Goal: Task Accomplishment & Management: Manage account settings

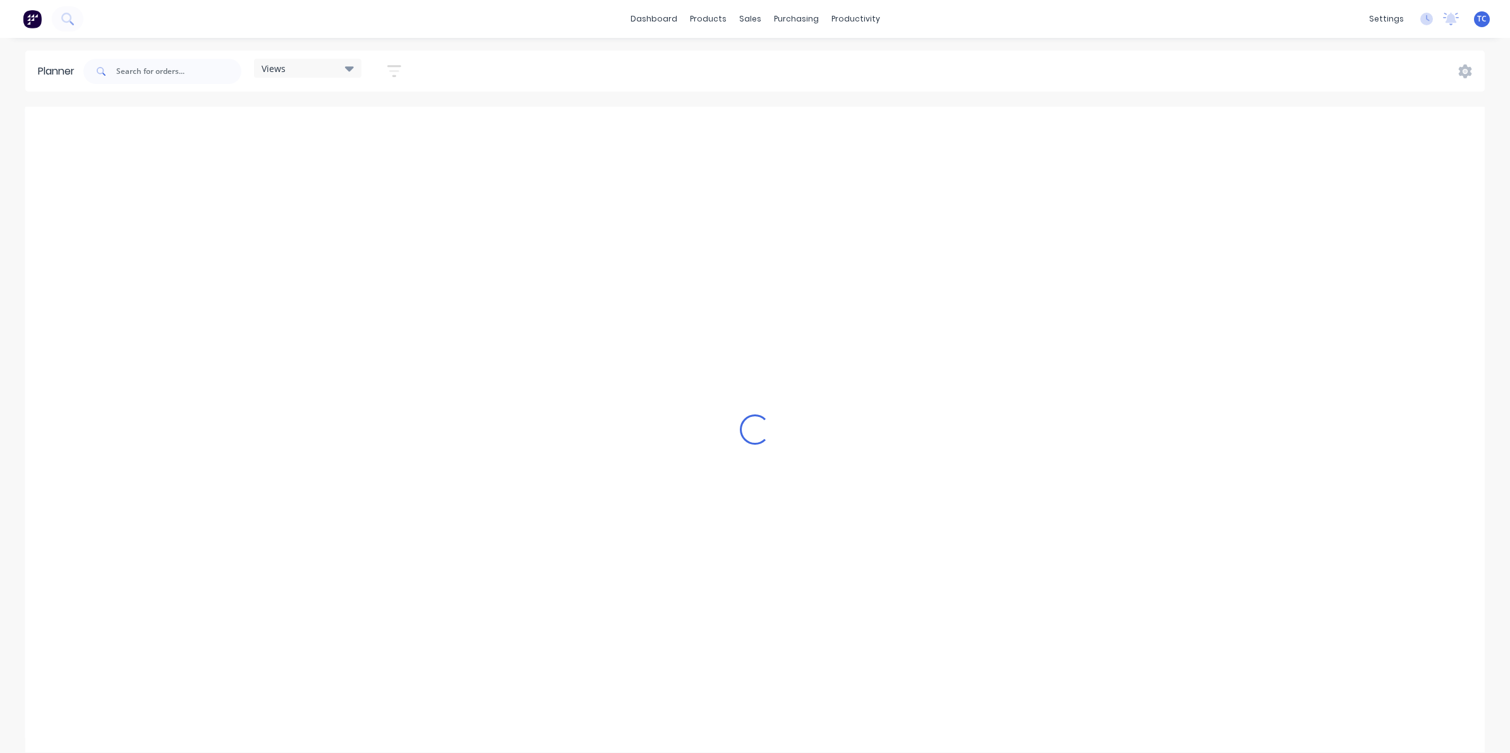
scroll to position [0, 203]
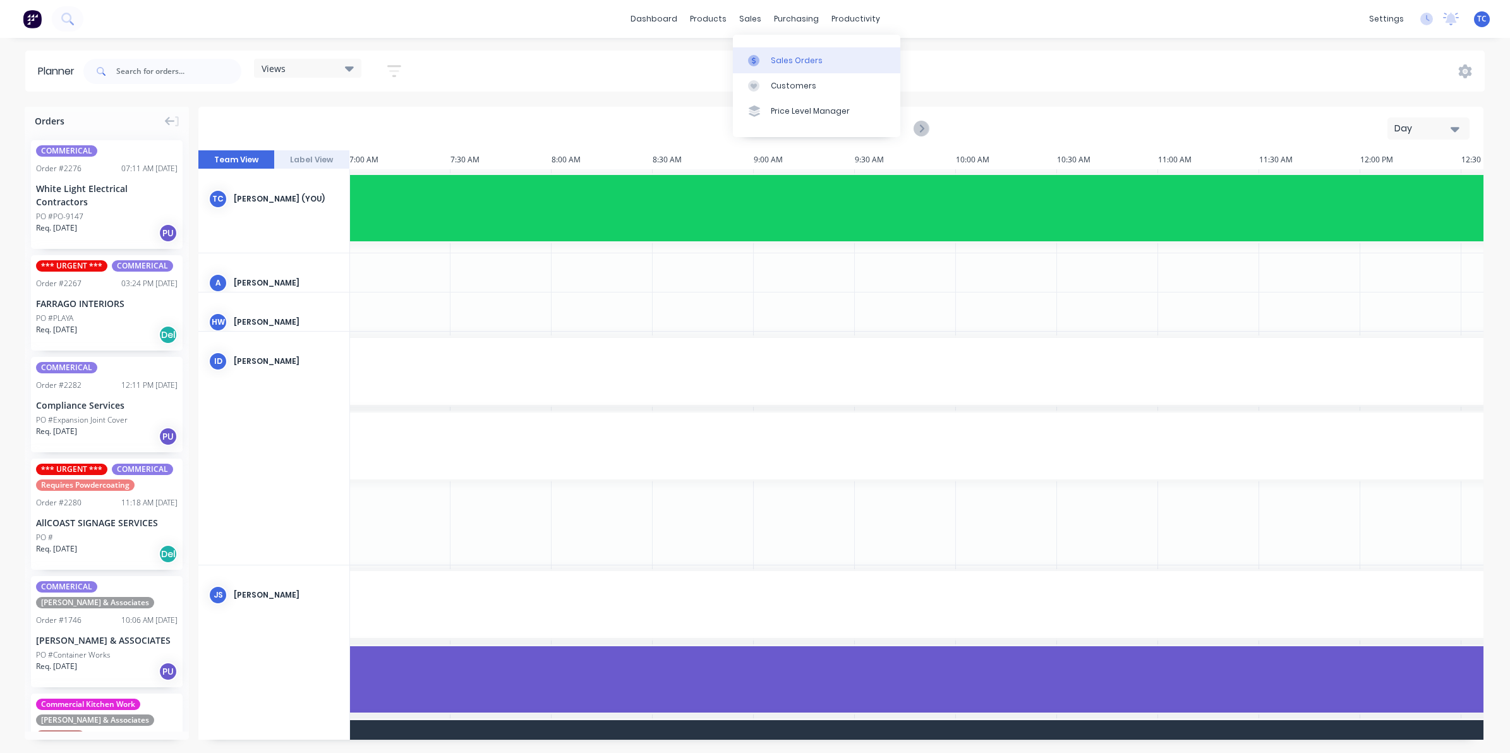
click at [783, 57] on div "Sales Orders" at bounding box center [797, 60] width 52 height 11
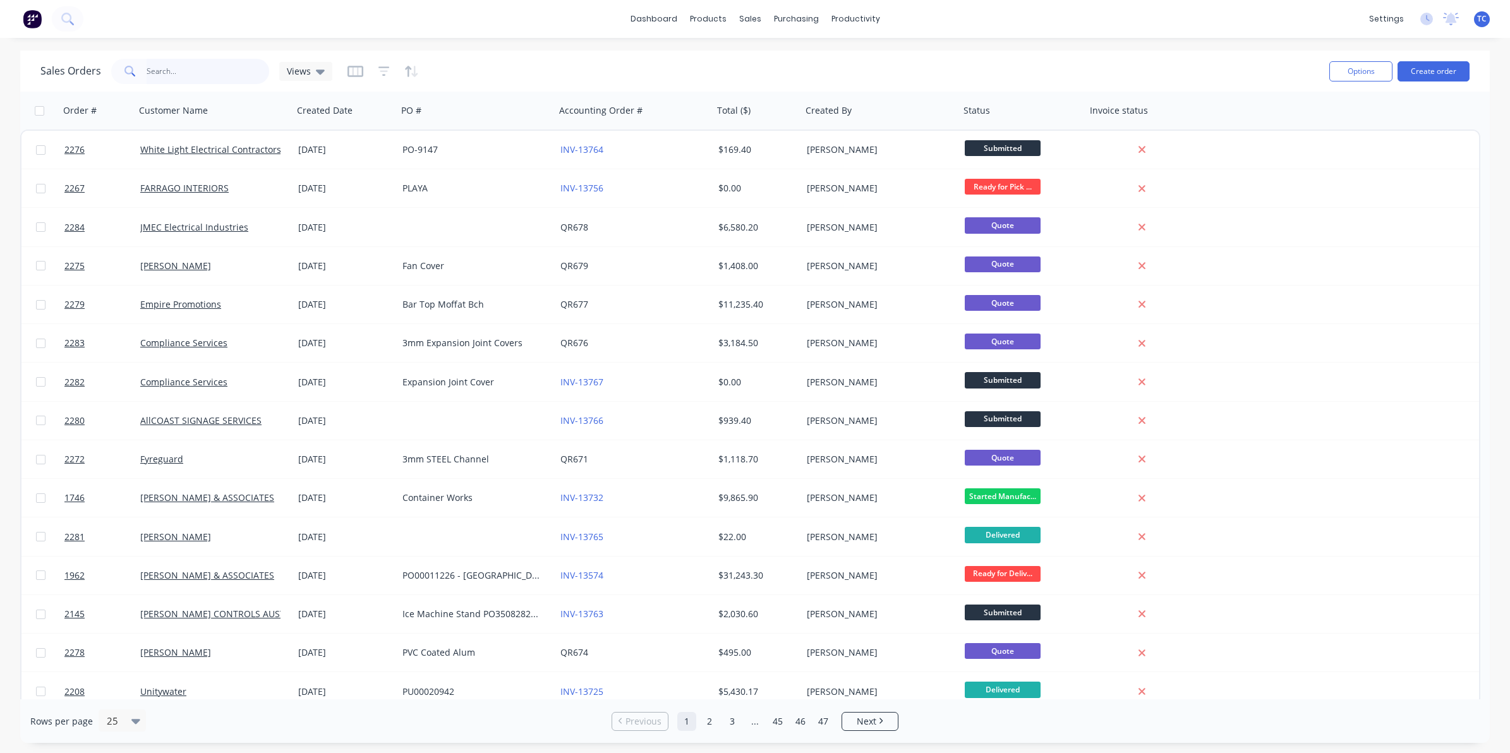
click at [166, 65] on input "text" at bounding box center [208, 71] width 123 height 25
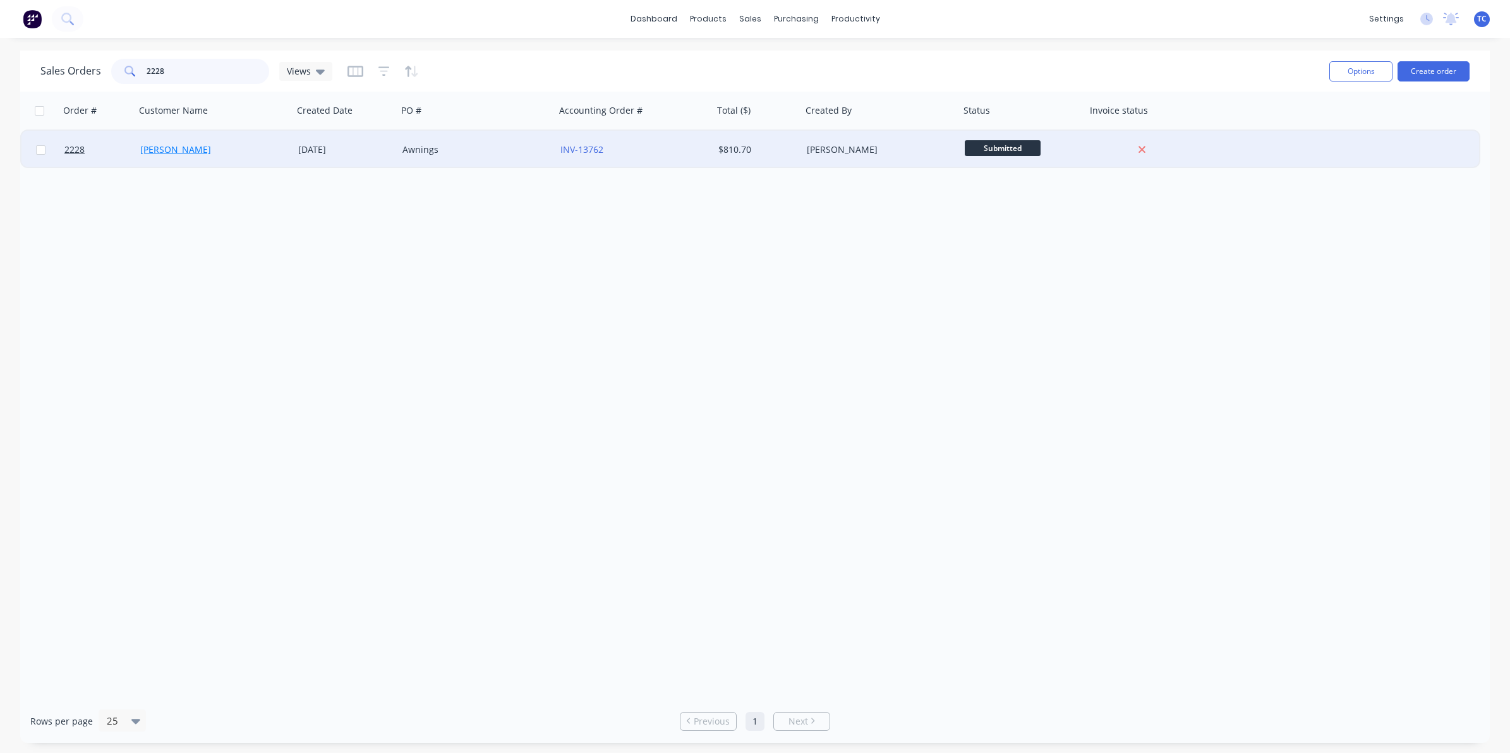
type input "2228"
click at [161, 148] on link "[PERSON_NAME]" at bounding box center [175, 149] width 71 height 12
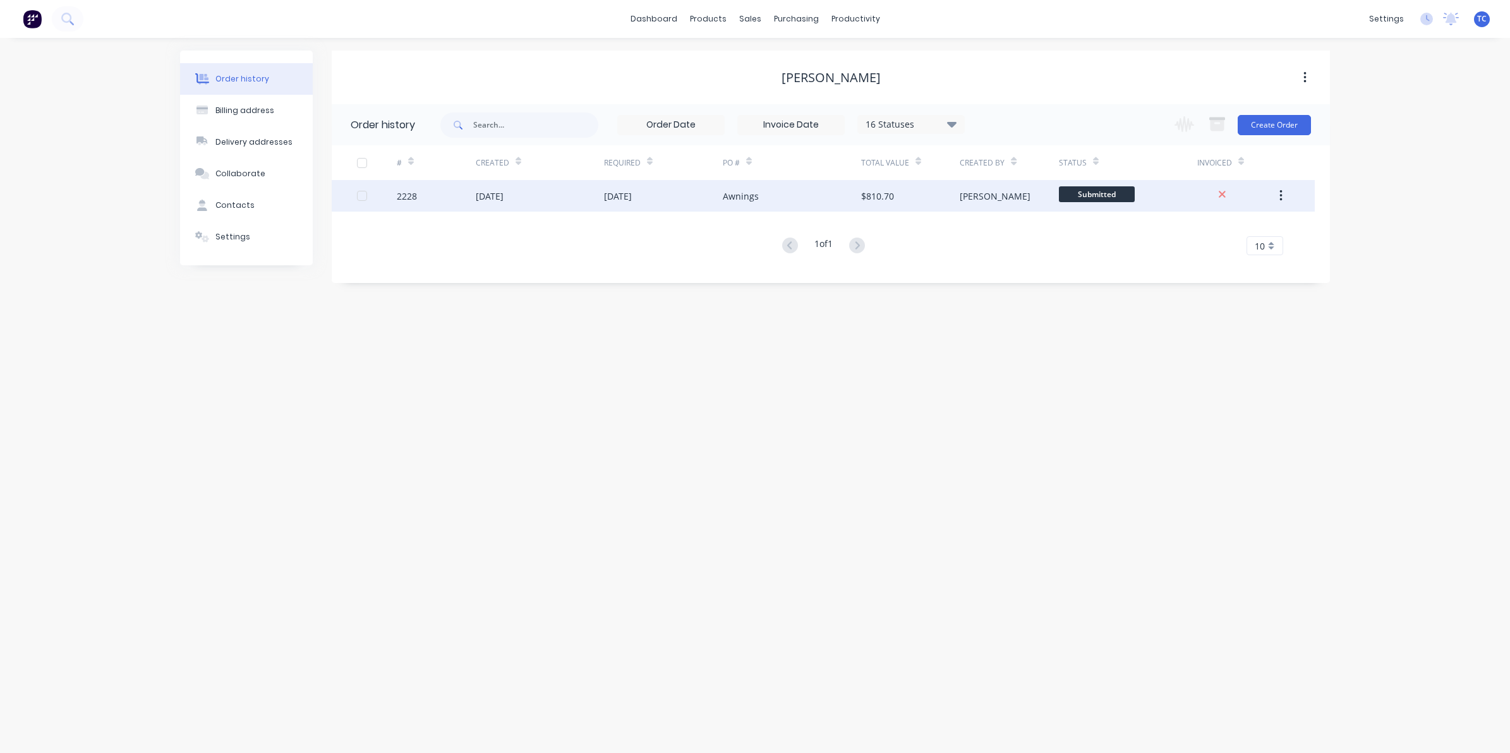
click at [618, 191] on div "[DATE]" at bounding box center [618, 196] width 28 height 13
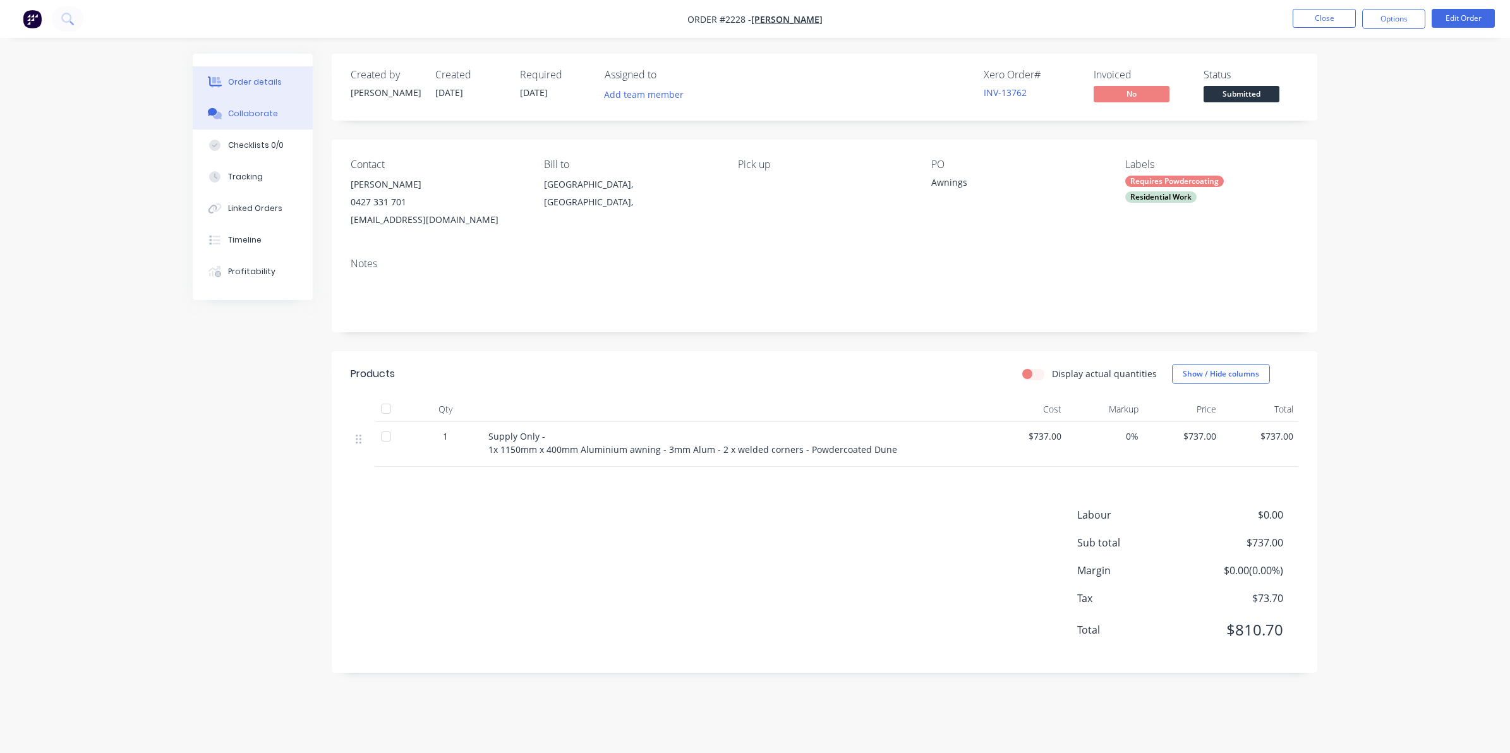
click at [241, 111] on div "Collaborate" at bounding box center [253, 113] width 50 height 11
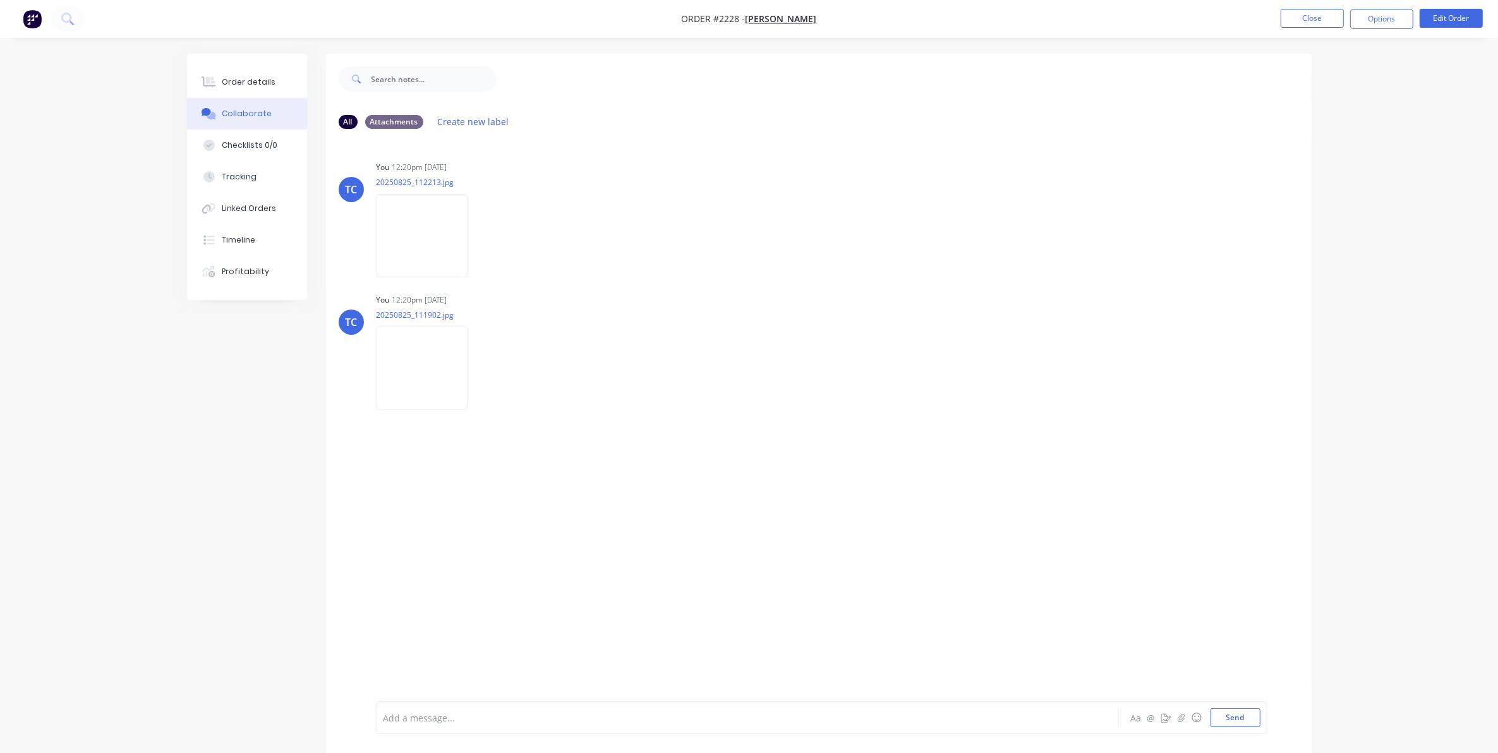
click at [414, 712] on div at bounding box center [712, 717] width 657 height 13
click at [1236, 718] on button "Send" at bounding box center [1235, 717] width 50 height 19
click at [1310, 19] on button "Close" at bounding box center [1311, 18] width 63 height 19
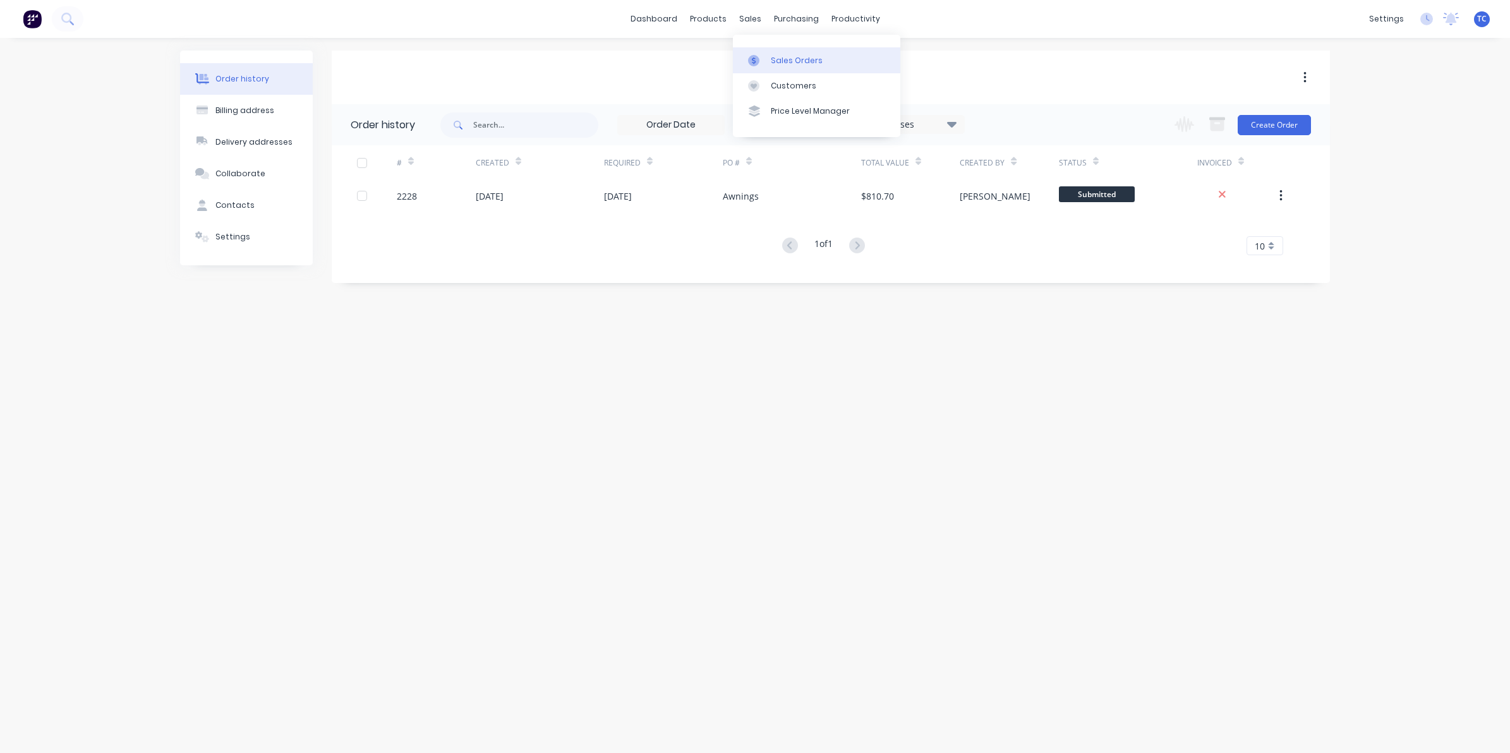
click at [783, 52] on link "Sales Orders" at bounding box center [816, 59] width 167 height 25
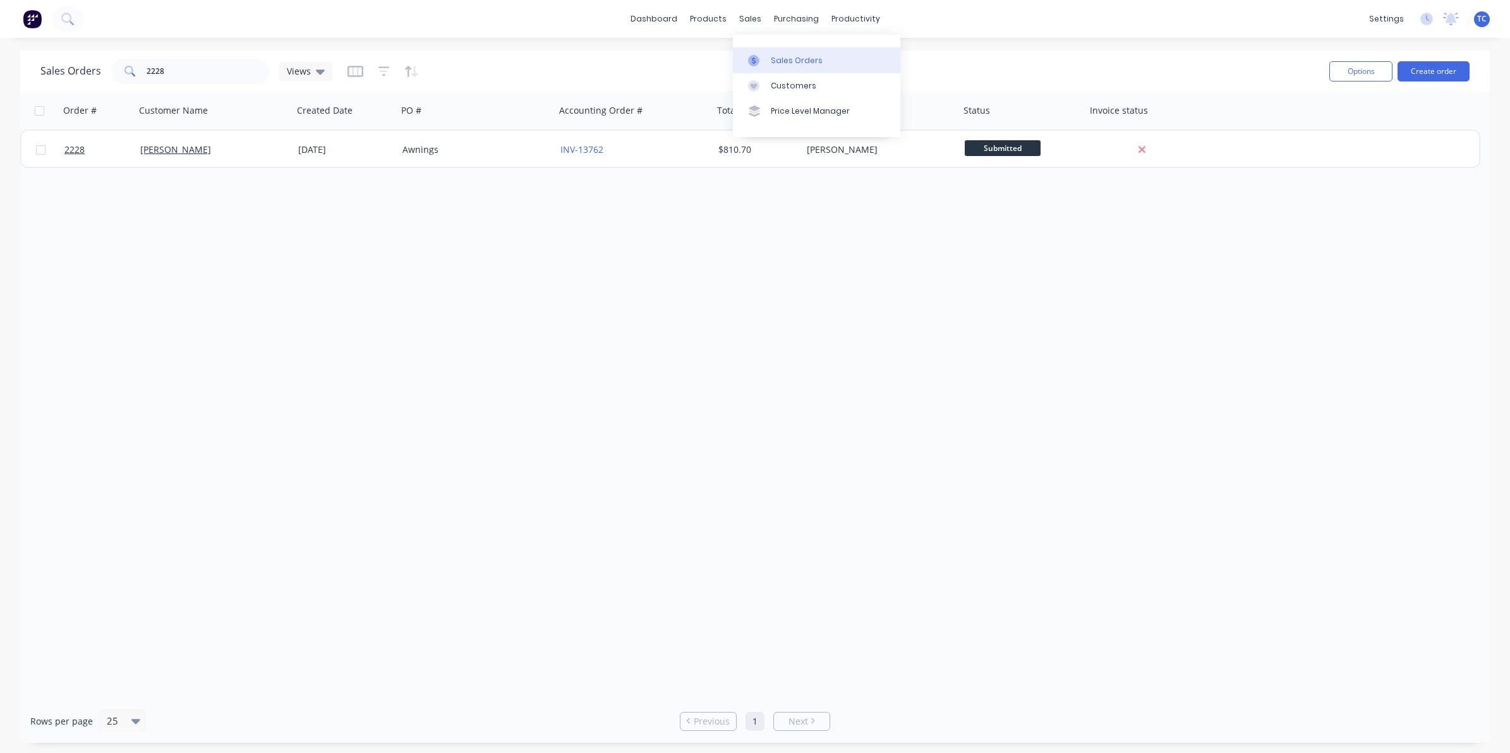
click at [785, 57] on div "Sales Orders" at bounding box center [797, 60] width 52 height 11
drag, startPoint x: 169, startPoint y: 67, endPoint x: 142, endPoint y: 68, distance: 26.5
click at [142, 68] on div "2228" at bounding box center [190, 71] width 158 height 25
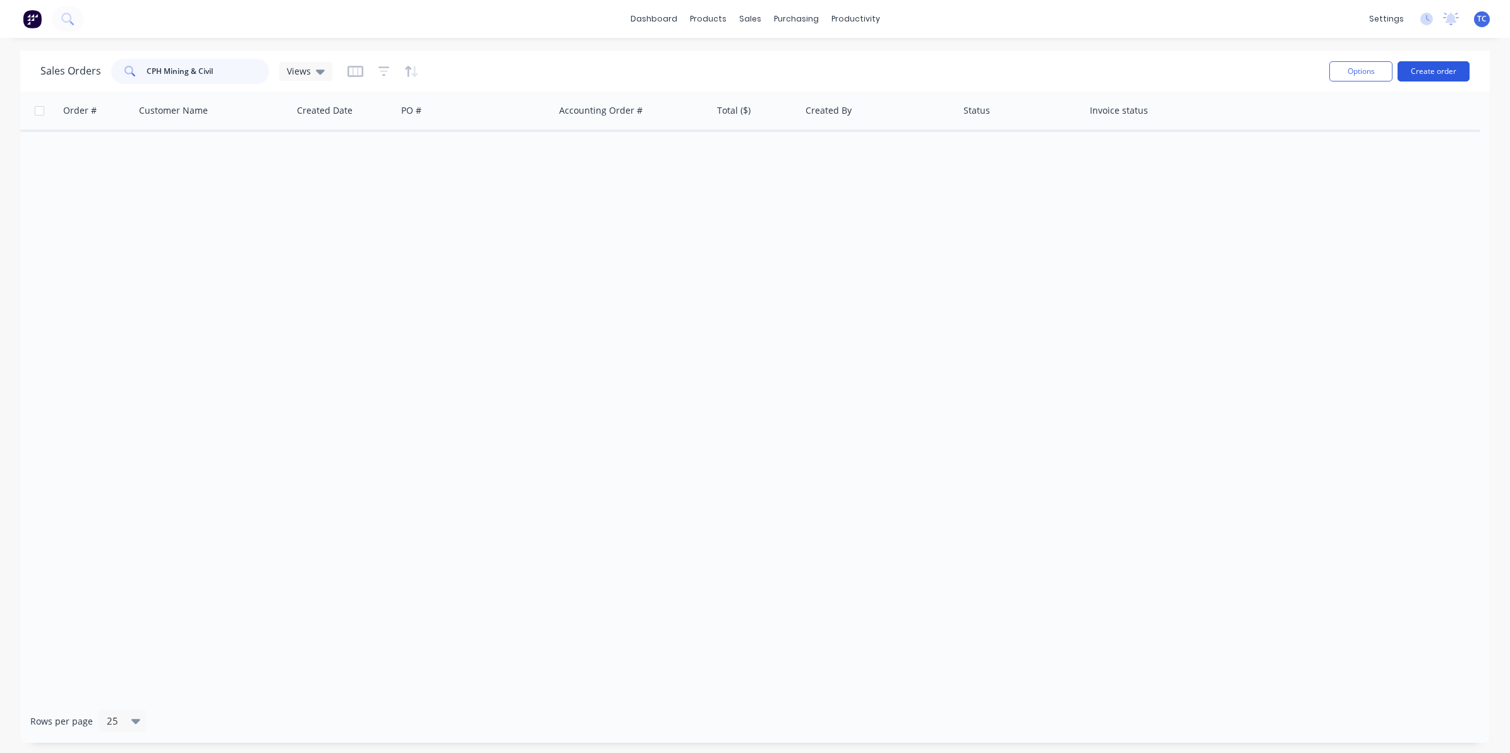
type input "CPH Mining & Civil"
click at [1431, 70] on button "Create order" at bounding box center [1433, 71] width 72 height 20
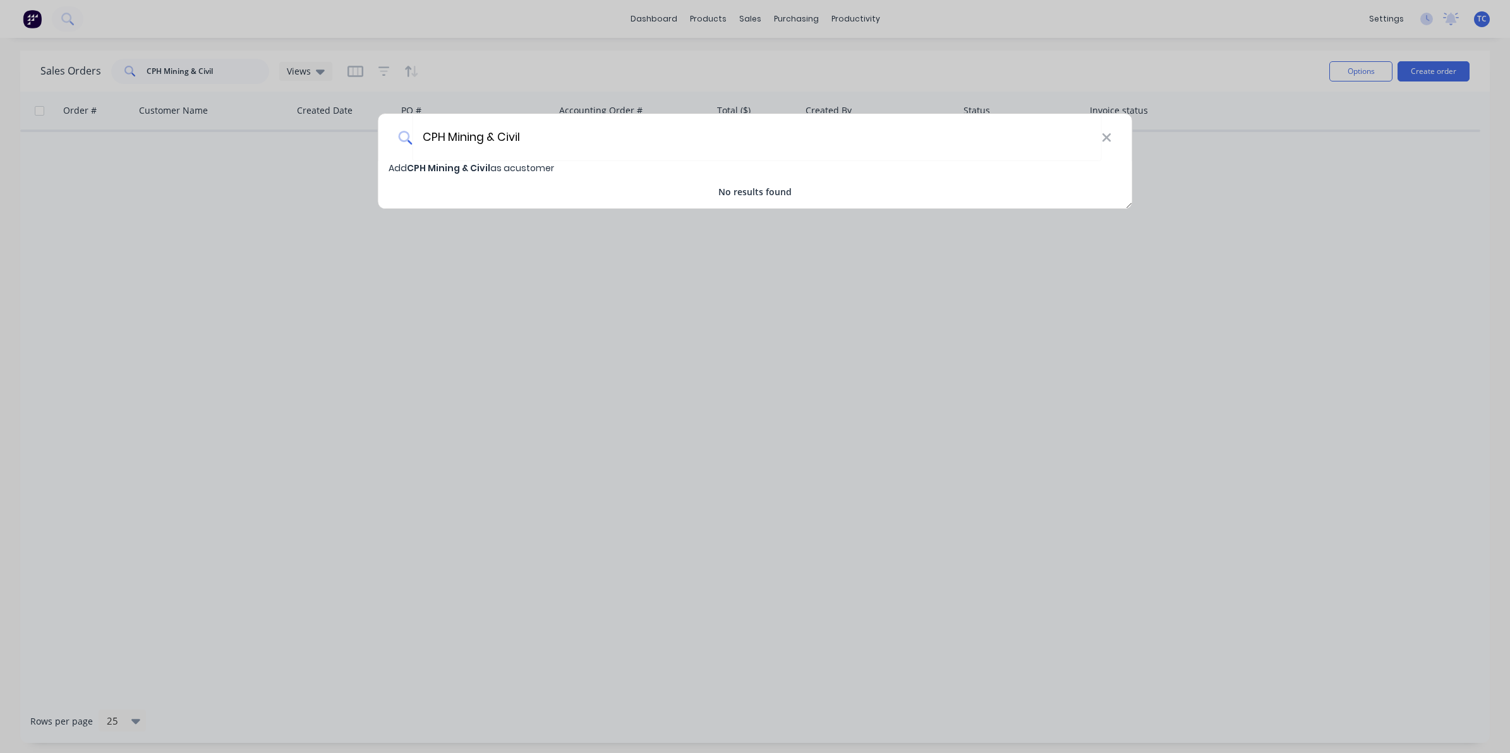
type input "CPH Mining & Civil"
click at [443, 166] on span "CPH Mining & Civil" at bounding box center [448, 168] width 83 height 13
select select "AU"
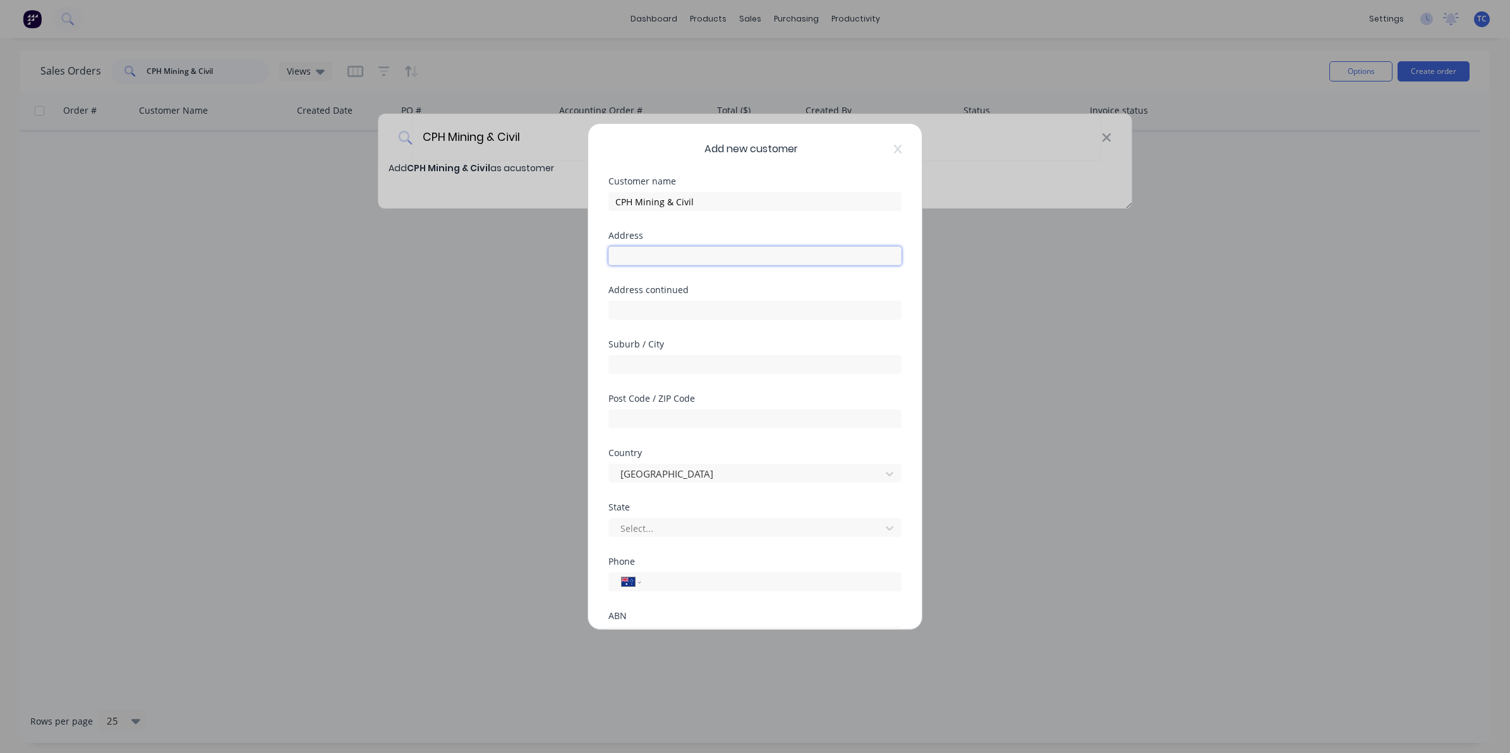
click at [620, 251] on input "text" at bounding box center [754, 255] width 293 height 19
type input "p"
type input "PO Box 786"
click at [619, 359] on input "text" at bounding box center [754, 364] width 293 height 19
type input "Moranbah"
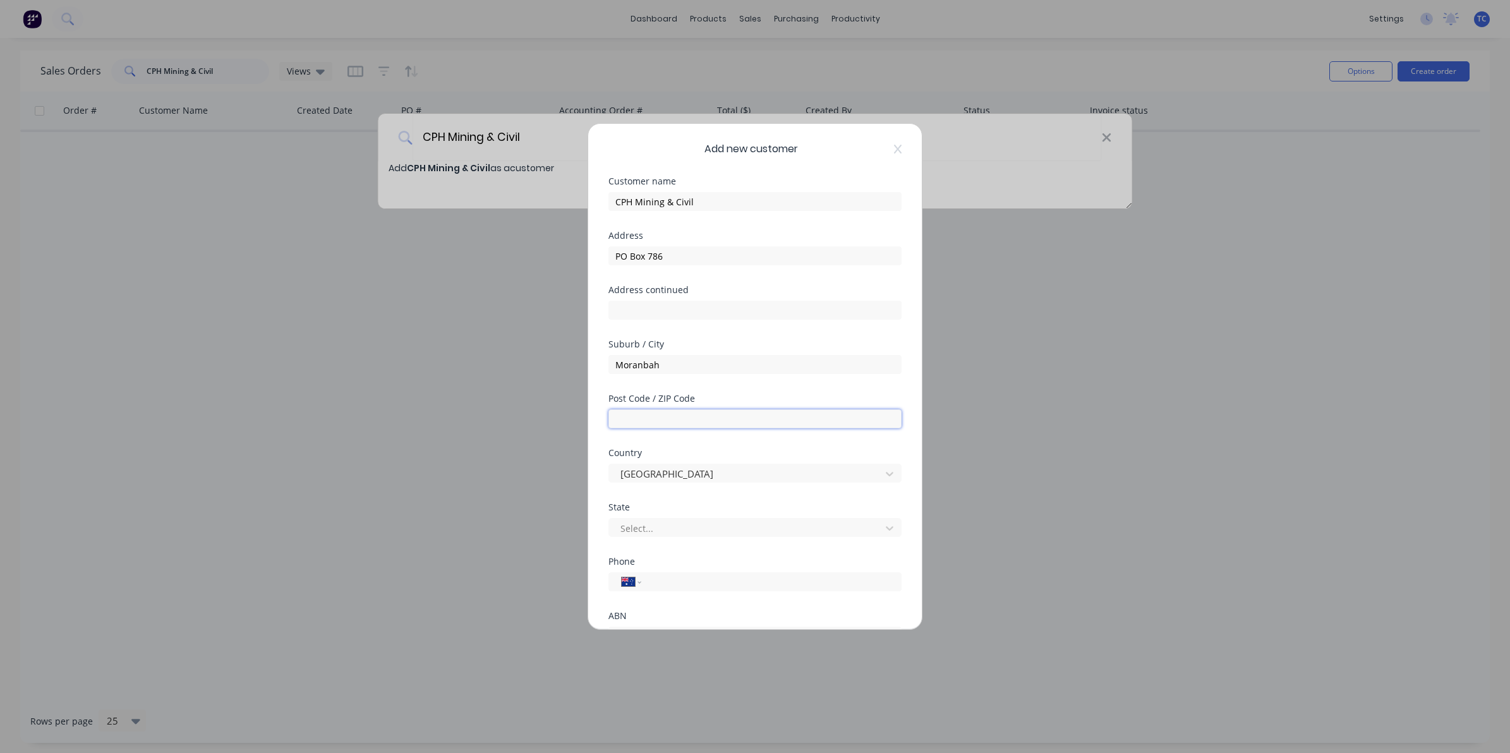
click at [627, 417] on input "text" at bounding box center [754, 418] width 293 height 19
type input "4744"
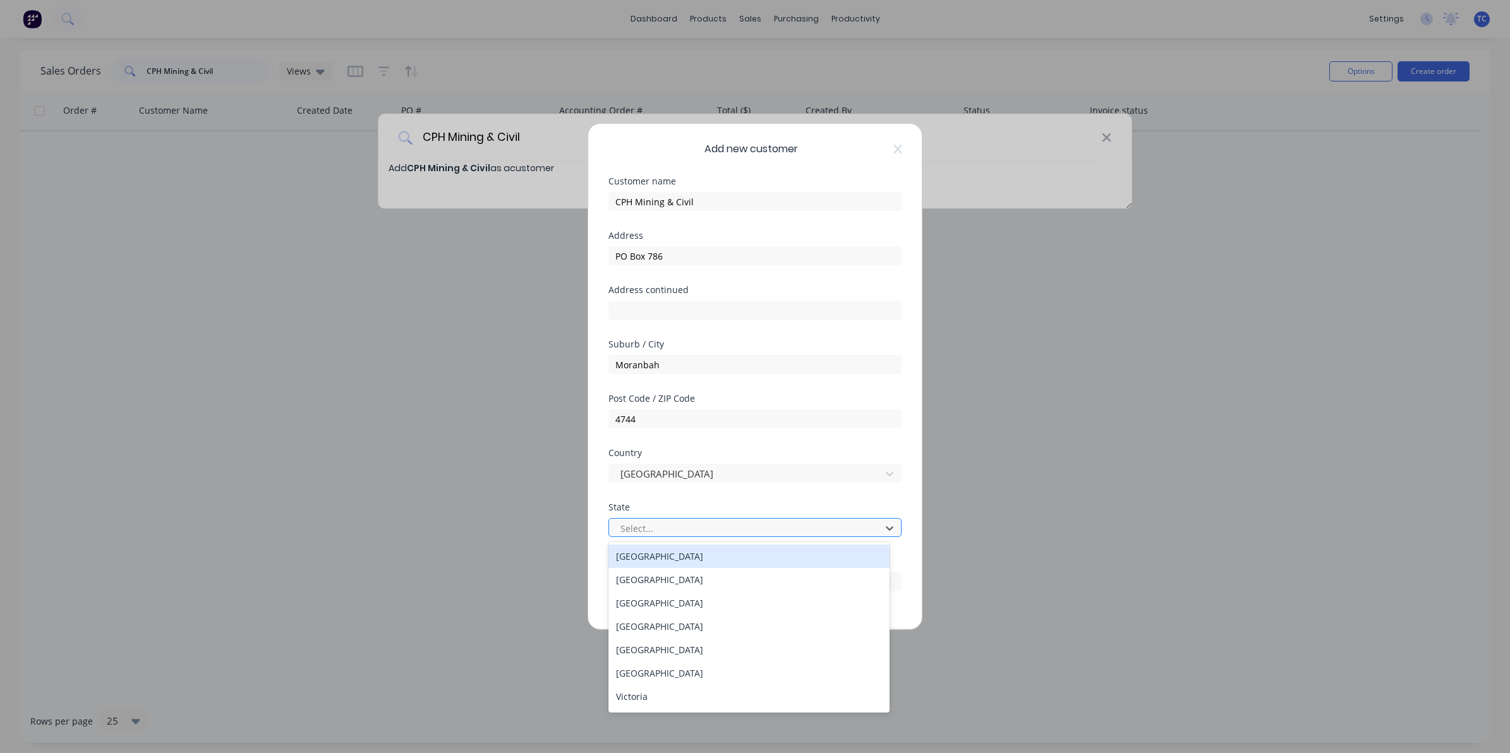
click at [638, 526] on div at bounding box center [746, 529] width 255 height 16
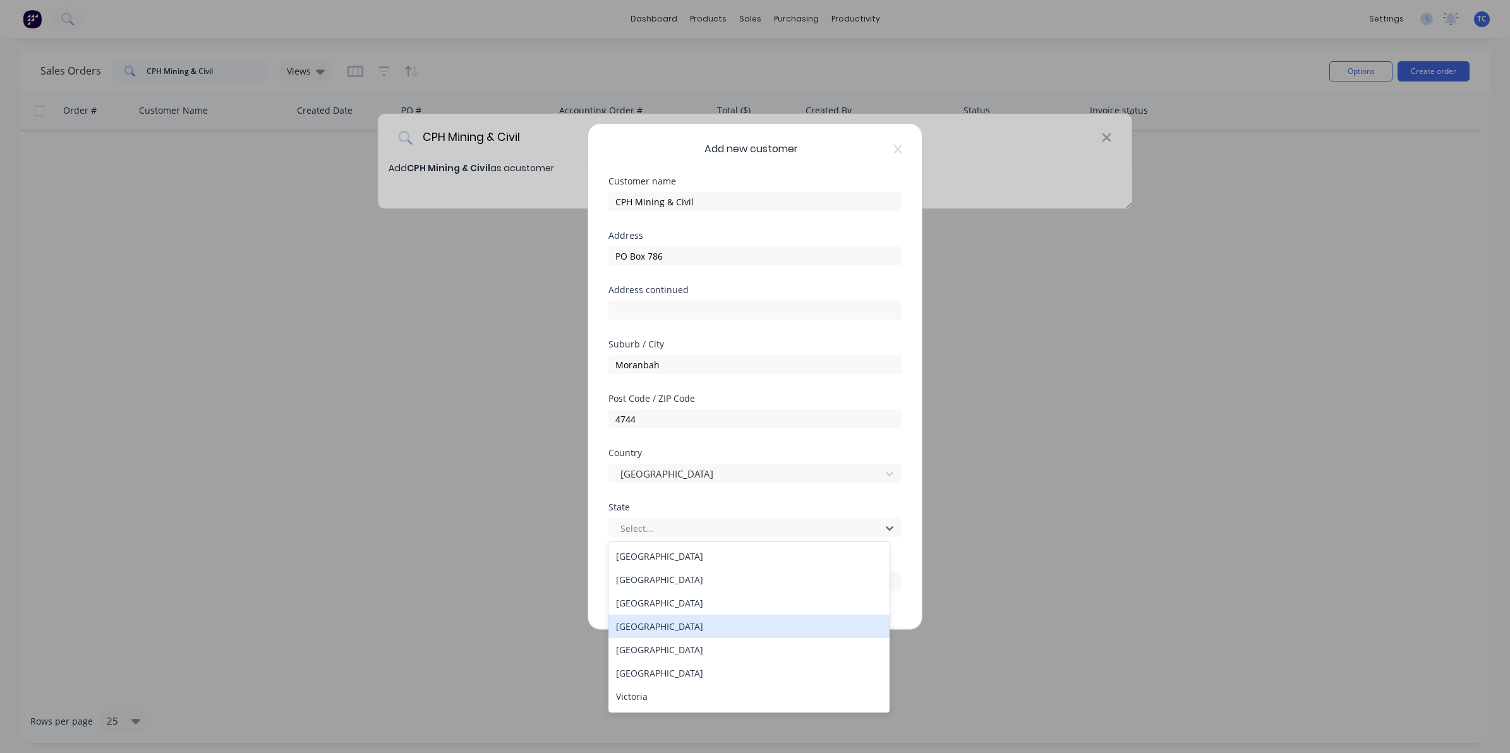
click at [662, 627] on div "[GEOGRAPHIC_DATA]" at bounding box center [748, 626] width 281 height 23
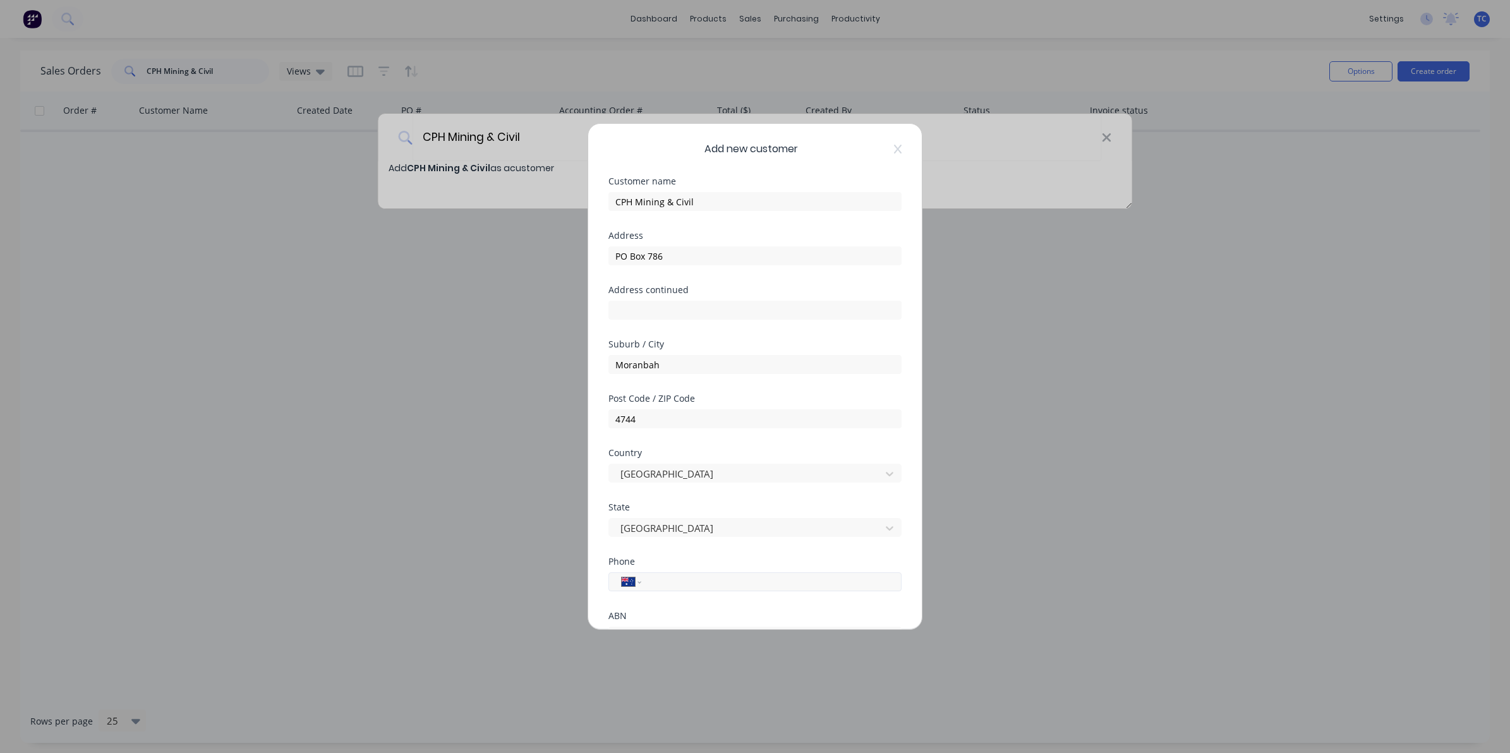
click at [655, 581] on input "tel" at bounding box center [769, 582] width 238 height 15
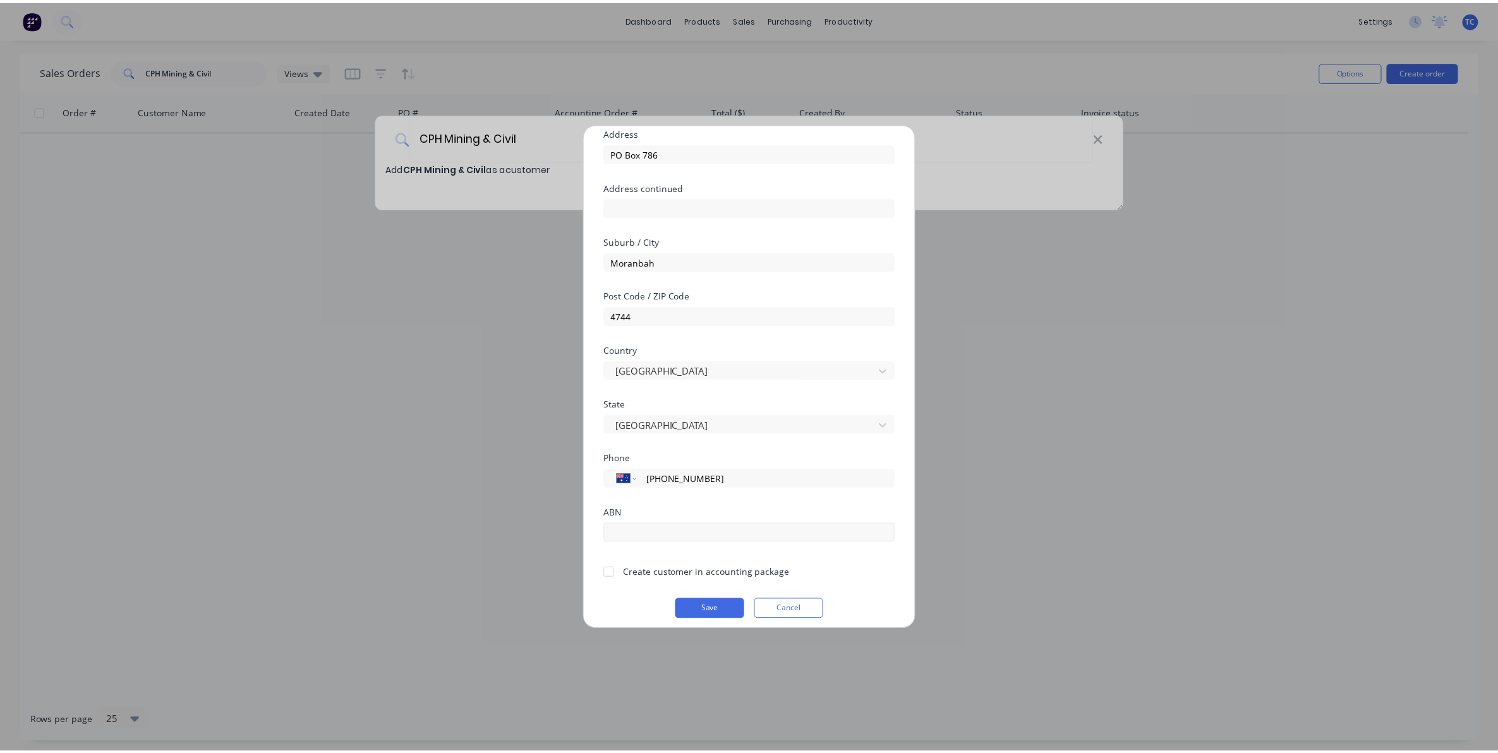
scroll to position [111, 0]
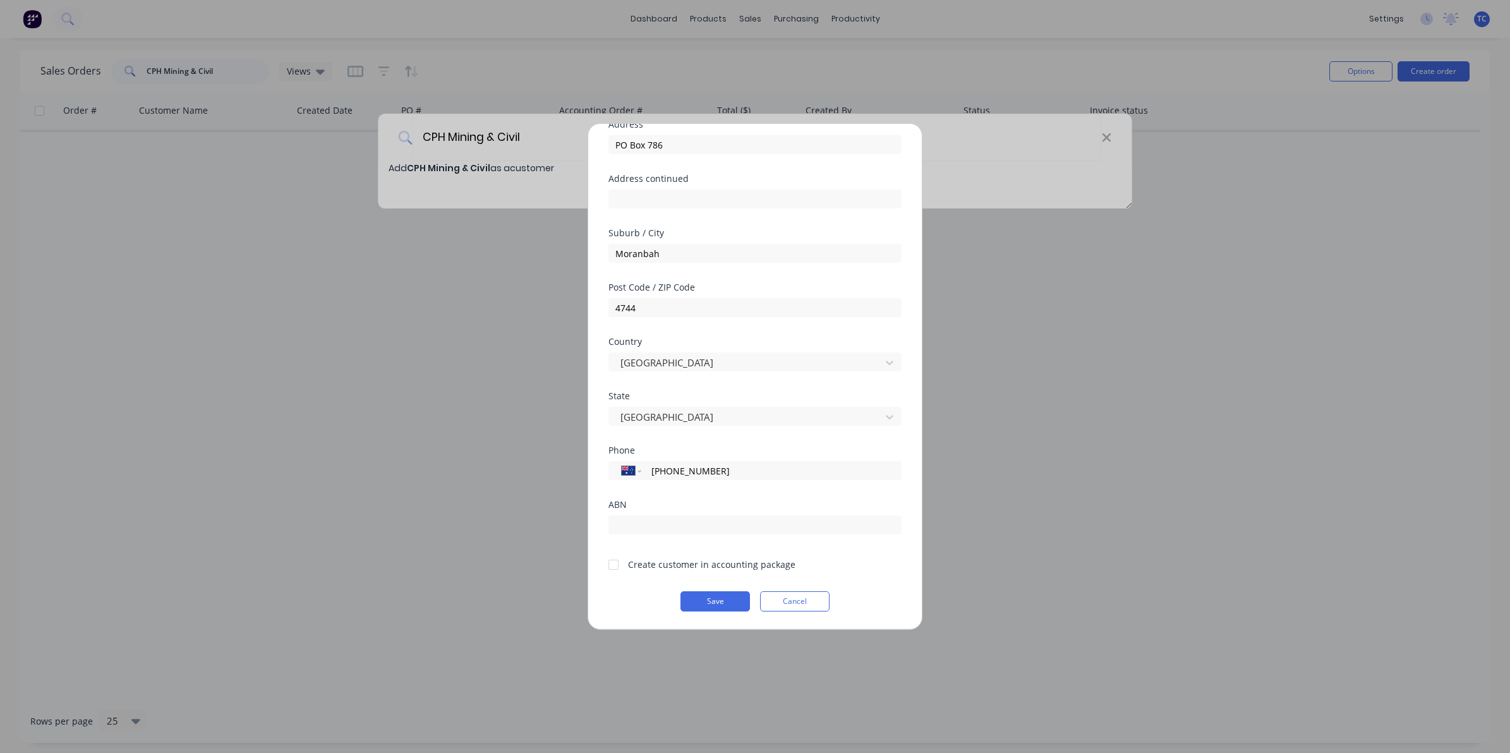
type input "[PHONE_NUMBER]"
click at [614, 565] on div at bounding box center [613, 564] width 25 height 25
click at [708, 599] on button "Save" at bounding box center [714, 601] width 69 height 20
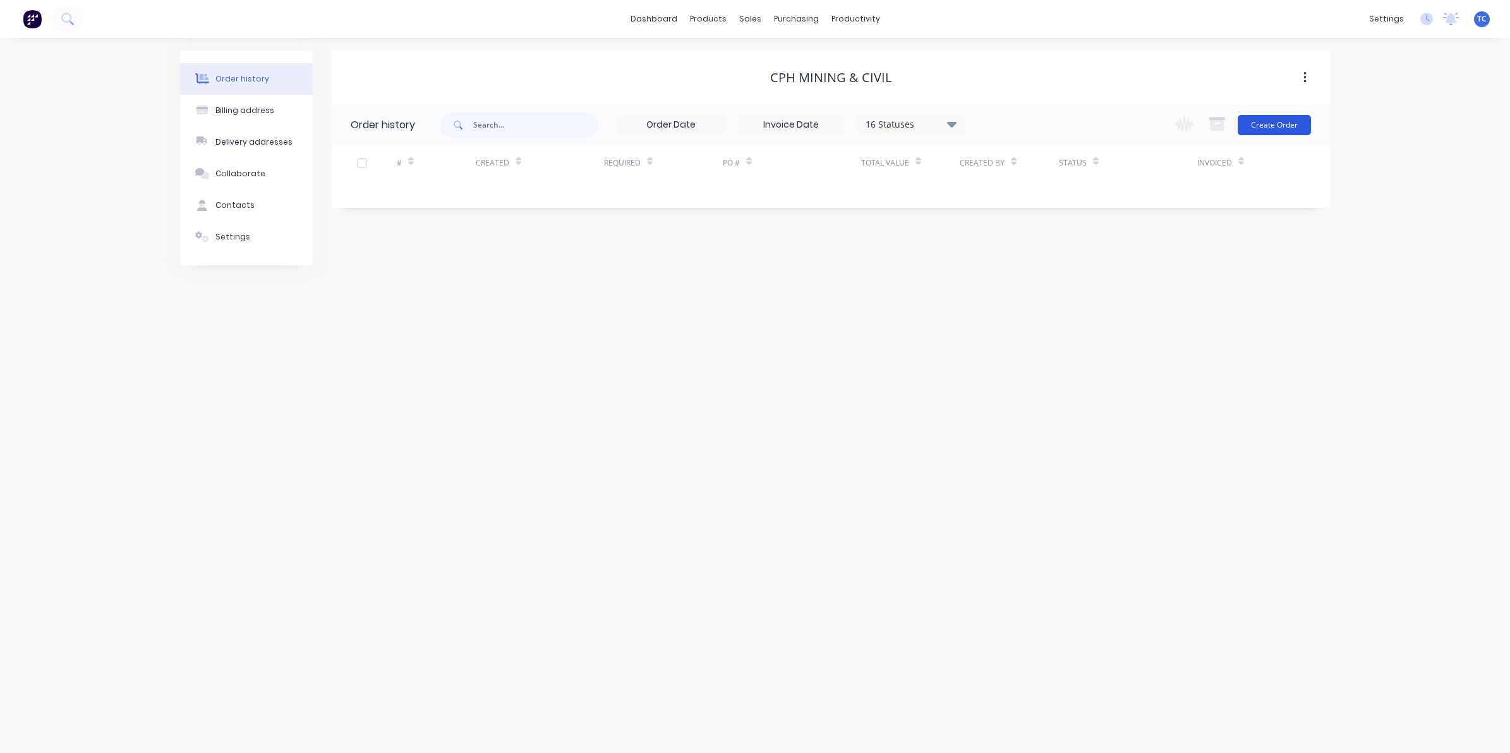
click at [1271, 122] on button "Create Order" at bounding box center [1273, 125] width 73 height 20
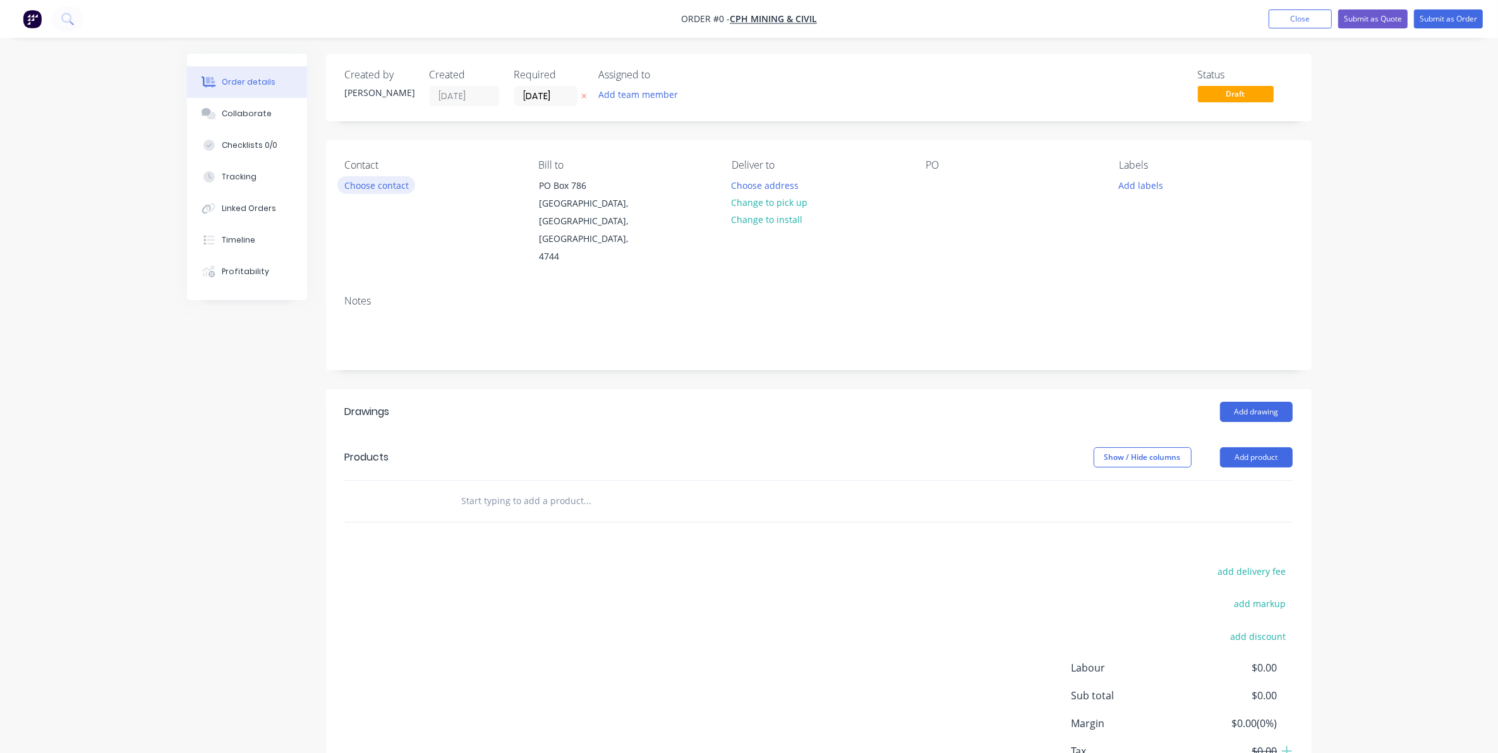
click at [375, 184] on button "Choose contact" at bounding box center [376, 184] width 78 height 17
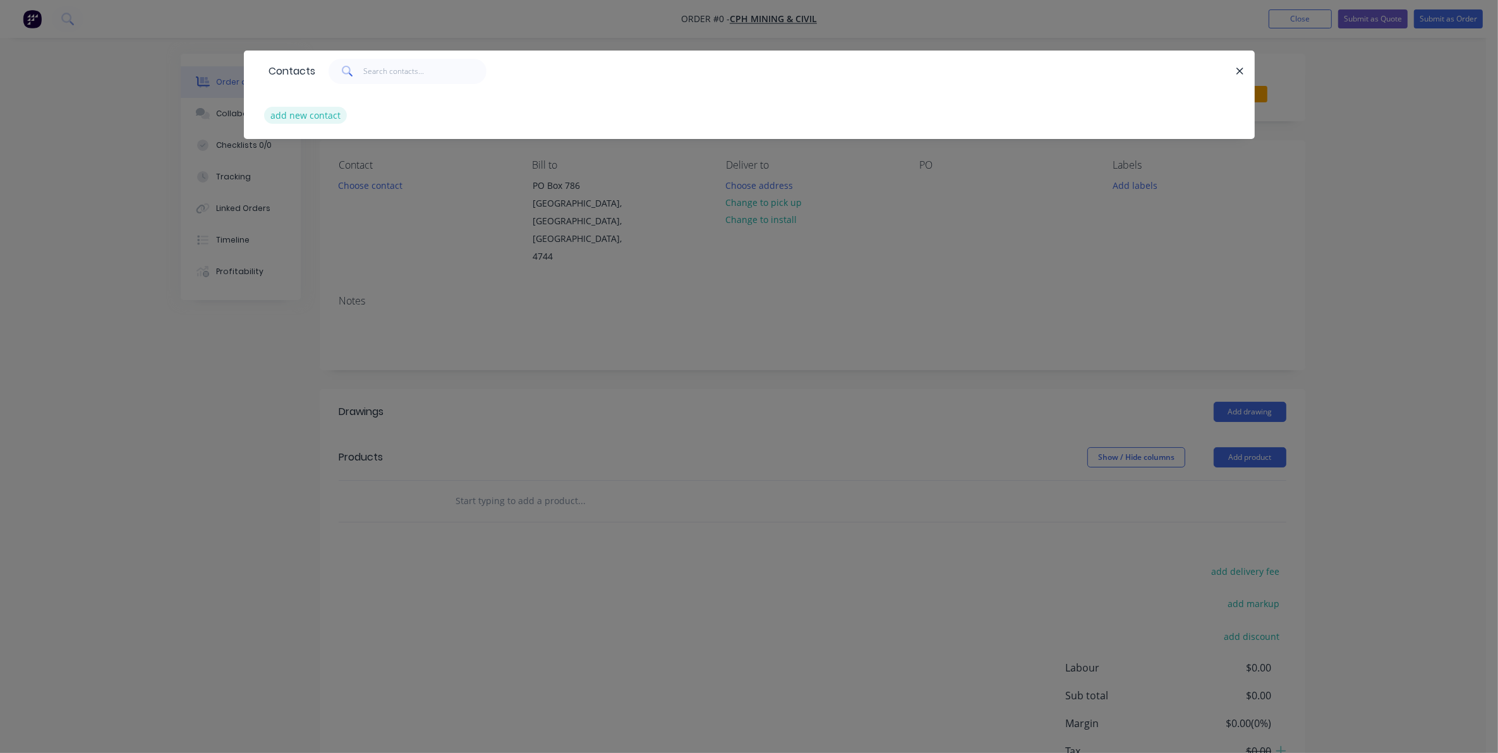
click at [298, 114] on button "add new contact" at bounding box center [305, 115] width 83 height 17
select select "AU"
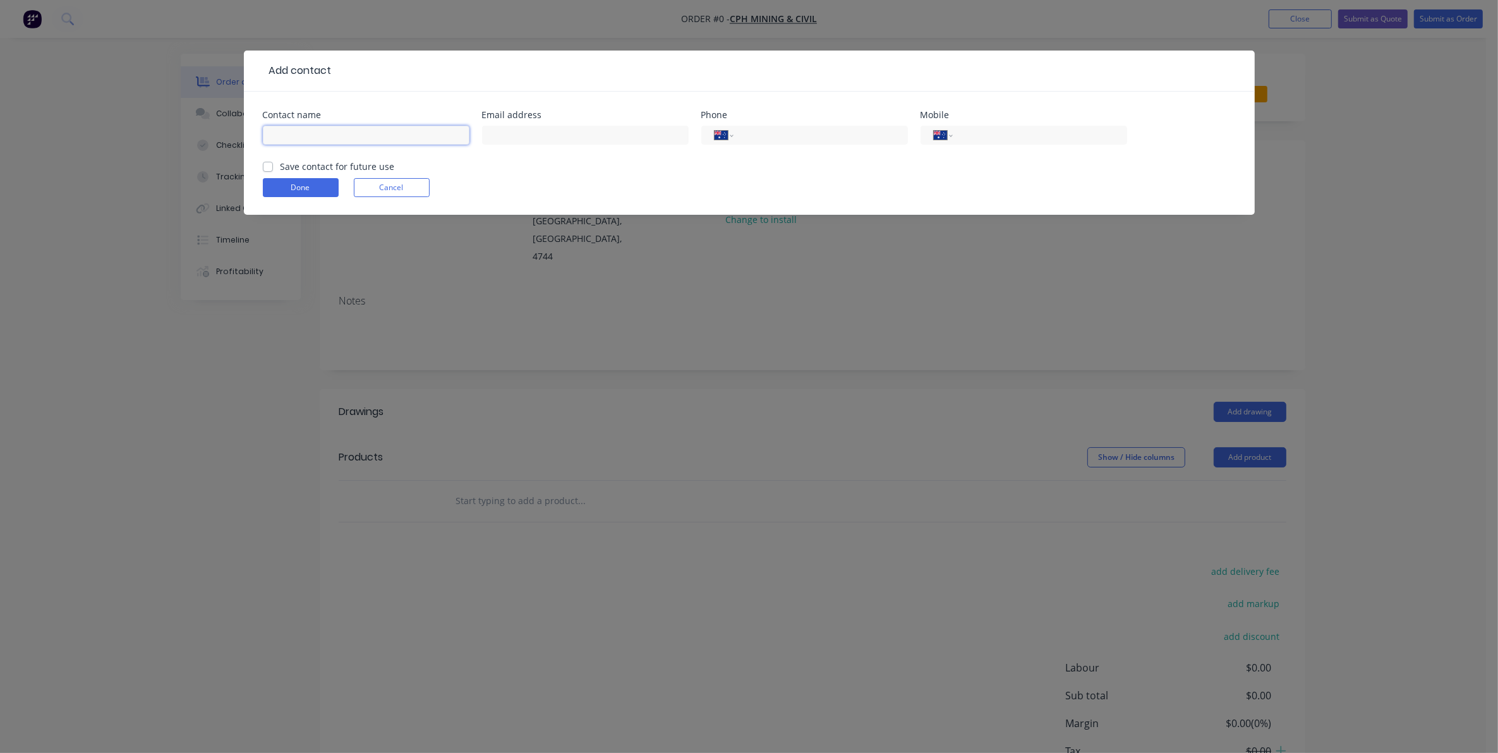
click at [276, 133] on input "text" at bounding box center [366, 135] width 207 height 19
type input "[PERSON_NAME]"
click at [498, 134] on input "text" at bounding box center [585, 135] width 207 height 19
click at [505, 136] on input "text" at bounding box center [585, 135] width 207 height 19
paste input "[PERSON_NAME][EMAIL_ADDRESS][PERSON_NAME][DOMAIN_NAME]"
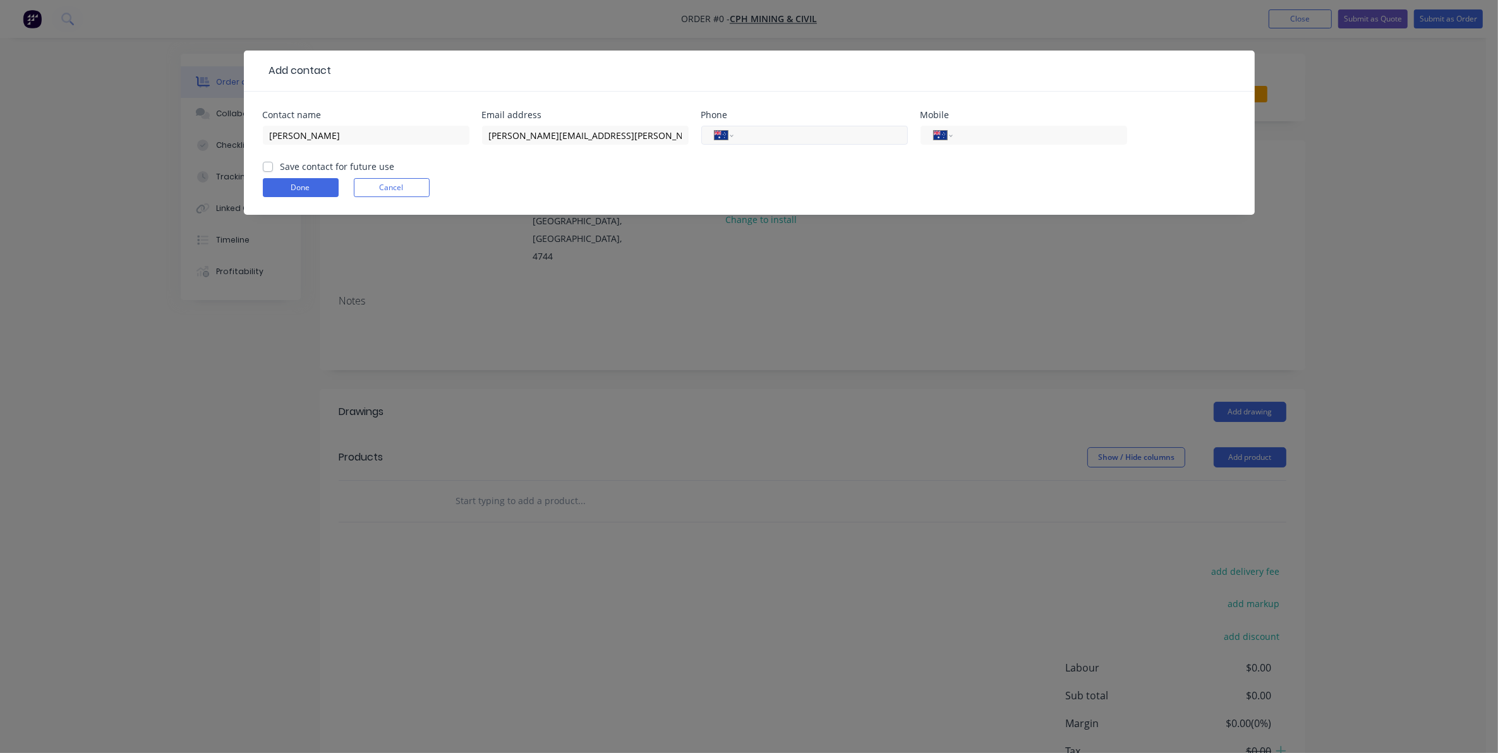
click at [755, 140] on input "tel" at bounding box center [818, 135] width 152 height 15
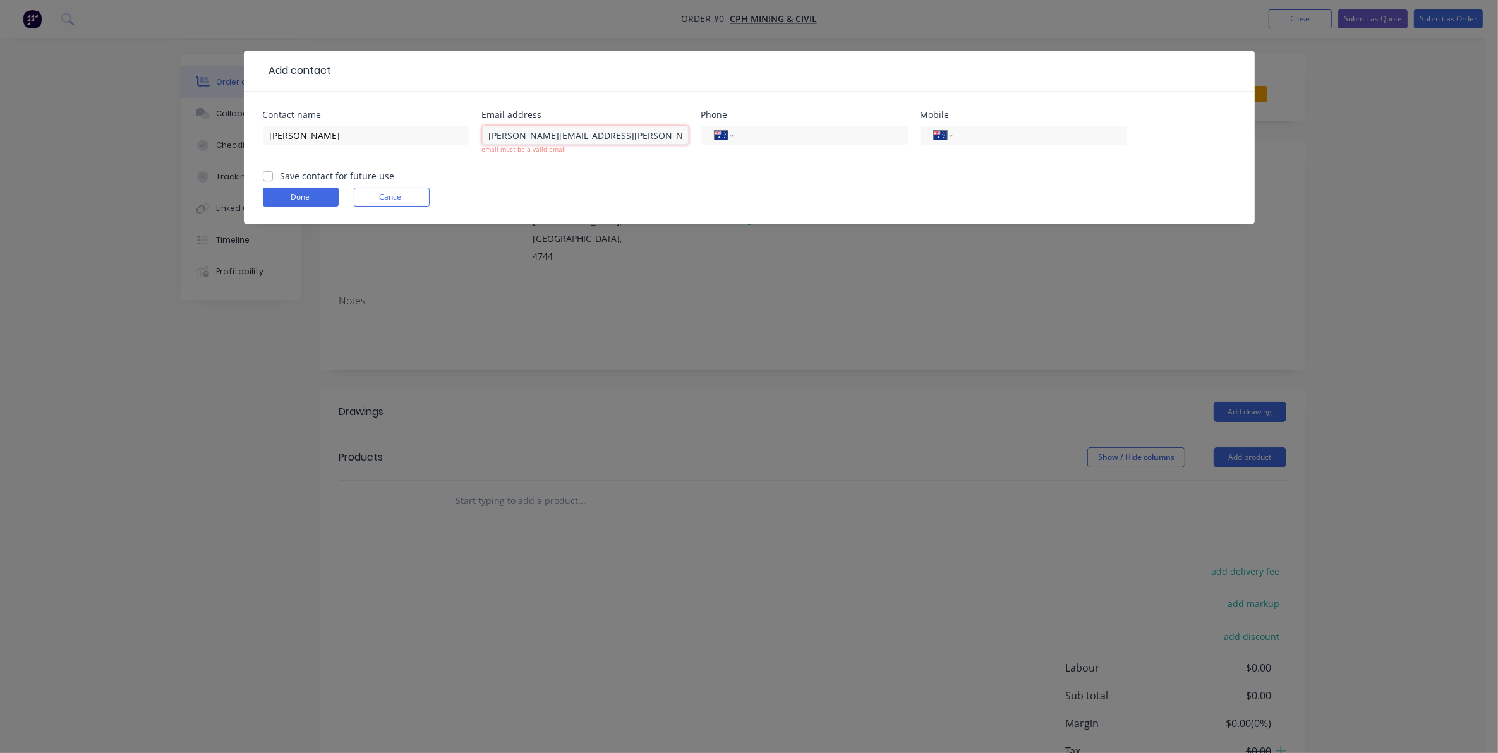
click at [491, 136] on input "[PERSON_NAME][EMAIL_ADDRESS][PERSON_NAME][DOMAIN_NAME]" at bounding box center [585, 135] width 207 height 19
click at [491, 134] on input "[PERSON_NAME][EMAIL_ADDRESS][PERSON_NAME][DOMAIN_NAME]" at bounding box center [585, 135] width 207 height 19
type input "[PERSON_NAME][EMAIL_ADDRESS][PERSON_NAME][DOMAIN_NAME]"
click at [599, 166] on form "Contact name [PERSON_NAME] Email address [PERSON_NAME][EMAIL_ADDRESS][PERSON_NA…" at bounding box center [749, 168] width 973 height 114
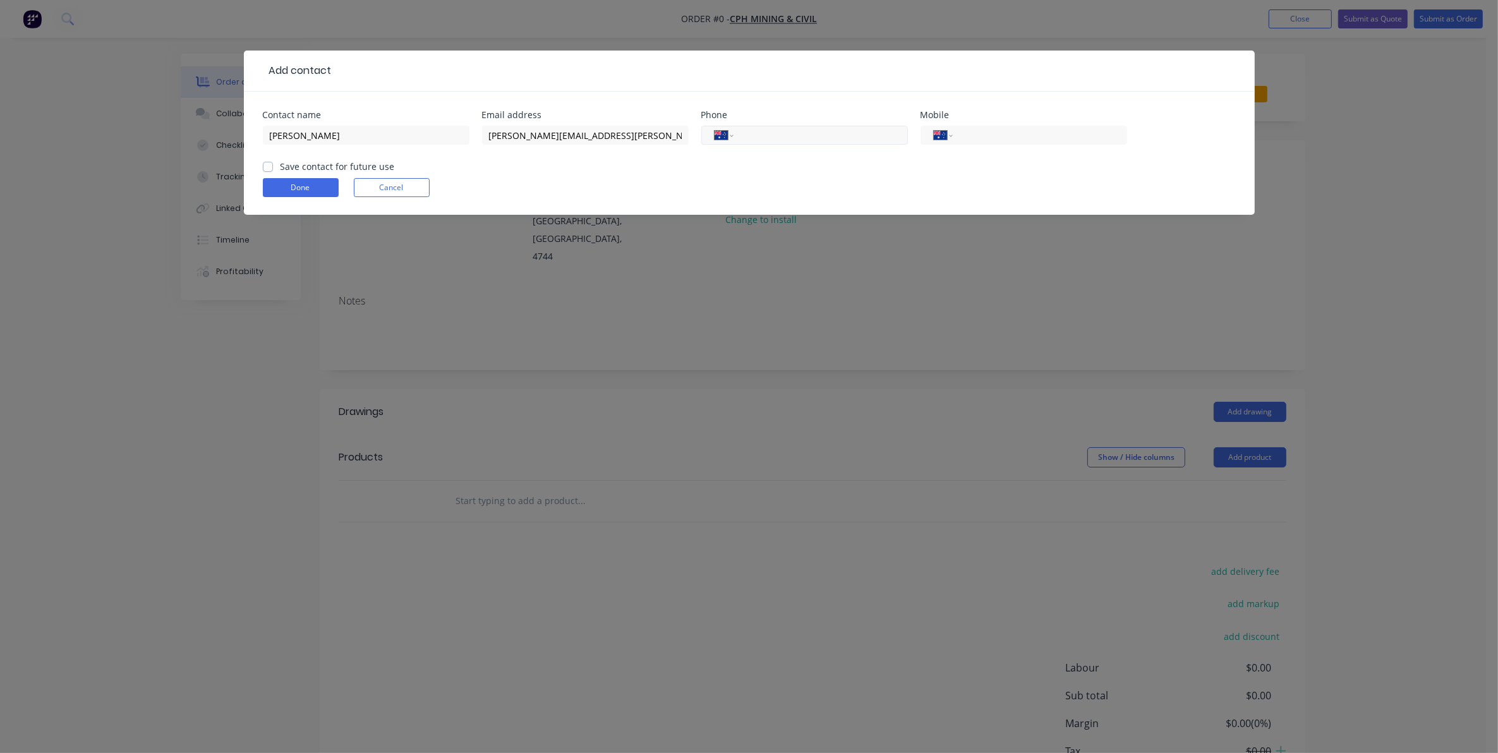
click at [744, 131] on input "tel" at bounding box center [818, 135] width 152 height 15
type input "[PHONE_NUMBER]"
click at [964, 131] on input "tel" at bounding box center [1037, 135] width 152 height 15
type input "0407 197 798"
click at [280, 164] on label "Save contact for future use" at bounding box center [337, 166] width 114 height 13
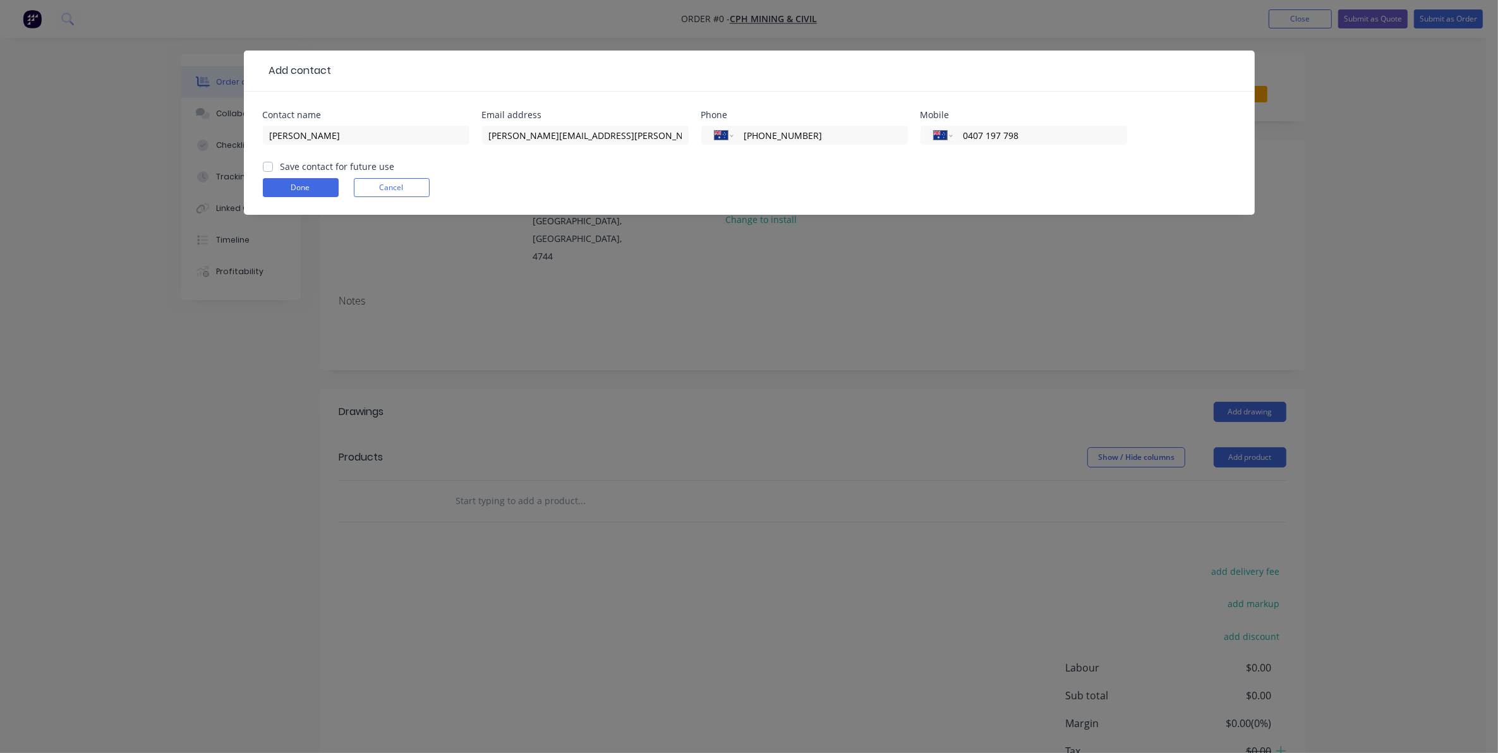
click at [267, 164] on input "Save contact for future use" at bounding box center [268, 166] width 10 height 12
checkbox input "true"
click at [299, 185] on button "Done" at bounding box center [301, 187] width 76 height 19
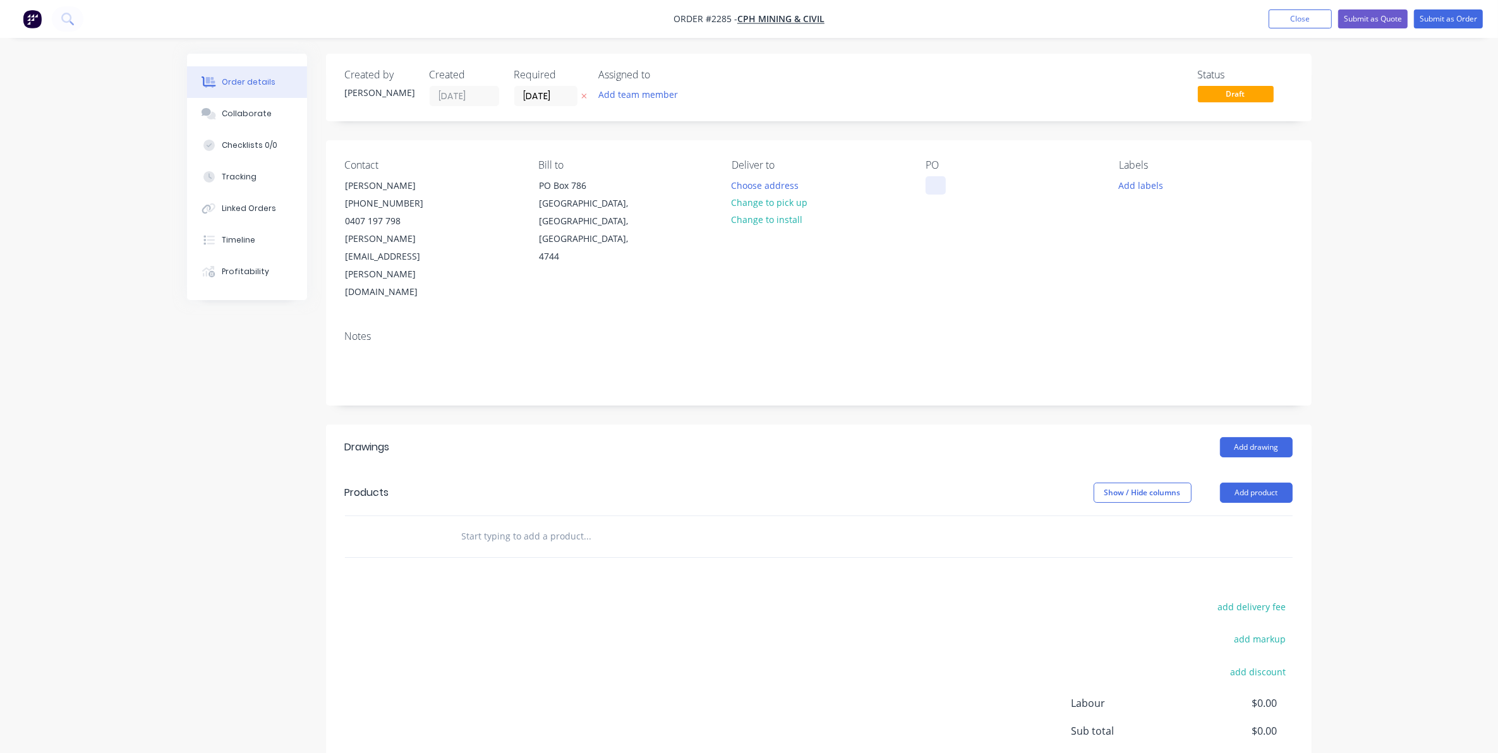
click at [939, 181] on div at bounding box center [935, 185] width 20 height 18
click at [1142, 186] on button "Add labels" at bounding box center [1141, 184] width 58 height 17
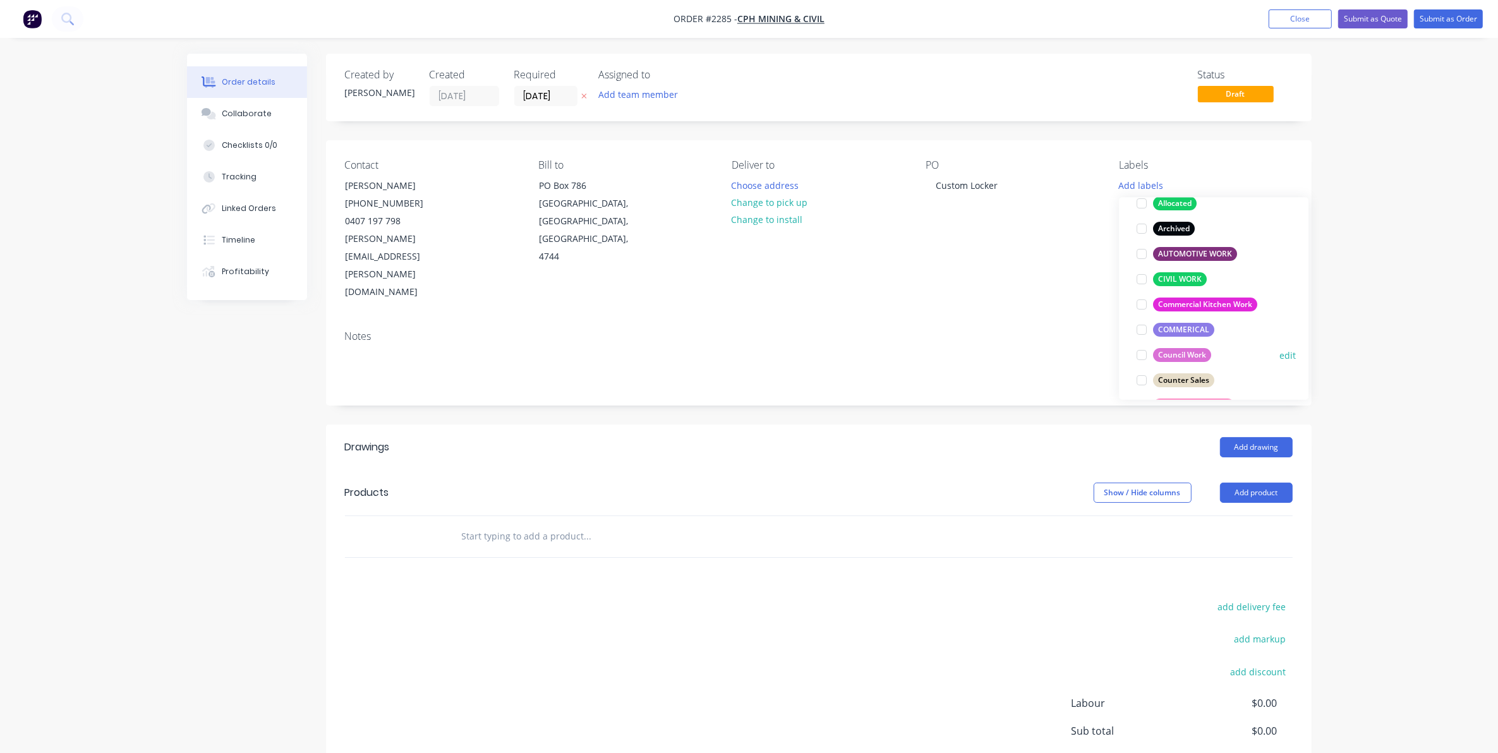
scroll to position [158, 0]
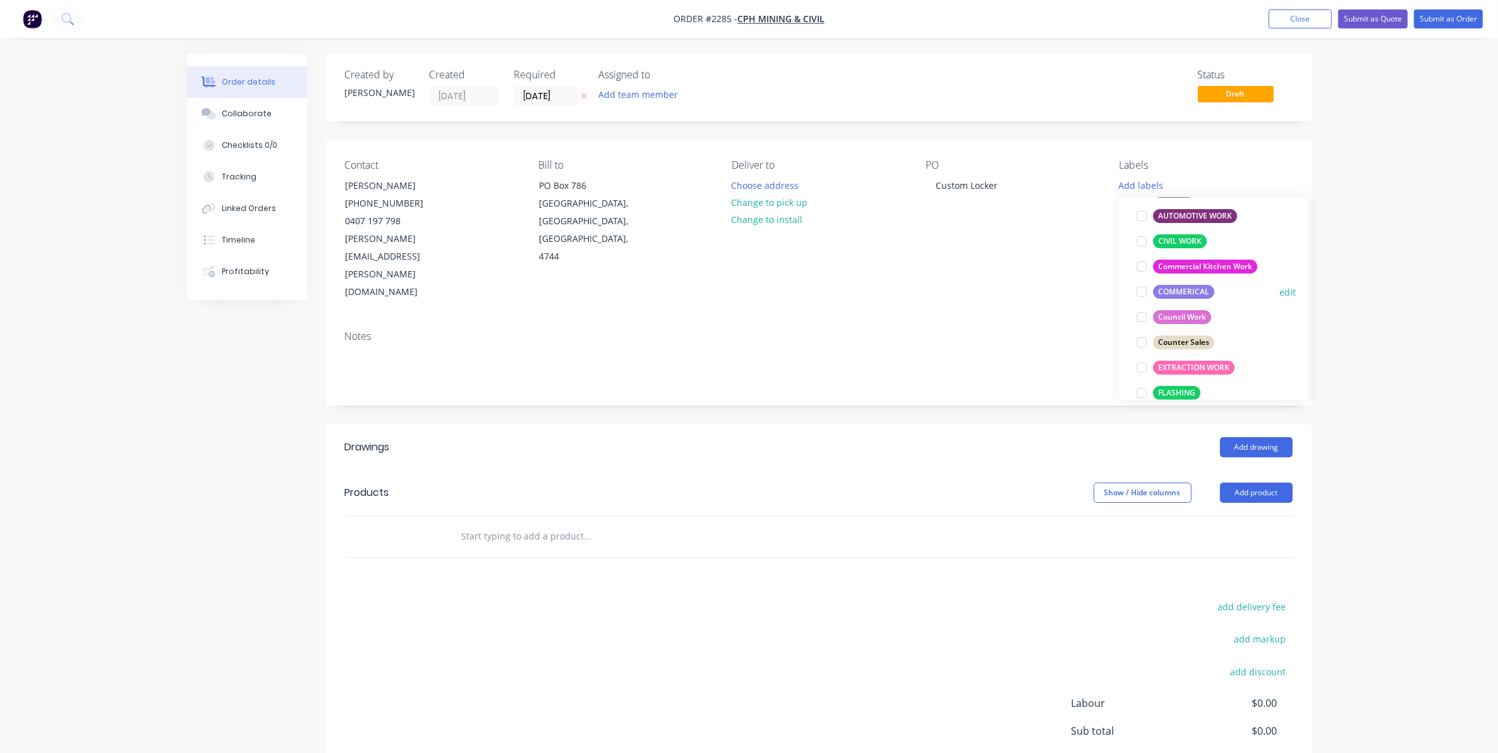
click at [1143, 291] on div at bounding box center [1141, 292] width 25 height 25
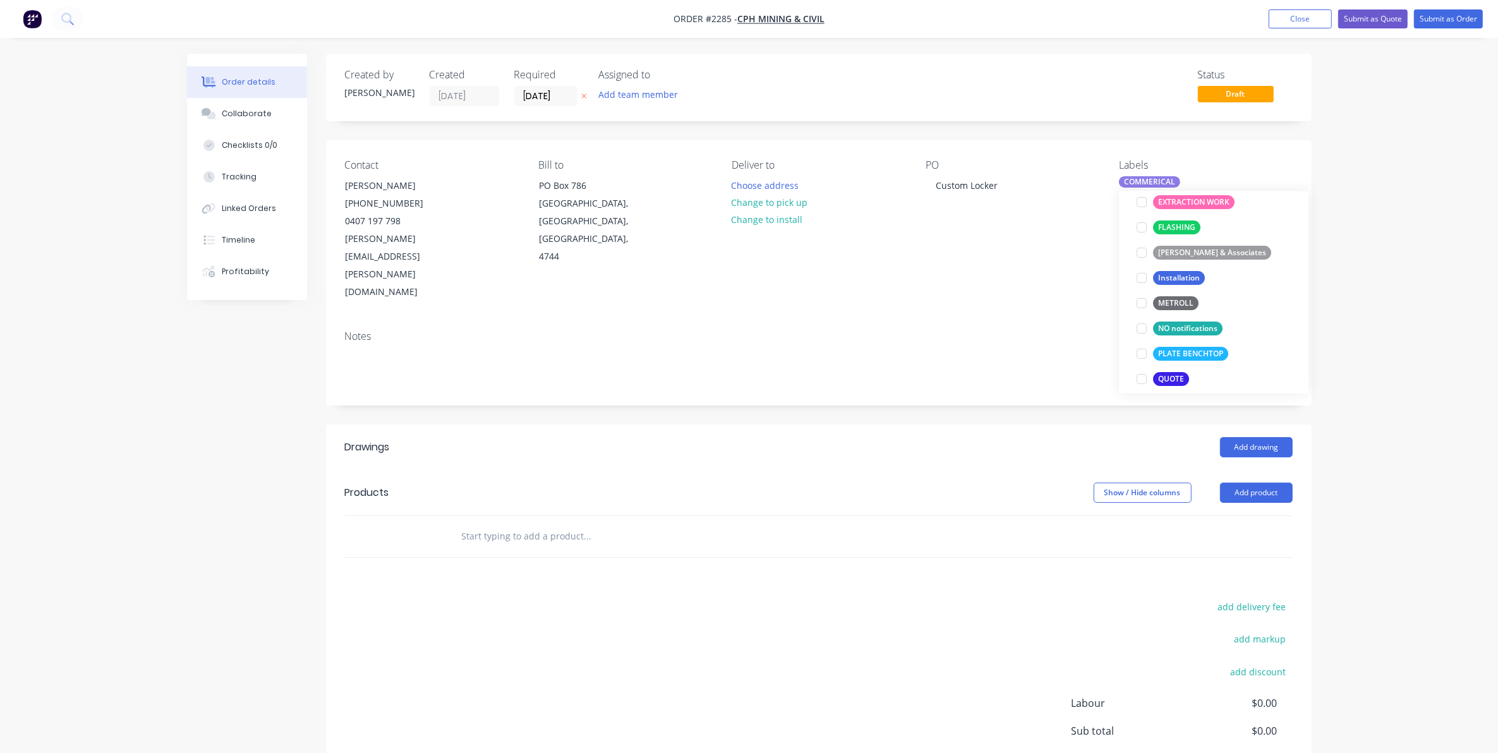
scroll to position [322, 0]
click at [1140, 373] on div at bounding box center [1141, 374] width 25 height 25
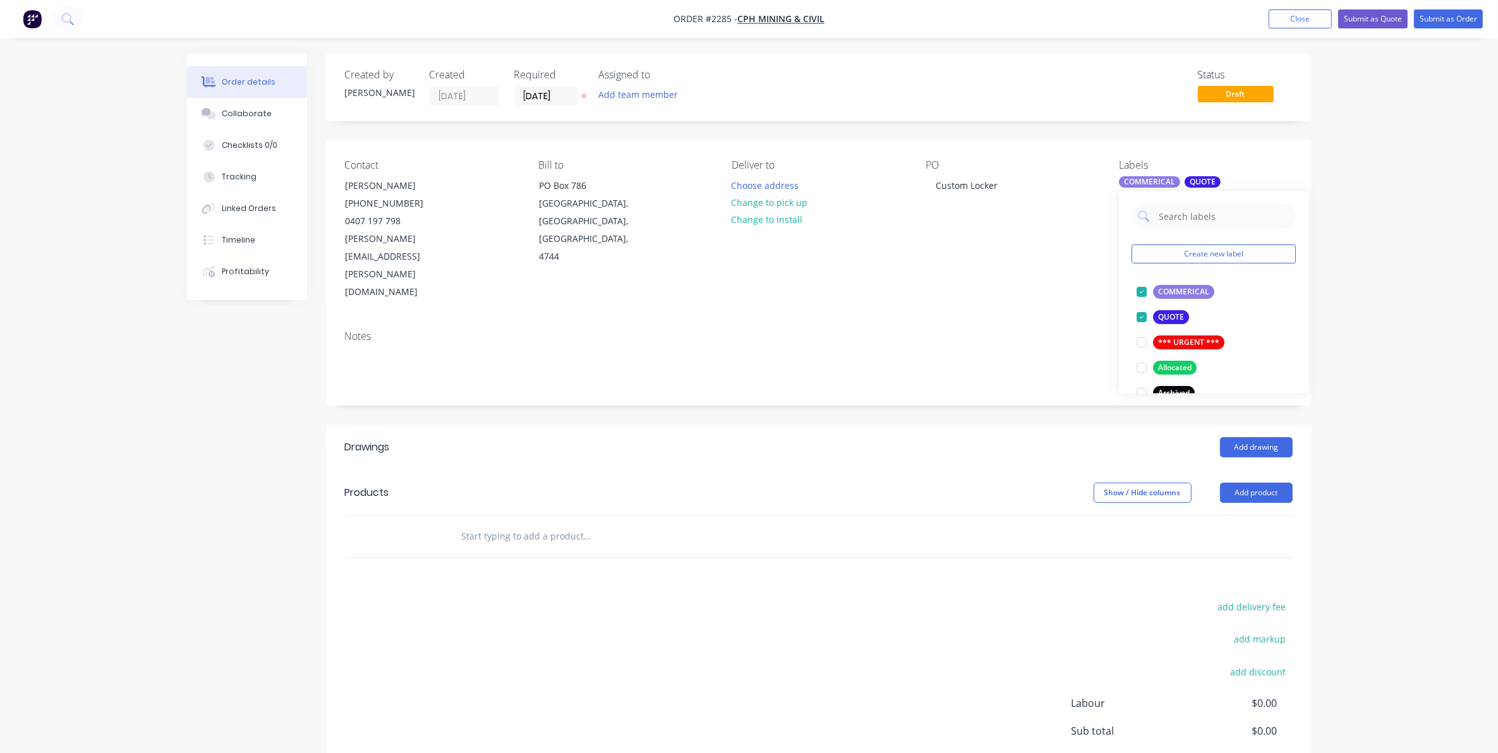
click at [547, 524] on input "text" at bounding box center [587, 536] width 253 height 25
paste input "Hi [PERSON_NAME], As discussed, we’re looking for a quote for a locker to fit a…"
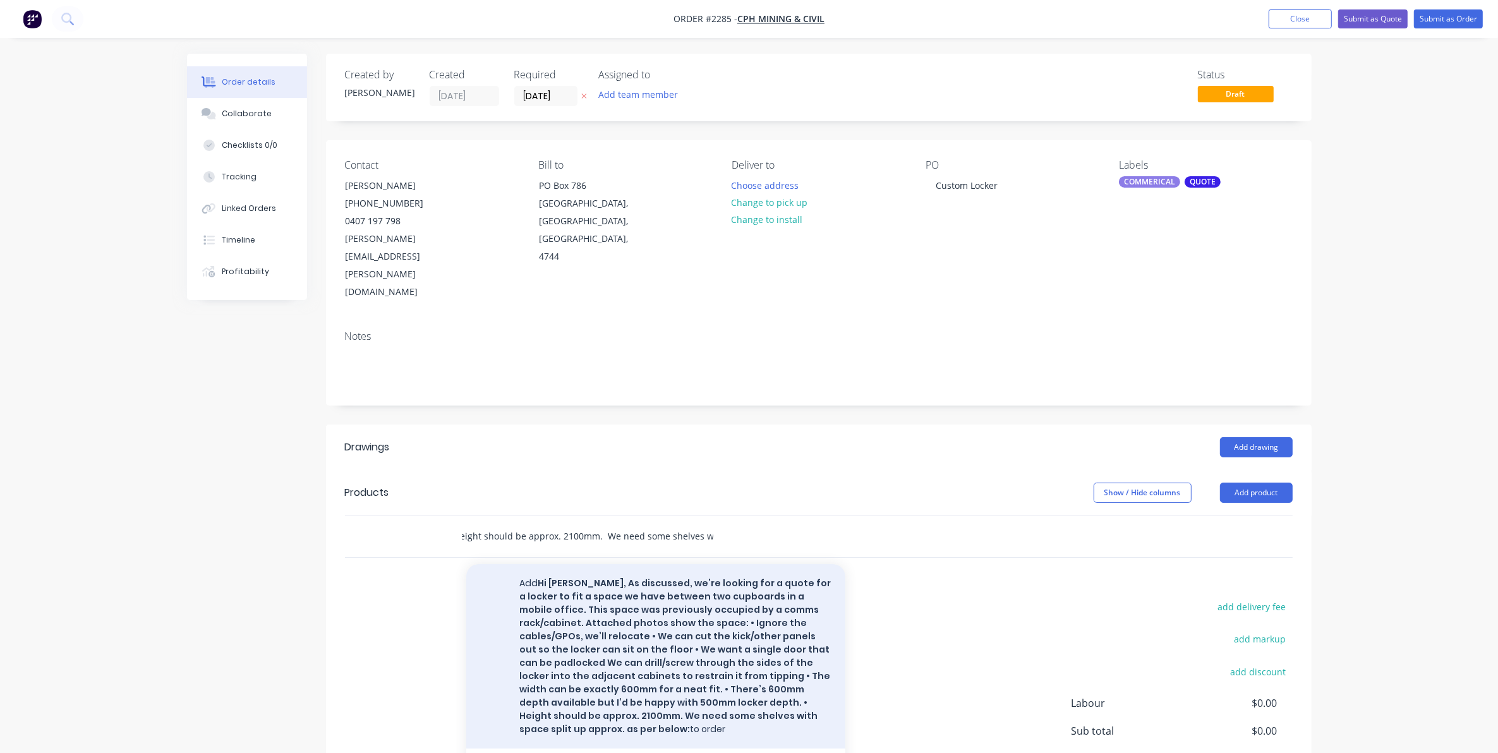
type input "Hi [PERSON_NAME], As discussed, we’re looking for a quote for a locker to fit a…"
click at [639, 599] on button "Add Hi [PERSON_NAME], As discussed, we’re looking for a quote for a locker to f…" at bounding box center [655, 656] width 379 height 184
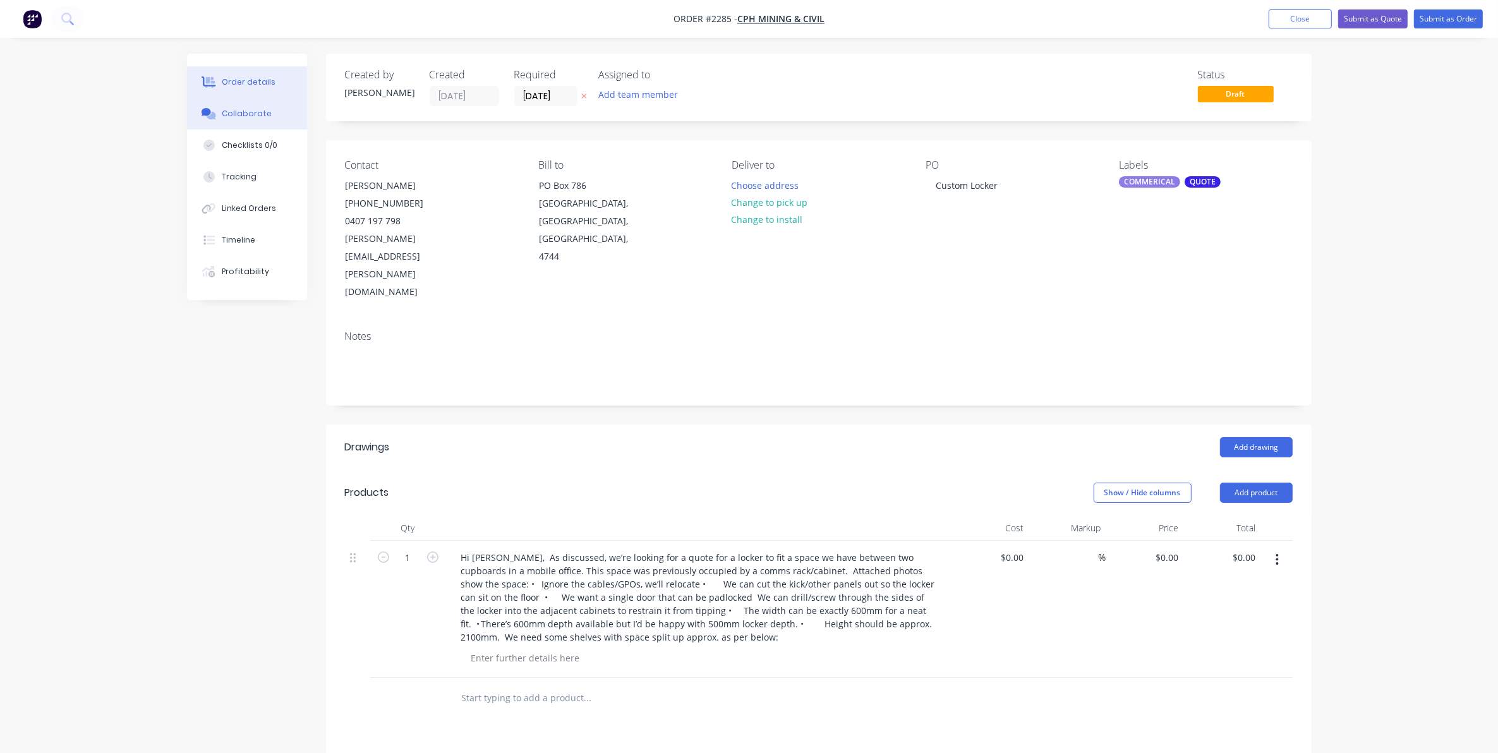
click at [242, 112] on div "Collaborate" at bounding box center [247, 113] width 50 height 11
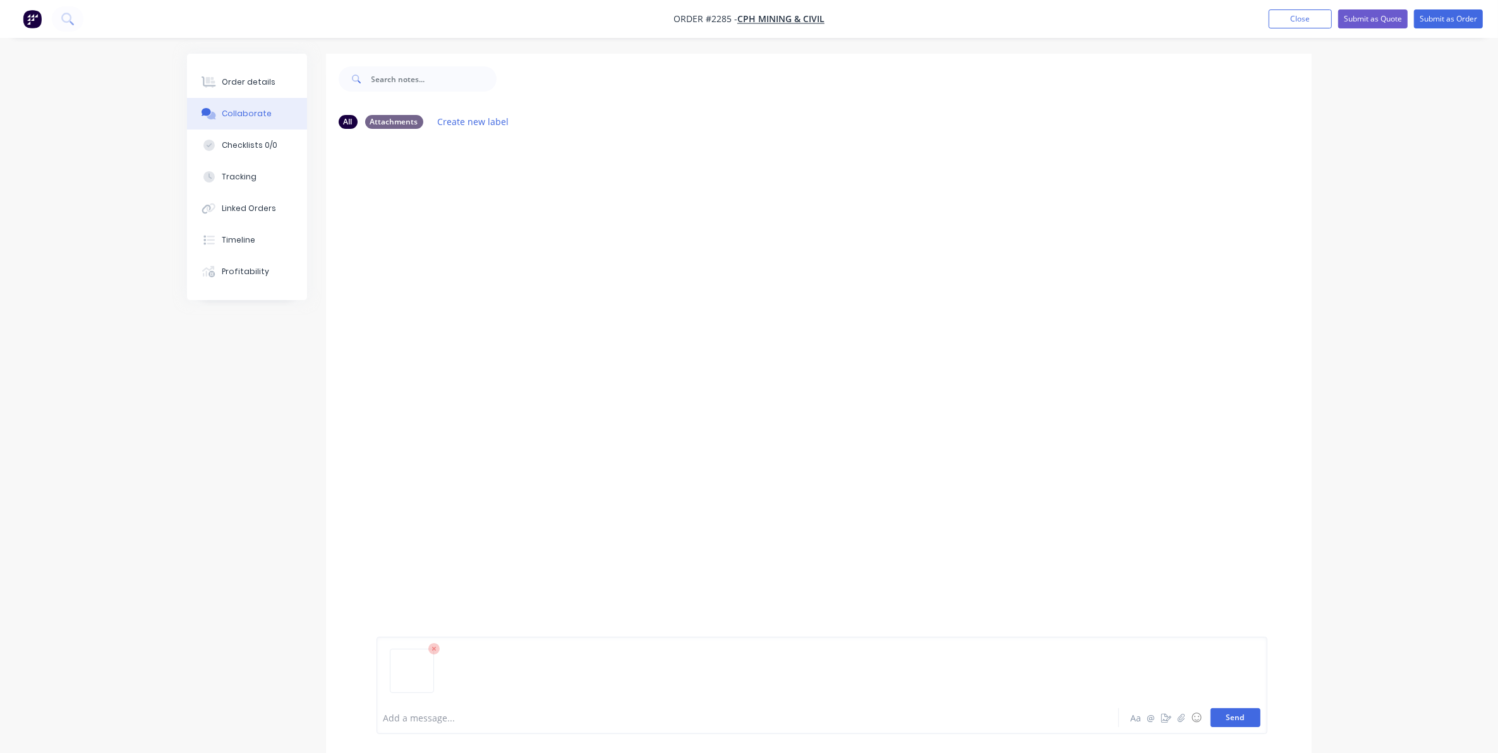
click at [1229, 719] on button "Send" at bounding box center [1235, 717] width 50 height 19
click at [1240, 721] on button "Send" at bounding box center [1235, 717] width 50 height 19
click at [1236, 721] on button "Send" at bounding box center [1235, 717] width 50 height 19
click at [594, 717] on div at bounding box center [712, 717] width 657 height 13
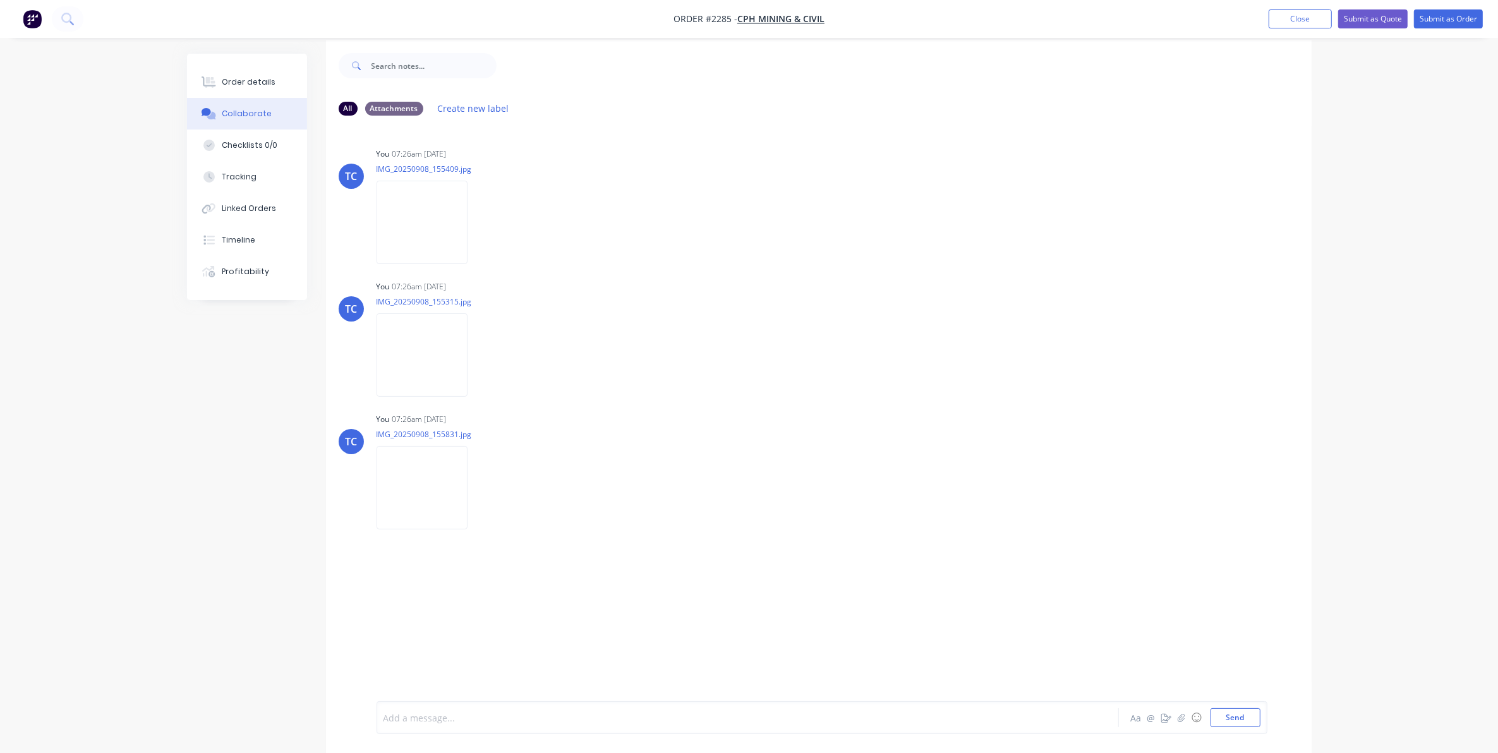
scroll to position [20, 0]
click at [420, 718] on div at bounding box center [712, 717] width 657 height 13
click at [1239, 720] on button "Send" at bounding box center [1235, 717] width 50 height 19
click at [404, 570] on p "RFQ - custom locker.msg" at bounding box center [454, 570] width 104 height 13
click at [449, 570] on p "RFQ - custom locker.msg" at bounding box center [454, 570] width 104 height 13
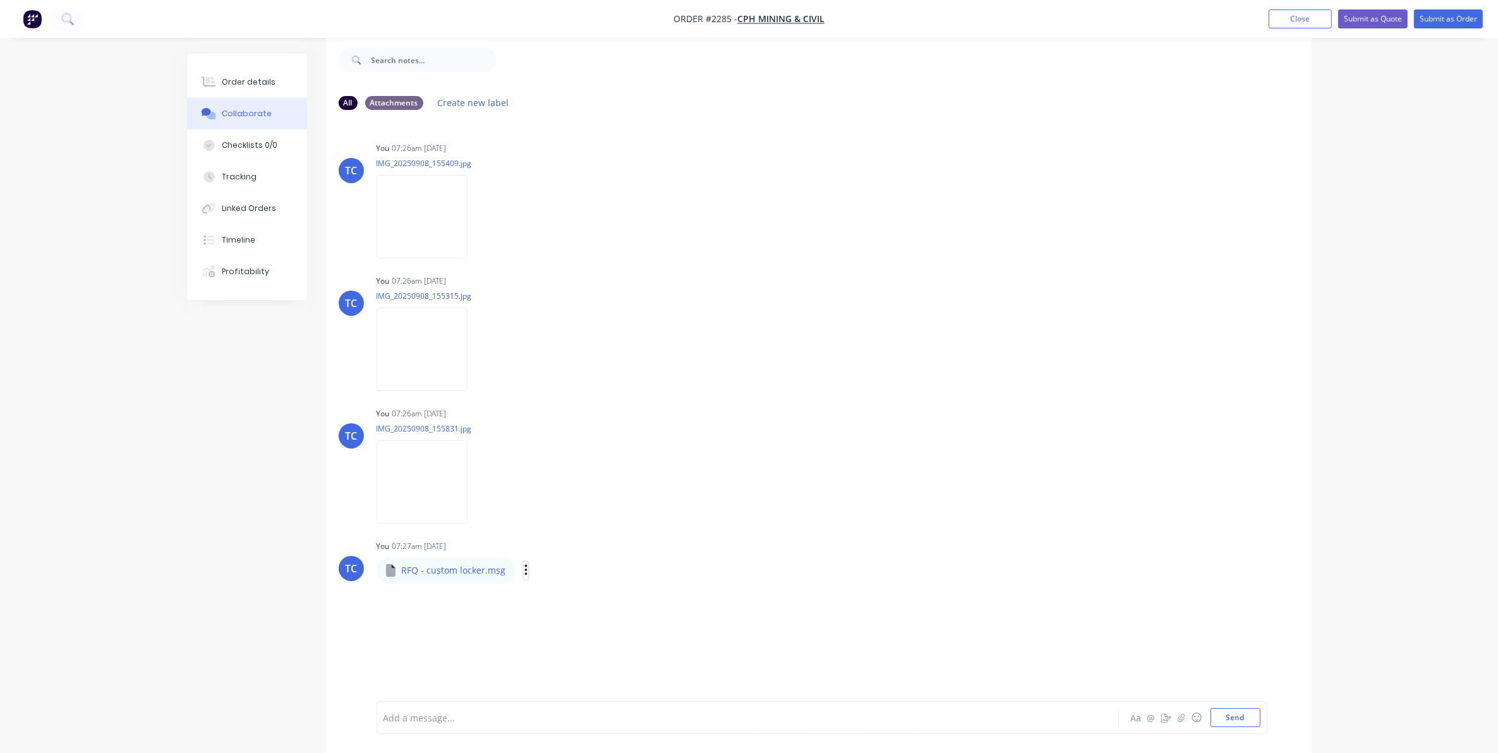
click at [524, 569] on icon "button" at bounding box center [526, 570] width 4 height 15
click at [564, 499] on div "Labels Download Delete" at bounding box center [492, 482] width 232 height 95
click at [500, 567] on p "RFQ - custom locker.msg" at bounding box center [454, 570] width 104 height 13
drag, startPoint x: 394, startPoint y: 569, endPoint x: 764, endPoint y: 430, distance: 396.0
click at [764, 430] on div "You 07:26am [DATE] IMG_20250908_155831.jpg Labels Download Delete" at bounding box center [573, 461] width 395 height 114
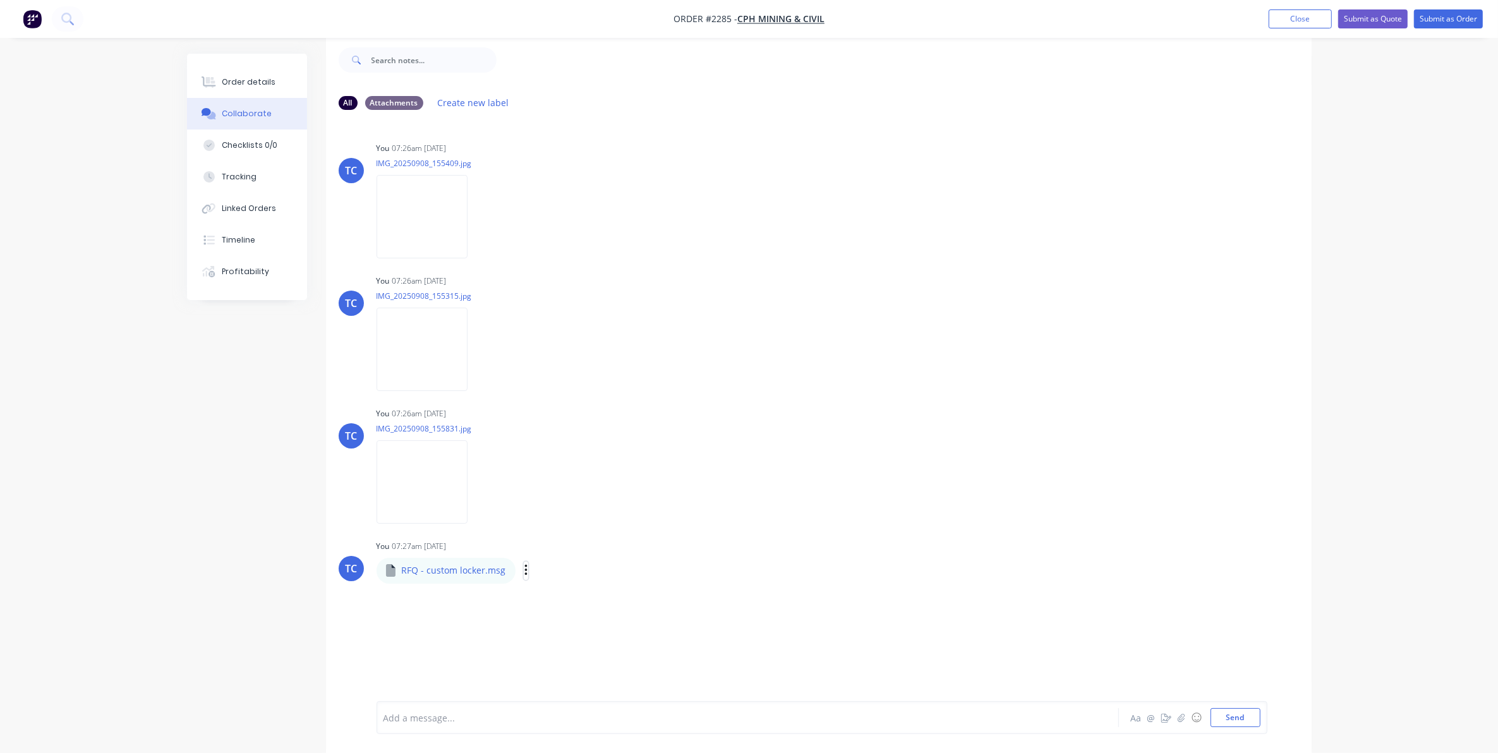
click at [524, 567] on icon "button" at bounding box center [526, 570] width 4 height 15
click at [569, 629] on button "Delete" at bounding box center [609, 632] width 142 height 28
click at [1229, 718] on button "Send" at bounding box center [1235, 717] width 50 height 19
click at [415, 572] on p "CHP Mining Pic.docx" at bounding box center [445, 570] width 86 height 13
click at [390, 567] on icon at bounding box center [390, 570] width 9 height 13
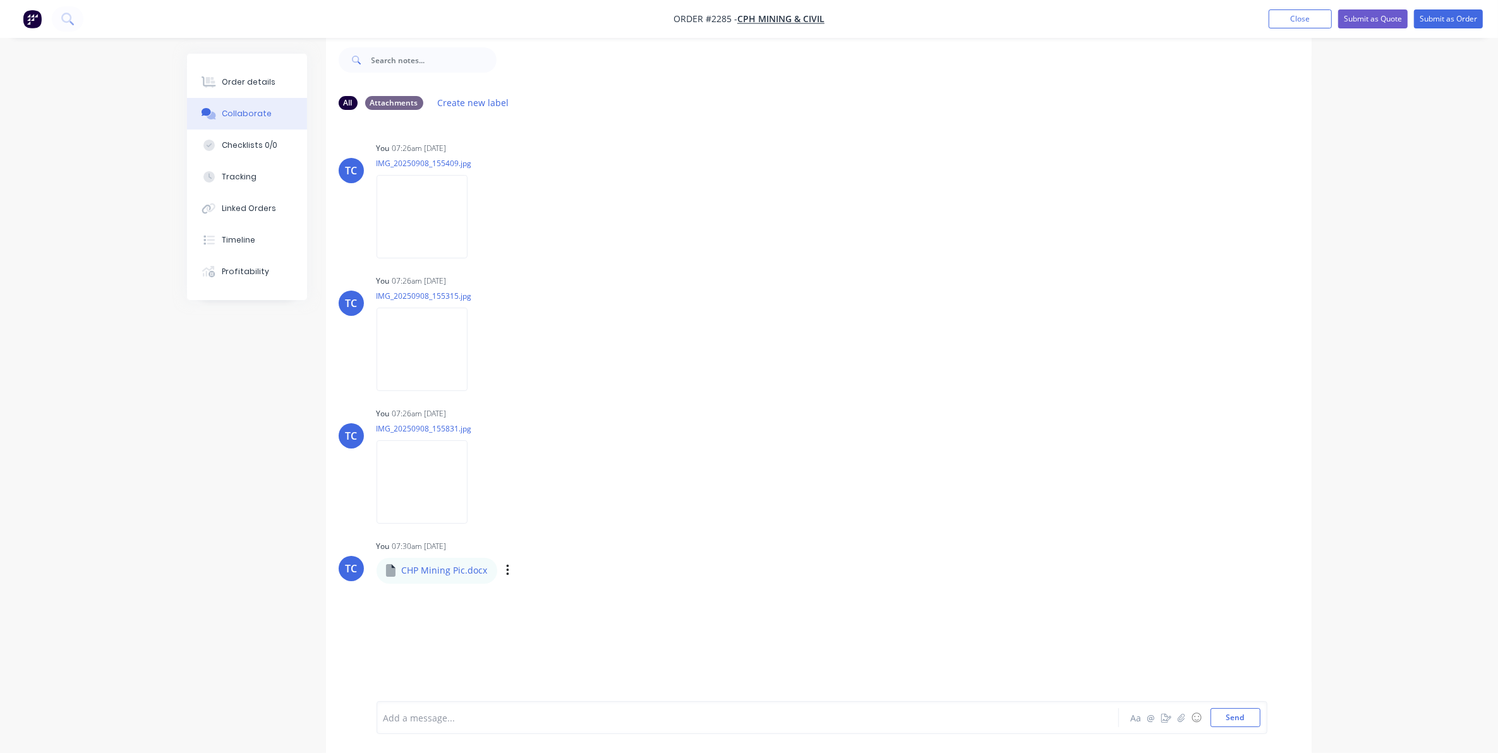
click at [390, 567] on icon at bounding box center [390, 570] width 9 height 13
click at [604, 534] on div "TC You 07:26am [DATE] IMG_20250908_155409.jpg Labels Download Delete TC You 07:…" at bounding box center [818, 401] width 985 height 562
click at [386, 572] on icon at bounding box center [390, 570] width 9 height 13
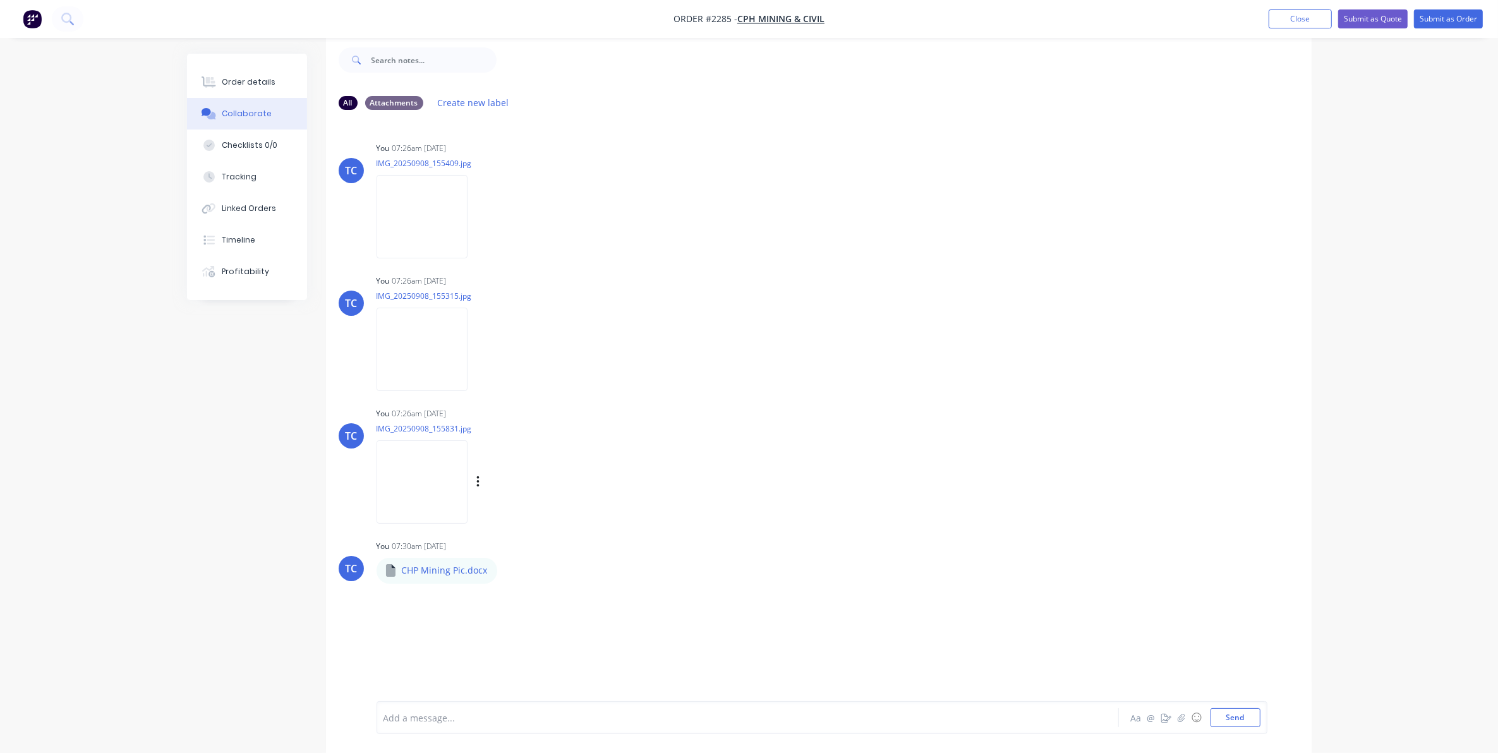
click at [702, 483] on div "You 07:26am [DATE] IMG_20250908_155831.jpg Labels Download Delete" at bounding box center [573, 461] width 395 height 114
click at [462, 569] on p "CHP Mining Pic.docx" at bounding box center [445, 570] width 86 height 13
drag, startPoint x: 459, startPoint y: 563, endPoint x: 834, endPoint y: 457, distance: 390.1
click at [834, 457] on div "TC You 07:26am [DATE] IMG_20250908_155831.jpg Labels Download Delete" at bounding box center [818, 461] width 985 height 114
click at [506, 569] on icon "button" at bounding box center [508, 570] width 4 height 15
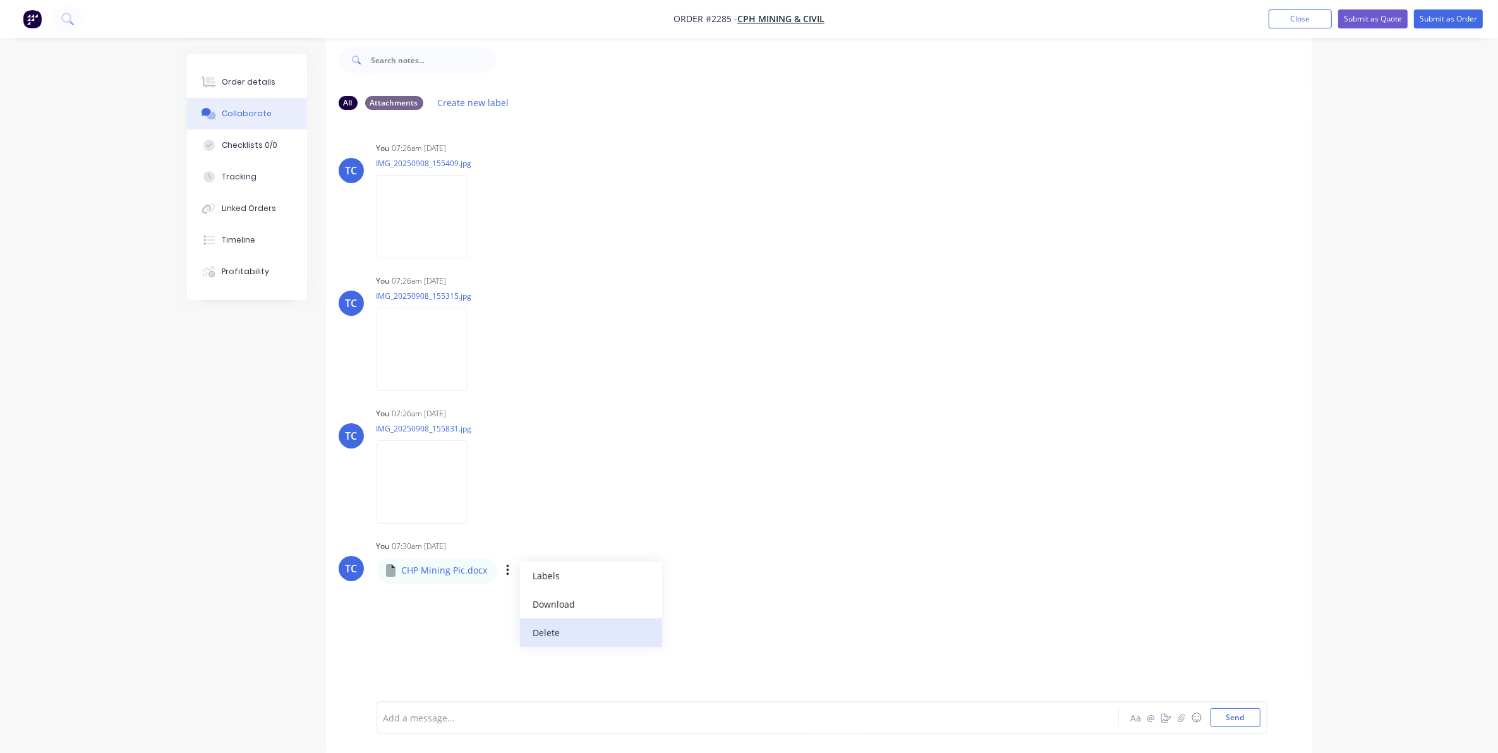
click at [548, 629] on button "Delete" at bounding box center [591, 632] width 142 height 28
click at [1179, 718] on icon "button" at bounding box center [1180, 717] width 7 height 8
click at [1235, 716] on button "Send" at bounding box center [1235, 717] width 50 height 19
click at [250, 80] on div "Order details" at bounding box center [249, 81] width 54 height 11
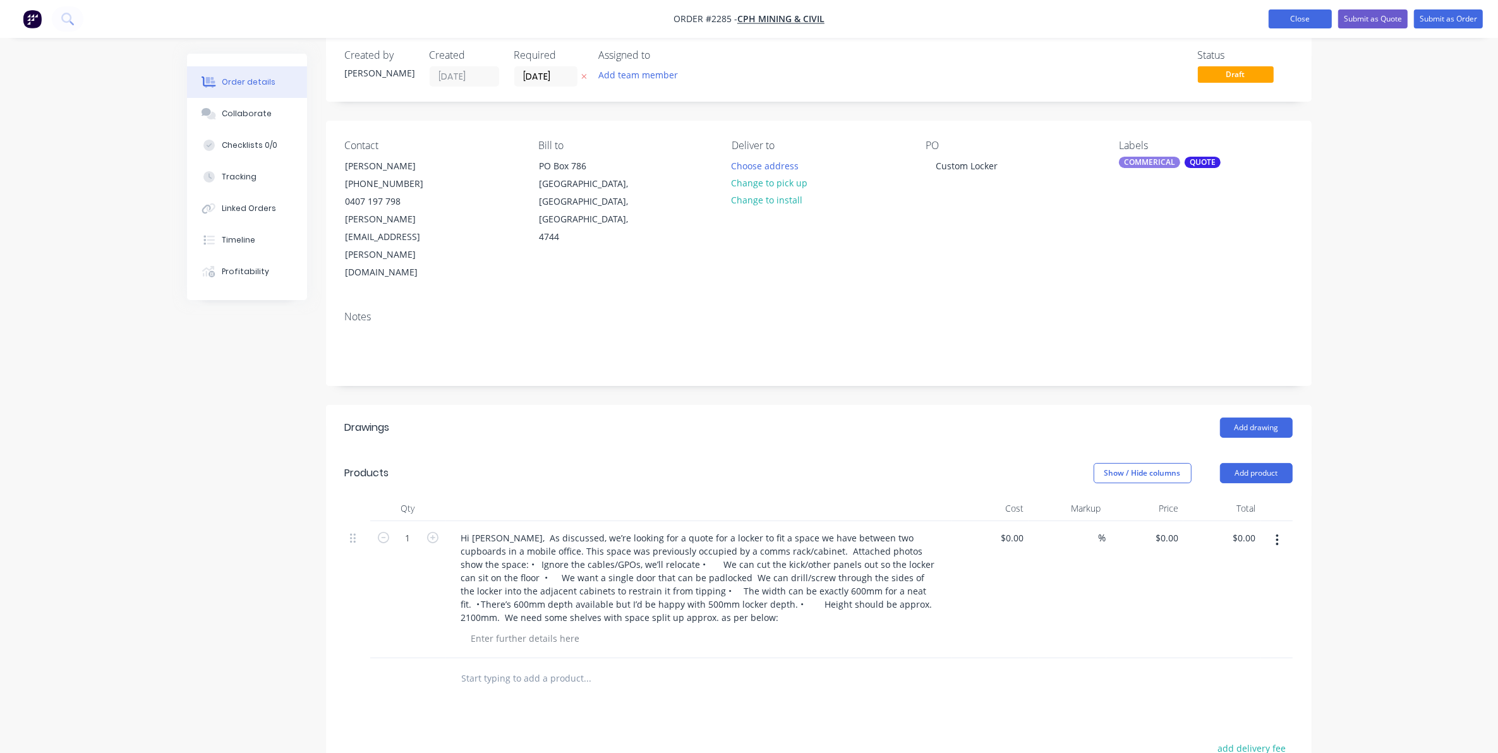
click at [1298, 17] on button "Close" at bounding box center [1299, 18] width 63 height 19
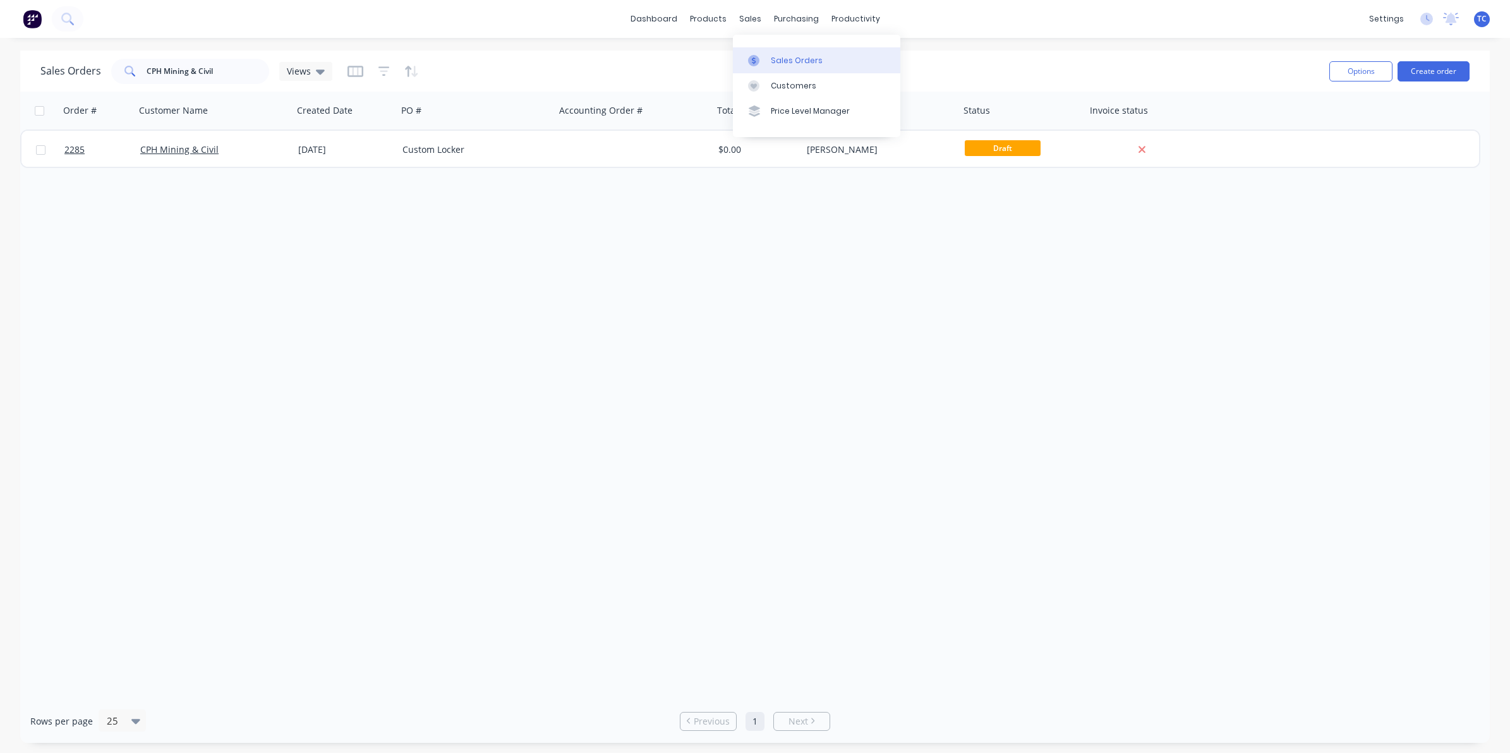
click at [790, 57] on div "Sales Orders" at bounding box center [797, 60] width 52 height 11
drag, startPoint x: 215, startPoint y: 70, endPoint x: 142, endPoint y: 68, distance: 73.3
click at [142, 68] on div "CPH Mining & Civil" at bounding box center [190, 71] width 158 height 25
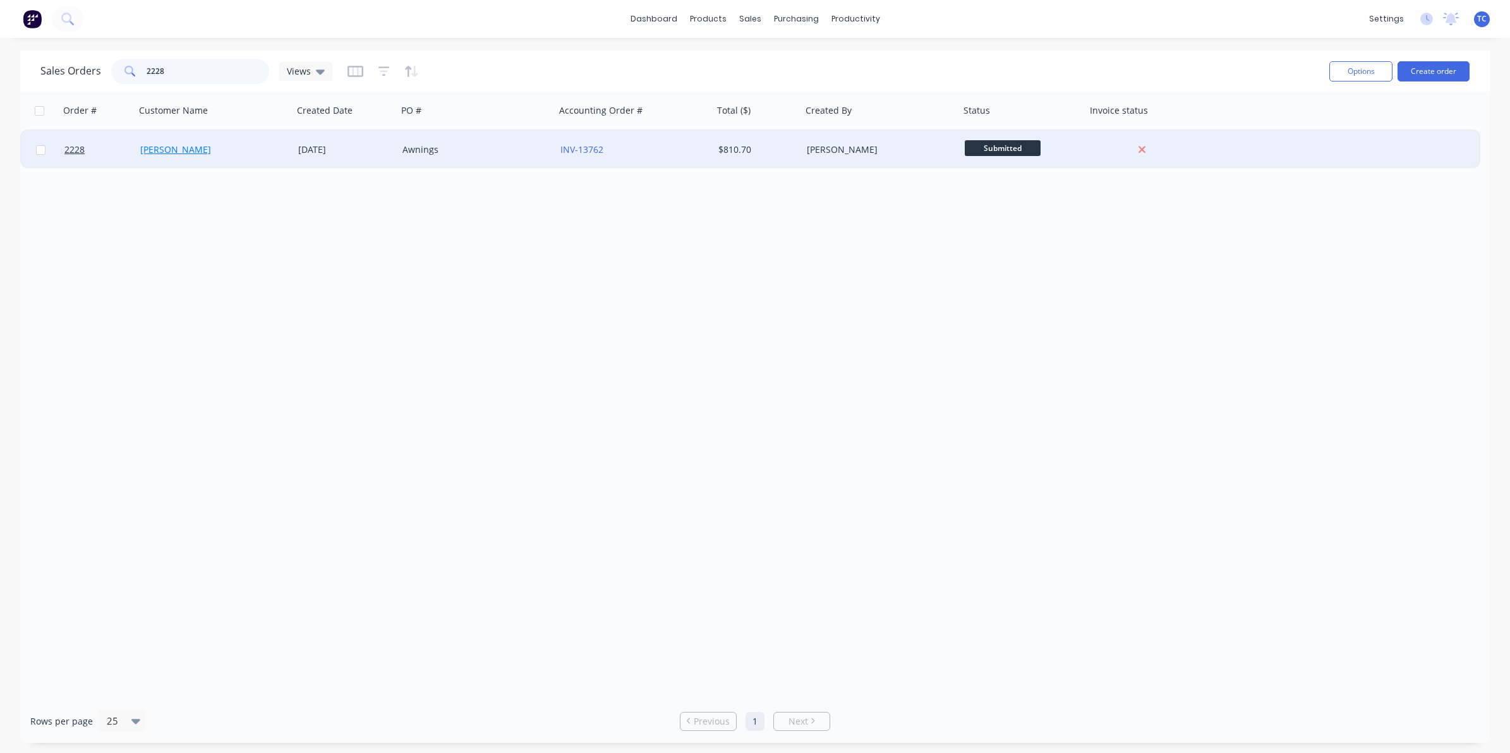
type input "2228"
click at [166, 149] on link "[PERSON_NAME]" at bounding box center [175, 149] width 71 height 12
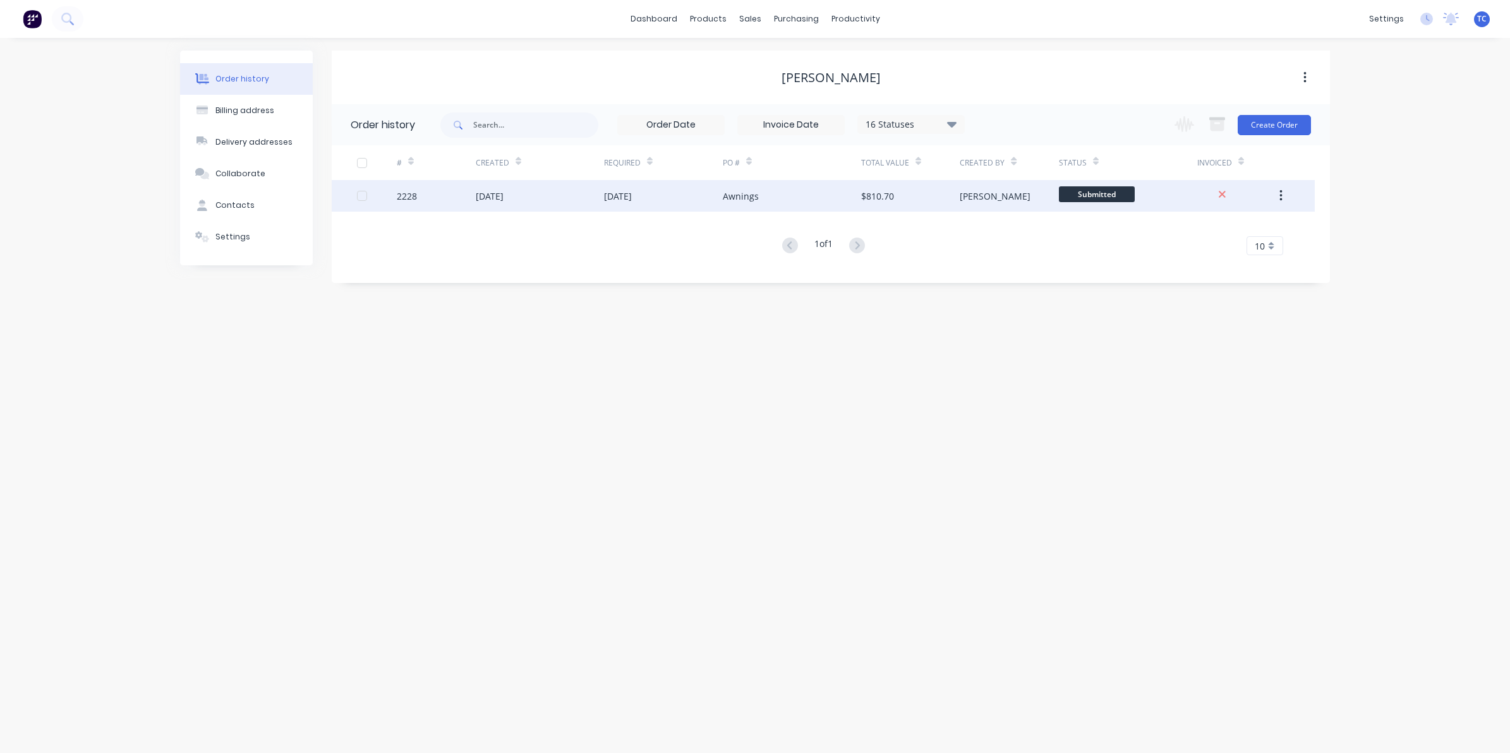
click at [596, 195] on div "[DATE]" at bounding box center [540, 196] width 128 height 32
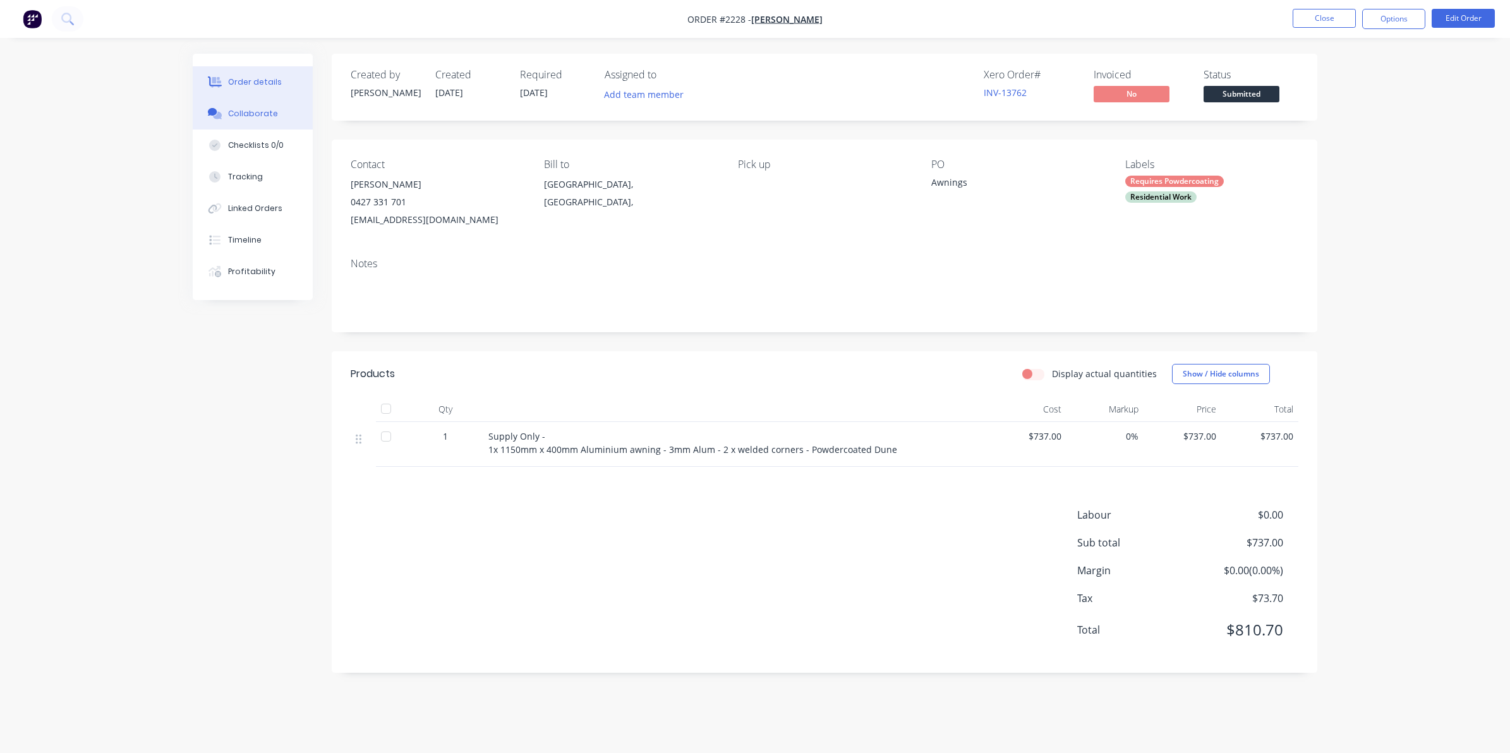
click at [248, 112] on div "Collaborate" at bounding box center [253, 113] width 50 height 11
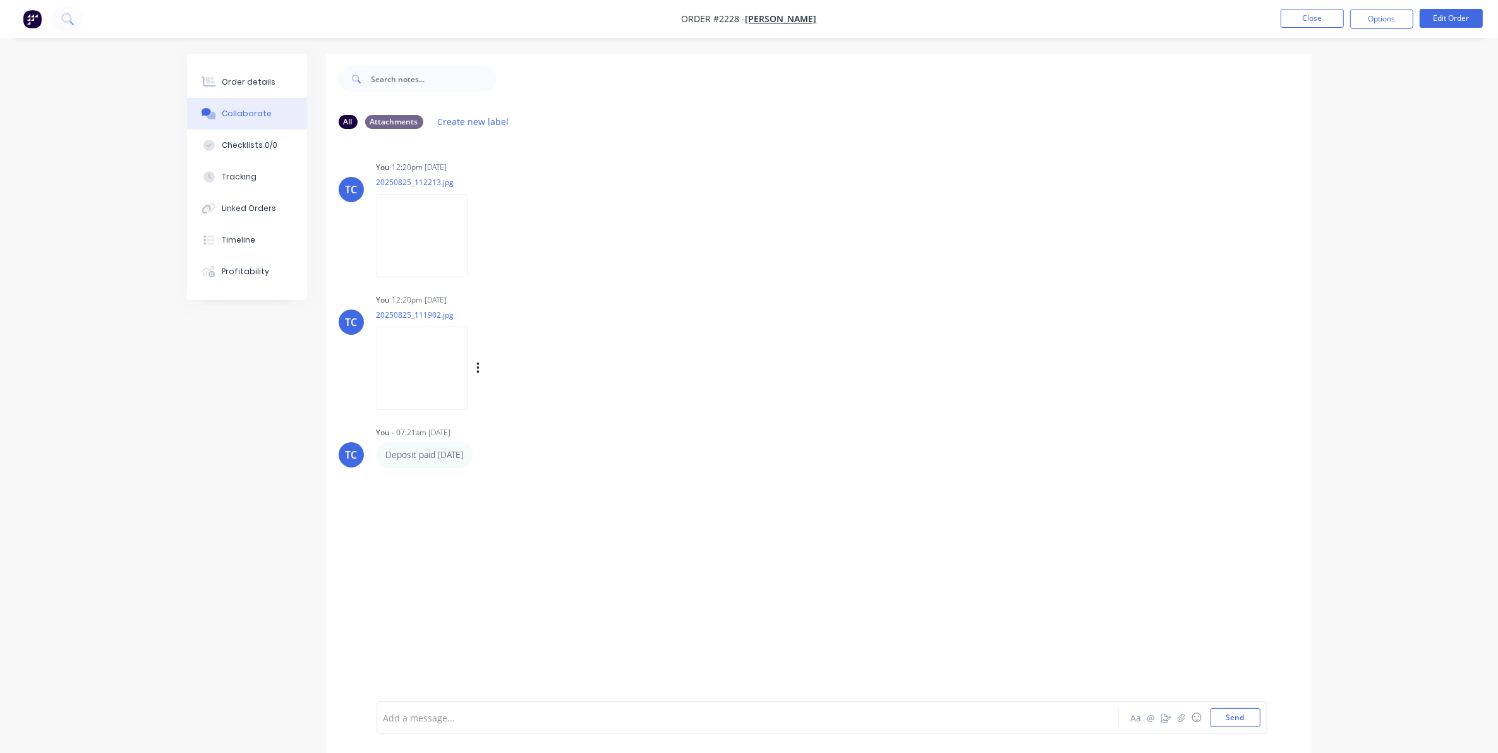
click at [421, 361] on img at bounding box center [421, 368] width 91 height 83
click at [560, 720] on div at bounding box center [712, 717] width 657 height 13
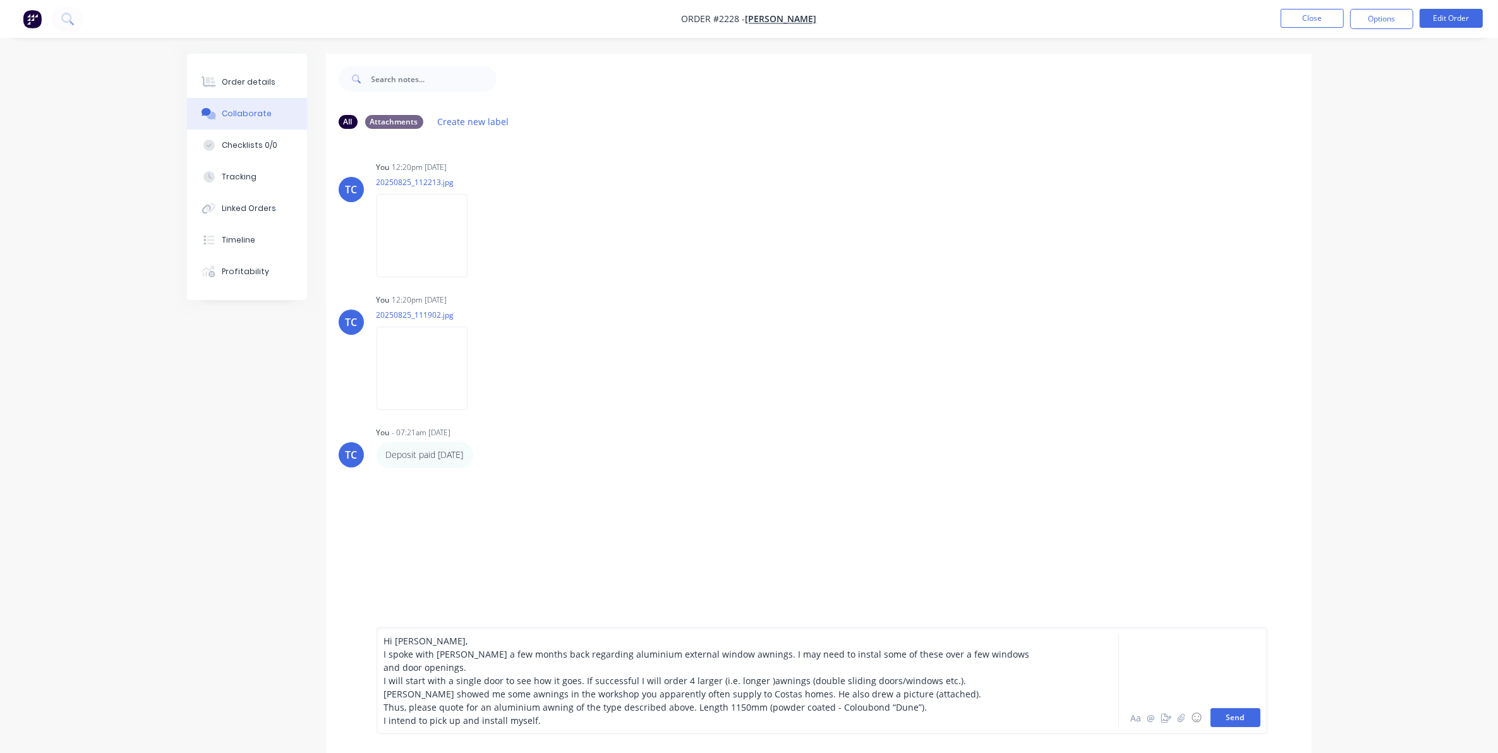
click at [1225, 718] on button "Send" at bounding box center [1235, 717] width 50 height 19
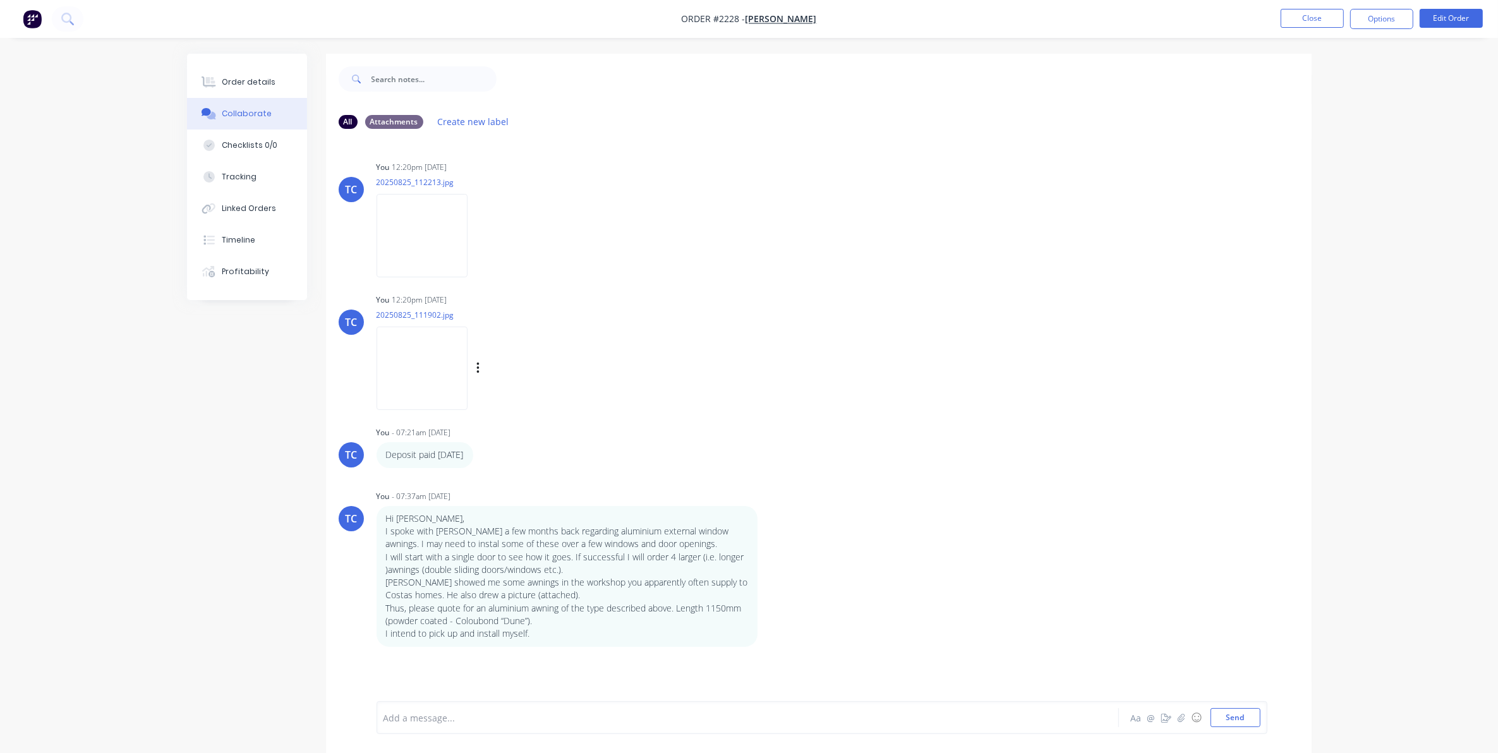
click at [421, 357] on img at bounding box center [421, 368] width 91 height 83
click at [242, 78] on div "Order details" at bounding box center [249, 81] width 54 height 11
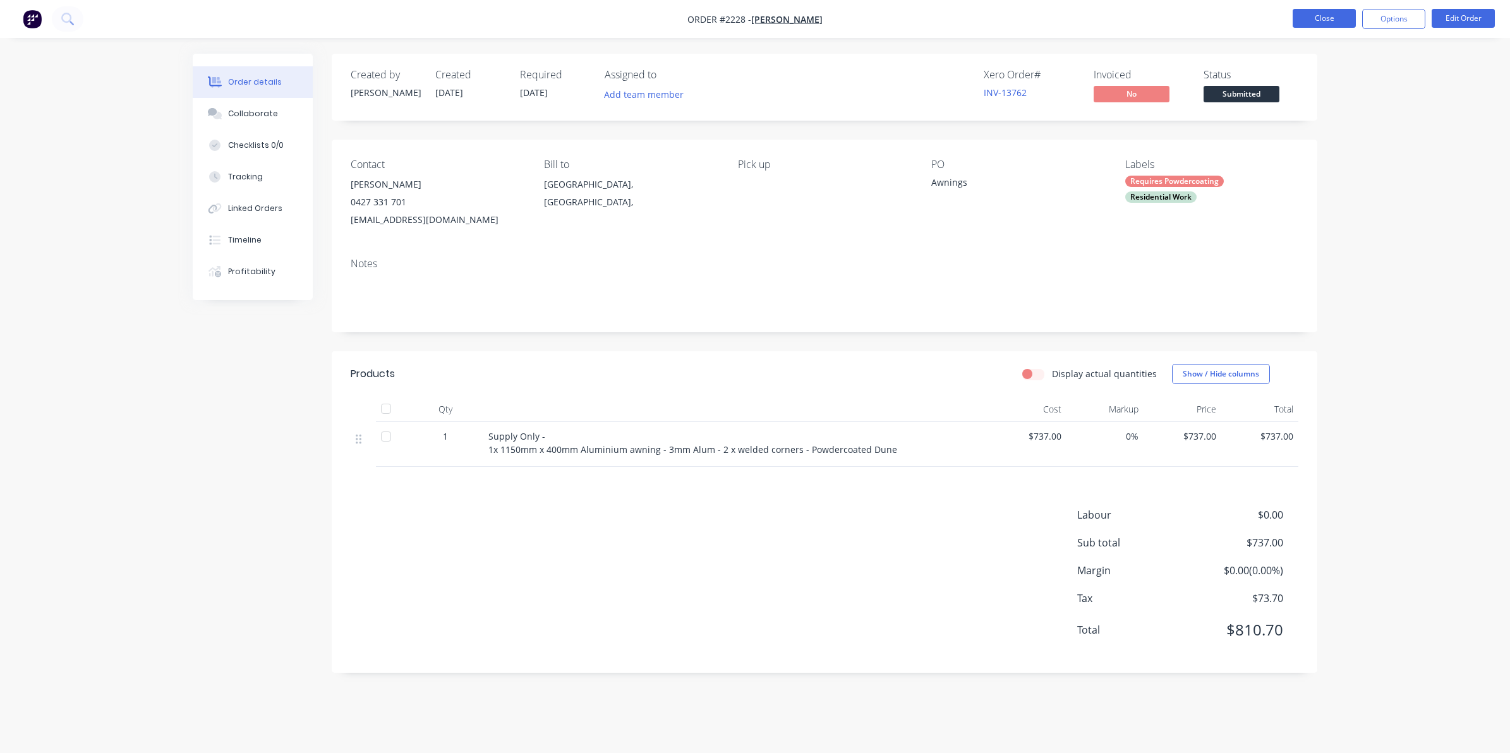
click at [1318, 15] on button "Close" at bounding box center [1323, 18] width 63 height 19
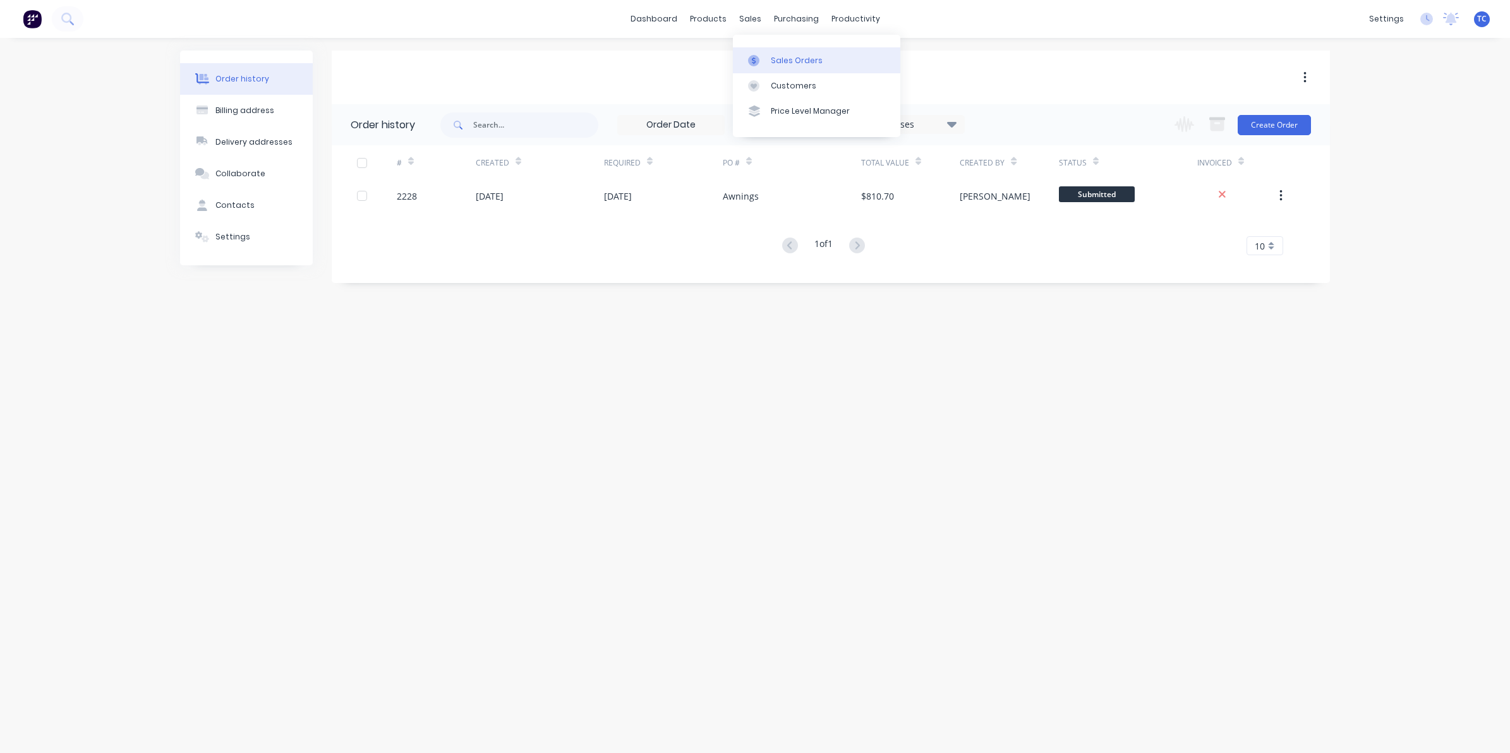
click at [787, 56] on div "Sales Orders" at bounding box center [797, 60] width 52 height 11
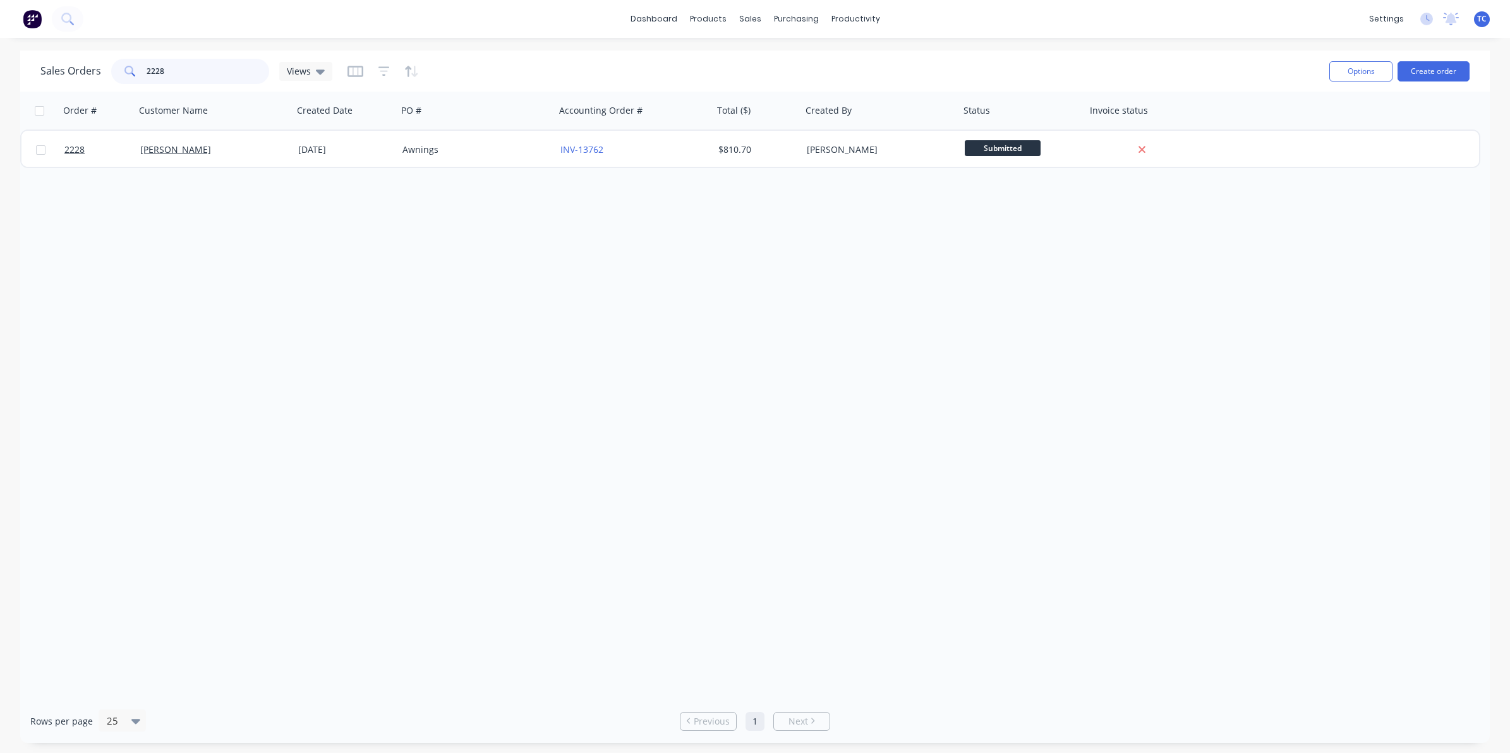
drag, startPoint x: 172, startPoint y: 71, endPoint x: 143, endPoint y: 70, distance: 29.1
click at [143, 70] on div "2228" at bounding box center [190, 71] width 158 height 25
drag, startPoint x: 166, startPoint y: 75, endPoint x: 146, endPoint y: 69, distance: 20.2
click at [147, 69] on input "1936" at bounding box center [208, 71] width 123 height 25
drag, startPoint x: 172, startPoint y: 70, endPoint x: 145, endPoint y: 69, distance: 27.2
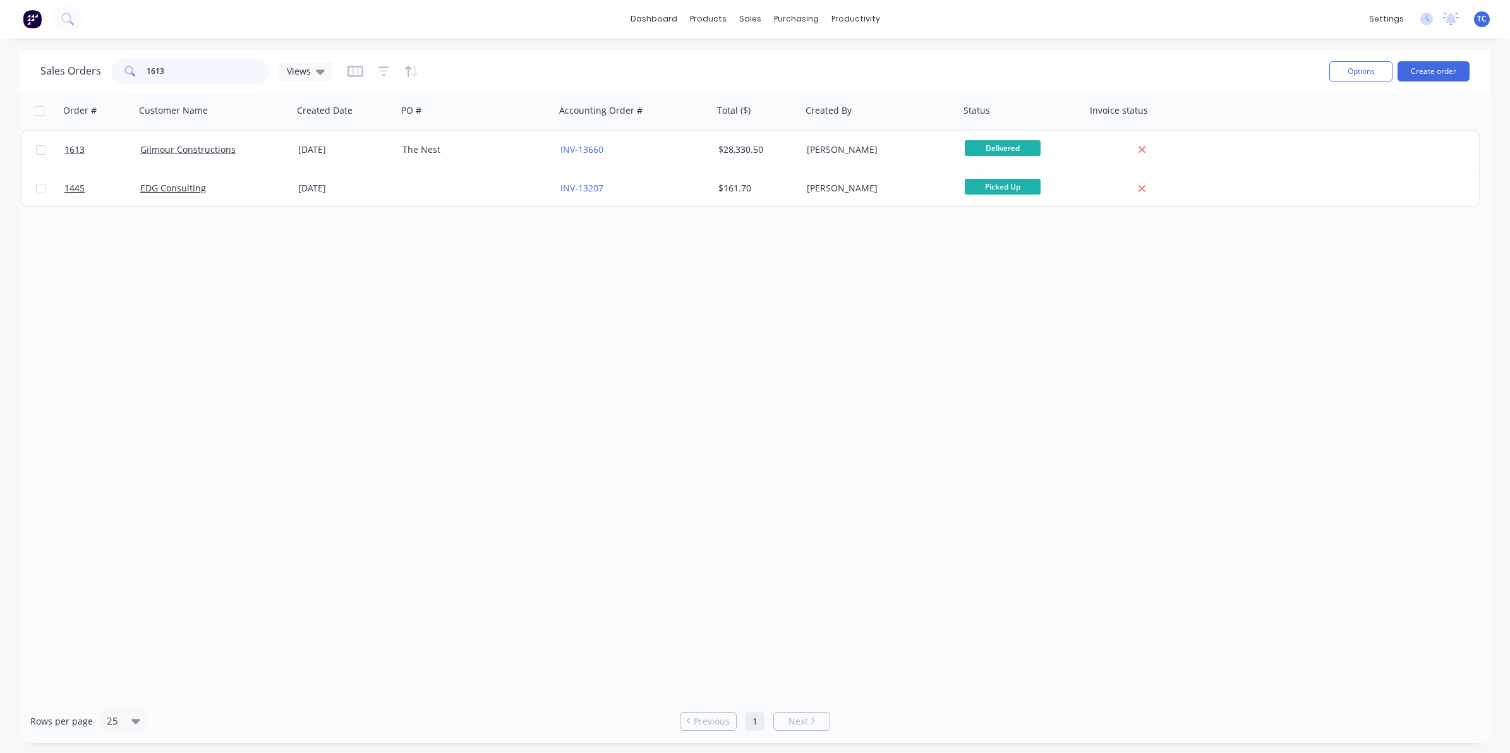
click at [147, 69] on input "1613" at bounding box center [208, 71] width 123 height 25
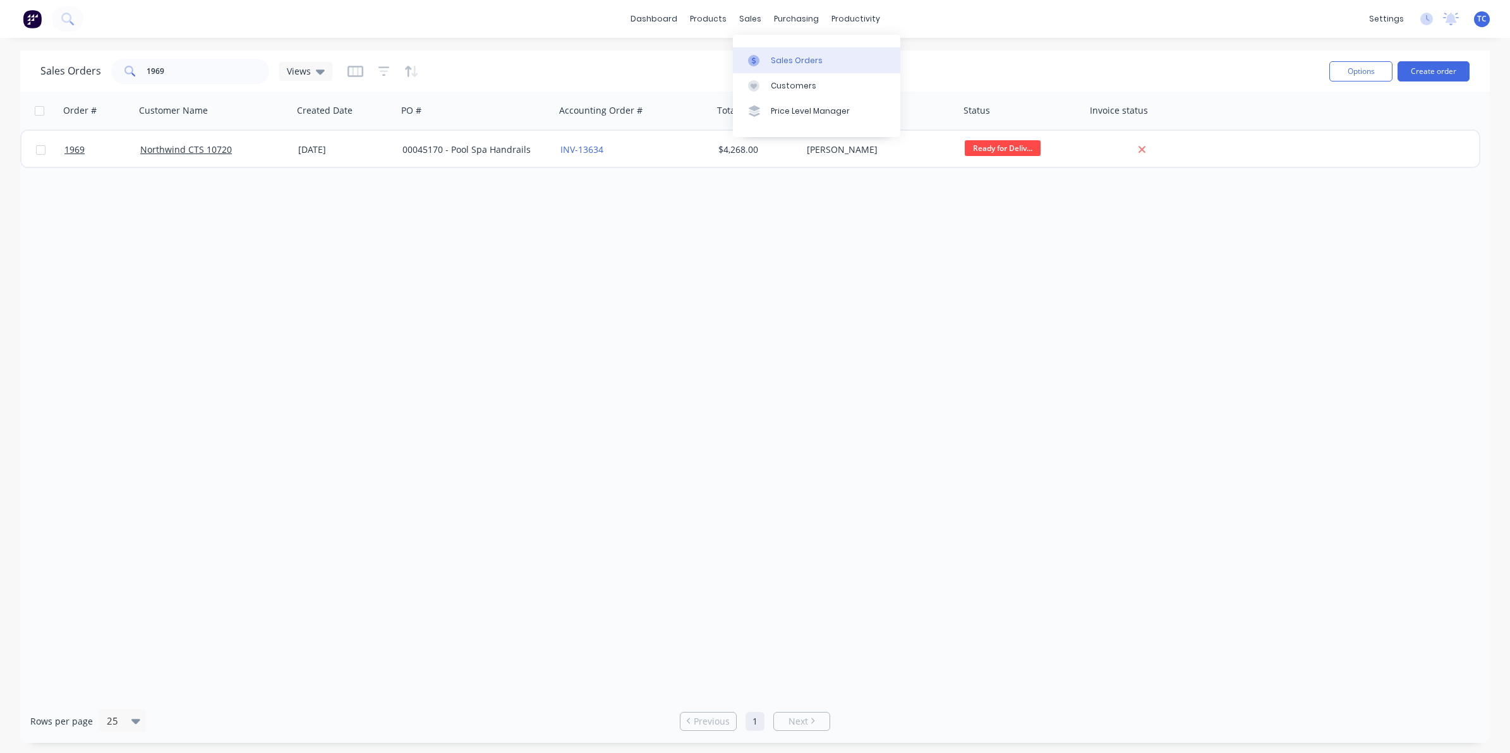
click at [785, 56] on div "Sales Orders" at bounding box center [797, 60] width 52 height 11
drag, startPoint x: 166, startPoint y: 71, endPoint x: 141, endPoint y: 71, distance: 25.3
click at [141, 71] on div "1969" at bounding box center [190, 71] width 158 height 25
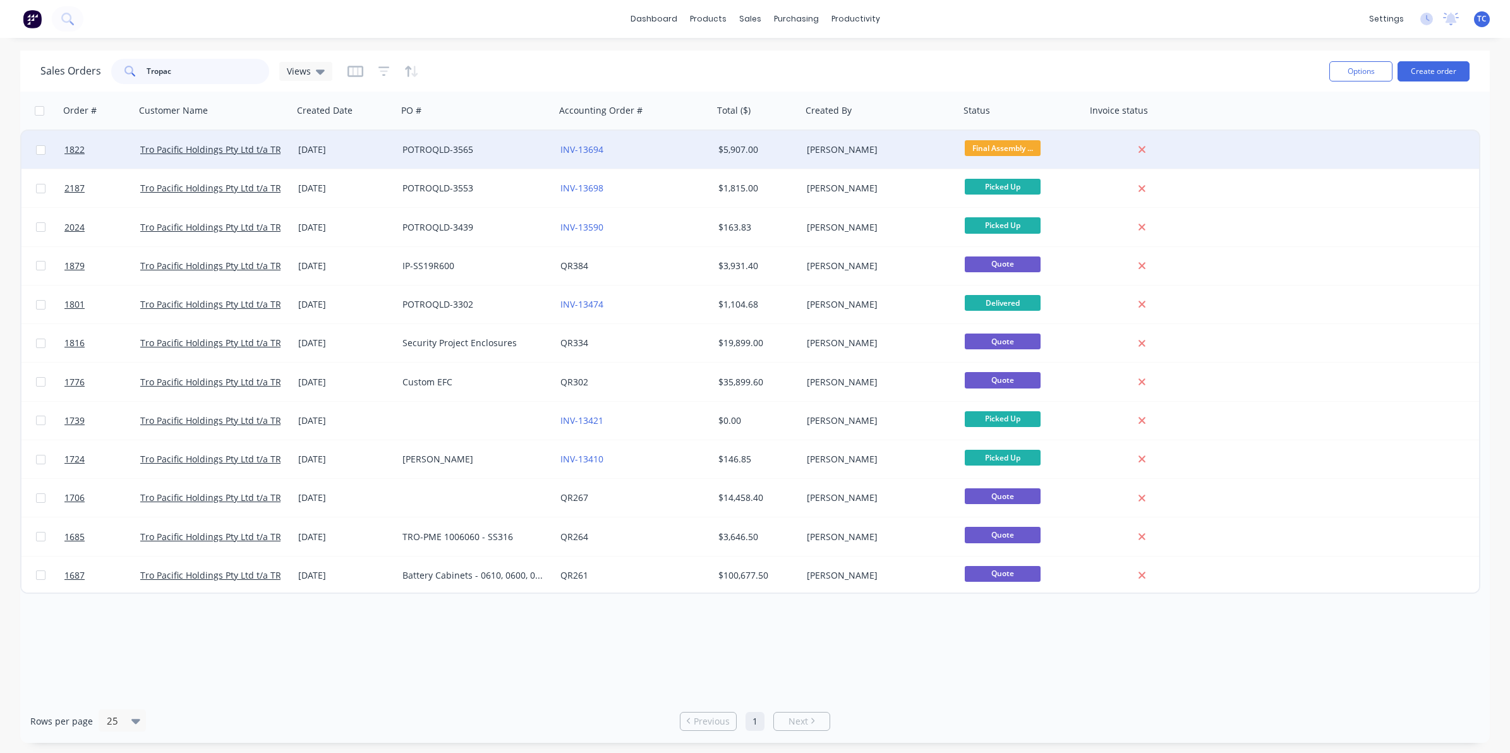
type input "Tropac"
click at [289, 147] on div "Tro Pacific Holdings Pty Ltd t/a TROPAC" at bounding box center [214, 150] width 158 height 38
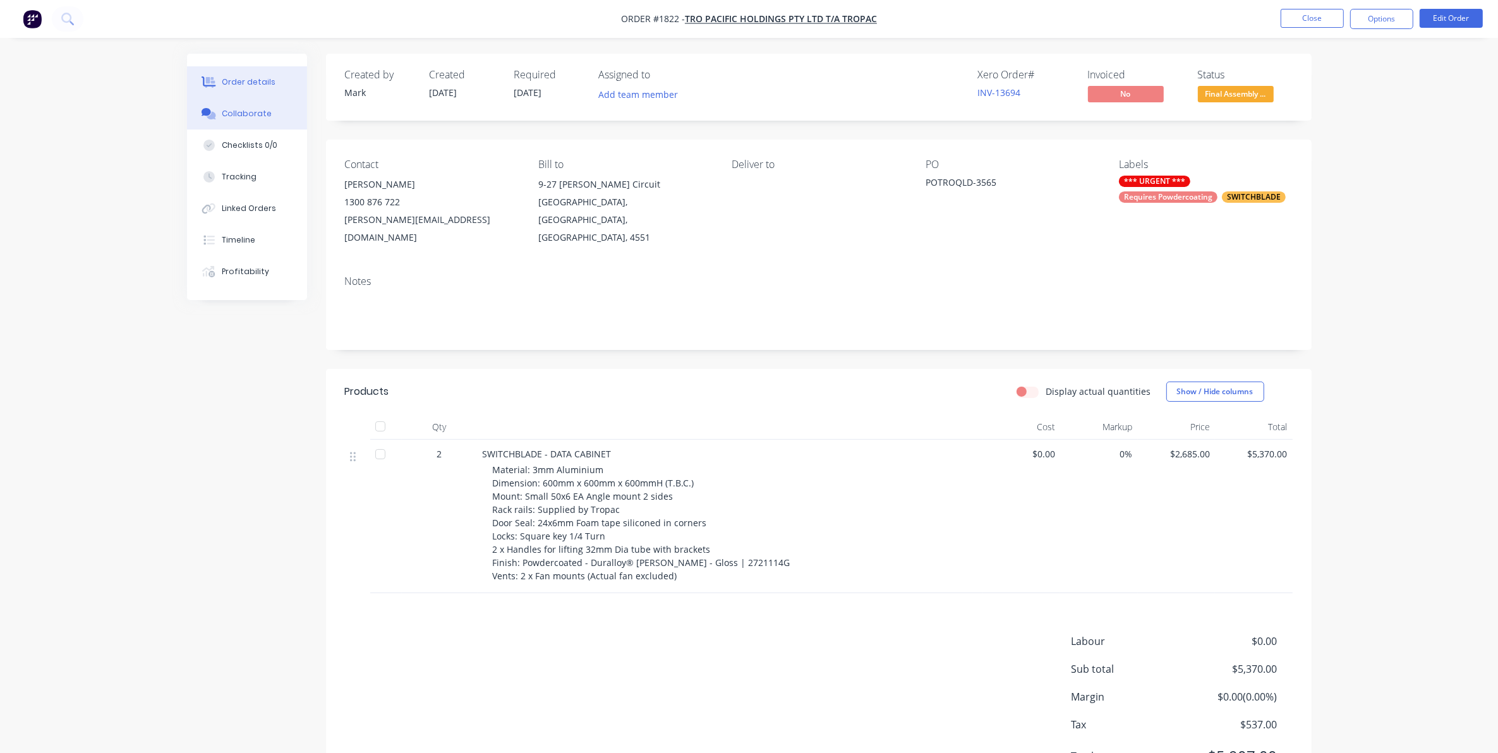
click at [260, 112] on div "Collaborate" at bounding box center [247, 113] width 50 height 11
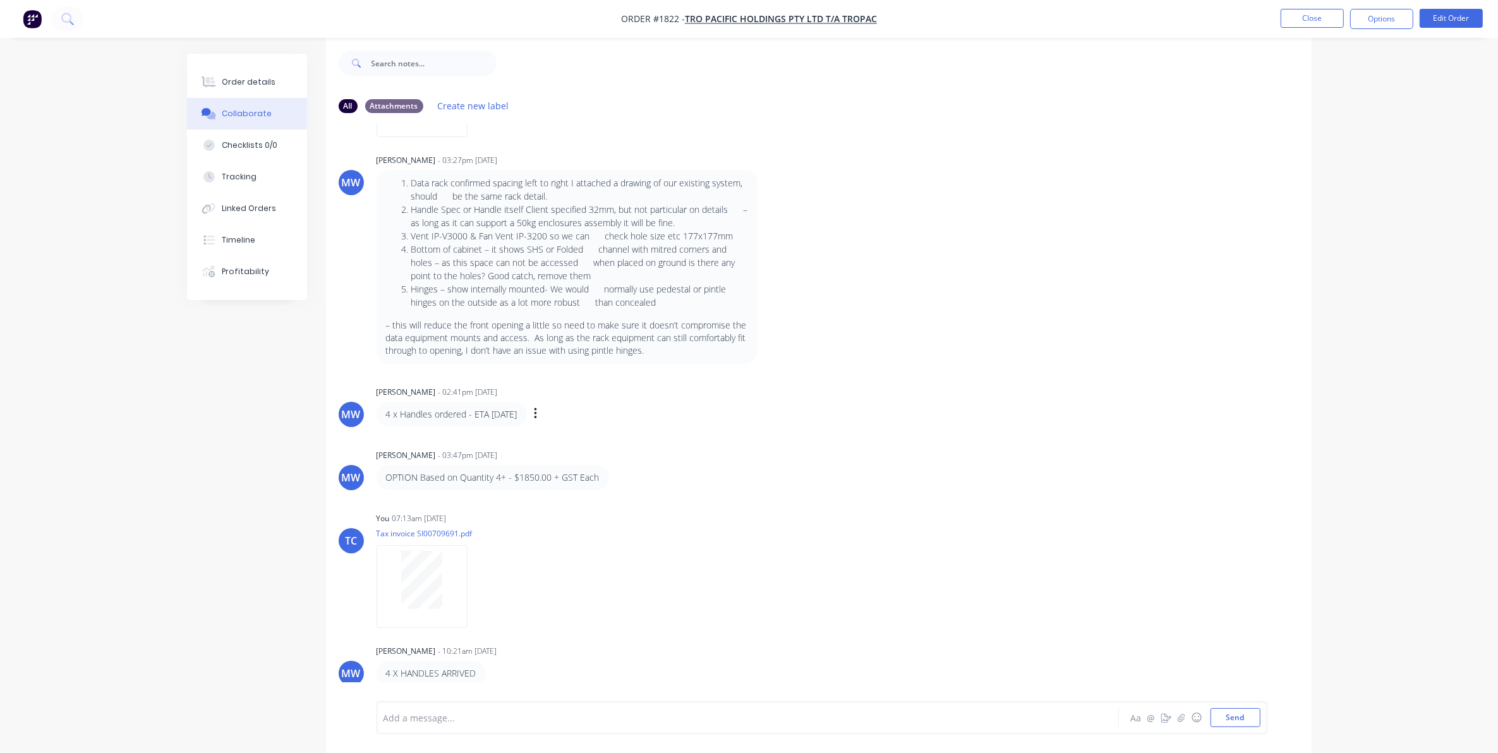
scroll to position [20, 0]
click at [1299, 18] on button "Close" at bounding box center [1311, 18] width 63 height 19
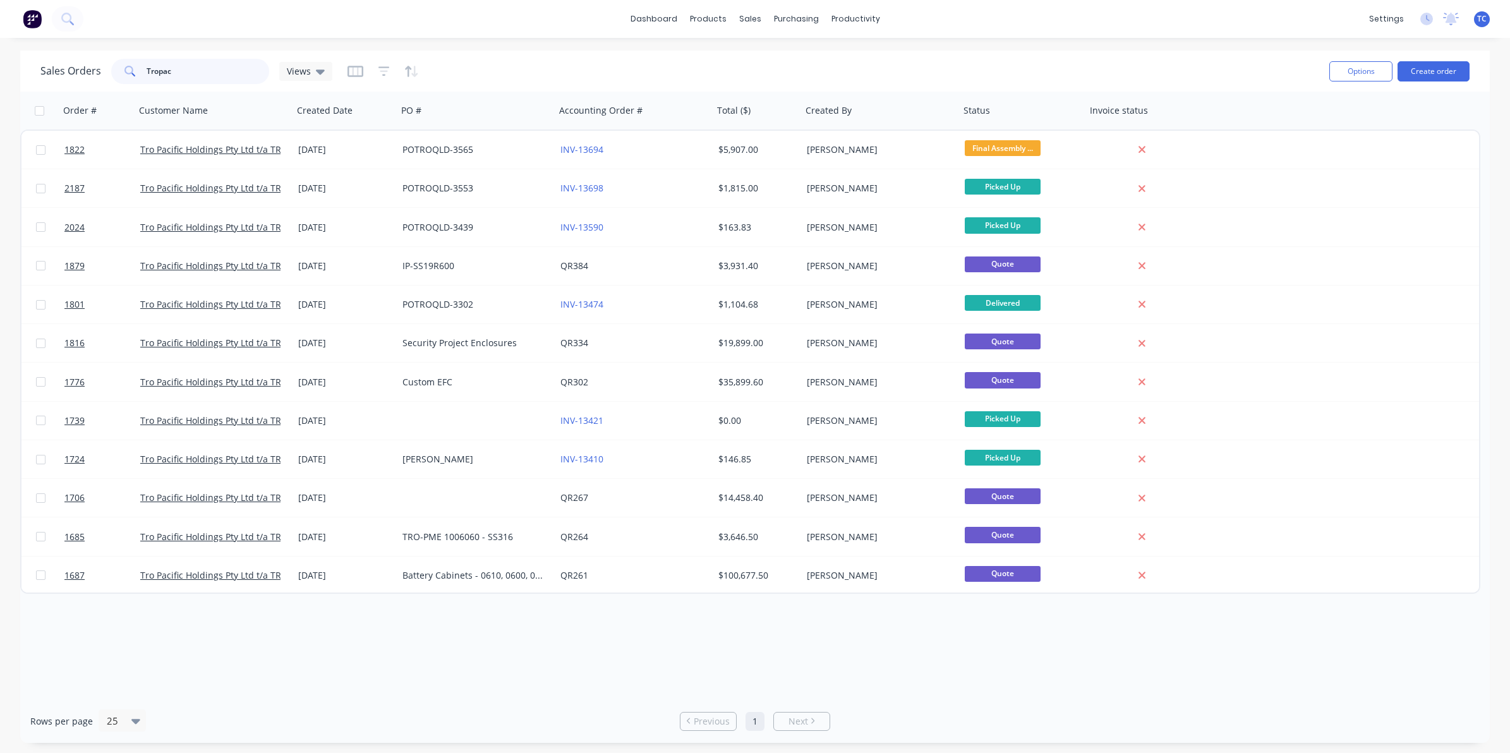
drag, startPoint x: 174, startPoint y: 70, endPoint x: 143, endPoint y: 64, distance: 31.6
click at [143, 64] on div "Tropac" at bounding box center [190, 71] width 158 height 25
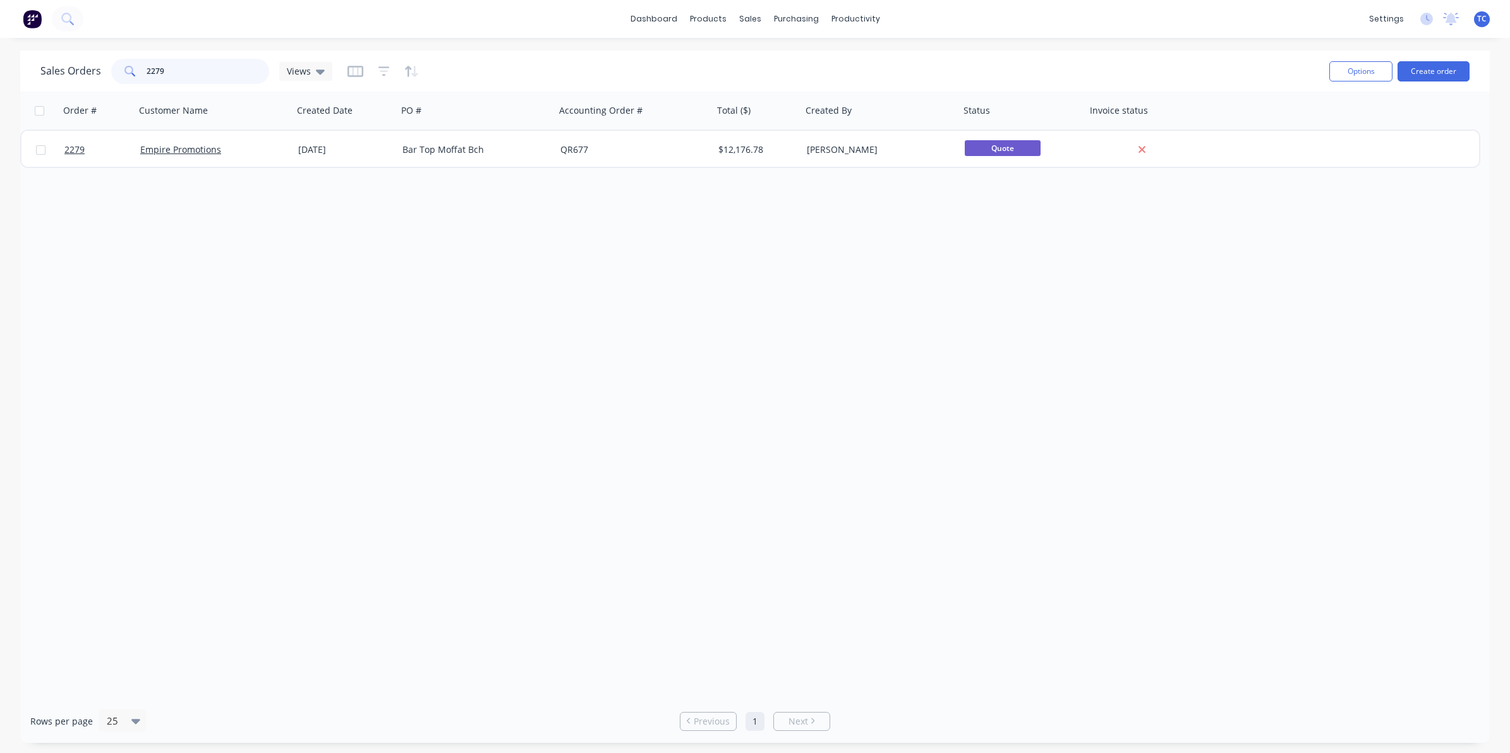
type input "2279"
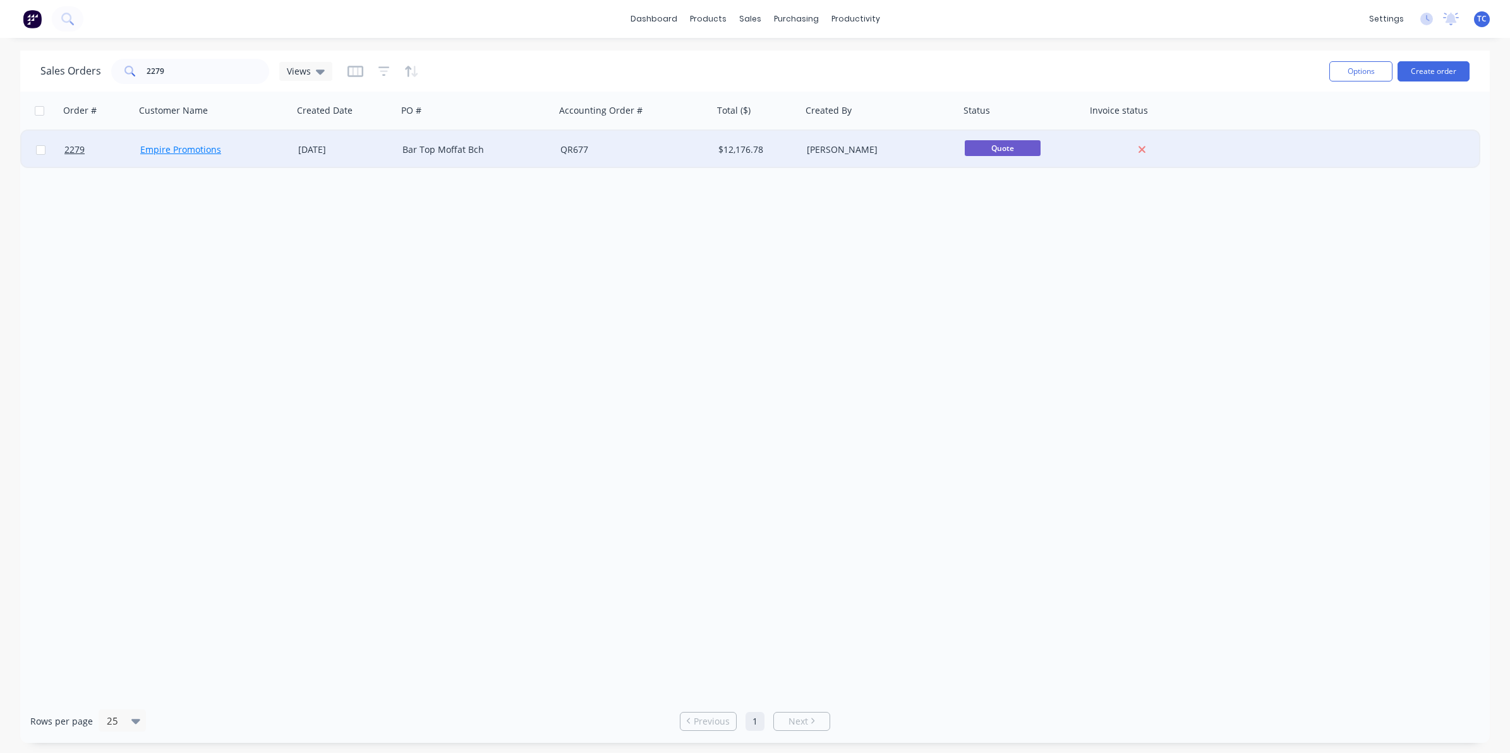
click at [186, 150] on link "Empire Promotions" at bounding box center [180, 149] width 81 height 12
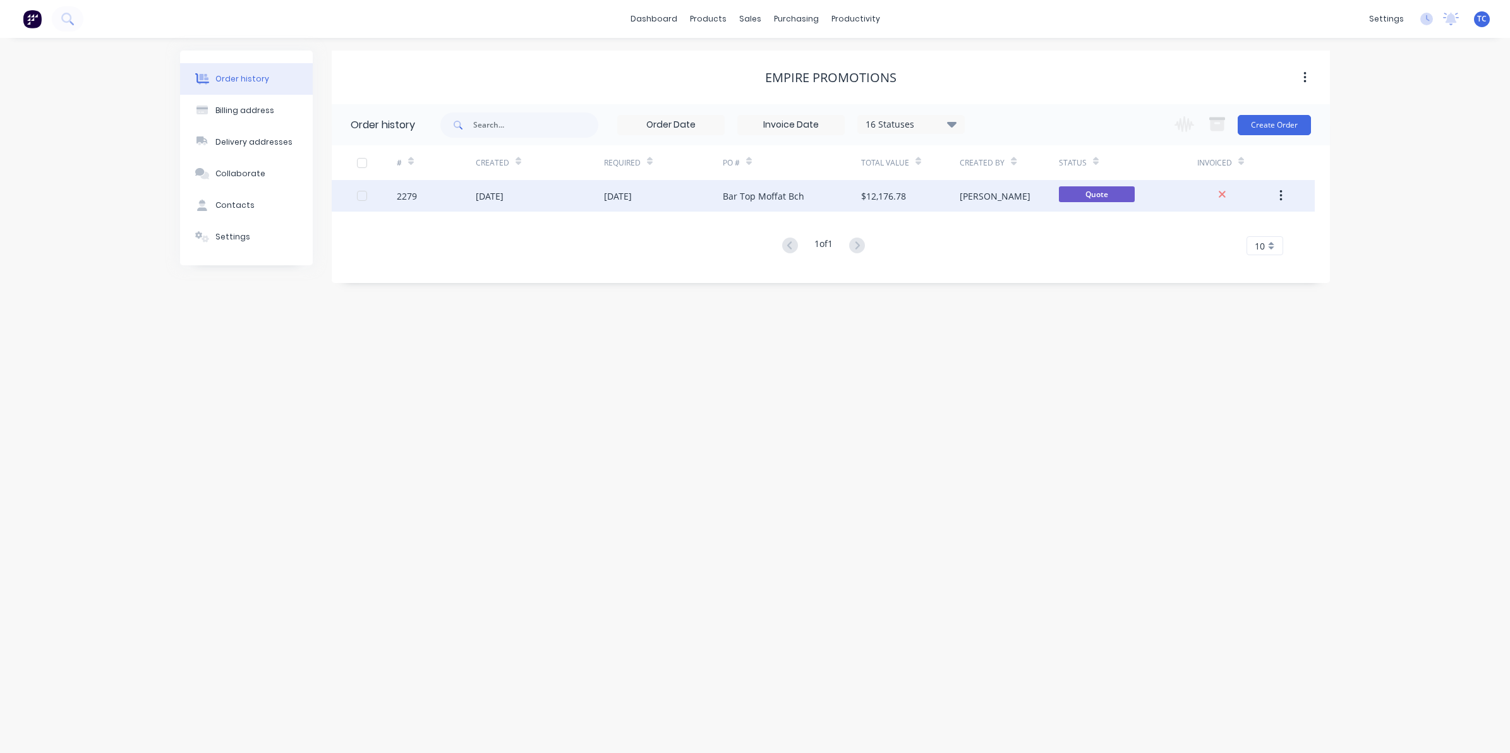
click at [611, 196] on div "[DATE]" at bounding box center [618, 196] width 28 height 13
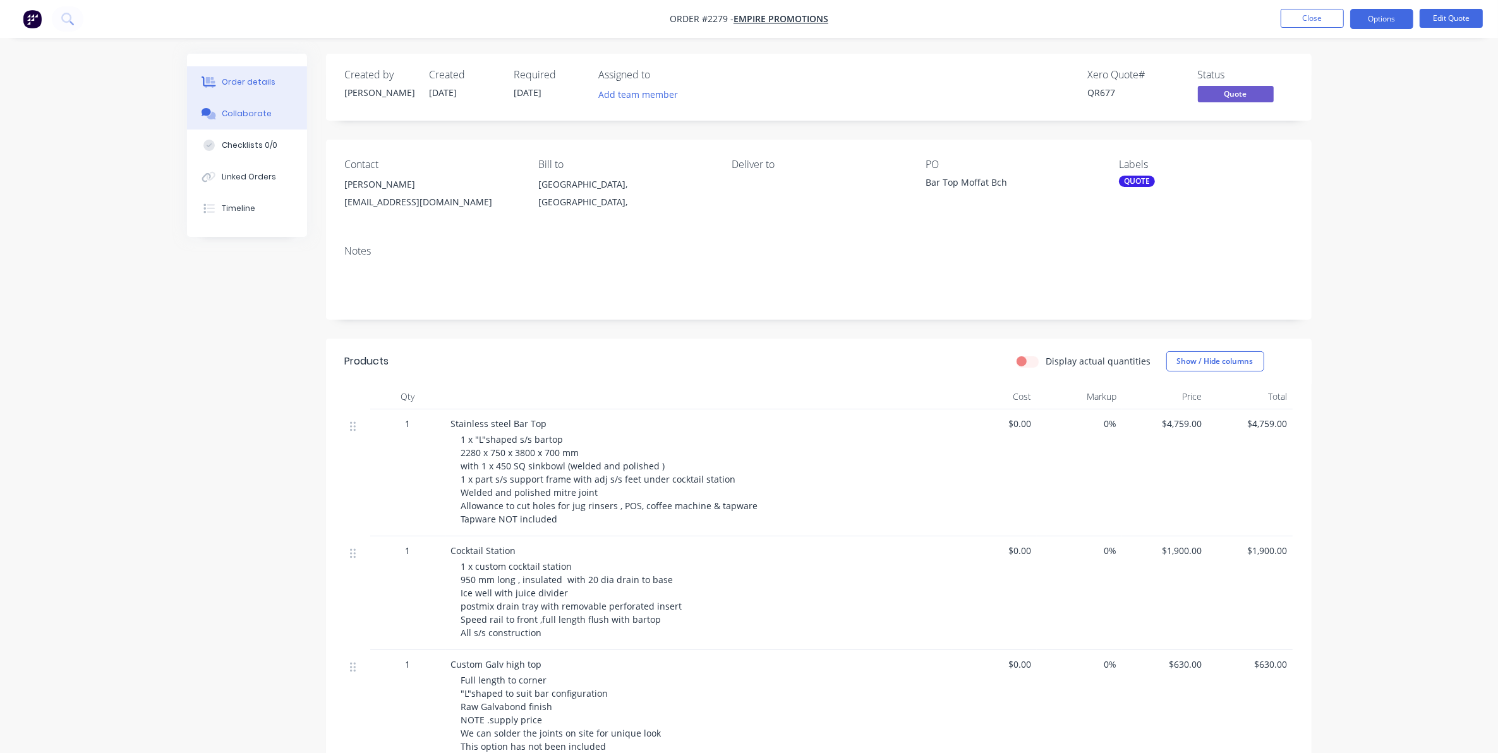
click at [248, 114] on div "Collaborate" at bounding box center [247, 113] width 50 height 11
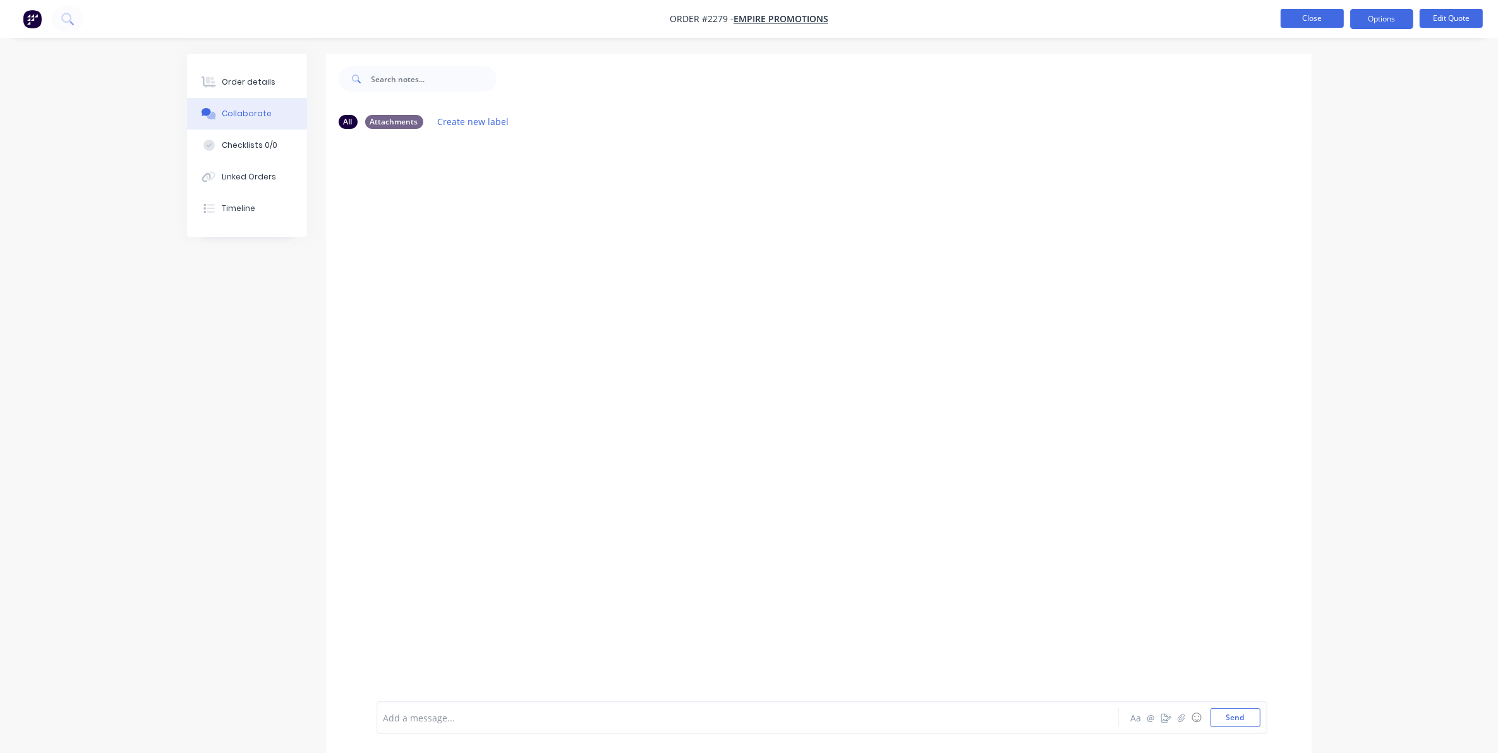
click at [1304, 20] on button "Close" at bounding box center [1311, 18] width 63 height 19
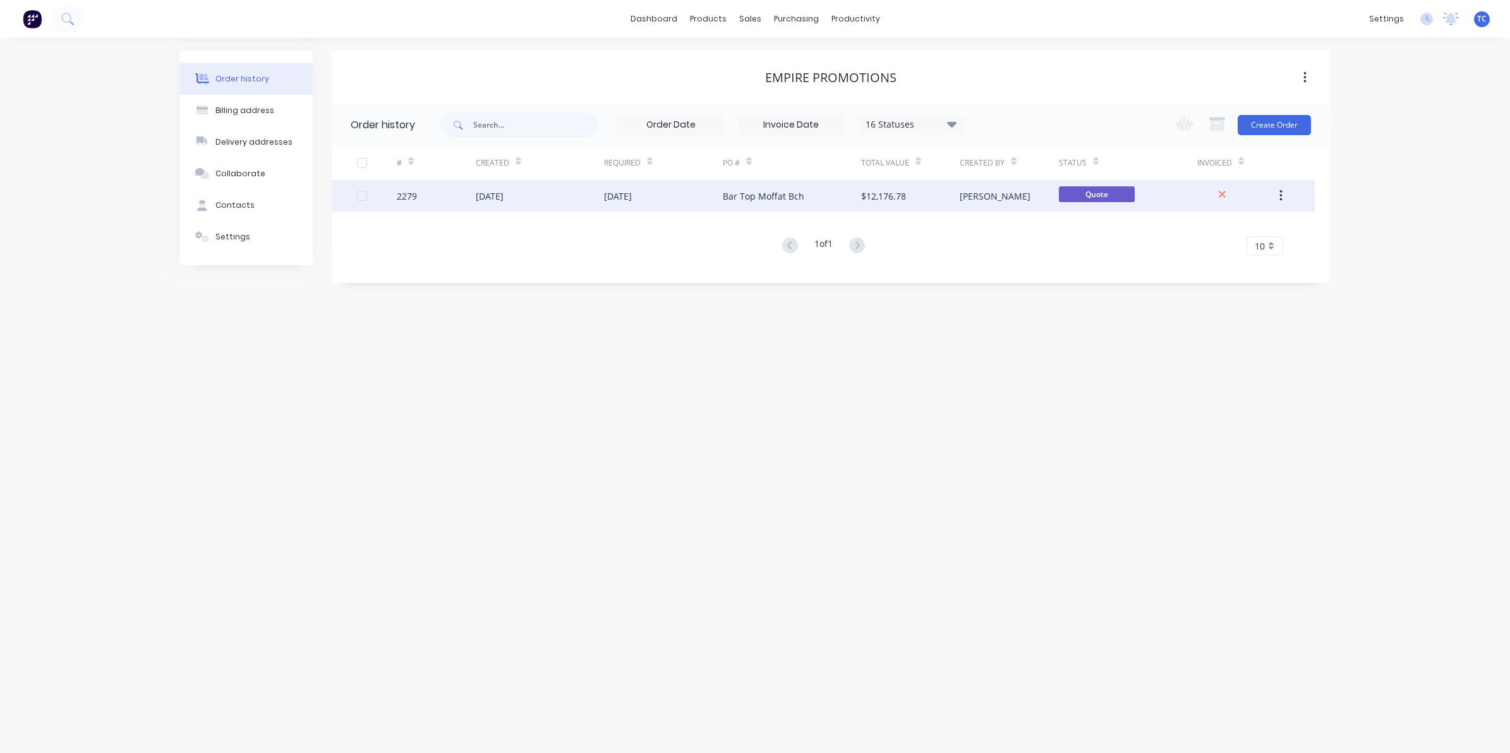
click at [503, 199] on div "[DATE]" at bounding box center [490, 196] width 28 height 13
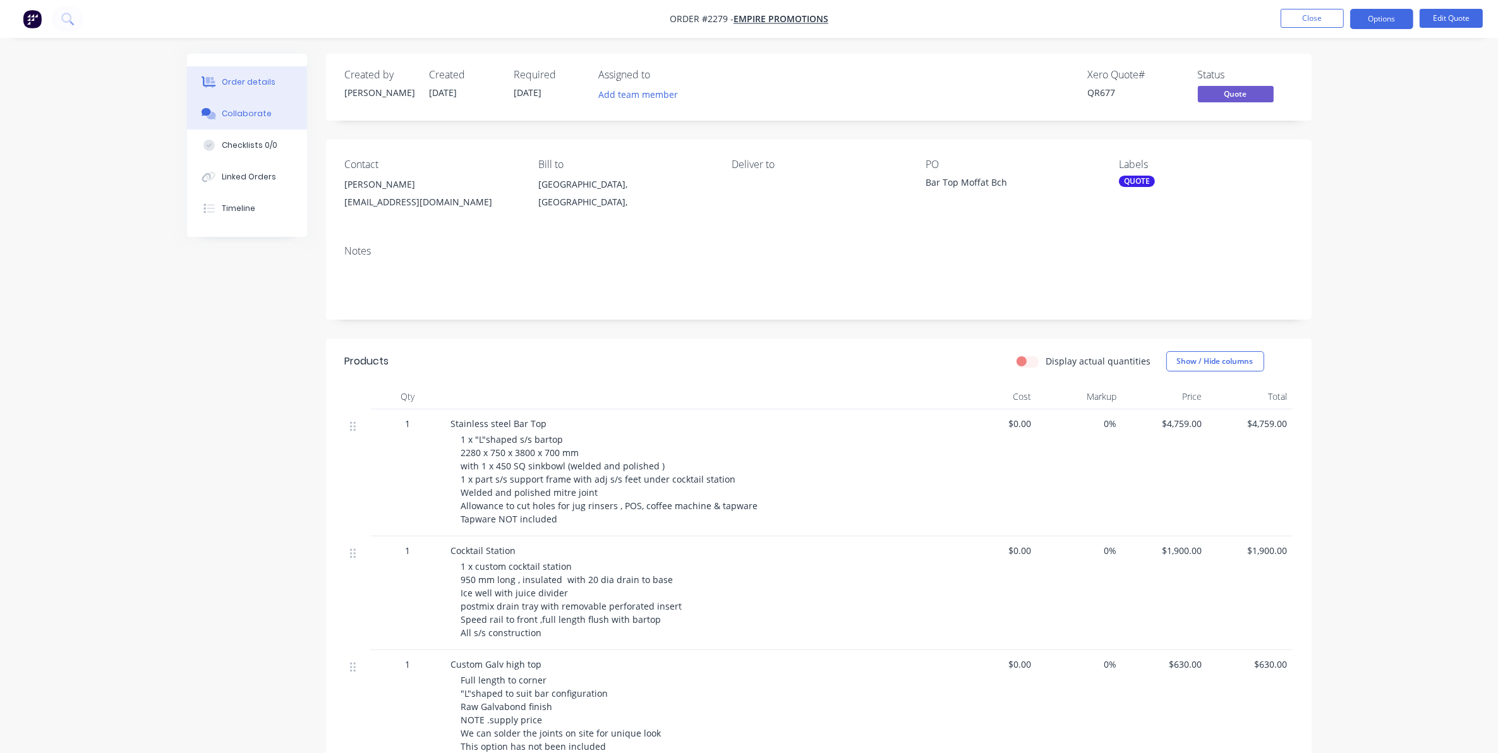
click at [240, 111] on div "Collaborate" at bounding box center [247, 113] width 50 height 11
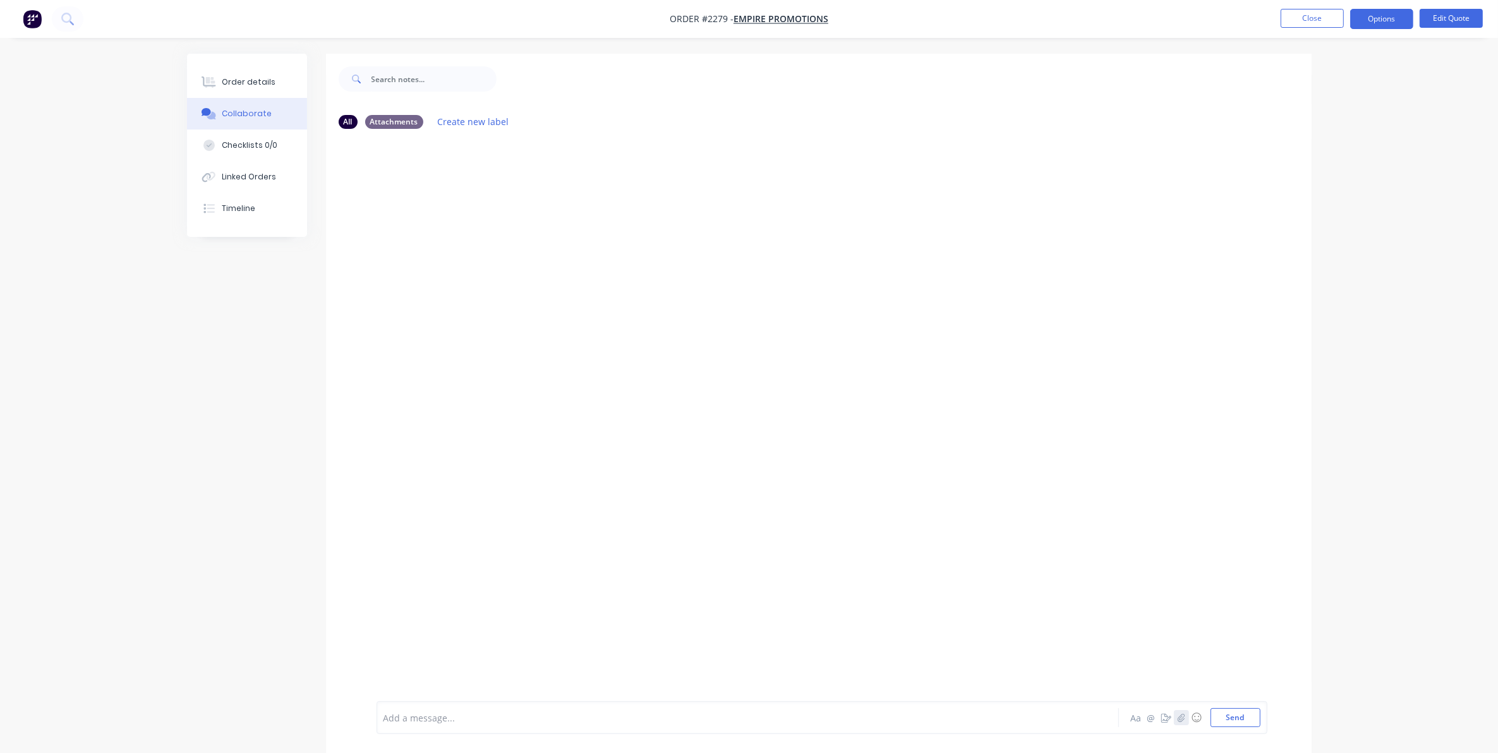
click at [1179, 715] on icon "button" at bounding box center [1181, 717] width 8 height 9
click at [1233, 718] on button "Send" at bounding box center [1235, 717] width 50 height 19
click at [1312, 16] on button "Close" at bounding box center [1311, 18] width 63 height 19
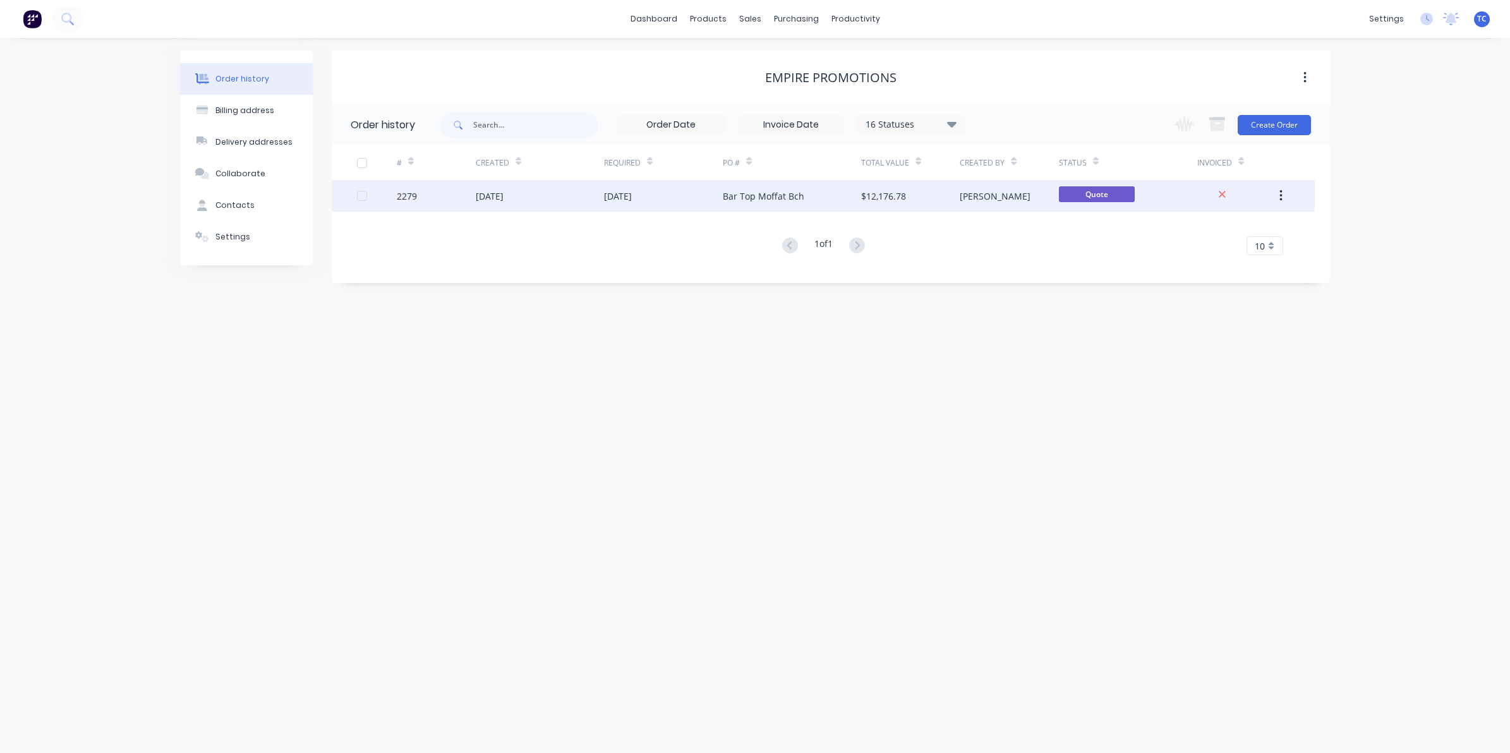
click at [503, 194] on div "[DATE]" at bounding box center [490, 196] width 28 height 13
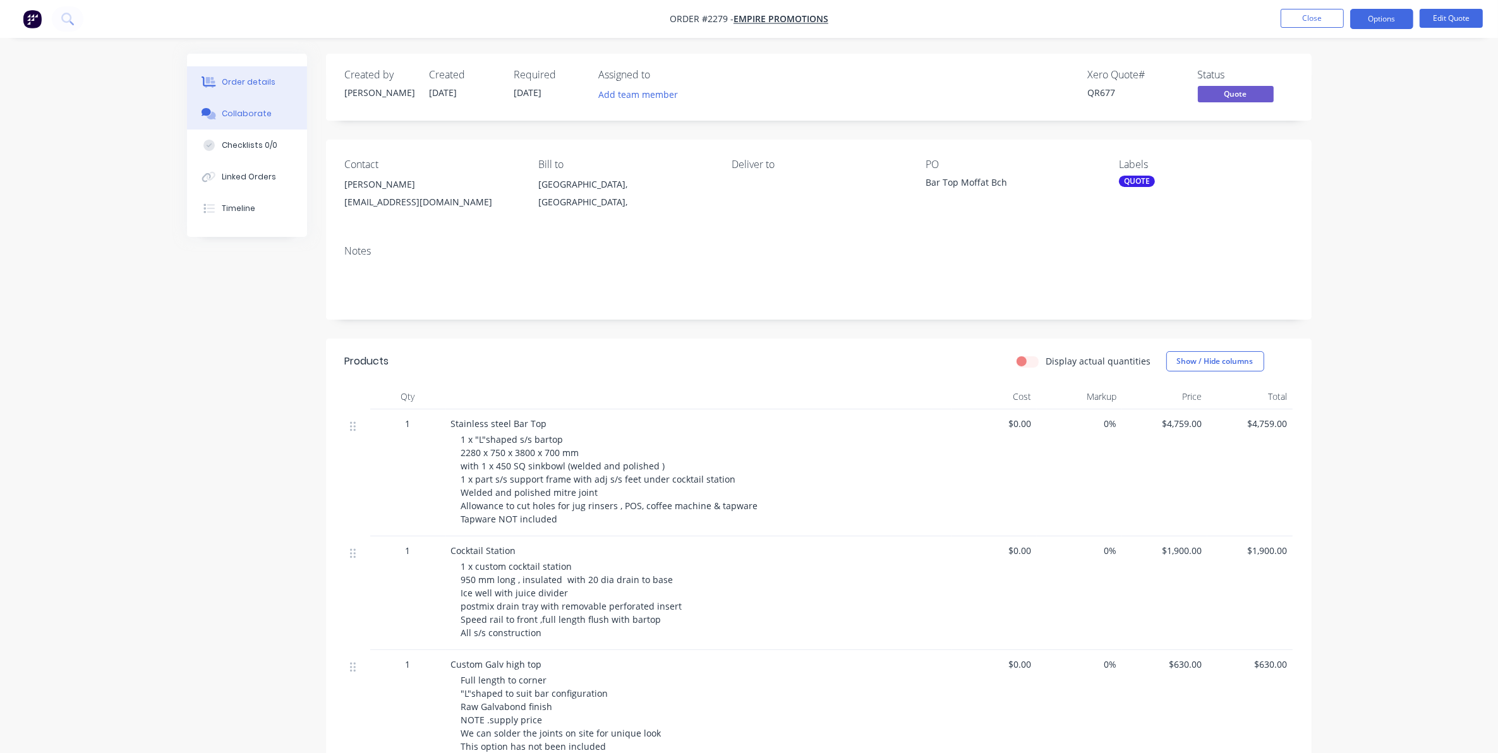
click at [244, 111] on div "Collaborate" at bounding box center [247, 113] width 50 height 11
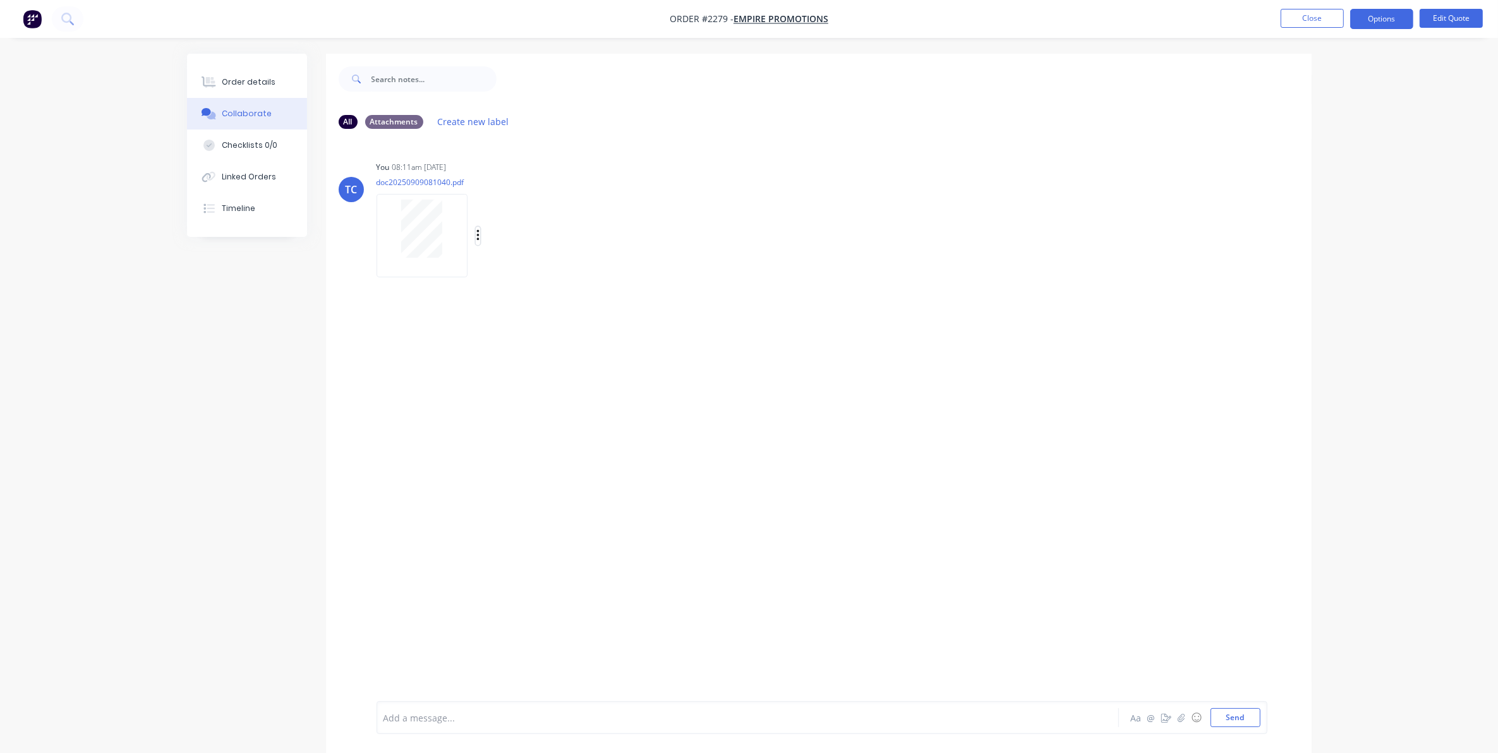
click at [476, 238] on button "button" at bounding box center [478, 236] width 5 height 18
click at [531, 298] on button "Delete" at bounding box center [561, 298] width 142 height 28
click at [1306, 16] on button "Close" at bounding box center [1311, 18] width 63 height 19
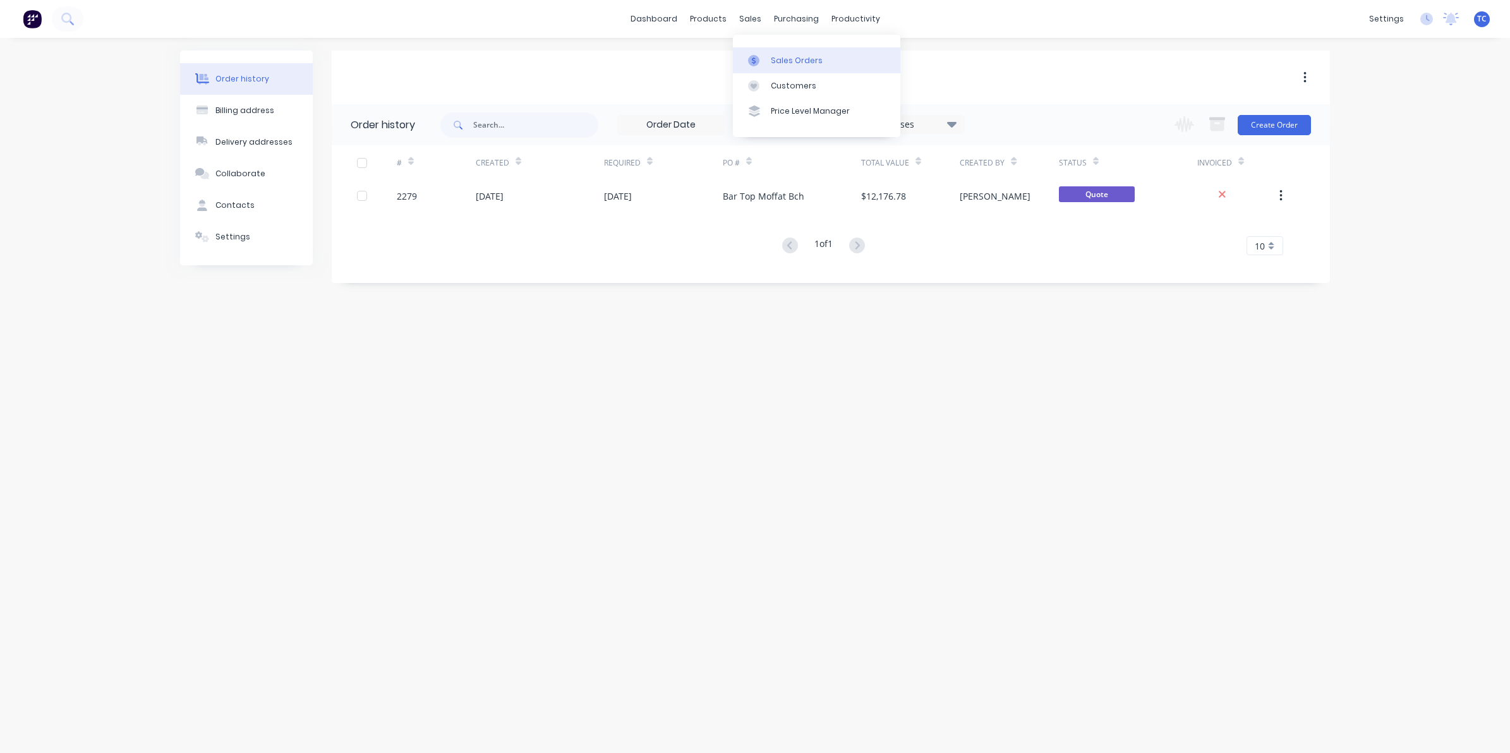
click at [777, 57] on div "Sales Orders" at bounding box center [797, 60] width 52 height 11
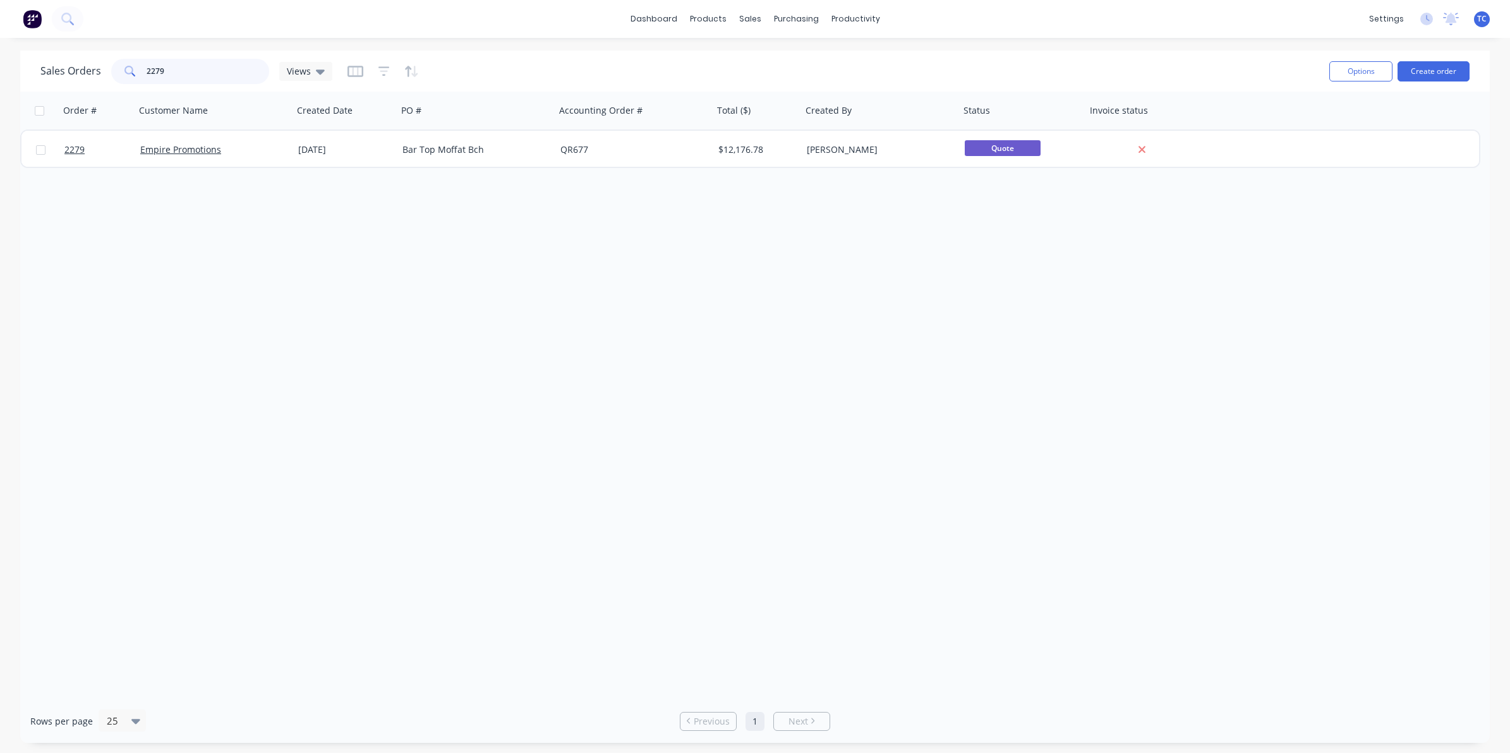
drag, startPoint x: 168, startPoint y: 71, endPoint x: 142, endPoint y: 68, distance: 26.0
click at [142, 68] on div "2279" at bounding box center [190, 71] width 158 height 25
drag, startPoint x: 166, startPoint y: 70, endPoint x: 138, endPoint y: 68, distance: 28.5
click at [138, 68] on div "2276" at bounding box center [190, 71] width 158 height 25
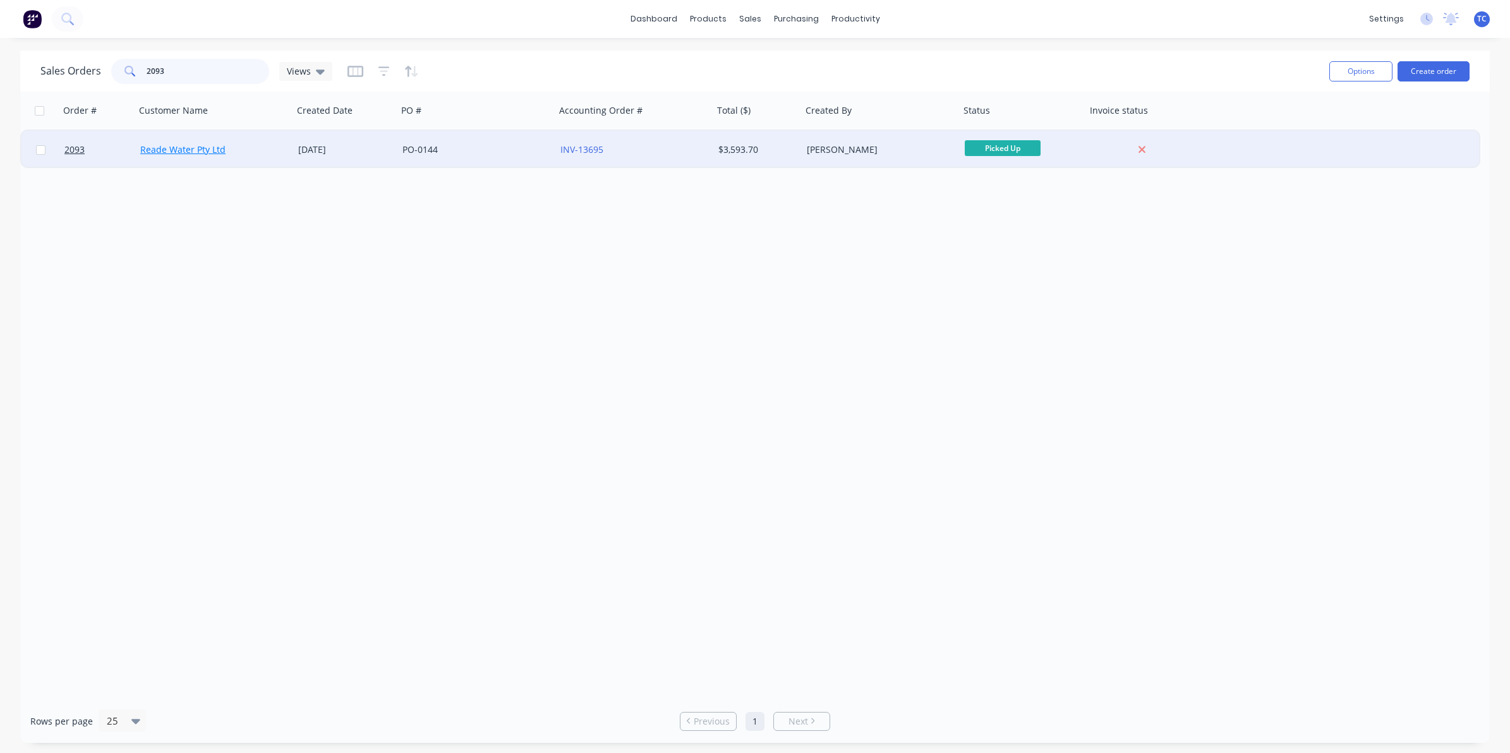
type input "2093"
click at [178, 148] on link "Reade Water Pty Ltd" at bounding box center [182, 149] width 85 height 12
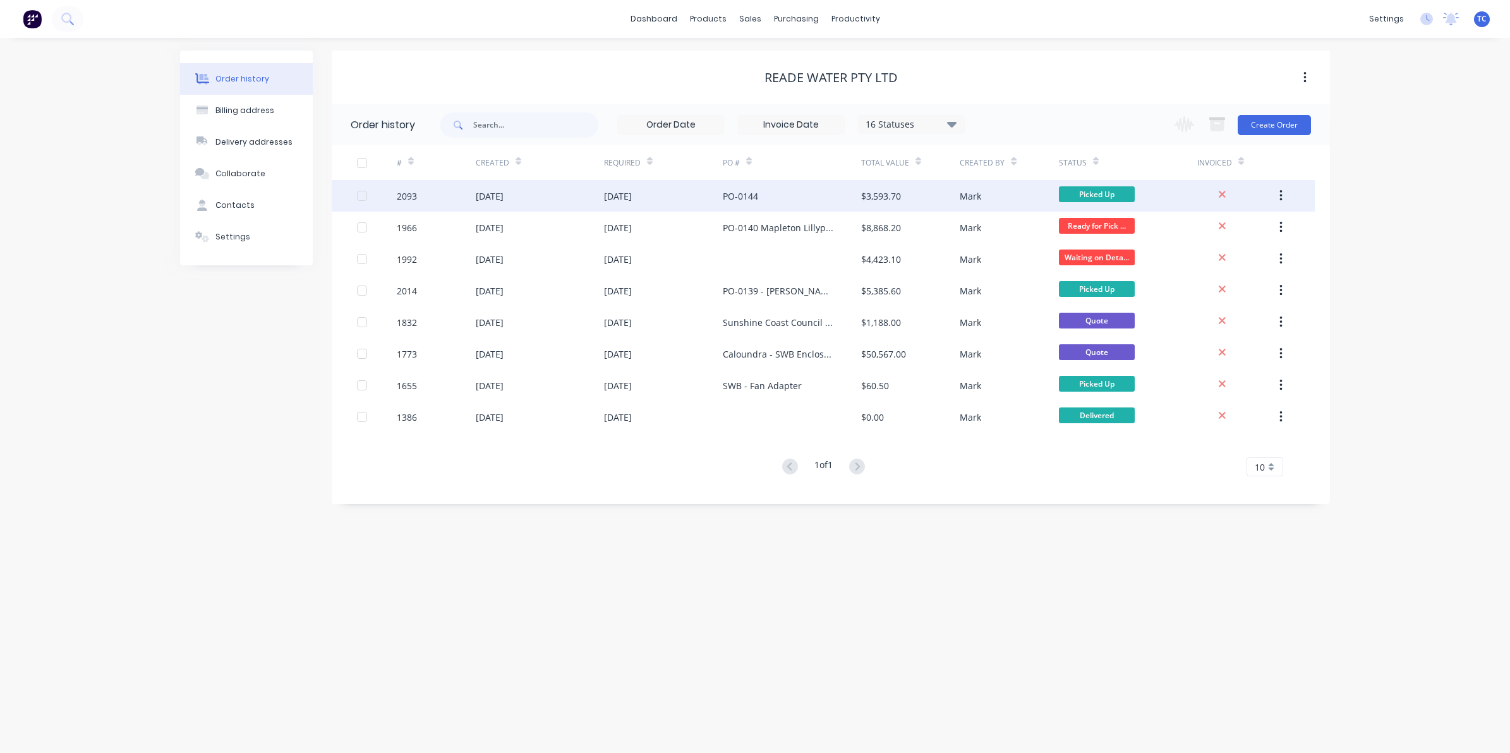
click at [503, 193] on div "[DATE]" at bounding box center [490, 196] width 28 height 13
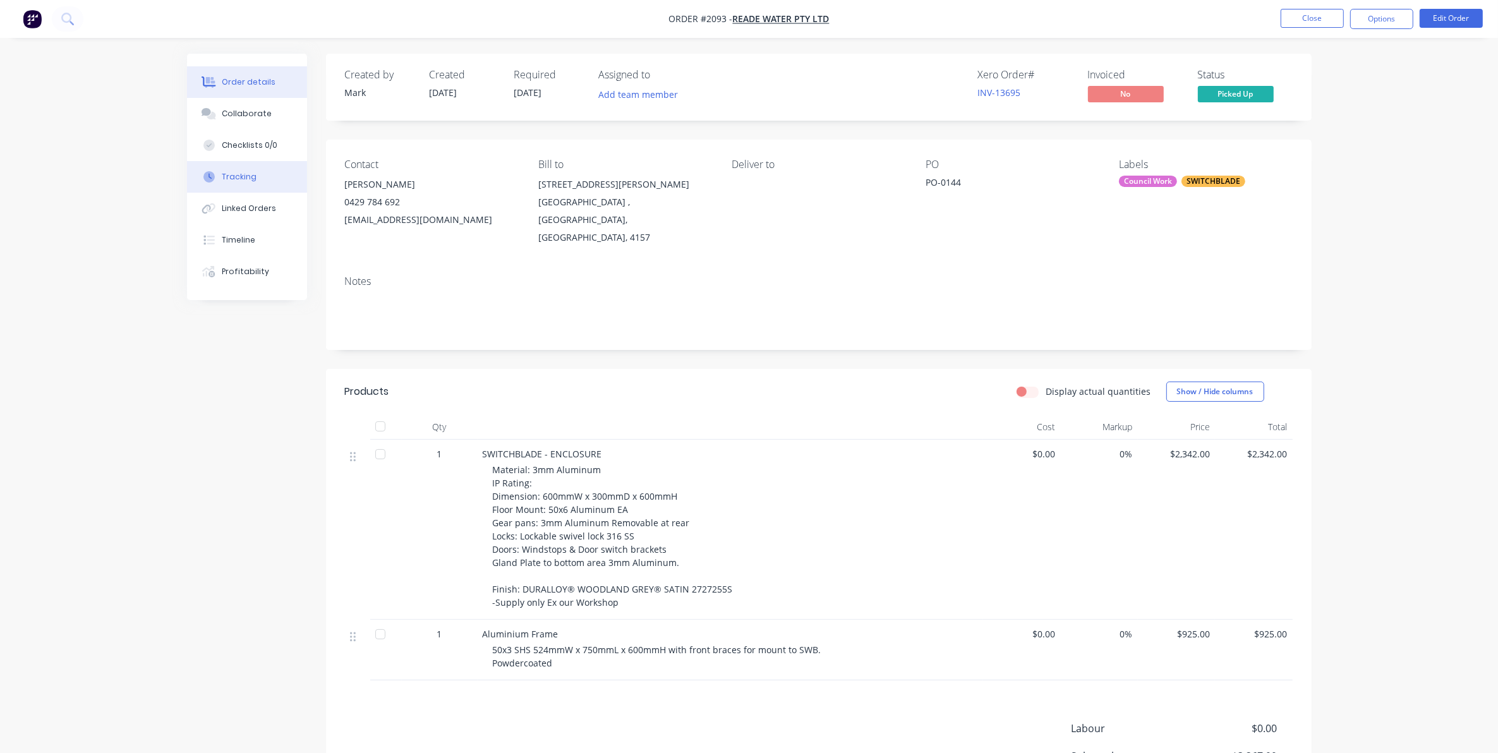
click at [238, 172] on div "Tracking" at bounding box center [239, 176] width 35 height 11
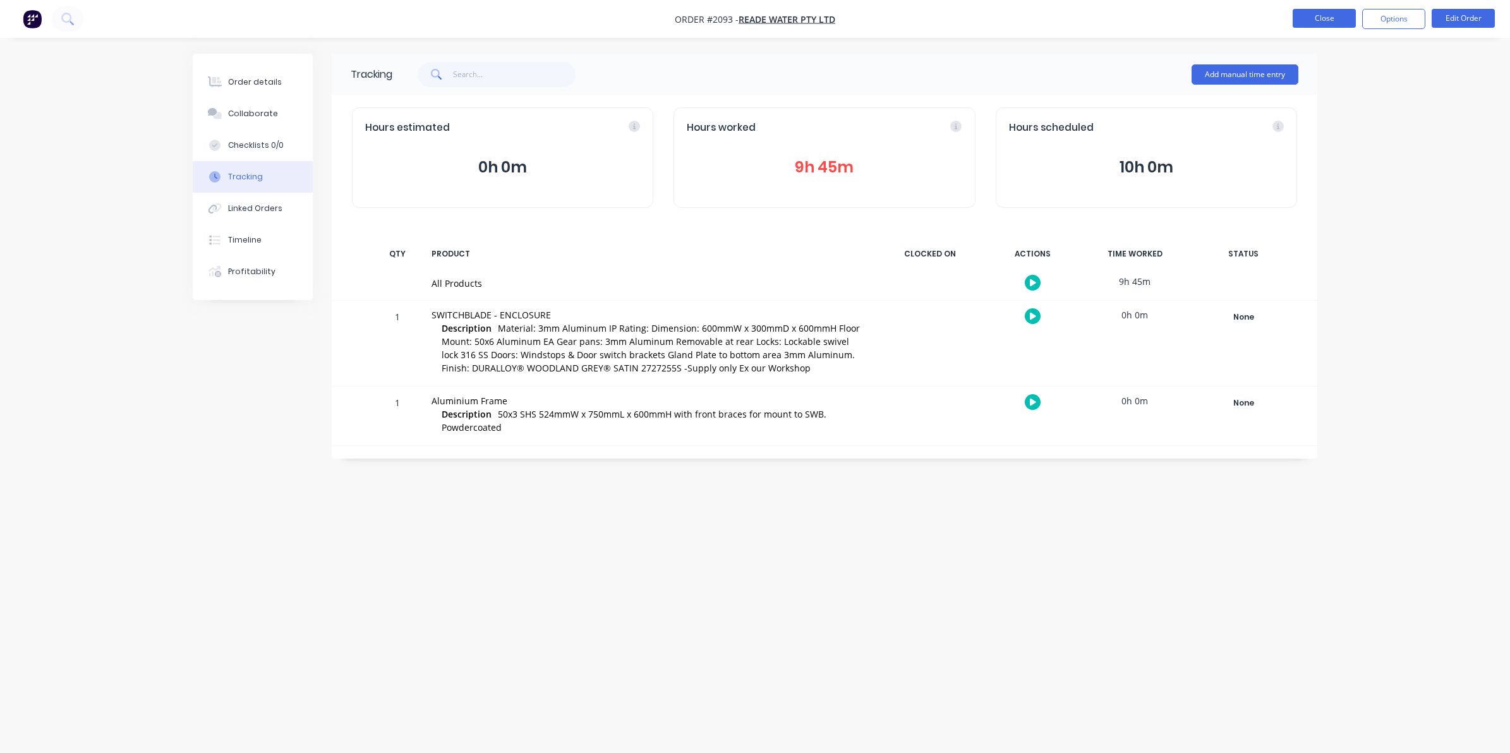
click at [1310, 18] on button "Close" at bounding box center [1323, 18] width 63 height 19
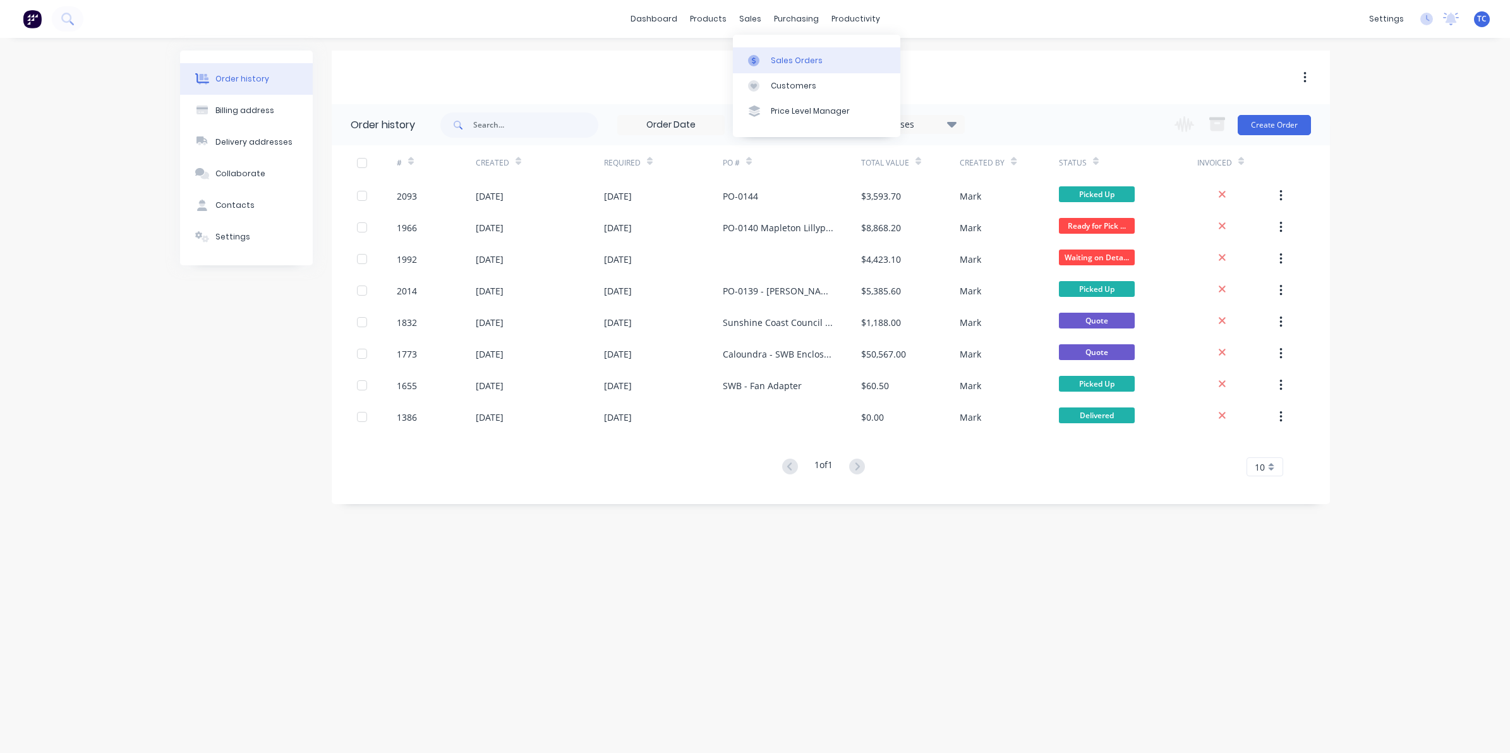
click at [781, 59] on div "Sales Orders" at bounding box center [797, 60] width 52 height 11
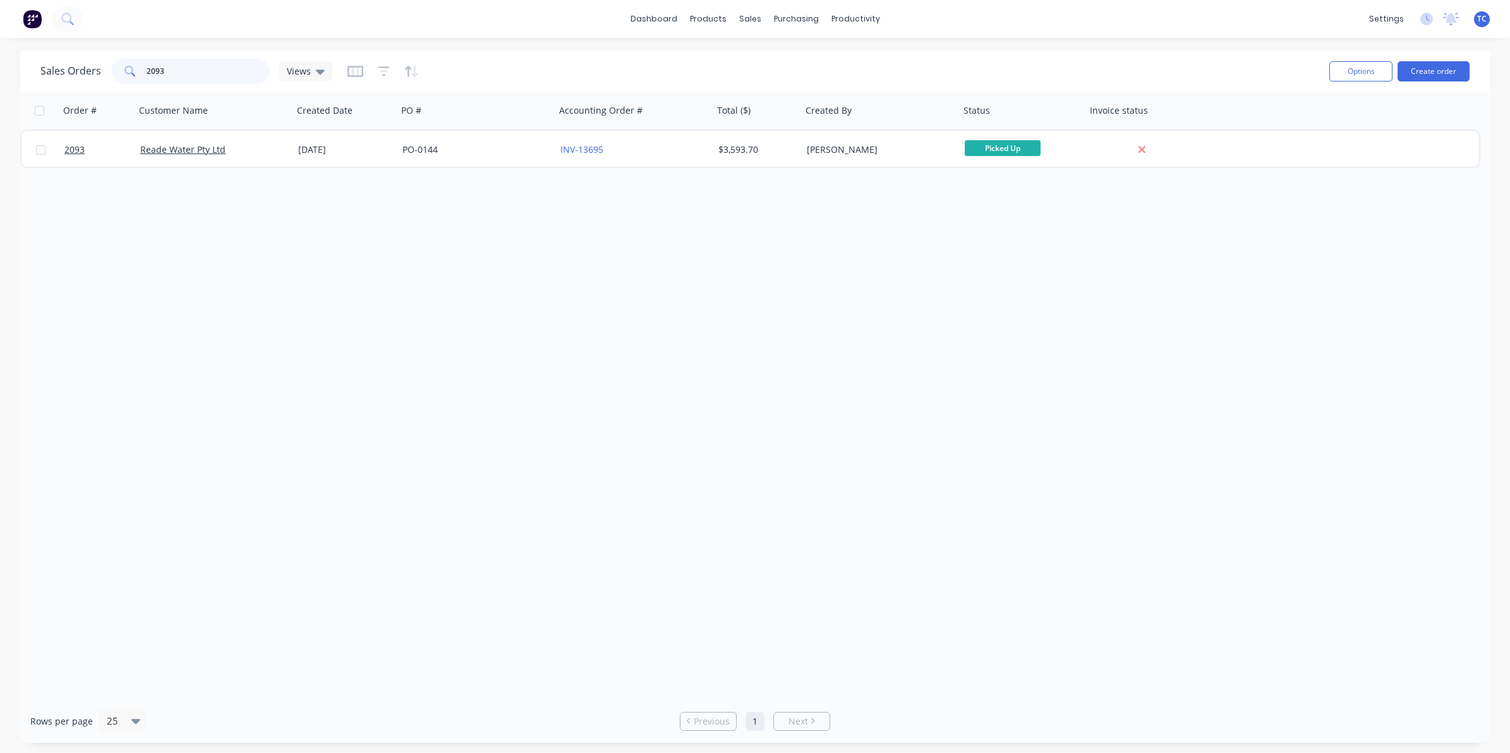
drag, startPoint x: 168, startPoint y: 64, endPoint x: 146, endPoint y: 65, distance: 22.1
click at [147, 65] on input "2093" at bounding box center [208, 71] width 123 height 25
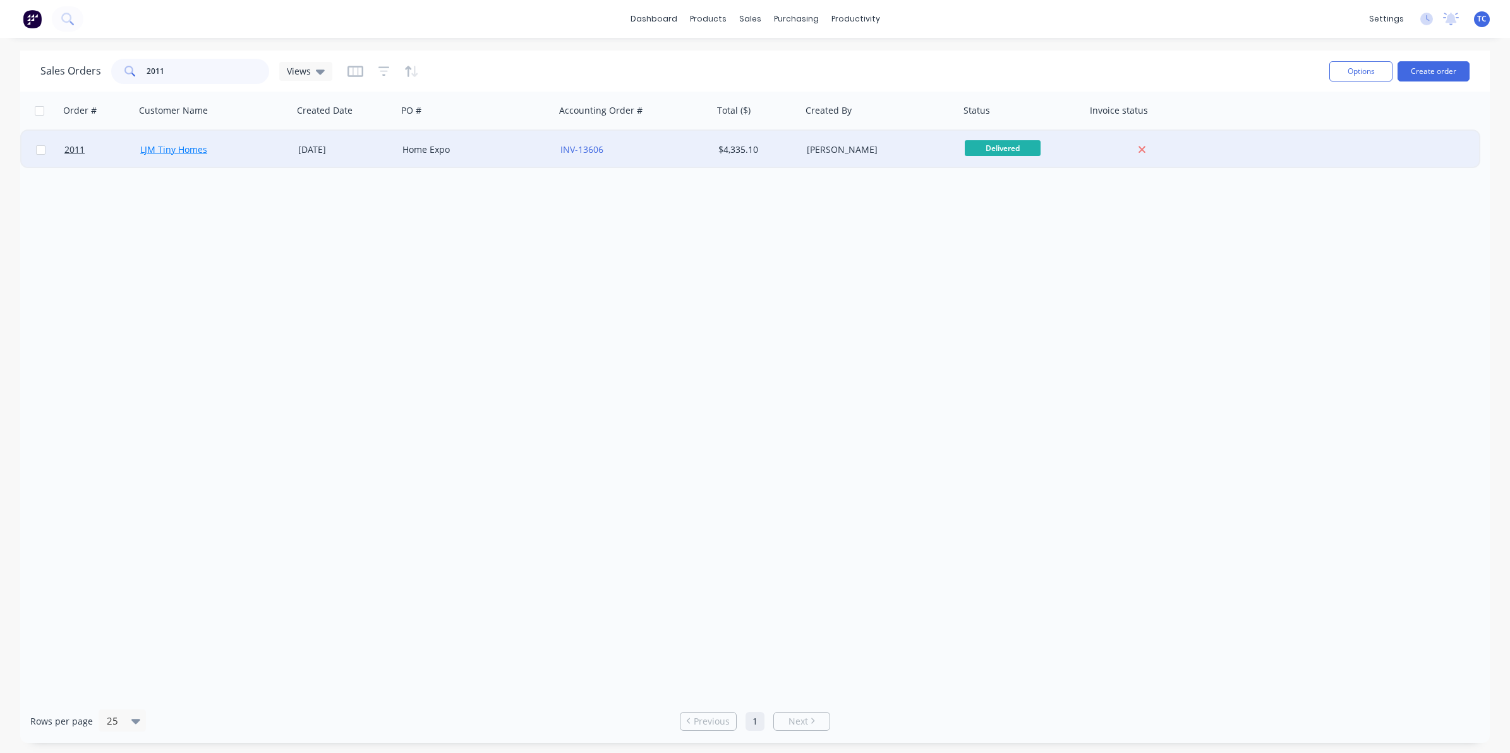
type input "2011"
click at [181, 150] on link "LJM Tiny Homes" at bounding box center [173, 149] width 67 height 12
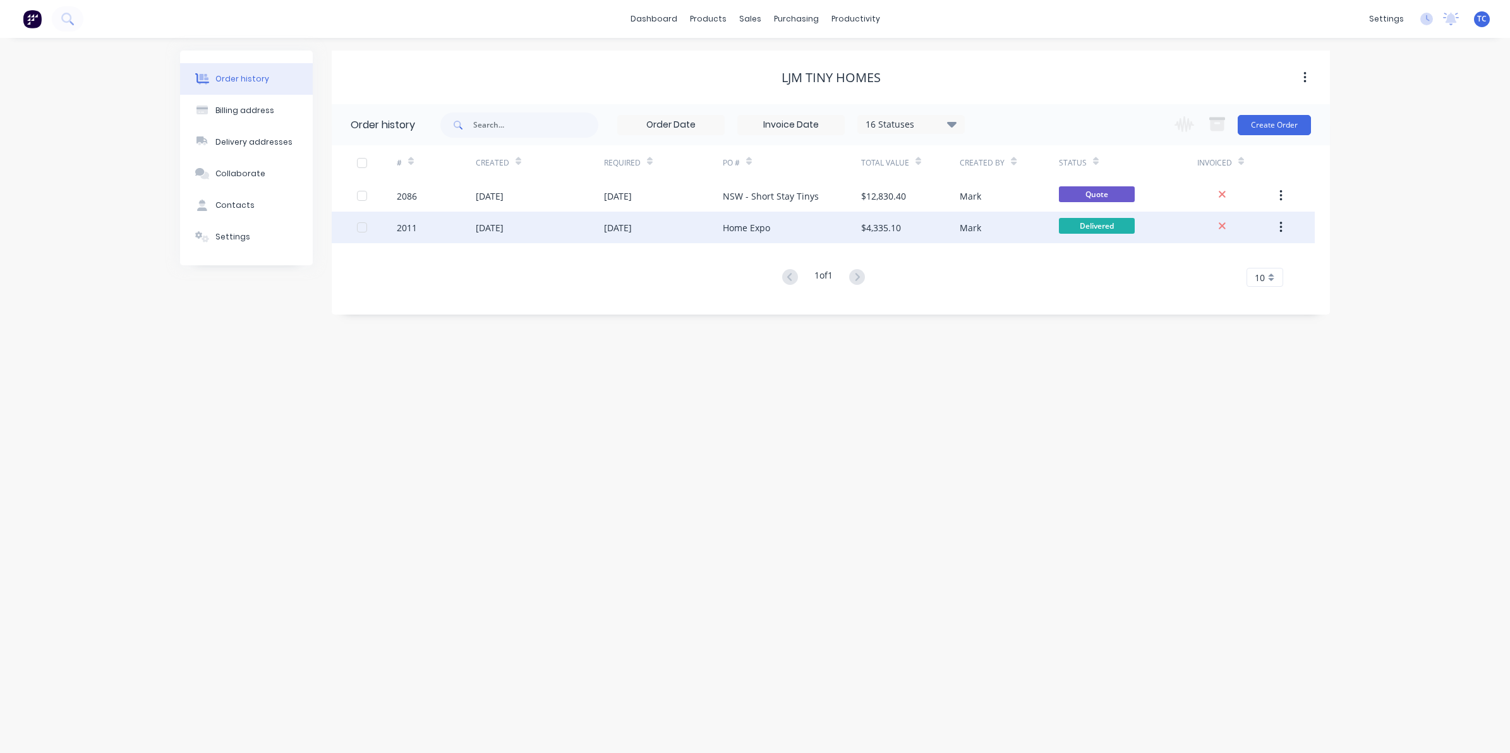
click at [632, 231] on div "[DATE]" at bounding box center [618, 227] width 28 height 13
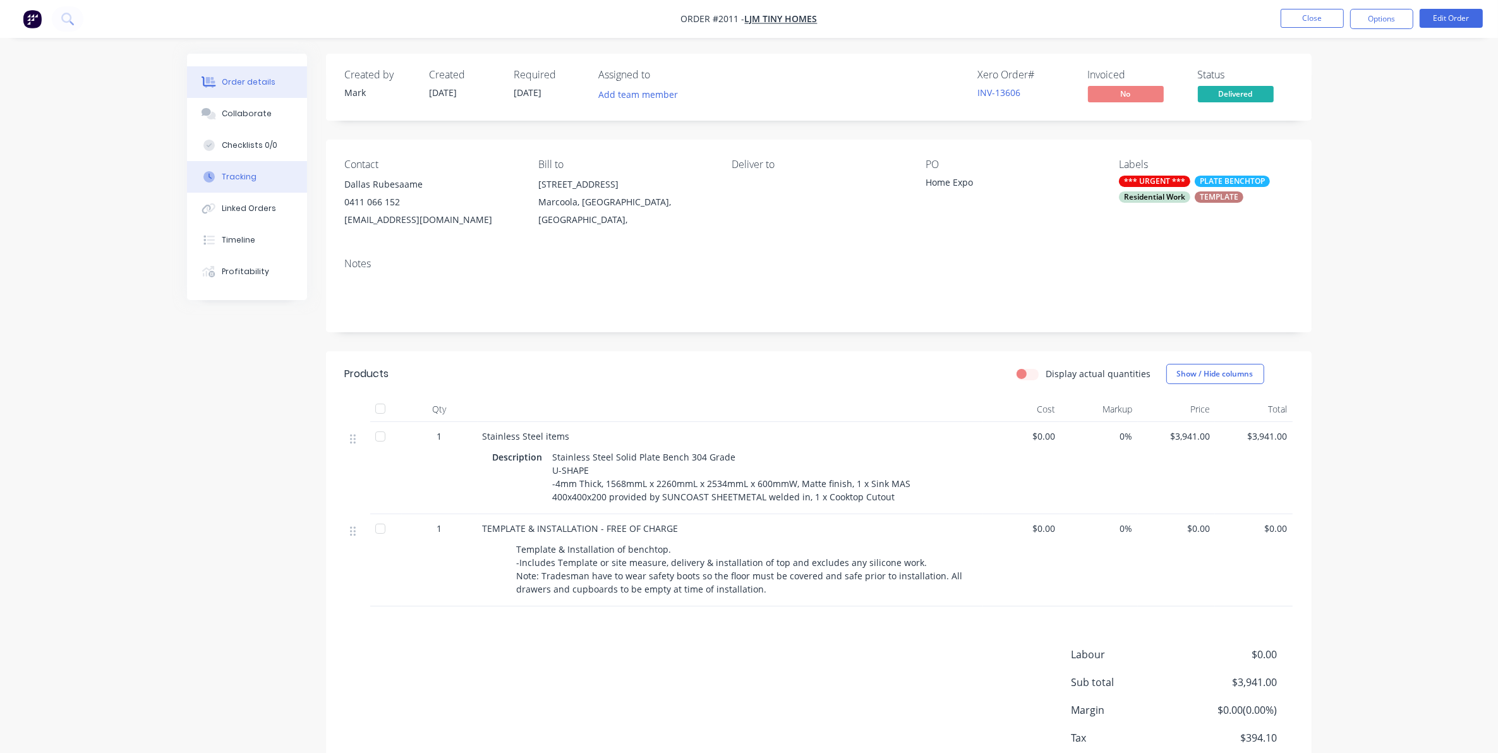
click at [241, 174] on div "Tracking" at bounding box center [239, 176] width 35 height 11
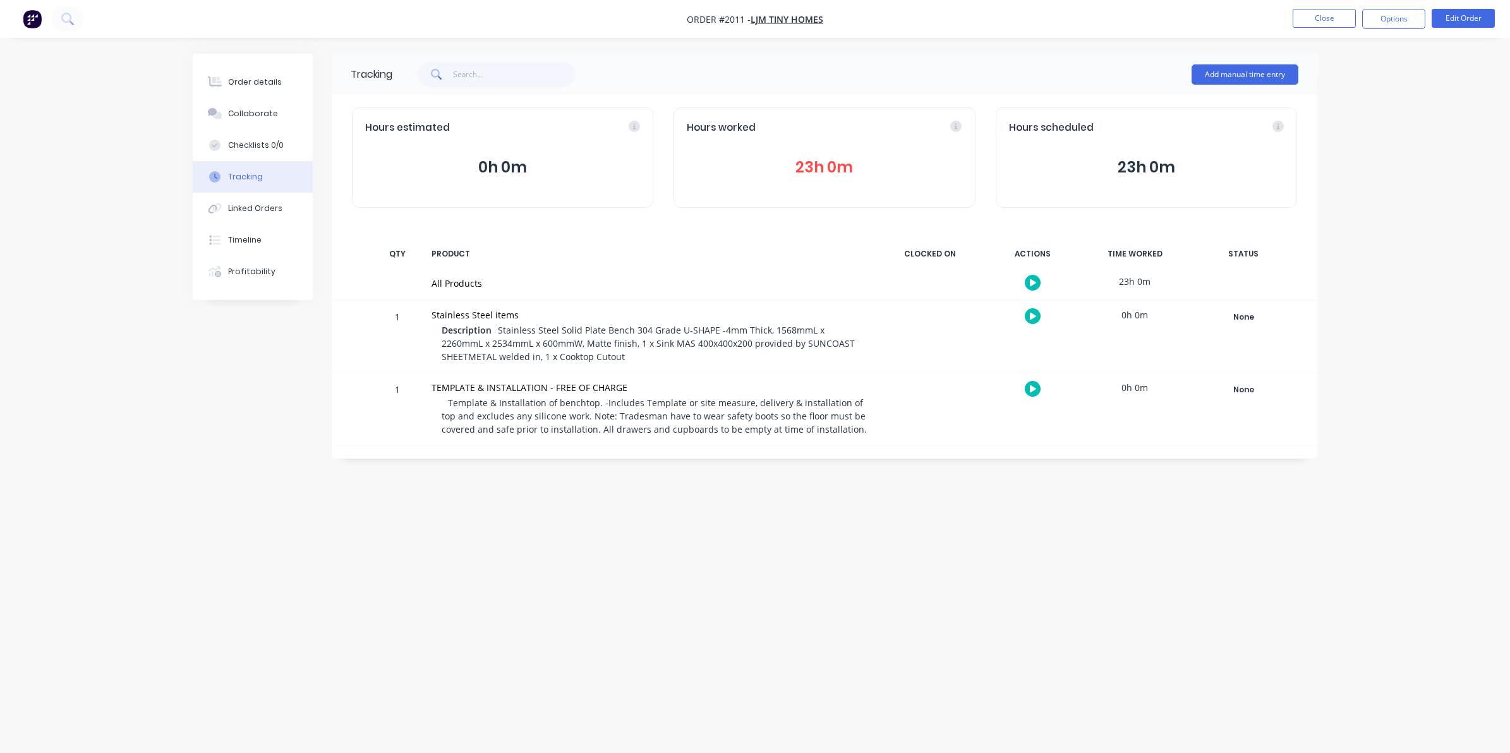
click at [812, 164] on button "23h 0m" at bounding box center [824, 167] width 275 height 24
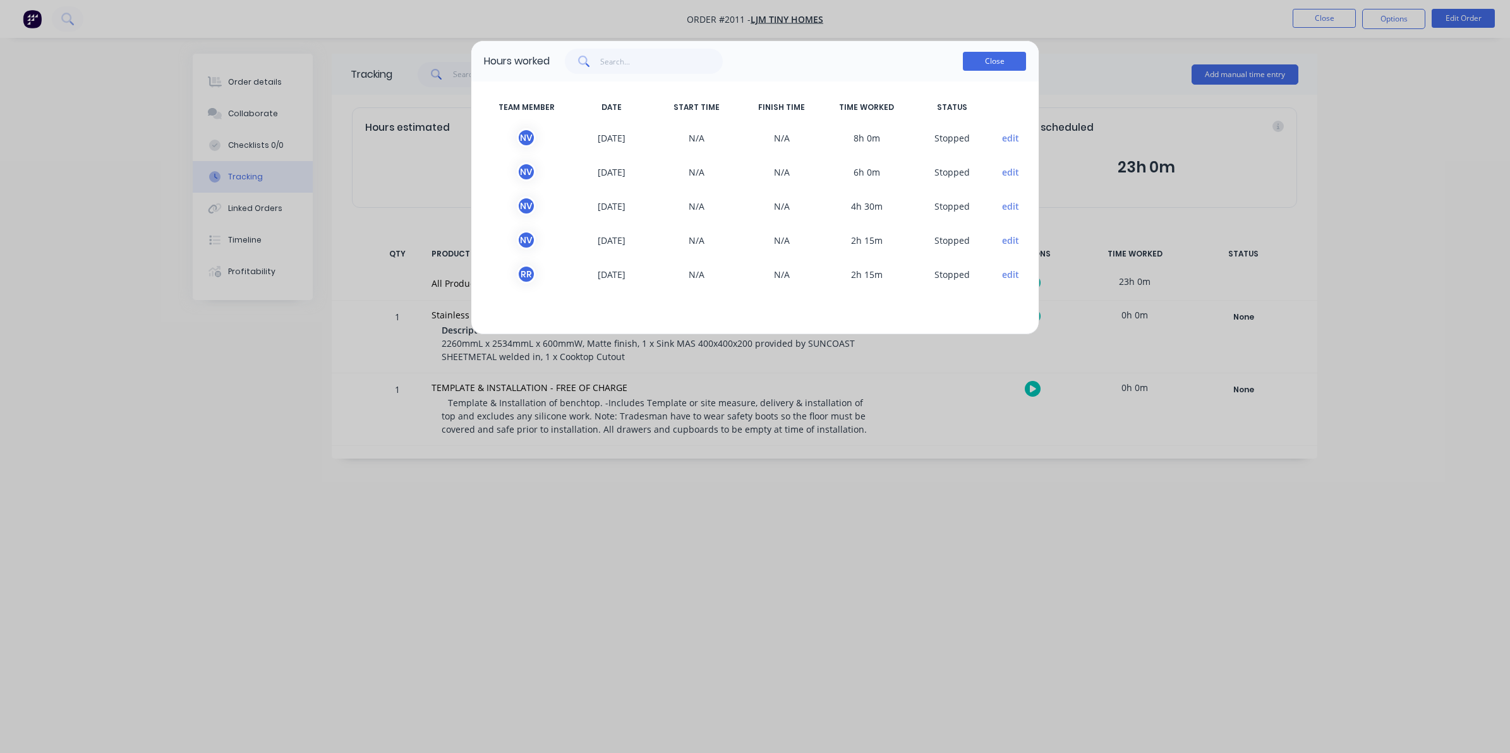
click at [995, 56] on button "Close" at bounding box center [994, 61] width 63 height 19
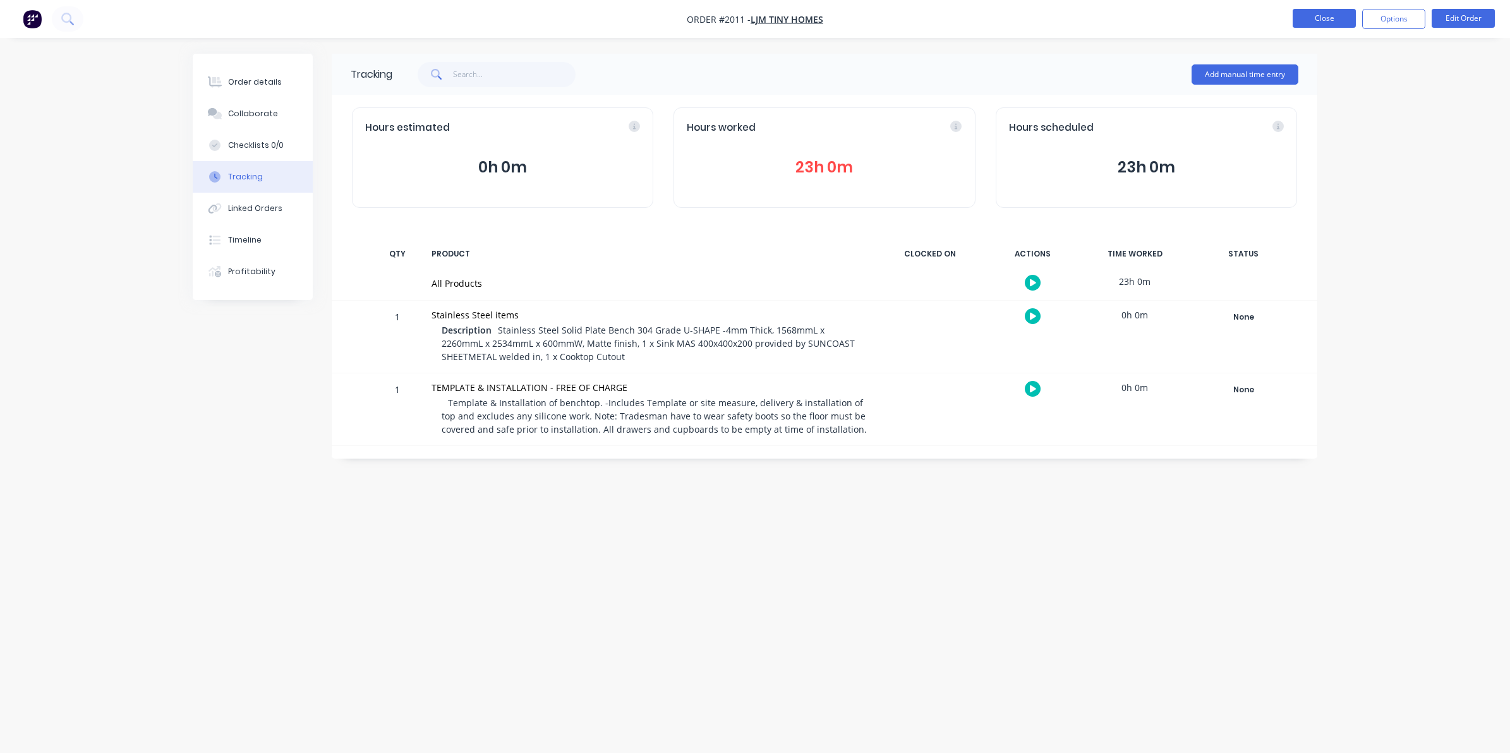
click at [1322, 16] on button "Close" at bounding box center [1323, 18] width 63 height 19
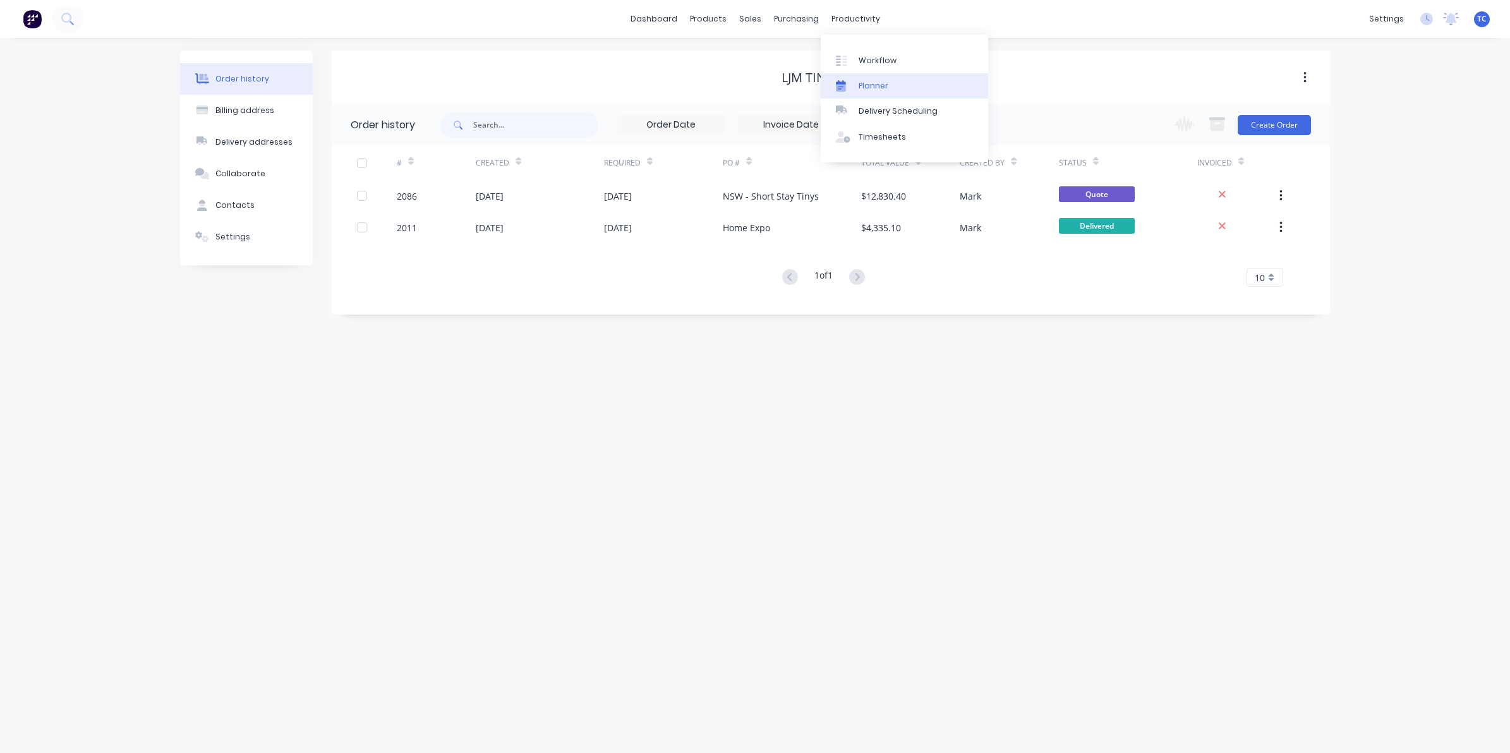
click at [879, 83] on div "Planner" at bounding box center [873, 85] width 30 height 11
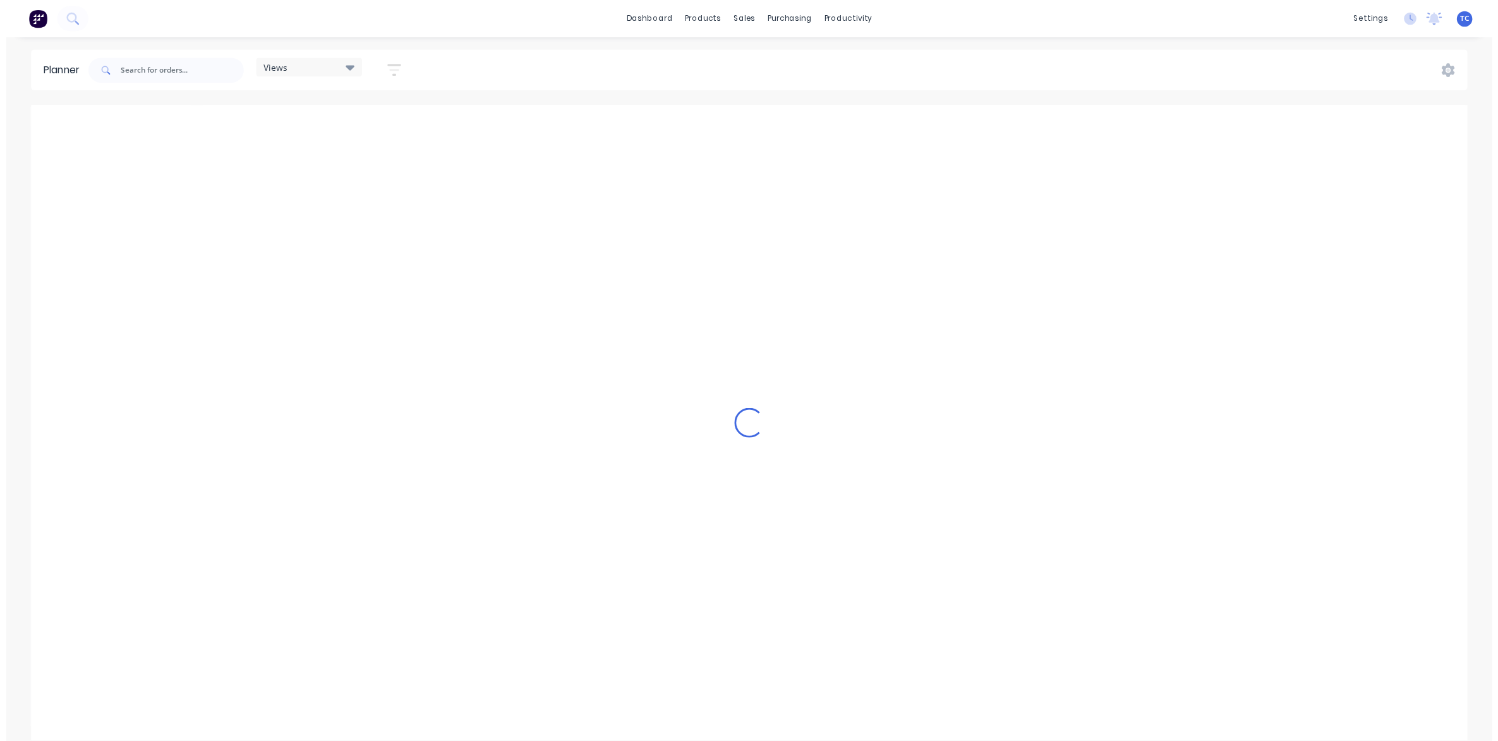
scroll to position [0, 607]
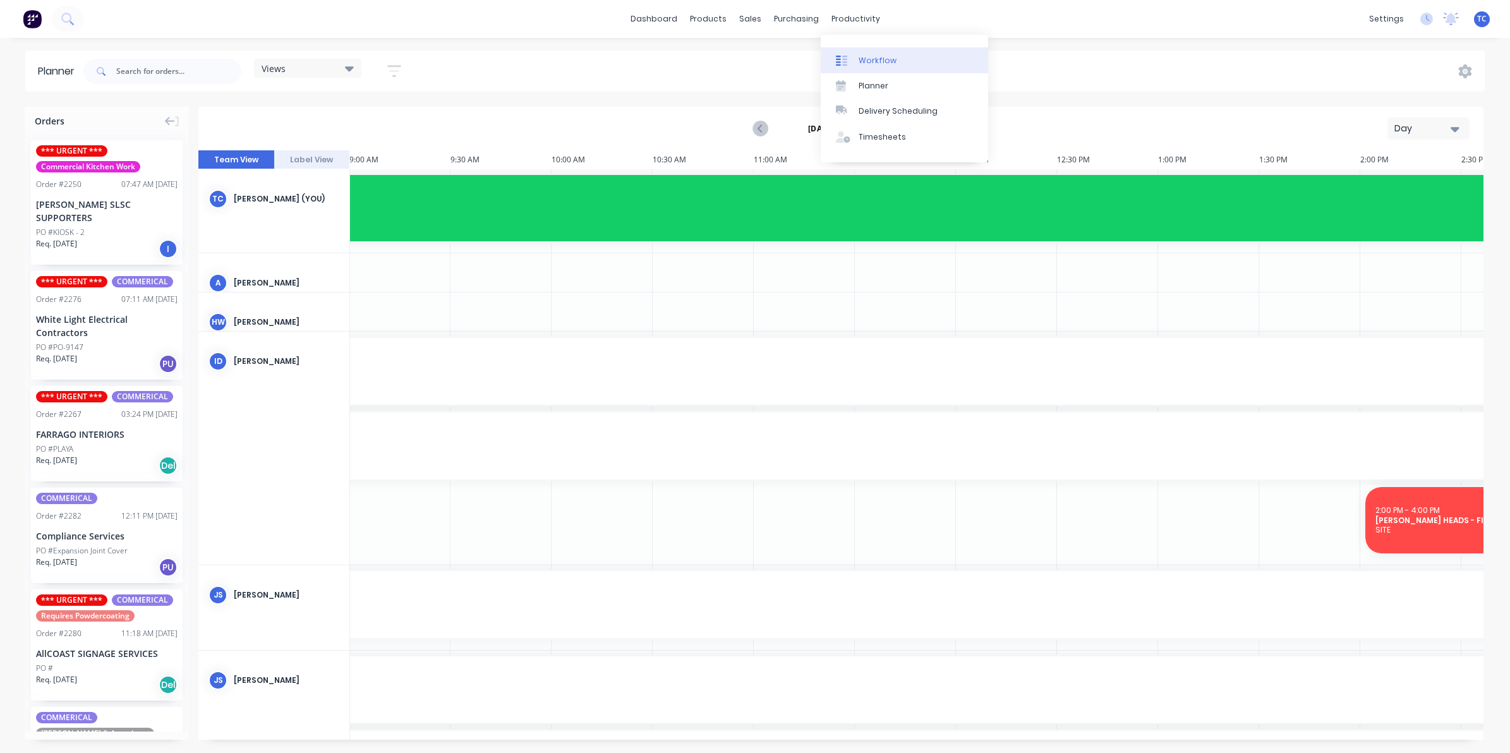
click at [875, 55] on div "Workflow" at bounding box center [877, 60] width 38 height 11
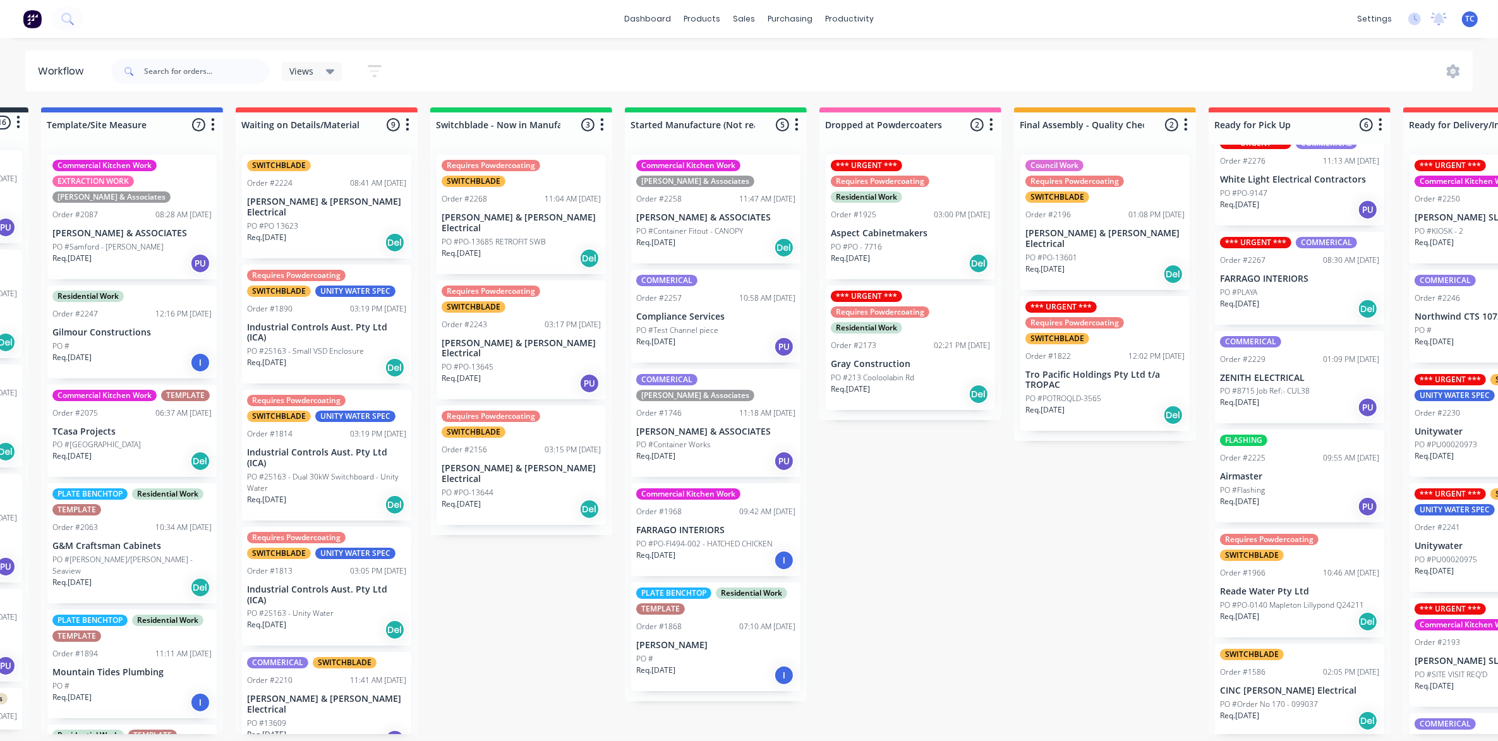
scroll to position [4, 172]
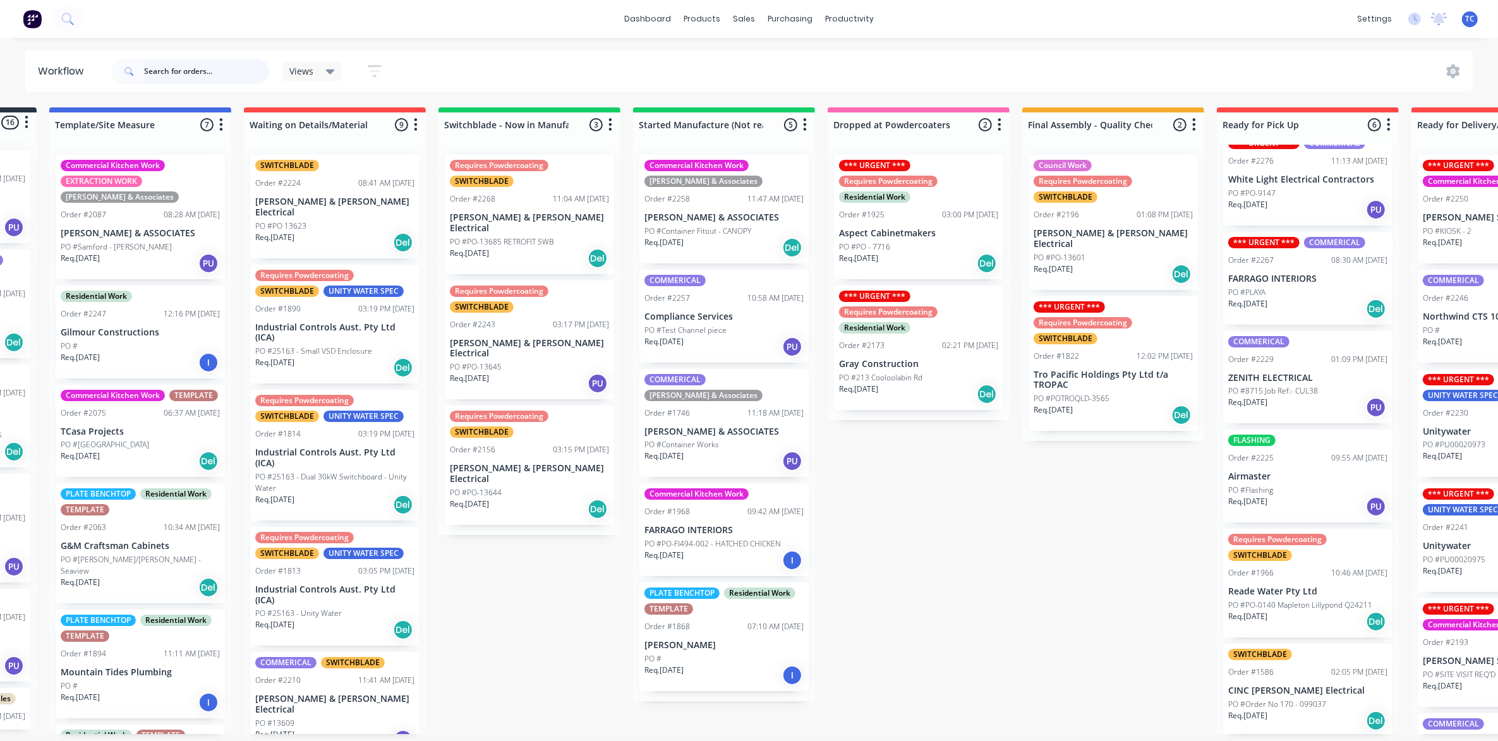
click at [171, 68] on input "text" at bounding box center [206, 71] width 125 height 25
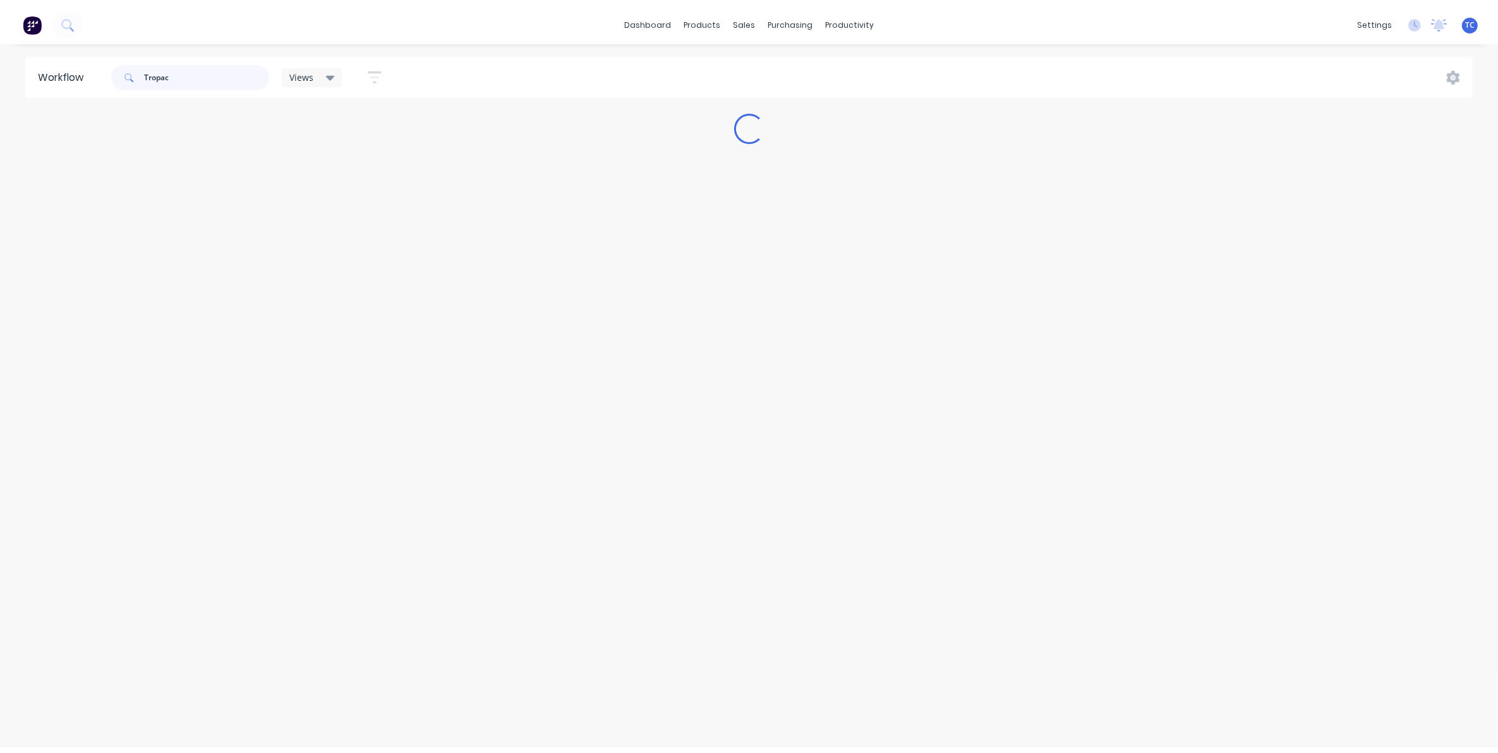
scroll to position [0, 0]
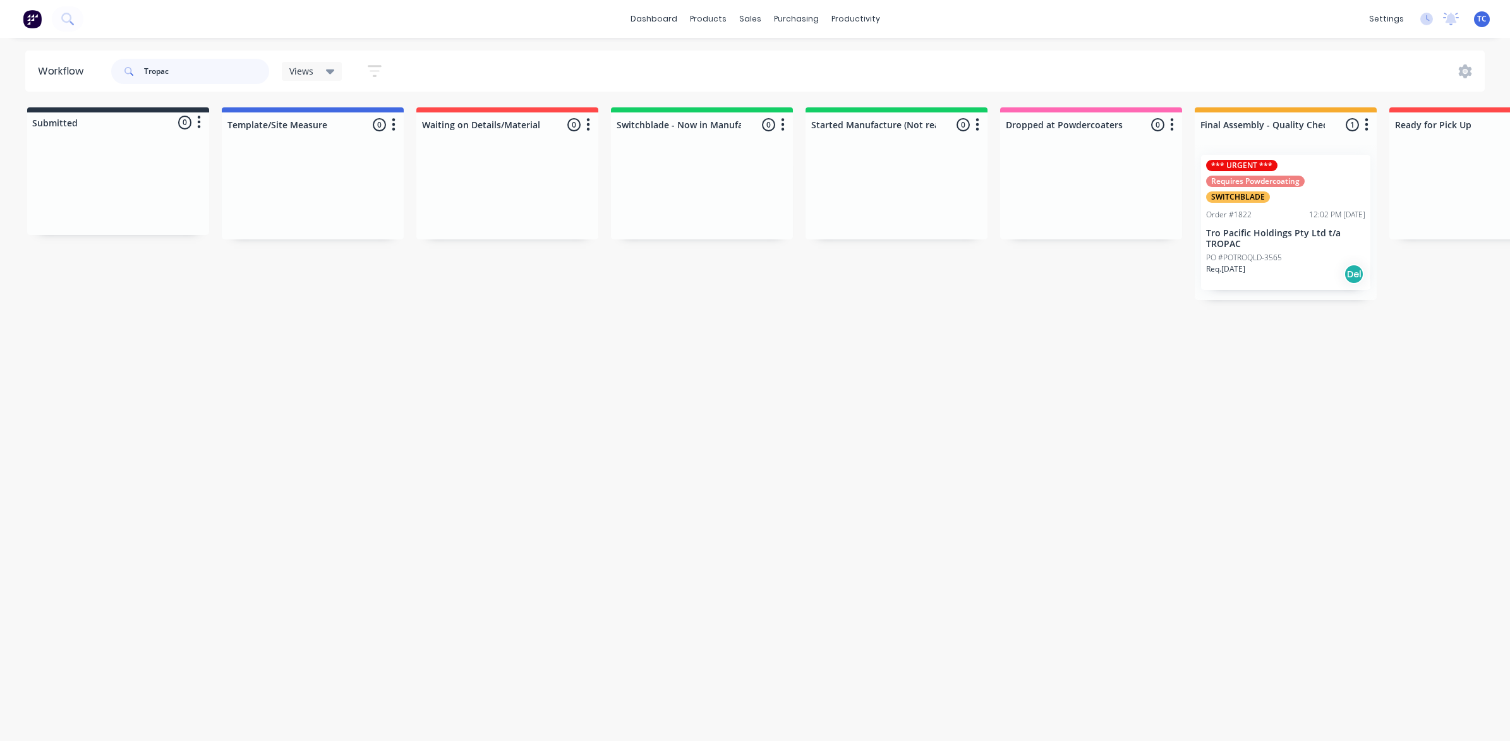
type input "Tropac"
click at [1255, 238] on p "Tro Pacific Holdings Pty Ltd t/a TROPAC" at bounding box center [1285, 238] width 159 height 21
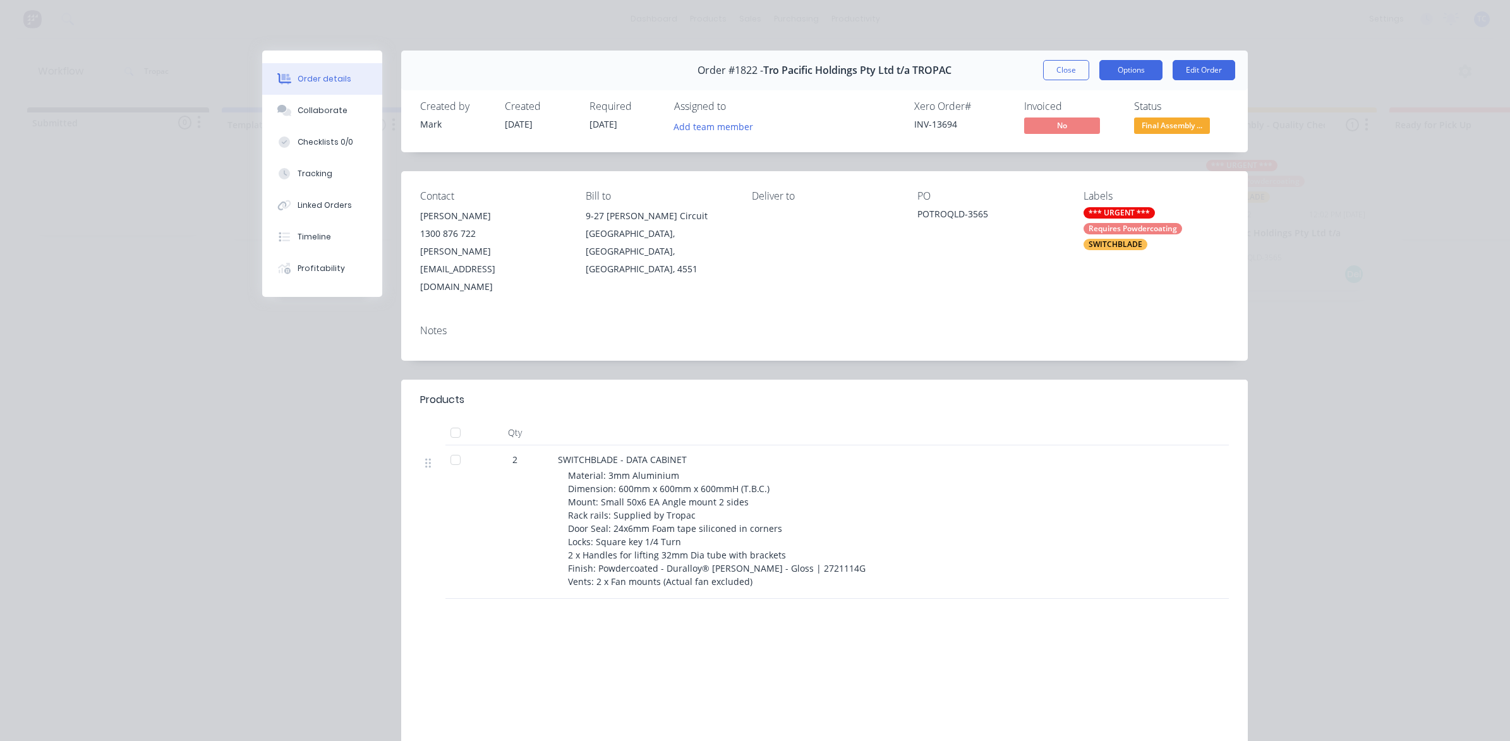
click at [1118, 68] on button "Options" at bounding box center [1130, 70] width 63 height 20
click at [1068, 152] on div "Delivery Docket" at bounding box center [1096, 153] width 110 height 18
click at [1058, 153] on div "Standard" at bounding box center [1096, 153] width 110 height 18
click at [1060, 64] on button "Close" at bounding box center [1066, 70] width 46 height 20
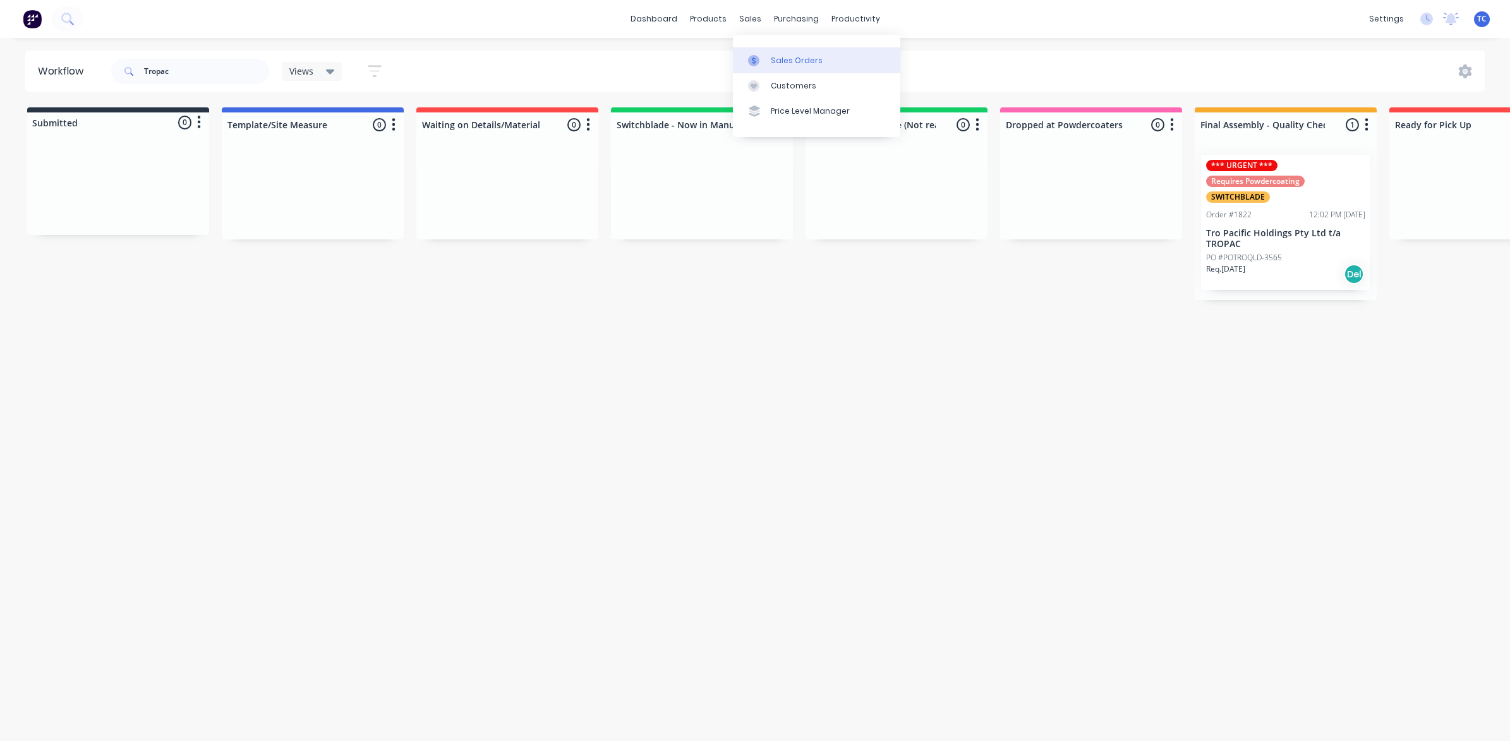
click at [784, 57] on div "Sales Orders" at bounding box center [797, 60] width 52 height 11
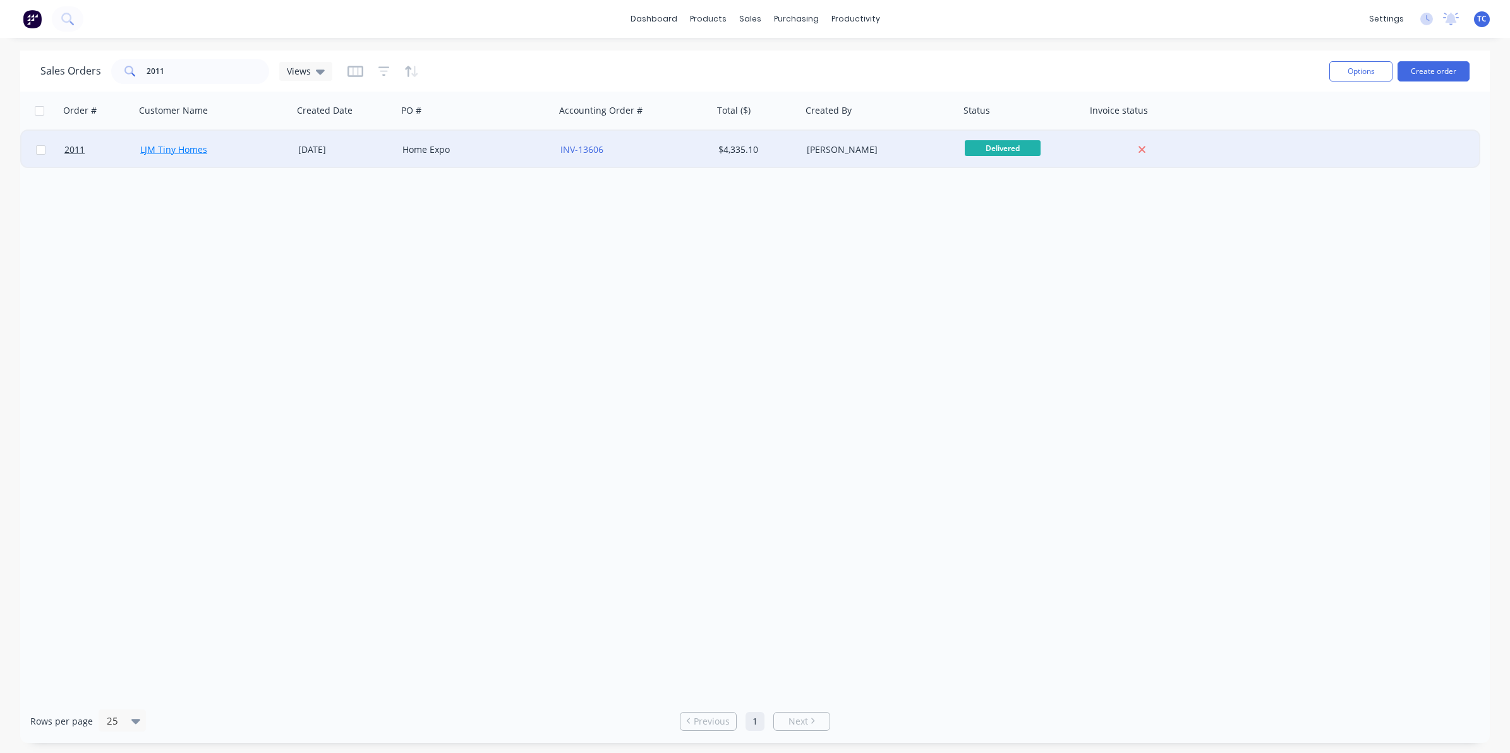
click at [194, 147] on link "LJM Tiny Homes" at bounding box center [173, 149] width 67 height 12
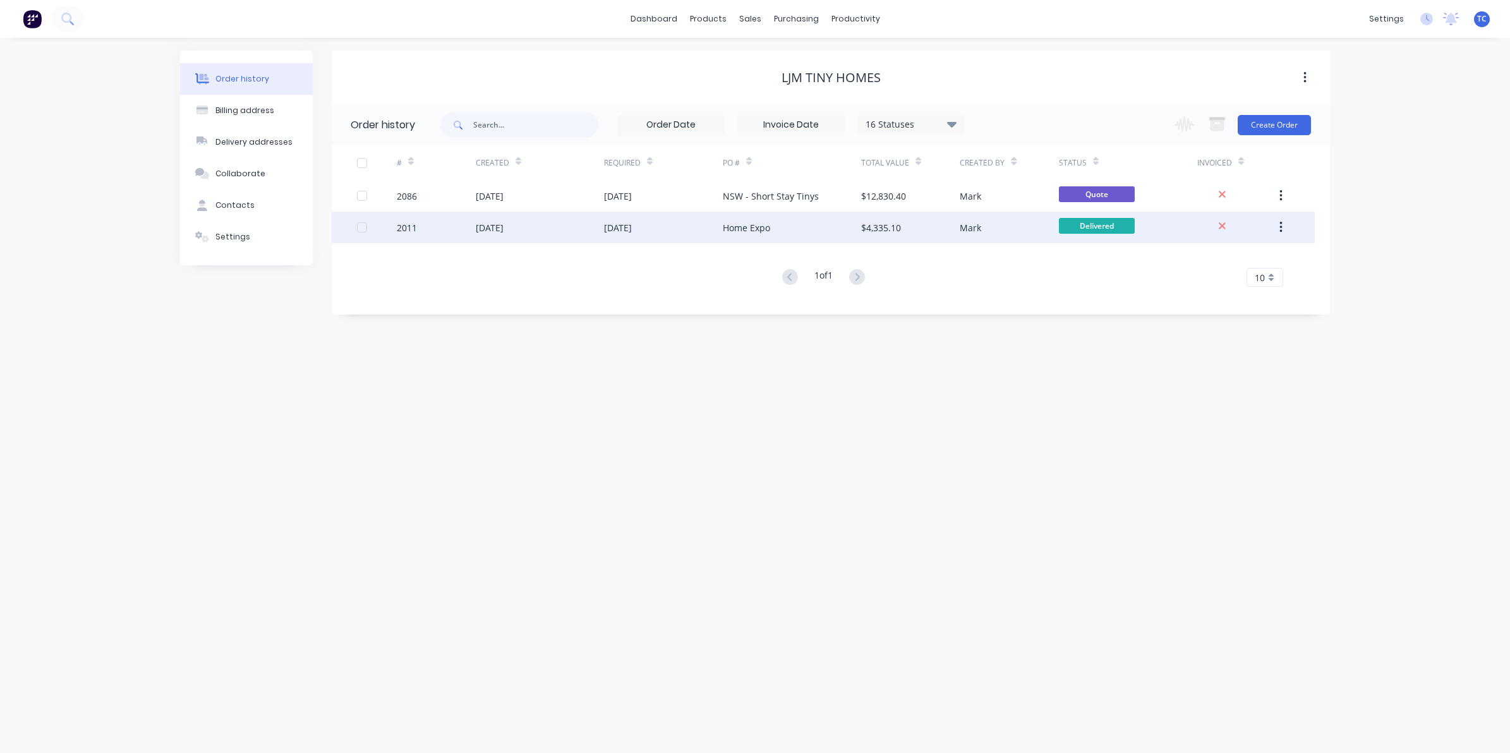
click at [503, 228] on div "[DATE]" at bounding box center [490, 227] width 28 height 13
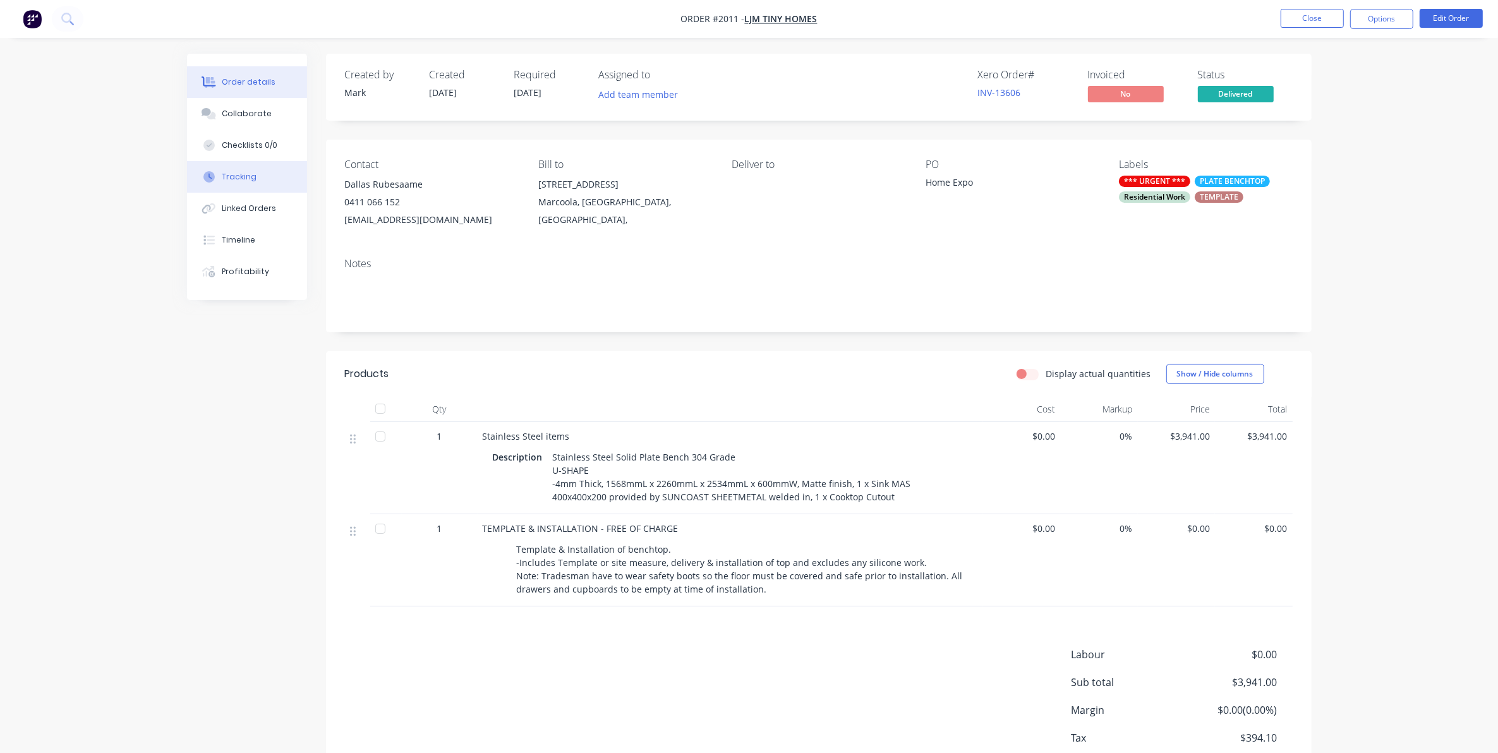
click at [234, 175] on div "Tracking" at bounding box center [239, 176] width 35 height 11
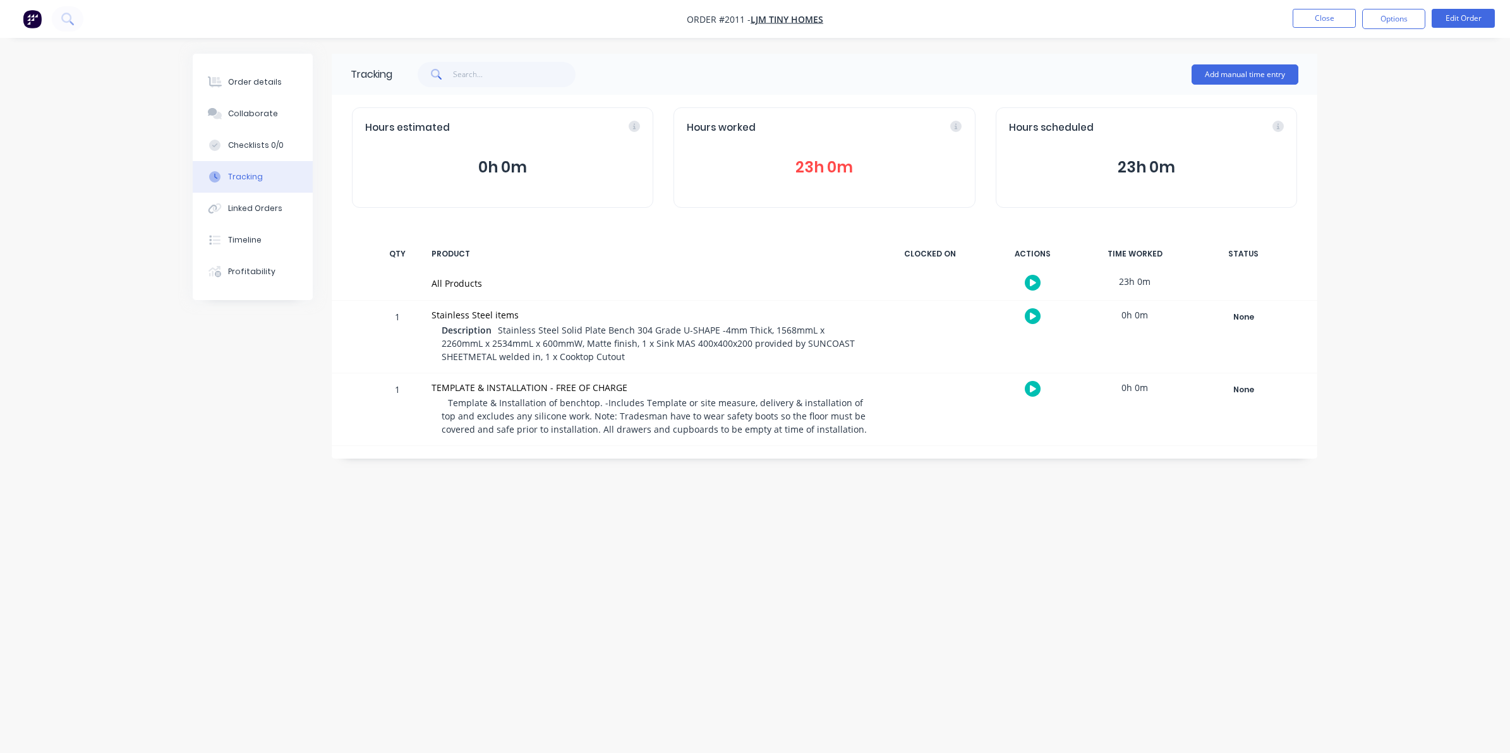
click at [816, 158] on button "23h 0m" at bounding box center [824, 167] width 275 height 24
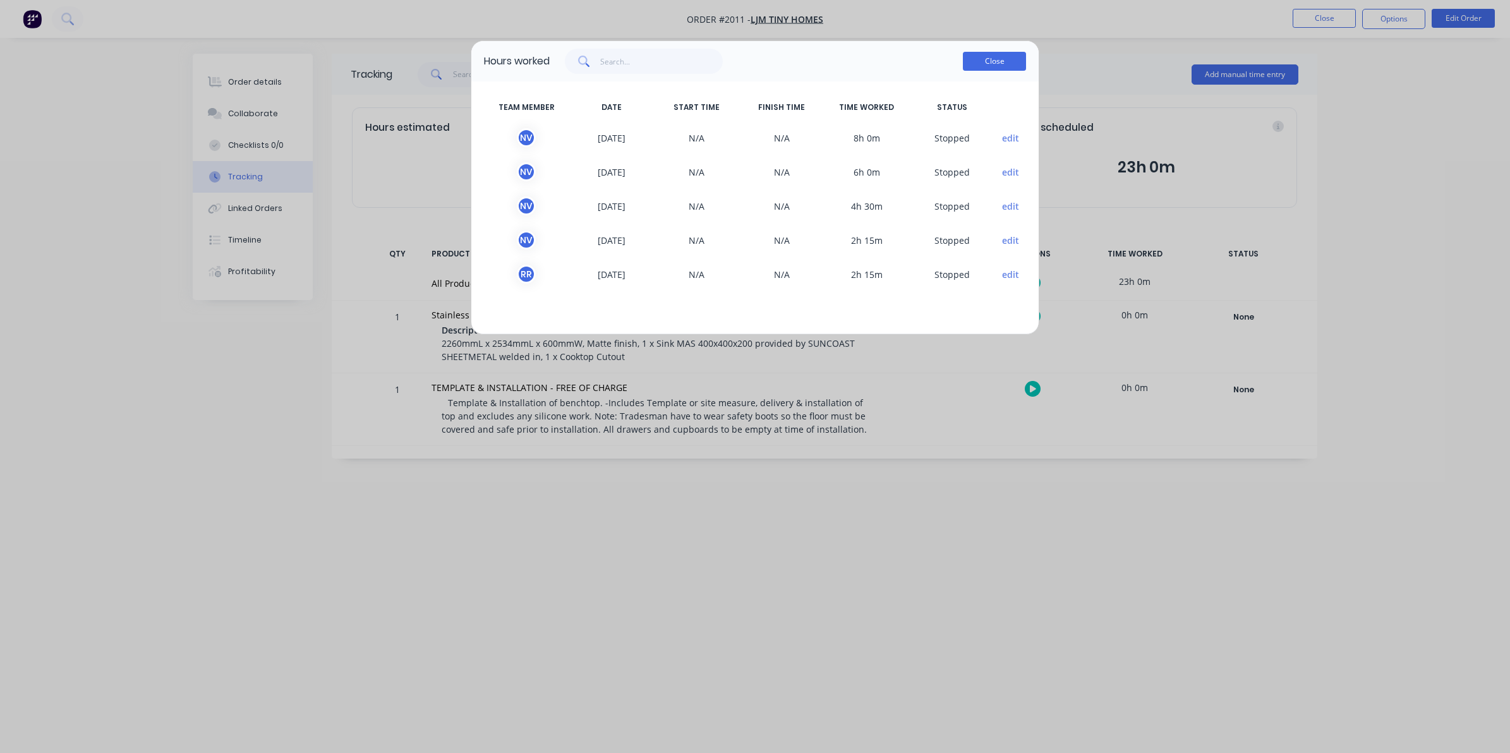
click at [987, 60] on button "Close" at bounding box center [994, 61] width 63 height 19
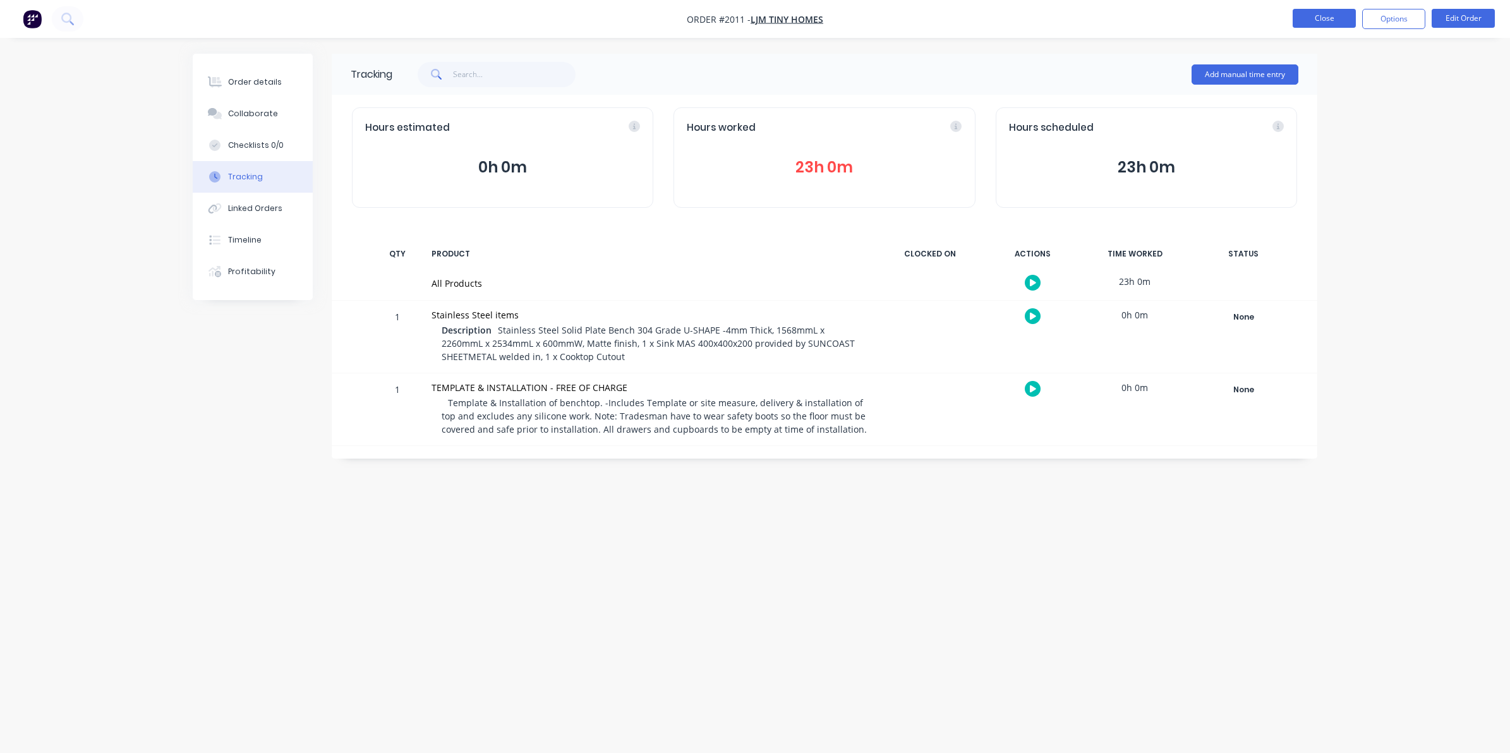
click at [1327, 15] on button "Close" at bounding box center [1323, 18] width 63 height 19
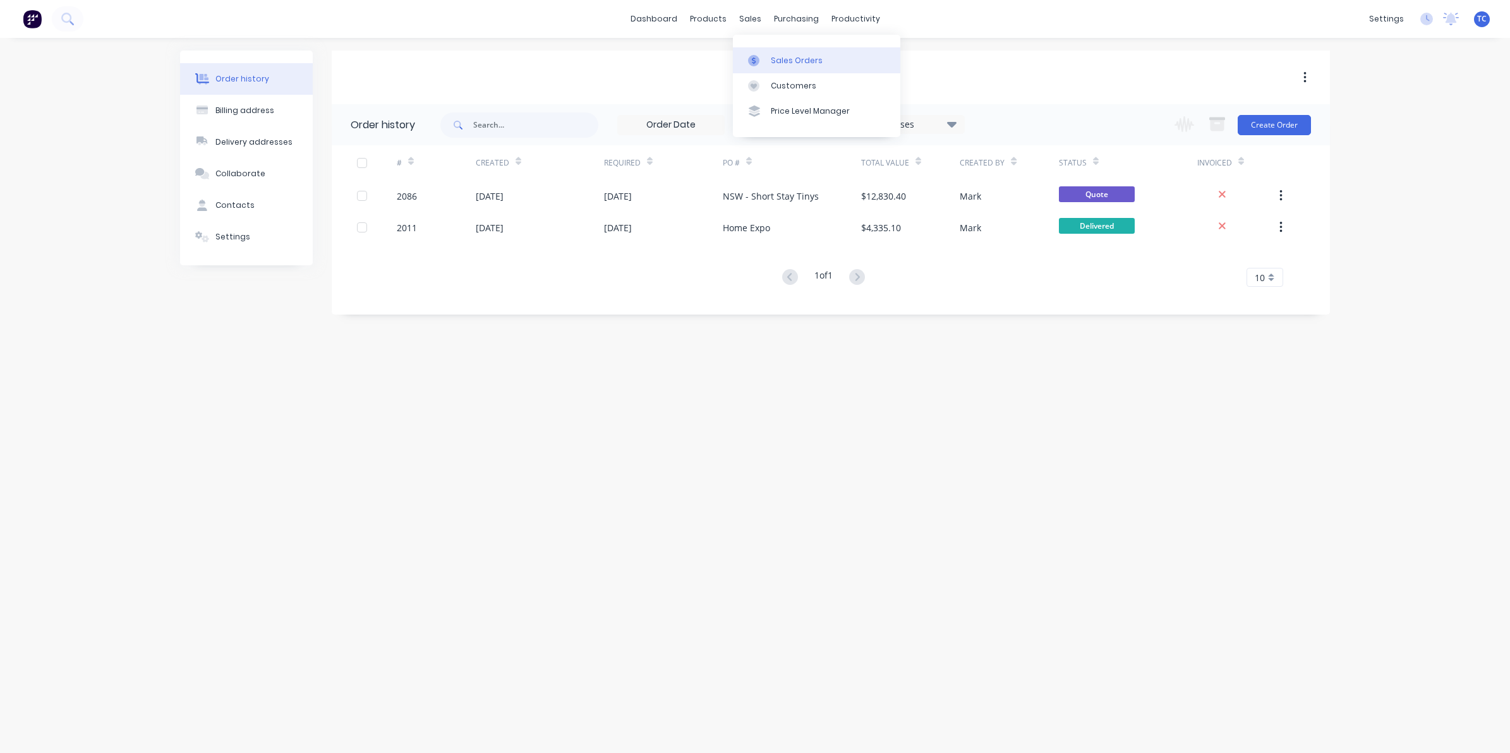
click at [800, 59] on div "Sales Orders" at bounding box center [797, 60] width 52 height 11
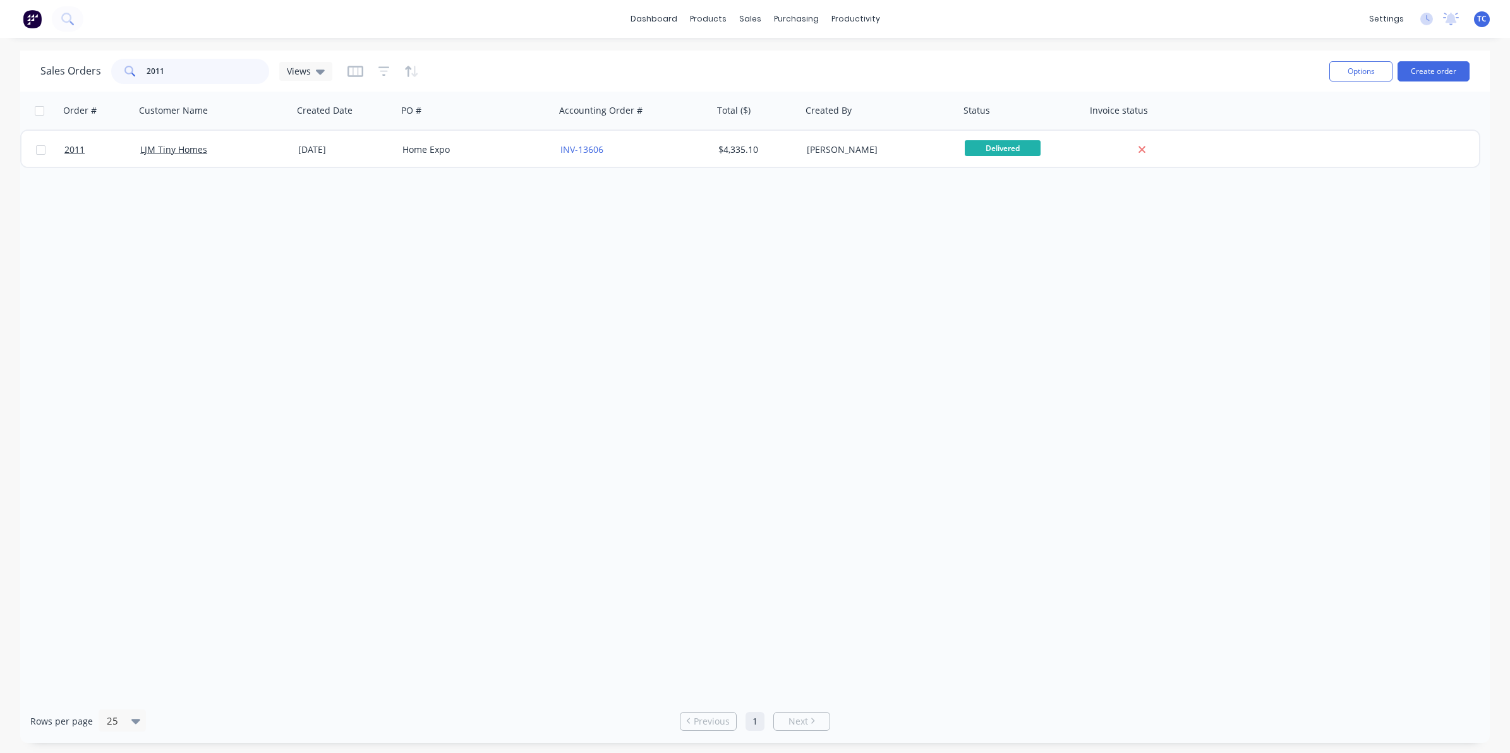
drag, startPoint x: 168, startPoint y: 74, endPoint x: 133, endPoint y: 64, distance: 36.6
click at [133, 64] on div "2011" at bounding box center [190, 71] width 158 height 25
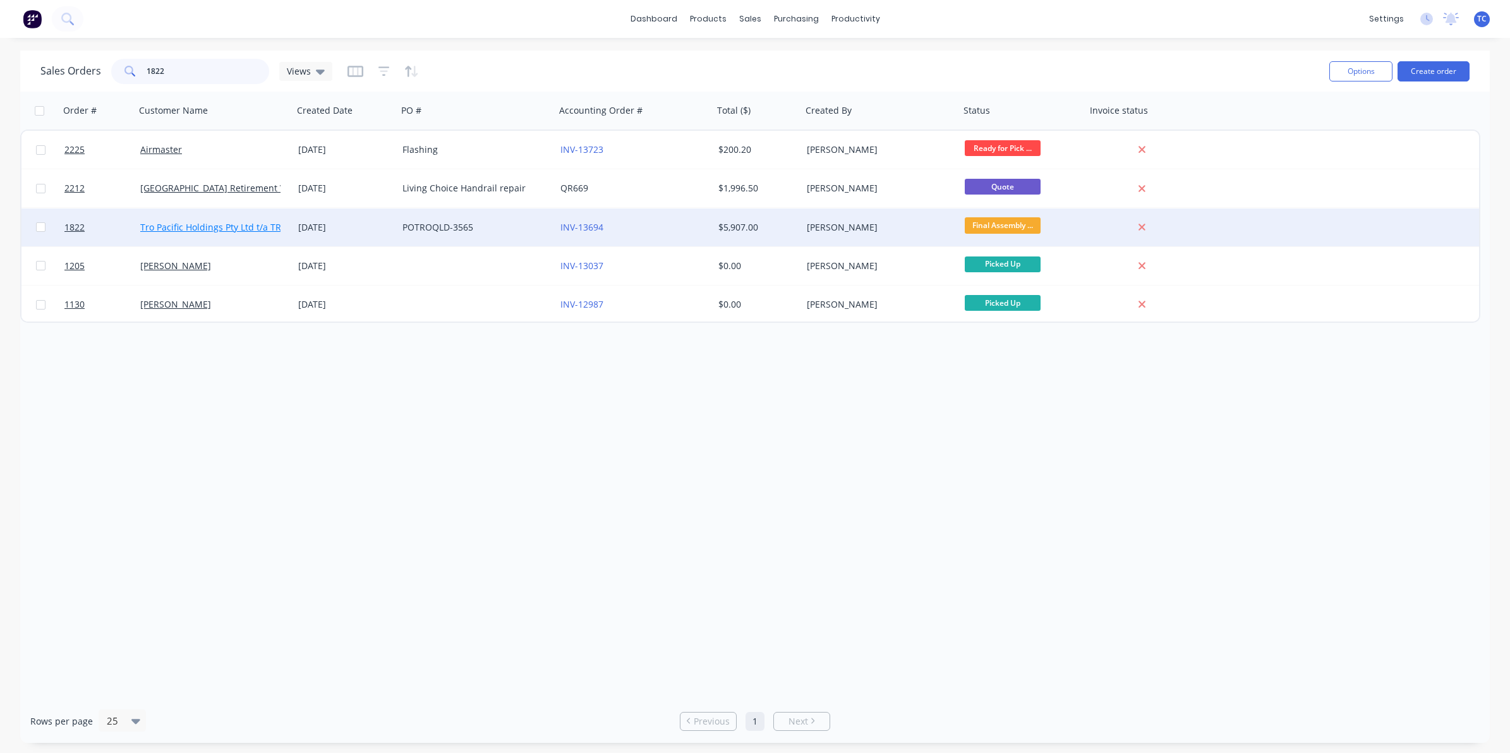
type input "1822"
click at [223, 227] on link "Tro Pacific Holdings Pty Ltd t/a TROPAC" at bounding box center [222, 227] width 164 height 12
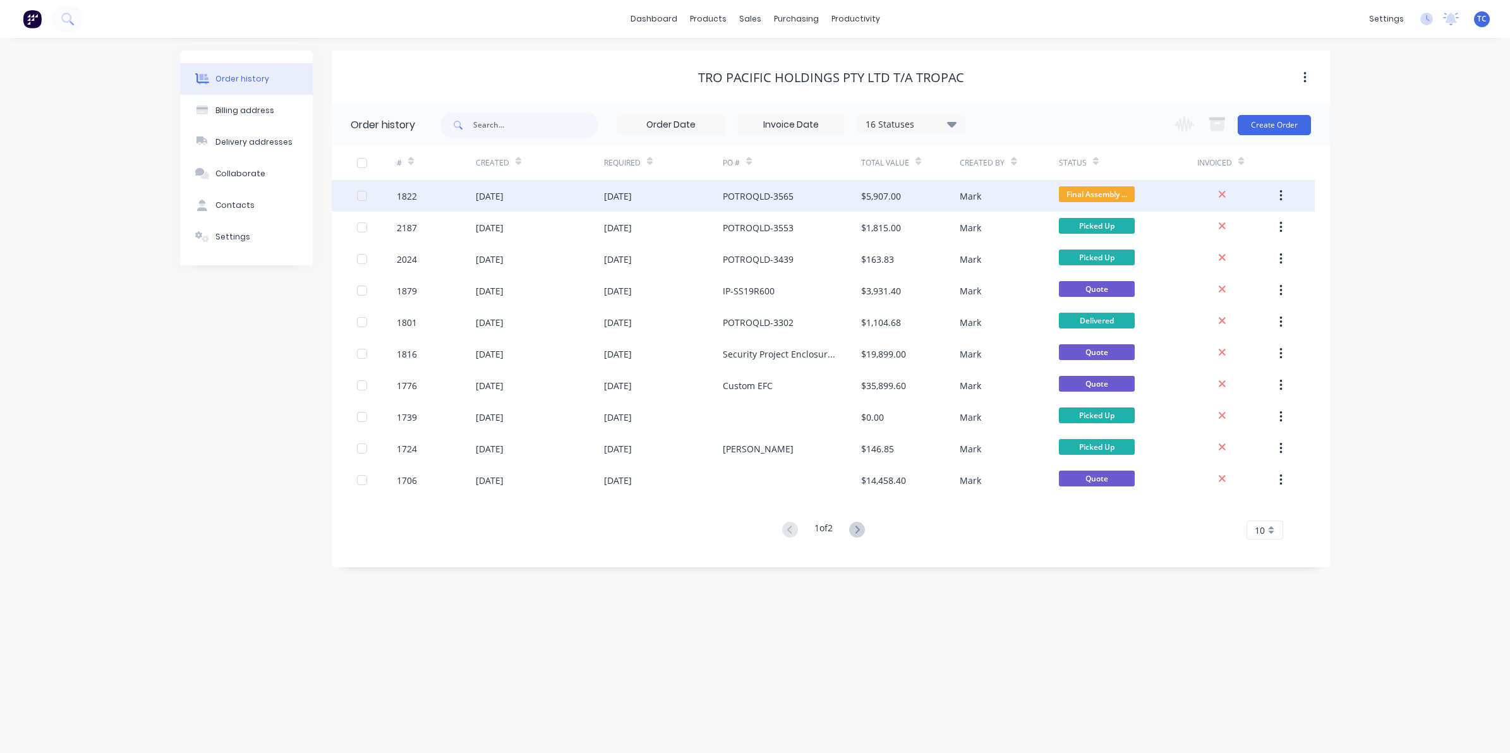
click at [503, 196] on div "[DATE]" at bounding box center [490, 196] width 28 height 13
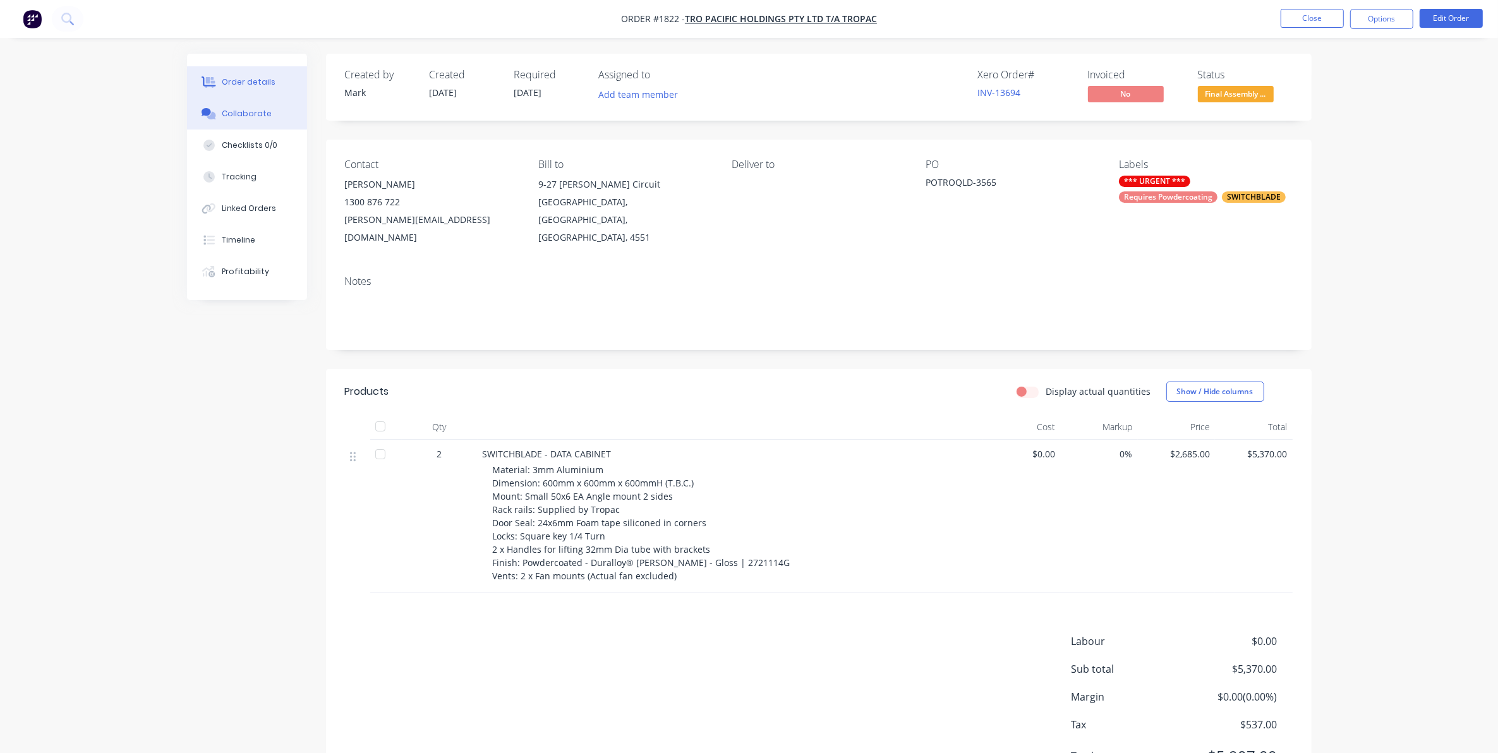
click at [248, 112] on div "Collaborate" at bounding box center [247, 113] width 50 height 11
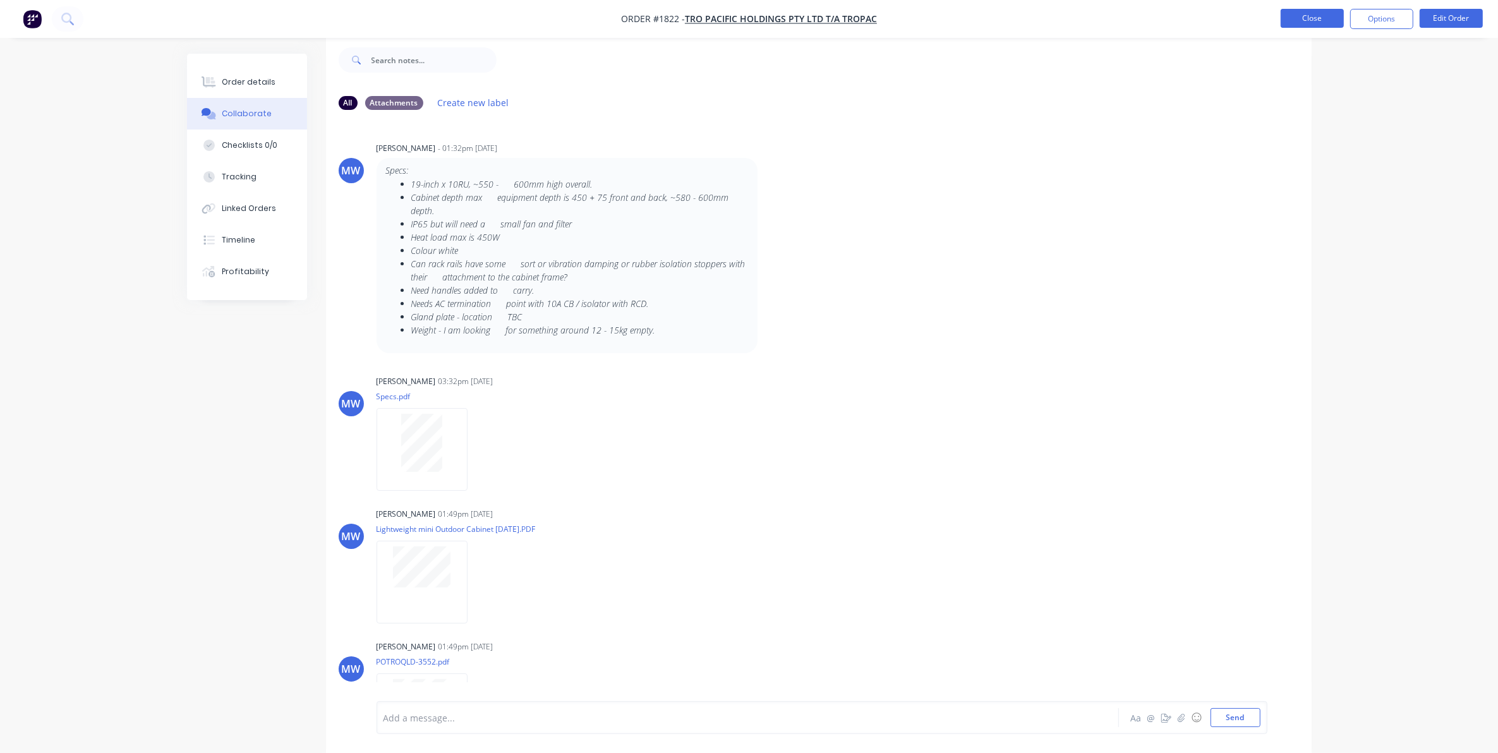
click at [1296, 16] on button "Close" at bounding box center [1311, 18] width 63 height 19
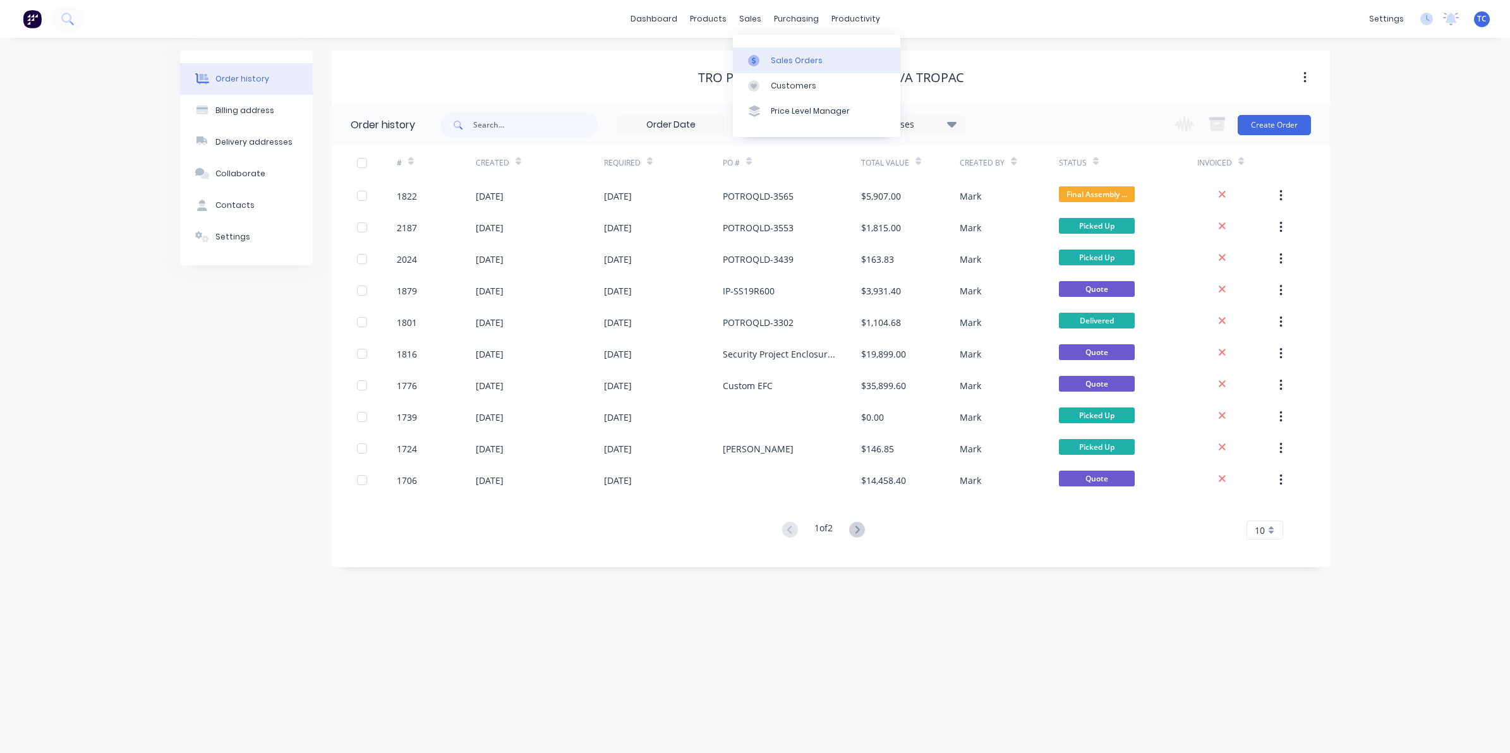
click at [783, 59] on div "Sales Orders" at bounding box center [797, 60] width 52 height 11
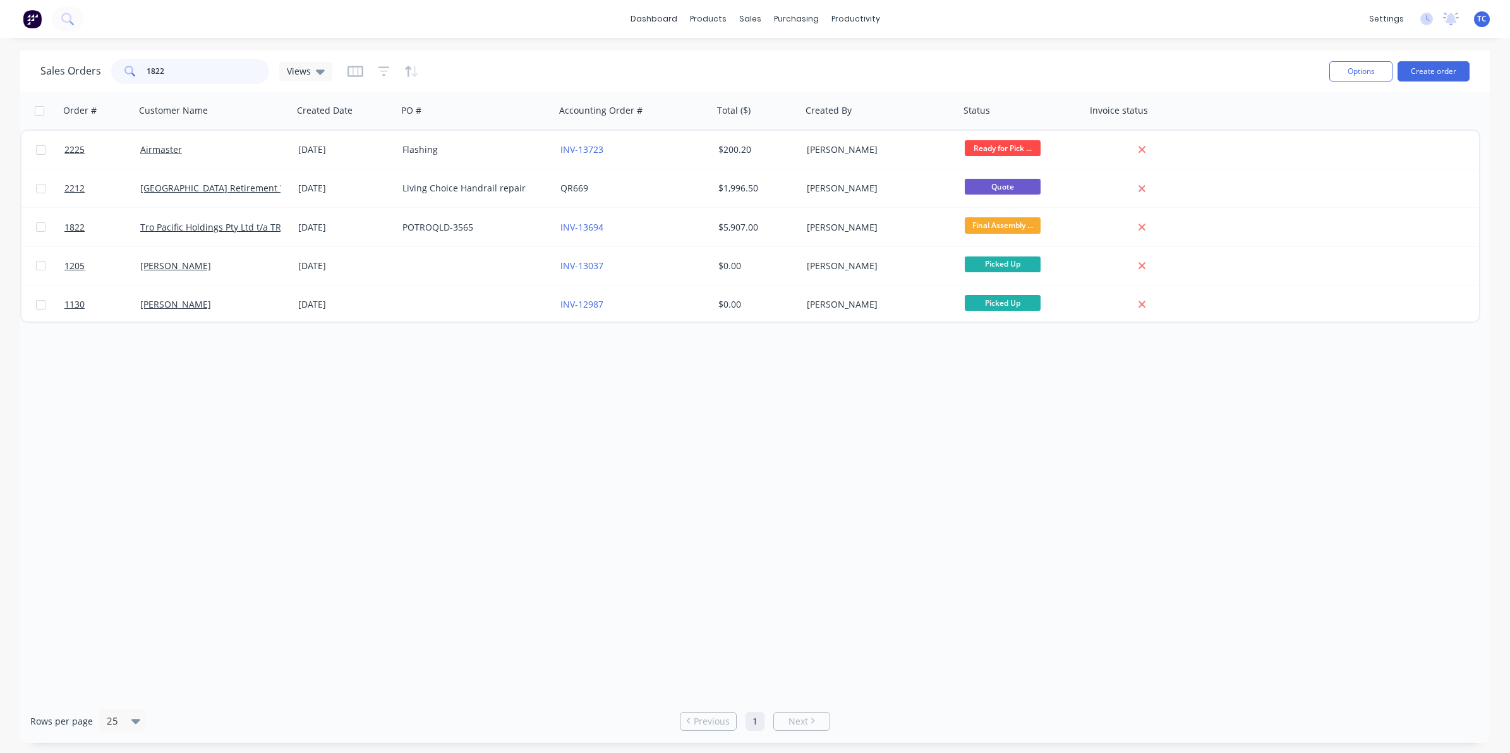
drag, startPoint x: 172, startPoint y: 68, endPoint x: 140, endPoint y: 64, distance: 32.5
click at [140, 64] on div "1822" at bounding box center [190, 71] width 158 height 25
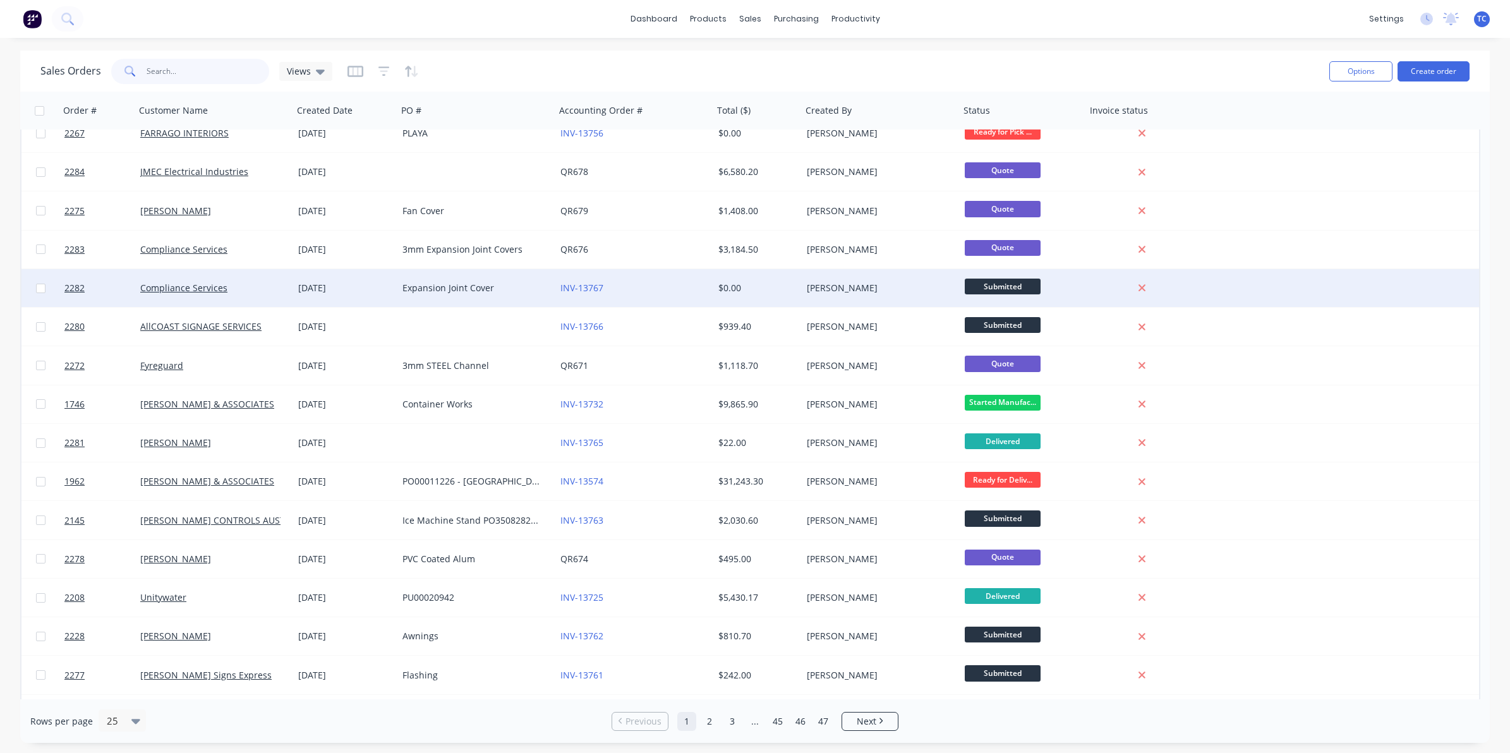
scroll to position [397, 0]
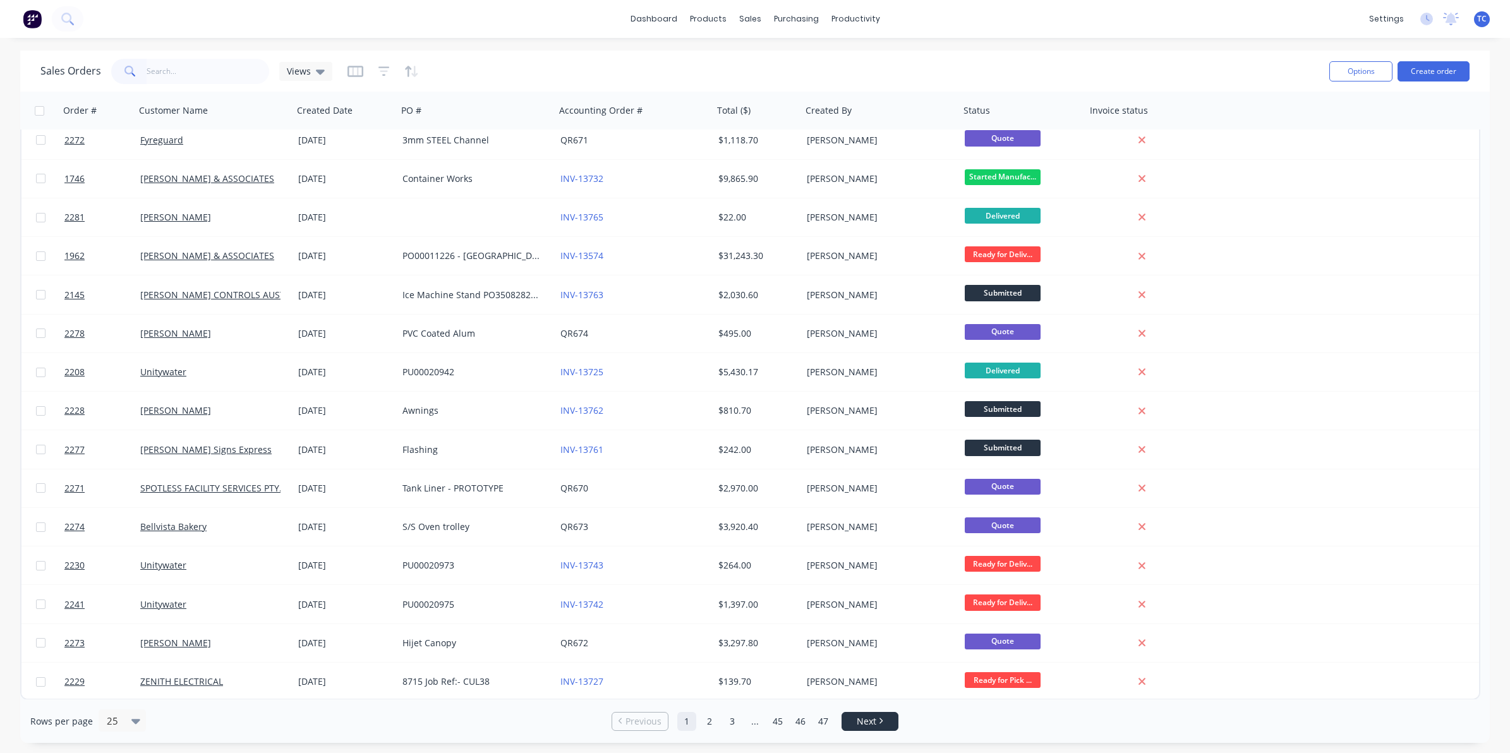
click at [854, 719] on link "Next" at bounding box center [870, 721] width 56 height 13
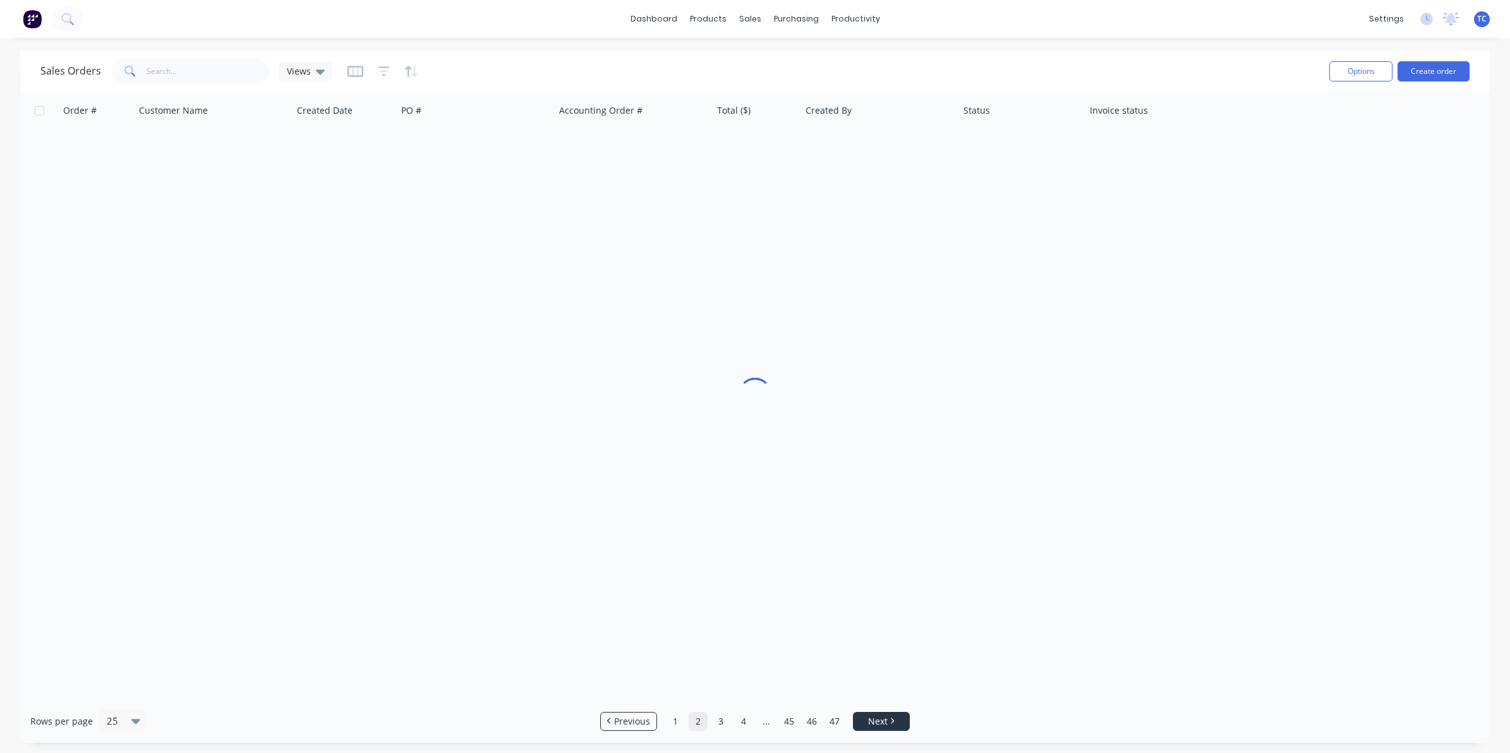
scroll to position [0, 0]
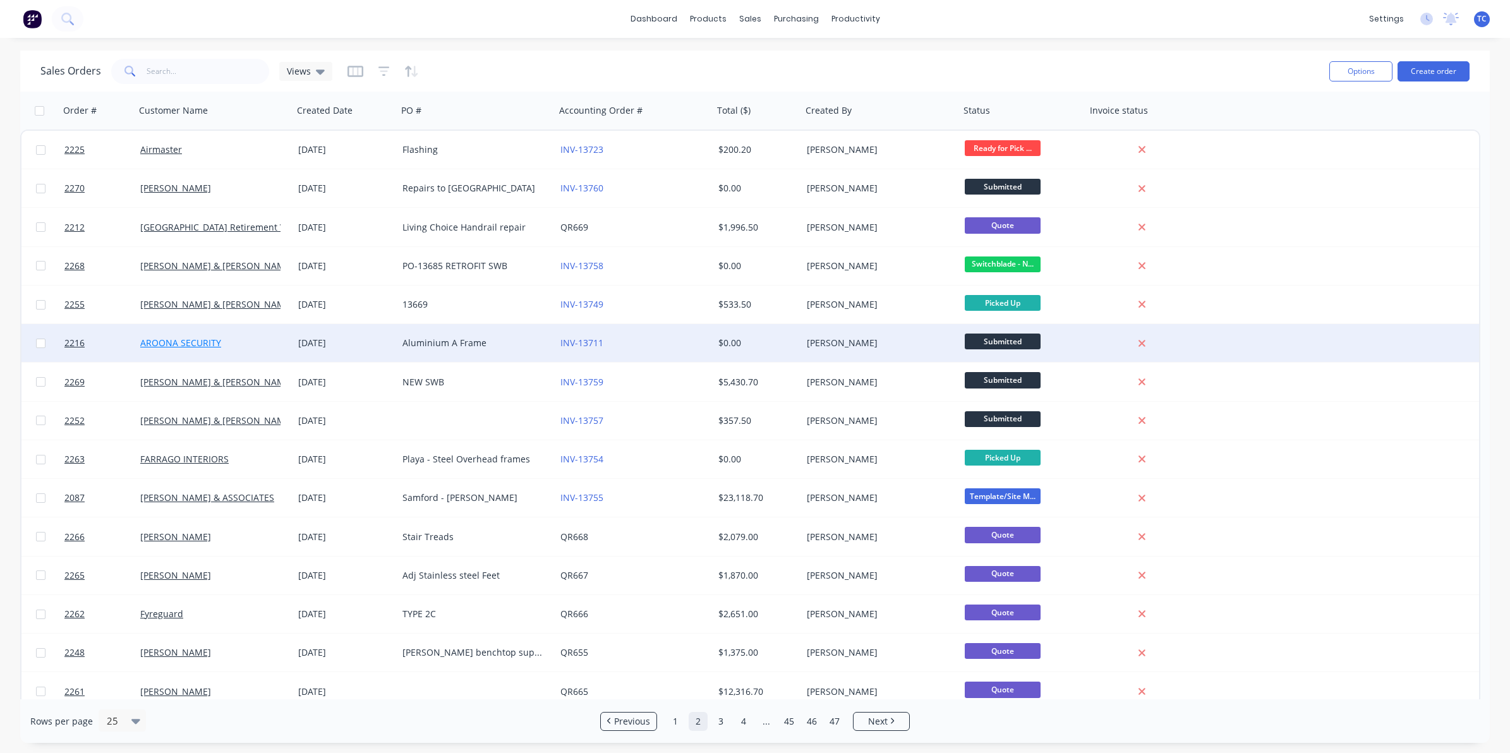
click at [200, 343] on link "AROONA SECURITY" at bounding box center [180, 343] width 81 height 12
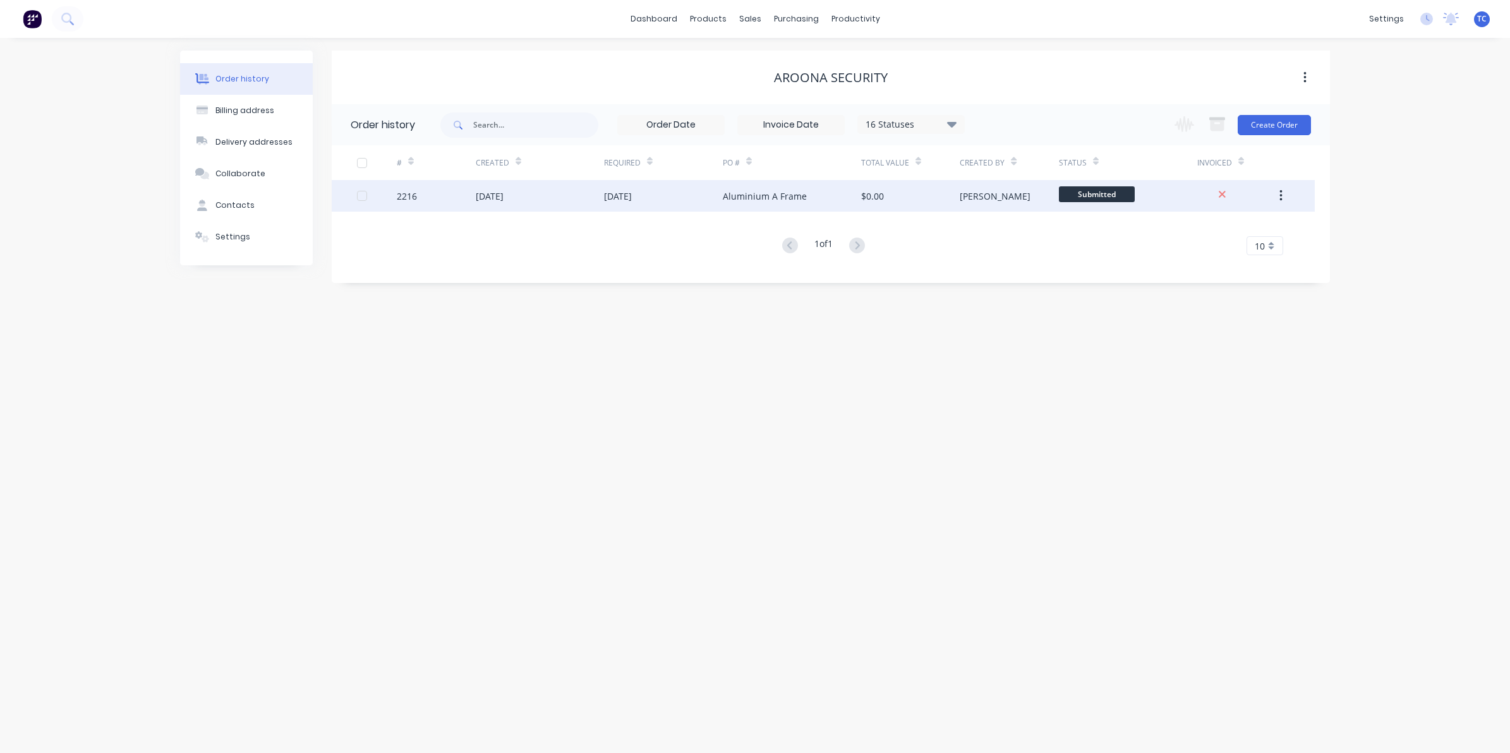
click at [632, 199] on div "[DATE]" at bounding box center [618, 196] width 28 height 13
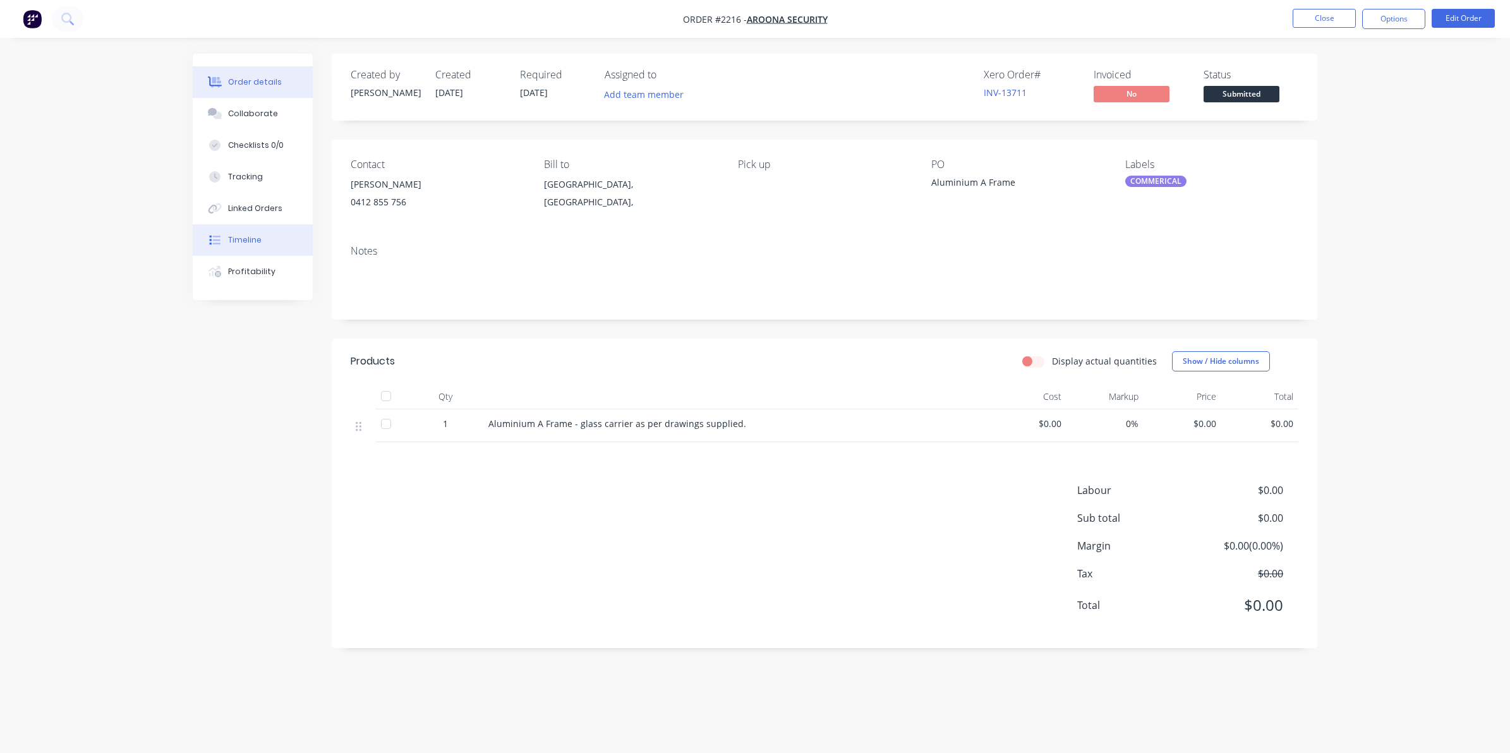
click at [246, 236] on div "Timeline" at bounding box center [244, 239] width 33 height 11
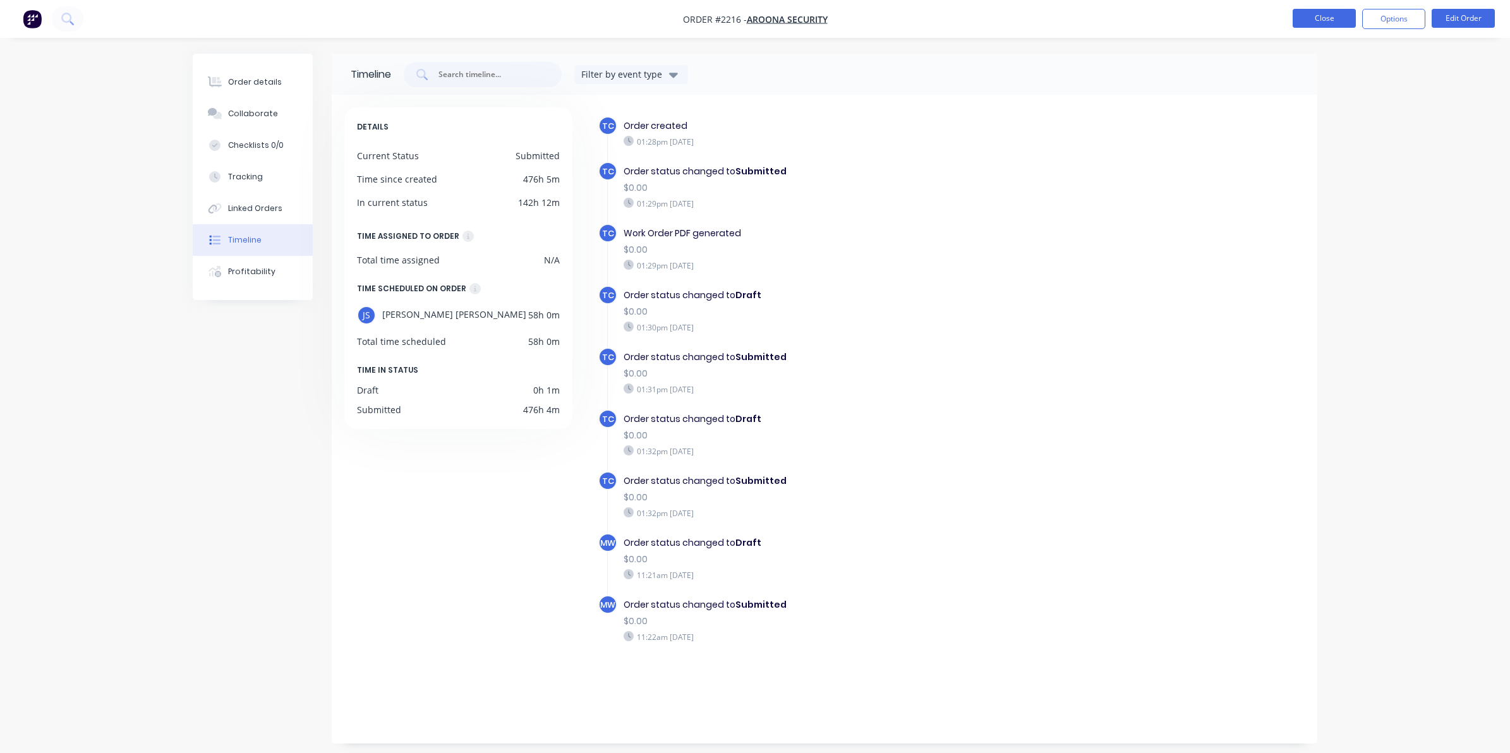
click at [1318, 18] on button "Close" at bounding box center [1323, 18] width 63 height 19
click at [1318, 16] on button "Close" at bounding box center [1323, 18] width 63 height 19
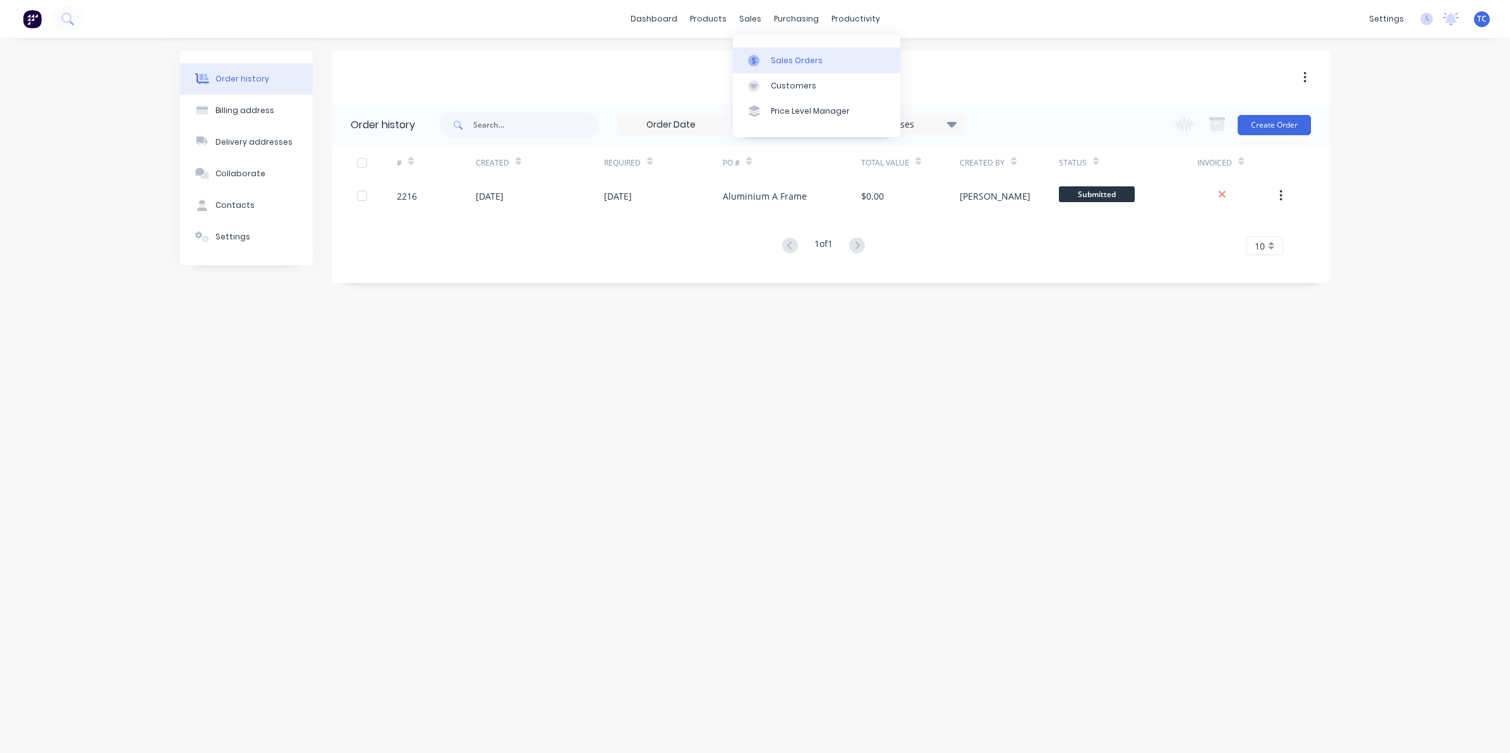
click at [786, 57] on div "Sales Orders" at bounding box center [797, 60] width 52 height 11
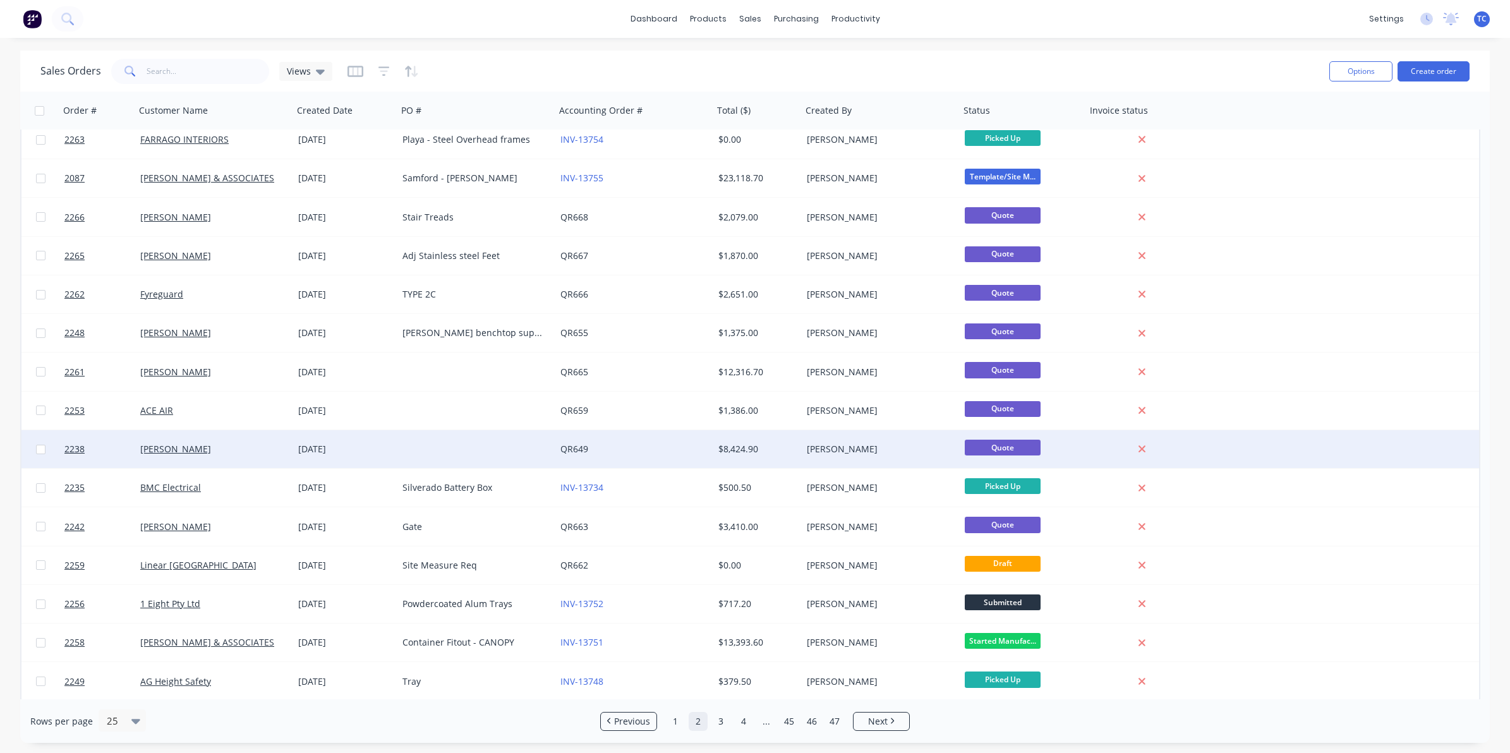
scroll to position [397, 0]
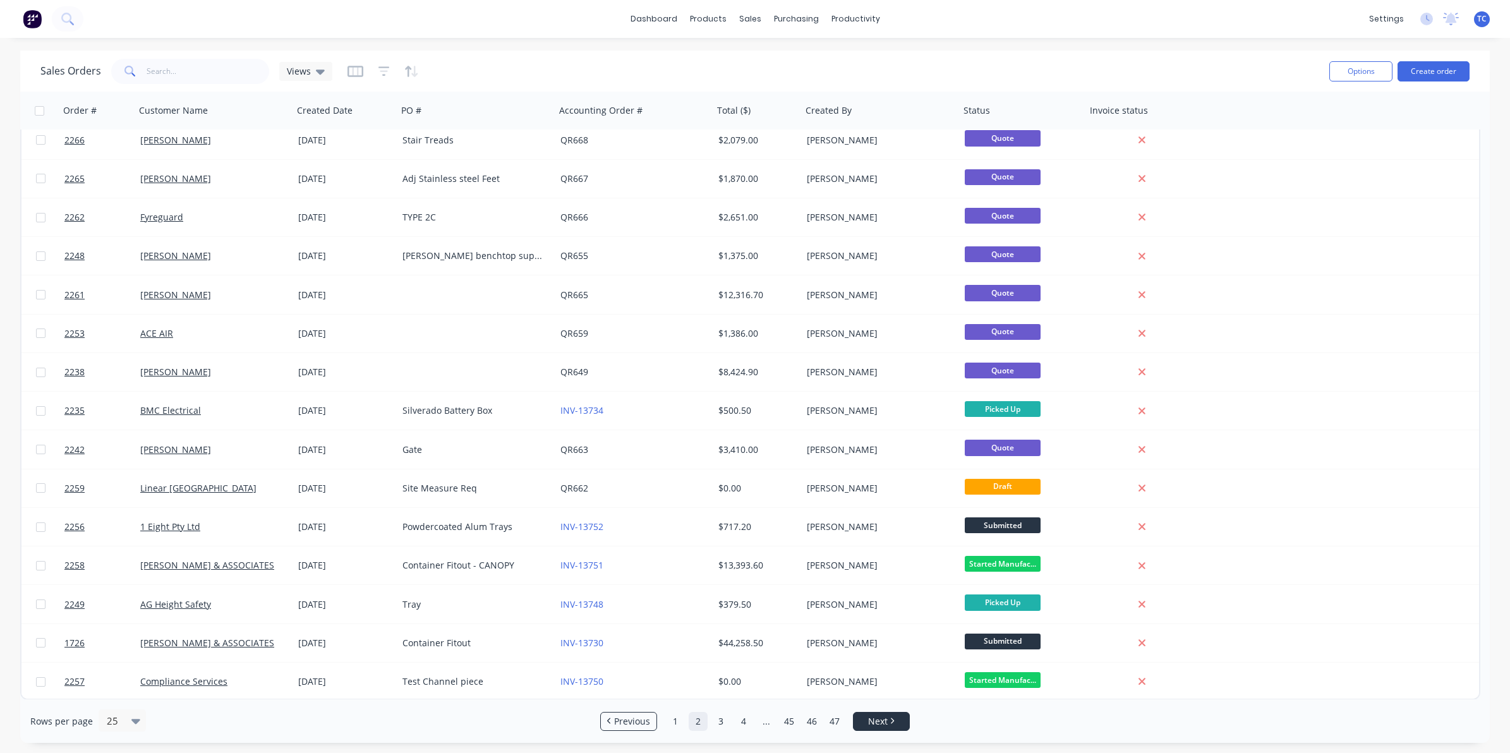
click at [873, 719] on span "Next" at bounding box center [878, 721] width 20 height 13
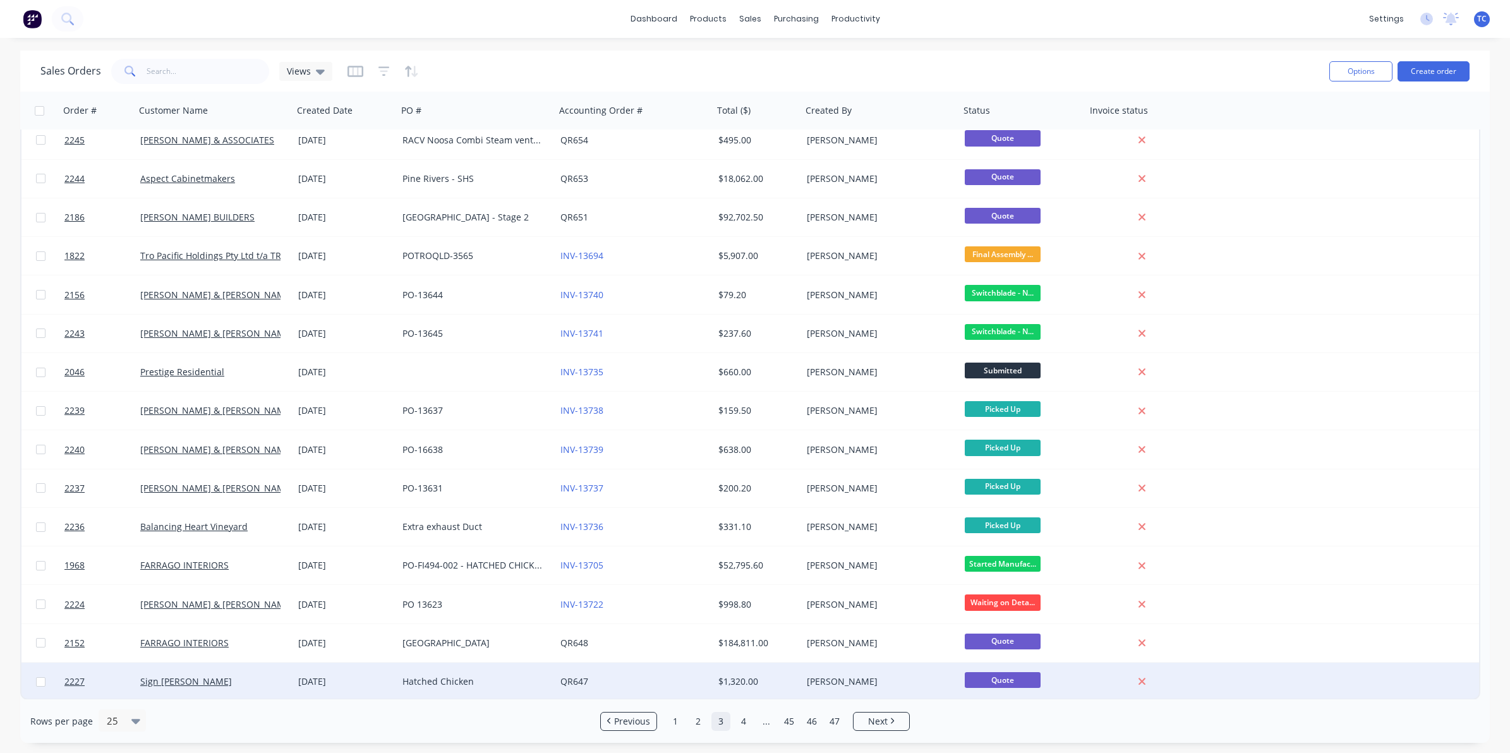
click at [335, 680] on div "[DATE]" at bounding box center [345, 681] width 94 height 13
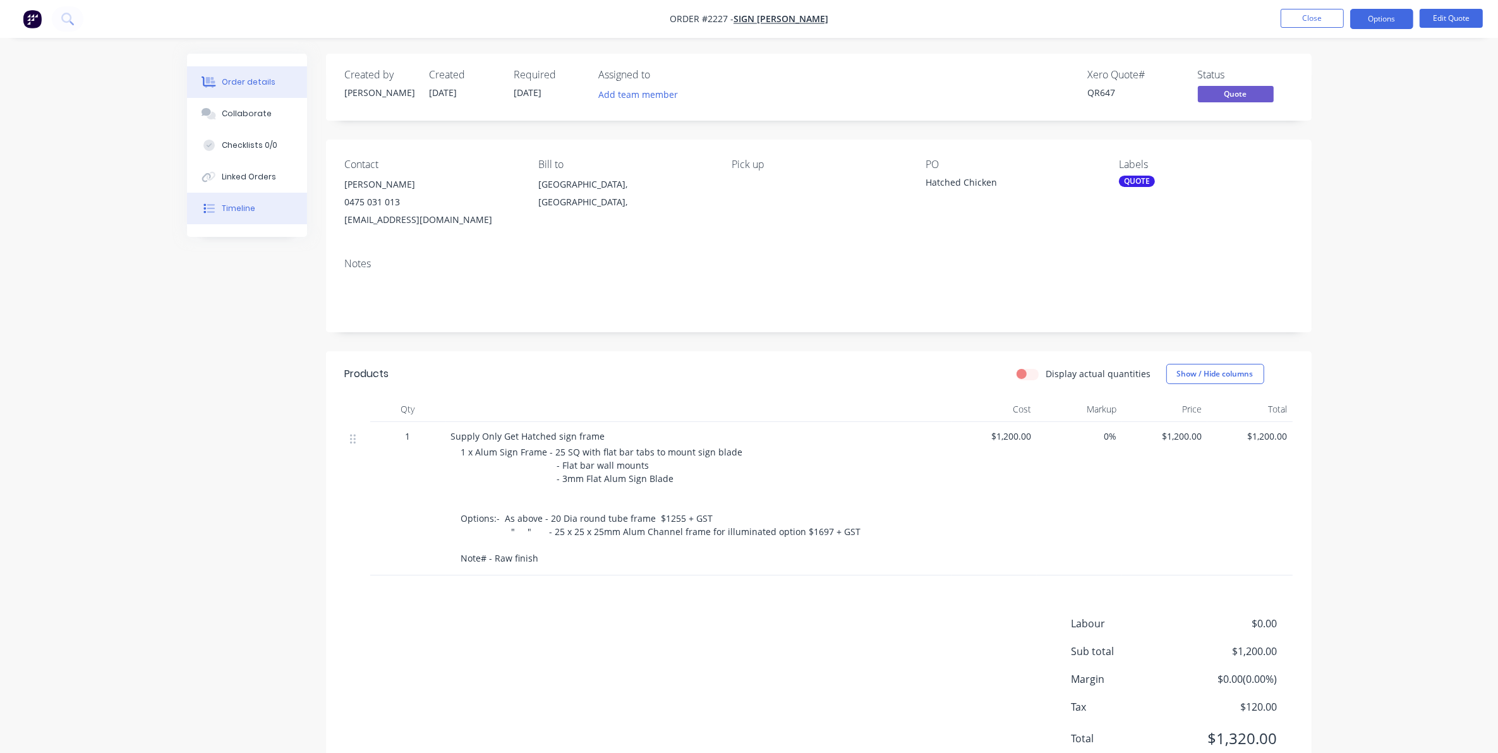
click at [238, 207] on div "Timeline" at bounding box center [238, 208] width 33 height 11
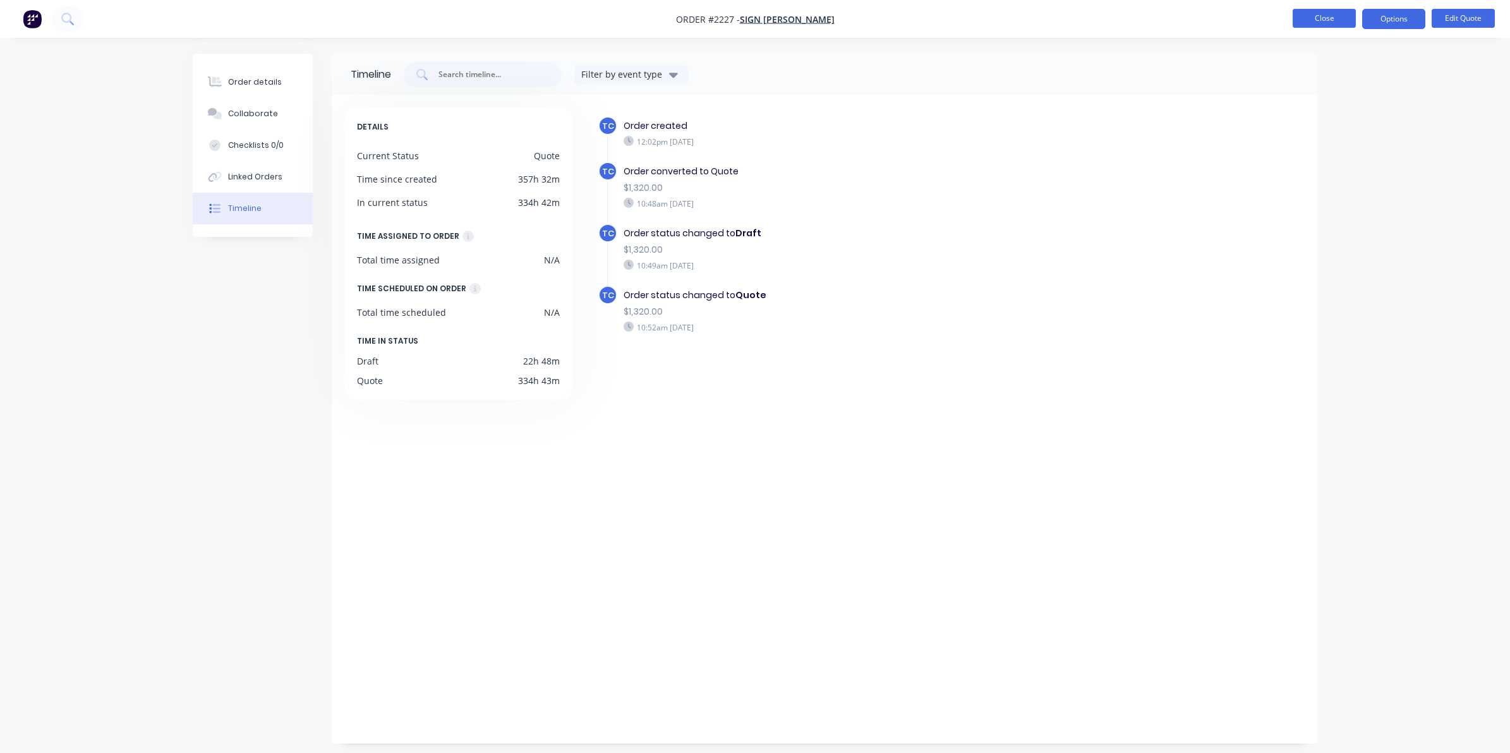
click at [1313, 16] on button "Close" at bounding box center [1323, 18] width 63 height 19
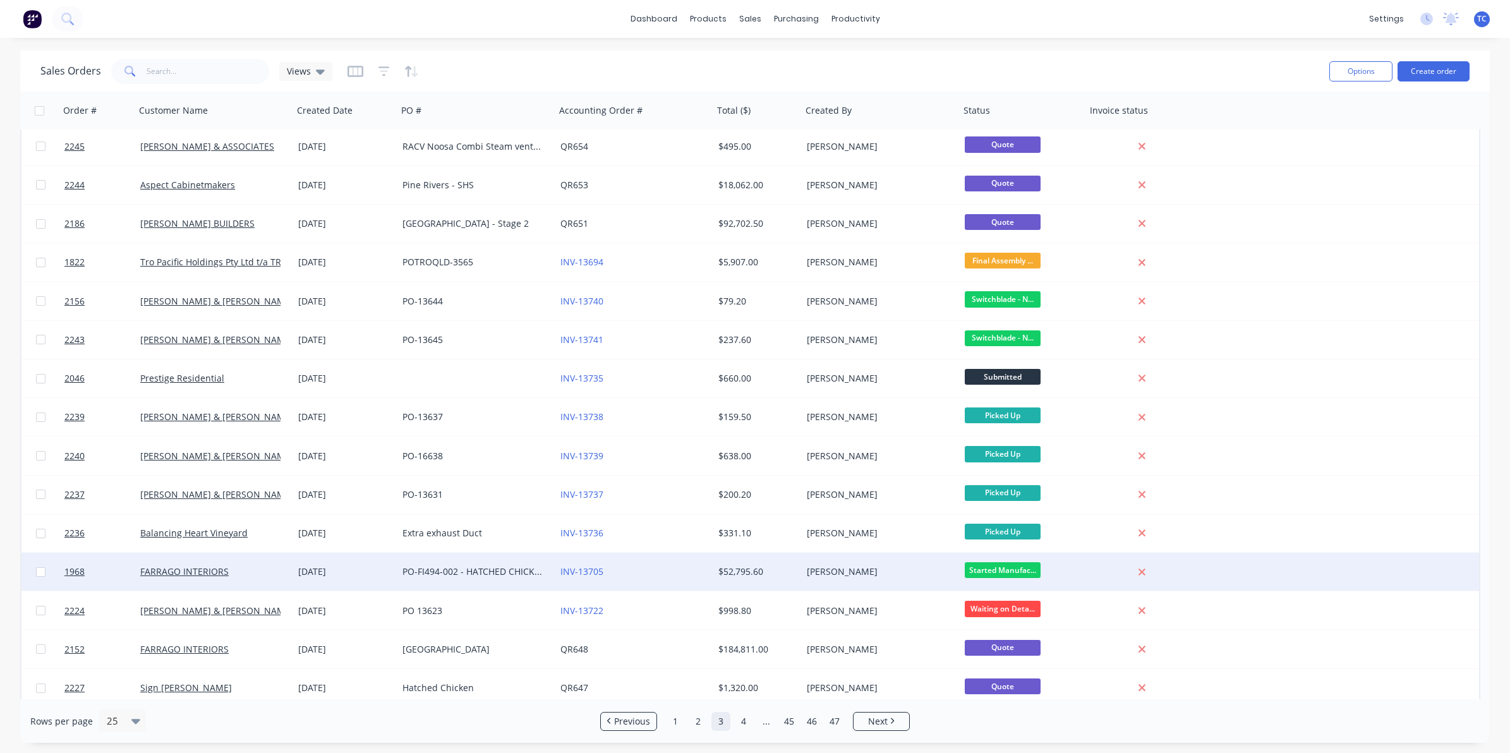
scroll to position [397, 0]
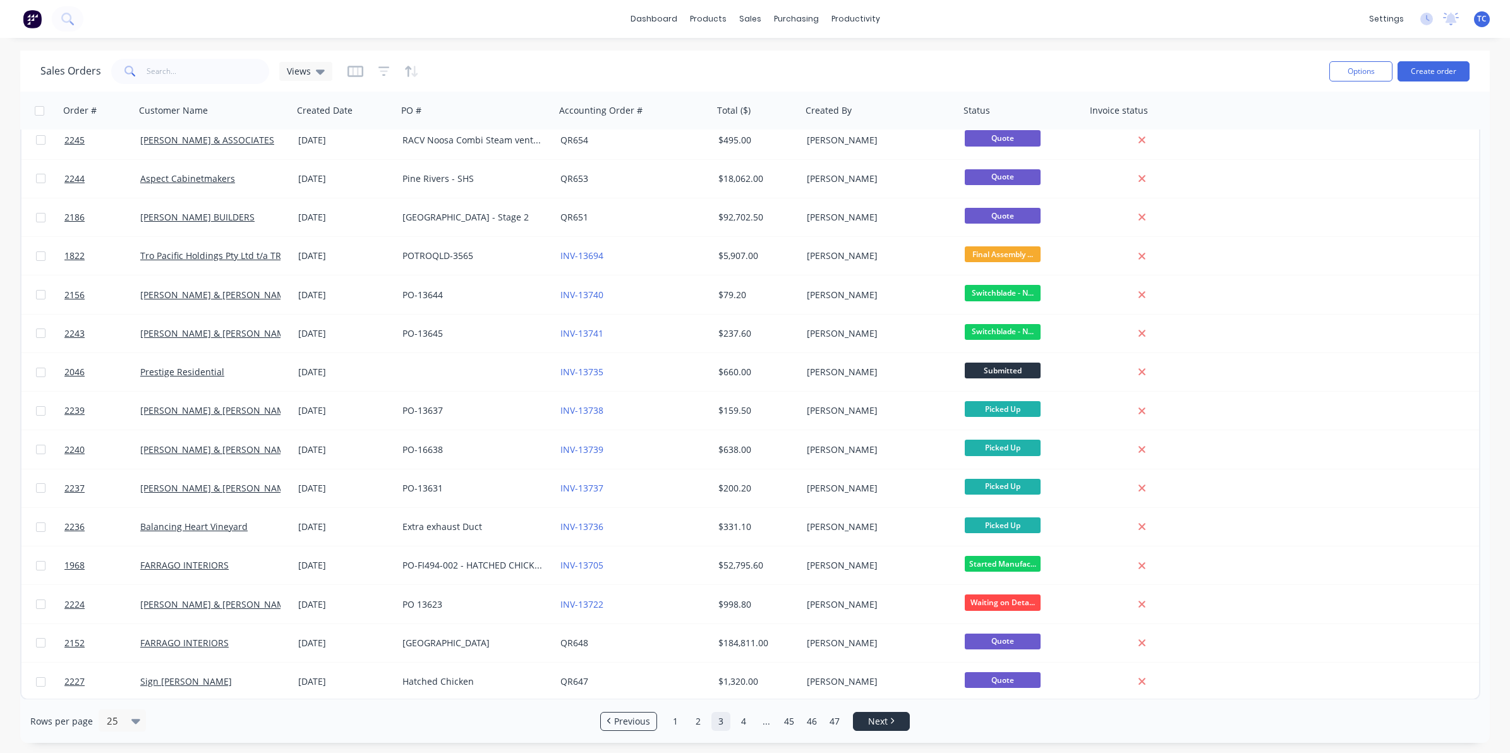
click at [877, 724] on span "Next" at bounding box center [878, 721] width 20 height 13
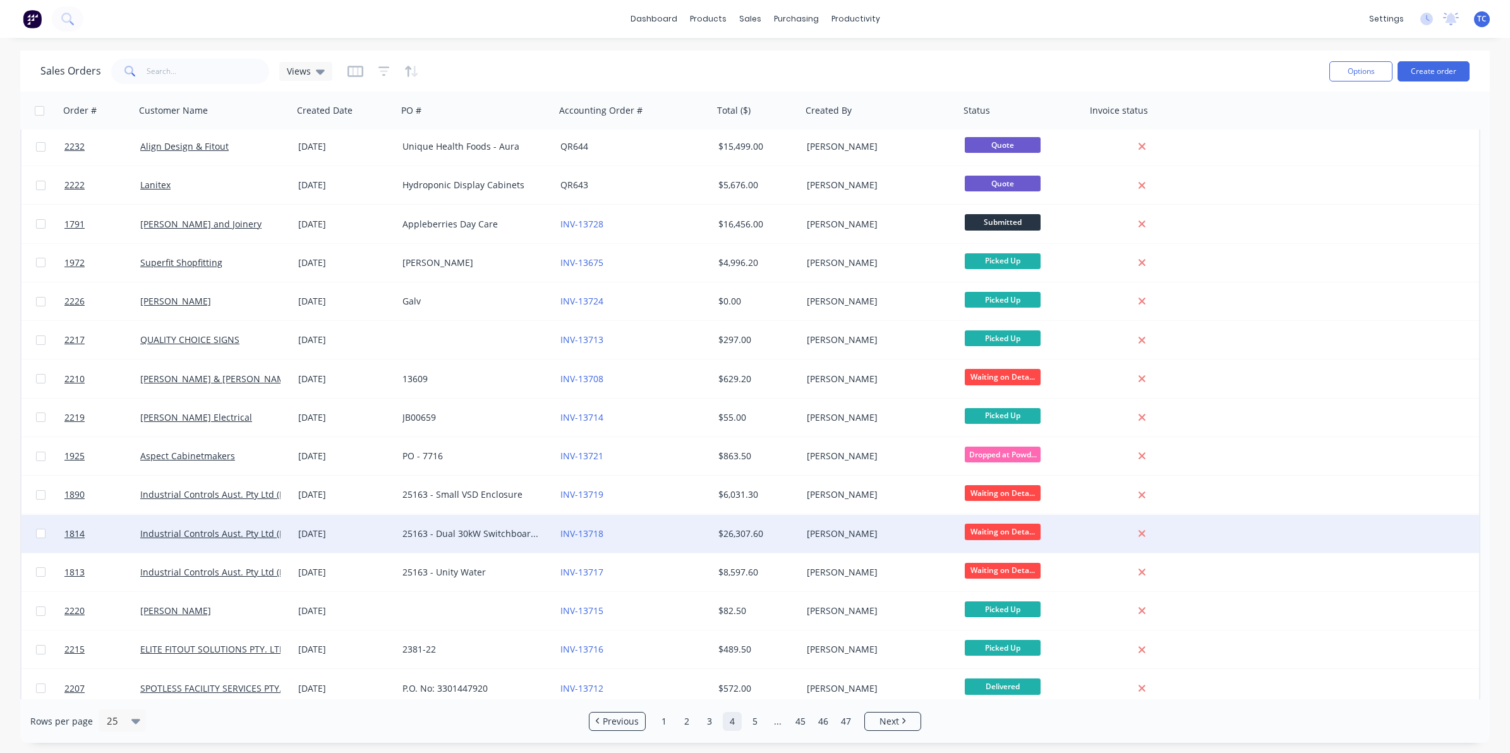
scroll to position [237, 0]
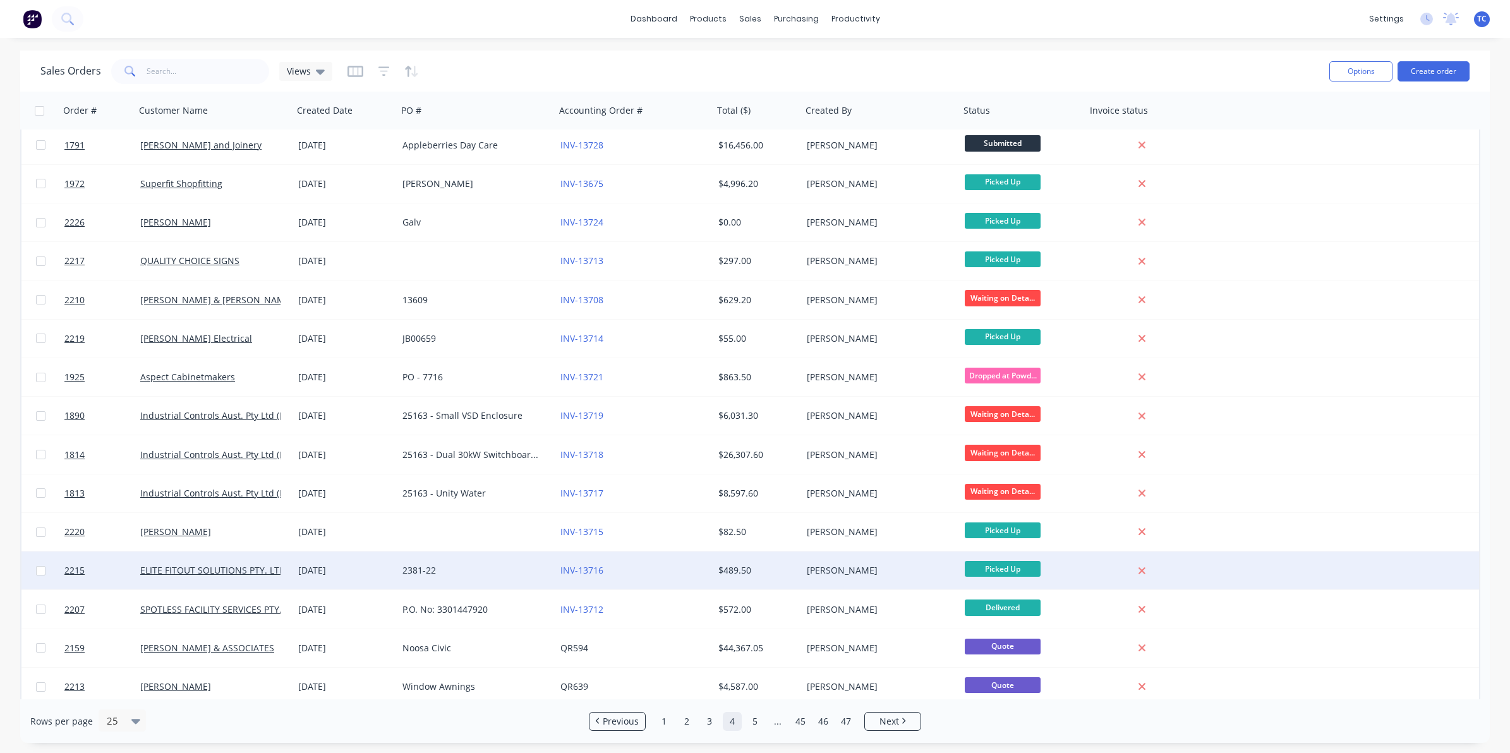
click at [325, 570] on div "[DATE]" at bounding box center [345, 570] width 94 height 13
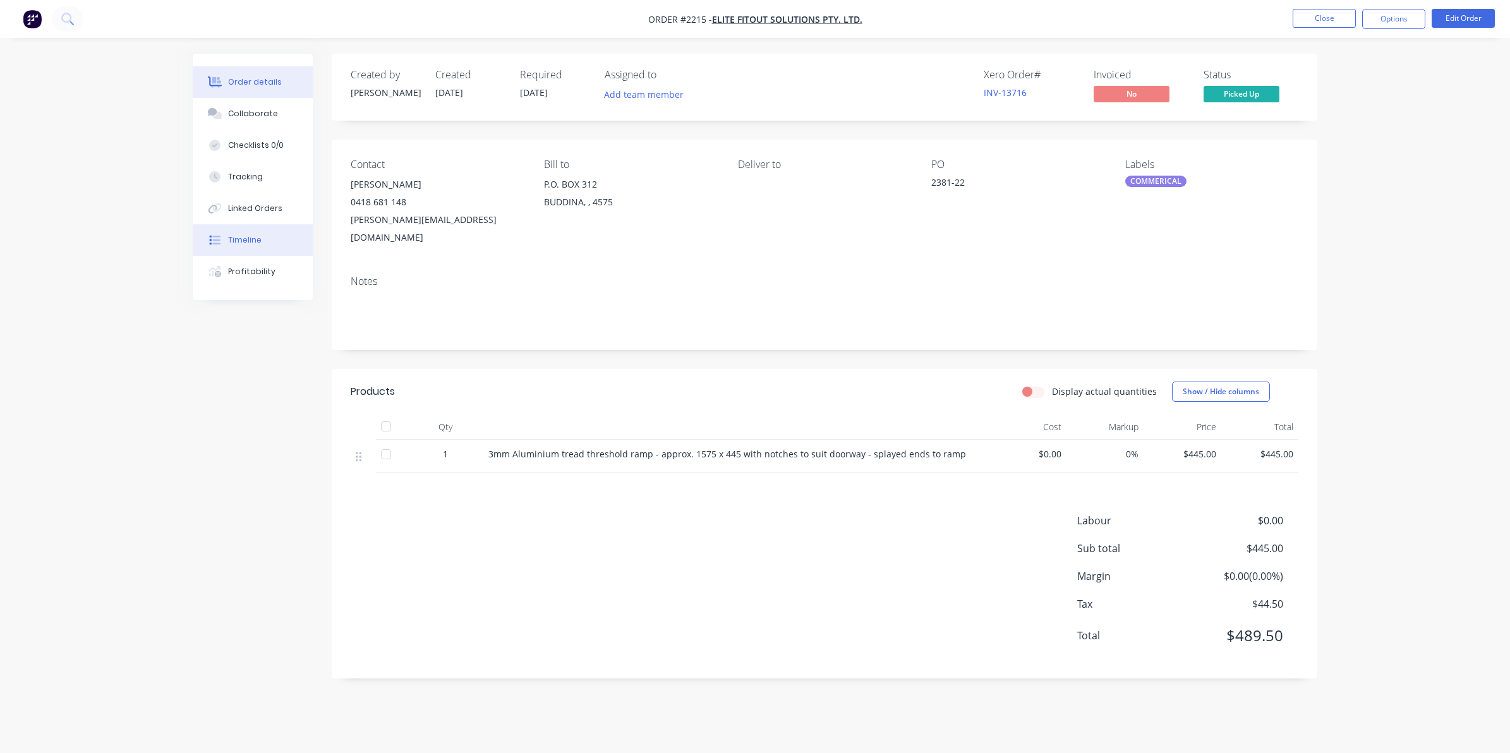
click at [244, 235] on div "Timeline" at bounding box center [244, 239] width 33 height 11
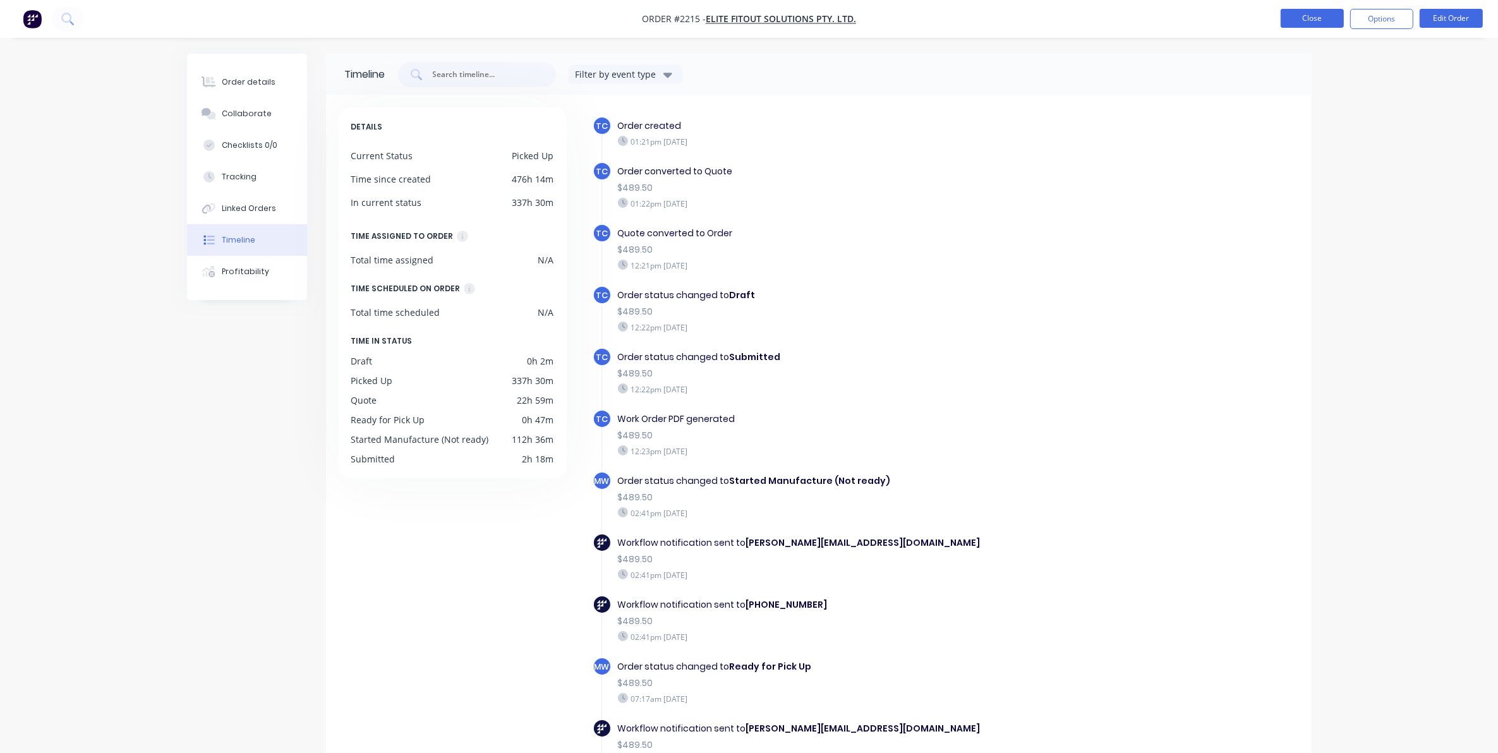
click at [1305, 16] on button "Close" at bounding box center [1311, 18] width 63 height 19
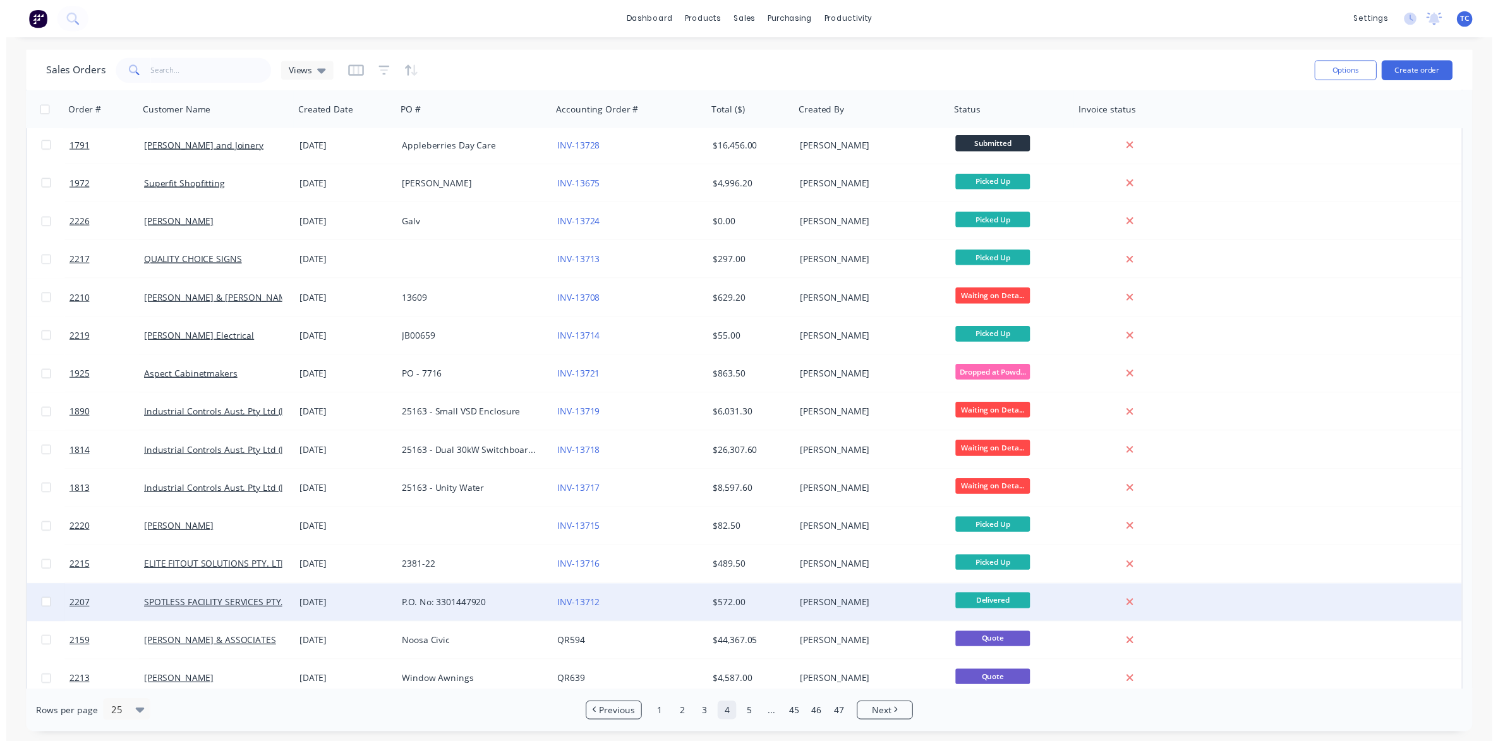
scroll to position [237, 0]
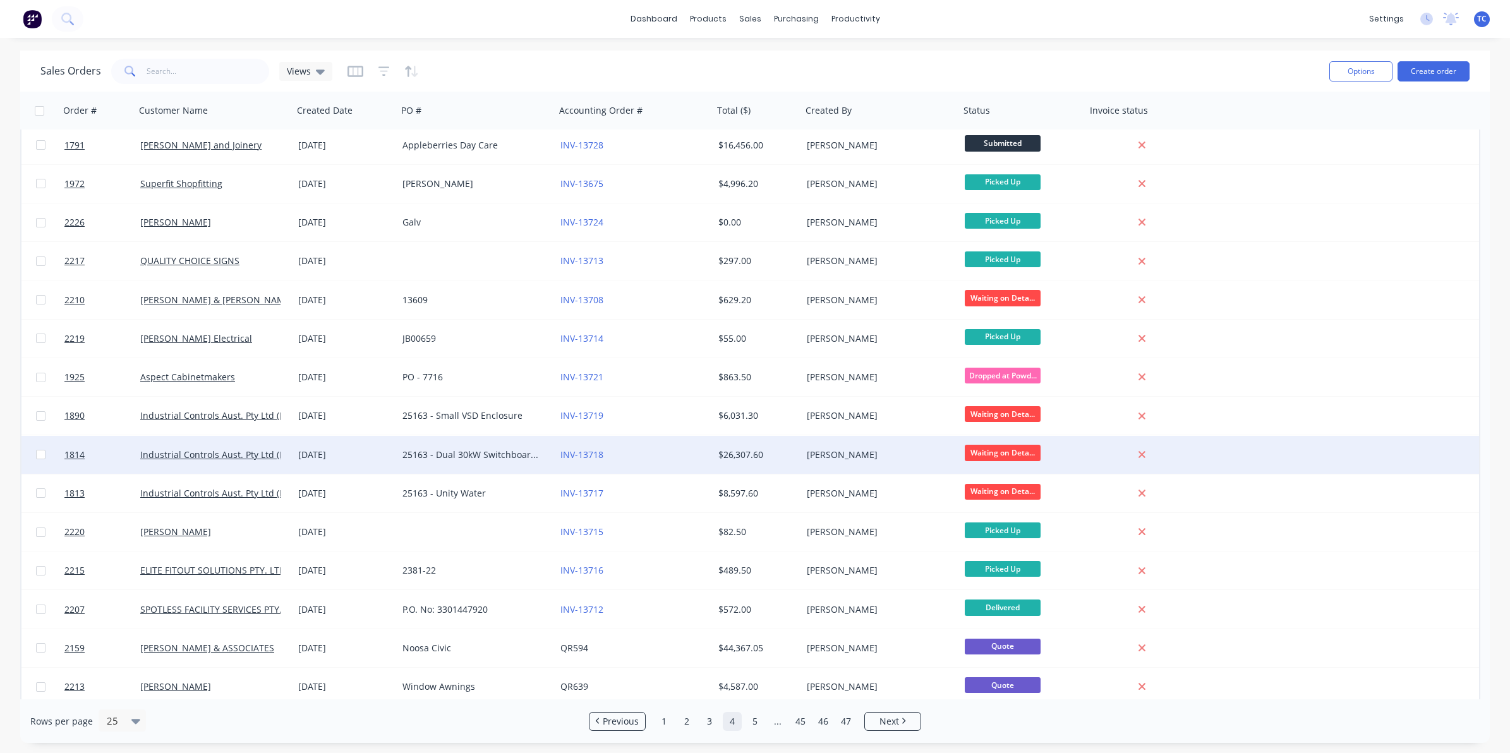
click at [437, 457] on div "25163 - Dual 30kW Switchboard - Unity Water" at bounding box center [472, 455] width 140 height 13
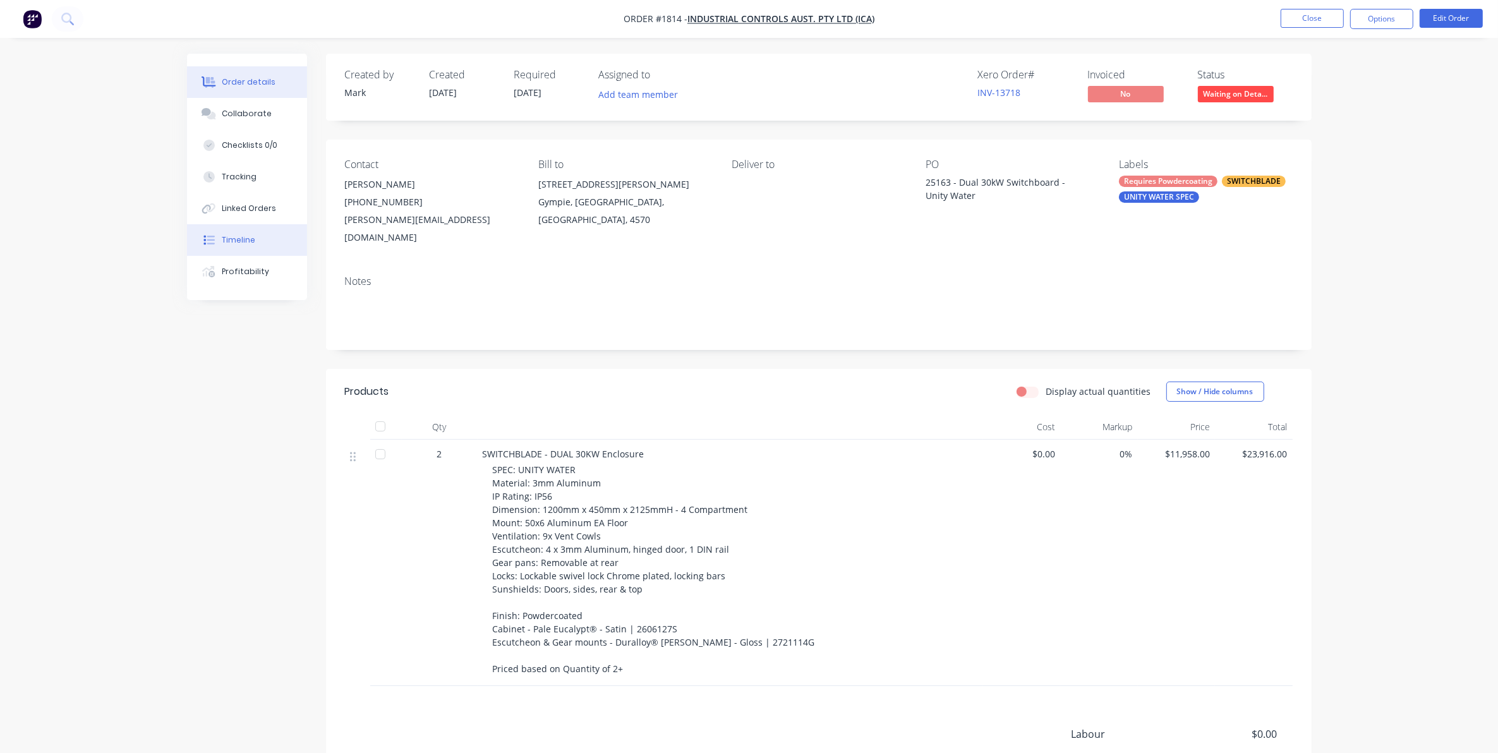
click at [238, 238] on div "Timeline" at bounding box center [238, 239] width 33 height 11
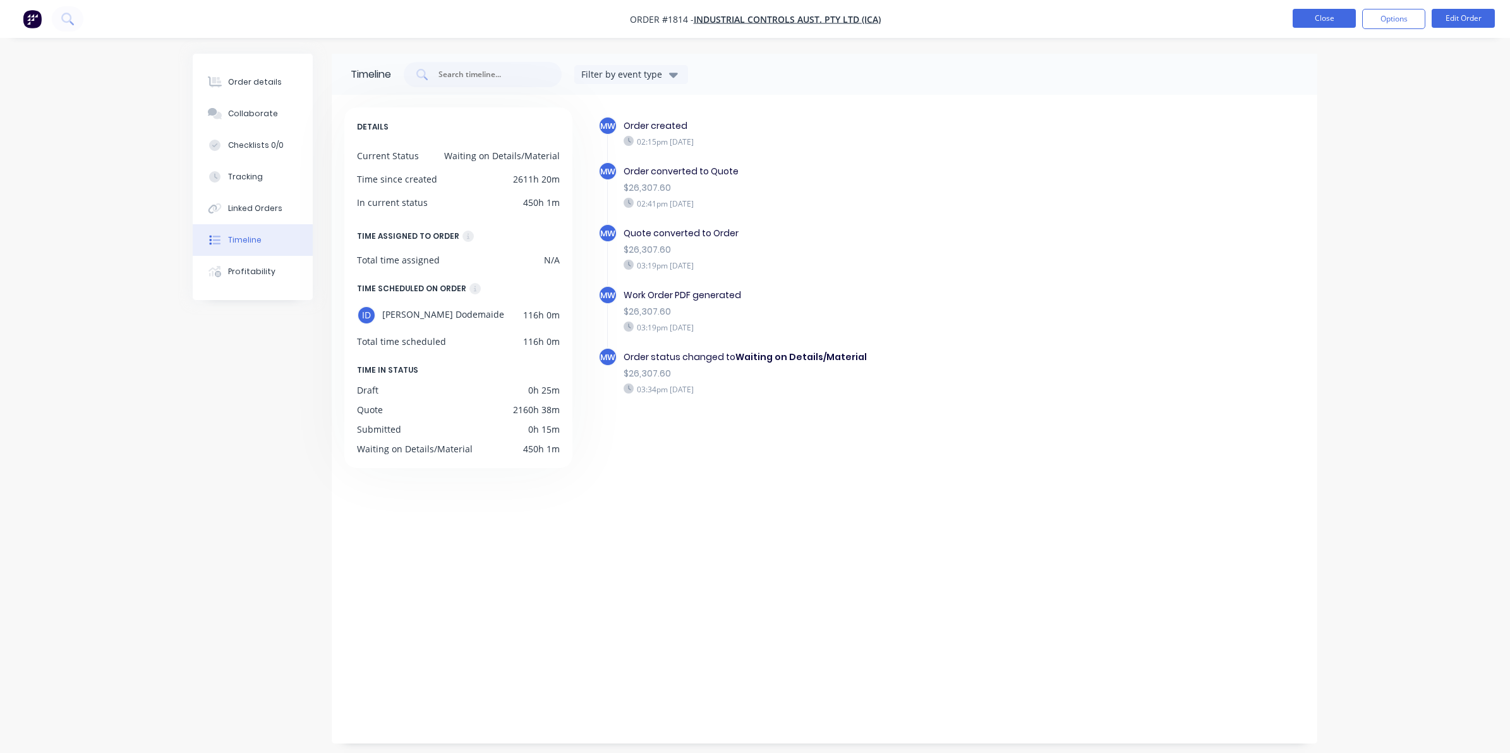
click at [1306, 15] on button "Close" at bounding box center [1323, 18] width 63 height 19
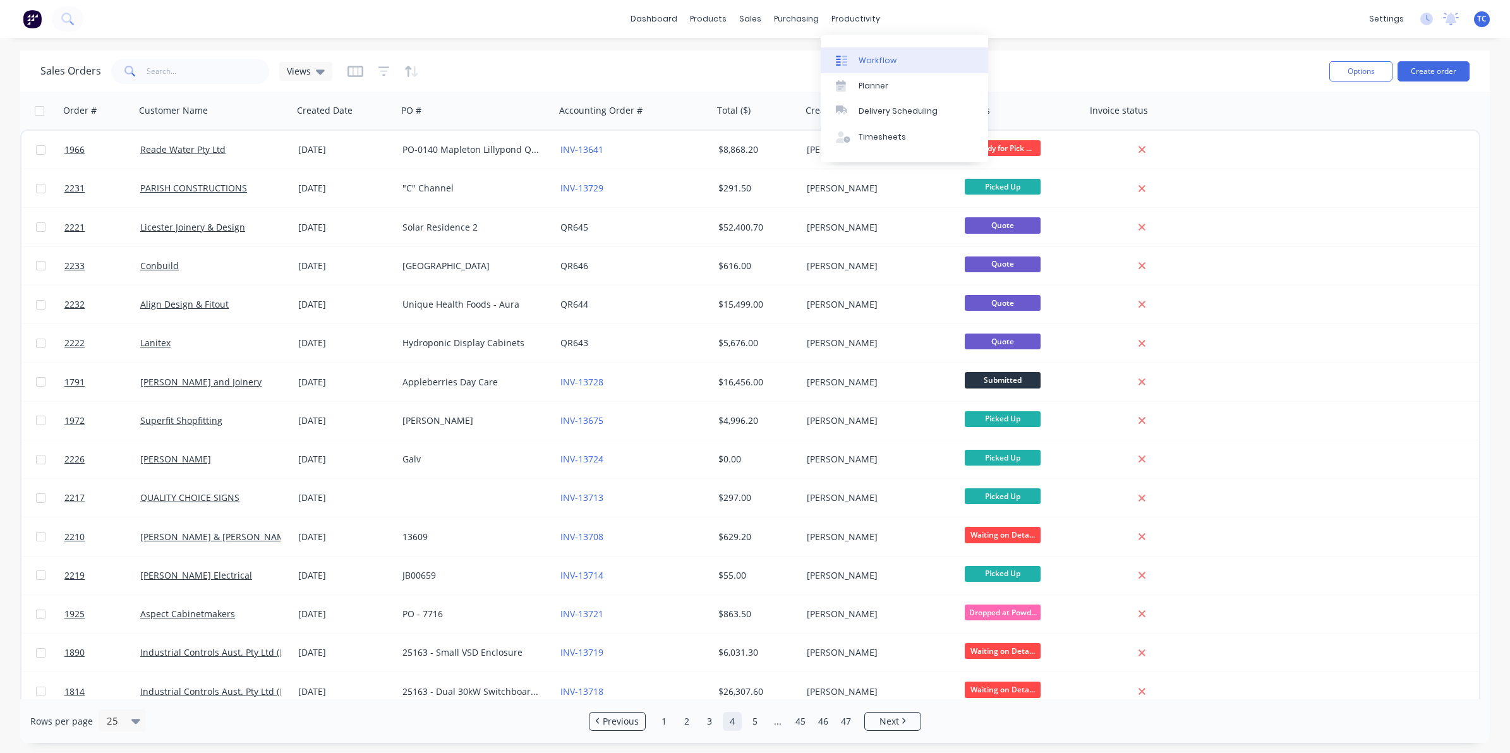
click at [870, 56] on div "Workflow" at bounding box center [877, 60] width 38 height 11
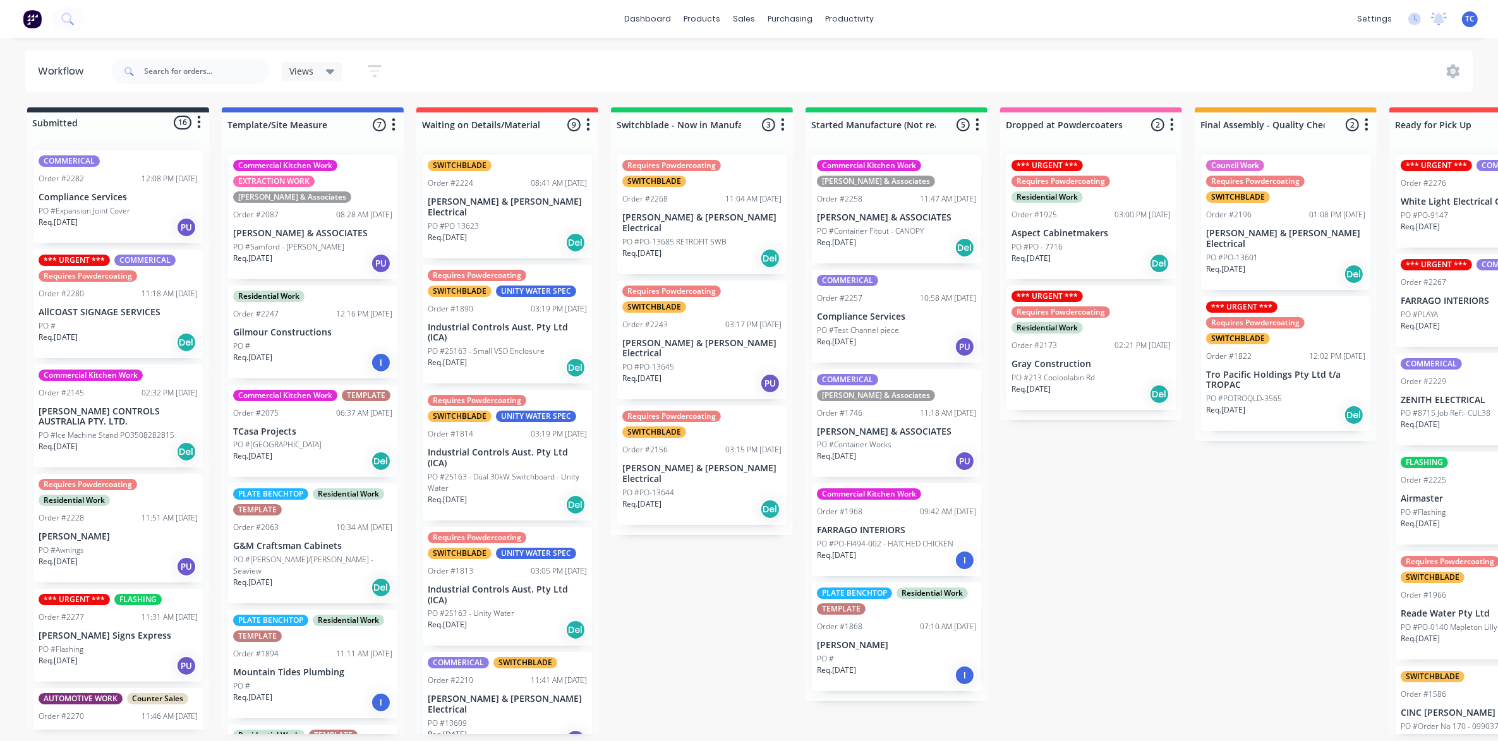
click at [1054, 226] on div "*** URGENT *** Requires Powdercoating Residential Work Order #1925 03:00 PM [DA…" at bounding box center [1090, 217] width 169 height 124
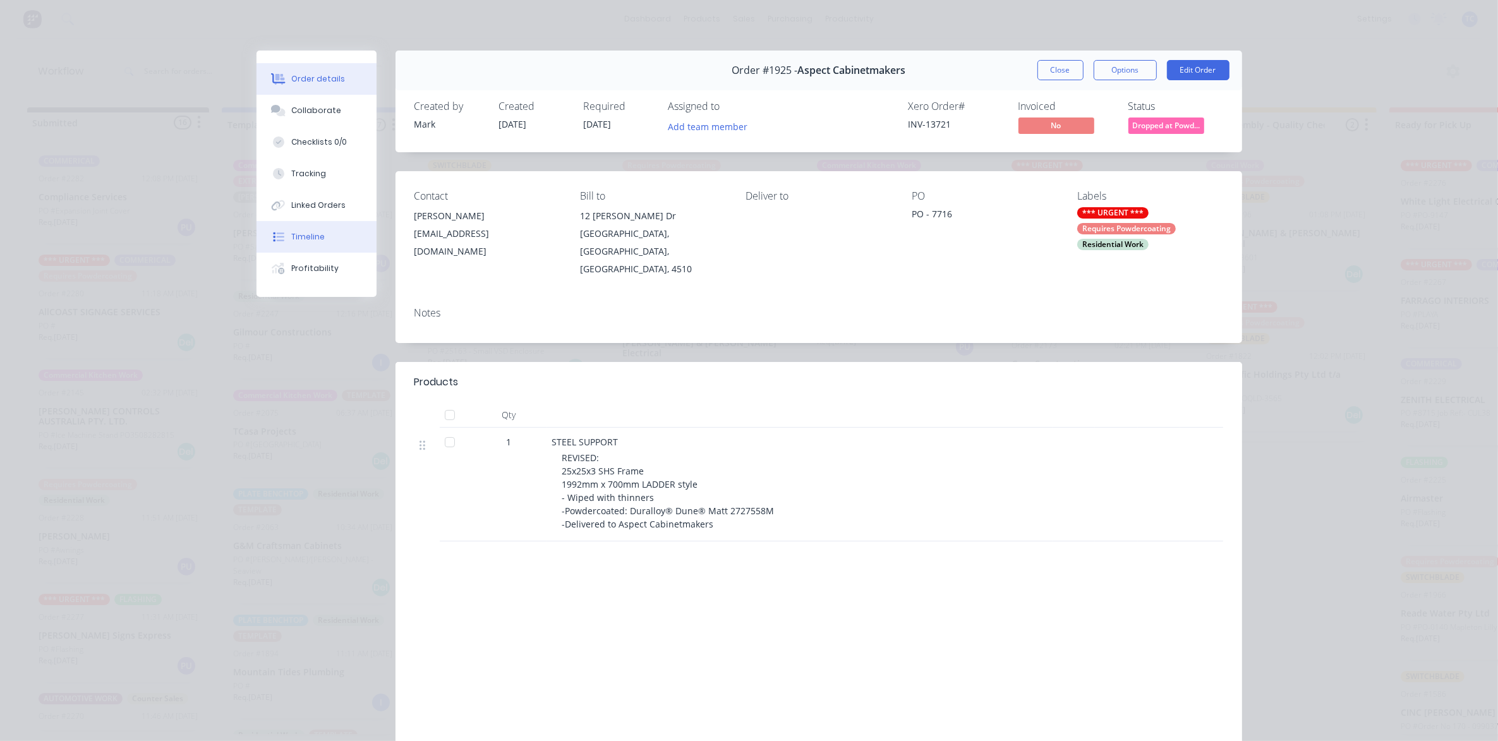
click at [310, 234] on div "Timeline" at bounding box center [307, 236] width 33 height 11
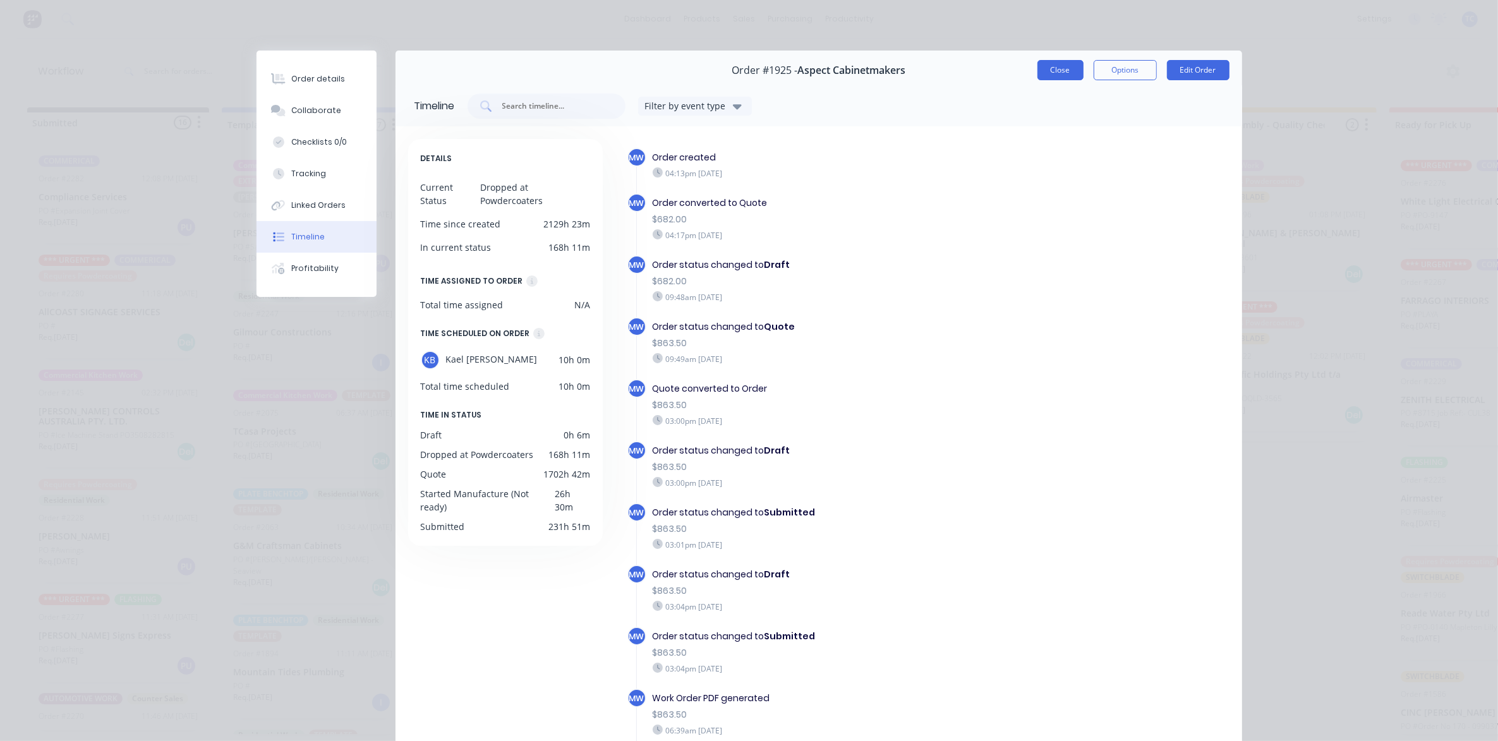
click at [1052, 66] on button "Close" at bounding box center [1060, 70] width 46 height 20
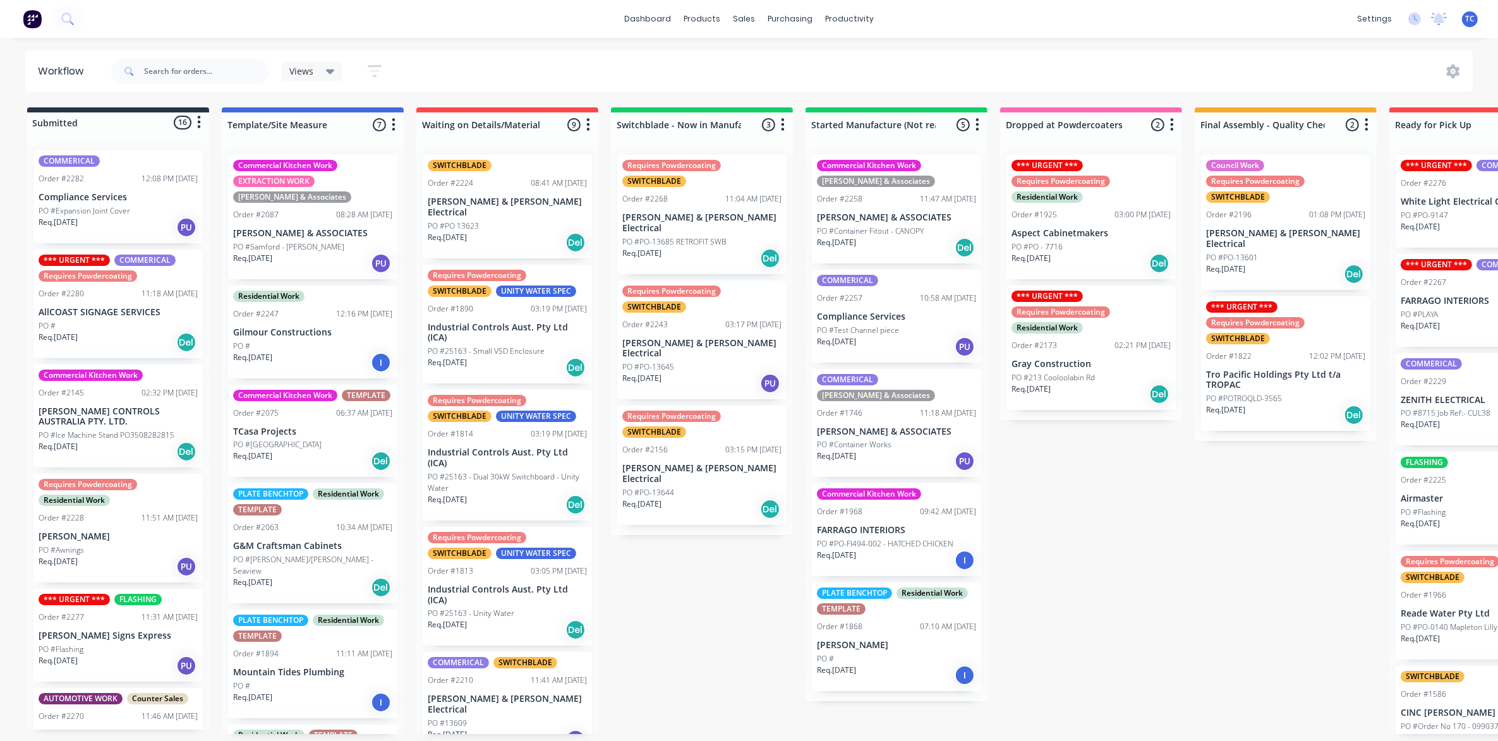
click at [870, 538] on p "PO #PO-FI494-002 - HATCHED CHICKEN" at bounding box center [885, 543] width 136 height 11
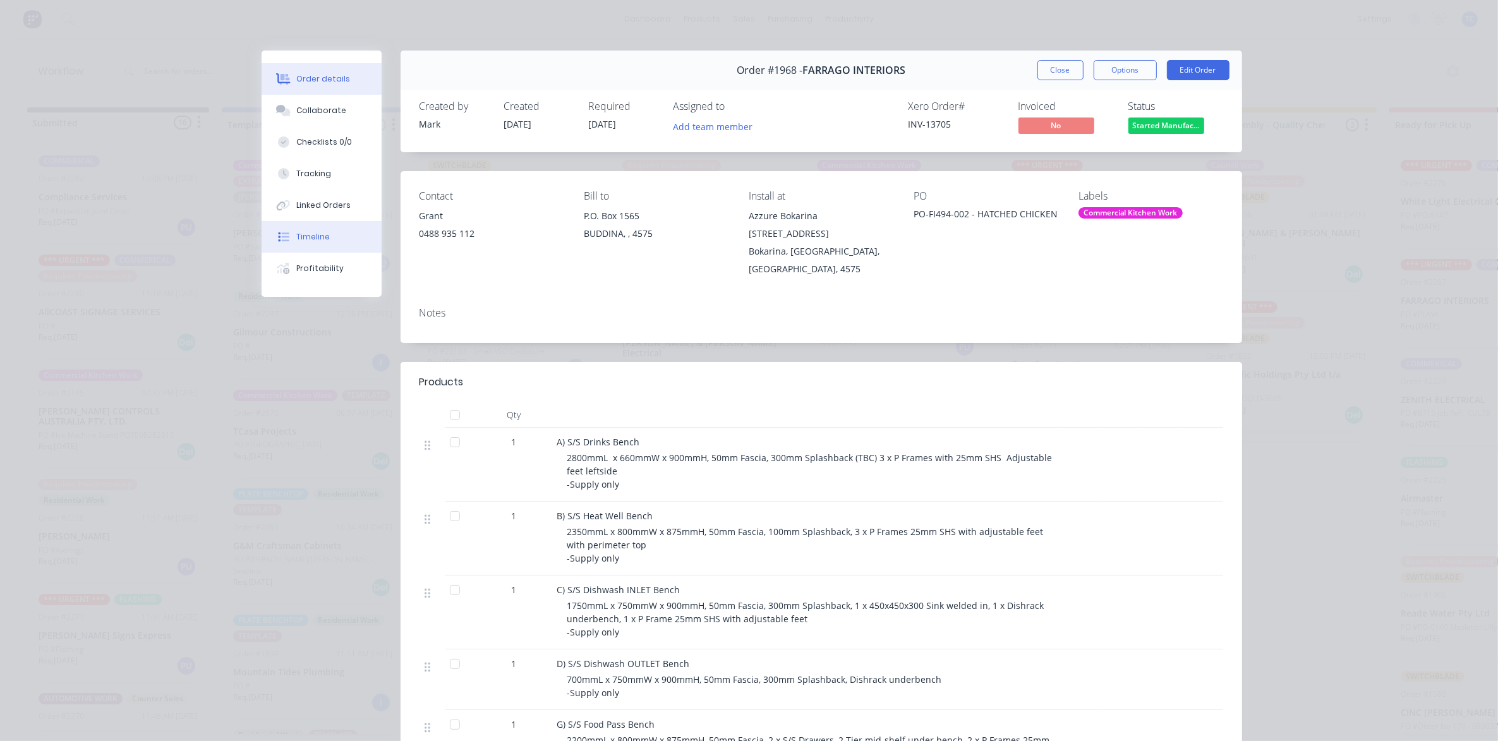
click at [306, 234] on div "Timeline" at bounding box center [312, 236] width 33 height 11
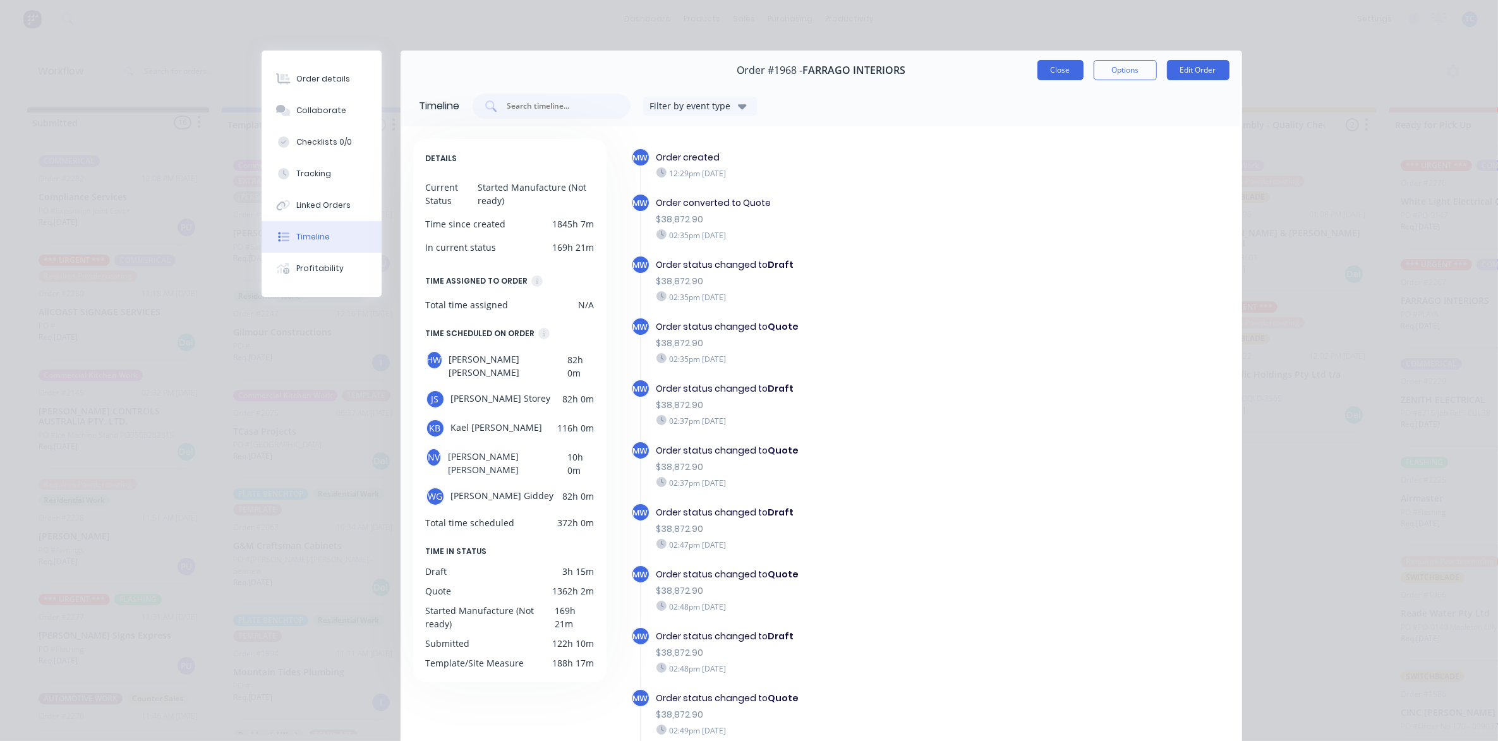
click at [1046, 66] on button "Close" at bounding box center [1060, 70] width 46 height 20
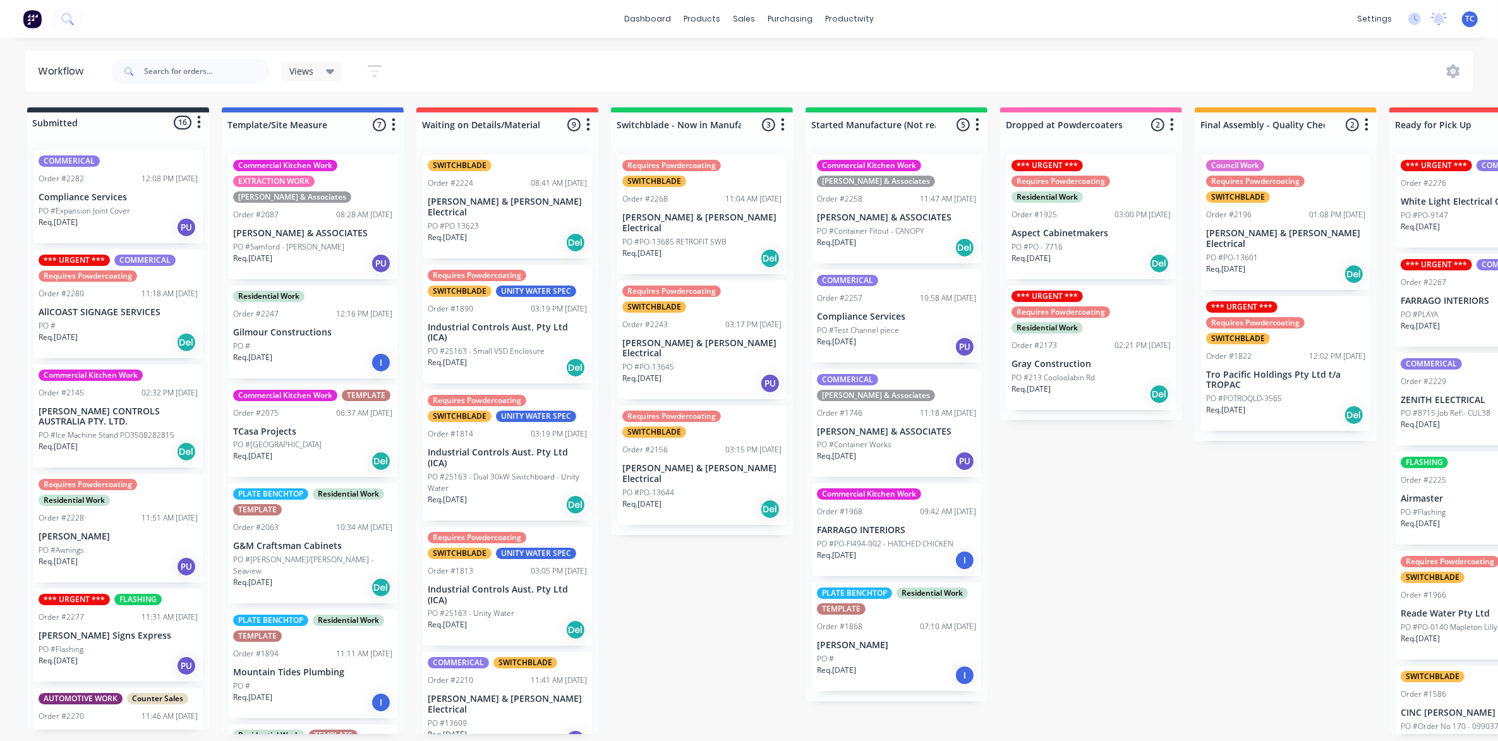
scroll to position [4, 0]
click at [854, 640] on p "[PERSON_NAME]" at bounding box center [896, 645] width 159 height 11
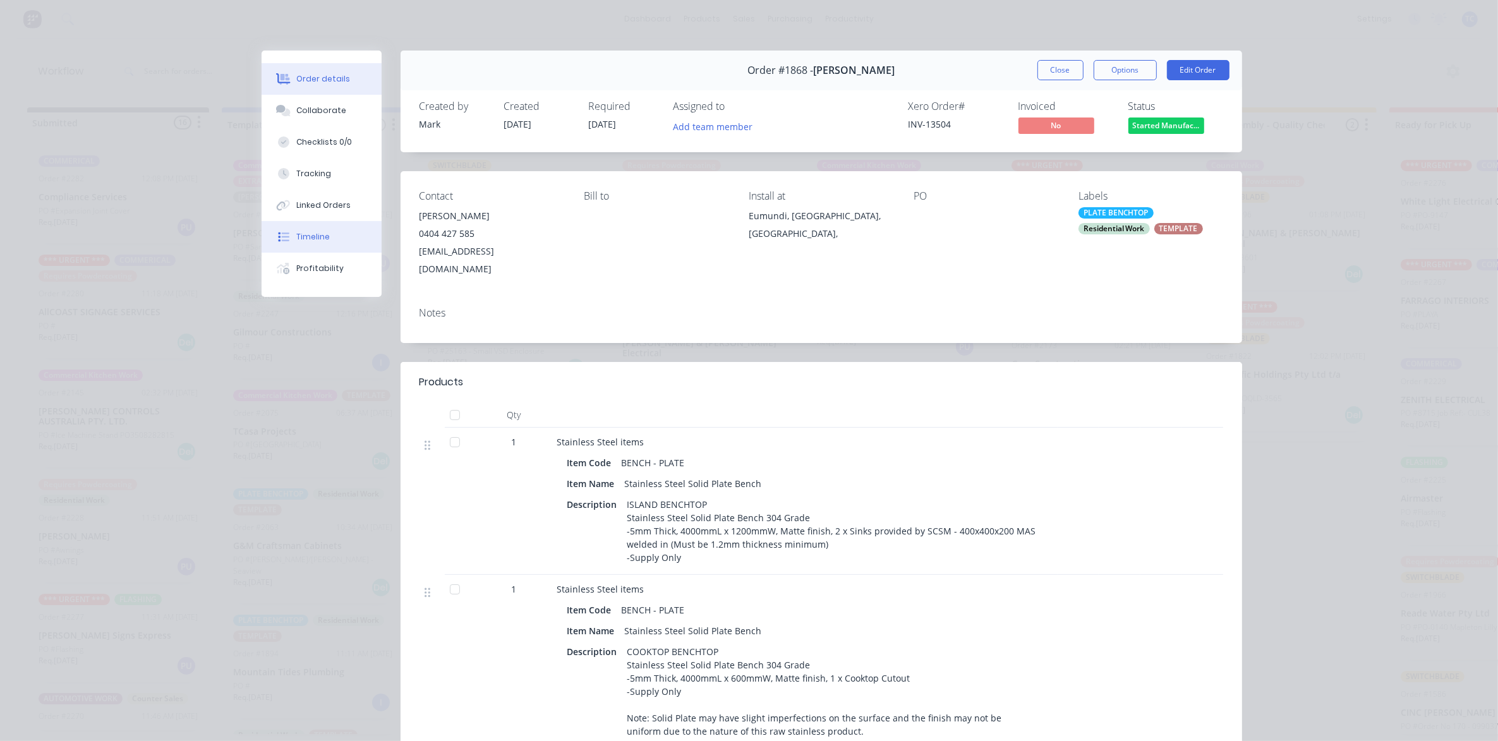
click at [304, 234] on div "Timeline" at bounding box center [312, 236] width 33 height 11
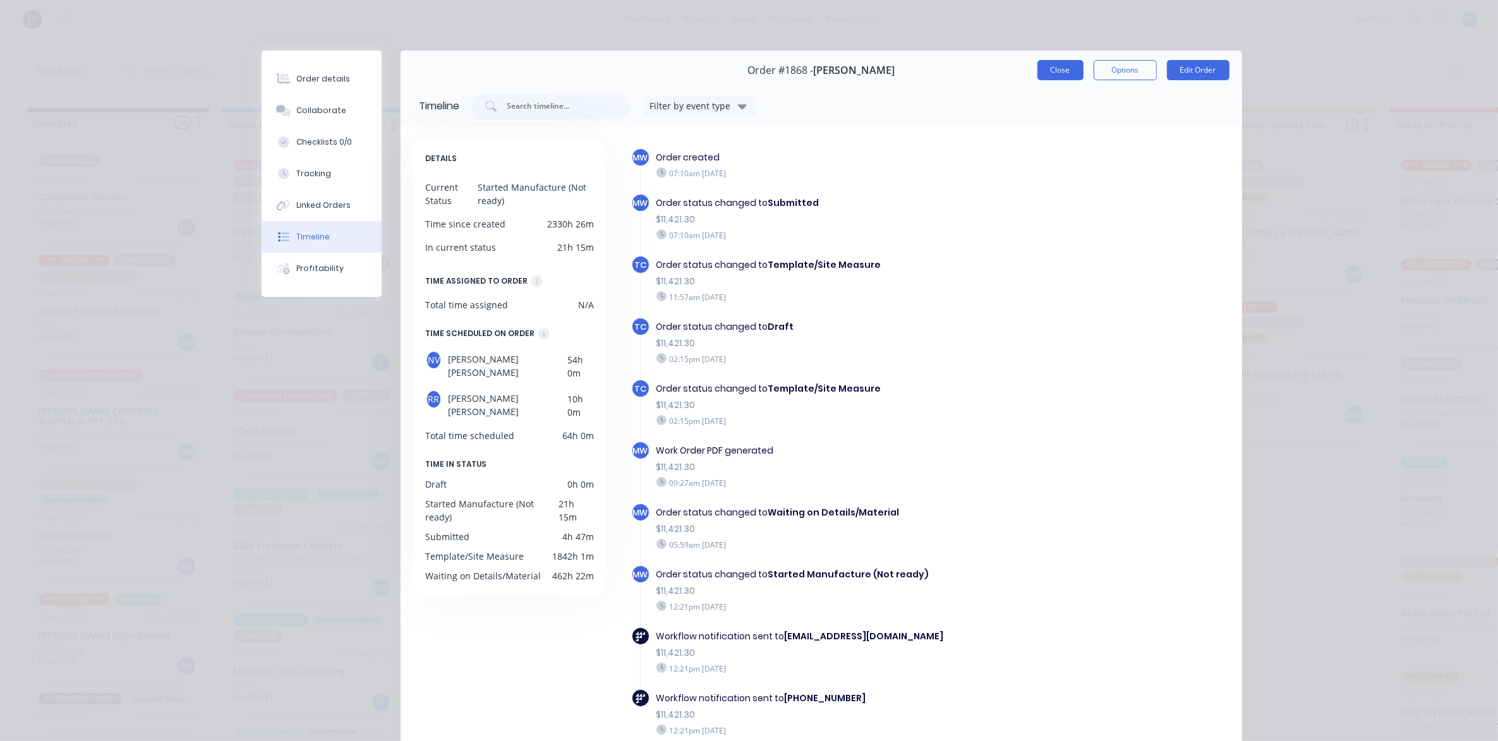
click at [1056, 67] on button "Close" at bounding box center [1060, 70] width 46 height 20
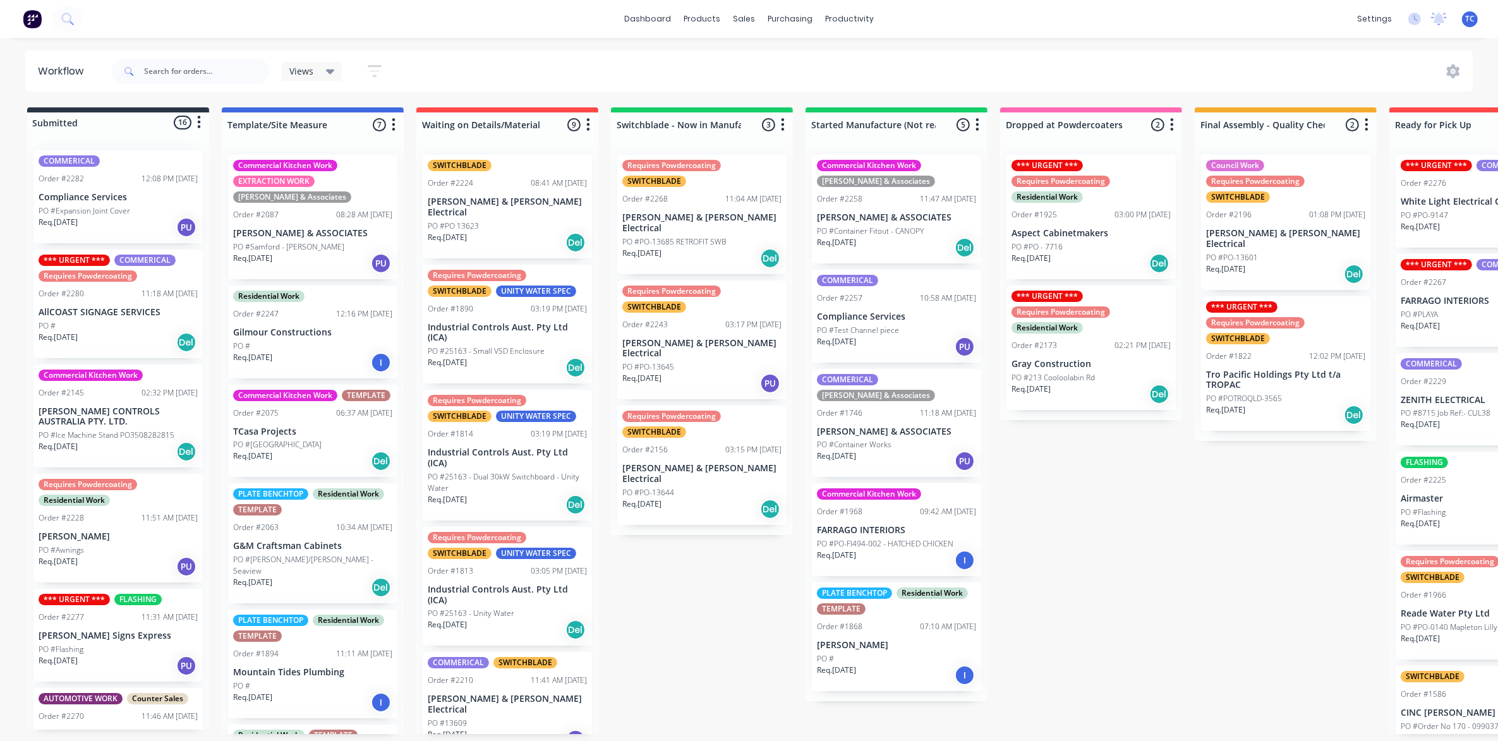
click at [667, 449] on div "Requires Powdercoating SWITCHBLADE Order #2156 03:15 PM [DATE] [PERSON_NAME] & …" at bounding box center [701, 465] width 169 height 119
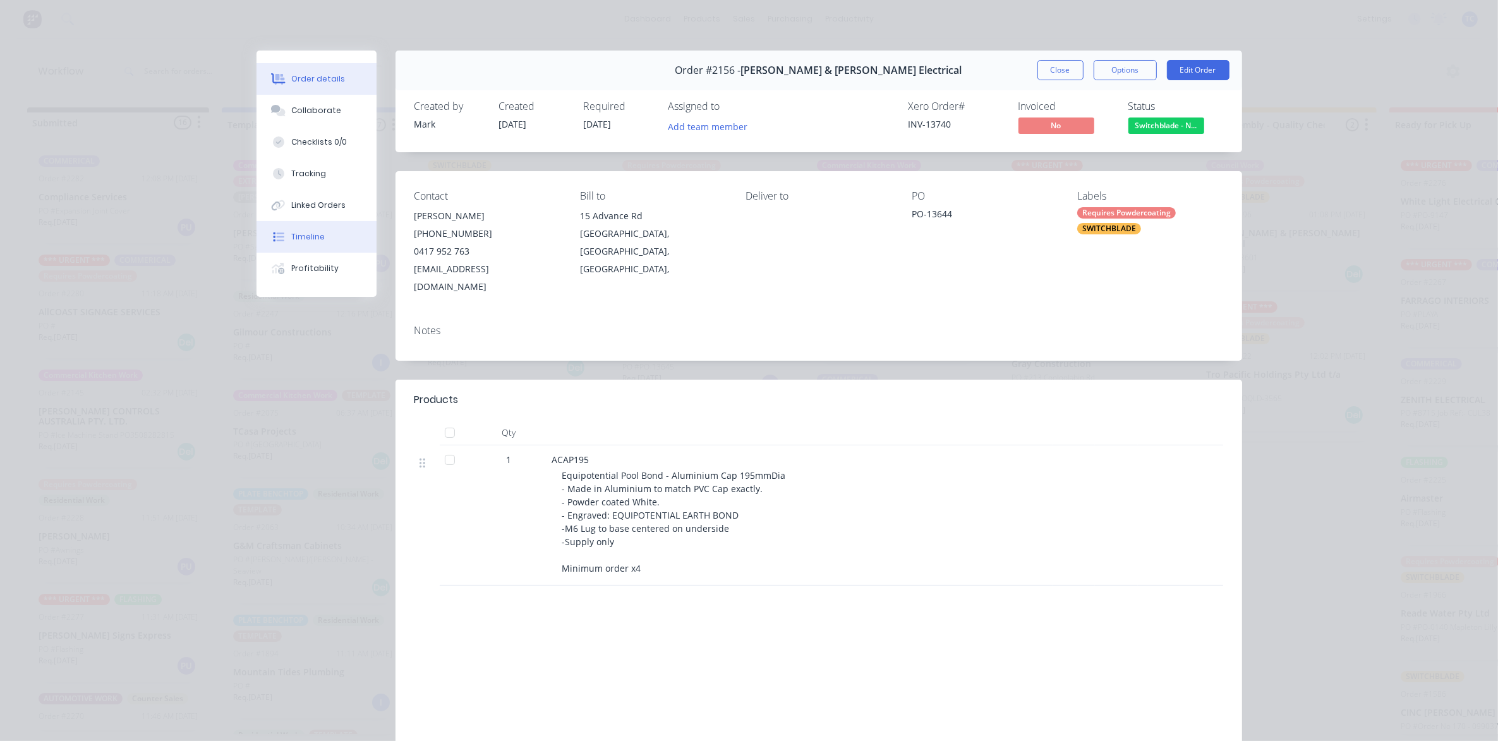
click at [298, 234] on div "Timeline" at bounding box center [307, 236] width 33 height 11
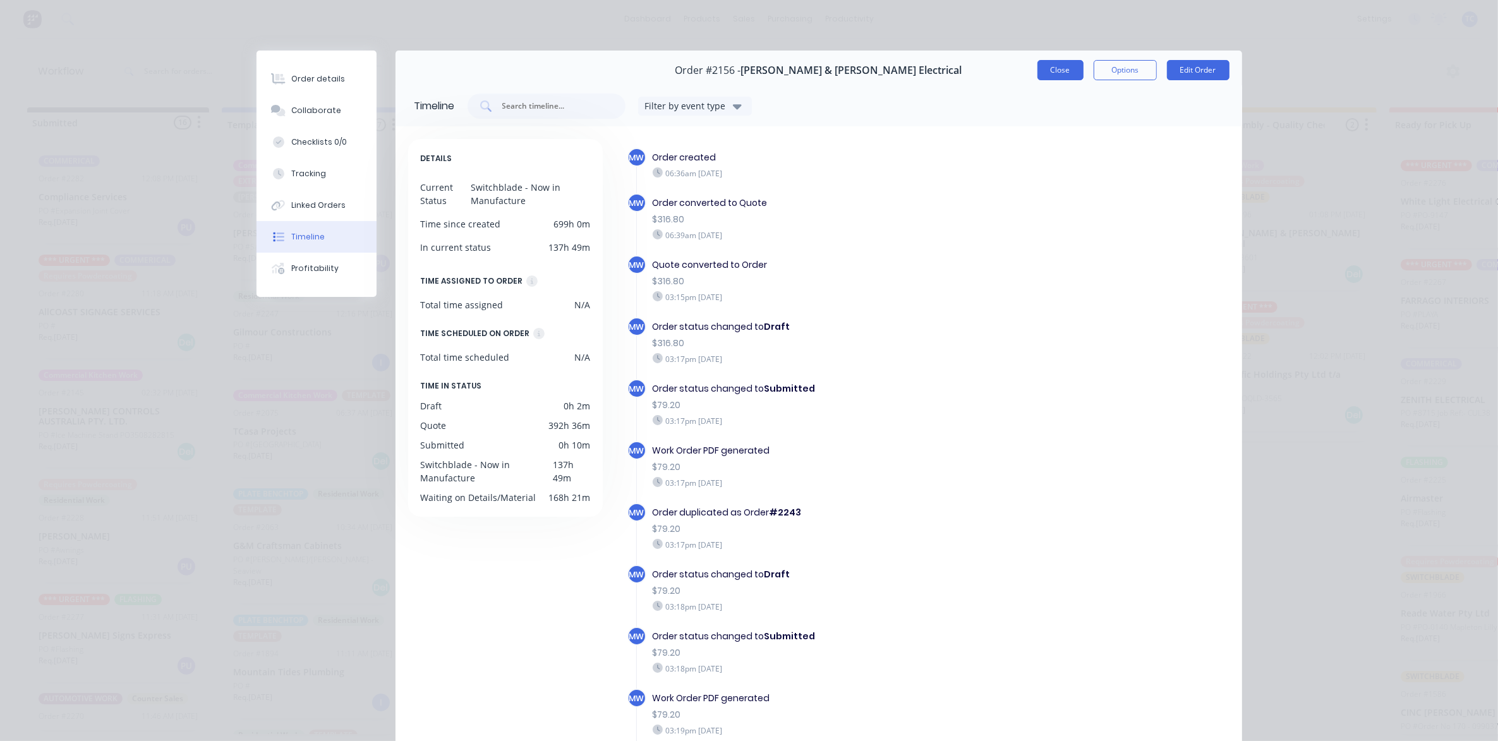
click at [1060, 68] on button "Close" at bounding box center [1060, 70] width 46 height 20
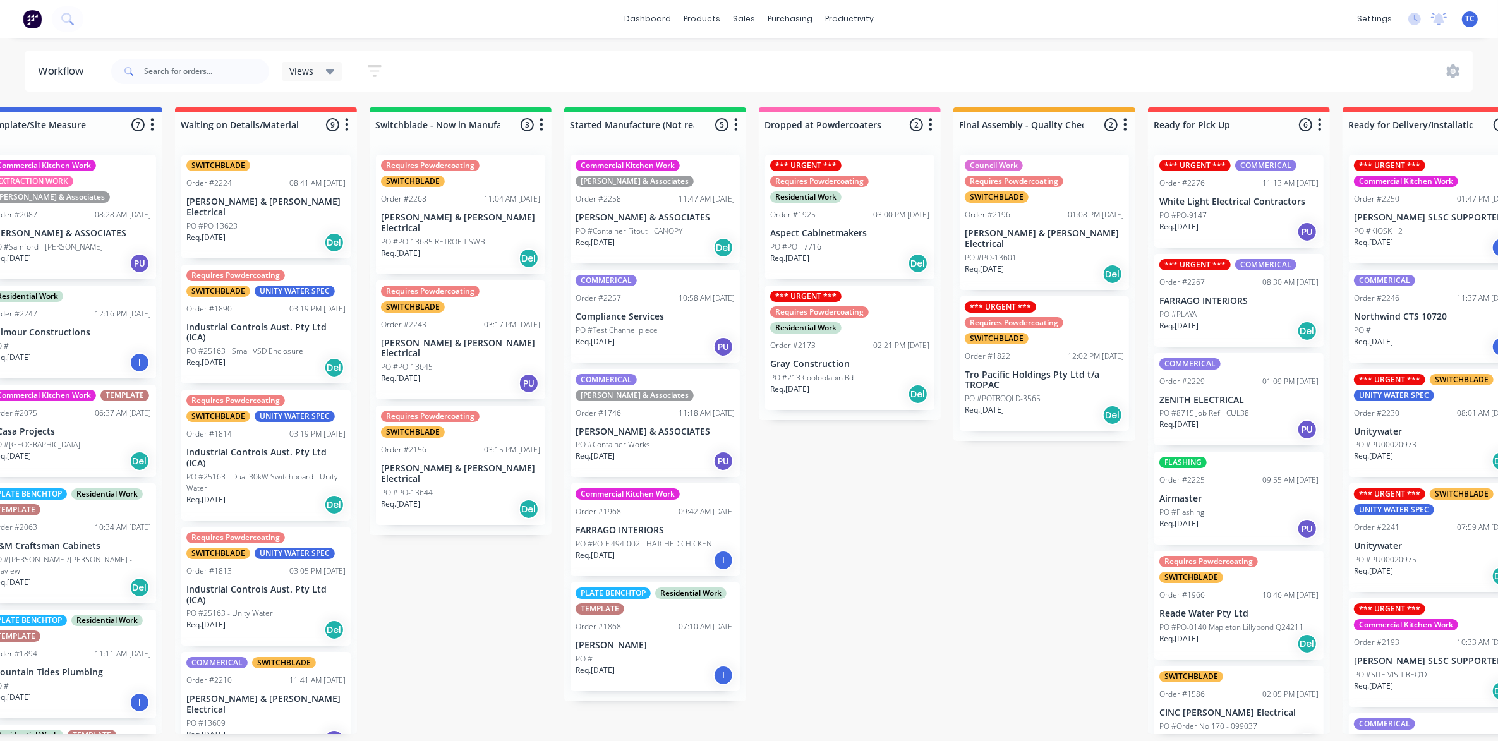
scroll to position [4, 260]
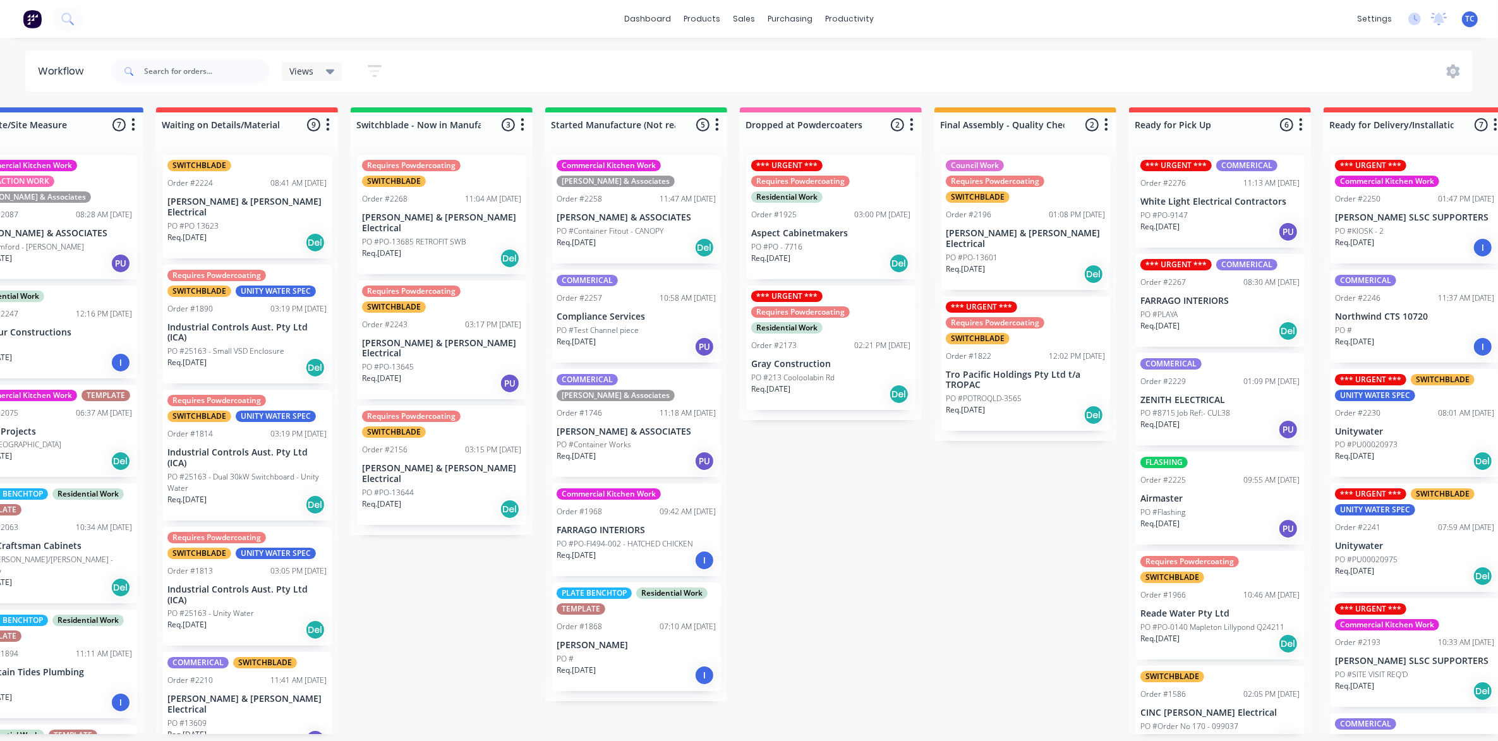
click at [1183, 600] on div "Requires Powdercoating SWITCHBLADE Order #1966 10:46 AM [DATE] Reade Water Pty …" at bounding box center [1219, 605] width 169 height 109
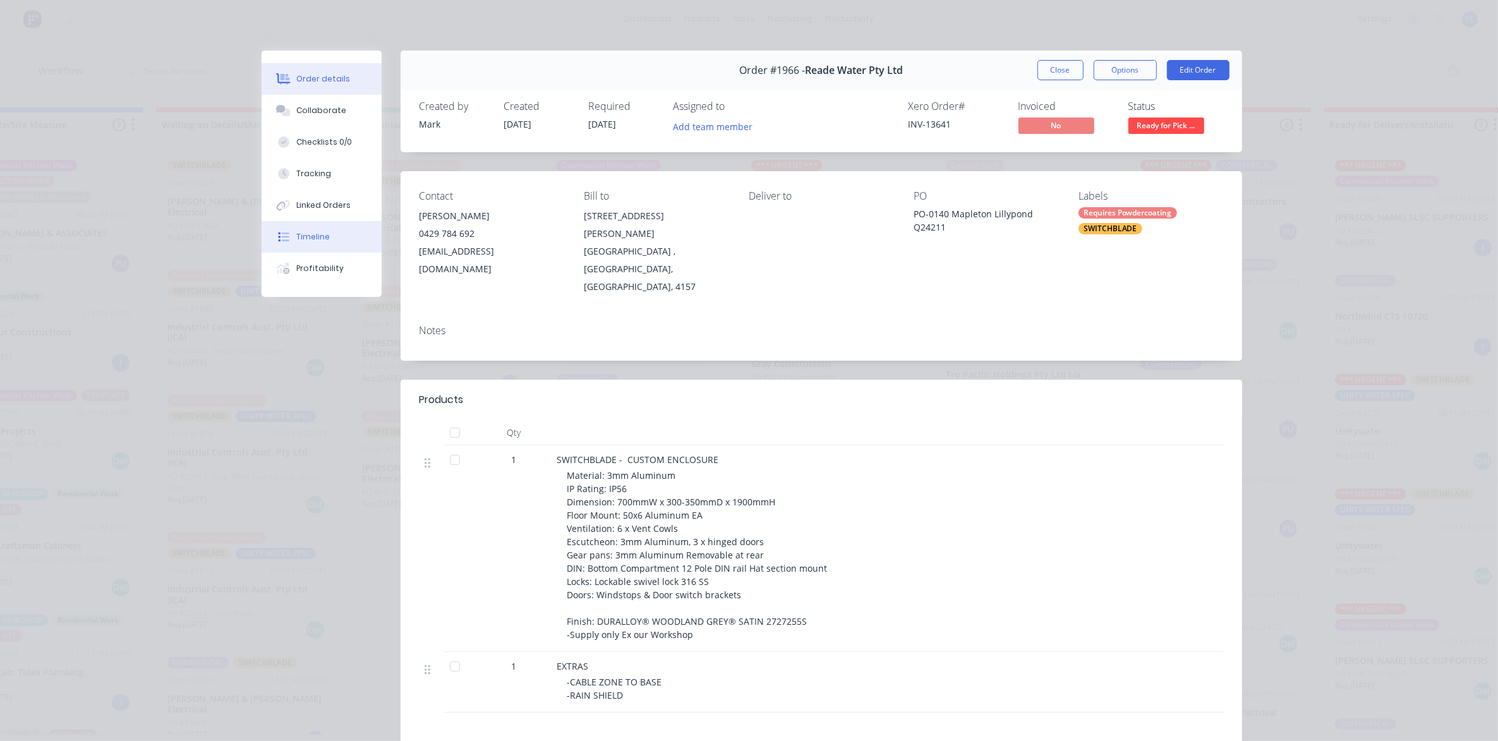
click at [307, 235] on div "Timeline" at bounding box center [312, 236] width 33 height 11
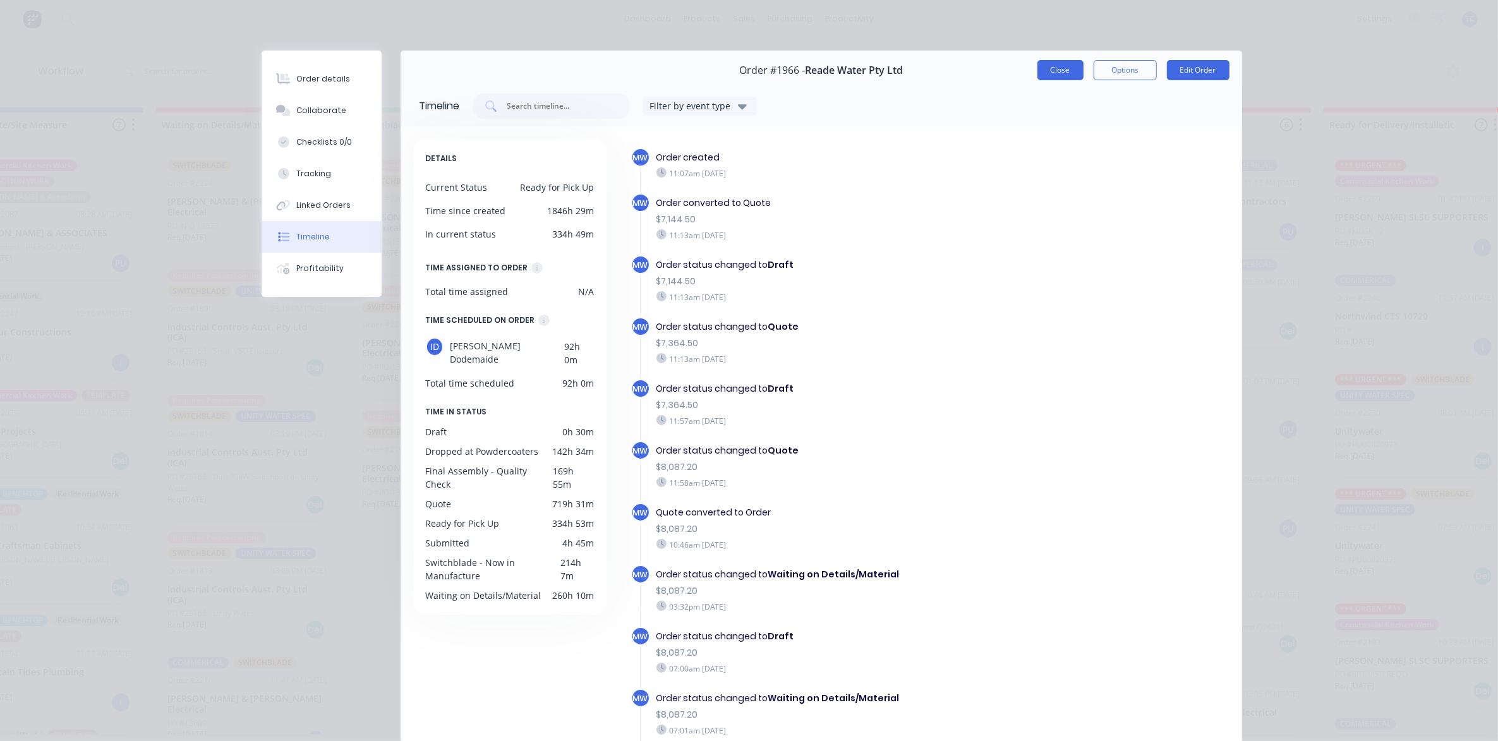
click at [1054, 65] on button "Close" at bounding box center [1060, 70] width 46 height 20
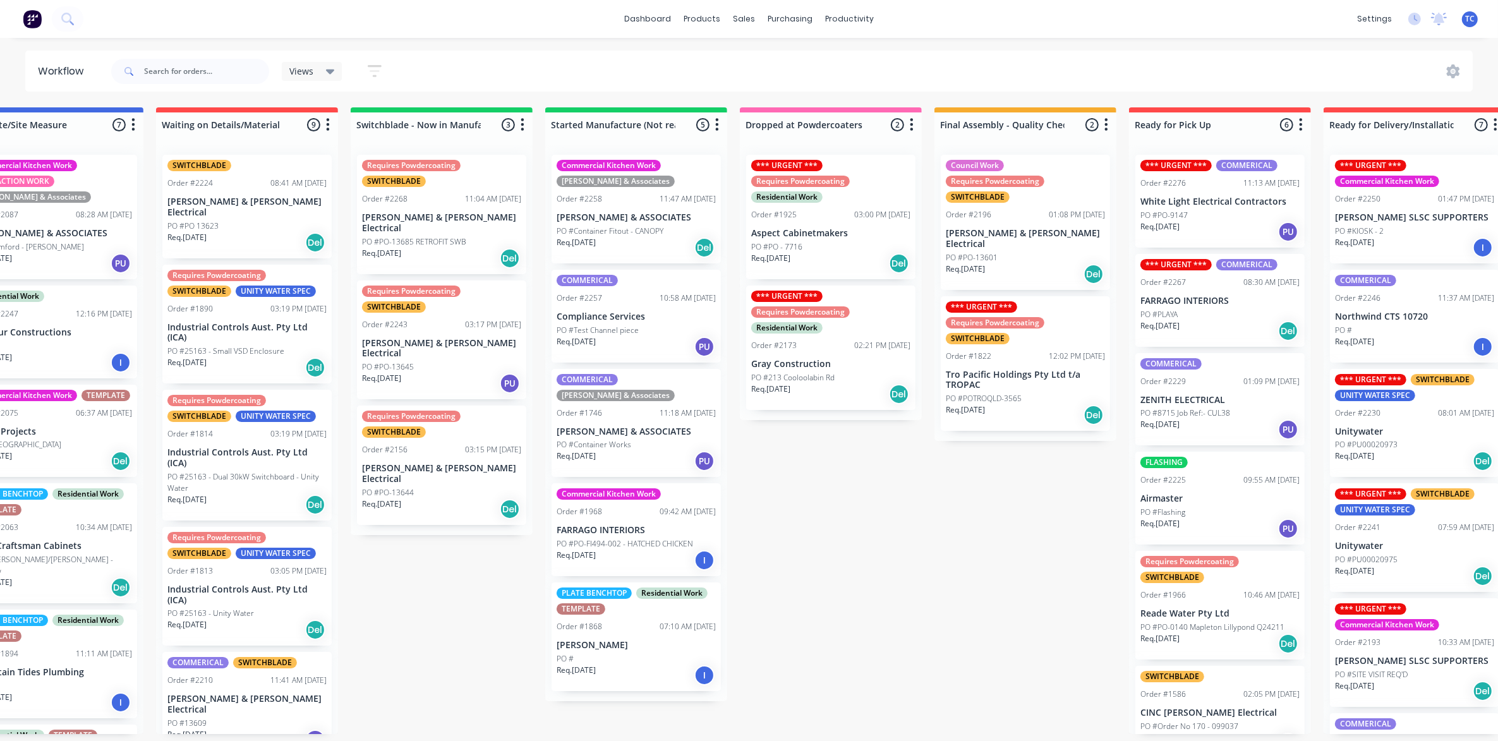
click at [1378, 439] on p "PO #PU00020973" at bounding box center [1366, 444] width 63 height 11
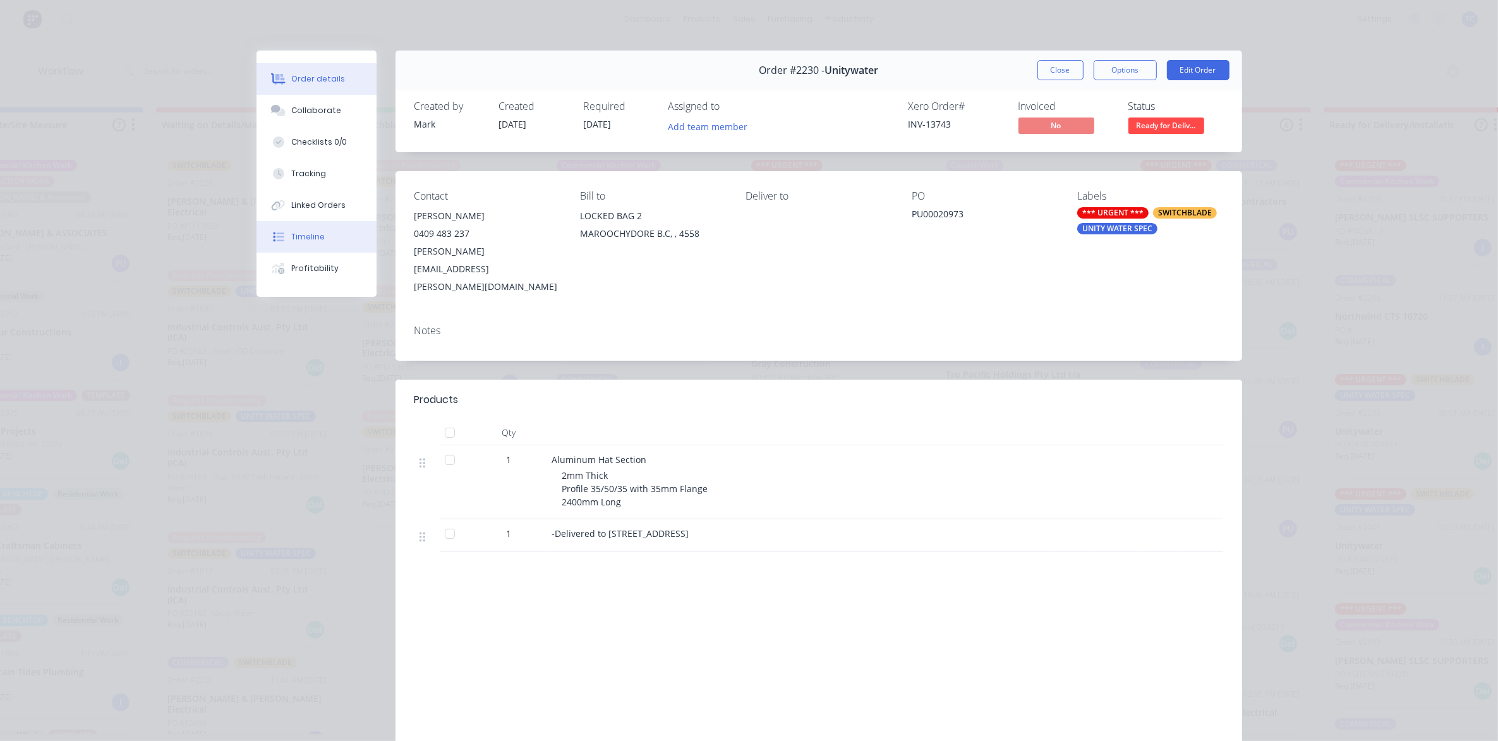
click at [296, 234] on div "Timeline" at bounding box center [307, 236] width 33 height 11
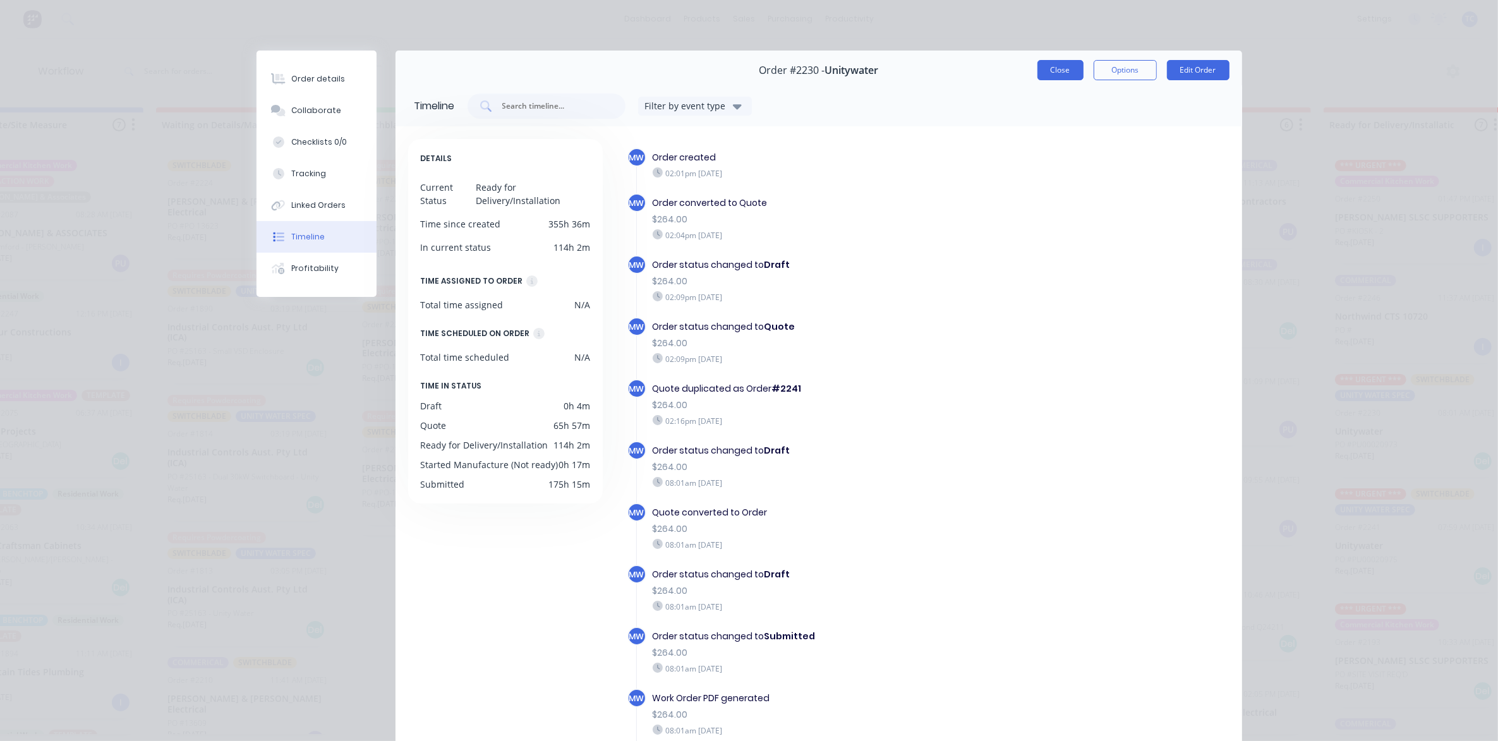
click at [1057, 70] on button "Close" at bounding box center [1060, 70] width 46 height 20
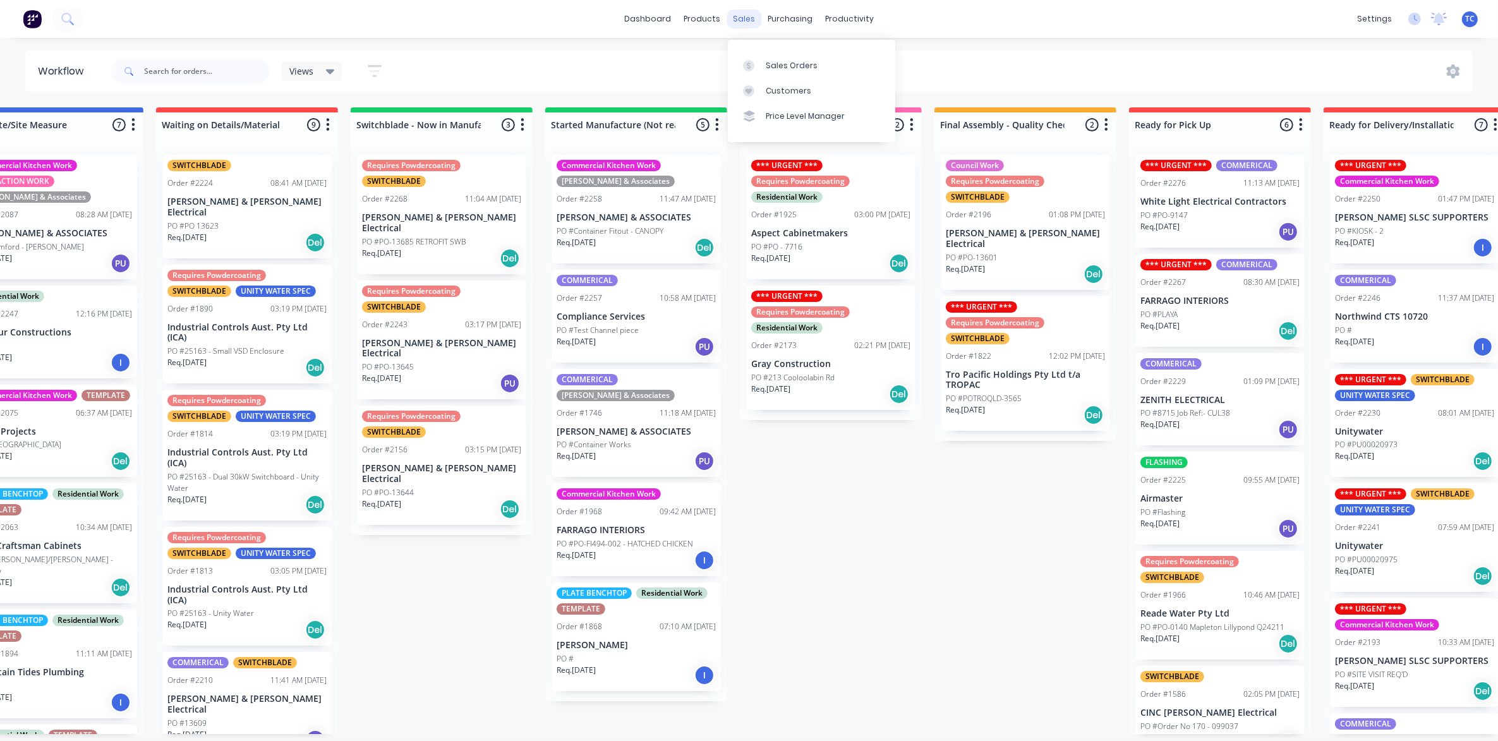
click at [744, 17] on div "sales" at bounding box center [743, 18] width 35 height 19
click at [772, 60] on div "Sales Orders" at bounding box center [792, 65] width 52 height 11
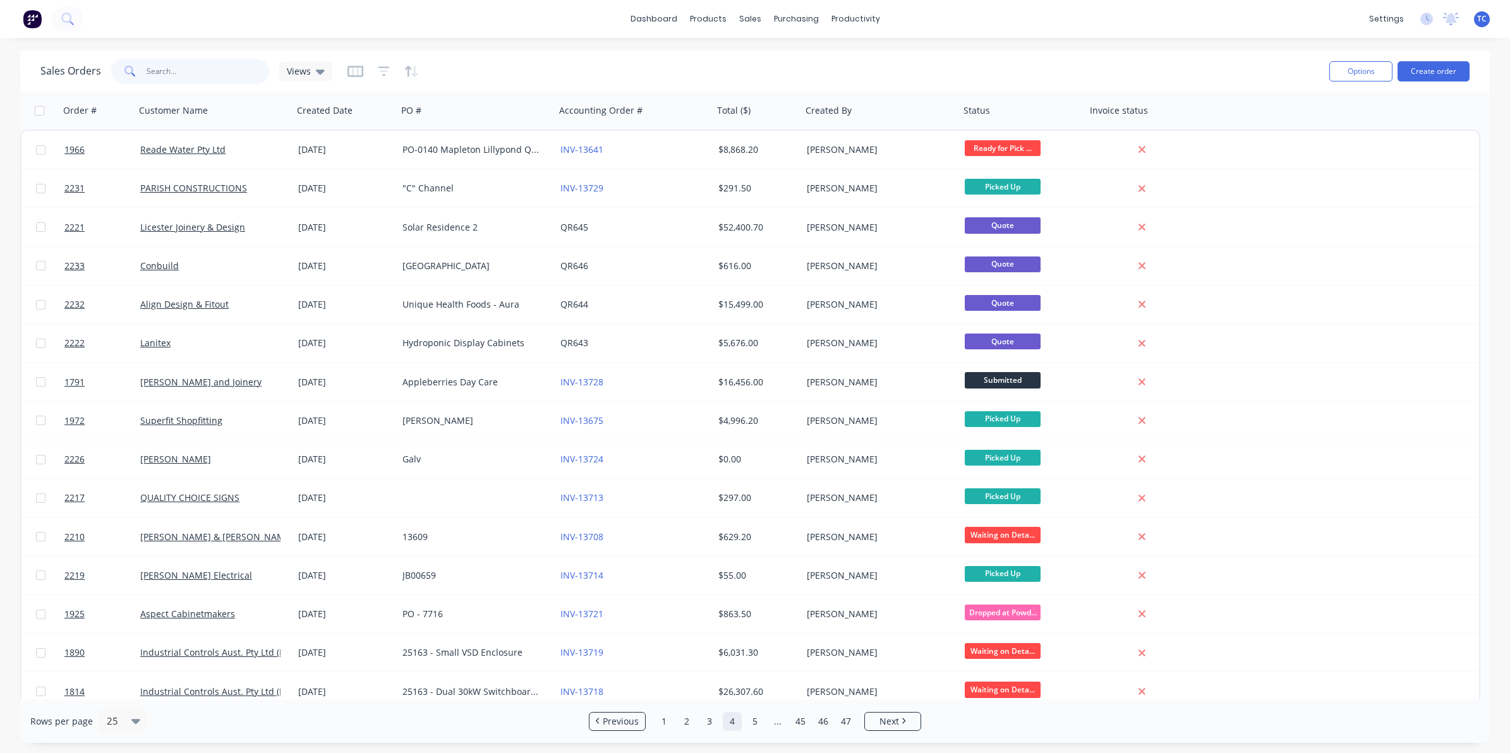
click at [169, 73] on input "text" at bounding box center [208, 71] width 123 height 25
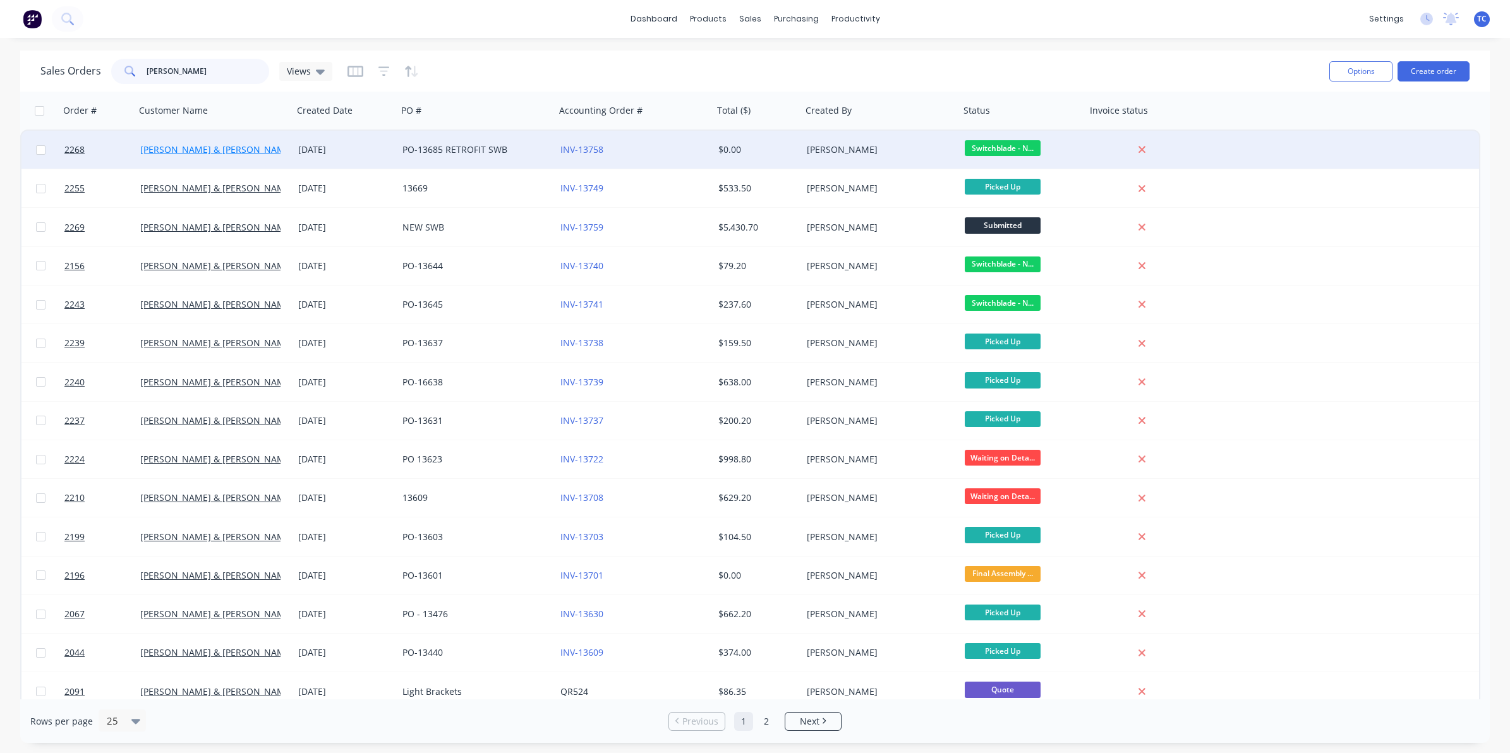
type input "[PERSON_NAME]"
click at [179, 148] on link "[PERSON_NAME] & [PERSON_NAME] Electrical" at bounding box center [237, 149] width 194 height 12
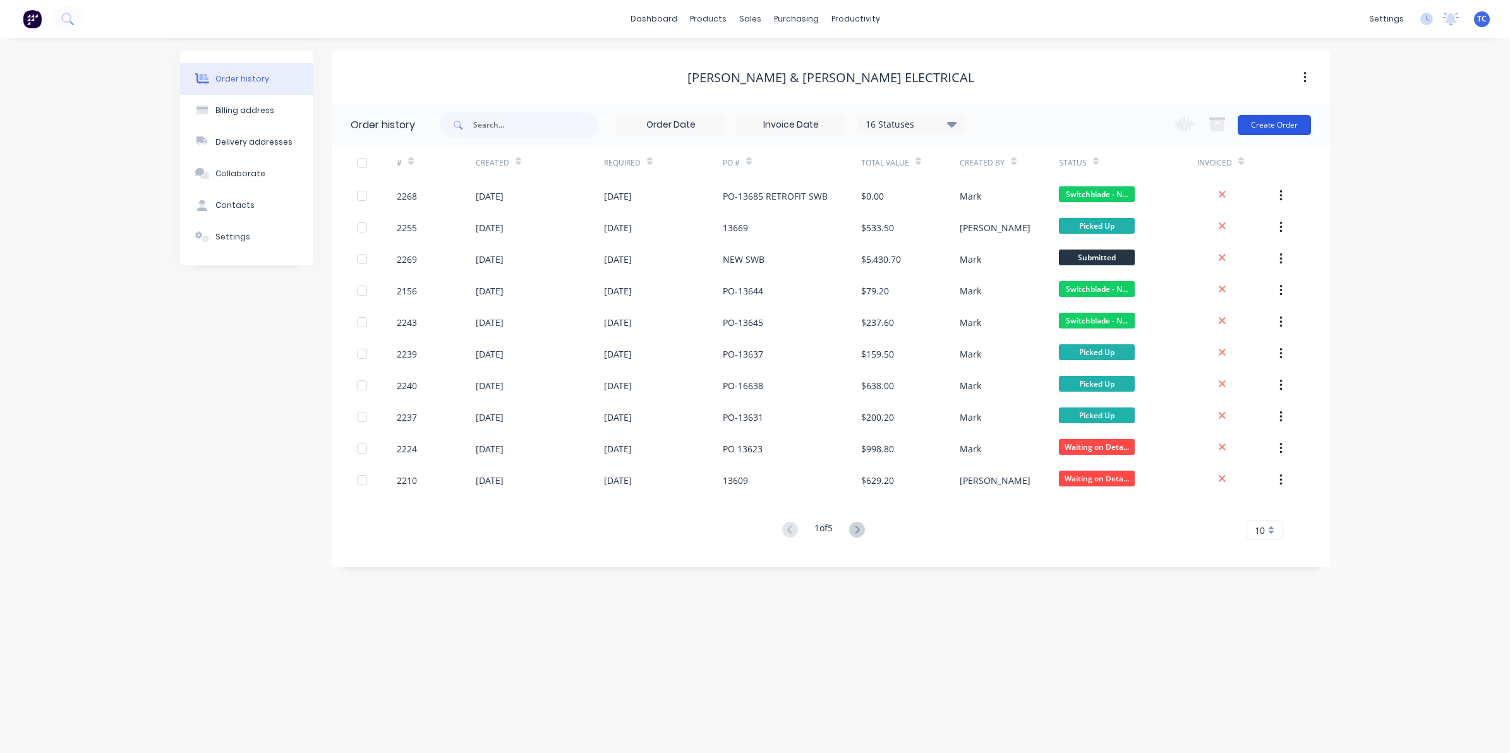
click at [1270, 121] on button "Create Order" at bounding box center [1273, 125] width 73 height 20
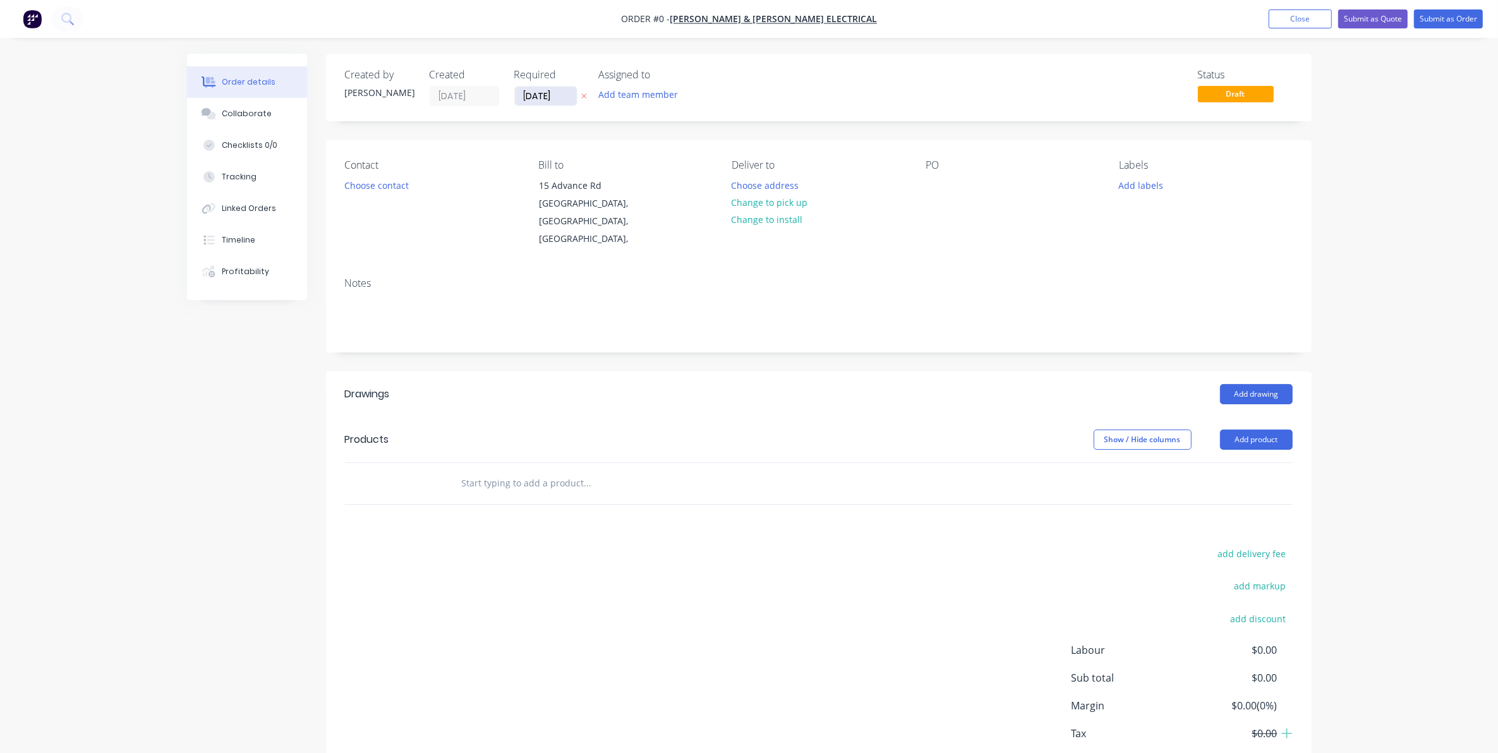
click at [546, 95] on input "[DATE]" at bounding box center [546, 96] width 62 height 19
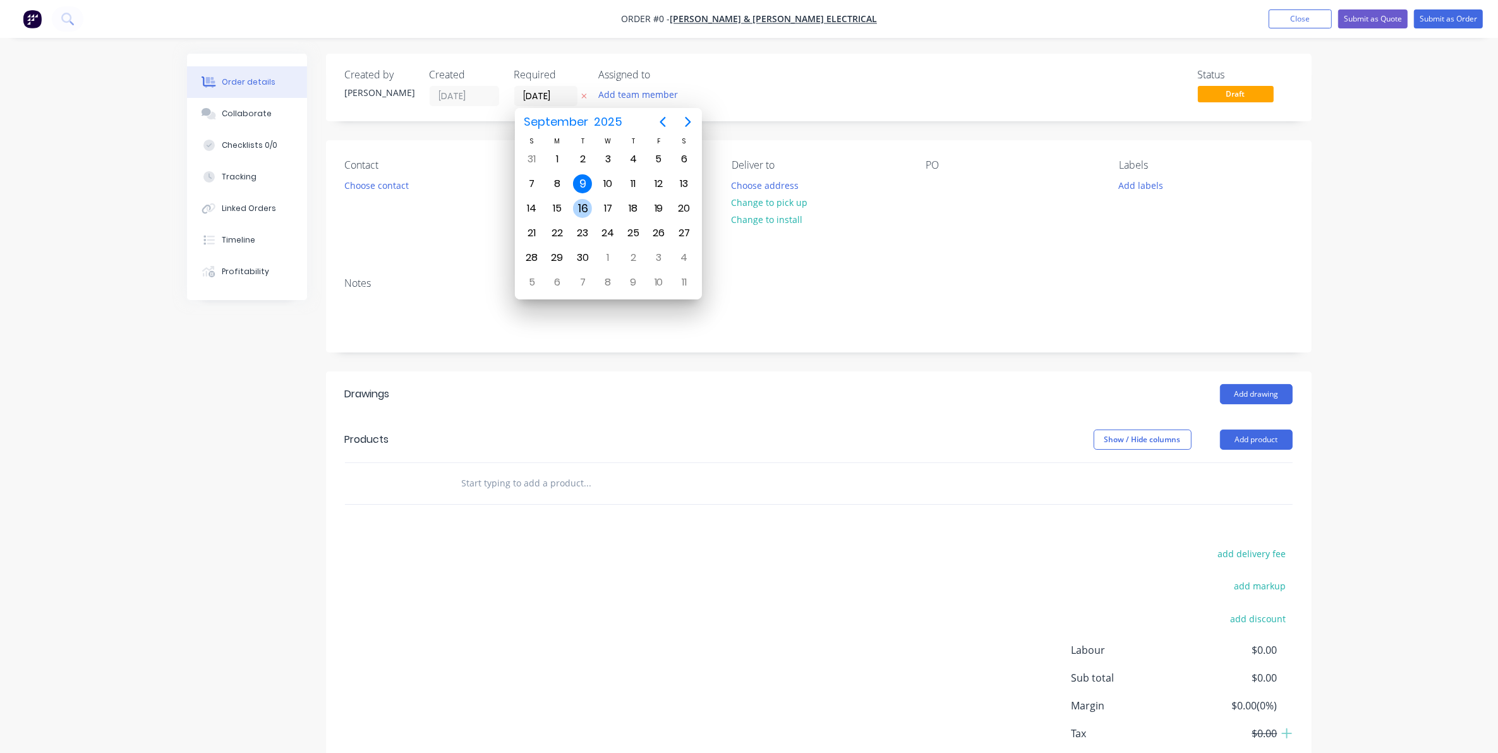
click at [581, 207] on div "16" at bounding box center [582, 208] width 19 height 19
type input "[DATE]"
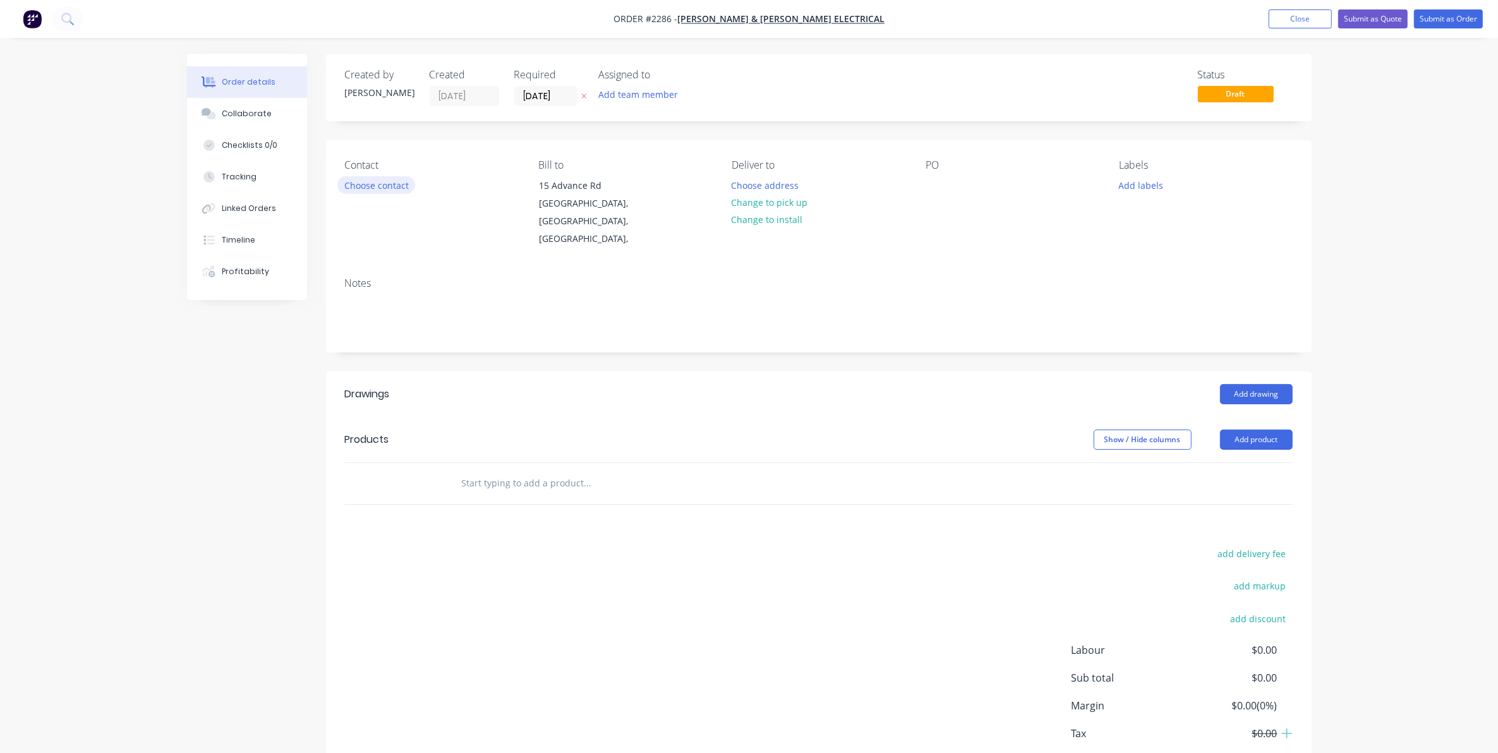
click at [376, 185] on button "Choose contact" at bounding box center [376, 184] width 78 height 17
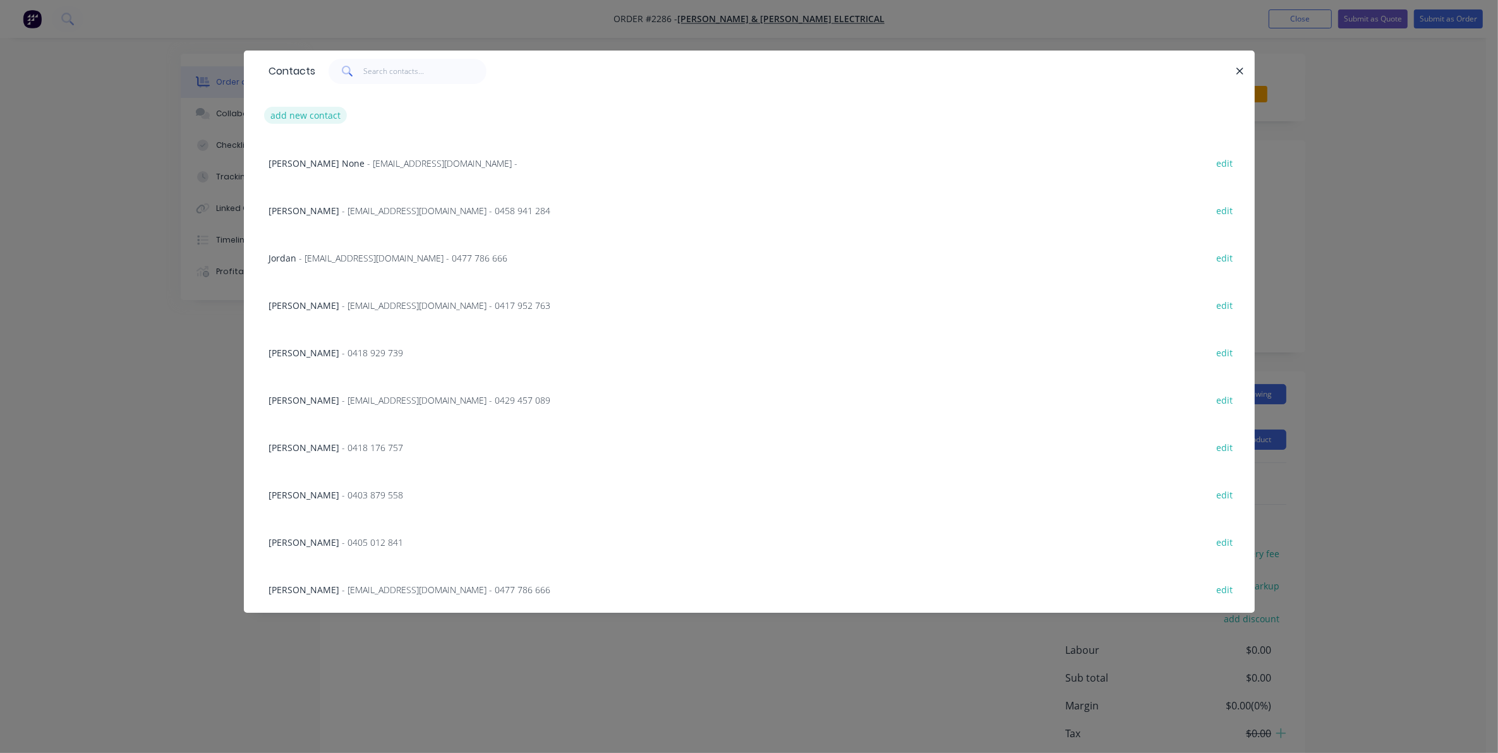
click at [289, 116] on button "add new contact" at bounding box center [305, 115] width 83 height 17
select select "AU"
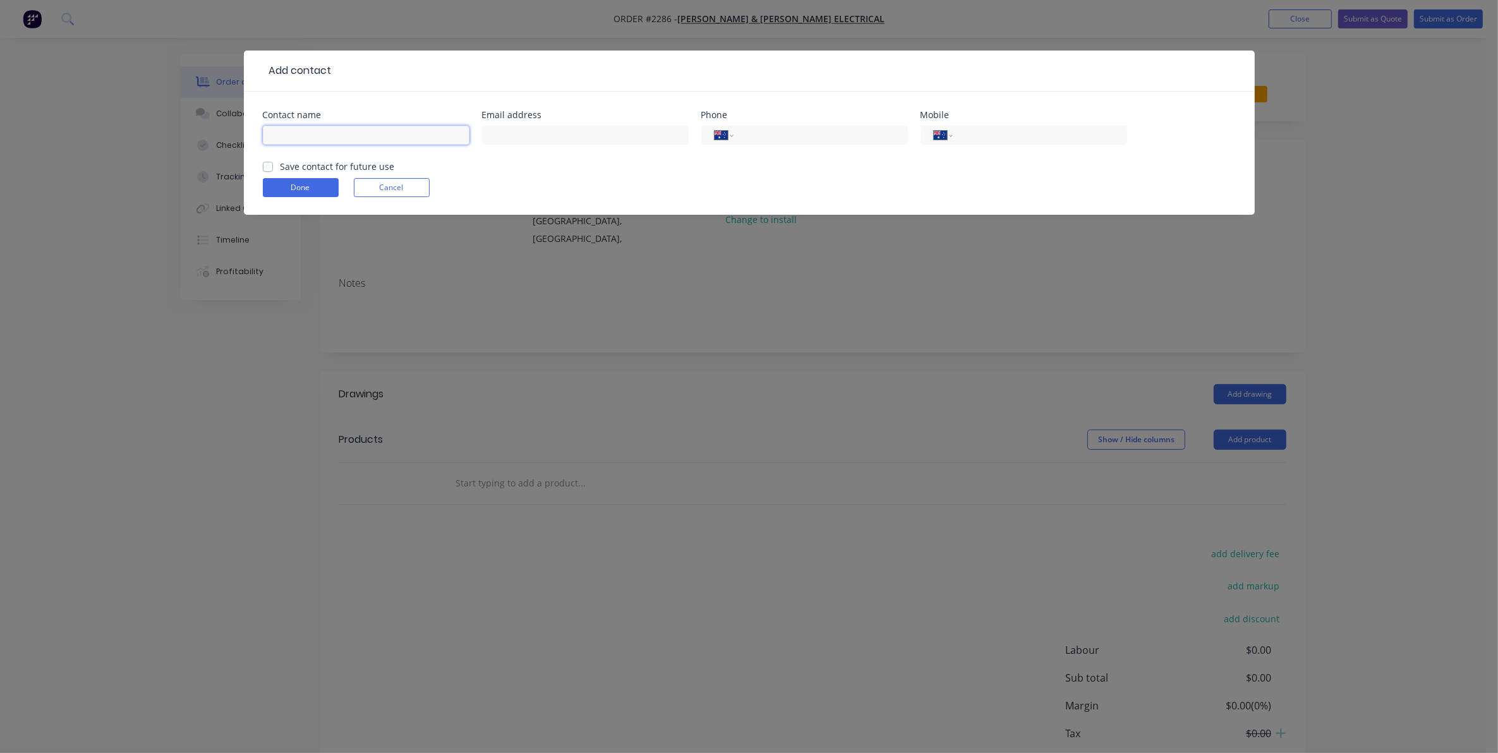
click at [286, 133] on input "text" at bounding box center [366, 135] width 207 height 19
type input "[PERSON_NAME]"
click at [973, 130] on input "tel" at bounding box center [1037, 135] width 152 height 15
type input "0455 066"
click at [392, 184] on button "Cancel" at bounding box center [392, 187] width 76 height 19
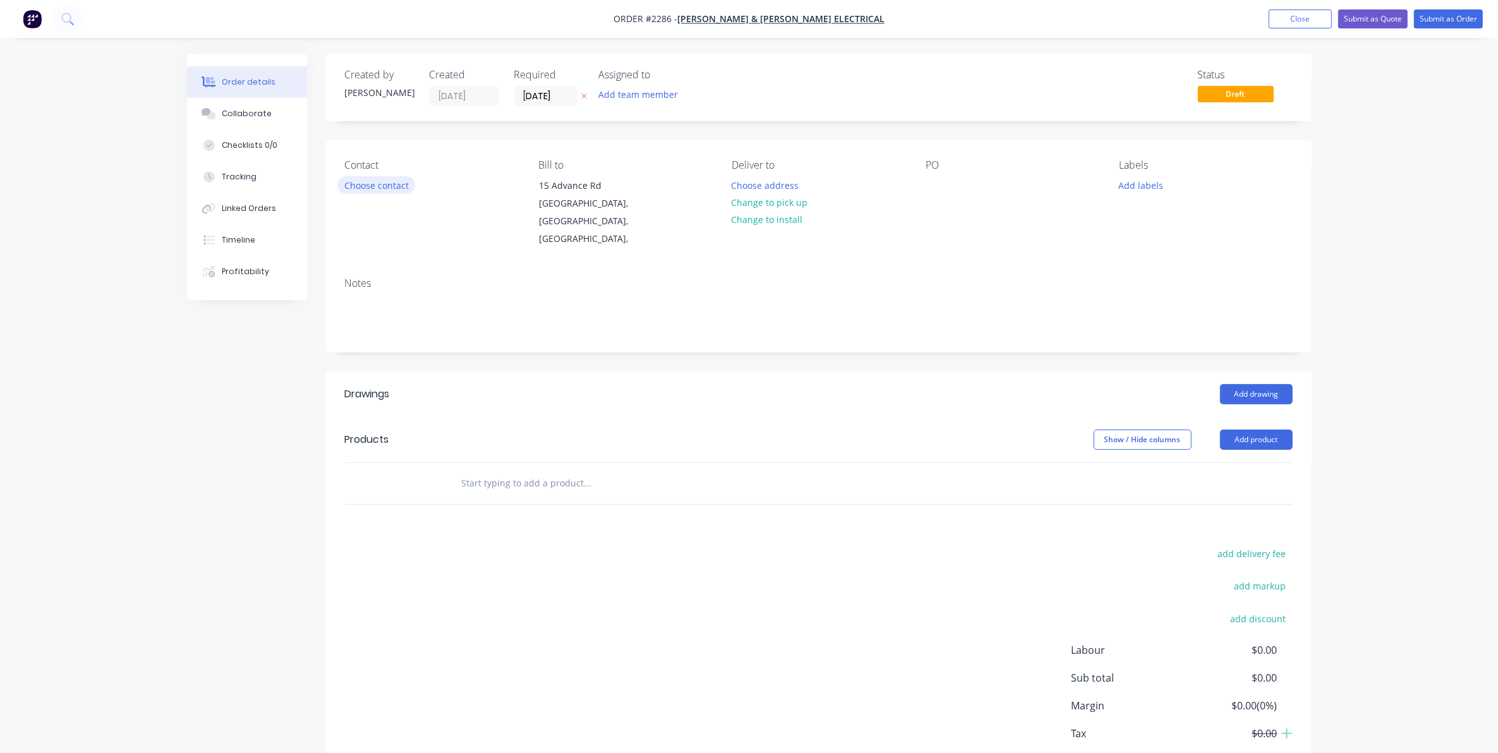
click at [378, 183] on button "Choose contact" at bounding box center [376, 184] width 78 height 17
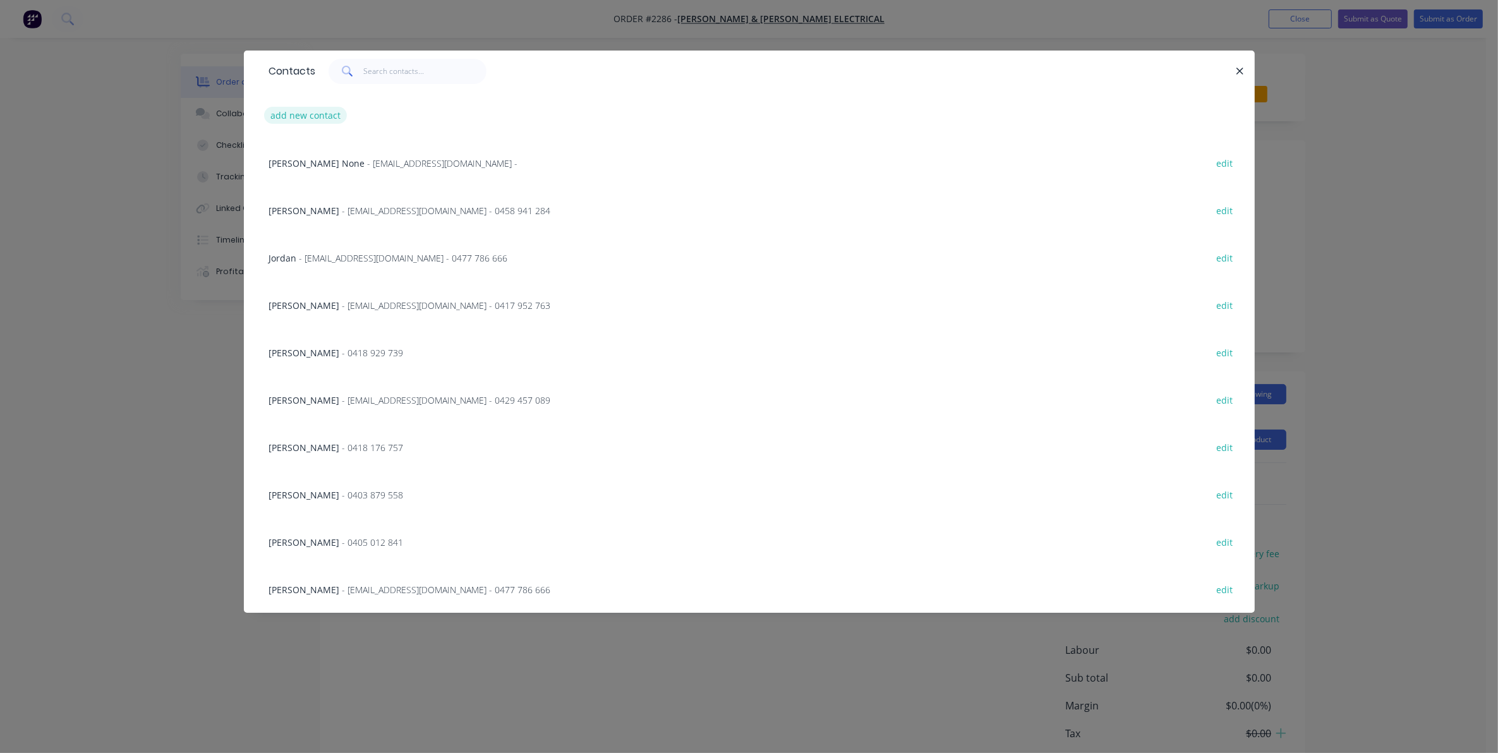
click at [304, 112] on button "add new contact" at bounding box center [305, 115] width 83 height 17
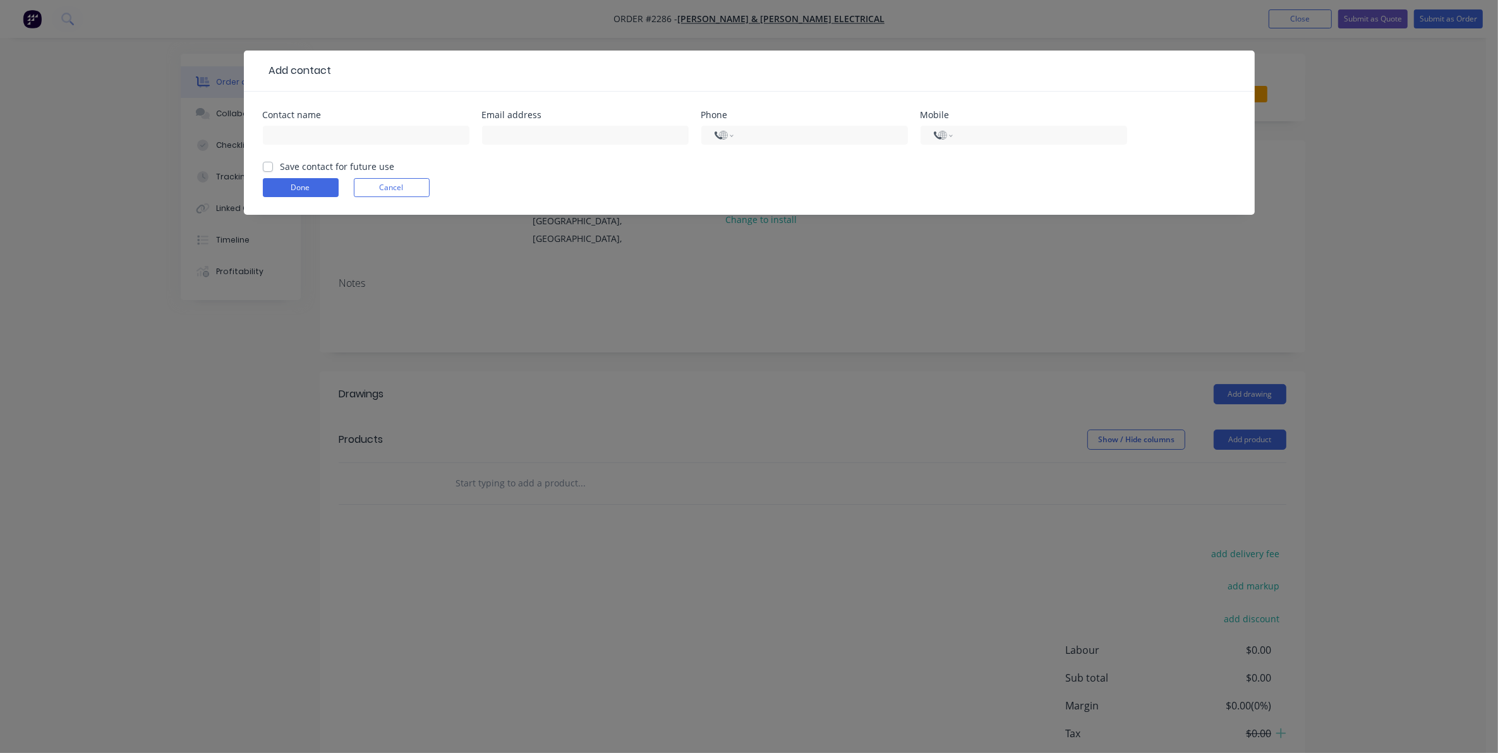
select select "AU"
click at [282, 133] on input "text" at bounding box center [366, 135] width 207 height 19
type input "[PERSON_NAME]"
click at [968, 135] on input "tel" at bounding box center [1037, 135] width 152 height 15
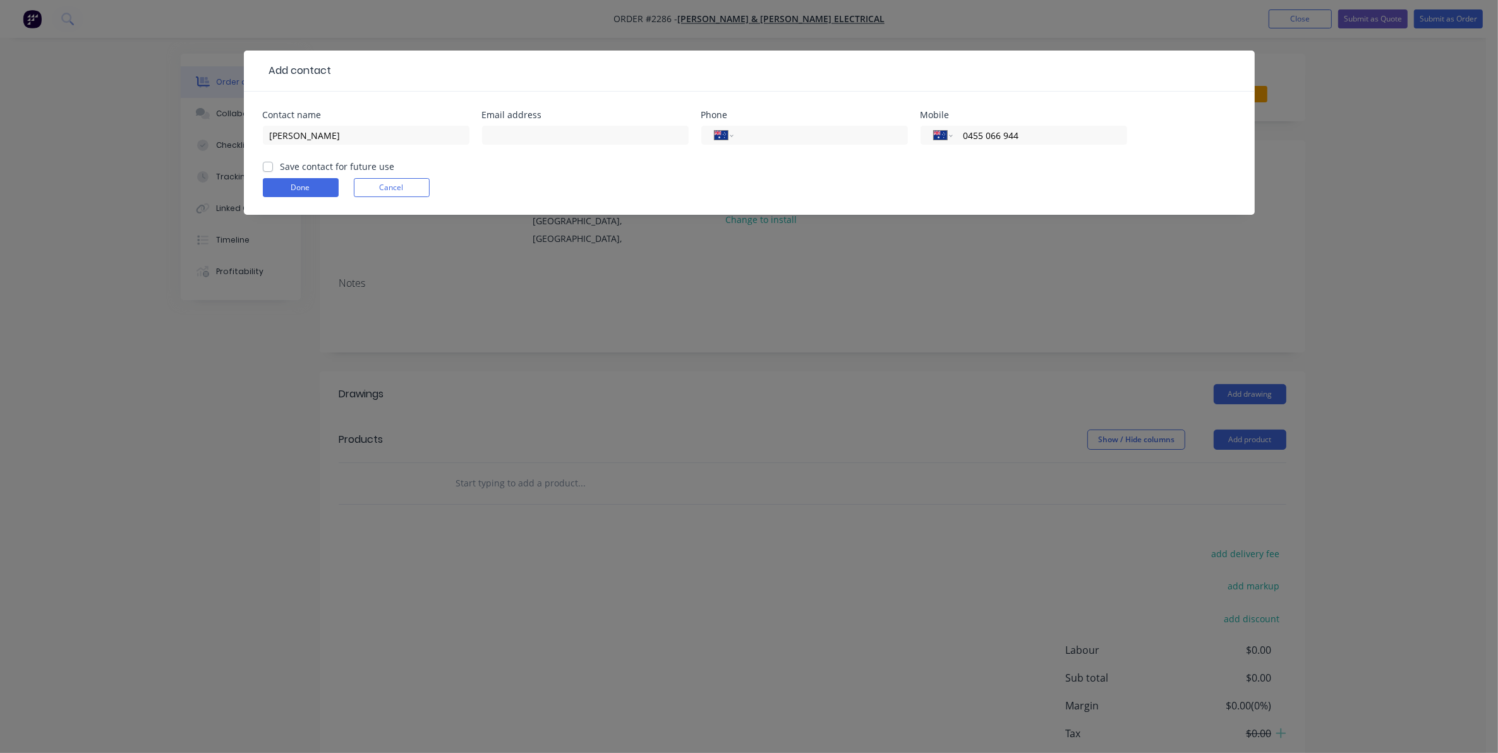
type input "0455 066 944"
click at [280, 164] on label "Save contact for future use" at bounding box center [337, 166] width 114 height 13
click at [263, 164] on input "Save contact for future use" at bounding box center [268, 166] width 10 height 12
checkbox input "true"
click at [292, 188] on button "Done" at bounding box center [301, 187] width 76 height 19
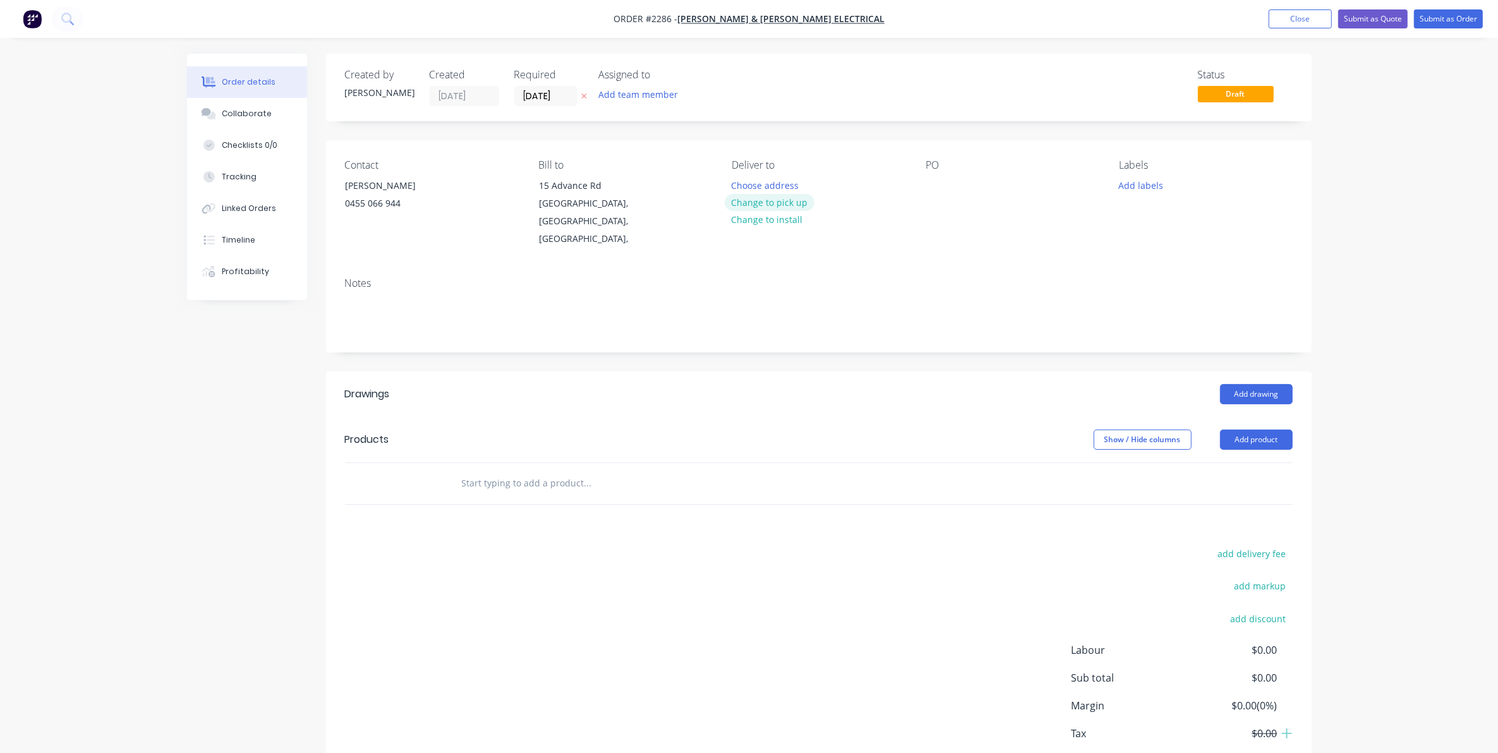
click at [769, 202] on button "Change to pick up" at bounding box center [770, 202] width 90 height 17
click at [933, 184] on div at bounding box center [935, 185] width 20 height 18
click at [1131, 186] on button "Add labels" at bounding box center [1141, 184] width 58 height 17
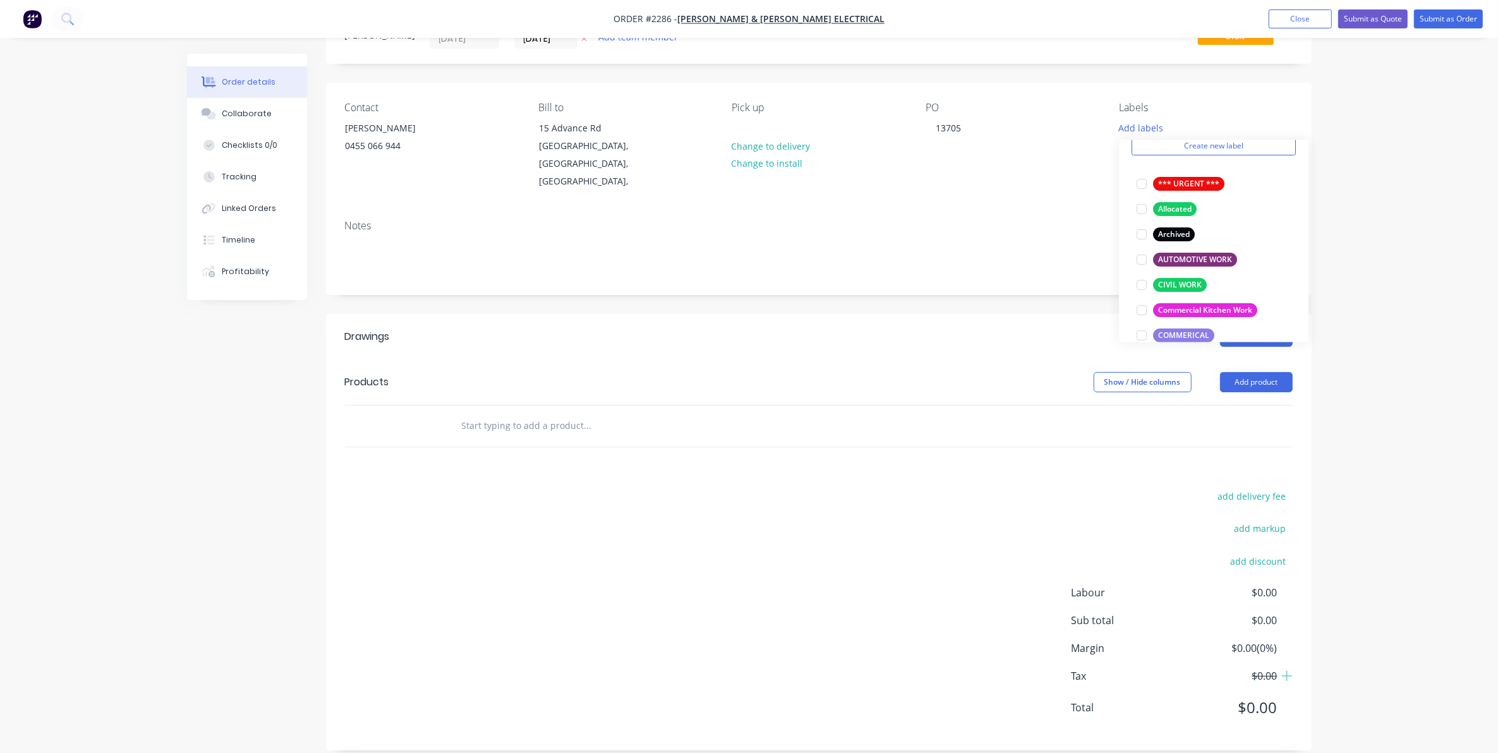
scroll to position [136, 0]
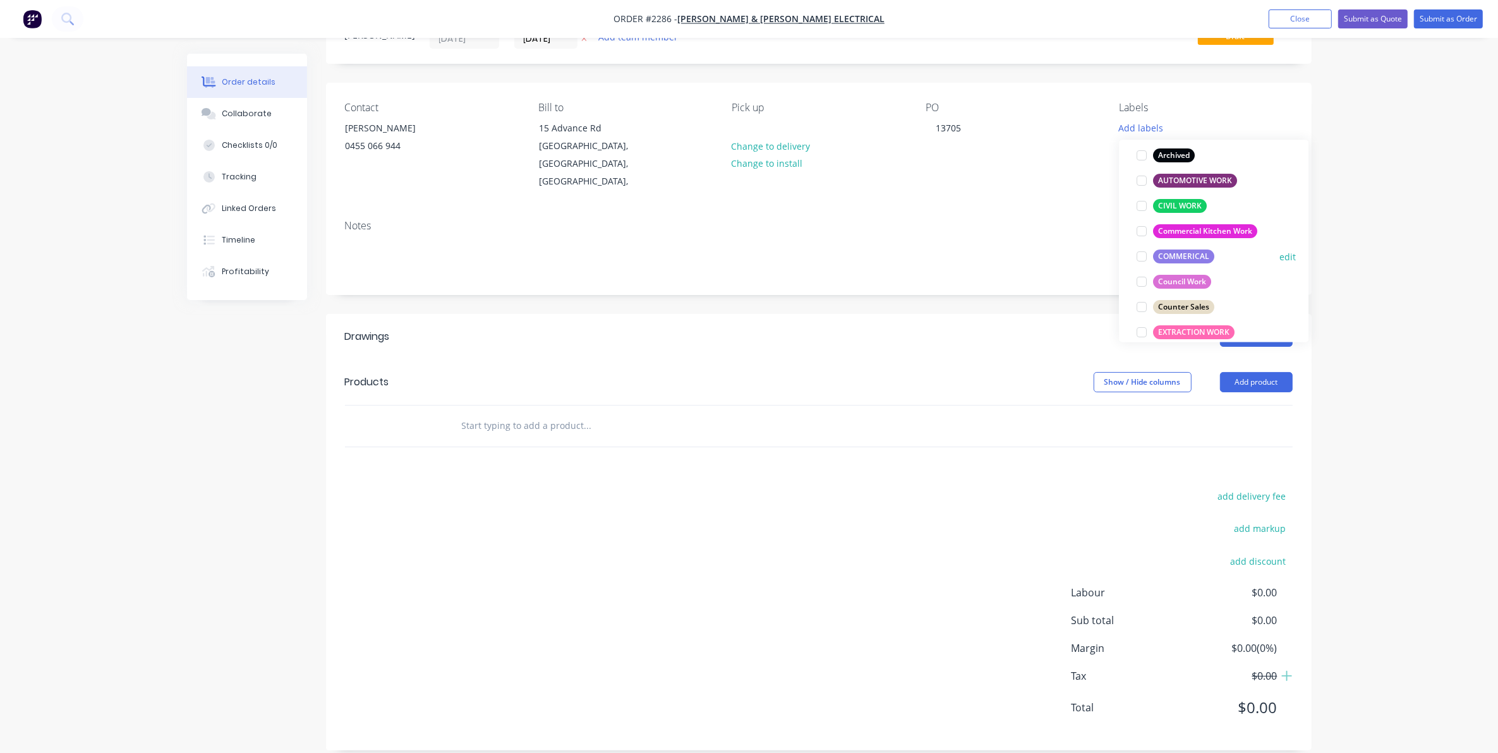
click at [1141, 258] on div at bounding box center [1141, 256] width 25 height 25
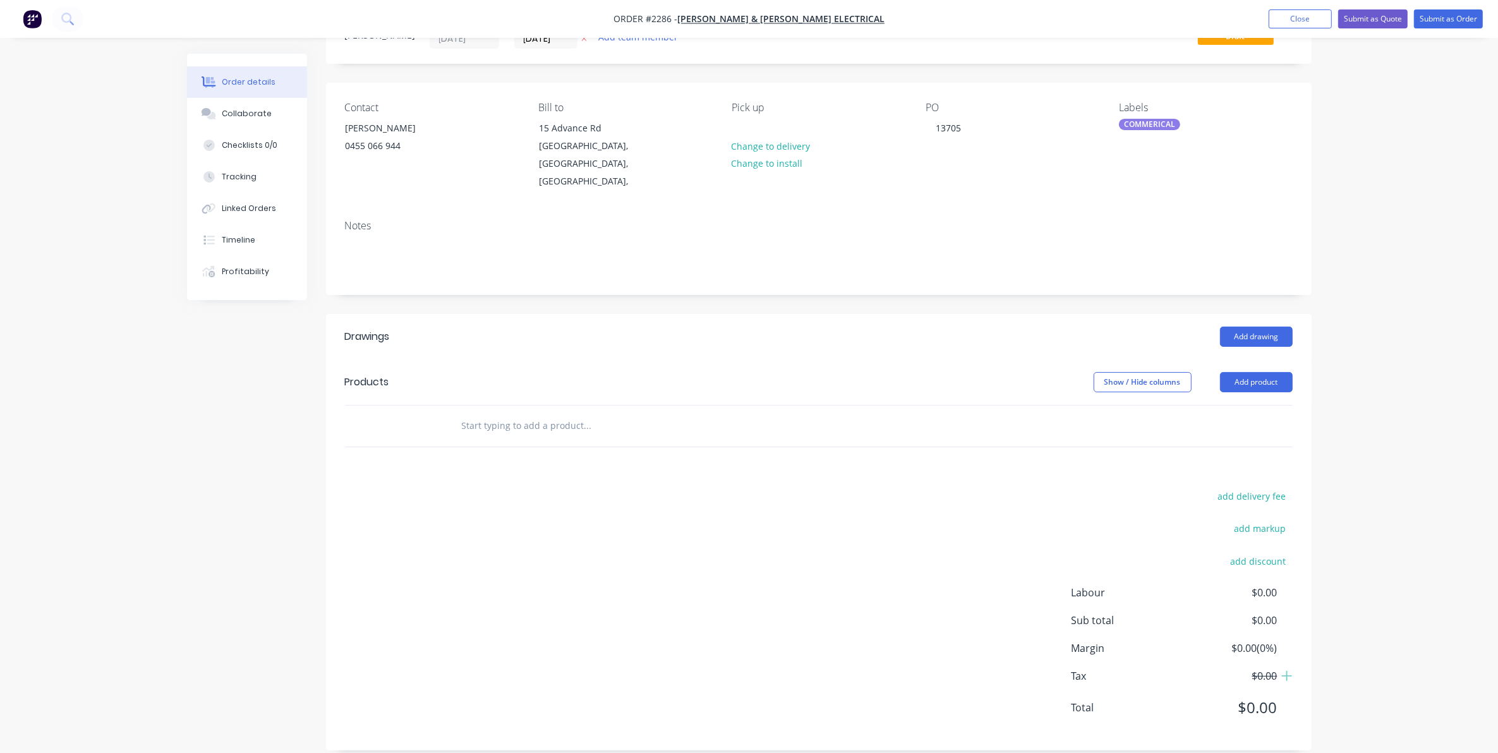
click at [485, 413] on input "text" at bounding box center [587, 425] width 253 height 25
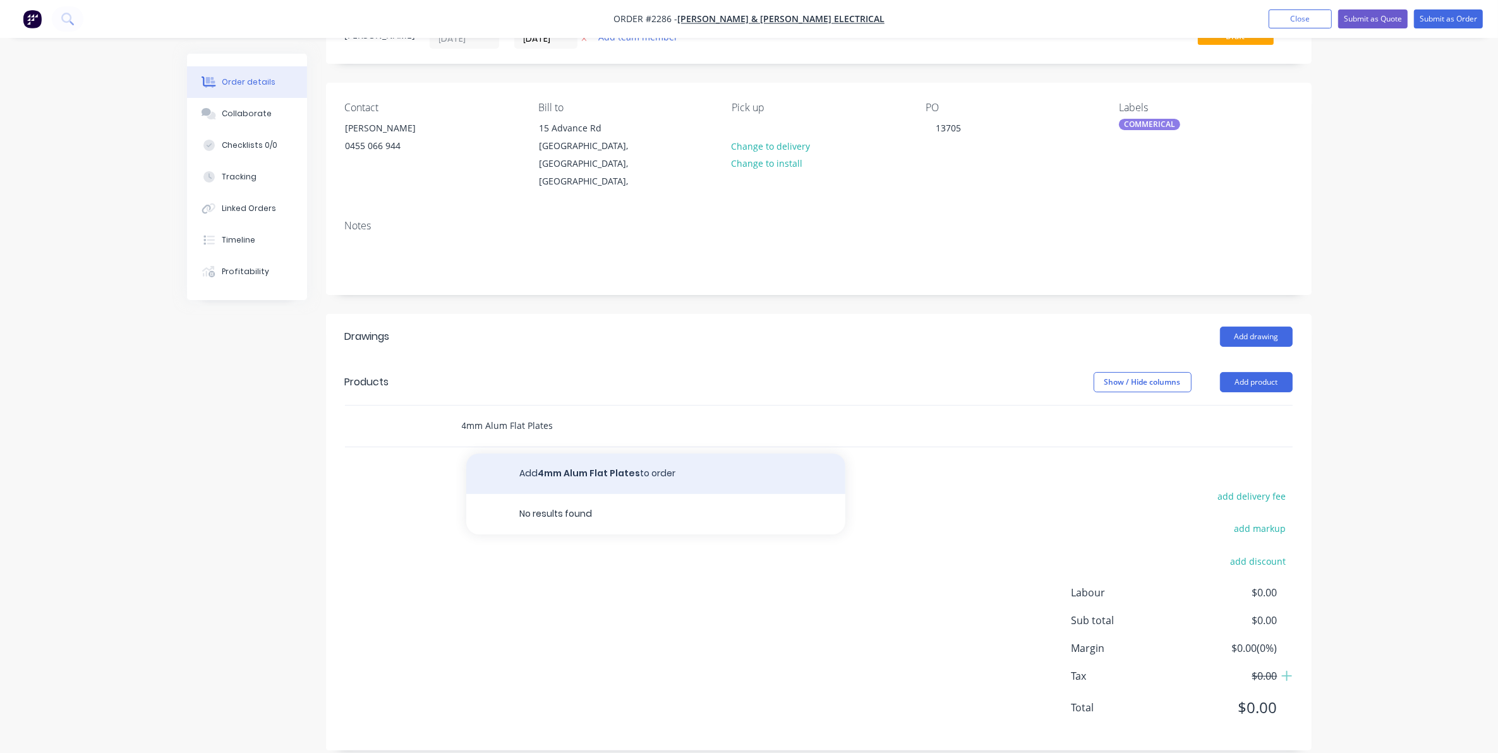
type input "4mm Alum Flat Plates"
click at [575, 454] on button "Add 4mm Alum Flat Plates to order" at bounding box center [655, 474] width 379 height 40
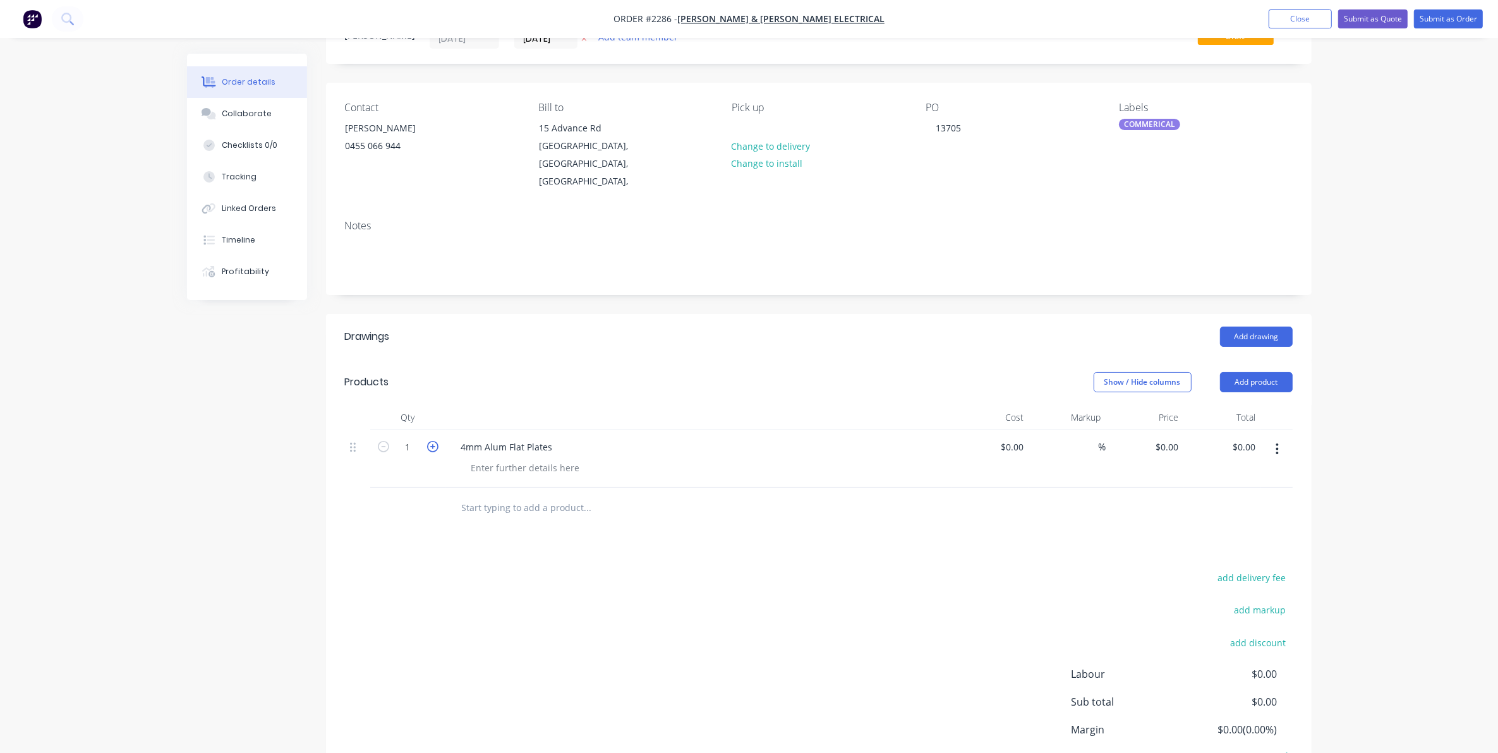
click at [430, 441] on icon "button" at bounding box center [432, 446] width 11 height 11
type input "3"
click at [486, 459] on div at bounding box center [525, 468] width 129 height 18
click at [493, 495] on input "text" at bounding box center [587, 507] width 253 height 25
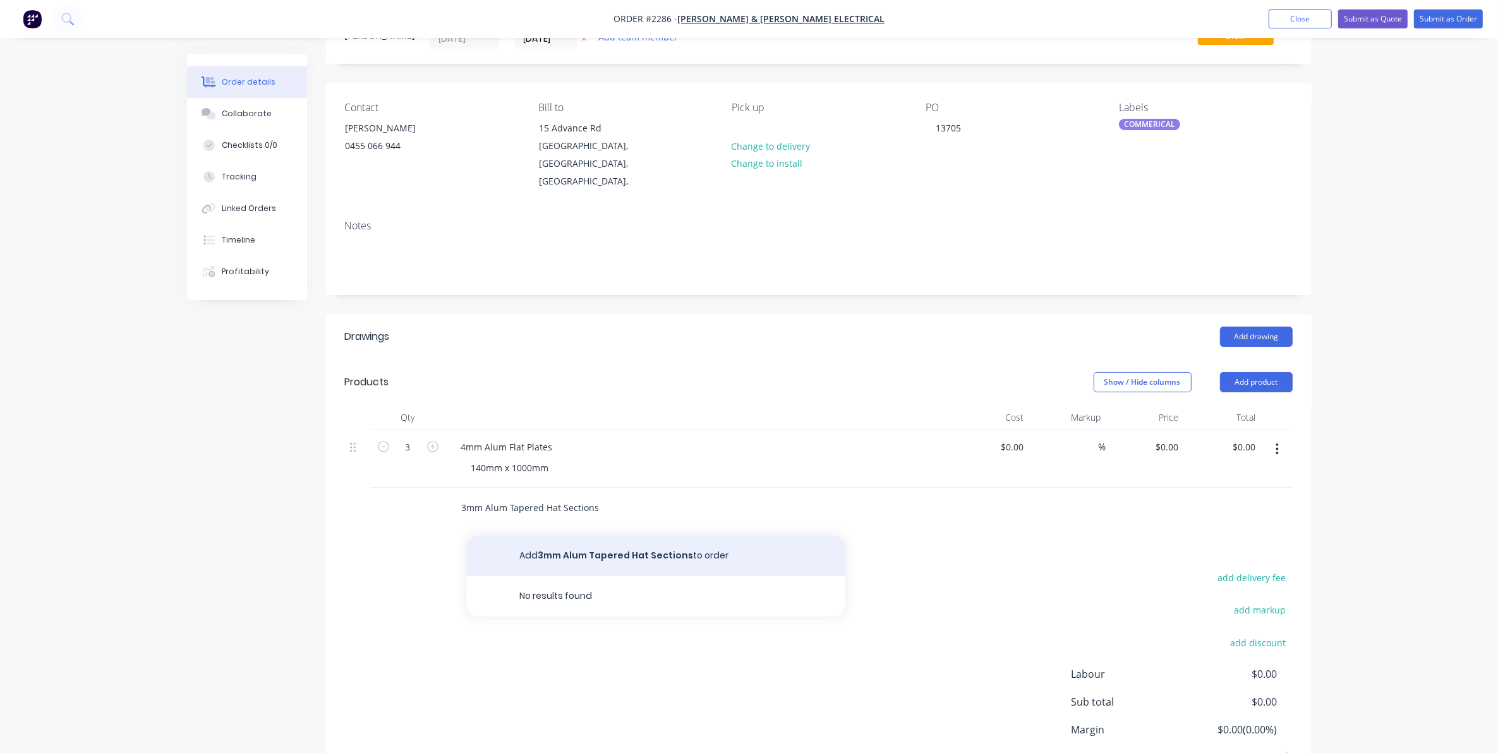
type input "3mm Alum Tapered Hat Sections"
click at [569, 536] on button "Add 3mm Alum Tapered Hat Sections to order" at bounding box center [655, 556] width 379 height 40
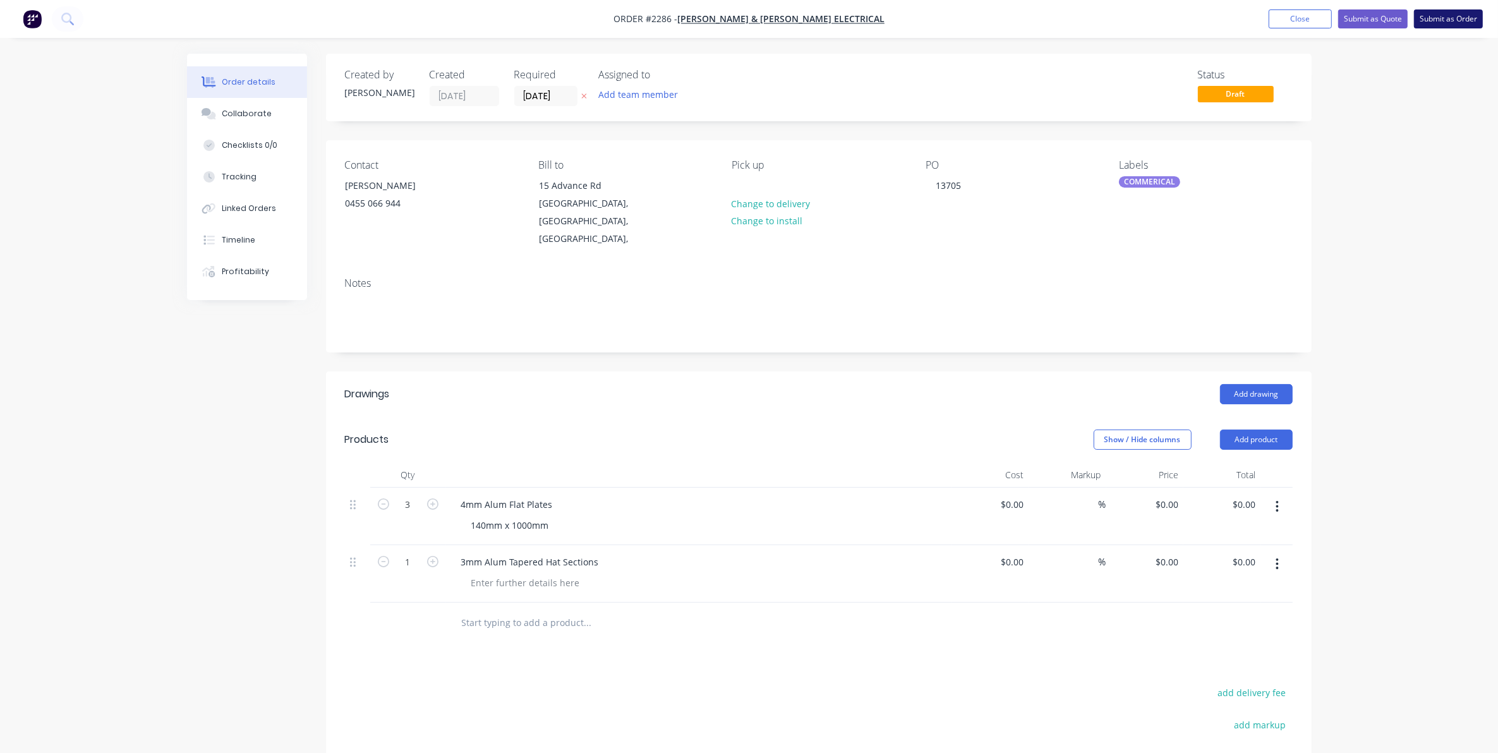
click at [1447, 16] on button "Submit as Order" at bounding box center [1448, 18] width 69 height 19
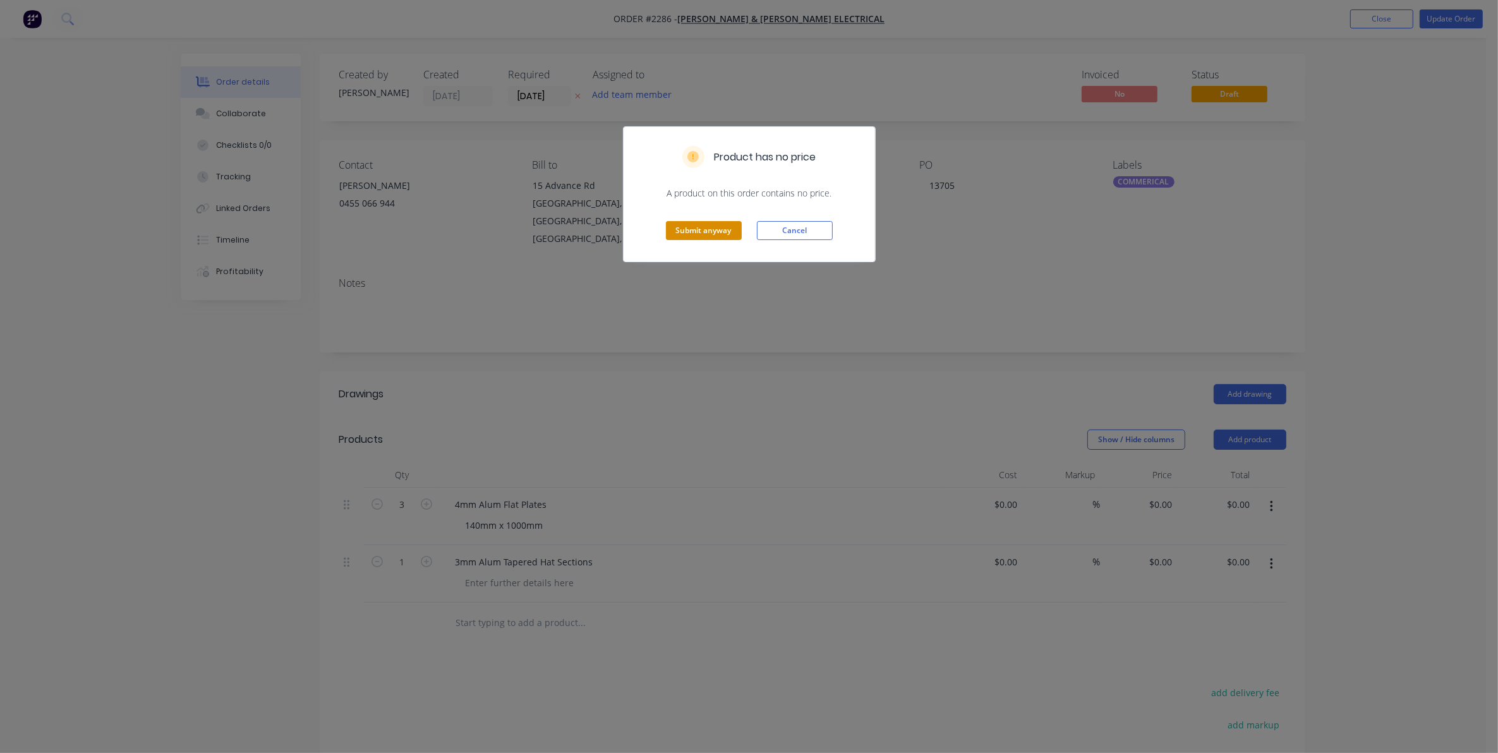
click at [702, 229] on button "Submit anyway" at bounding box center [704, 230] width 76 height 19
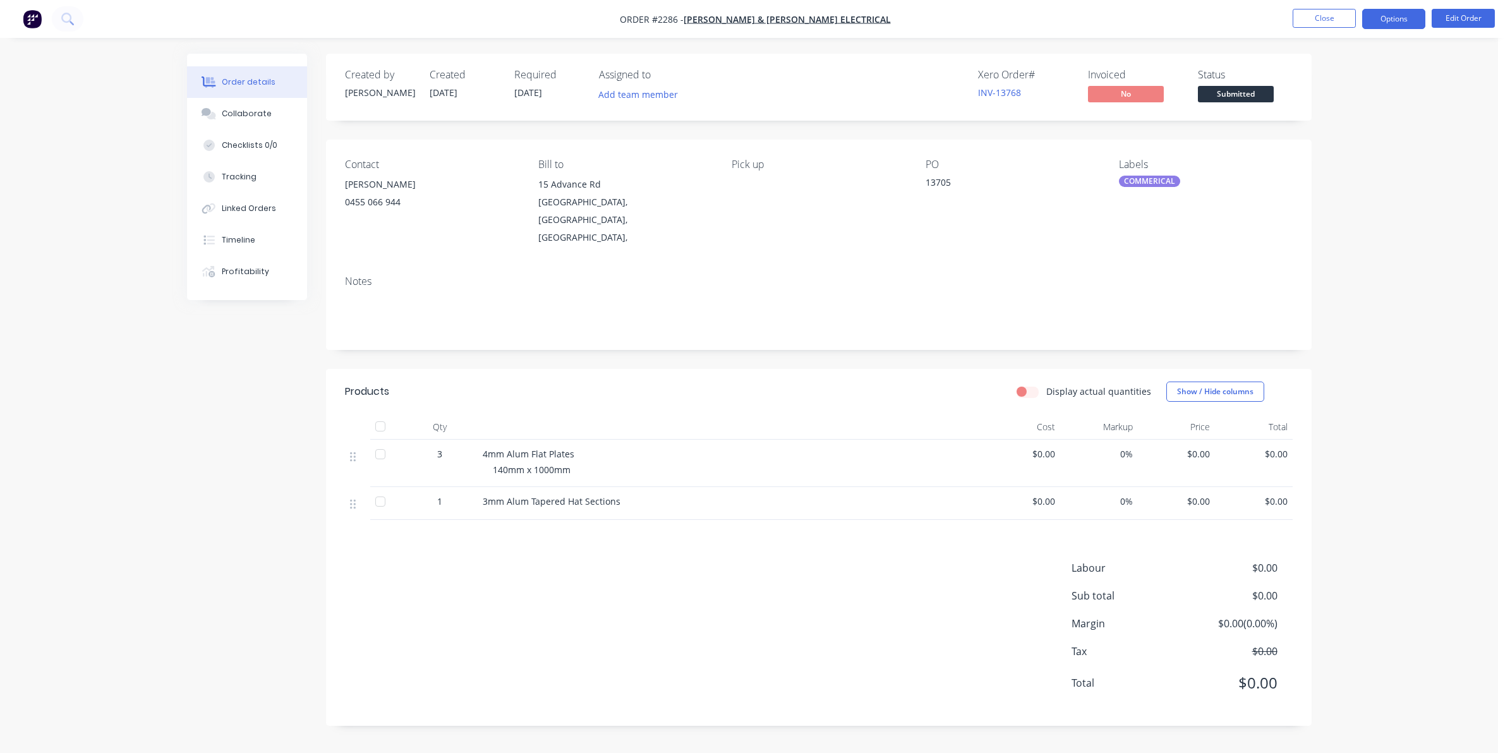
click at [1388, 19] on button "Options" at bounding box center [1393, 19] width 63 height 20
click at [1323, 150] on div "Work Order" at bounding box center [1356, 152] width 116 height 18
click at [1330, 126] on div "Without pricing" at bounding box center [1356, 127] width 116 height 18
click at [246, 109] on div "Collaborate" at bounding box center [247, 113] width 50 height 11
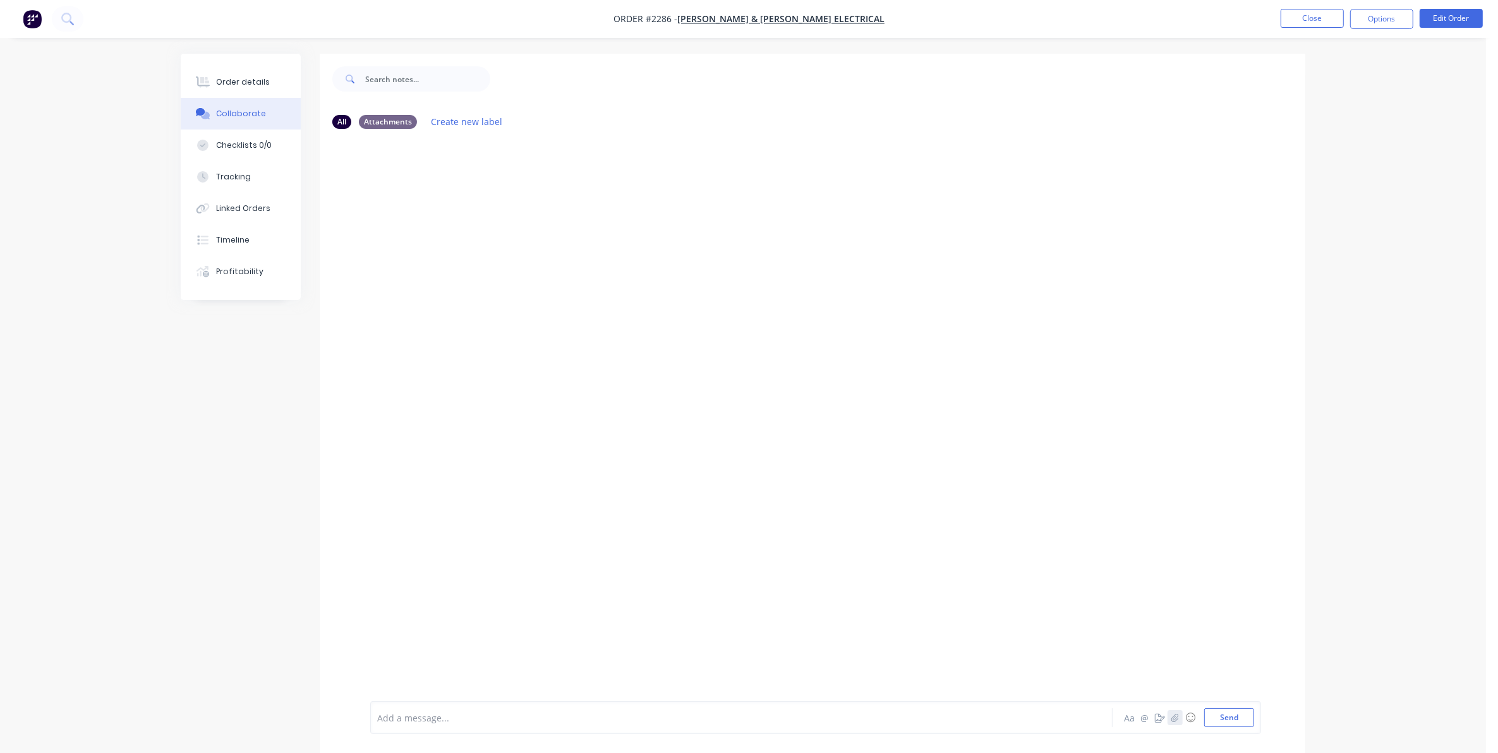
click at [1176, 717] on icon "button" at bounding box center [1175, 717] width 8 height 9
click at [1230, 718] on button "Send" at bounding box center [1229, 717] width 50 height 19
click at [1303, 16] on button "Close" at bounding box center [1311, 18] width 63 height 19
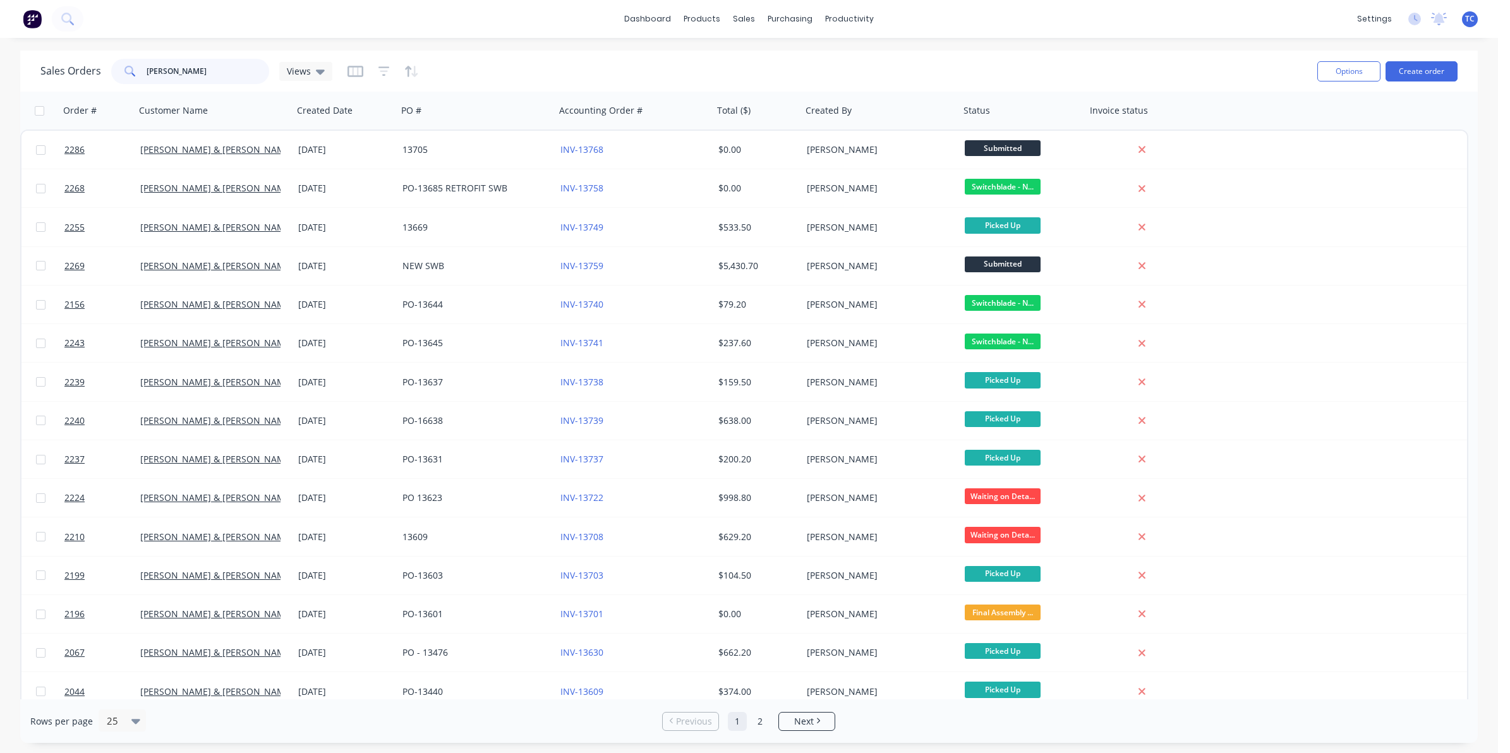
drag, startPoint x: 172, startPoint y: 69, endPoint x: 143, endPoint y: 64, distance: 29.5
click at [143, 64] on div "[PERSON_NAME]" at bounding box center [190, 71] width 158 height 25
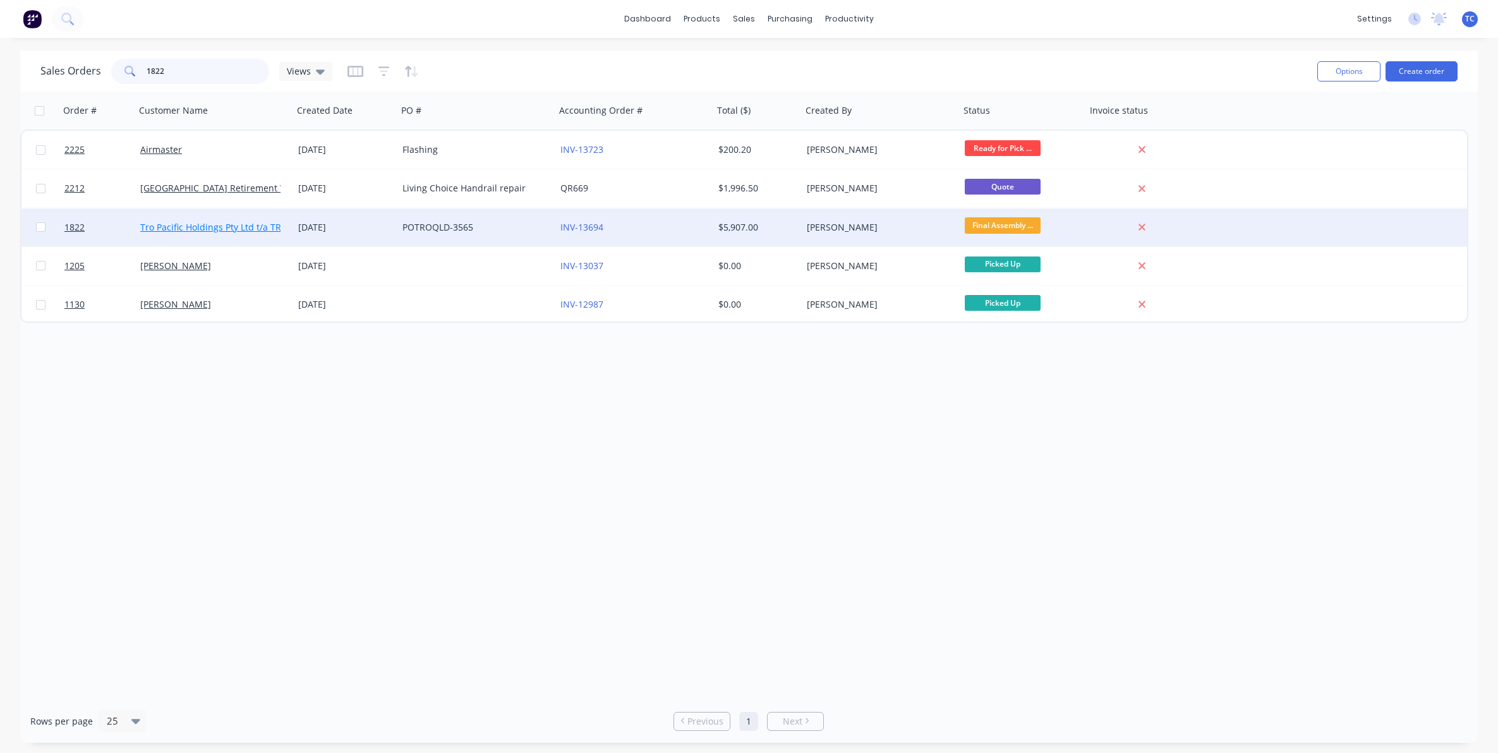
type input "1822"
click at [212, 229] on link "Tro Pacific Holdings Pty Ltd t/a TROPAC" at bounding box center [222, 227] width 164 height 12
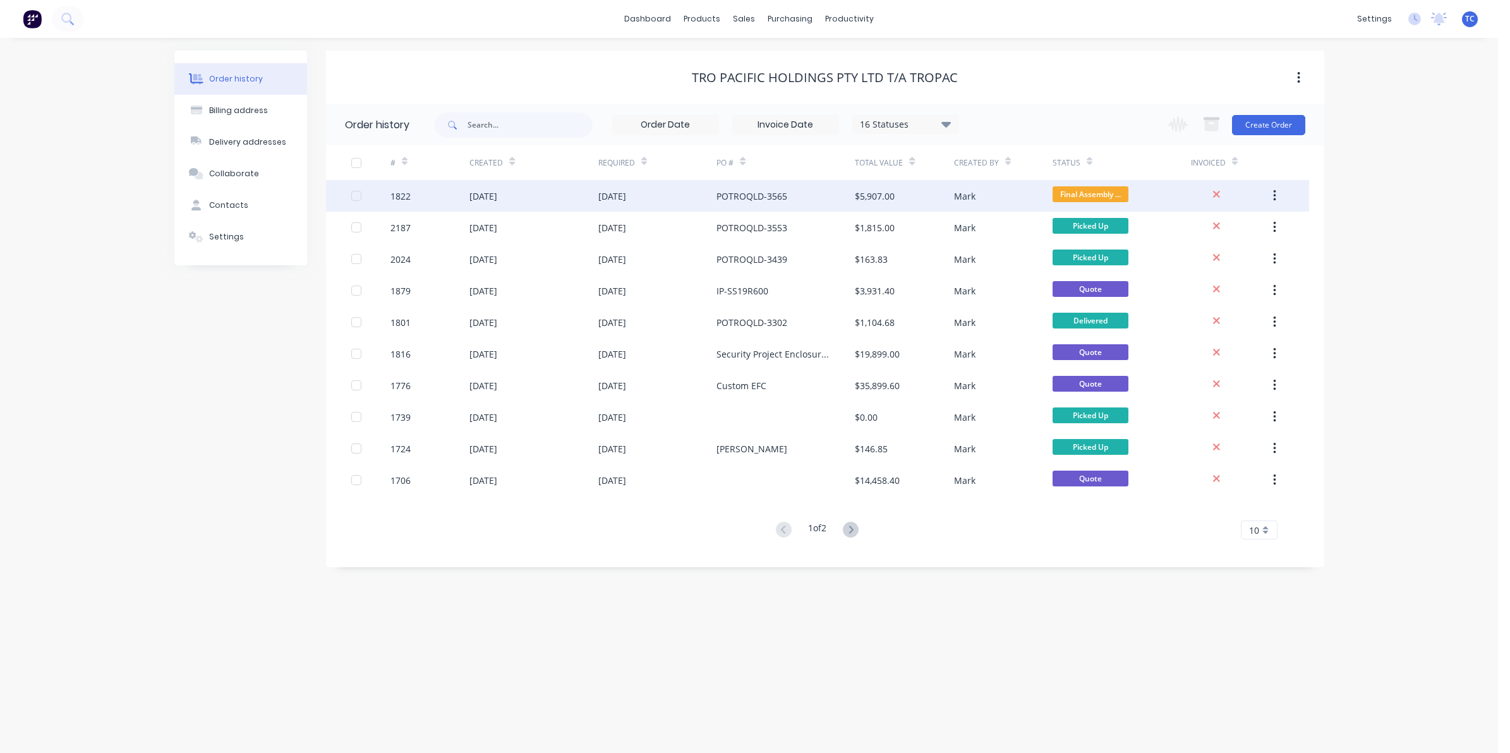
click at [497, 195] on div "[DATE]" at bounding box center [483, 196] width 28 height 13
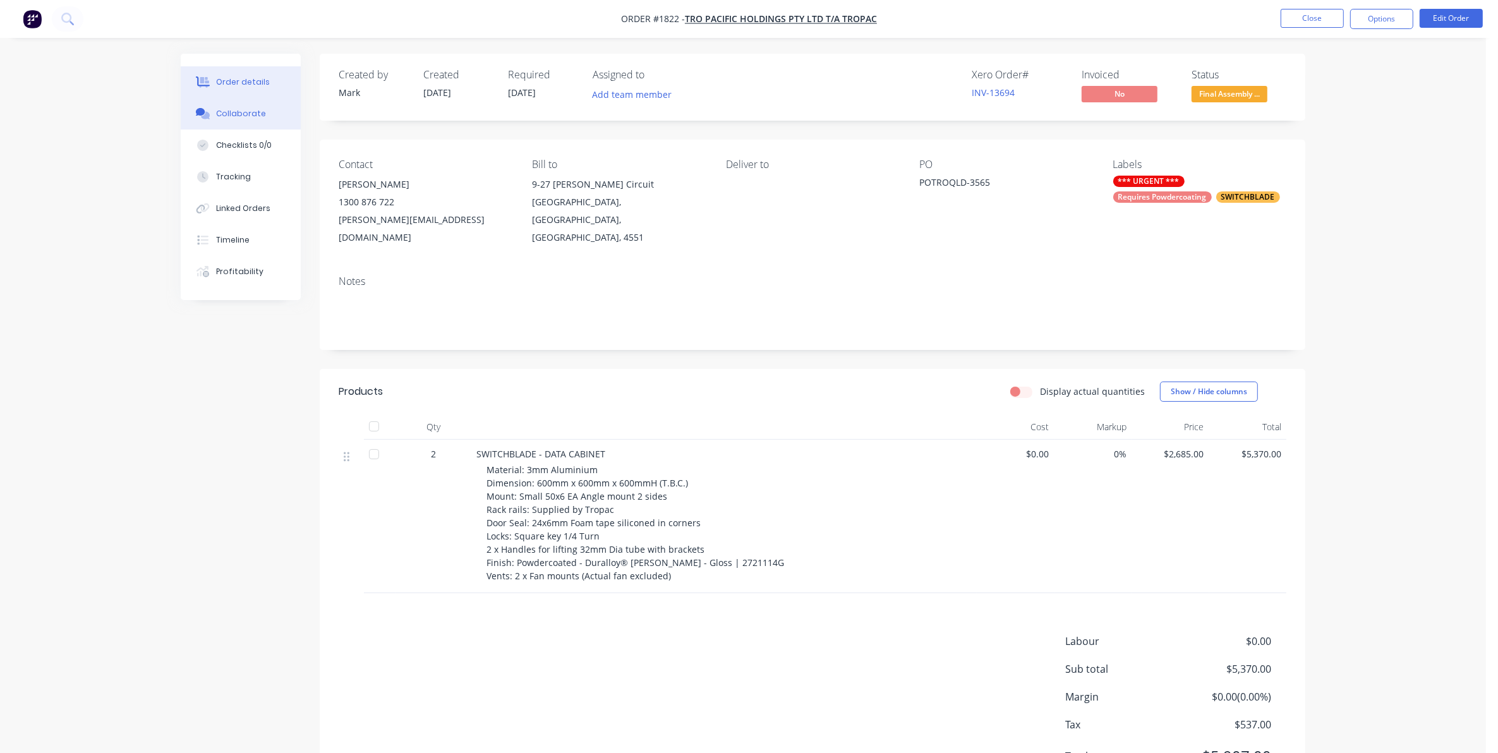
click at [244, 114] on div "Collaborate" at bounding box center [241, 113] width 50 height 11
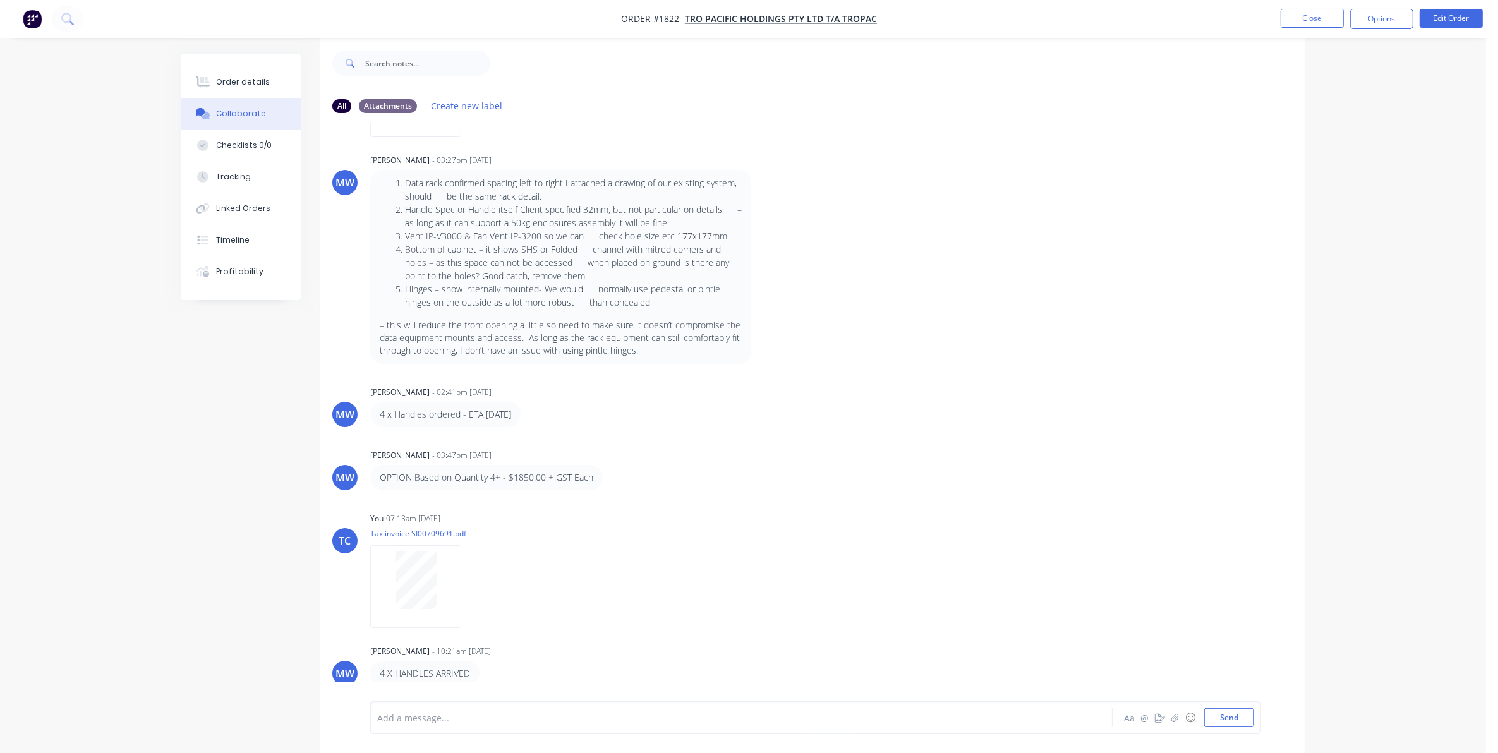
scroll to position [20, 0]
click at [1229, 718] on button "Send" at bounding box center [1229, 717] width 50 height 19
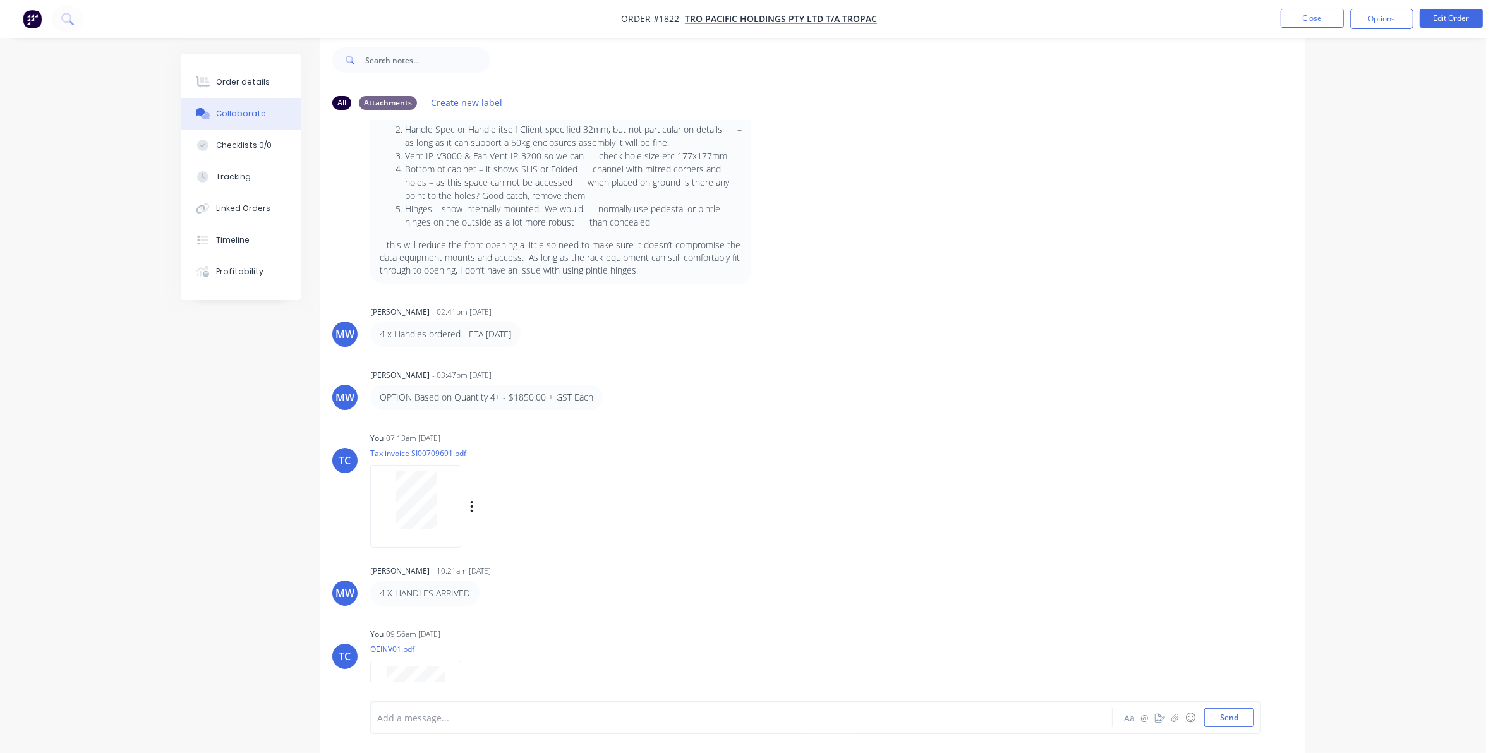
scroll to position [766, 0]
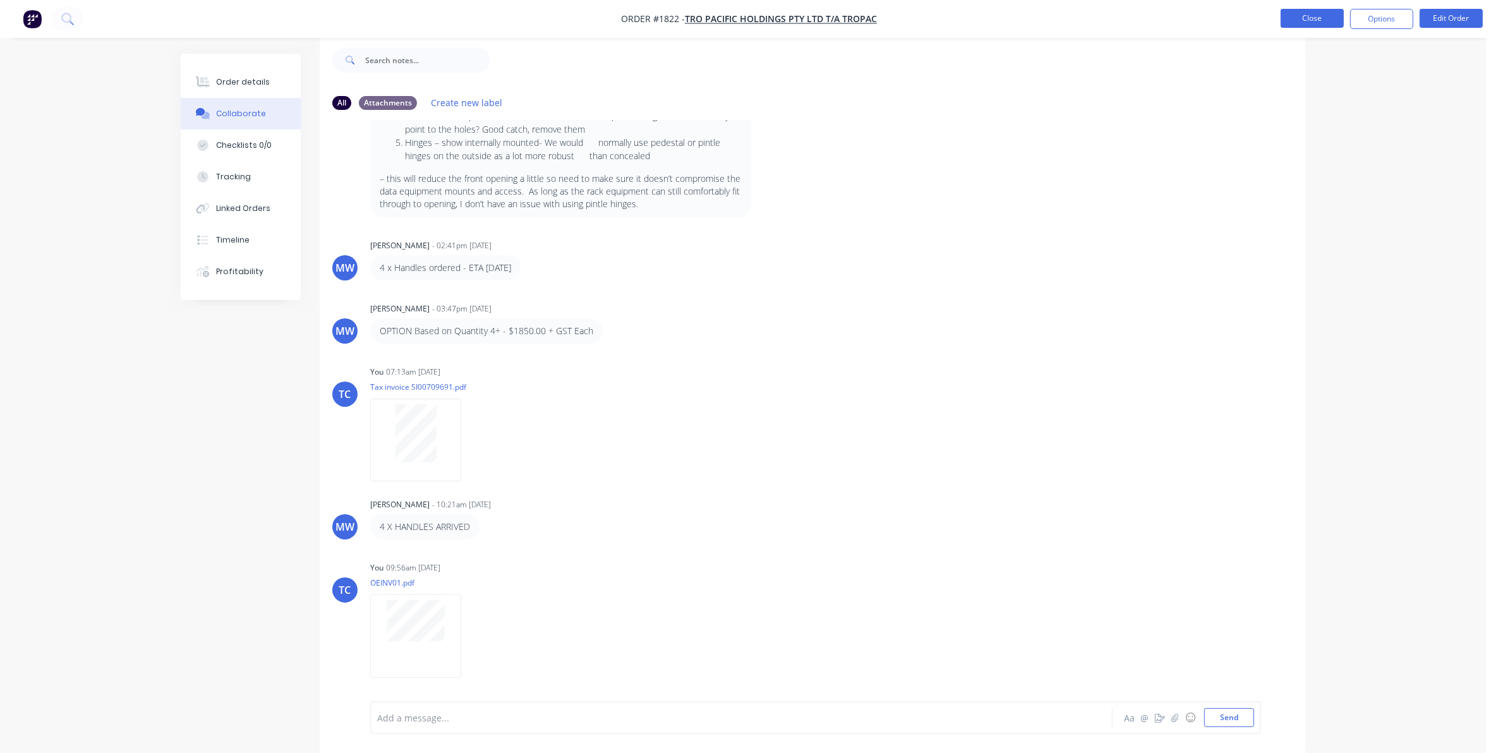
click at [1301, 17] on button "Close" at bounding box center [1311, 18] width 63 height 19
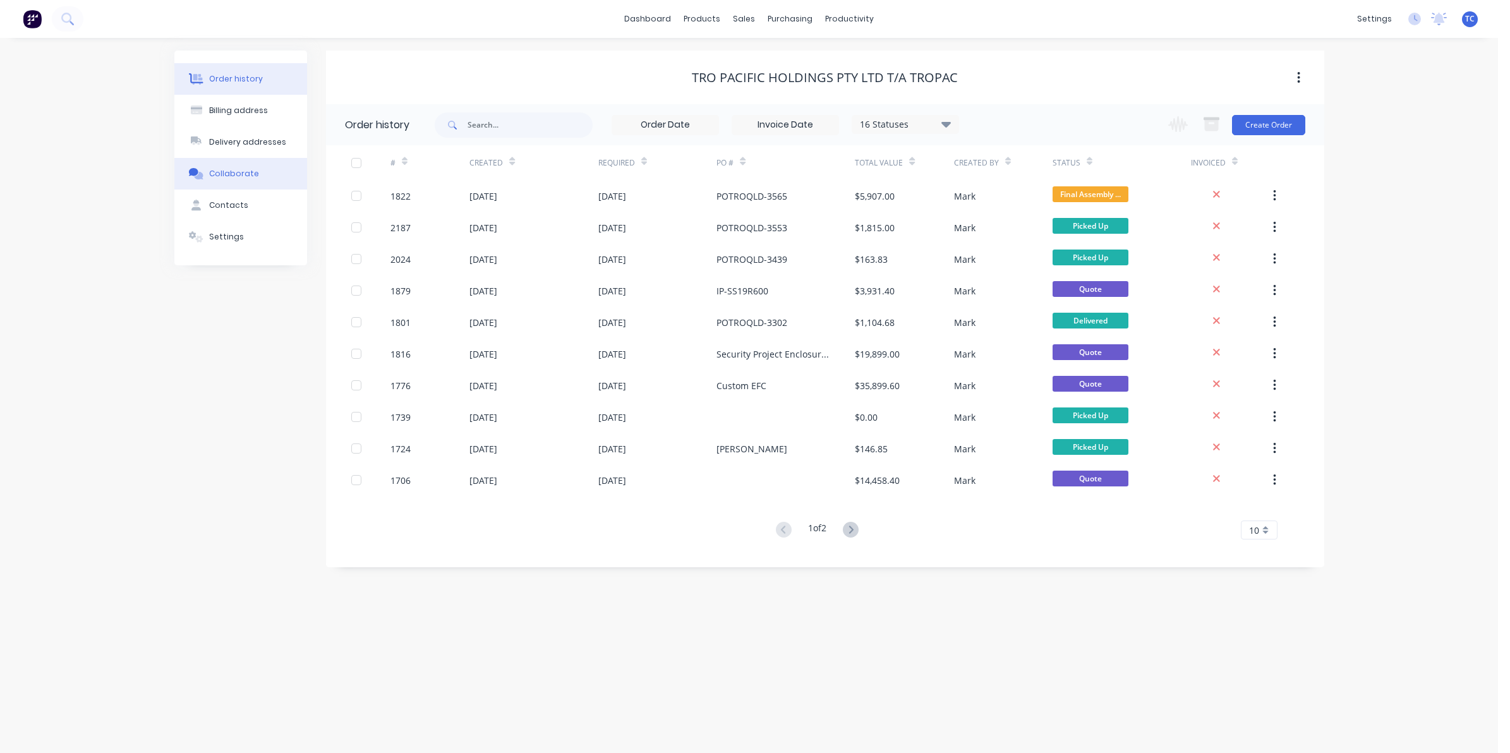
click at [229, 171] on div "Collaborate" at bounding box center [234, 173] width 50 height 11
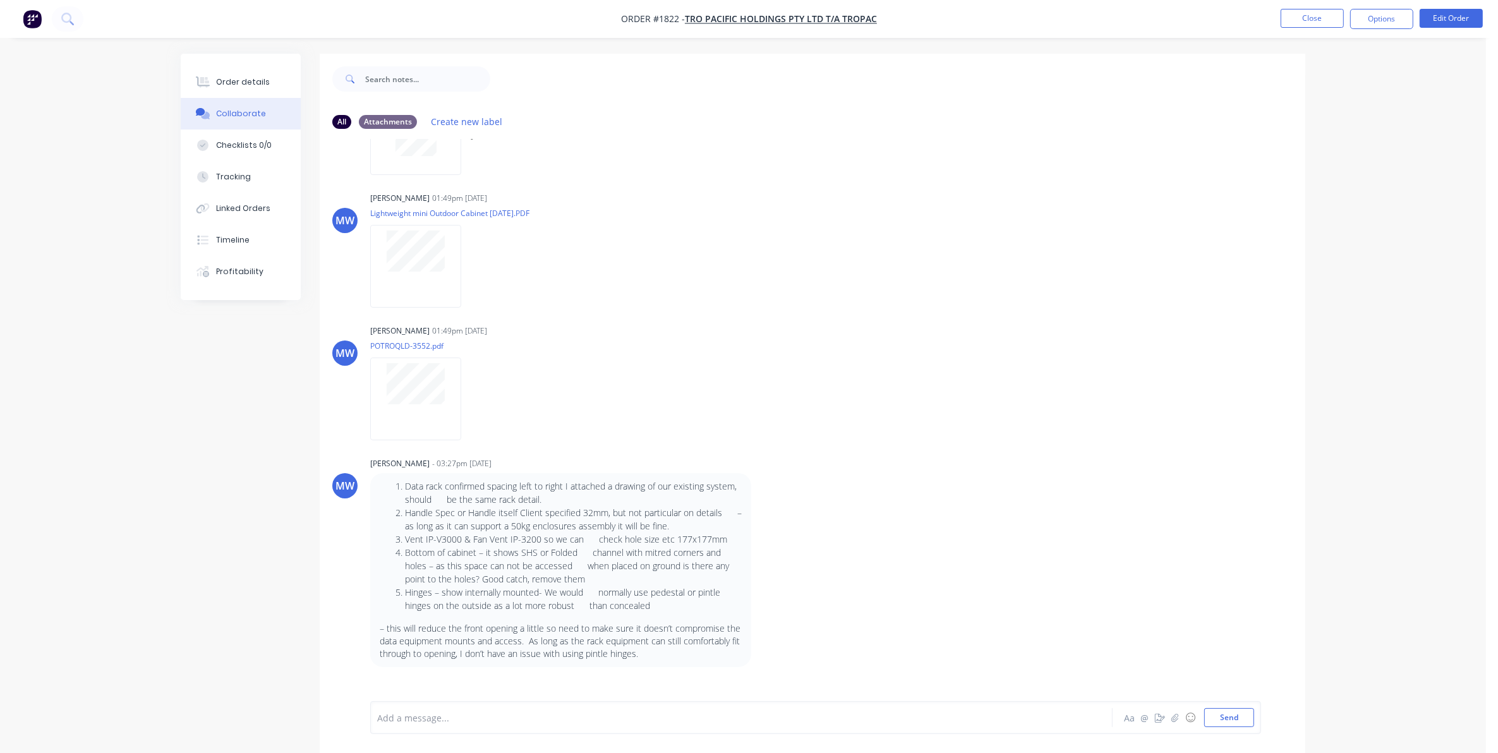
scroll to position [292, 0]
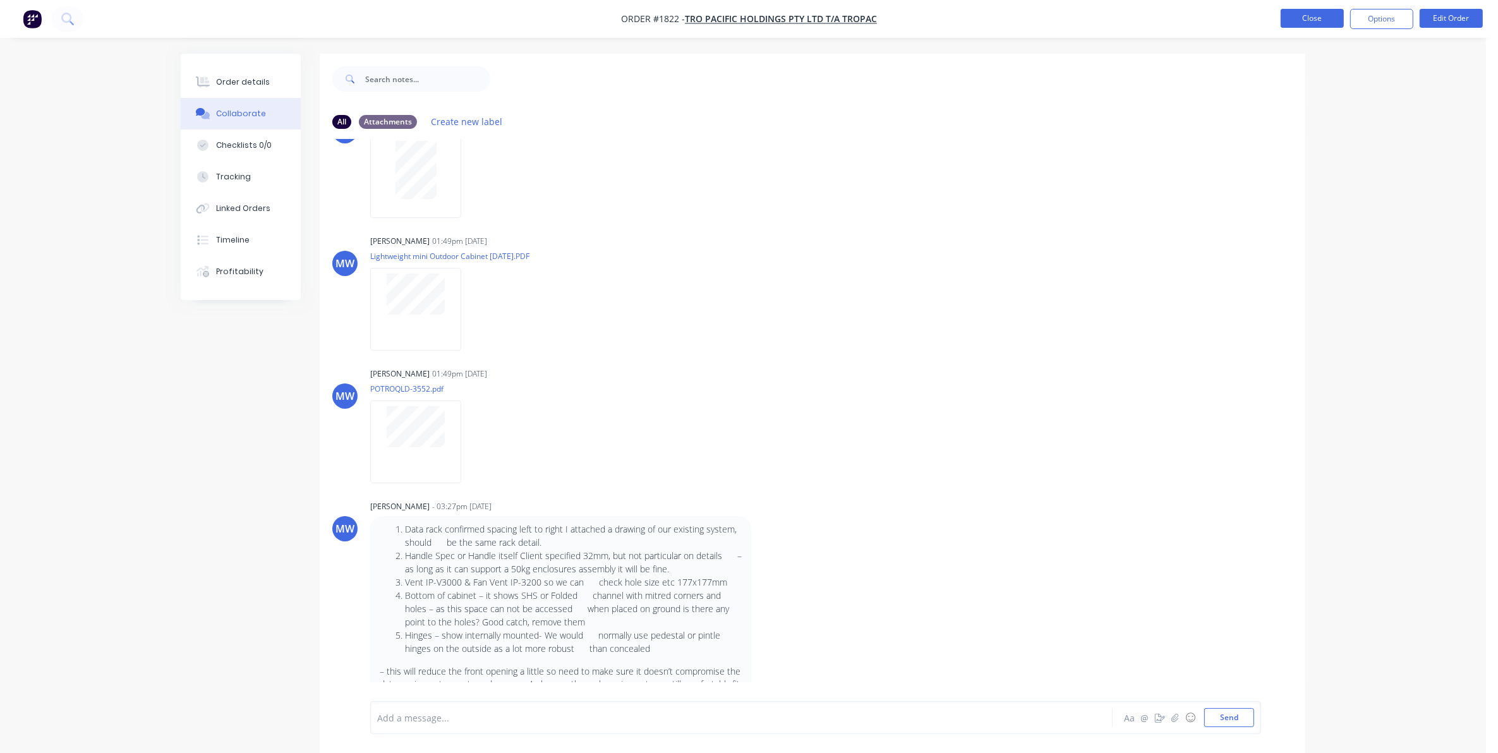
click at [1306, 14] on button "Close" at bounding box center [1311, 18] width 63 height 19
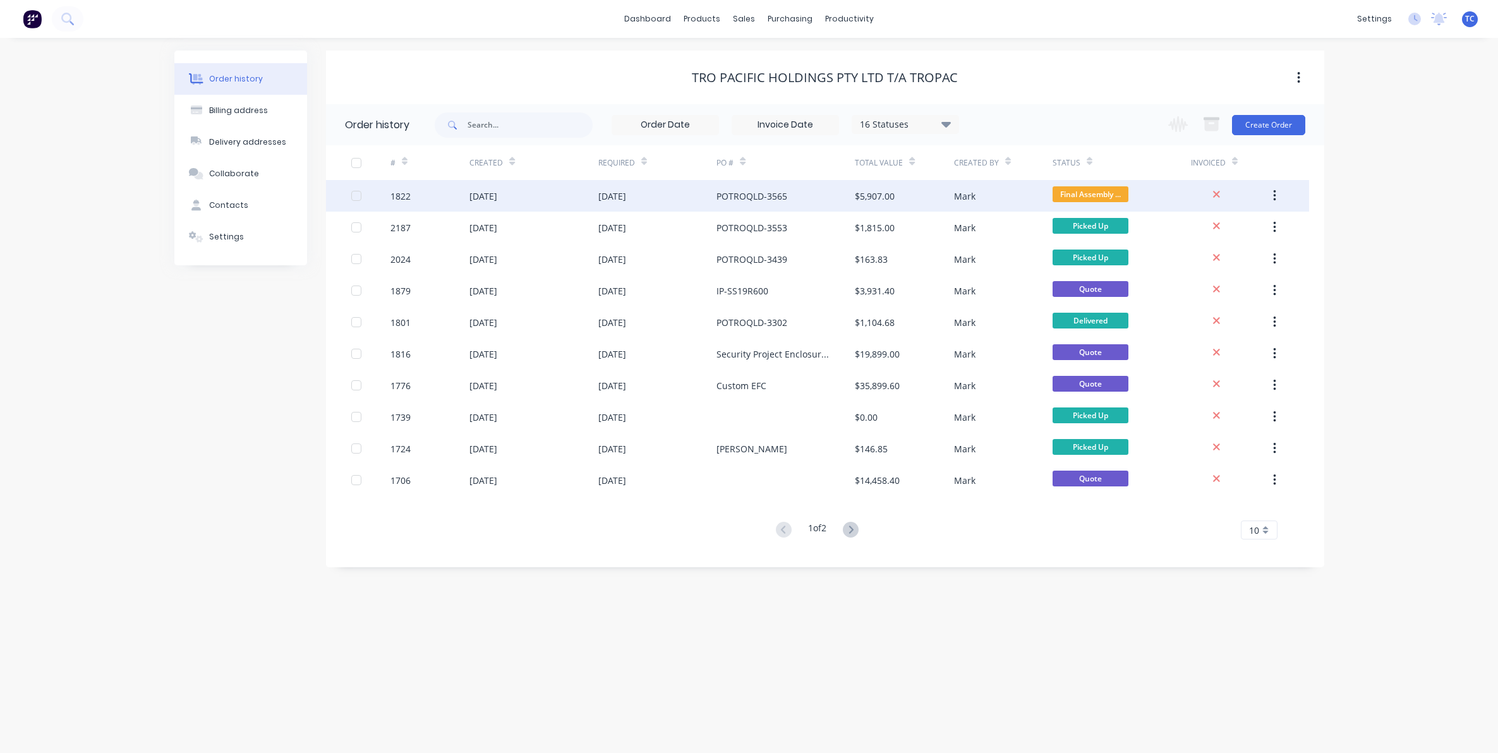
click at [523, 195] on div "[DATE]" at bounding box center [533, 196] width 128 height 32
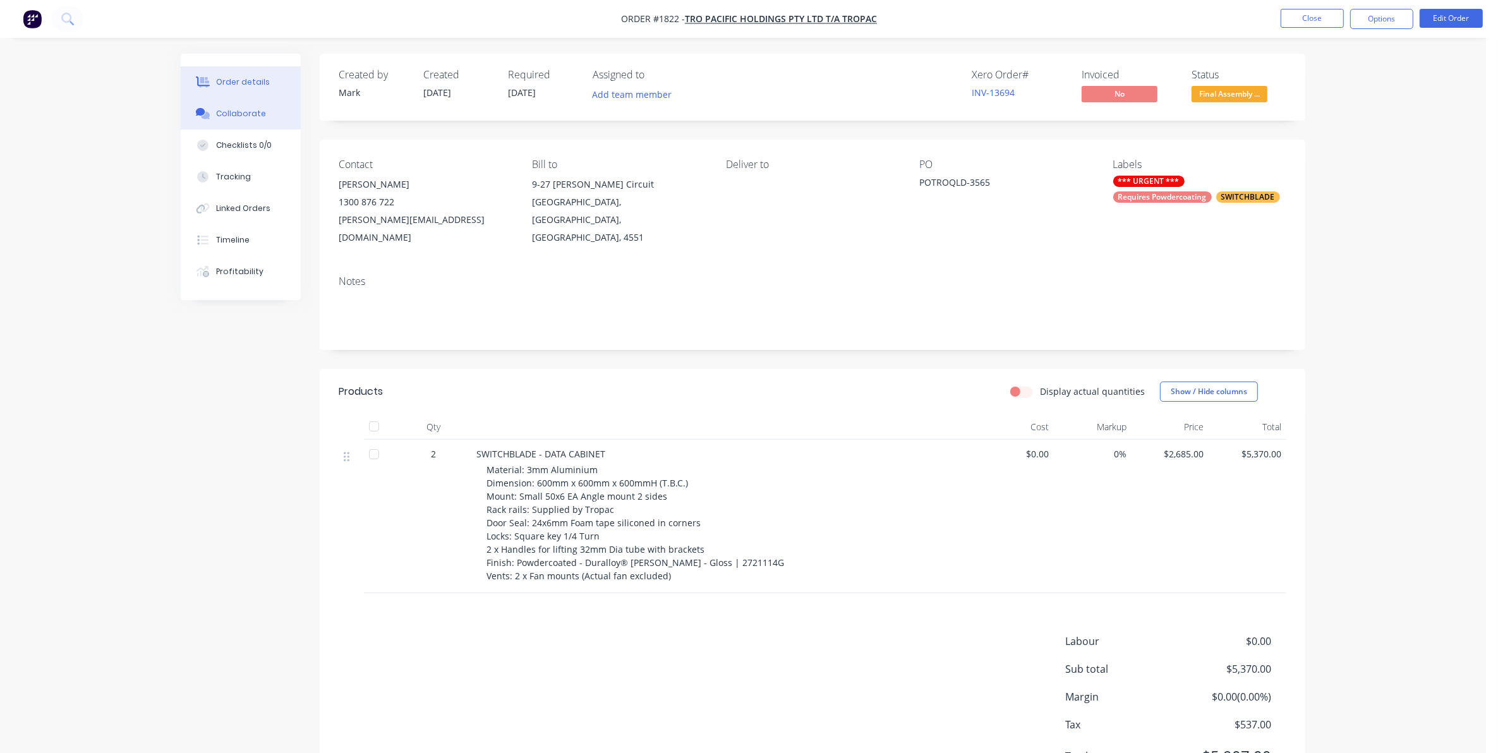
click at [241, 112] on div "Collaborate" at bounding box center [241, 113] width 50 height 11
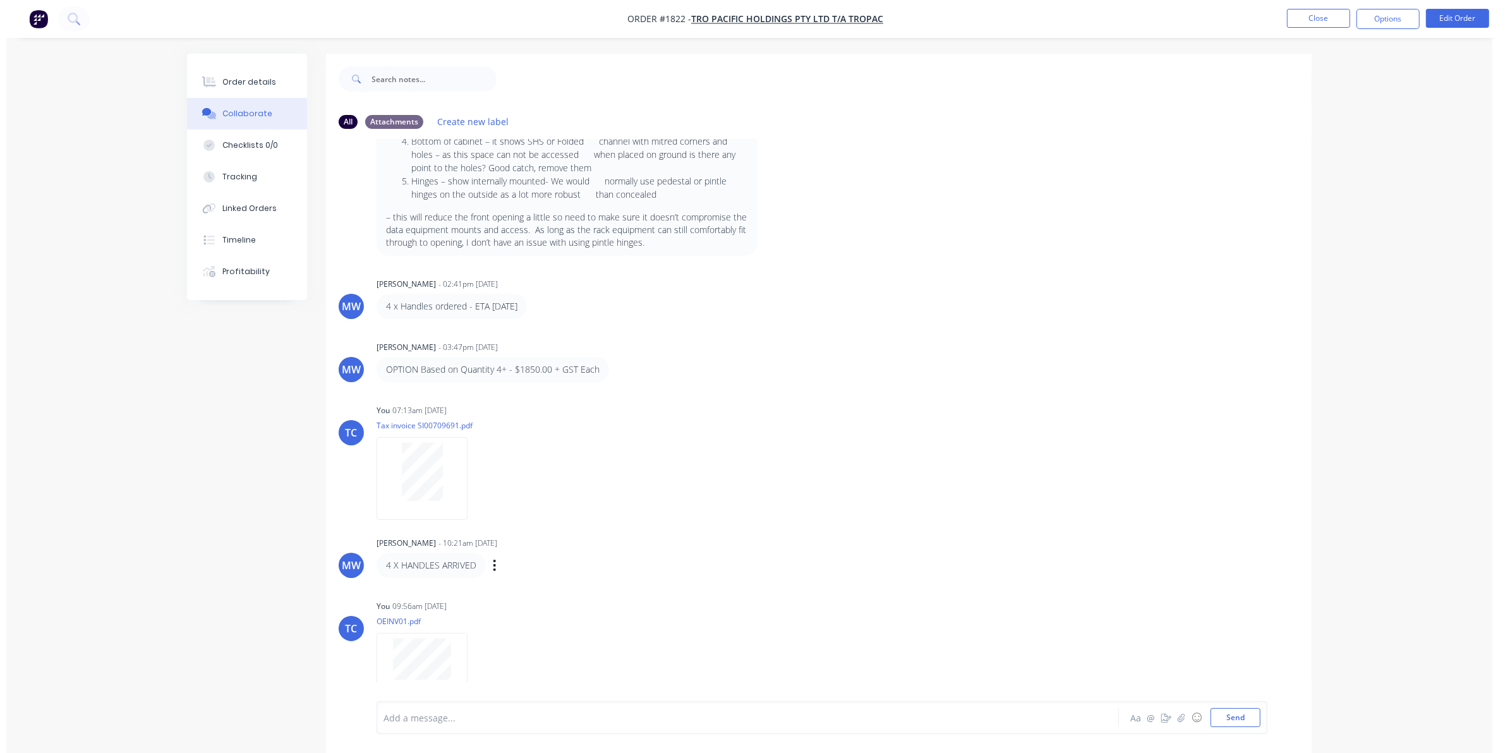
scroll to position [766, 0]
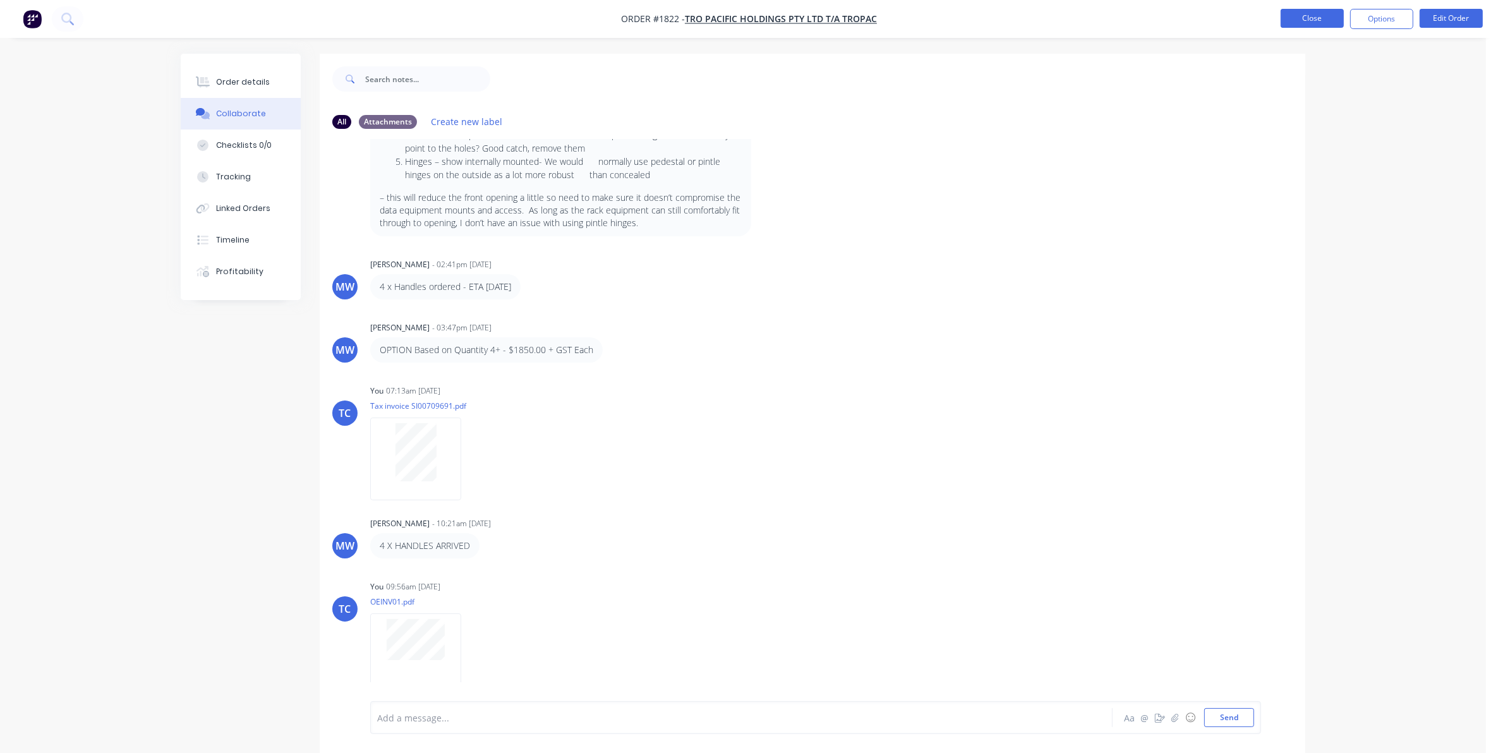
click at [1304, 15] on button "Close" at bounding box center [1311, 18] width 63 height 19
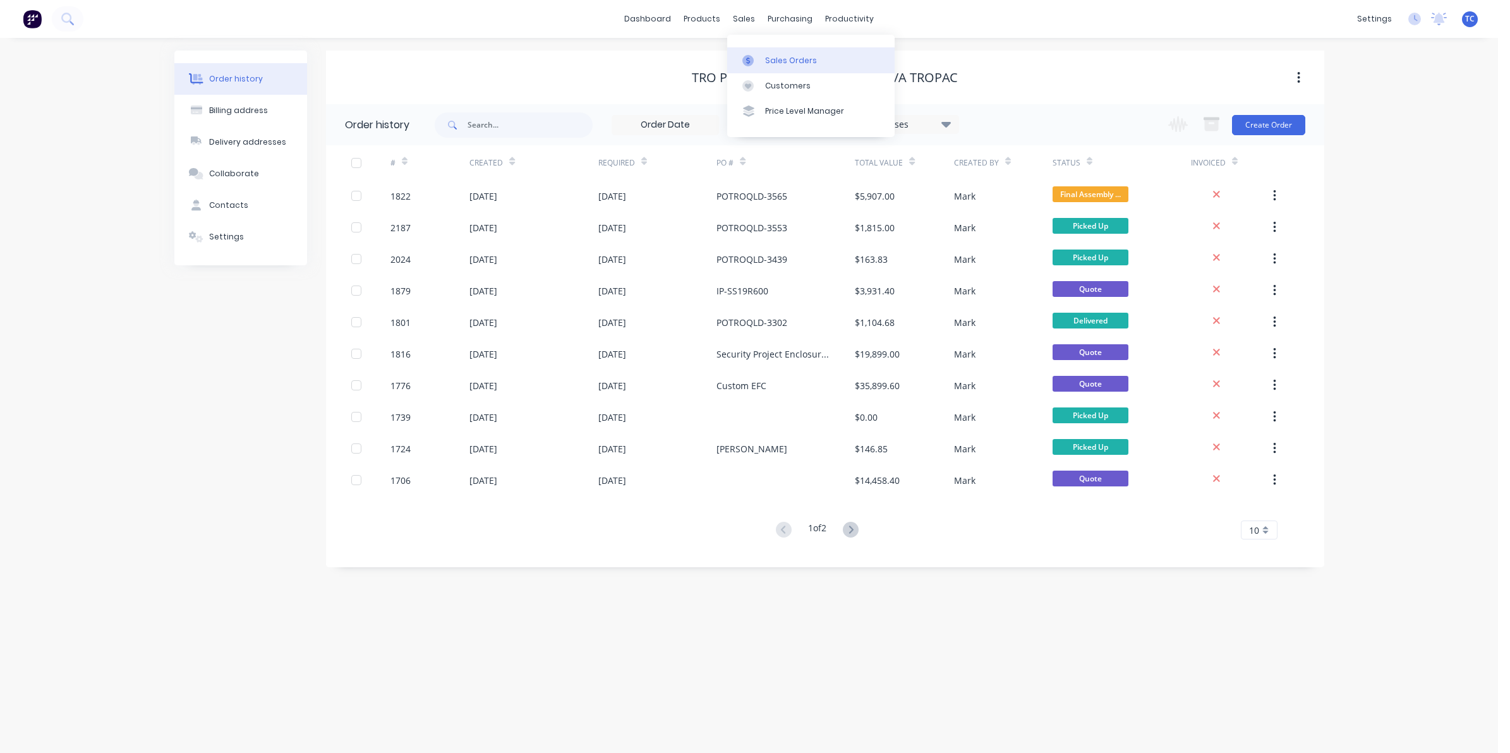
click at [778, 55] on div "Sales Orders" at bounding box center [791, 60] width 52 height 11
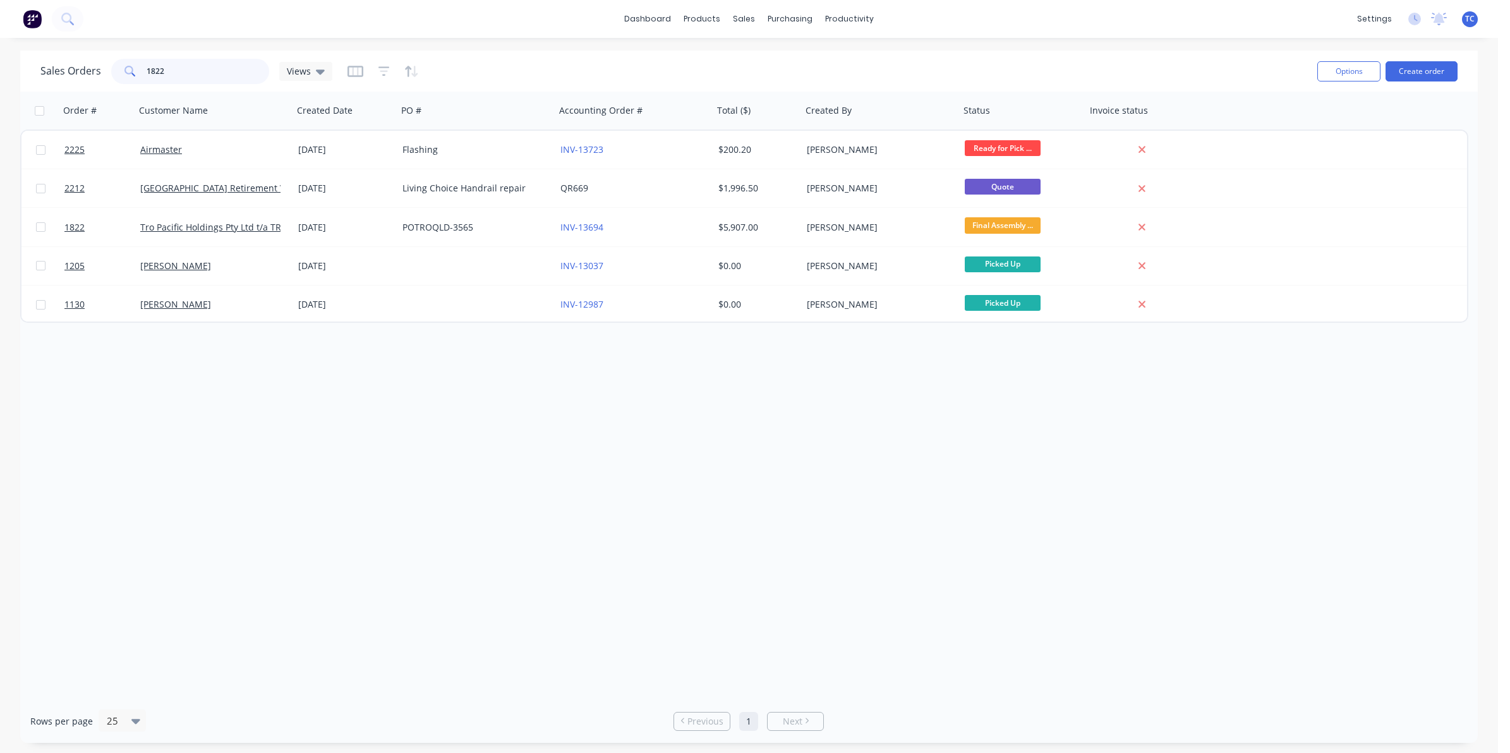
drag, startPoint x: 167, startPoint y: 68, endPoint x: 141, endPoint y: 68, distance: 26.5
click at [141, 68] on div "1822" at bounding box center [190, 71] width 158 height 25
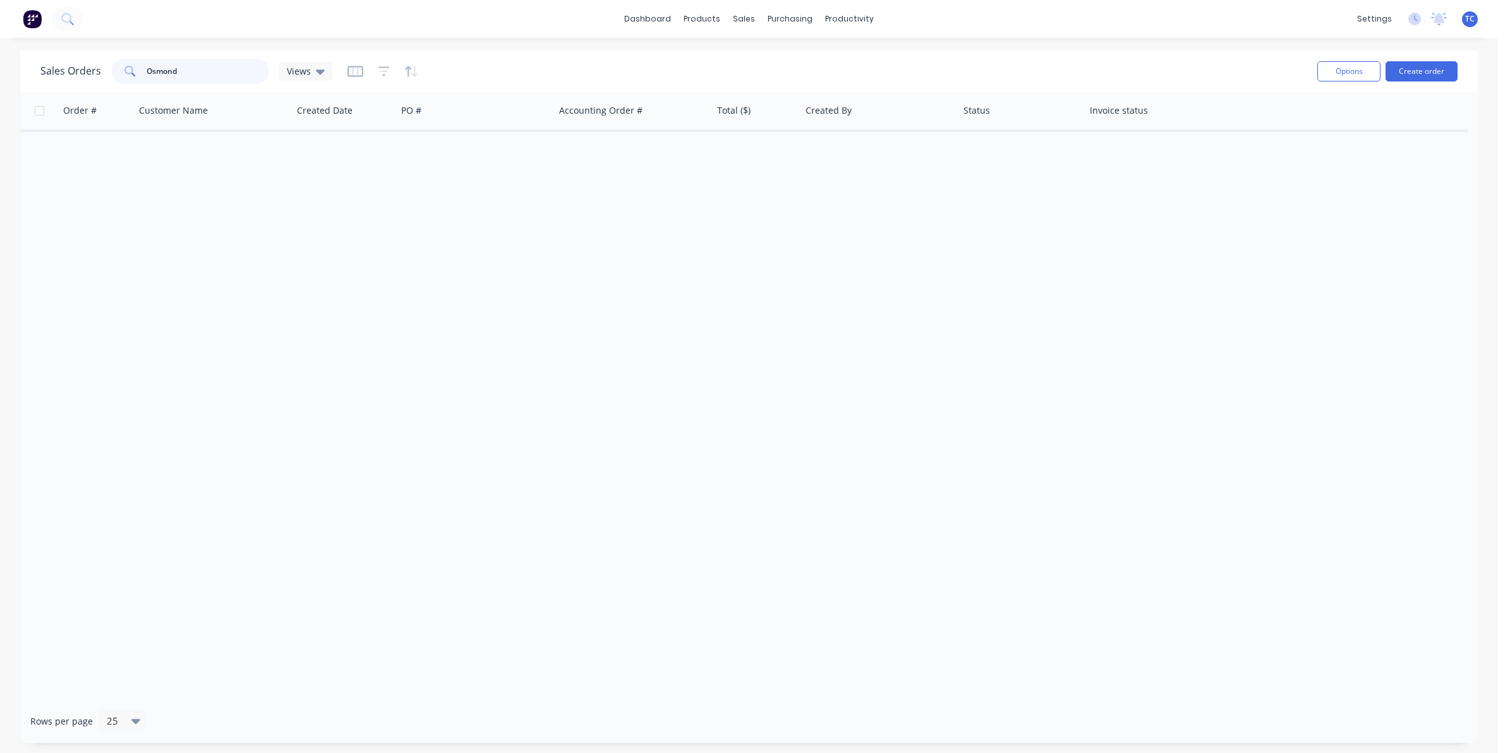
drag, startPoint x: 181, startPoint y: 70, endPoint x: 143, endPoint y: 67, distance: 37.4
click at [143, 67] on div "Osmond" at bounding box center [190, 71] width 158 height 25
type input "[PERSON_NAME]"
click at [768, 55] on div "Sales Orders" at bounding box center [791, 60] width 52 height 11
drag, startPoint x: 200, startPoint y: 70, endPoint x: 143, endPoint y: 71, distance: 56.9
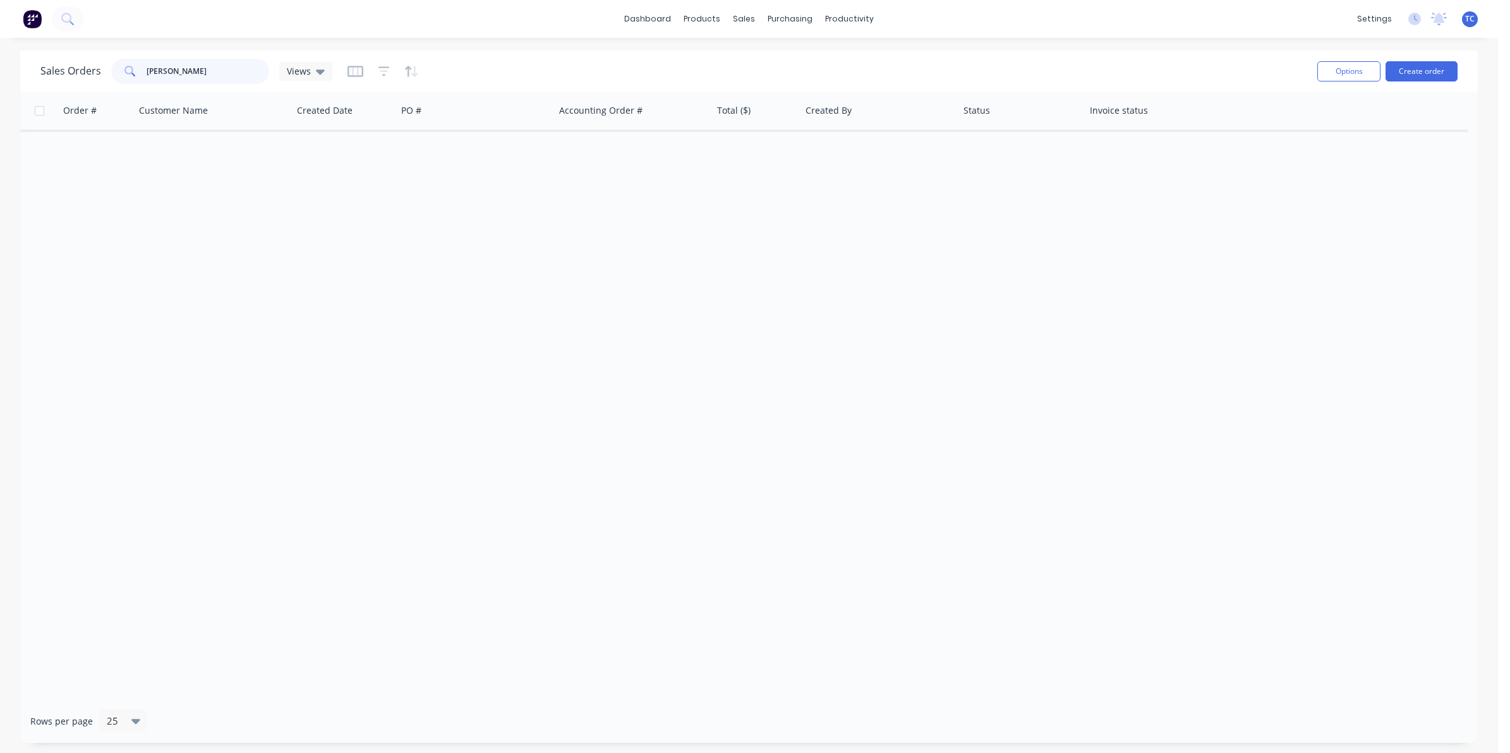
click at [143, 71] on div "[PERSON_NAME]" at bounding box center [190, 71] width 158 height 25
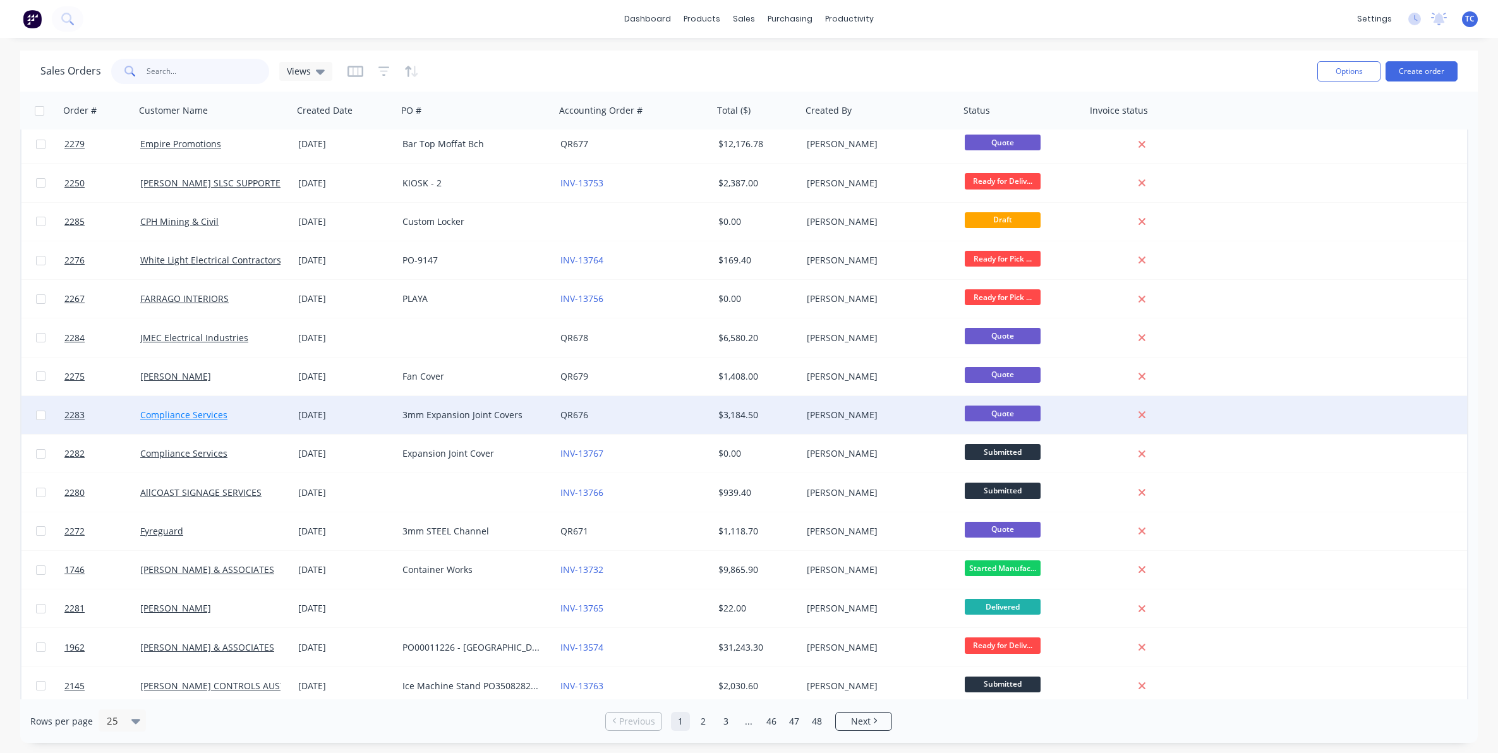
scroll to position [79, 0]
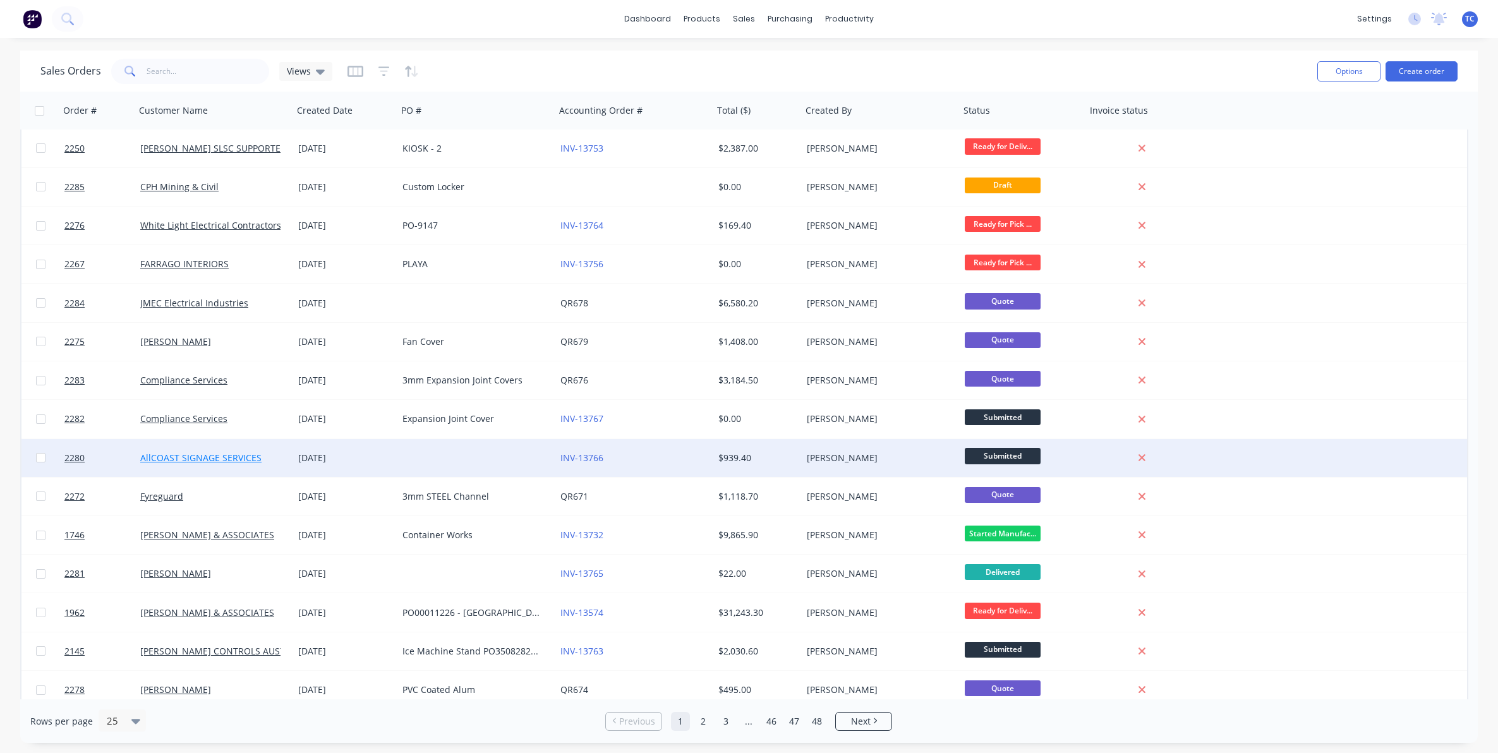
click at [220, 457] on link "AllCOAST SIGNAGE SERVICES" at bounding box center [200, 458] width 121 height 12
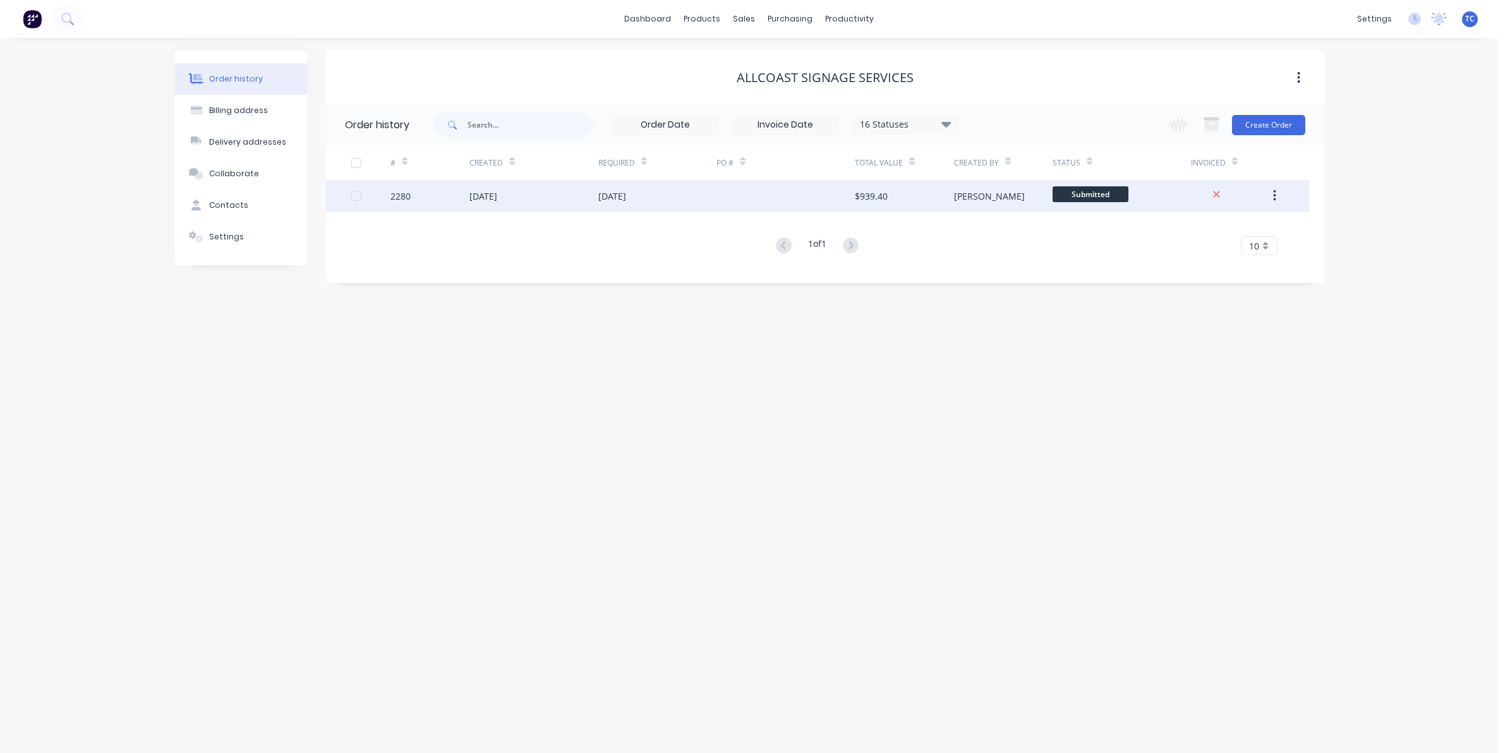
click at [488, 193] on div "[DATE]" at bounding box center [483, 196] width 28 height 13
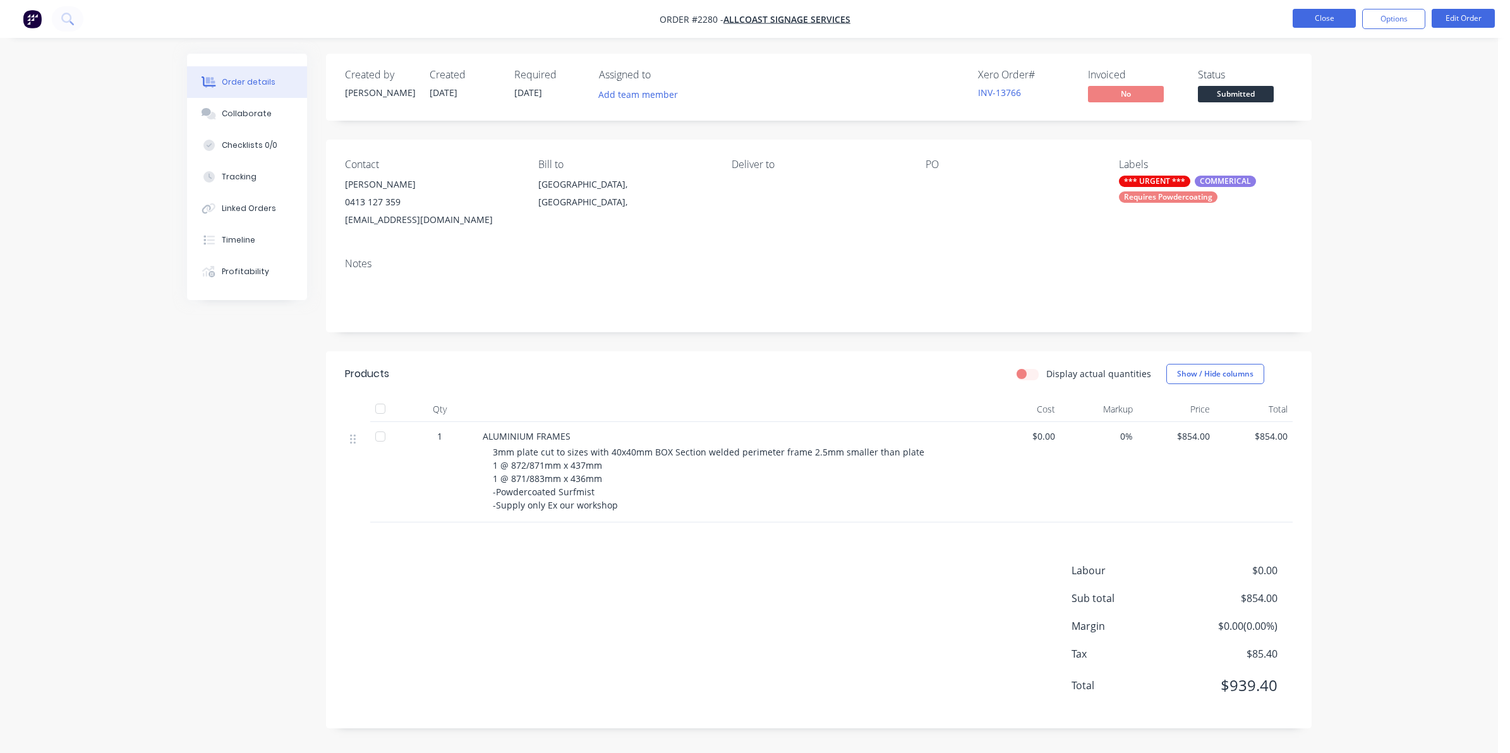
click at [1315, 16] on button "Close" at bounding box center [1323, 18] width 63 height 19
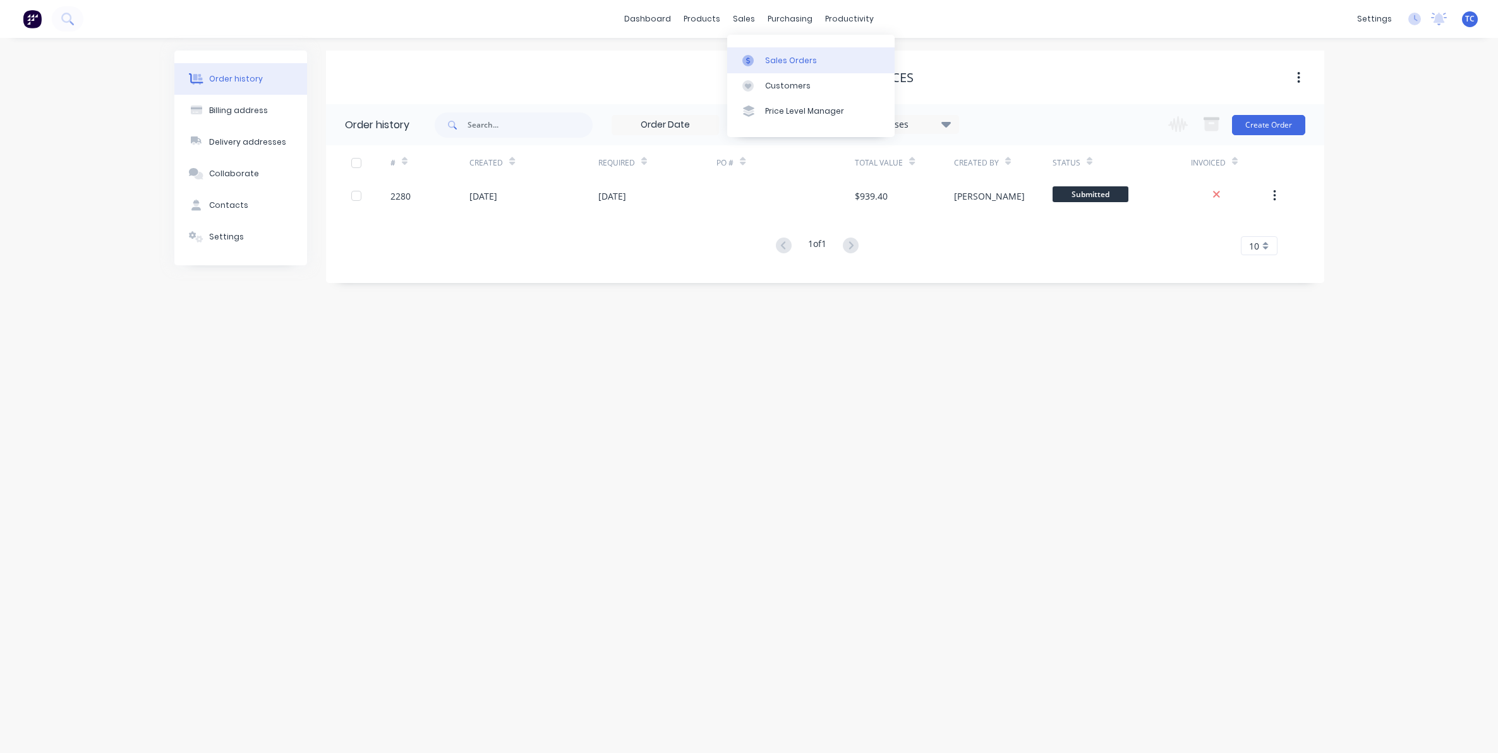
click at [781, 55] on div "Sales Orders" at bounding box center [791, 60] width 52 height 11
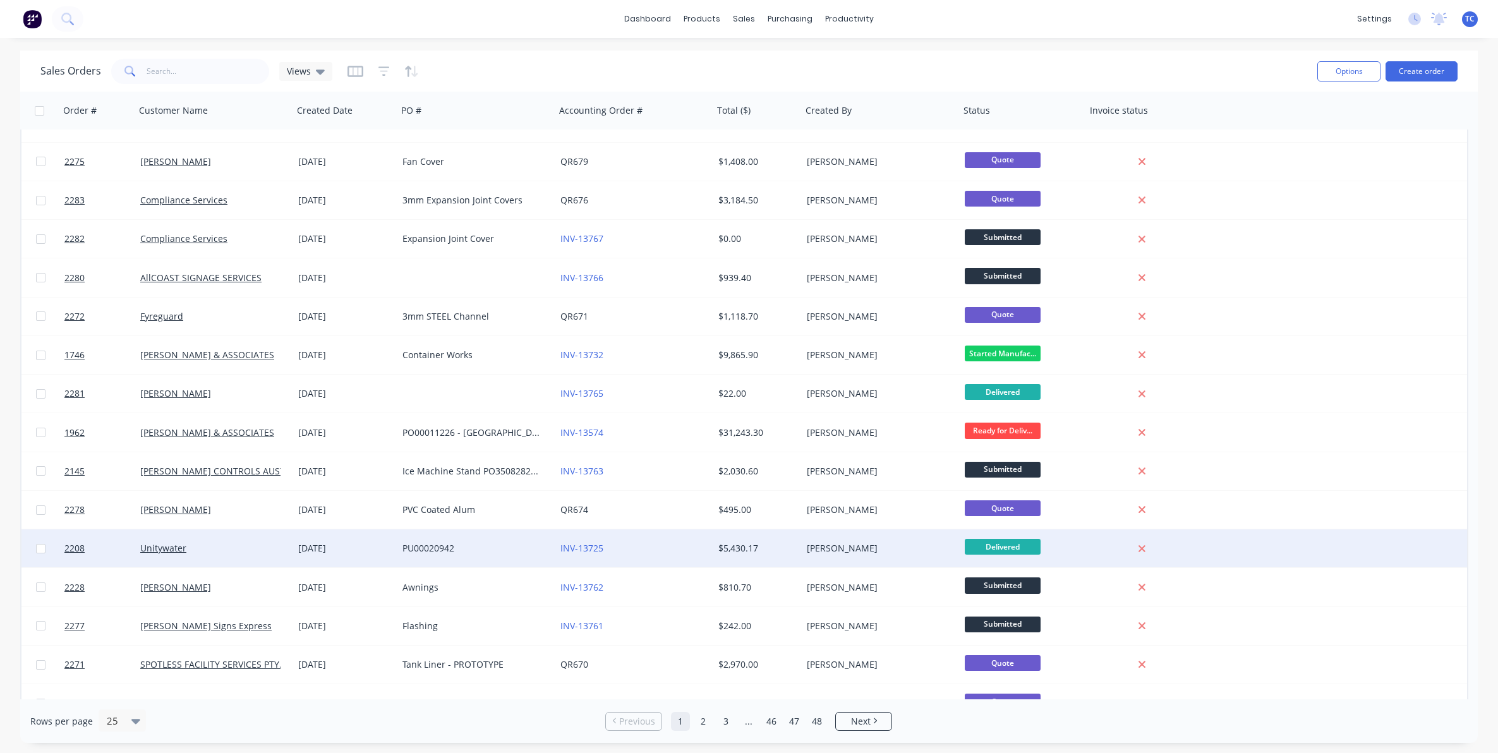
scroll to position [397, 0]
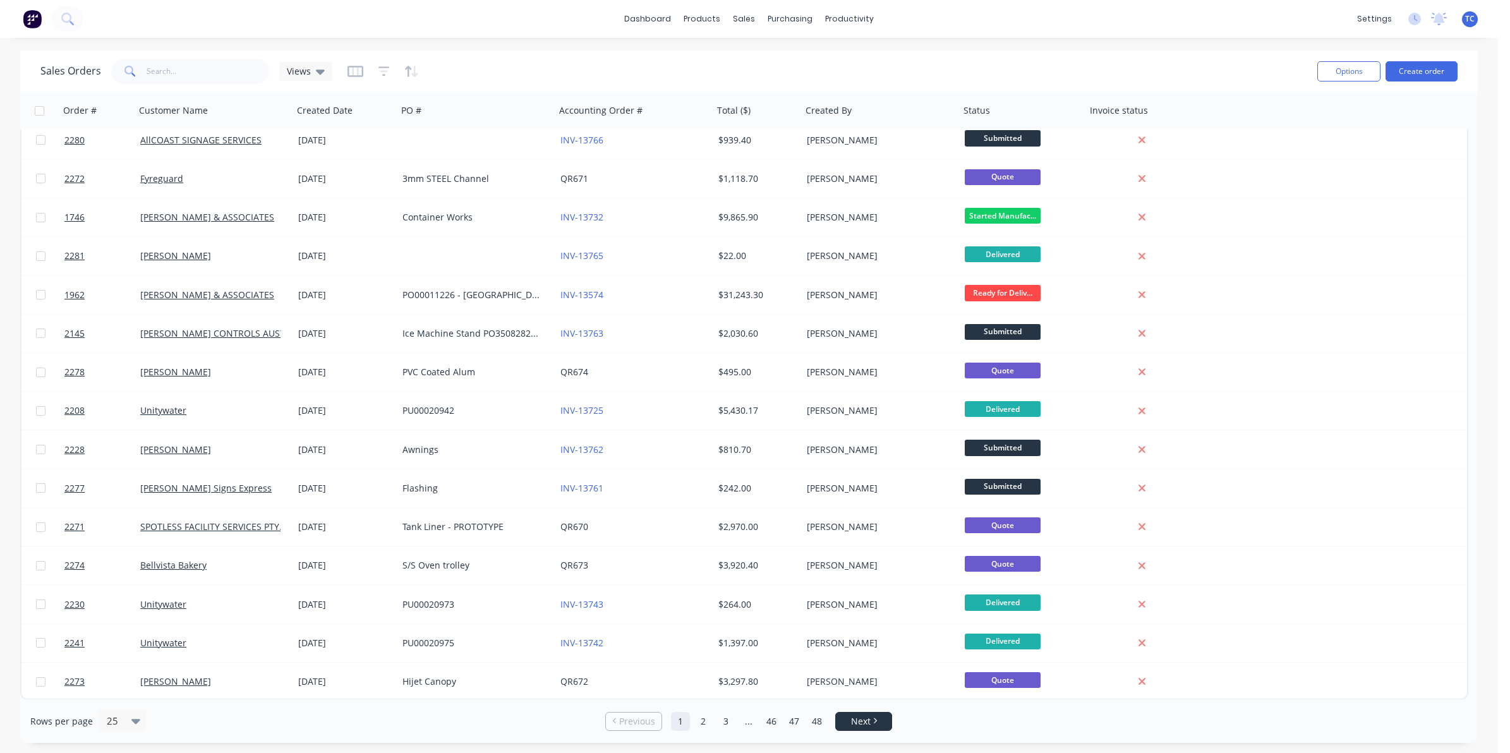
click at [870, 721] on link "Next" at bounding box center [864, 721] width 56 height 13
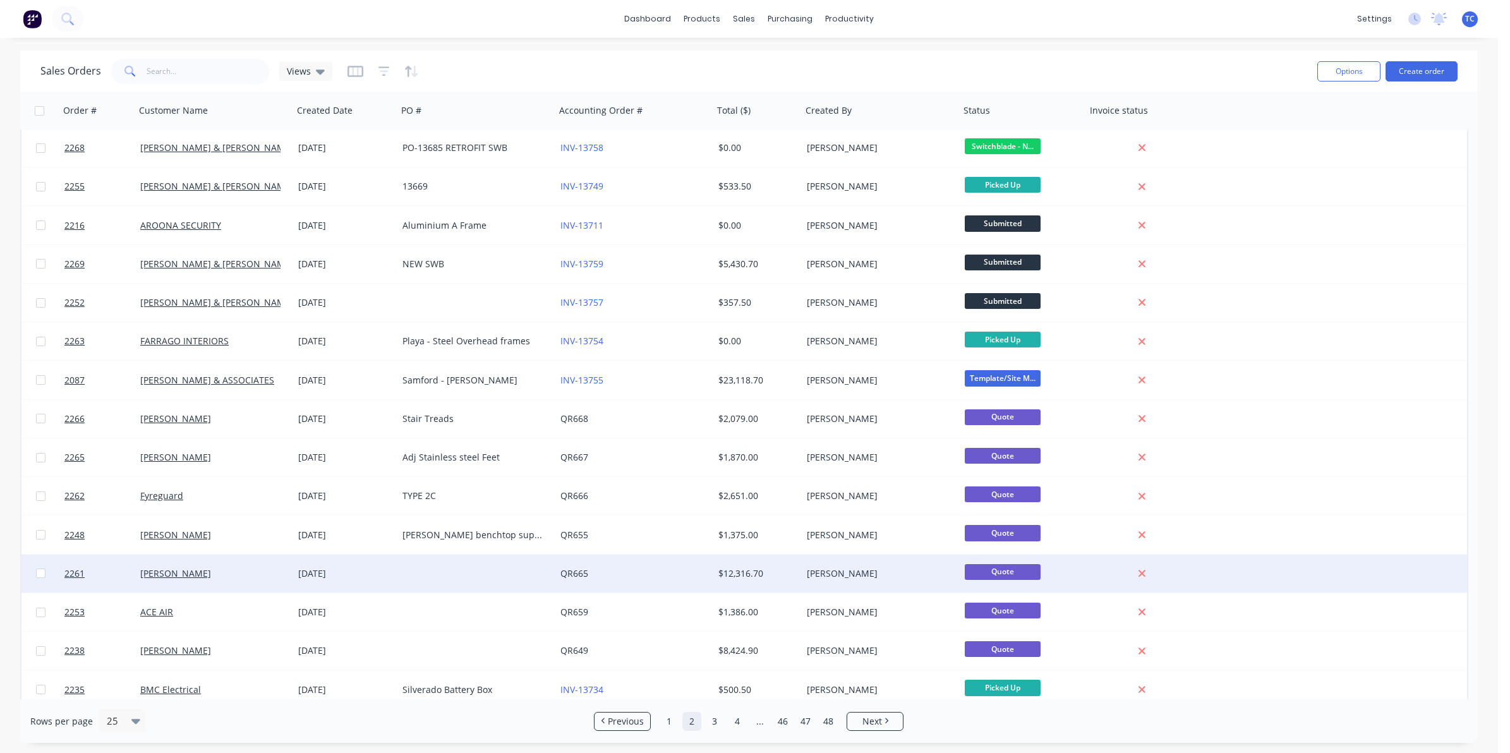
scroll to position [158, 0]
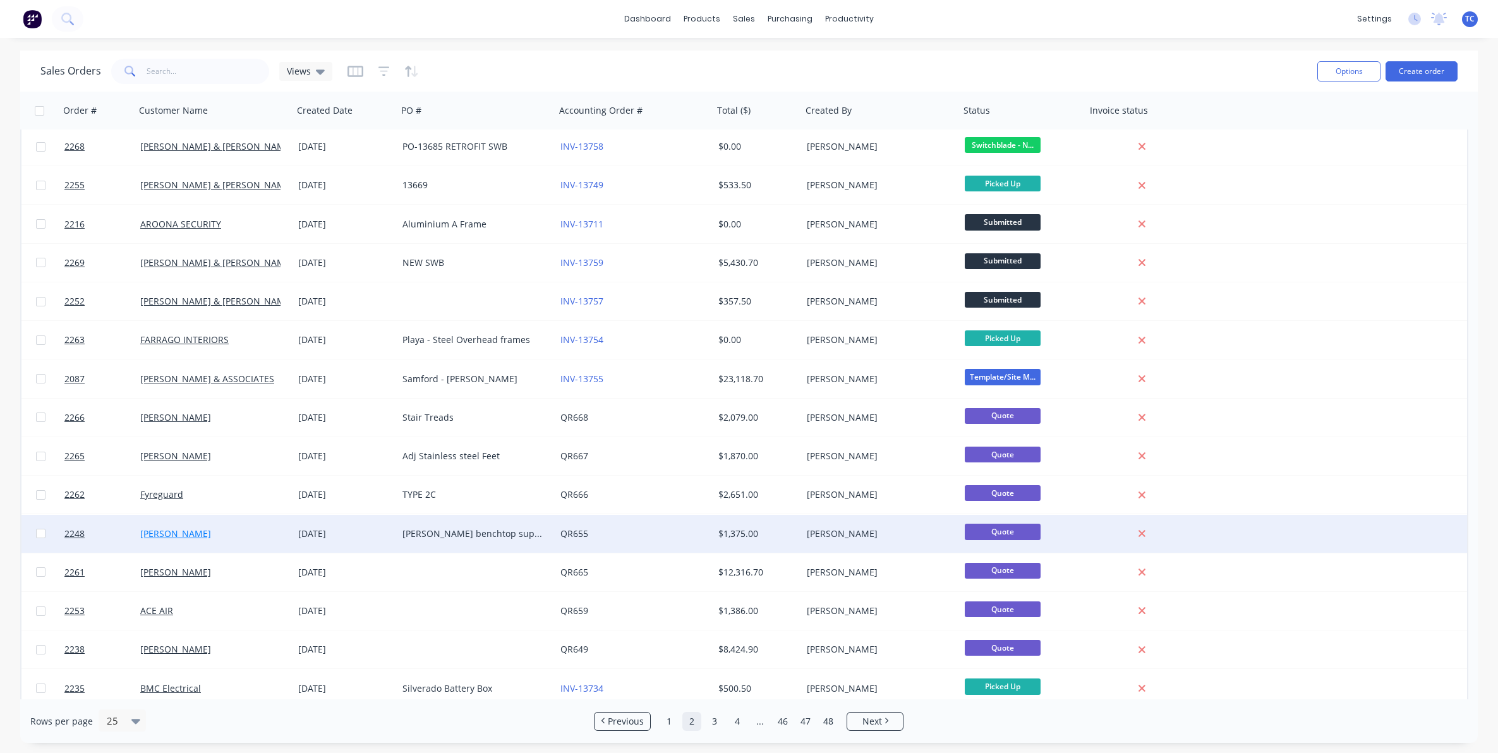
click at [188, 531] on link "[PERSON_NAME]" at bounding box center [175, 533] width 71 height 12
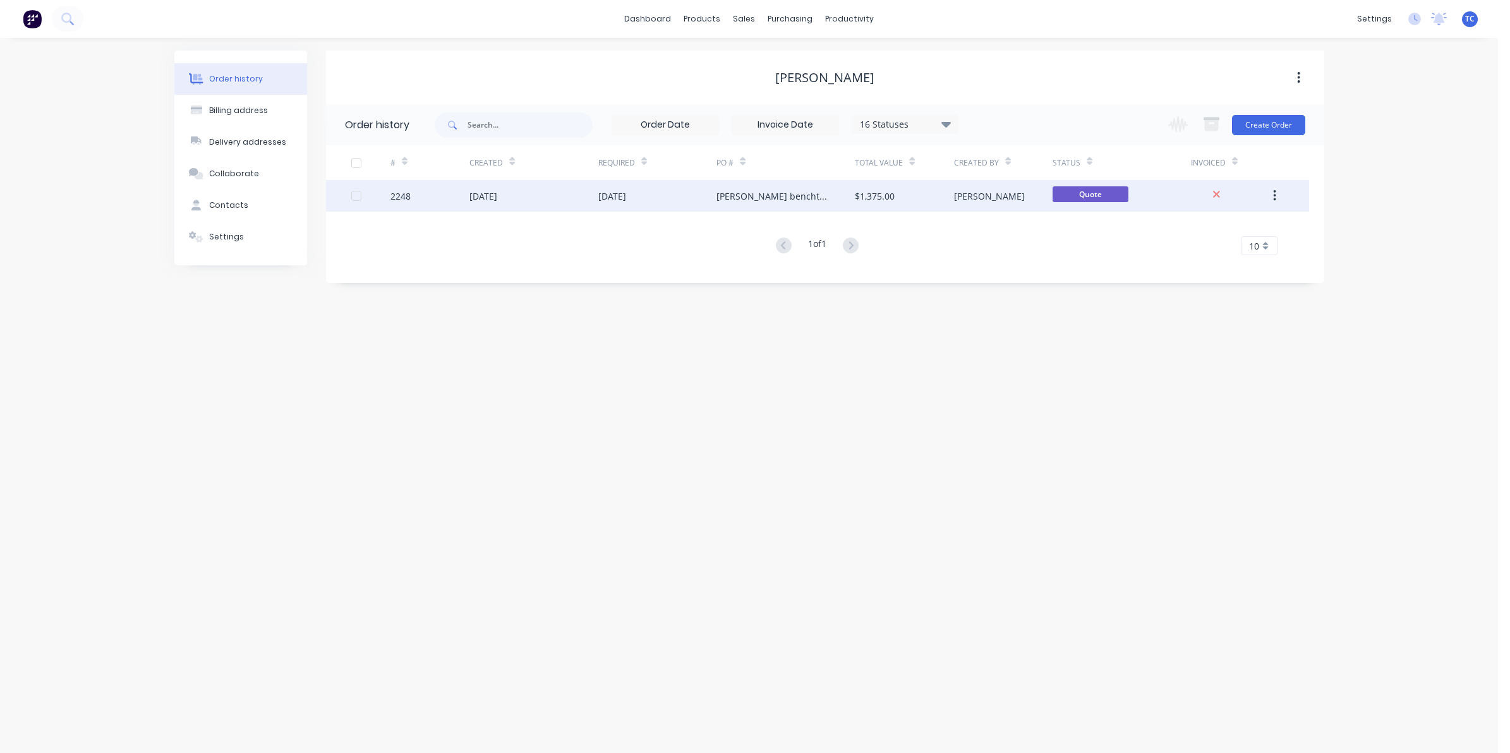
click at [626, 193] on div "[DATE]" at bounding box center [612, 196] width 28 height 13
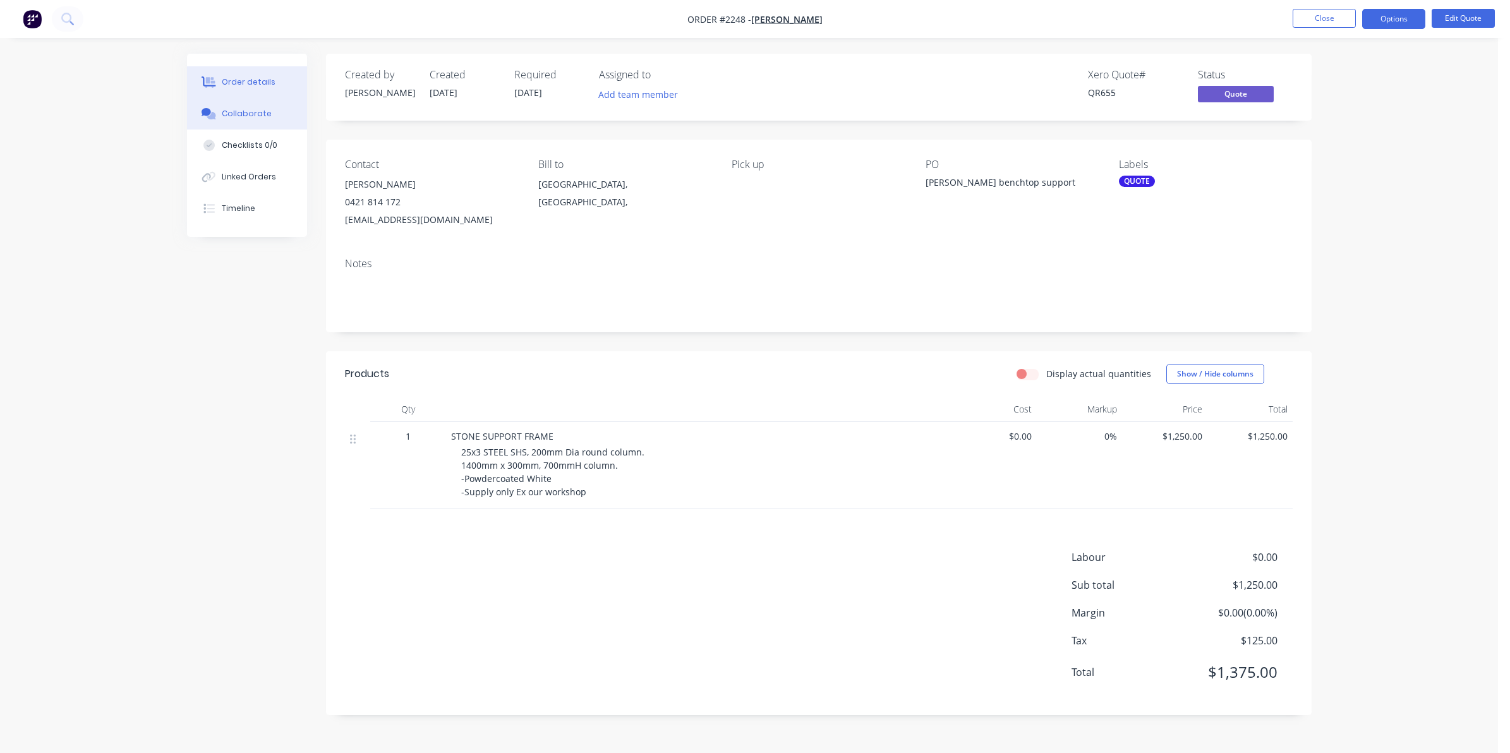
click at [253, 109] on div "Collaborate" at bounding box center [247, 113] width 50 height 11
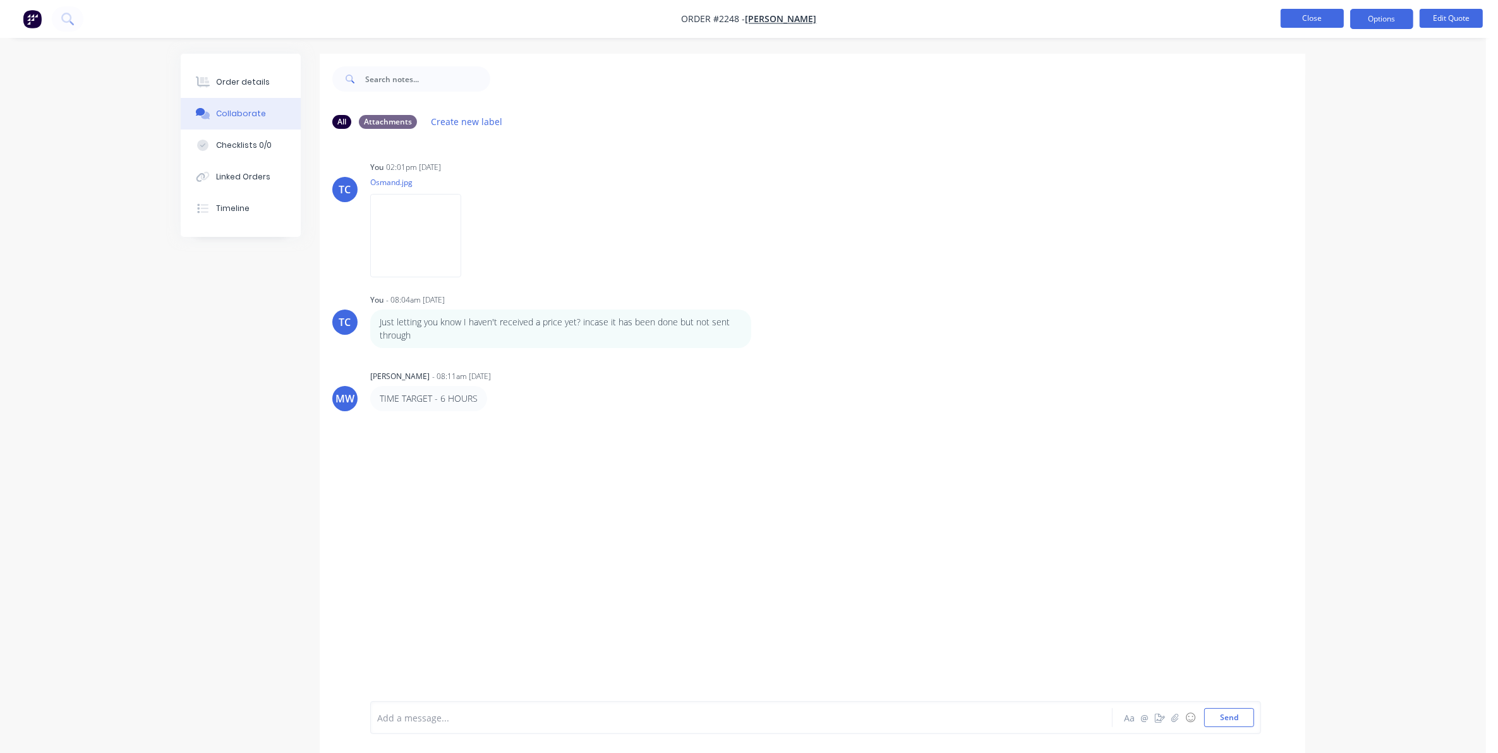
click at [1299, 16] on button "Close" at bounding box center [1311, 18] width 63 height 19
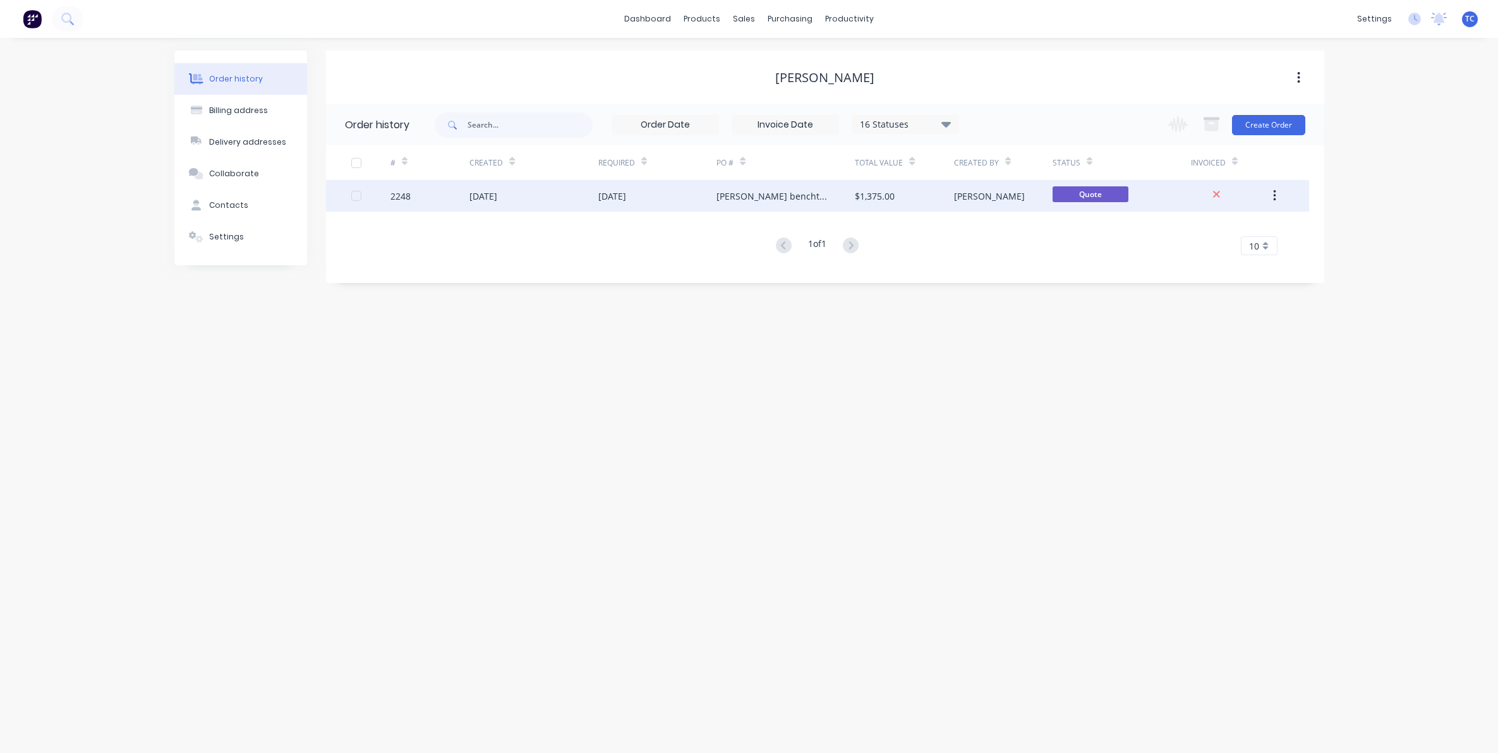
click at [595, 197] on div "[DATE]" at bounding box center [533, 196] width 128 height 32
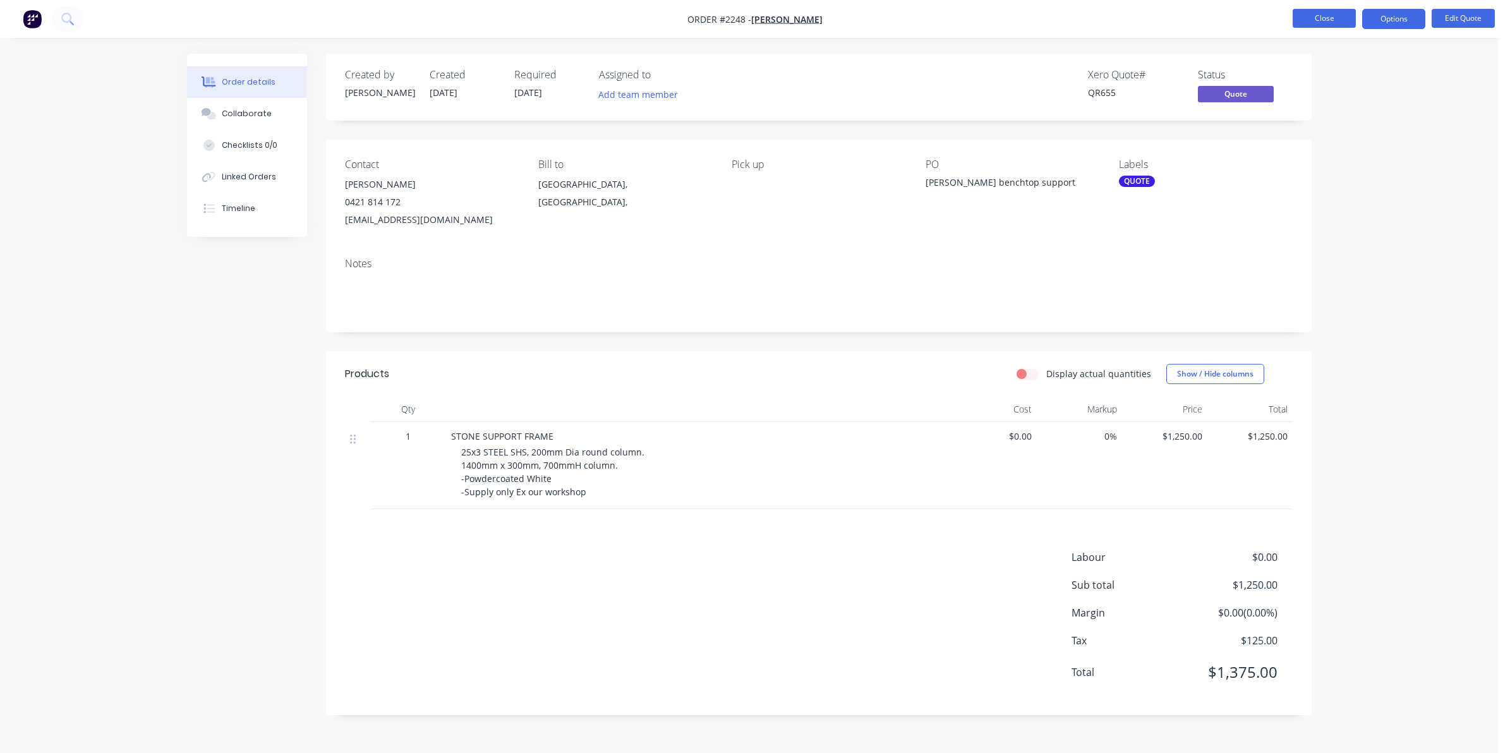
click at [1322, 16] on button "Close" at bounding box center [1323, 18] width 63 height 19
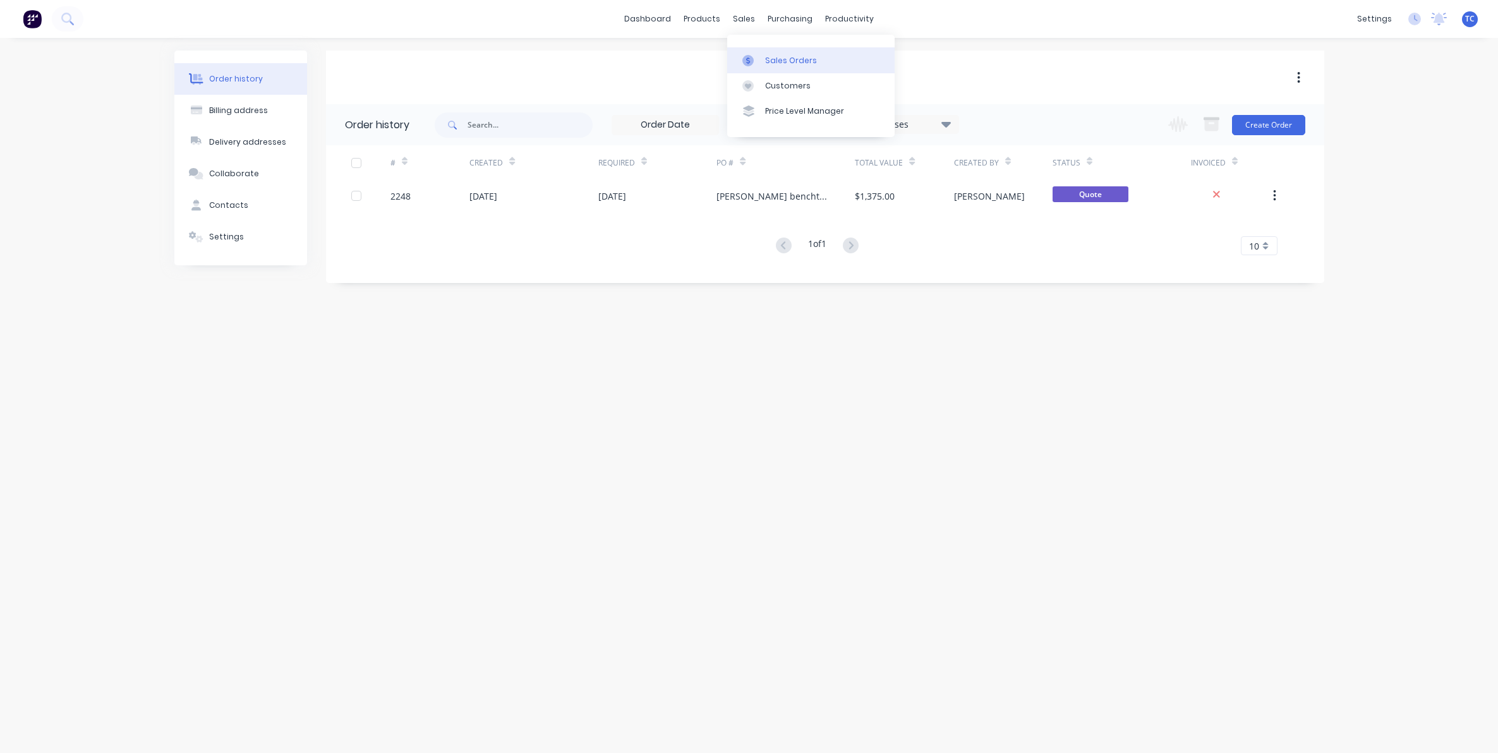
click at [781, 59] on div "Sales Orders" at bounding box center [791, 60] width 52 height 11
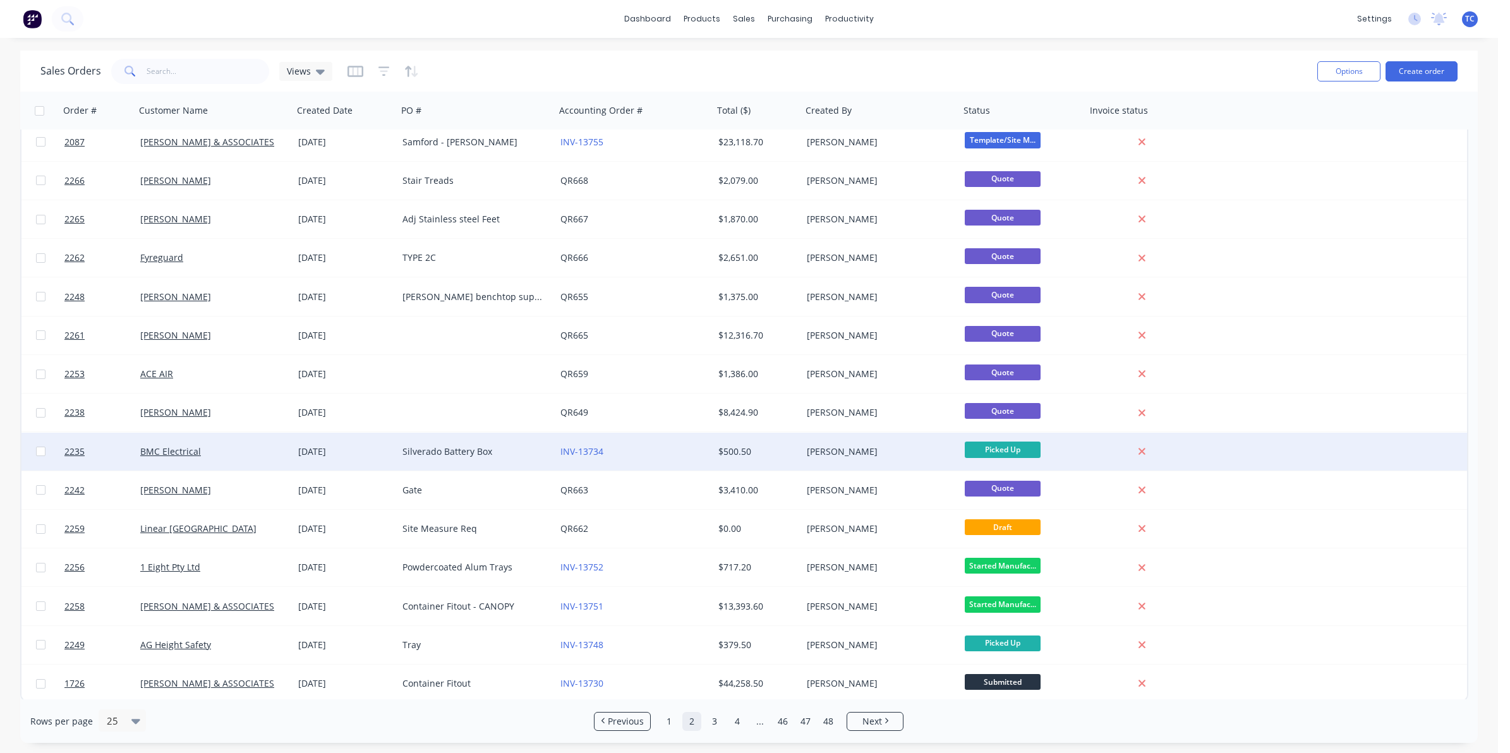
scroll to position [397, 0]
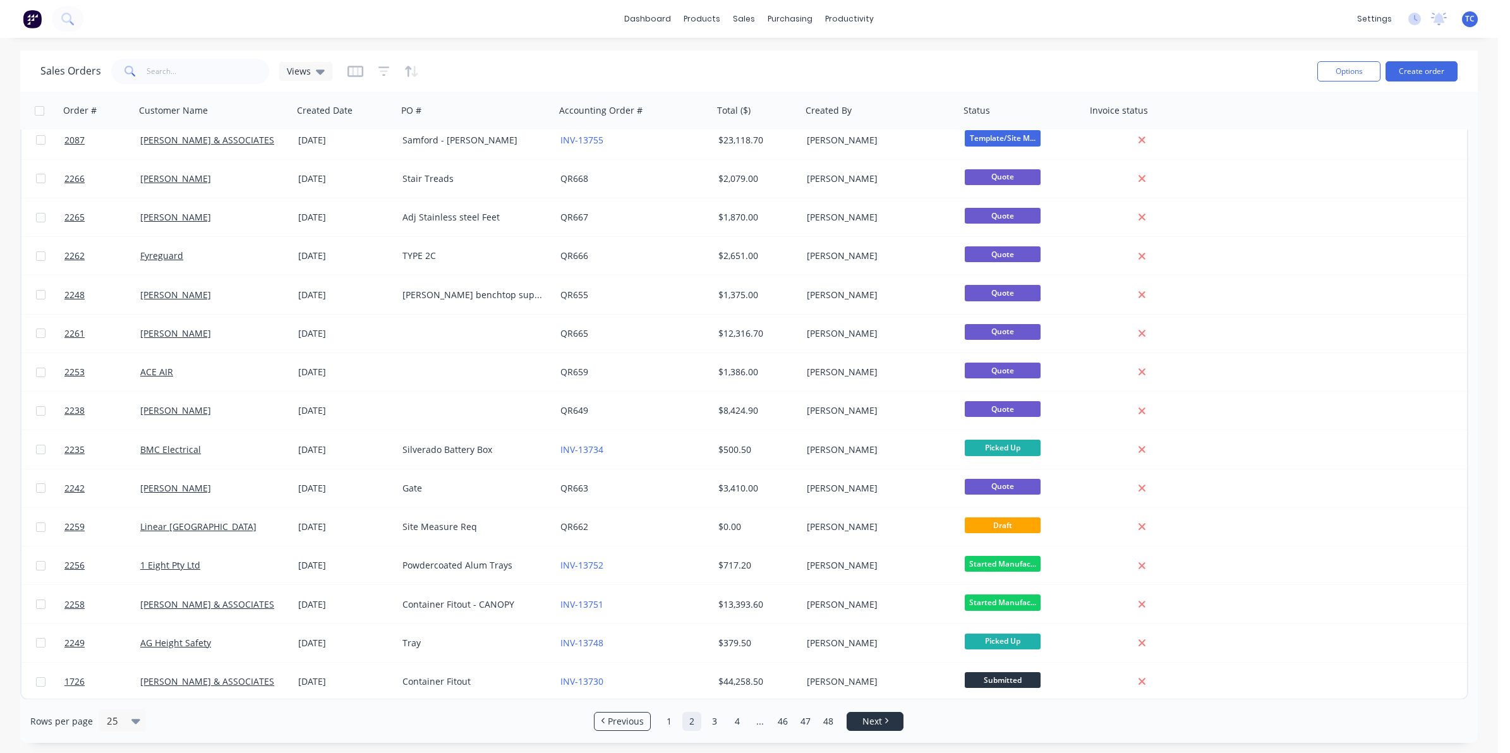
click at [872, 721] on span "Next" at bounding box center [872, 721] width 20 height 13
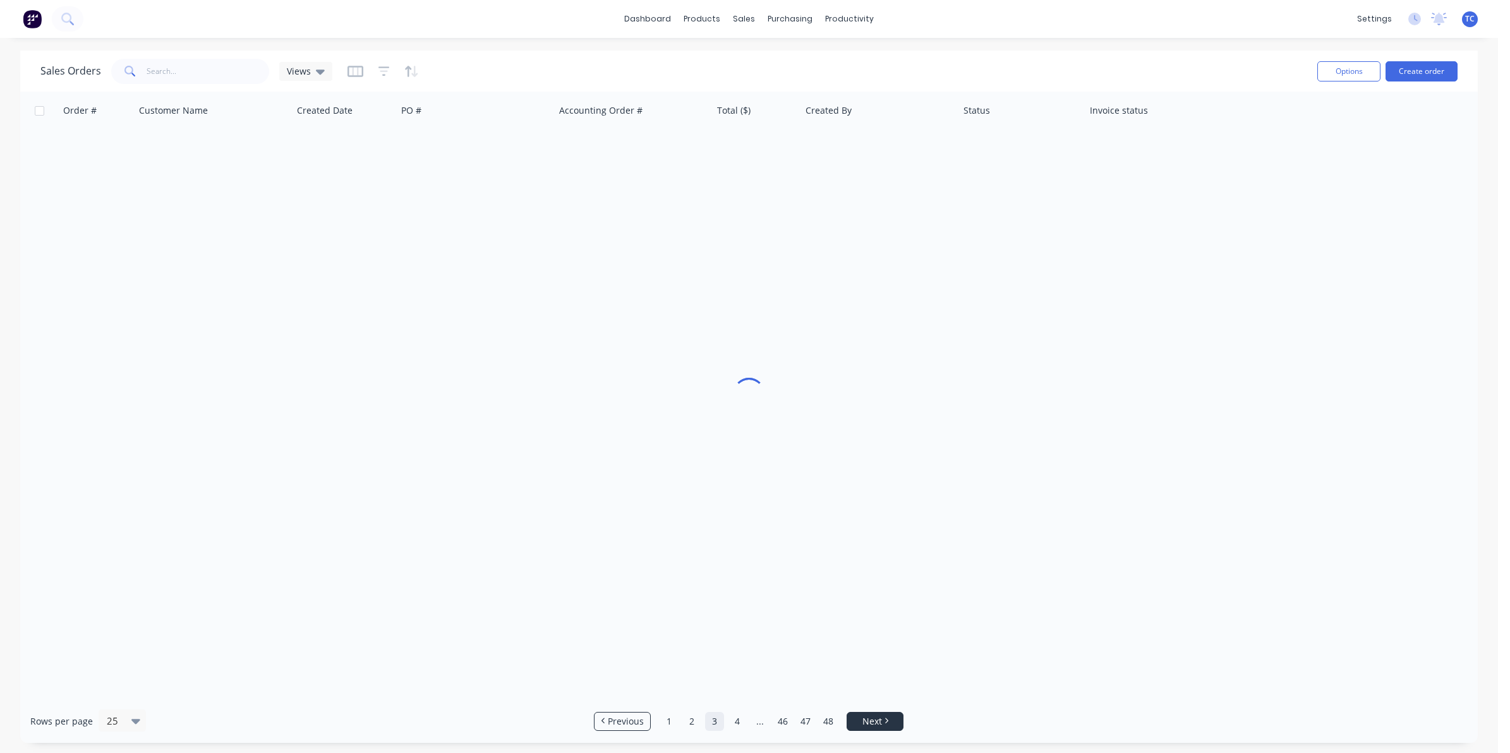
scroll to position [0, 0]
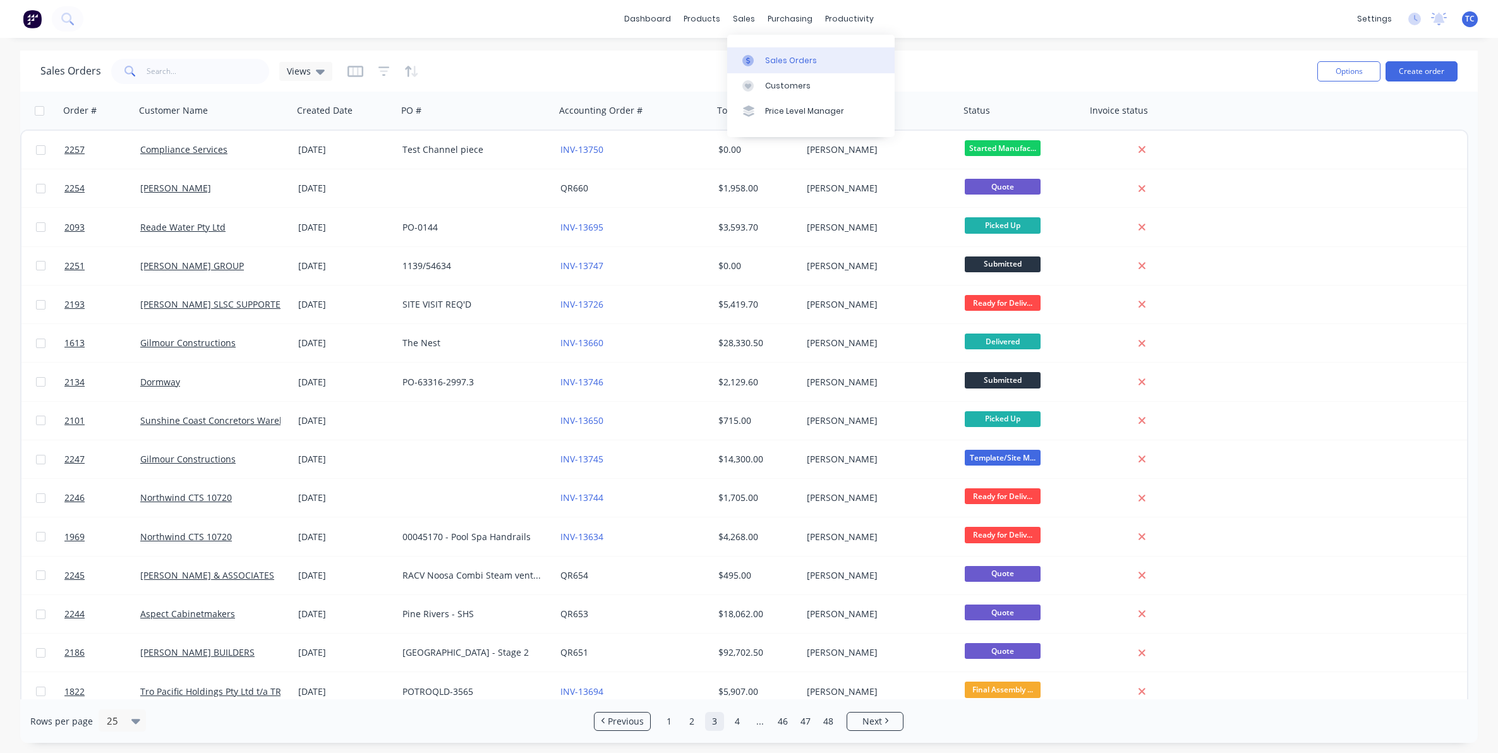
click at [779, 57] on div "Sales Orders" at bounding box center [791, 60] width 52 height 11
click at [740, 17] on div "sales" at bounding box center [743, 18] width 35 height 19
click at [168, 64] on input "text" at bounding box center [208, 71] width 123 height 25
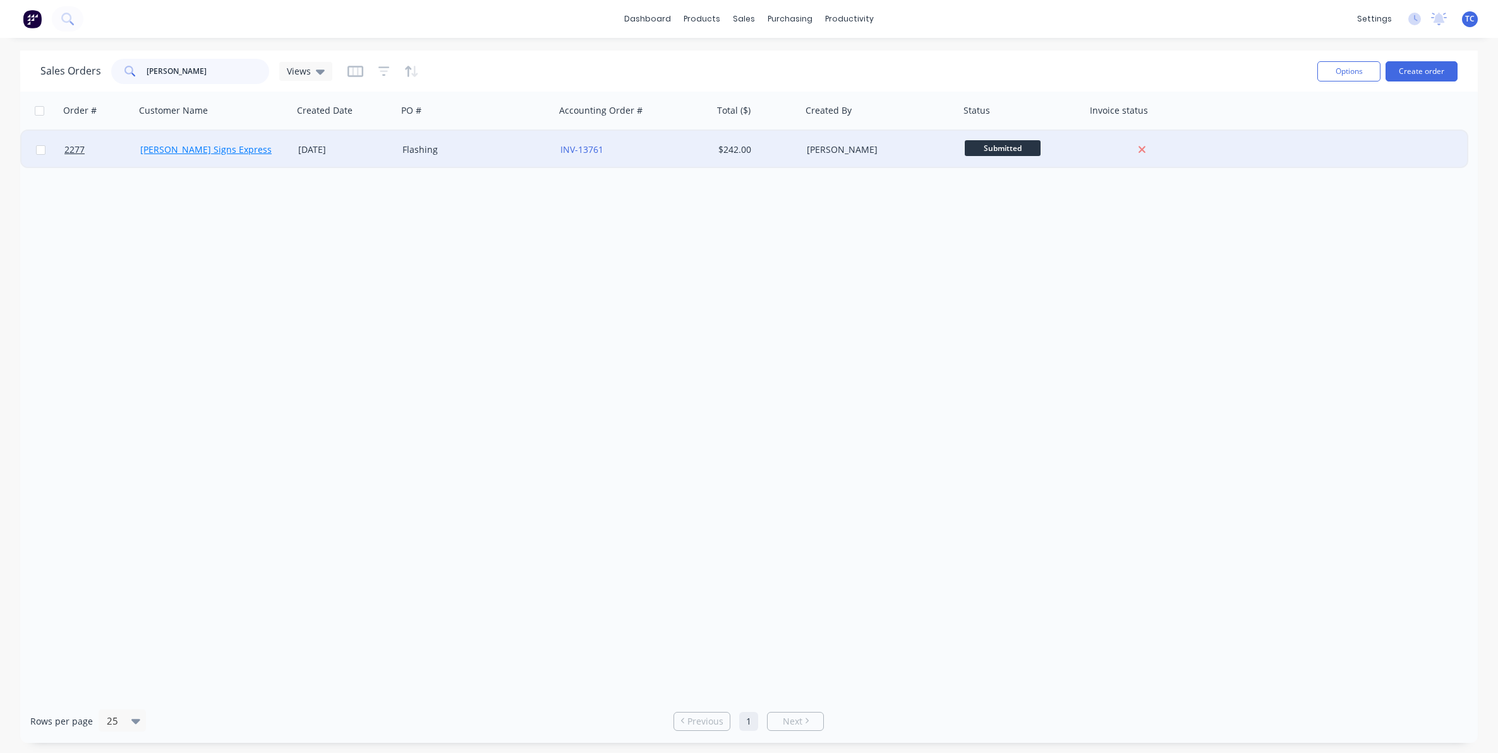
type input "[PERSON_NAME]"
click at [184, 150] on link "[PERSON_NAME] Signs Express" at bounding box center [205, 149] width 131 height 12
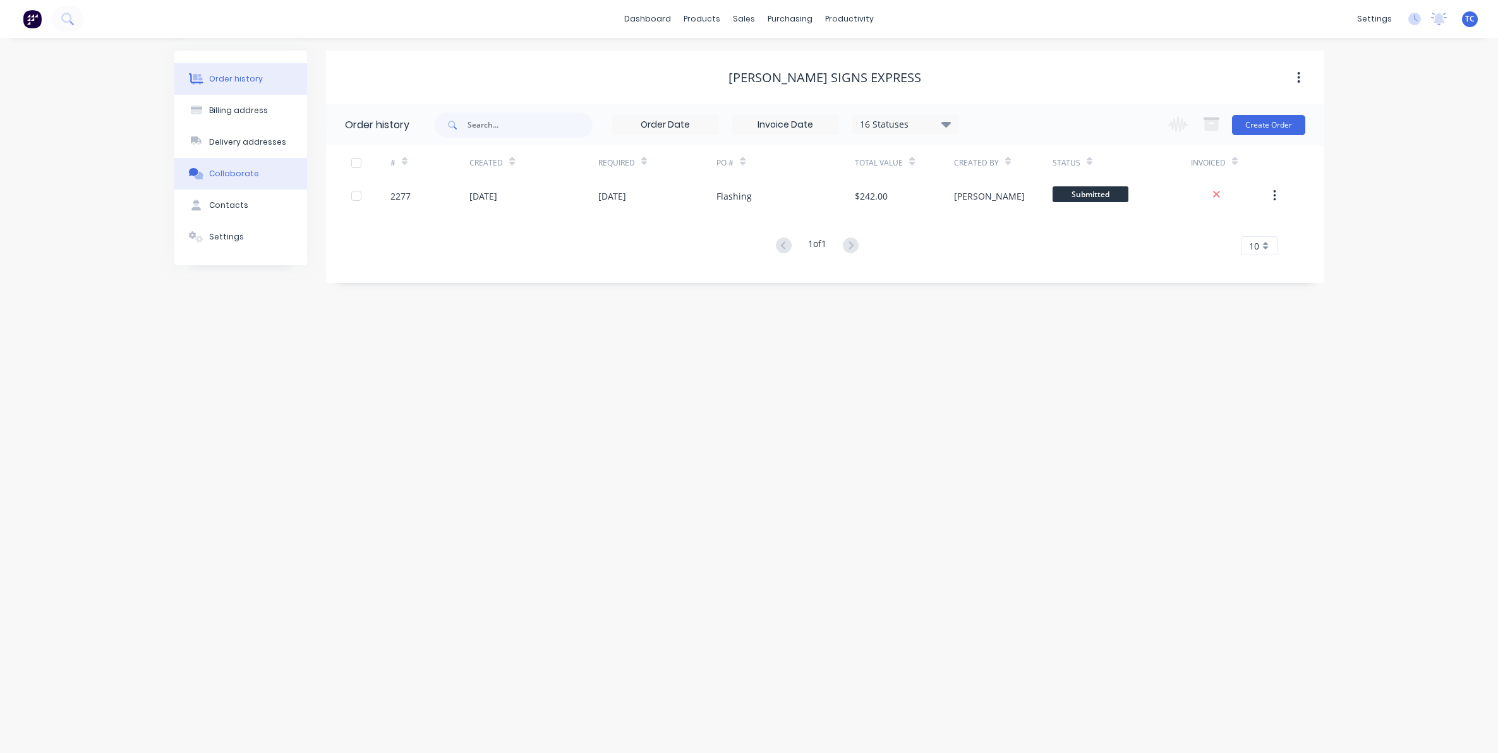
click at [228, 168] on div "Collaborate" at bounding box center [234, 173] width 50 height 11
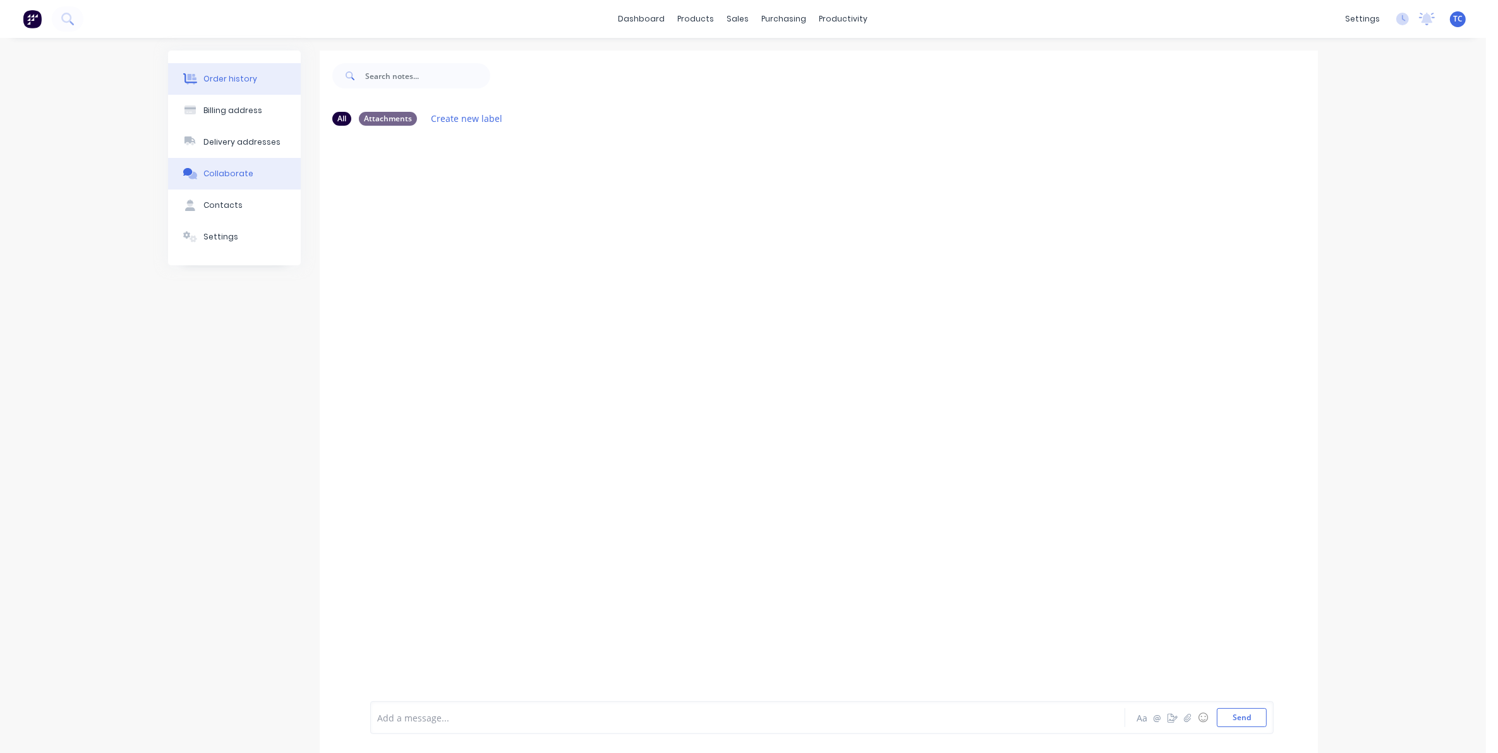
click at [244, 77] on div "Order history" at bounding box center [230, 78] width 54 height 11
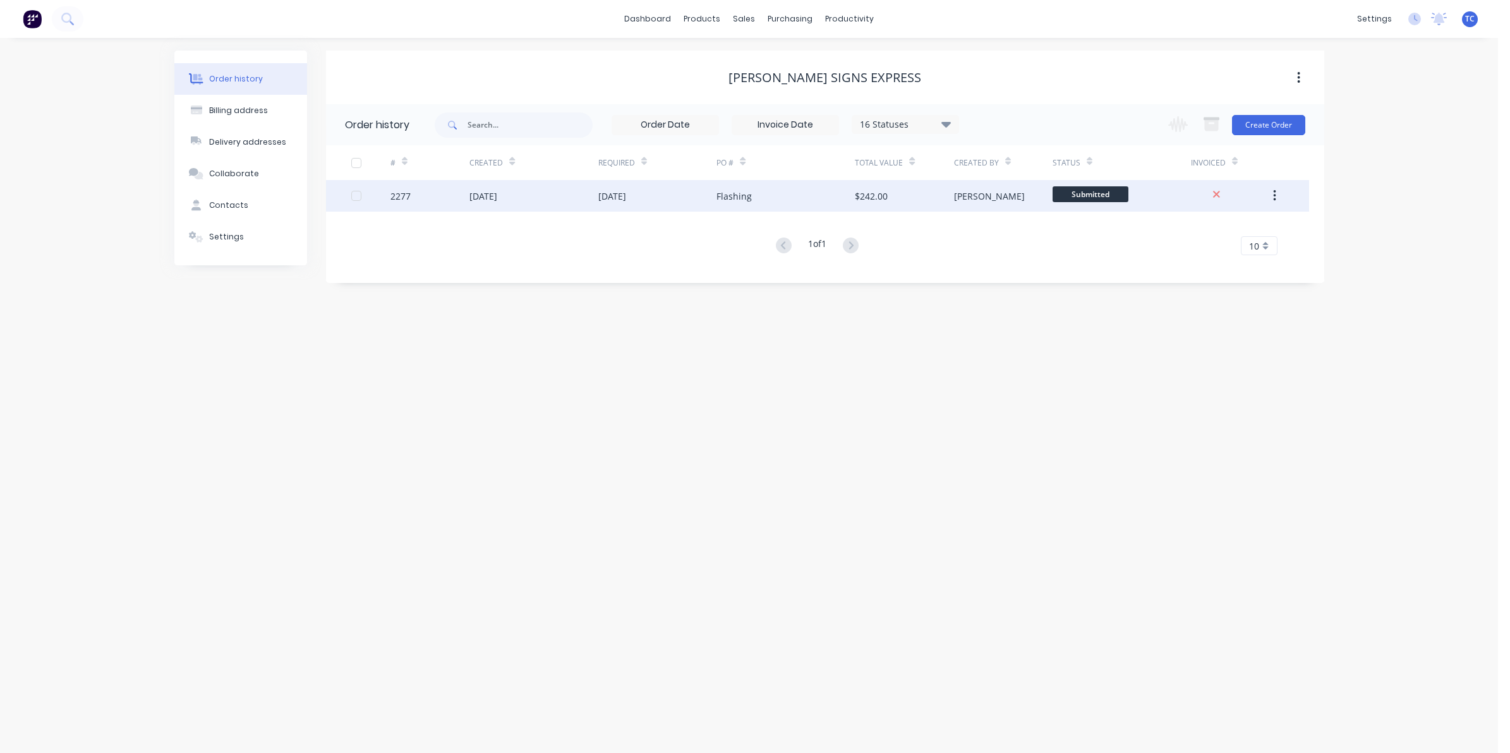
click at [464, 196] on div "2277" at bounding box center [429, 196] width 79 height 32
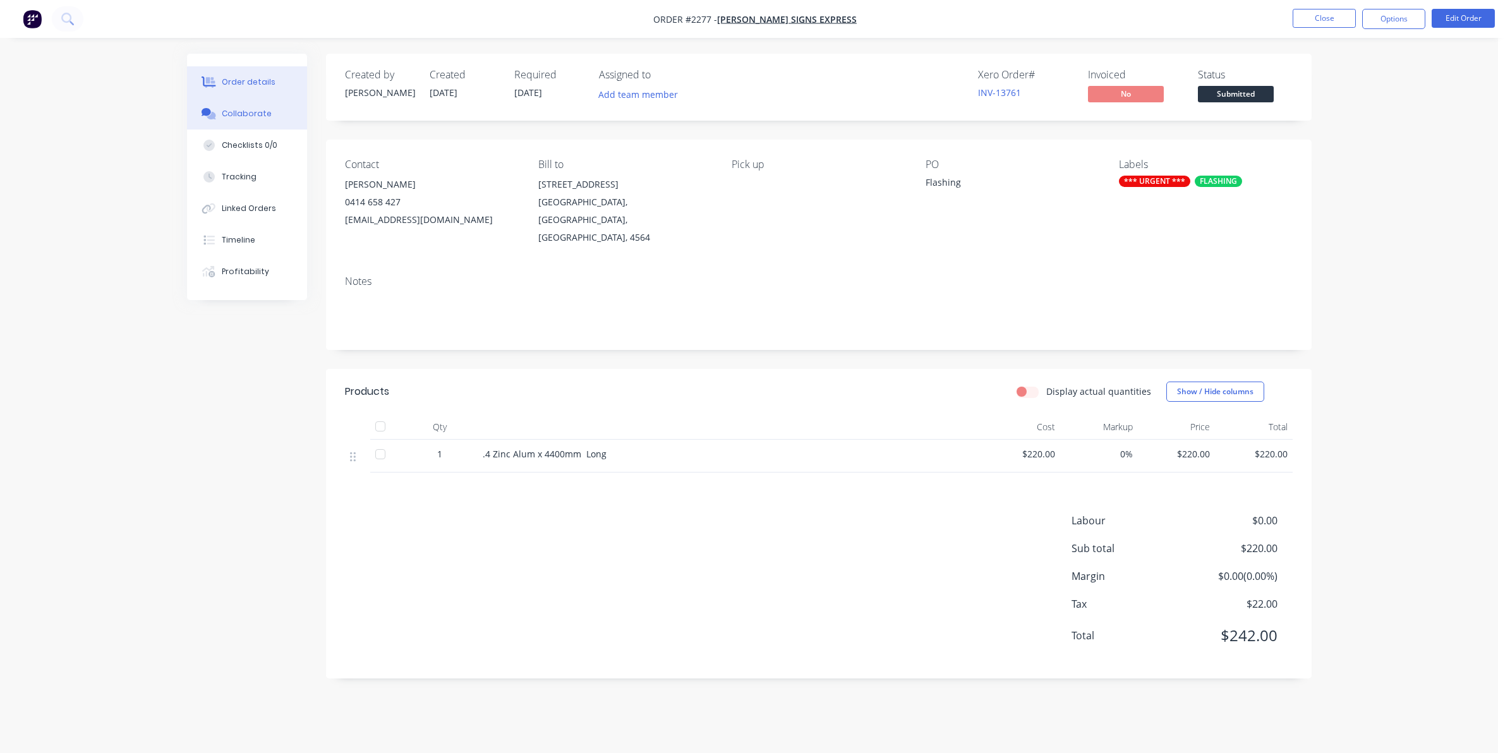
click at [245, 112] on div "Collaborate" at bounding box center [247, 113] width 50 height 11
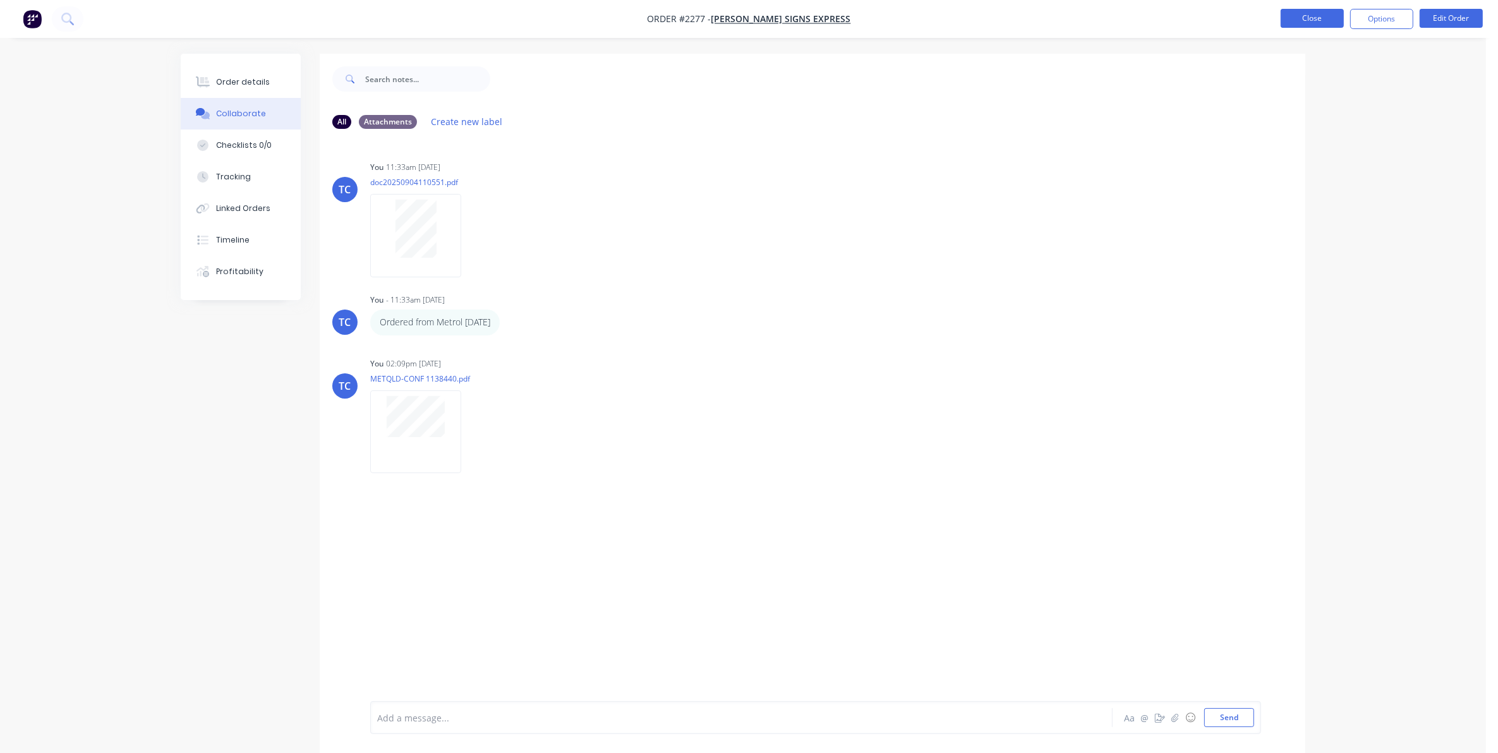
click at [1292, 14] on button "Close" at bounding box center [1311, 18] width 63 height 19
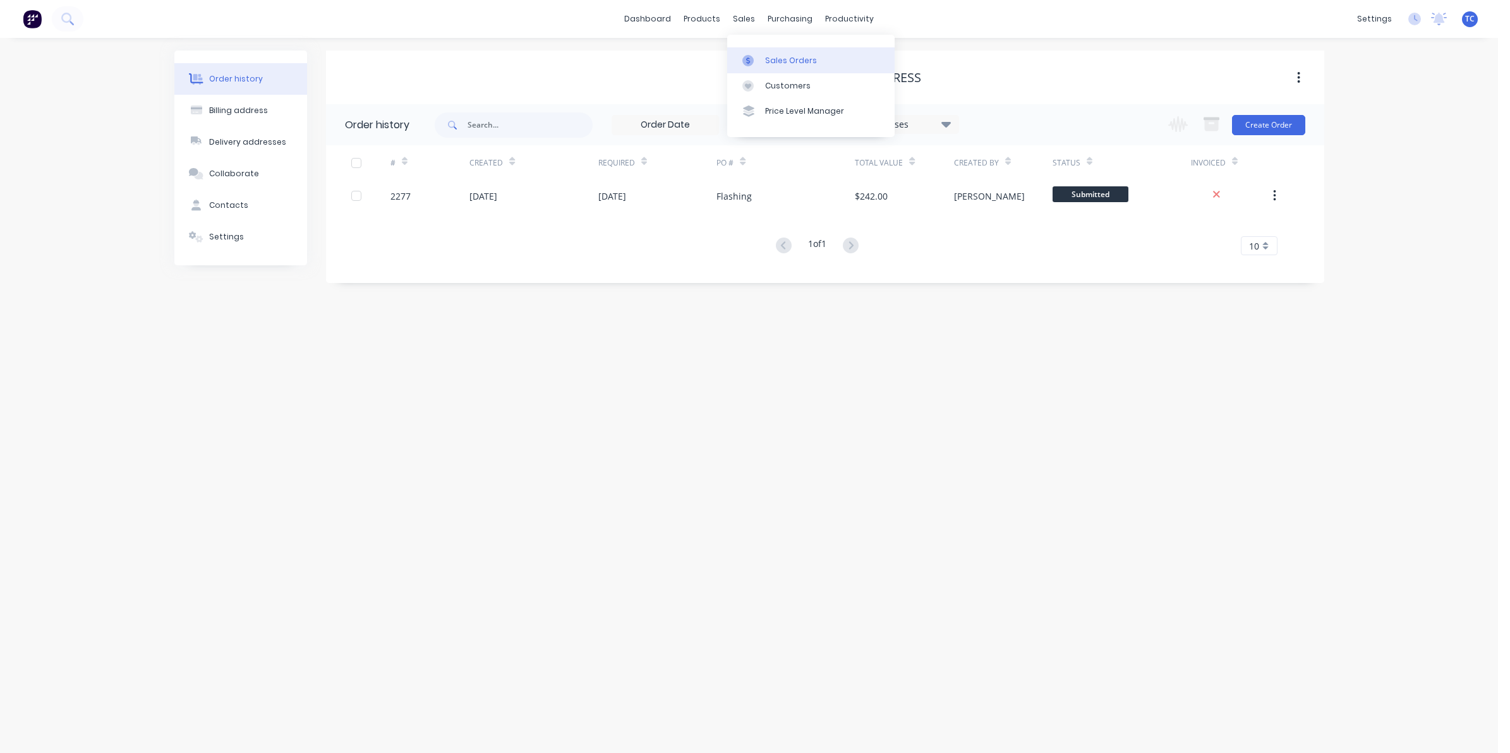
click at [768, 56] on div "Sales Orders" at bounding box center [791, 60] width 52 height 11
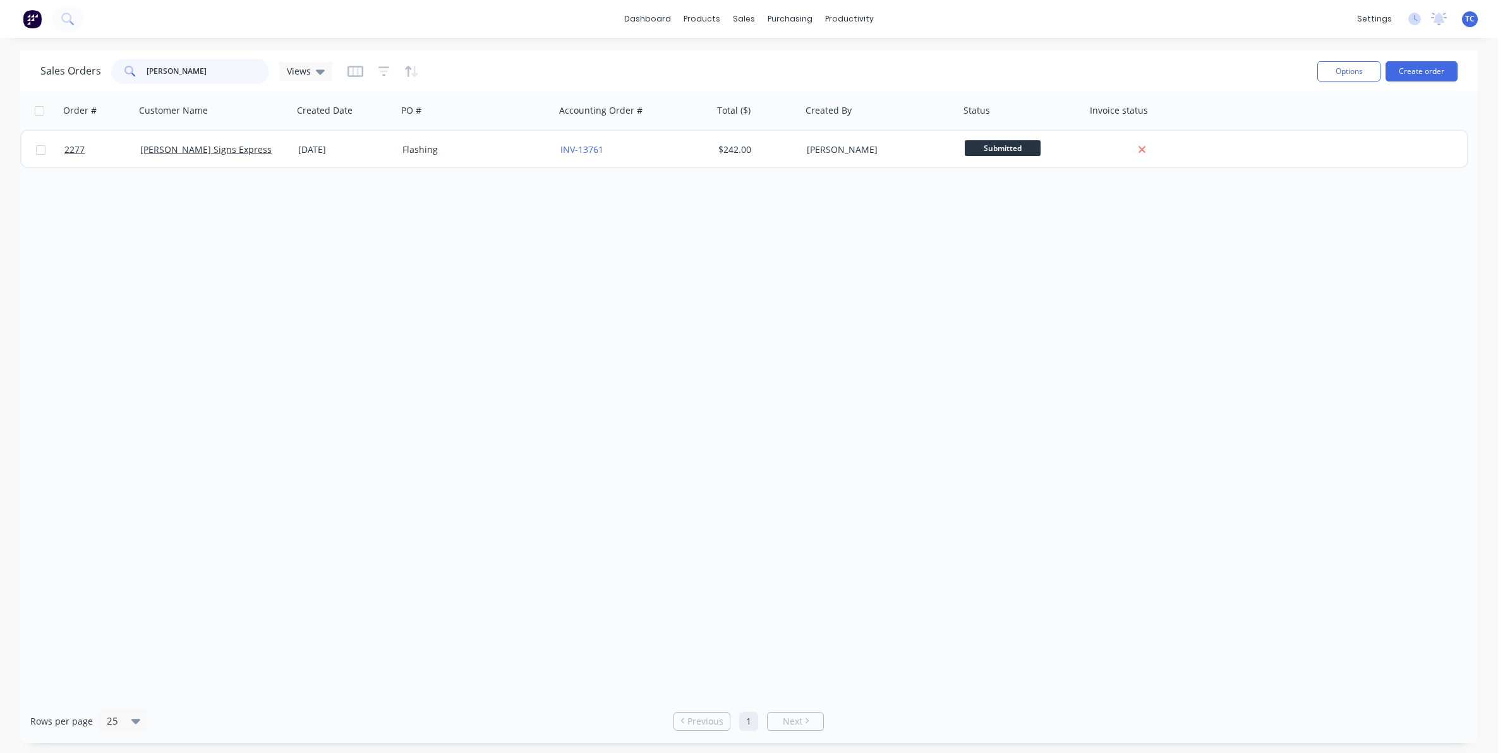
drag, startPoint x: 174, startPoint y: 69, endPoint x: 122, endPoint y: 69, distance: 51.8
click at [122, 69] on div "[PERSON_NAME]" at bounding box center [190, 71] width 158 height 25
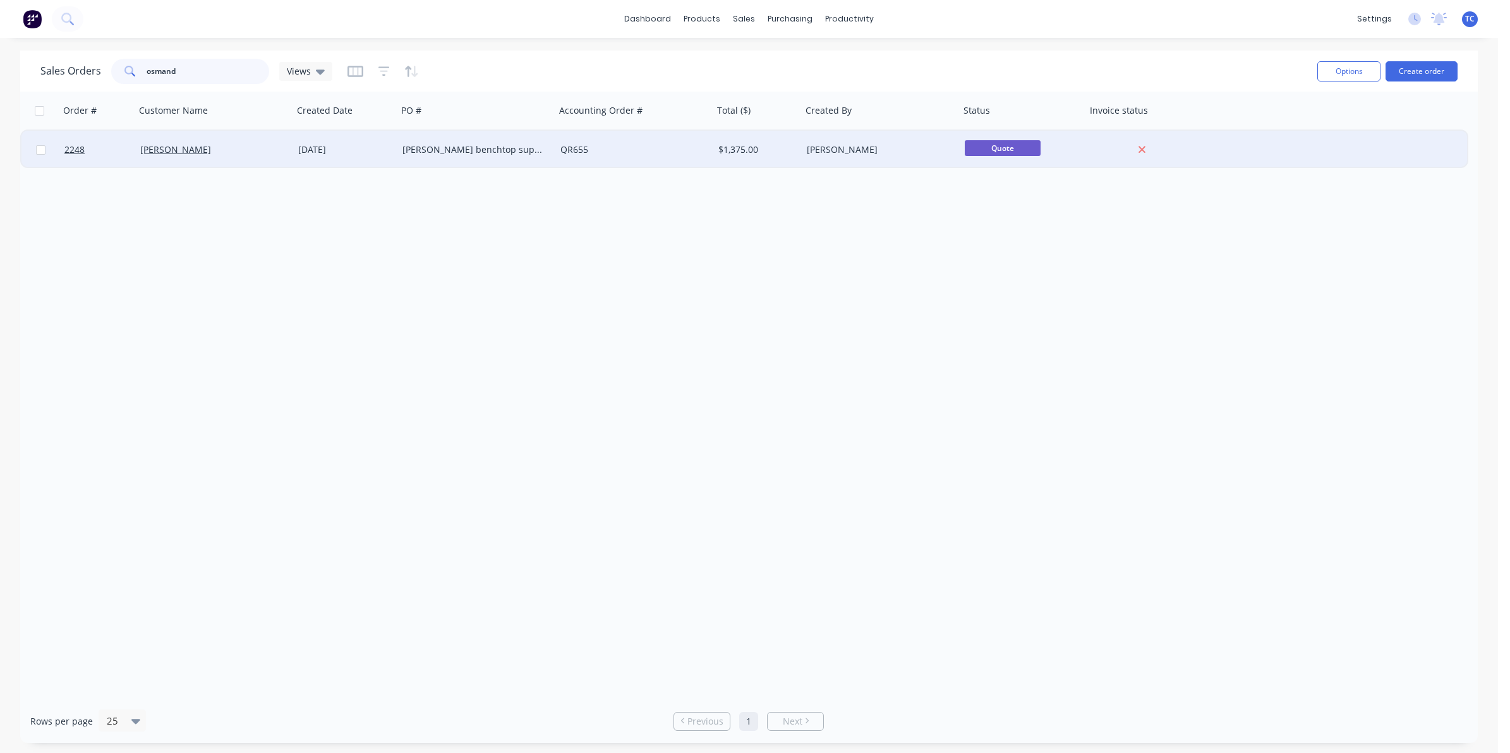
type input "osmand"
click at [435, 148] on div "[PERSON_NAME] benchtop support" at bounding box center [472, 149] width 140 height 13
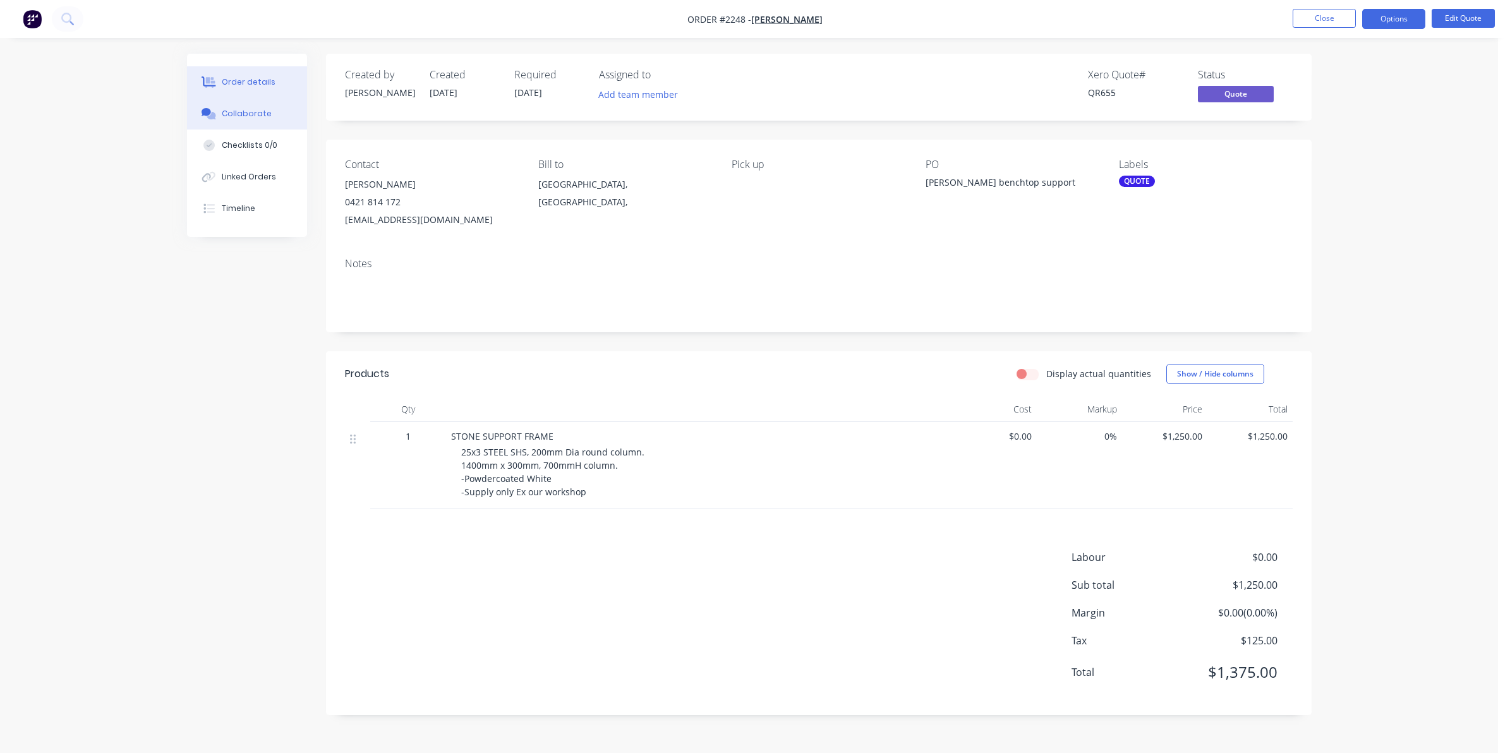
click at [243, 109] on div "Collaborate" at bounding box center [247, 113] width 50 height 11
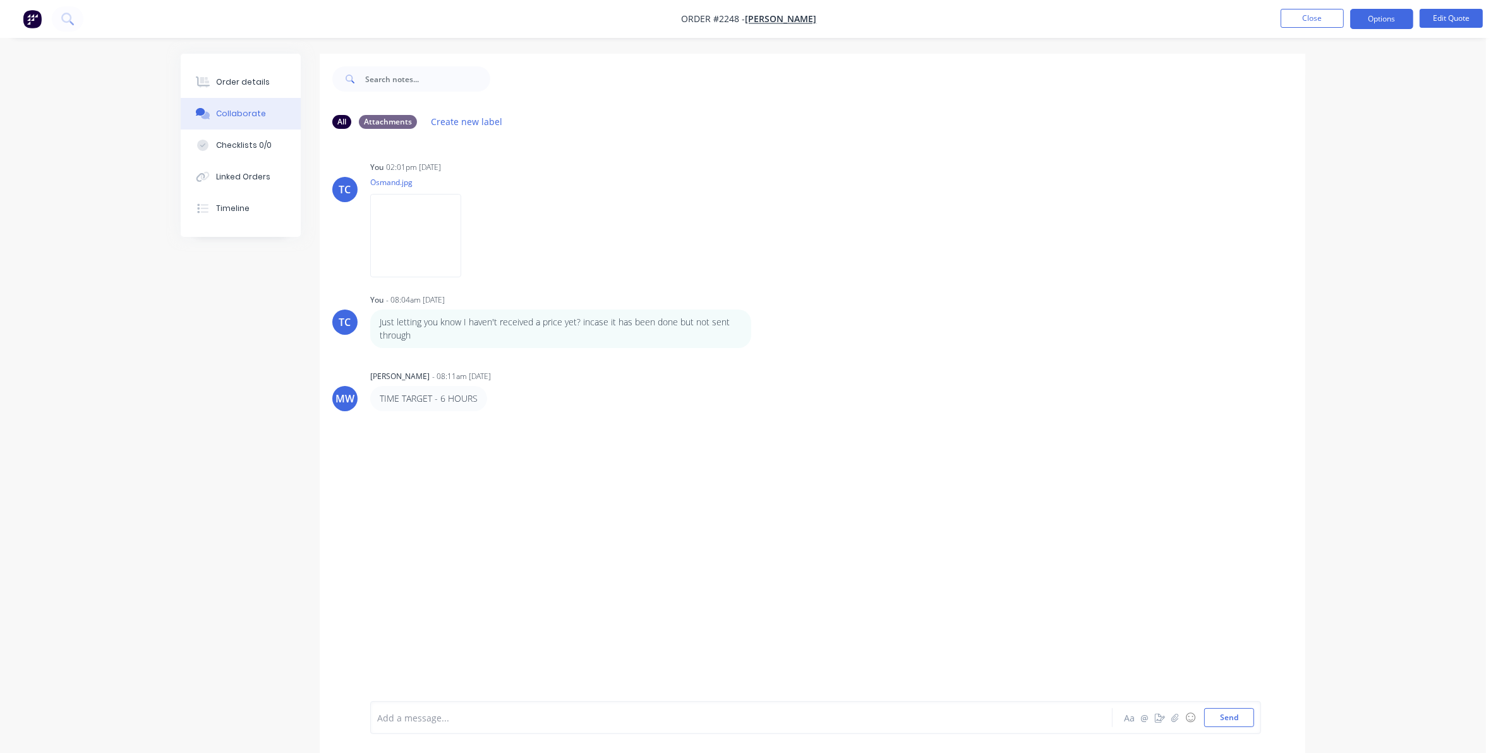
click at [462, 716] on div at bounding box center [706, 717] width 657 height 13
click at [1231, 720] on button "Send" at bounding box center [1229, 717] width 50 height 19
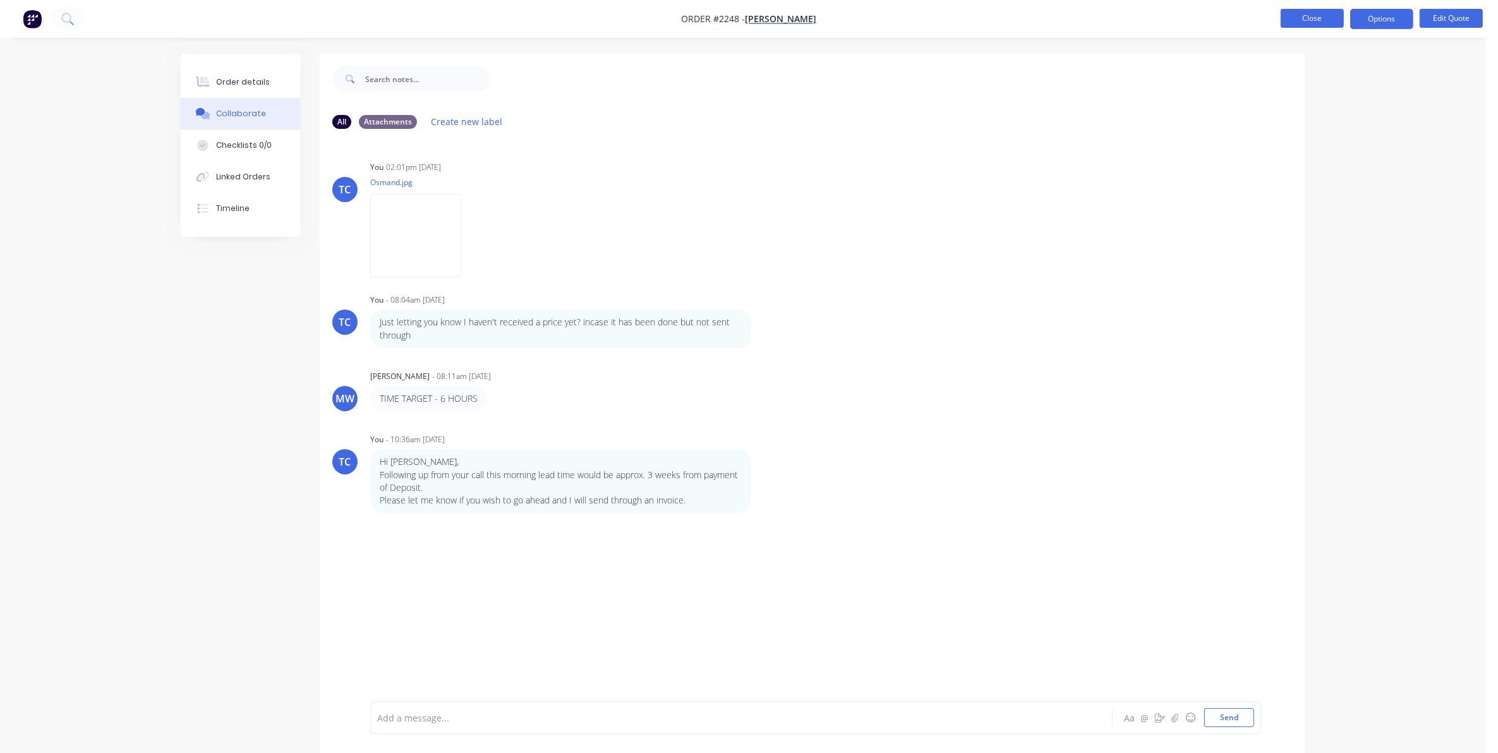
click at [1309, 17] on button "Close" at bounding box center [1311, 18] width 63 height 19
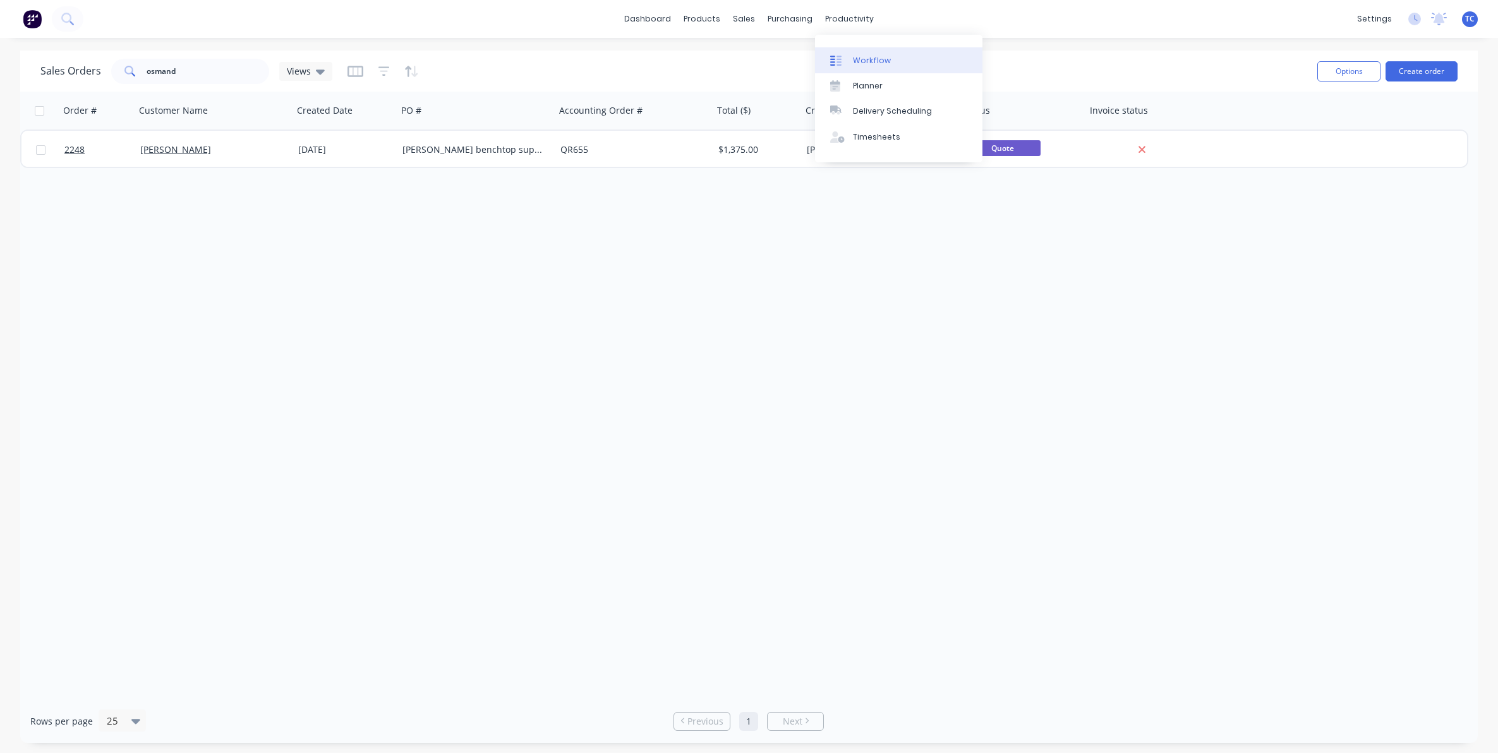
click at [864, 57] on div "Workflow" at bounding box center [872, 60] width 38 height 11
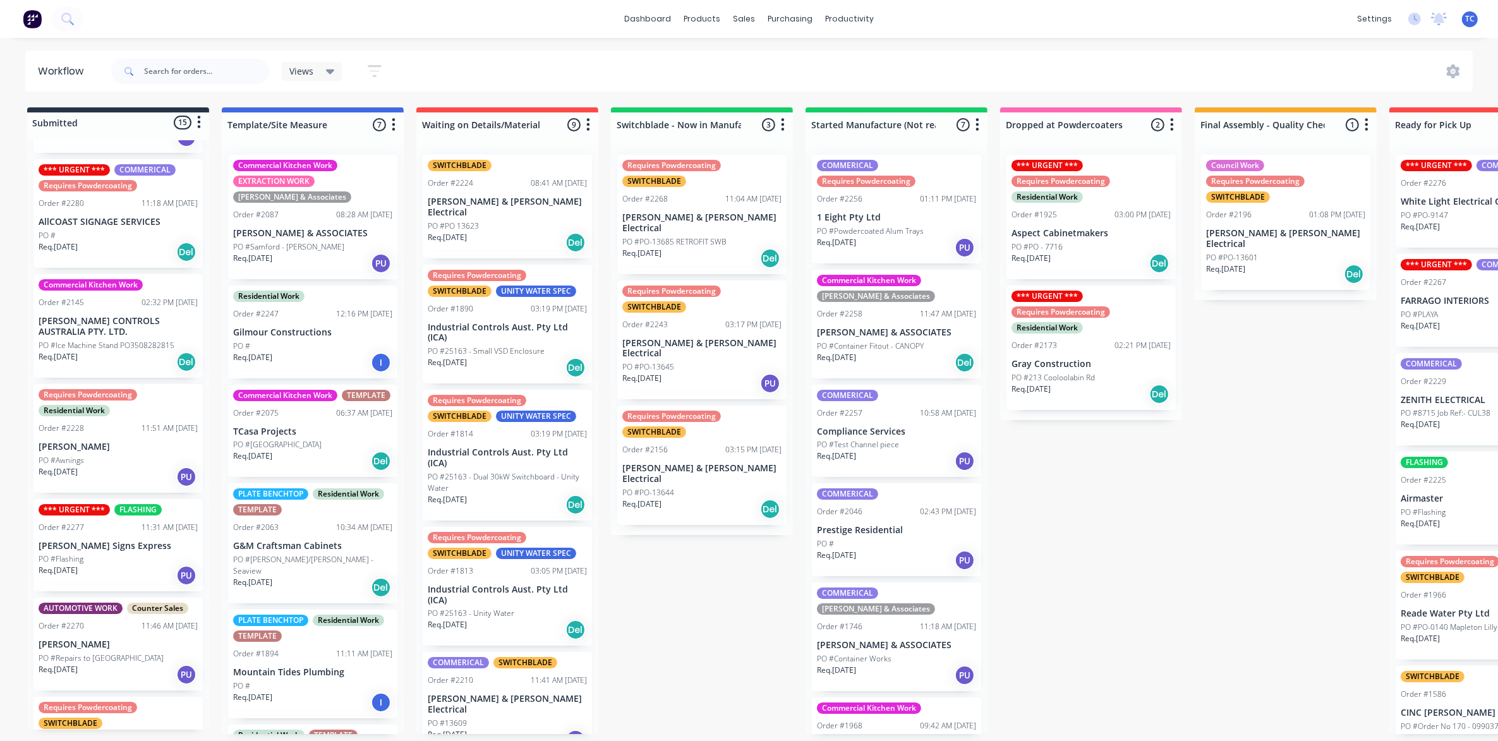
scroll to position [164, 0]
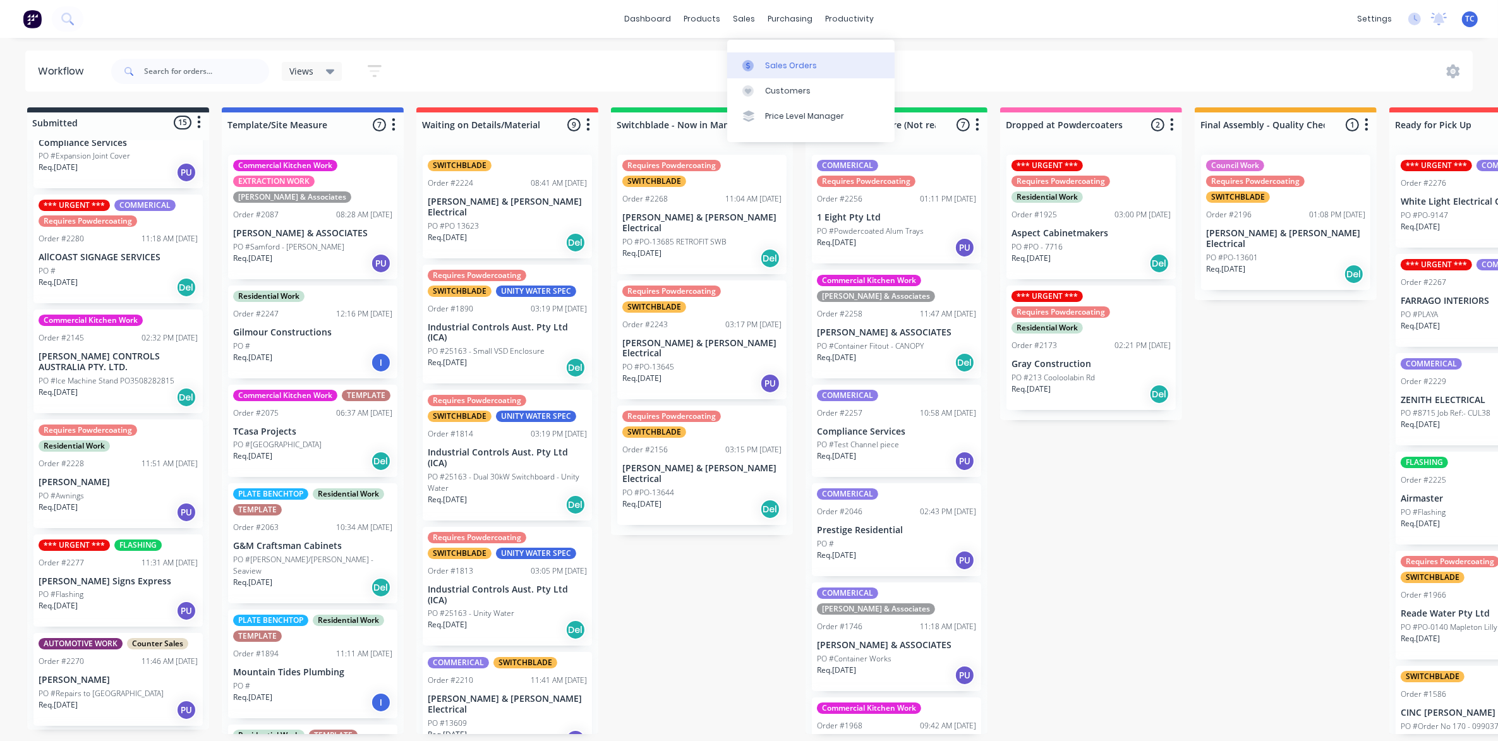
click at [782, 60] on div "Sales Orders" at bounding box center [791, 65] width 52 height 11
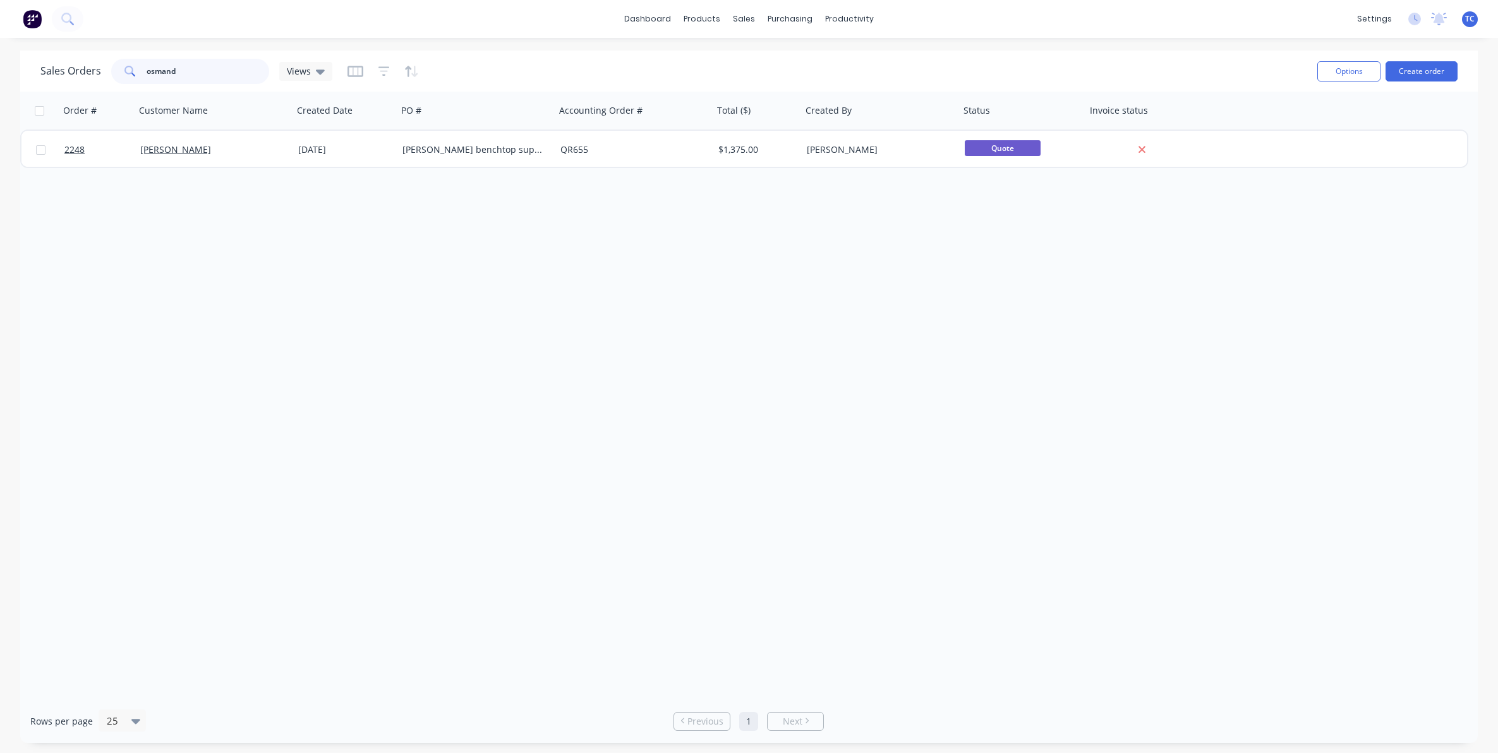
drag, startPoint x: 186, startPoint y: 64, endPoint x: 144, endPoint y: 66, distance: 42.4
click at [144, 66] on div "osmand" at bounding box center [190, 71] width 158 height 25
drag, startPoint x: 165, startPoint y: 71, endPoint x: 140, endPoint y: 69, distance: 25.3
click at [140, 69] on div "2227" at bounding box center [190, 71] width 158 height 25
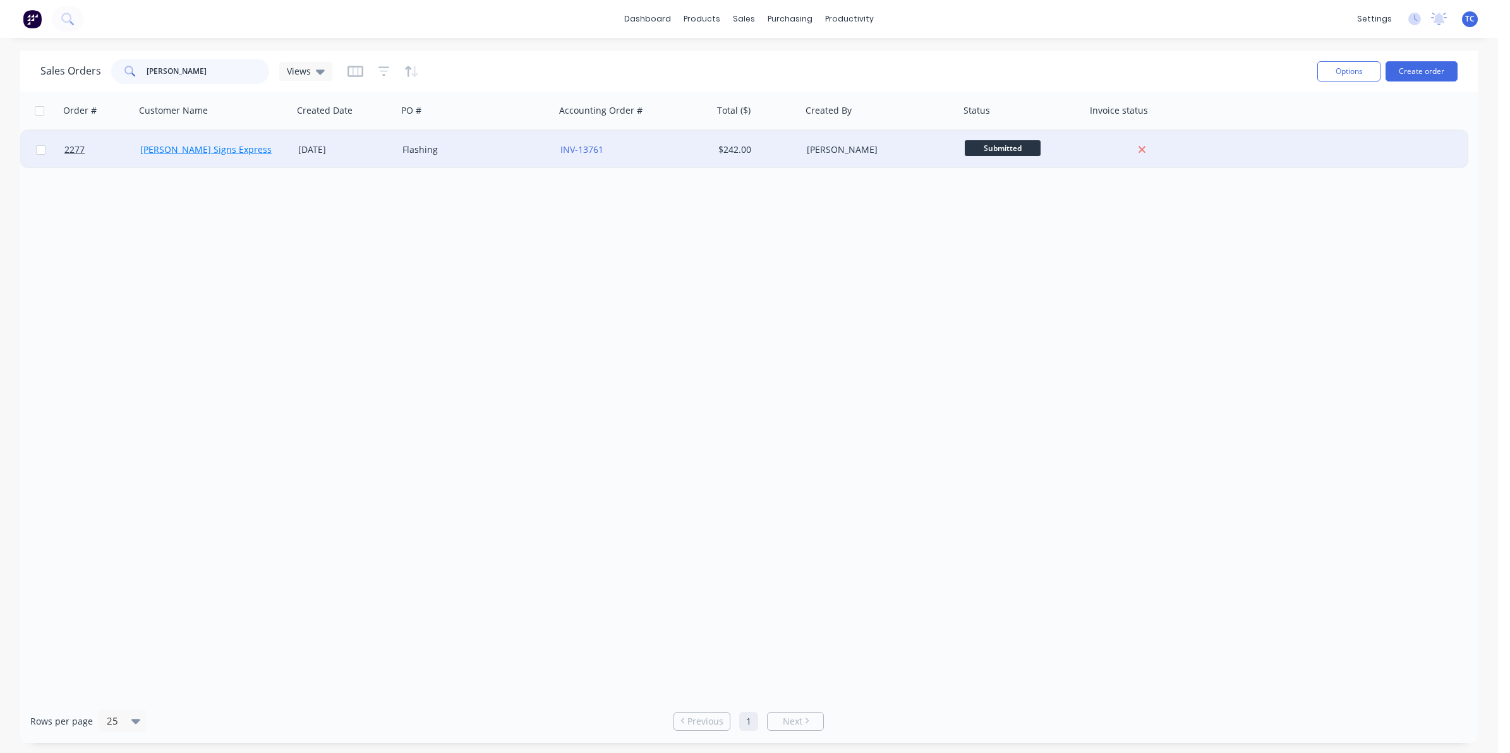
type input "[PERSON_NAME]"
click at [199, 150] on link "[PERSON_NAME] Signs Express" at bounding box center [205, 149] width 131 height 12
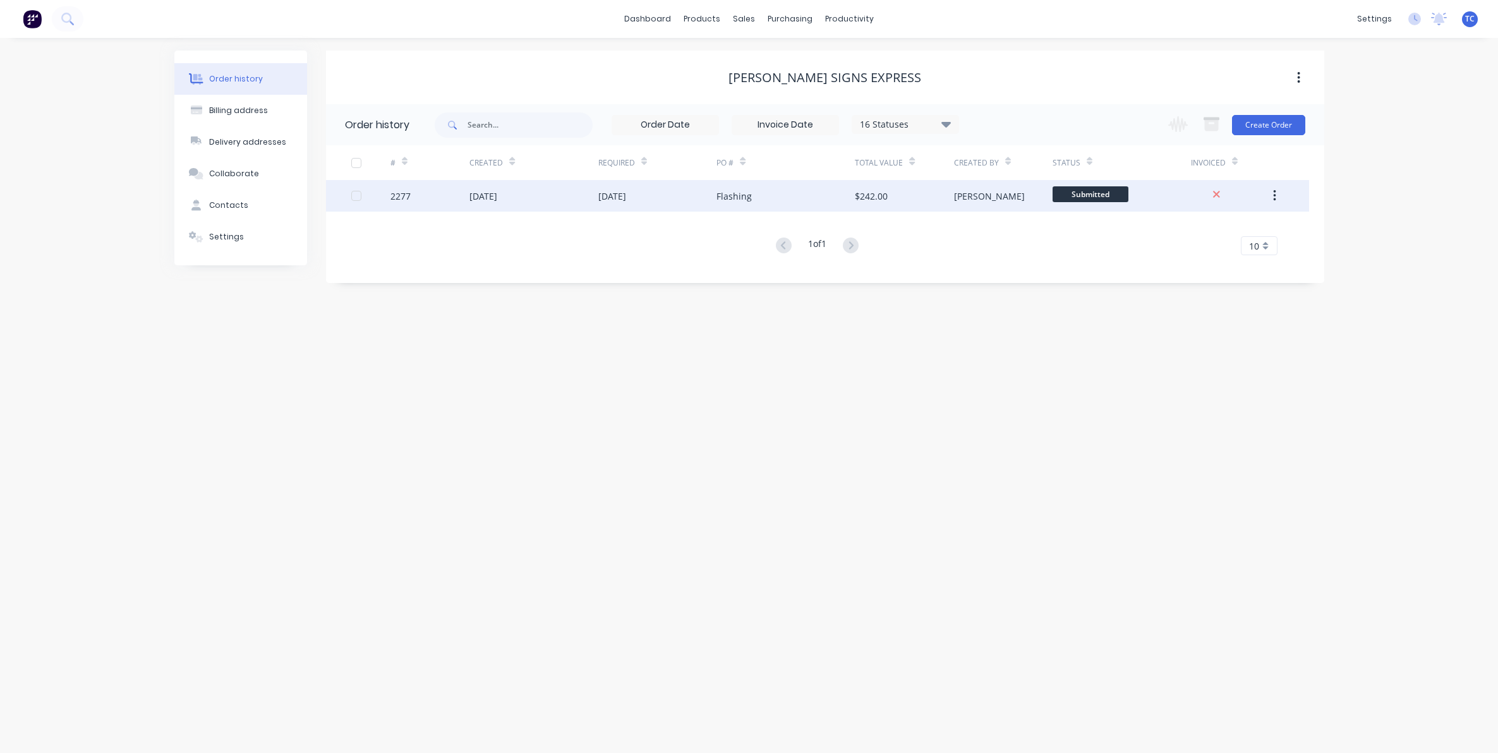
click at [497, 193] on div "[DATE]" at bounding box center [483, 196] width 28 height 13
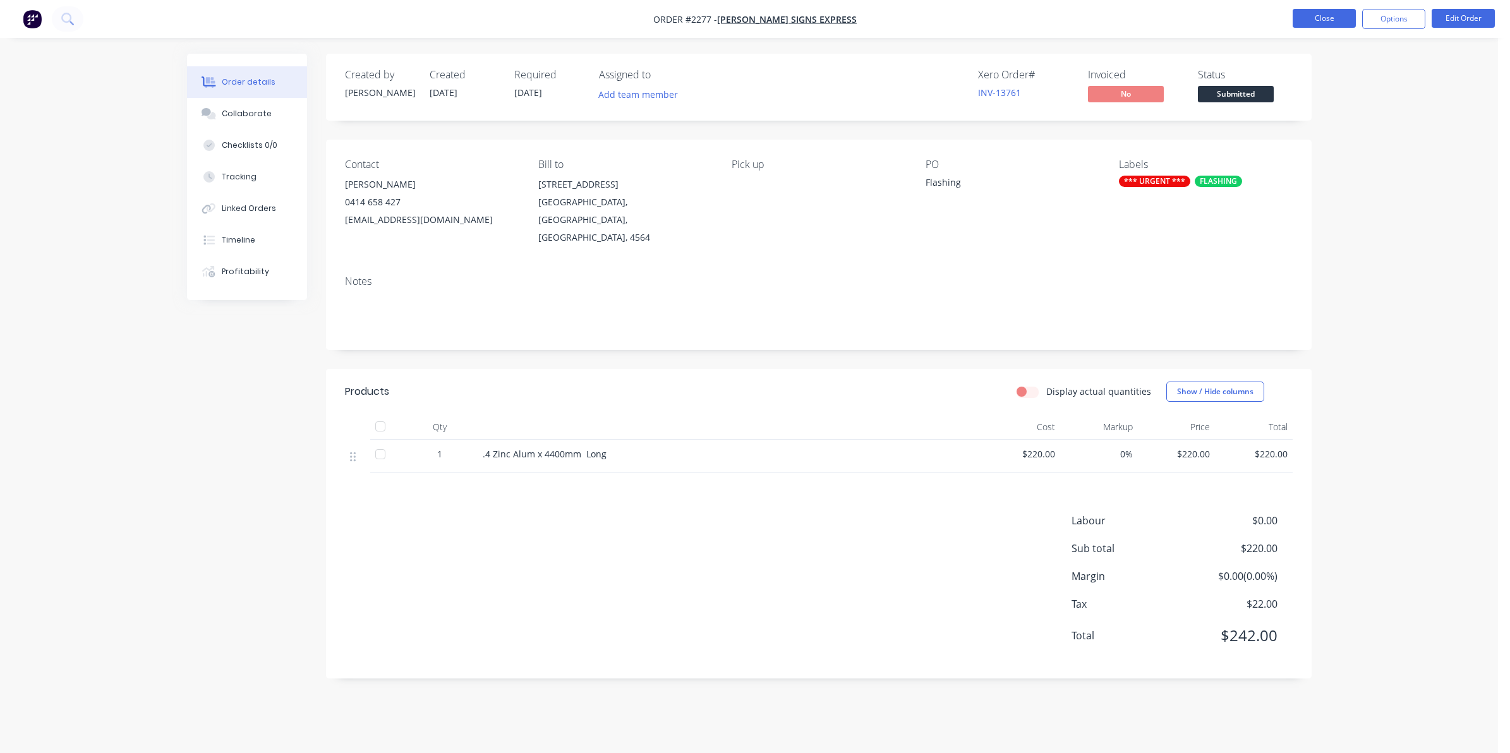
click at [1318, 20] on button "Close" at bounding box center [1323, 18] width 63 height 19
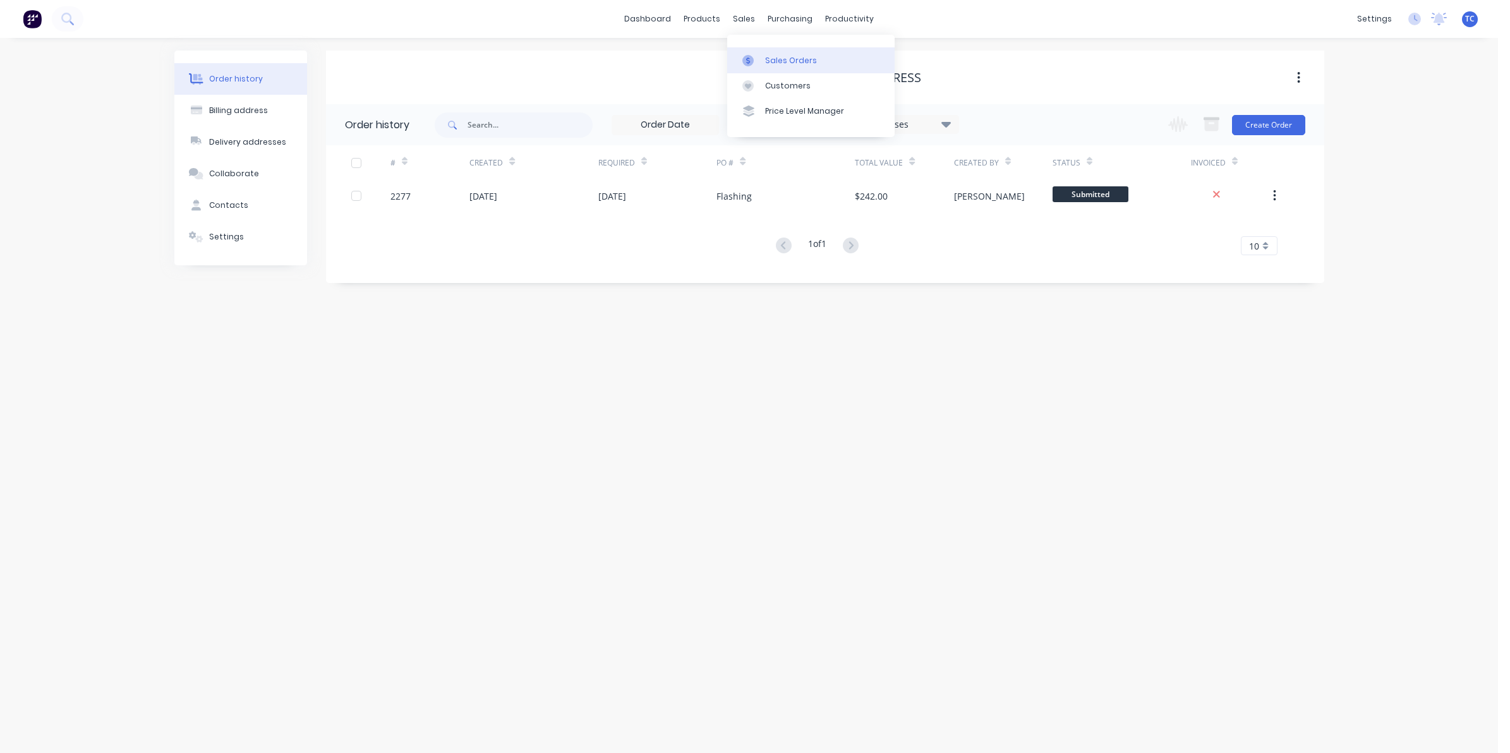
click at [787, 60] on div "Sales Orders" at bounding box center [791, 60] width 52 height 11
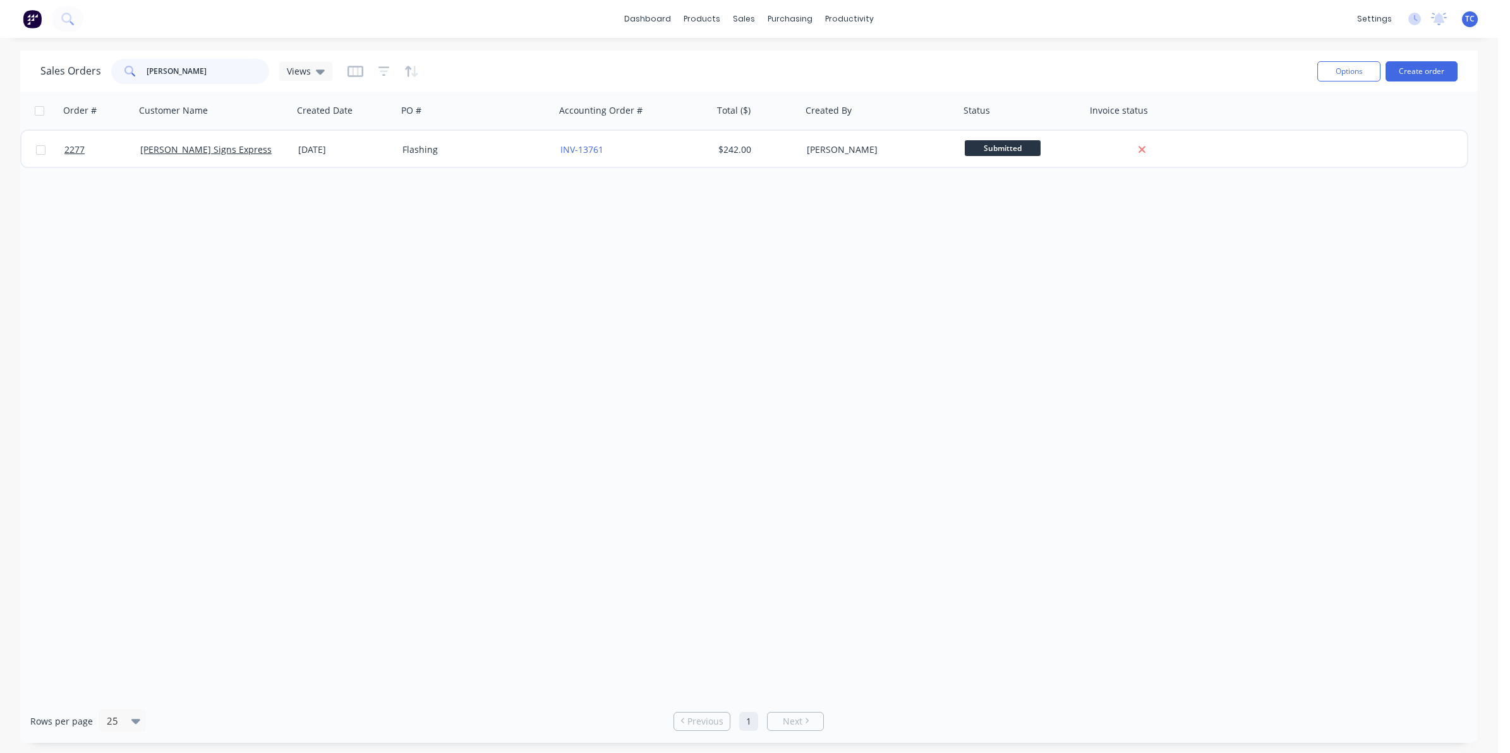
drag, startPoint x: 172, startPoint y: 69, endPoint x: 139, endPoint y: 68, distance: 32.9
click at [139, 68] on div "[PERSON_NAME]" at bounding box center [190, 71] width 158 height 25
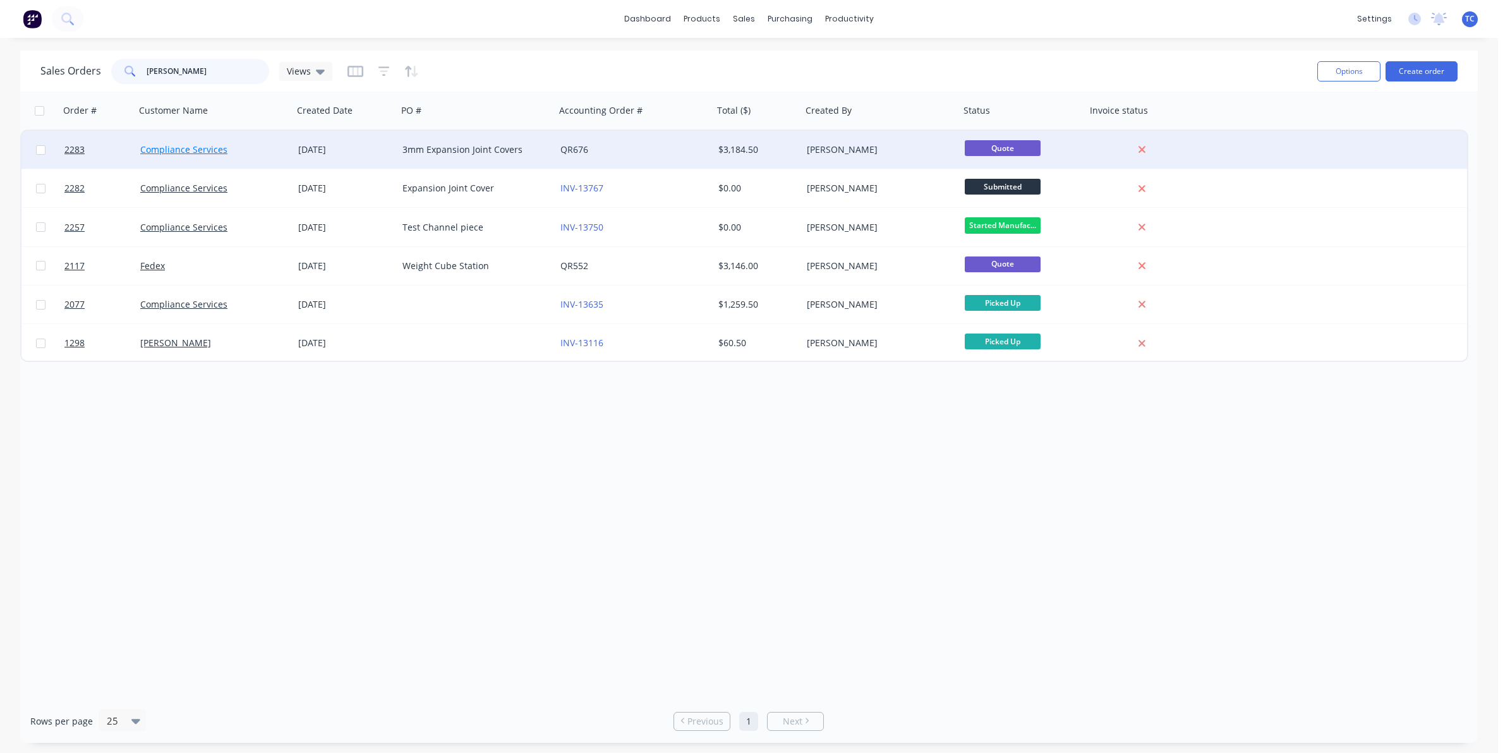
type input "[PERSON_NAME]"
click at [207, 152] on link "Compliance Services" at bounding box center [183, 149] width 87 height 12
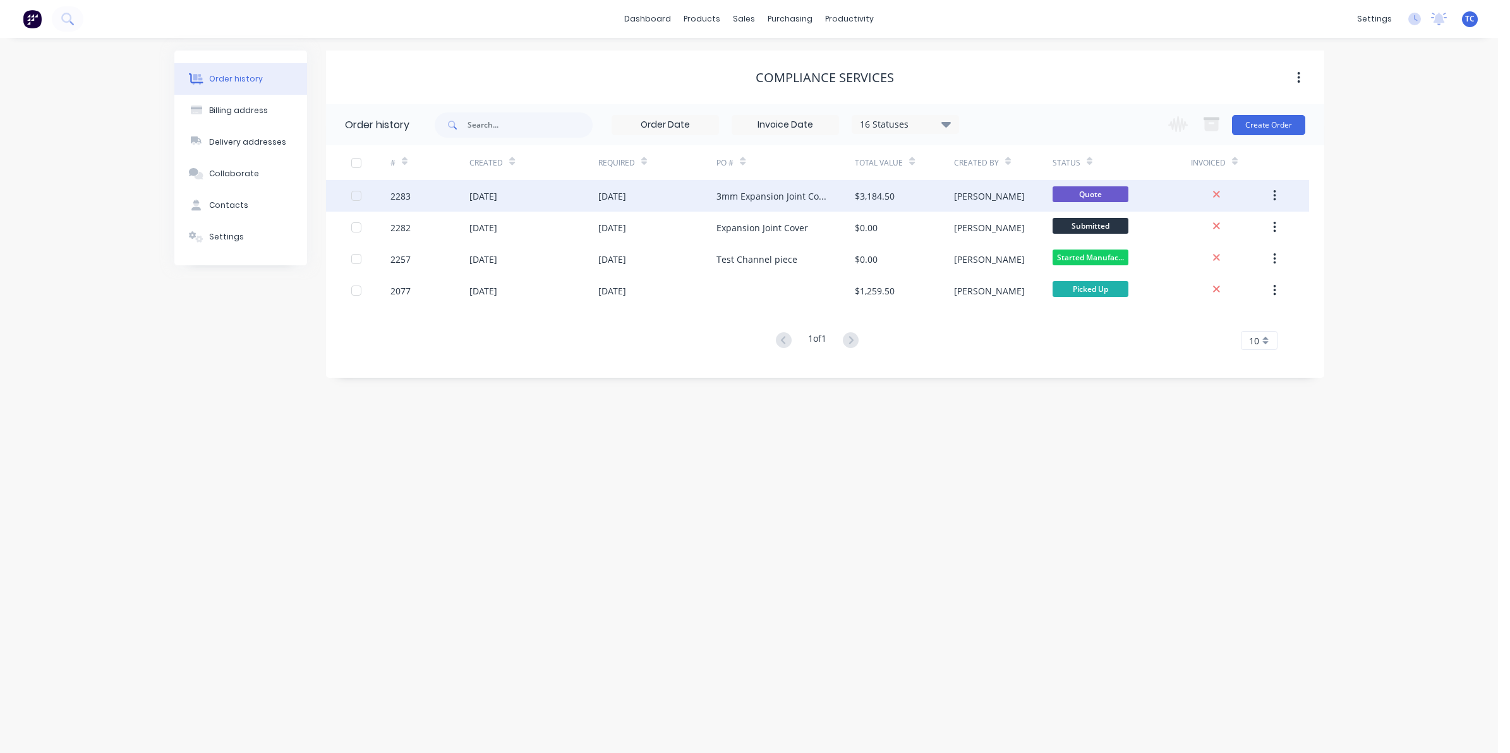
click at [610, 193] on div "[DATE]" at bounding box center [612, 196] width 28 height 13
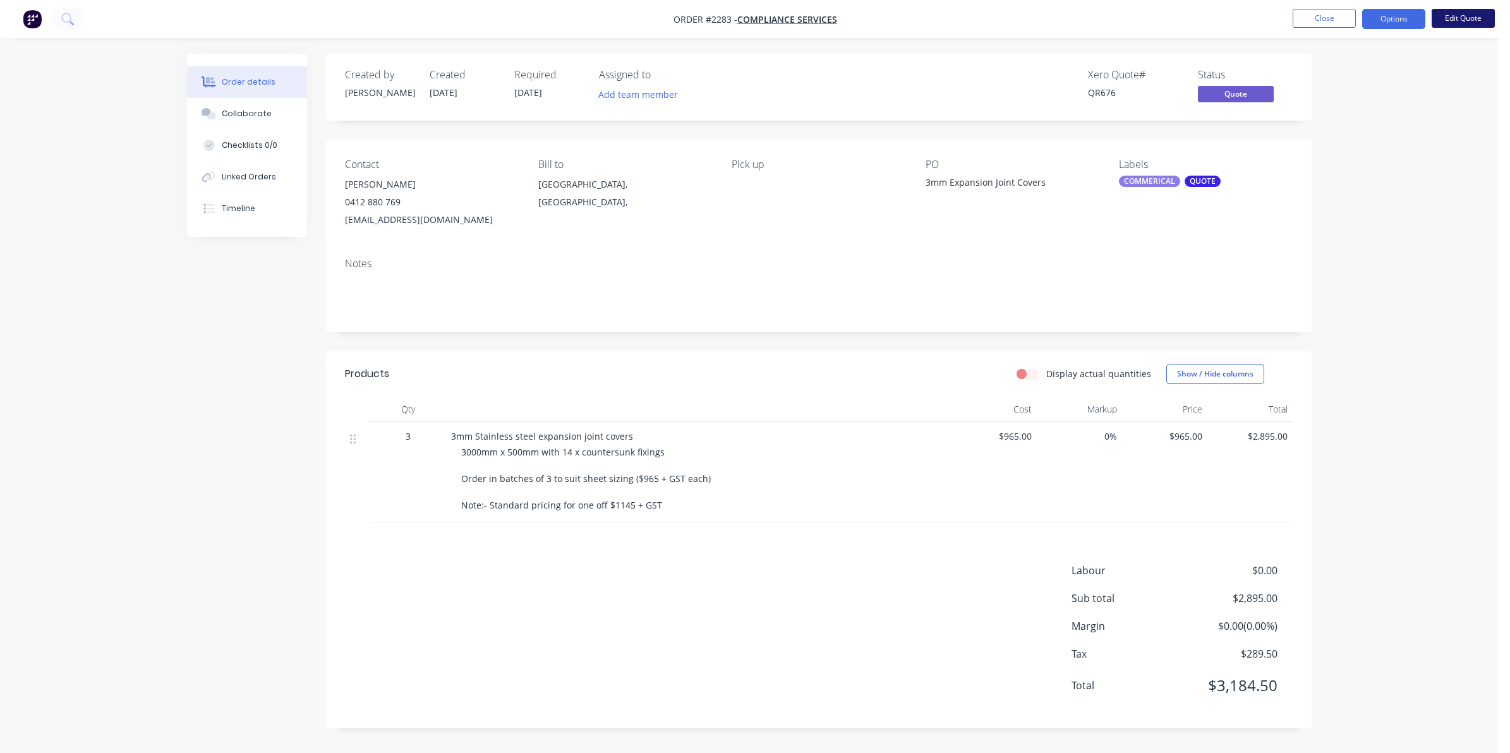
click at [1464, 14] on button "Edit Quote" at bounding box center [1462, 18] width 63 height 19
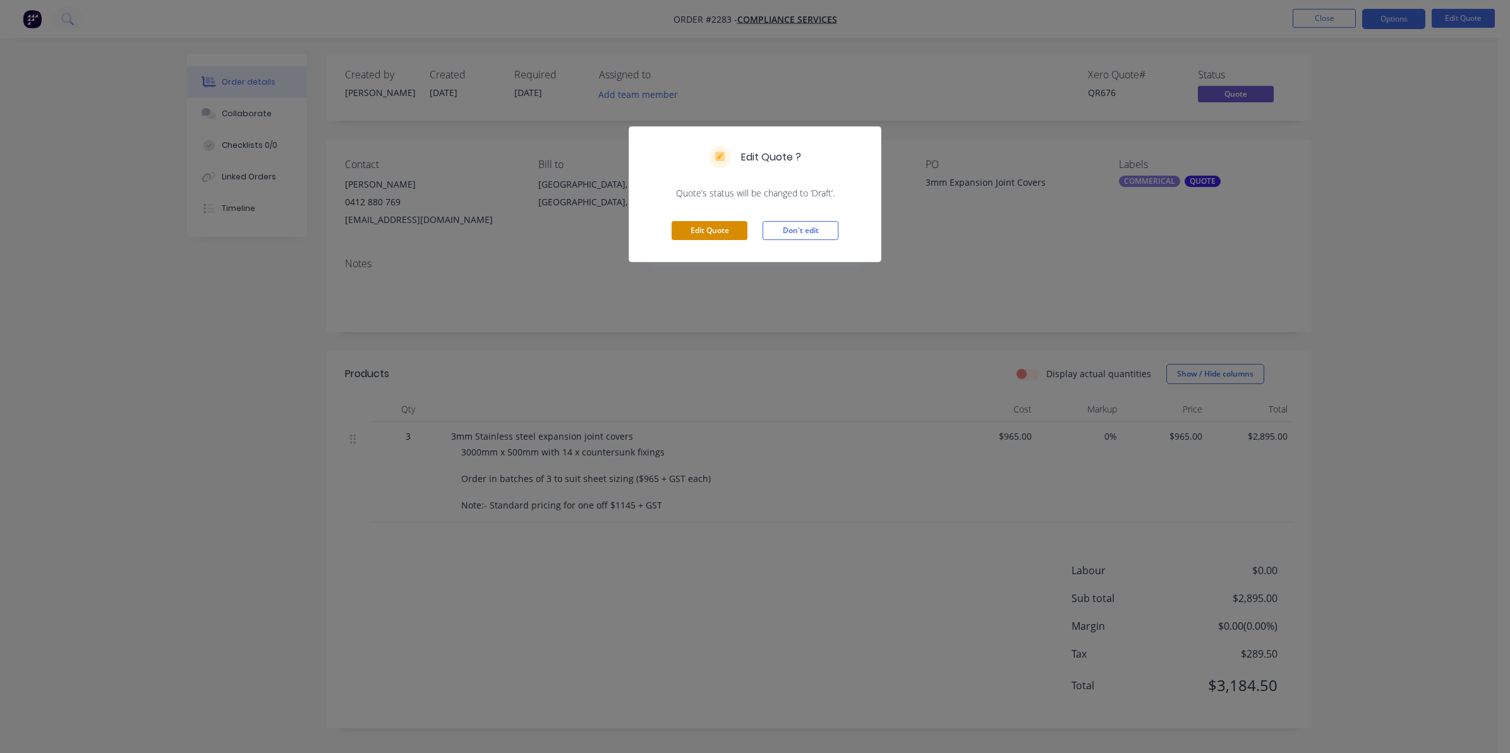
click at [708, 228] on button "Edit Quote" at bounding box center [709, 230] width 76 height 19
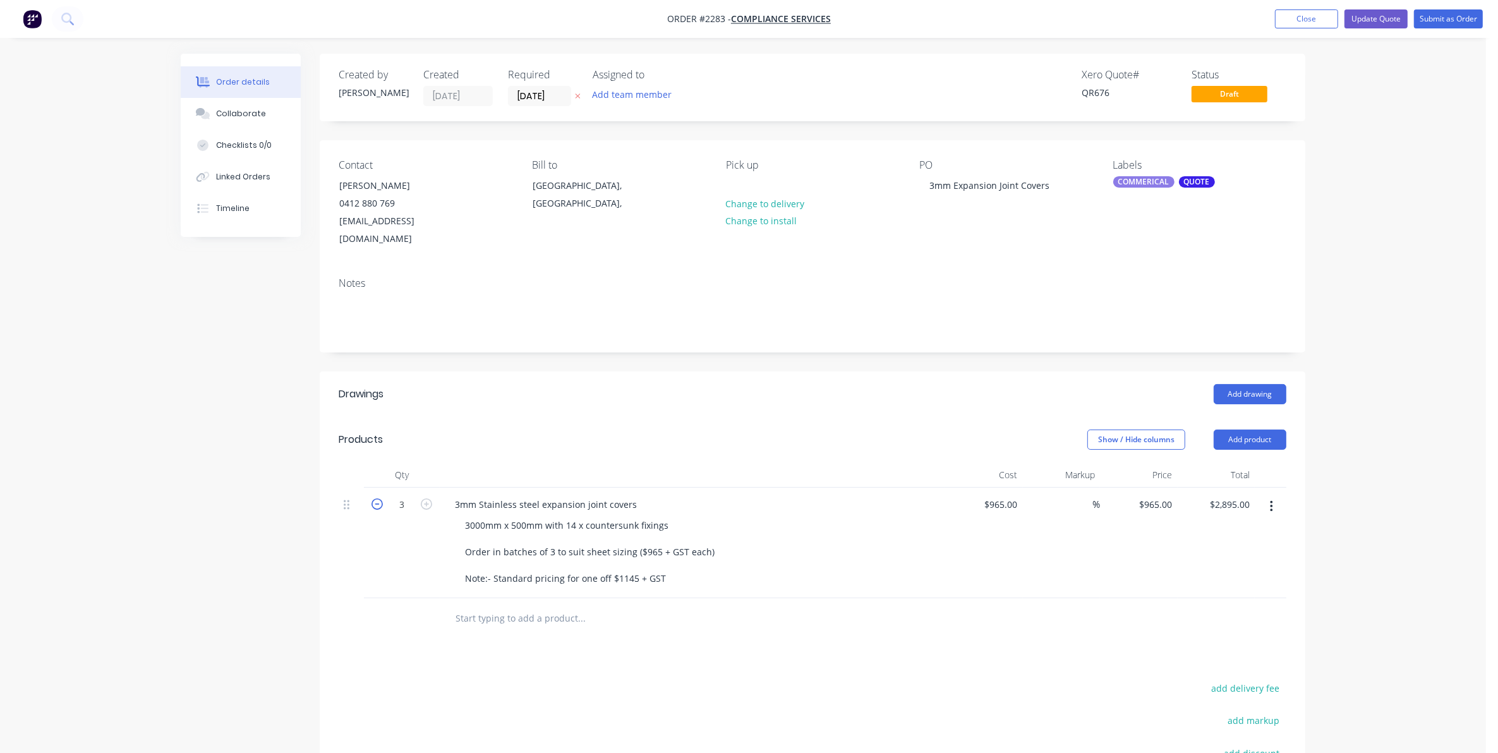
click at [376, 498] on icon "button" at bounding box center [376, 503] width 11 height 11
type input "2"
type input "$1,930.00"
click at [376, 498] on icon "button" at bounding box center [376, 503] width 11 height 11
type input "1"
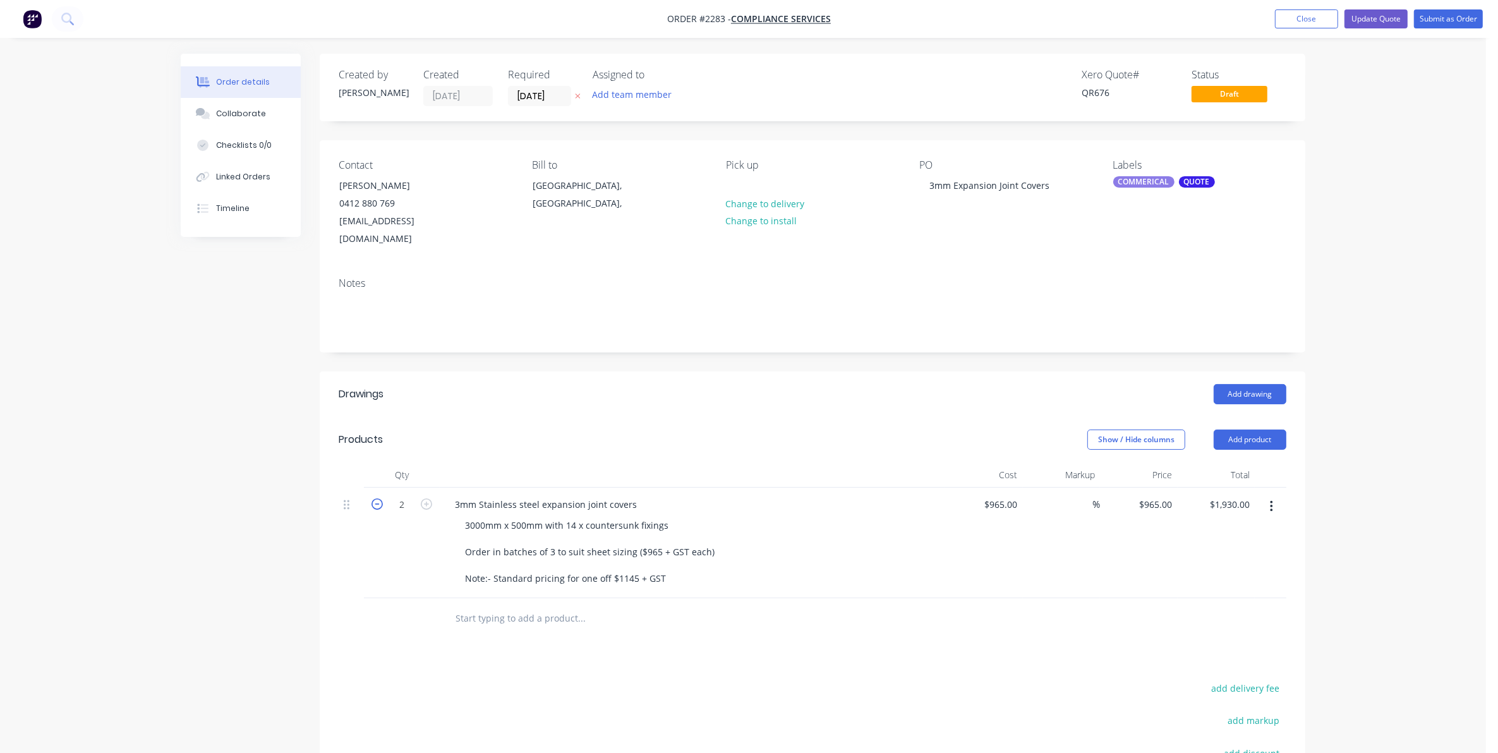
type input "$965.00"
click at [1001, 495] on input "965" at bounding box center [1011, 504] width 21 height 18
type input "$1,145.00"
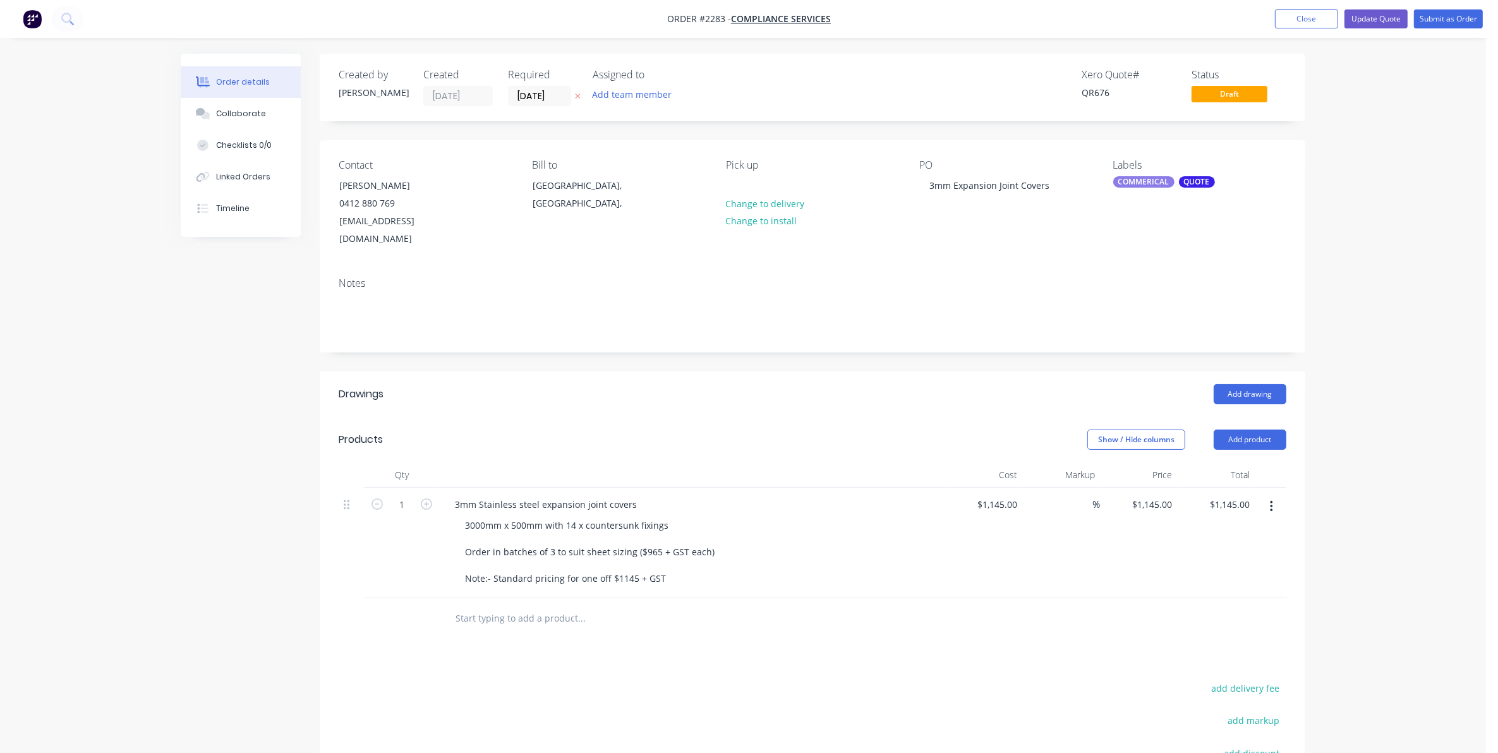
click at [833, 519] on div "3000mm x 500mm with 14 x countersunk fixings Order in batches of 3 to suit shee…" at bounding box center [697, 551] width 485 height 71
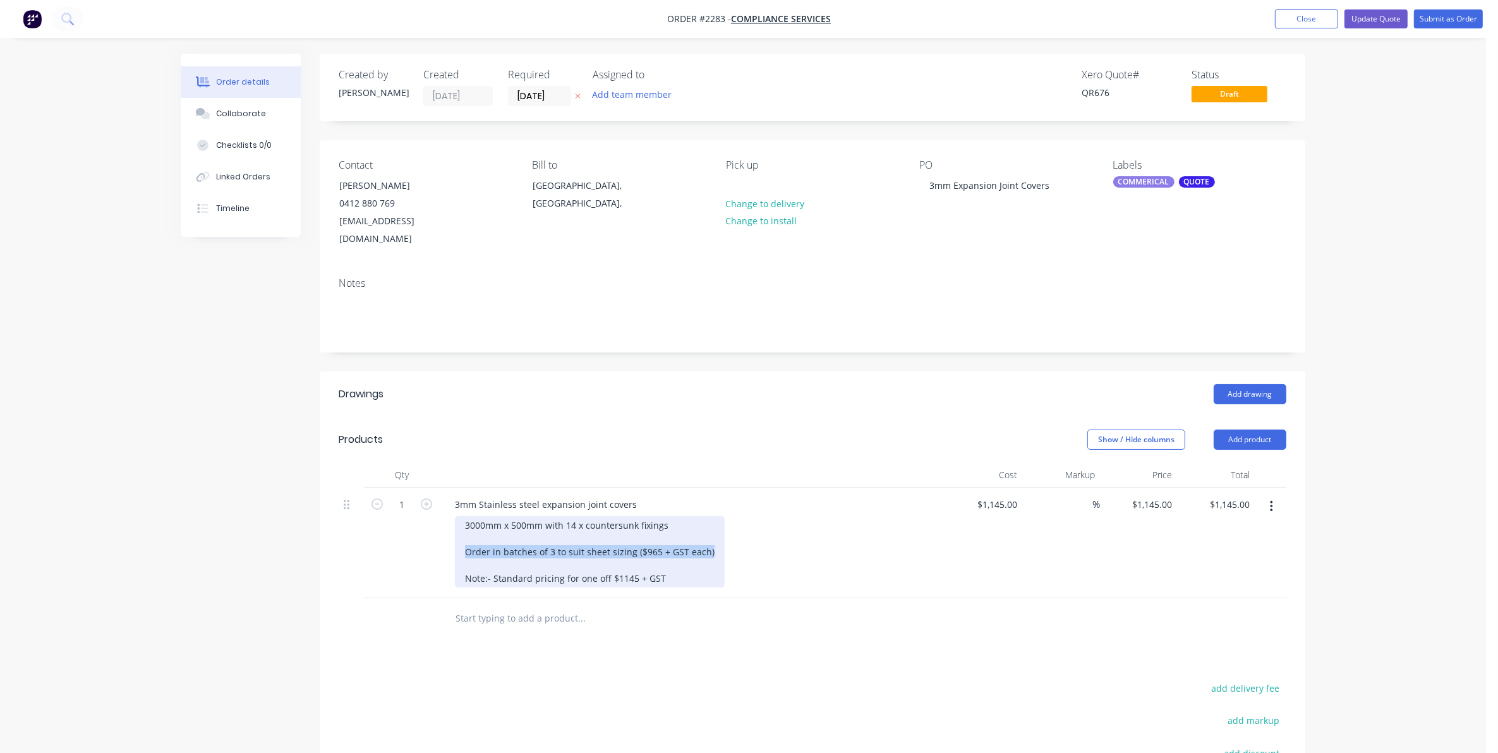
drag, startPoint x: 466, startPoint y: 534, endPoint x: 716, endPoint y: 534, distance: 250.2
click at [716, 534] on div "3000mm x 500mm with 14 x countersunk fixings Order in batches of 3 to suit shee…" at bounding box center [697, 551] width 485 height 71
drag, startPoint x: 462, startPoint y: 560, endPoint x: 662, endPoint y: 561, distance: 199.6
click at [662, 561] on div "3000mm x 500mm with 14 x countersunk fixings Note:- Standard pricing for one of…" at bounding box center [567, 551] width 224 height 71
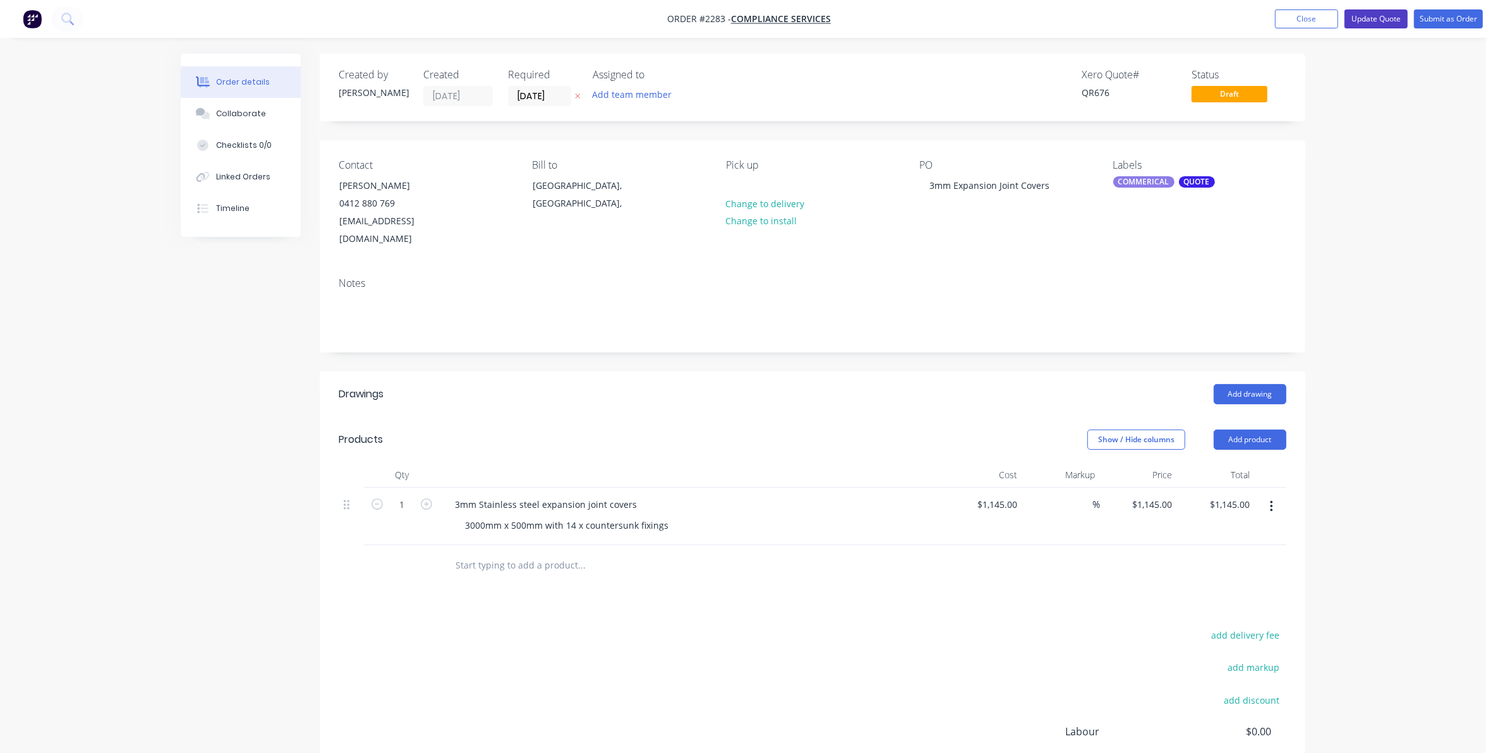
click at [1377, 16] on button "Update Quote" at bounding box center [1375, 18] width 63 height 19
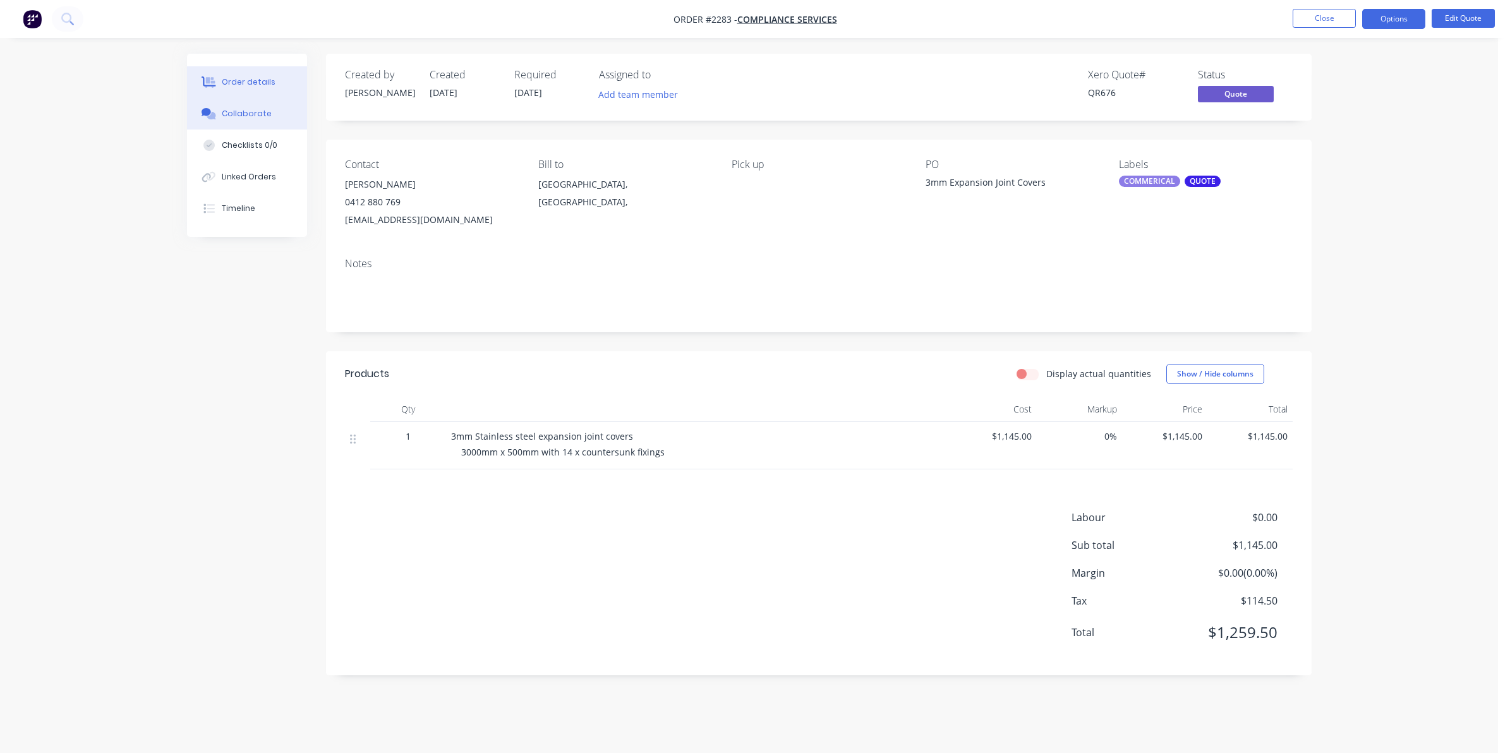
click at [244, 111] on div "Collaborate" at bounding box center [247, 113] width 50 height 11
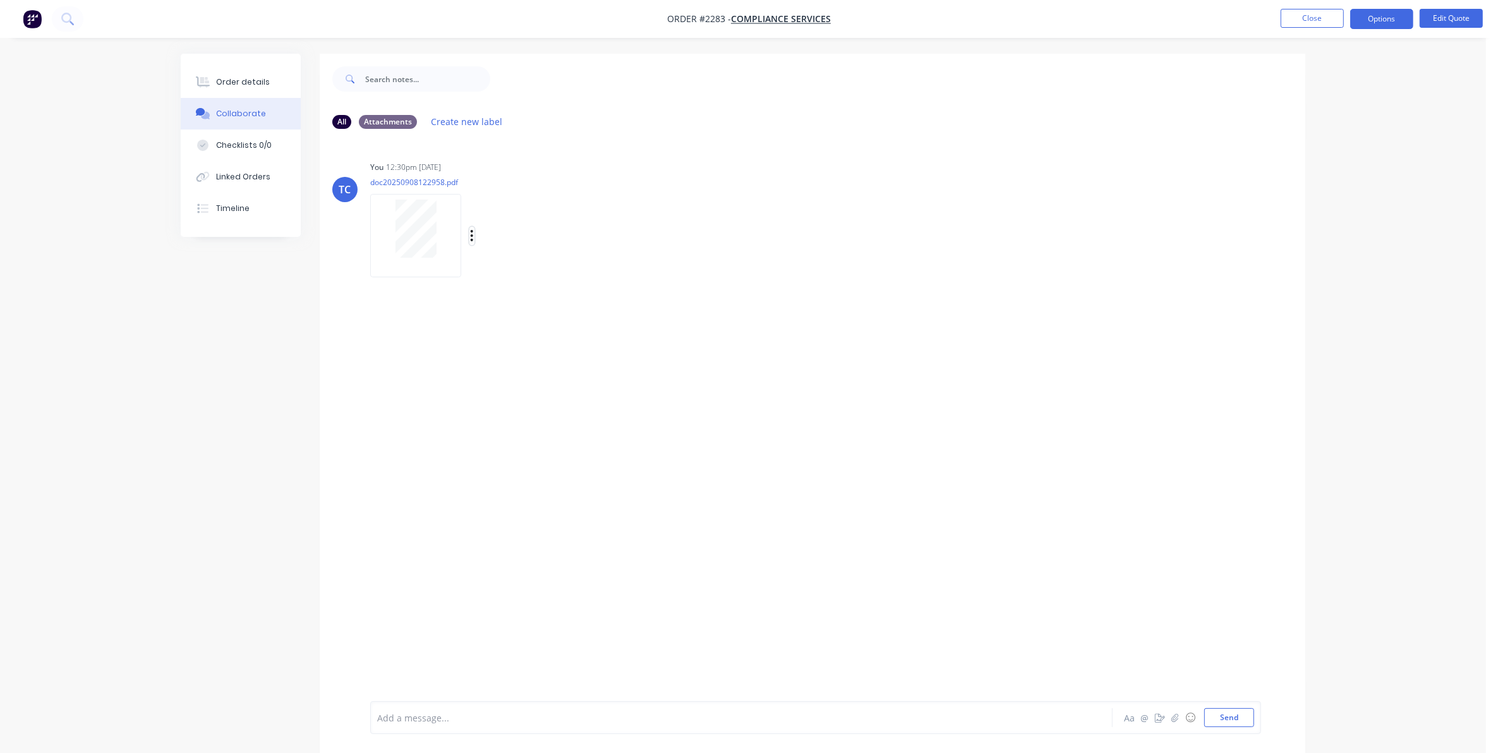
click at [471, 231] on icon "button" at bounding box center [472, 236] width 4 height 15
click at [518, 296] on button "Delete" at bounding box center [556, 298] width 142 height 28
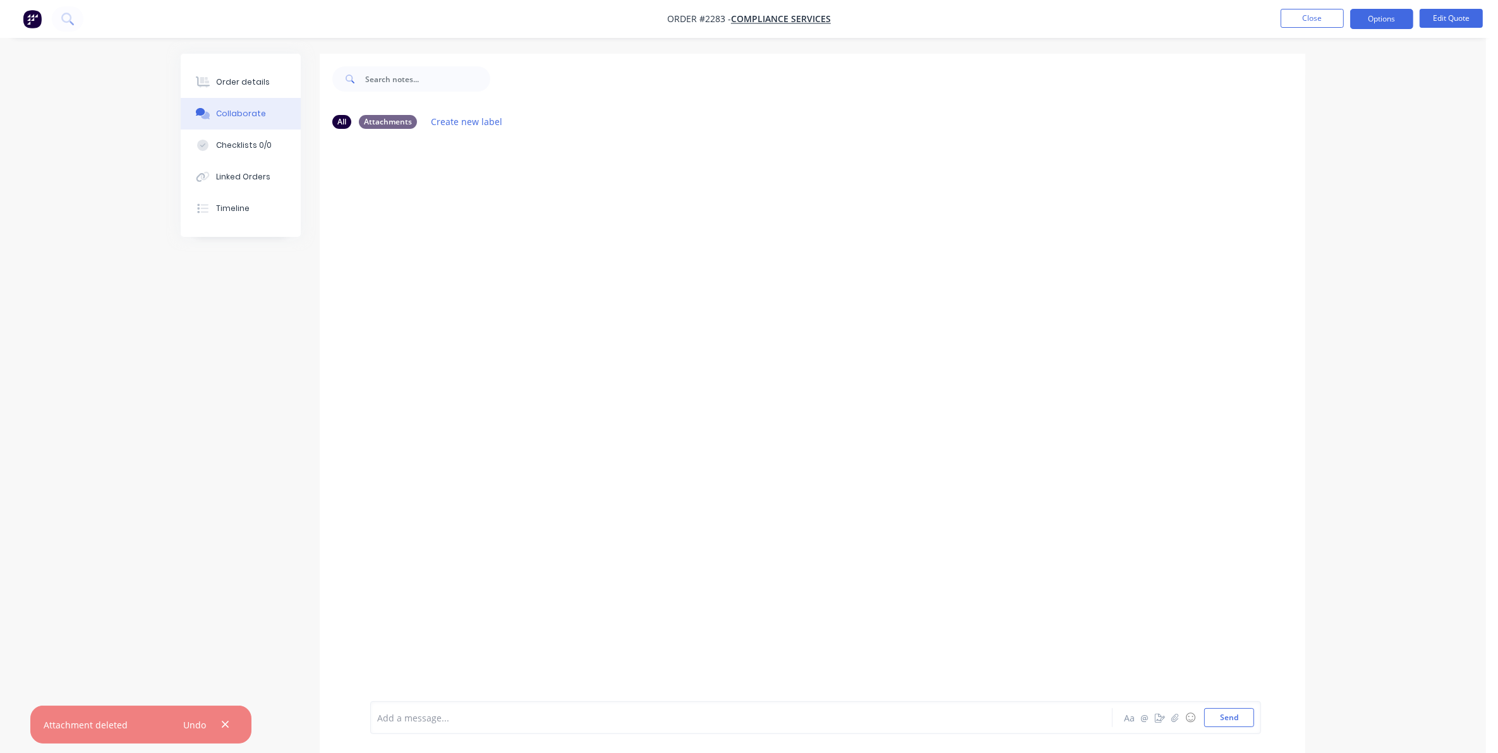
click at [437, 719] on div at bounding box center [706, 717] width 657 height 13
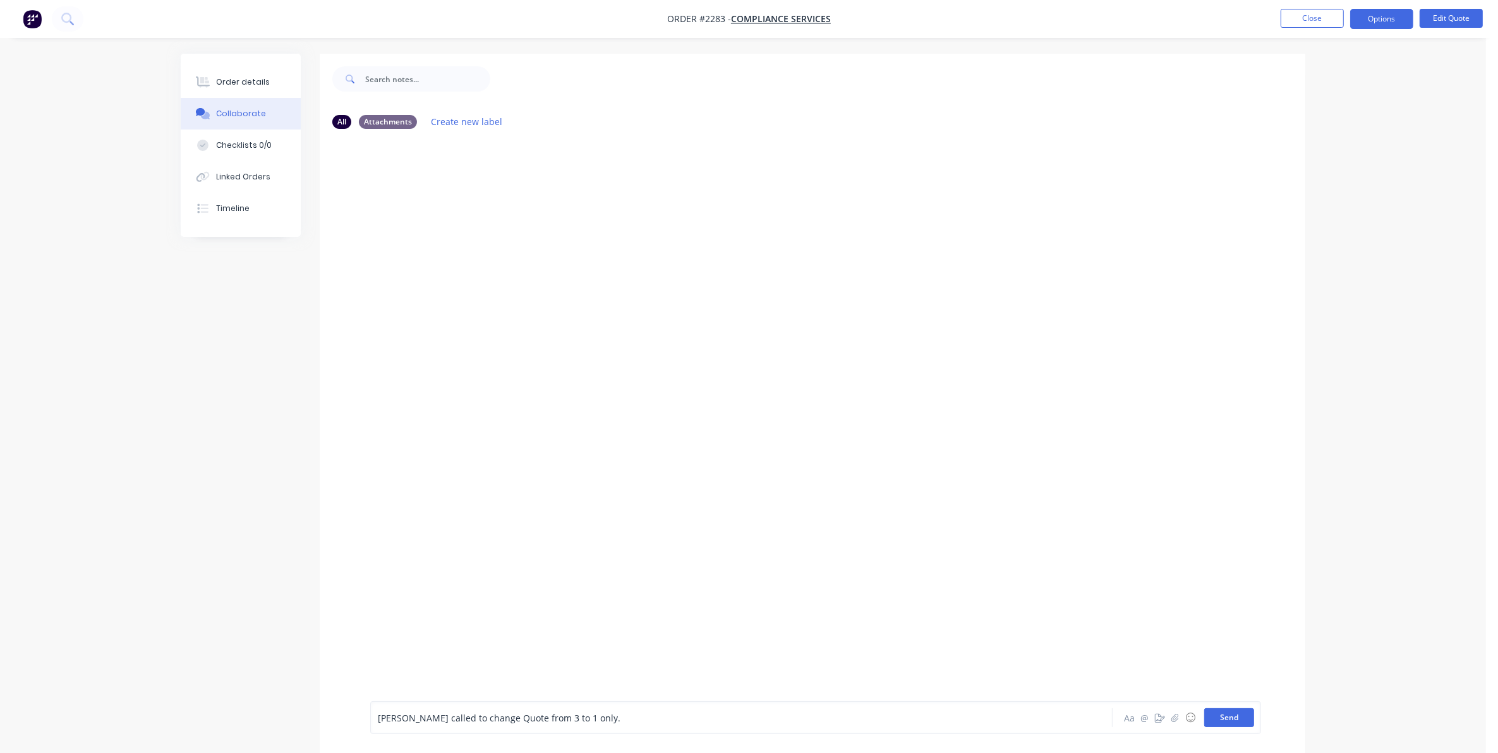
click at [1227, 717] on button "Send" at bounding box center [1229, 717] width 50 height 19
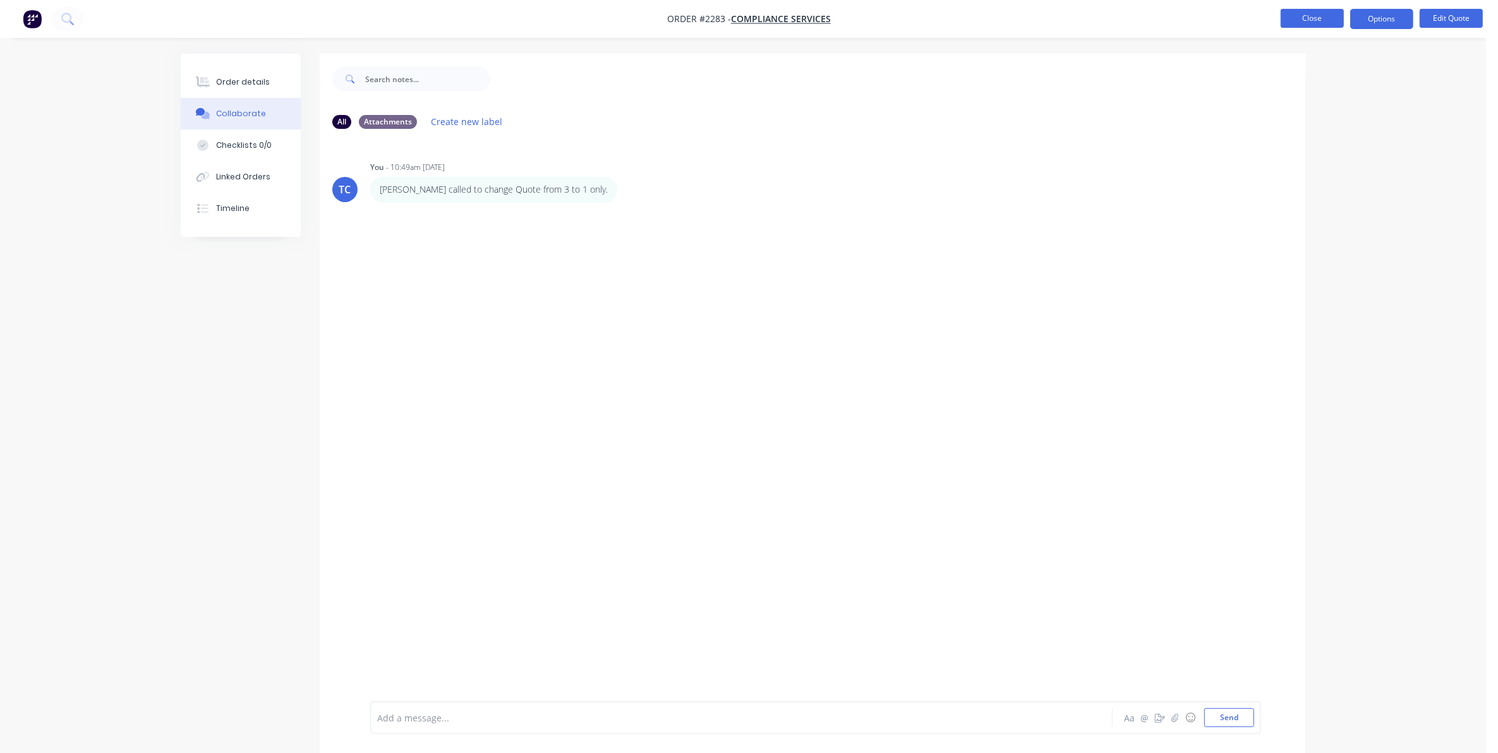
click at [1298, 18] on button "Close" at bounding box center [1311, 18] width 63 height 19
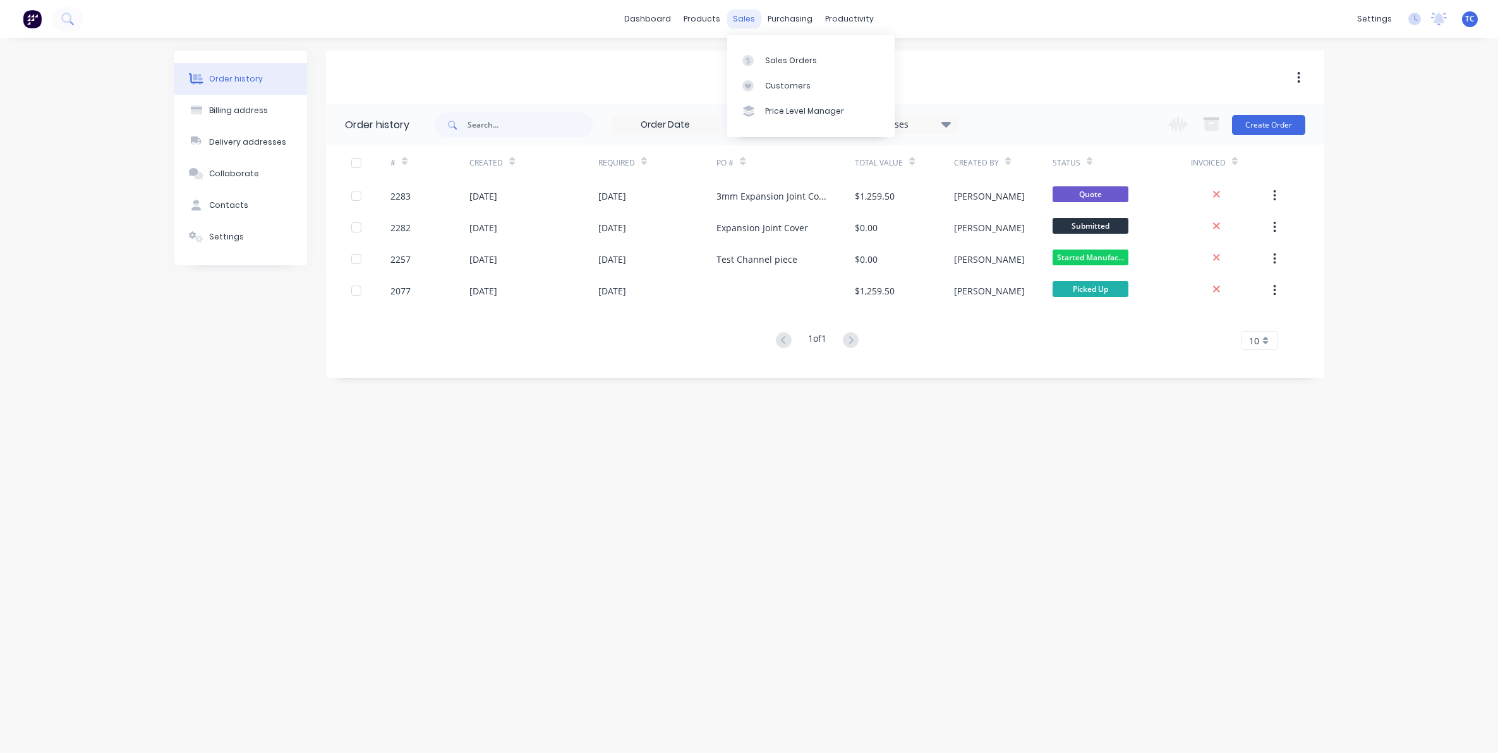
click at [744, 17] on div "sales" at bounding box center [743, 18] width 35 height 19
click at [780, 60] on div "Sales Orders" at bounding box center [791, 60] width 52 height 11
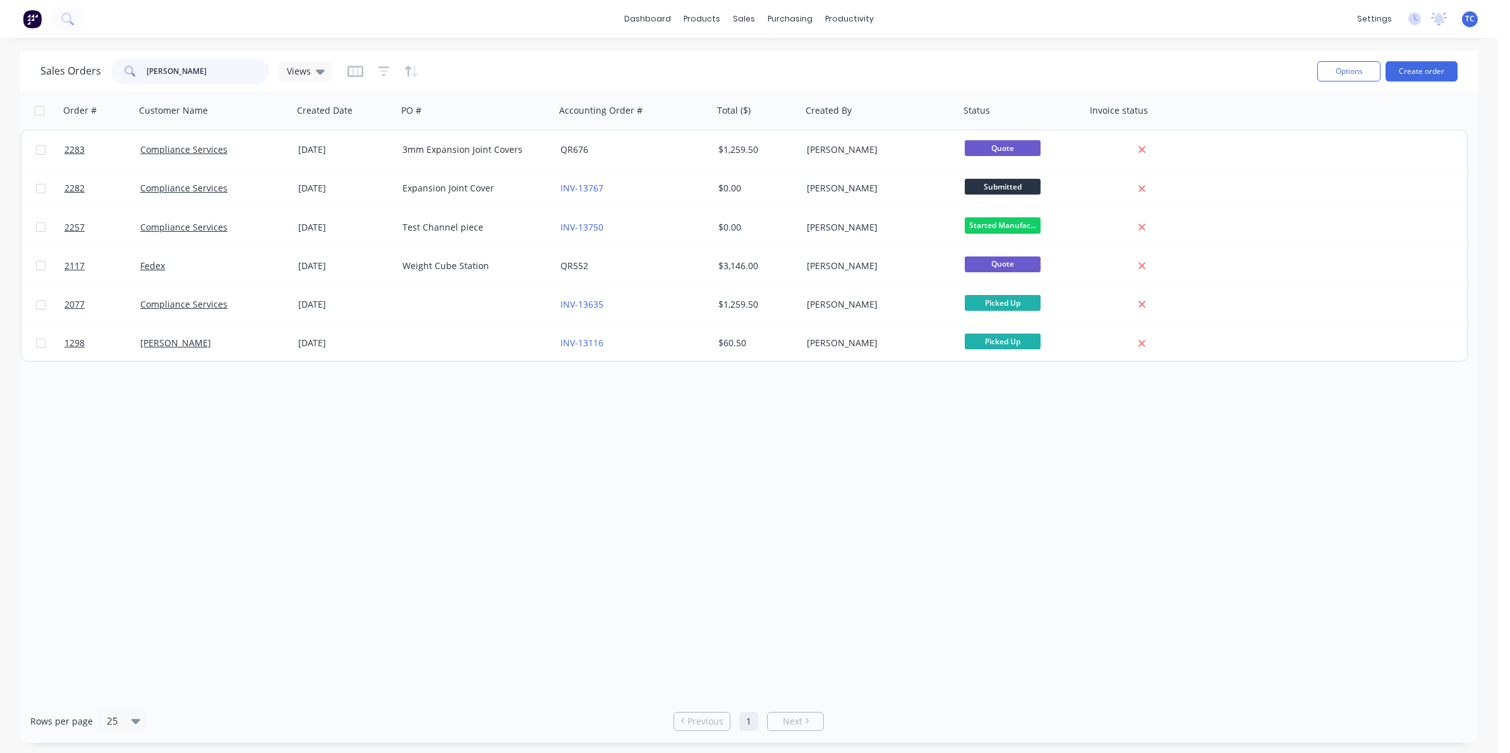
drag, startPoint x: 166, startPoint y: 70, endPoint x: 144, endPoint y: 68, distance: 21.6
click at [144, 68] on div "[PERSON_NAME]" at bounding box center [190, 71] width 158 height 25
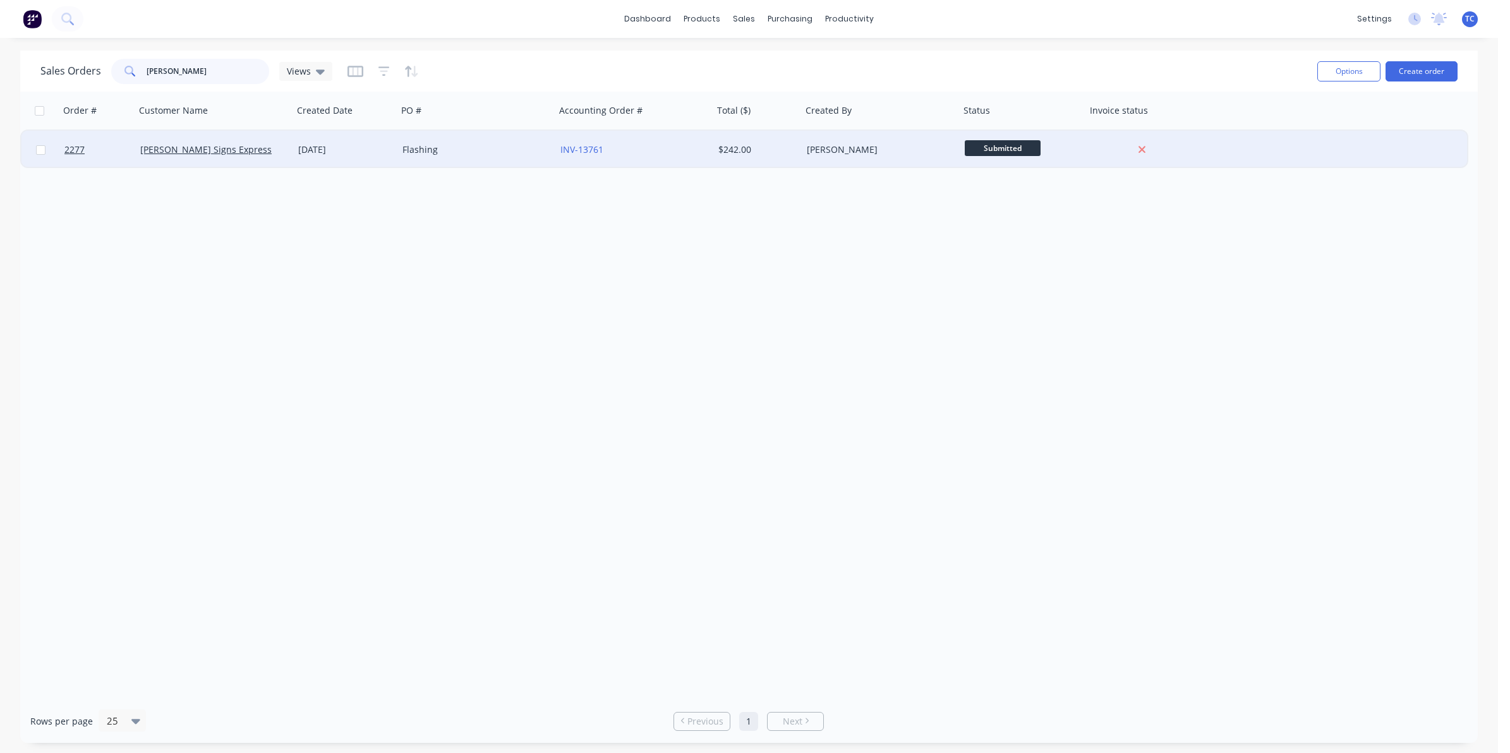
type input "[PERSON_NAME]"
click at [418, 147] on div "Flashing" at bounding box center [472, 149] width 140 height 13
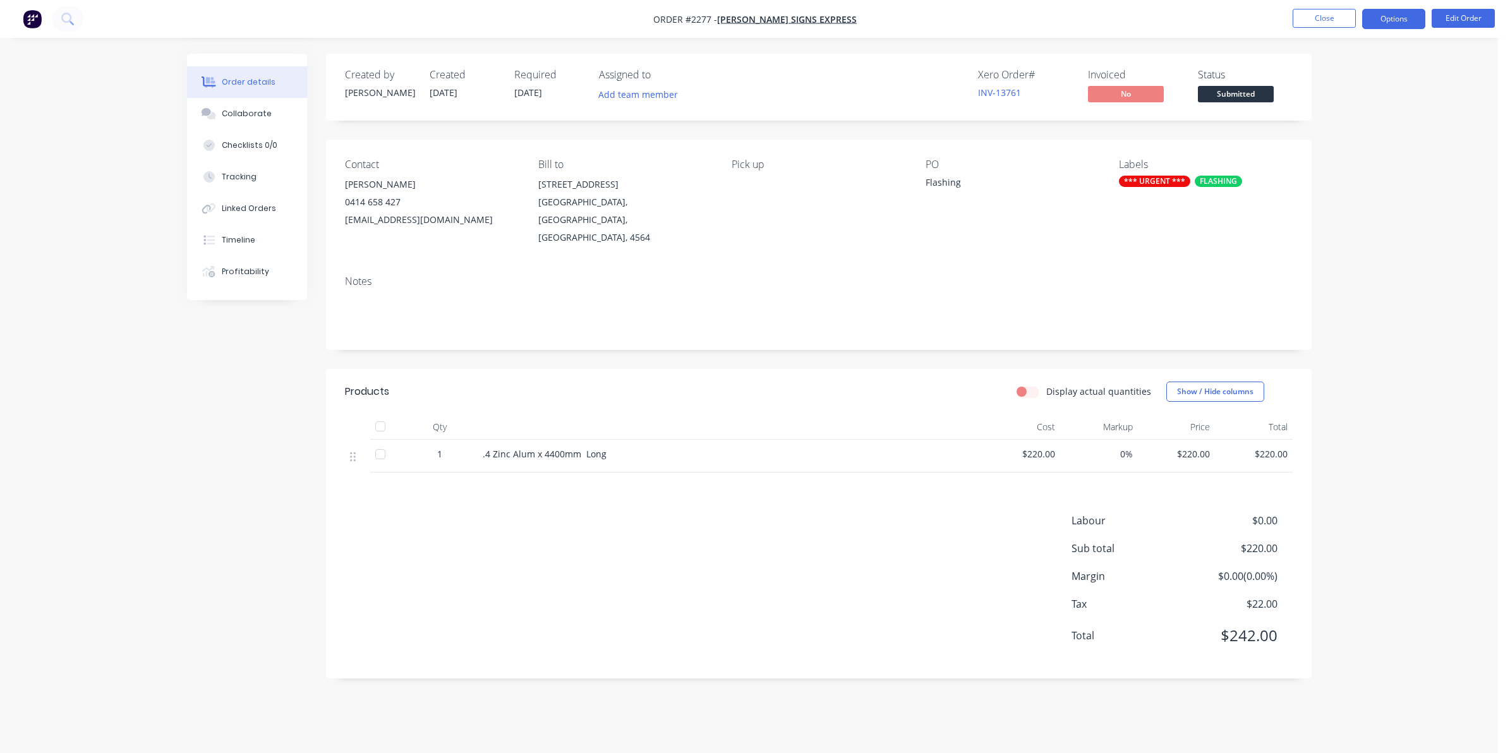
click at [1395, 19] on button "Options" at bounding box center [1393, 19] width 63 height 20
click at [1373, 401] on div "Order details Collaborate Checklists 0/0 Tracking Linked Orders Timeline Profit…" at bounding box center [749, 376] width 1498 height 753
click at [236, 112] on div "Collaborate" at bounding box center [247, 113] width 50 height 11
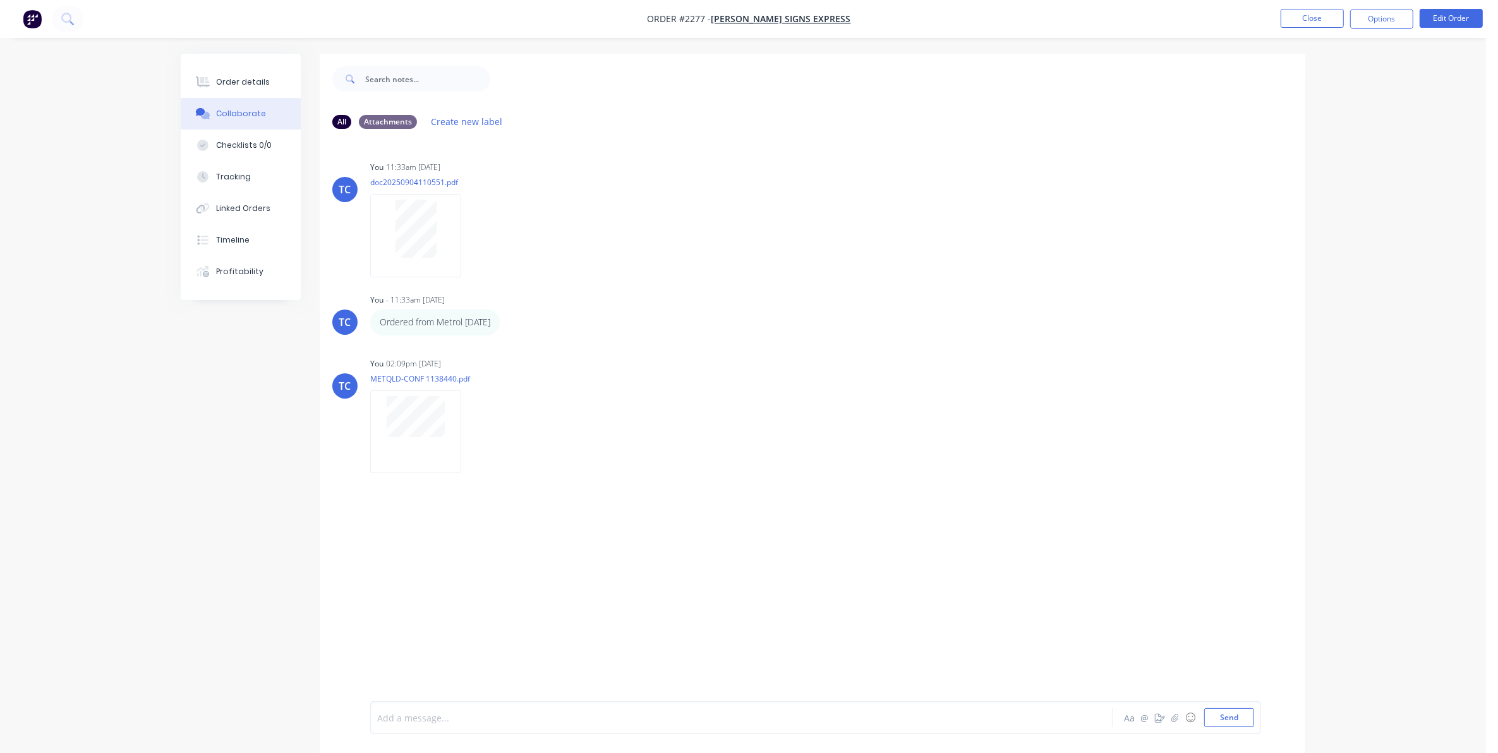
click at [399, 715] on div at bounding box center [706, 717] width 657 height 13
click at [637, 715] on span "[PERSON_NAME] messaged us on the work Mobile at 10.43 pm Thusday night to cance…" at bounding box center [656, 718] width 557 height 12
click at [1232, 714] on button "Send" at bounding box center [1229, 717] width 50 height 19
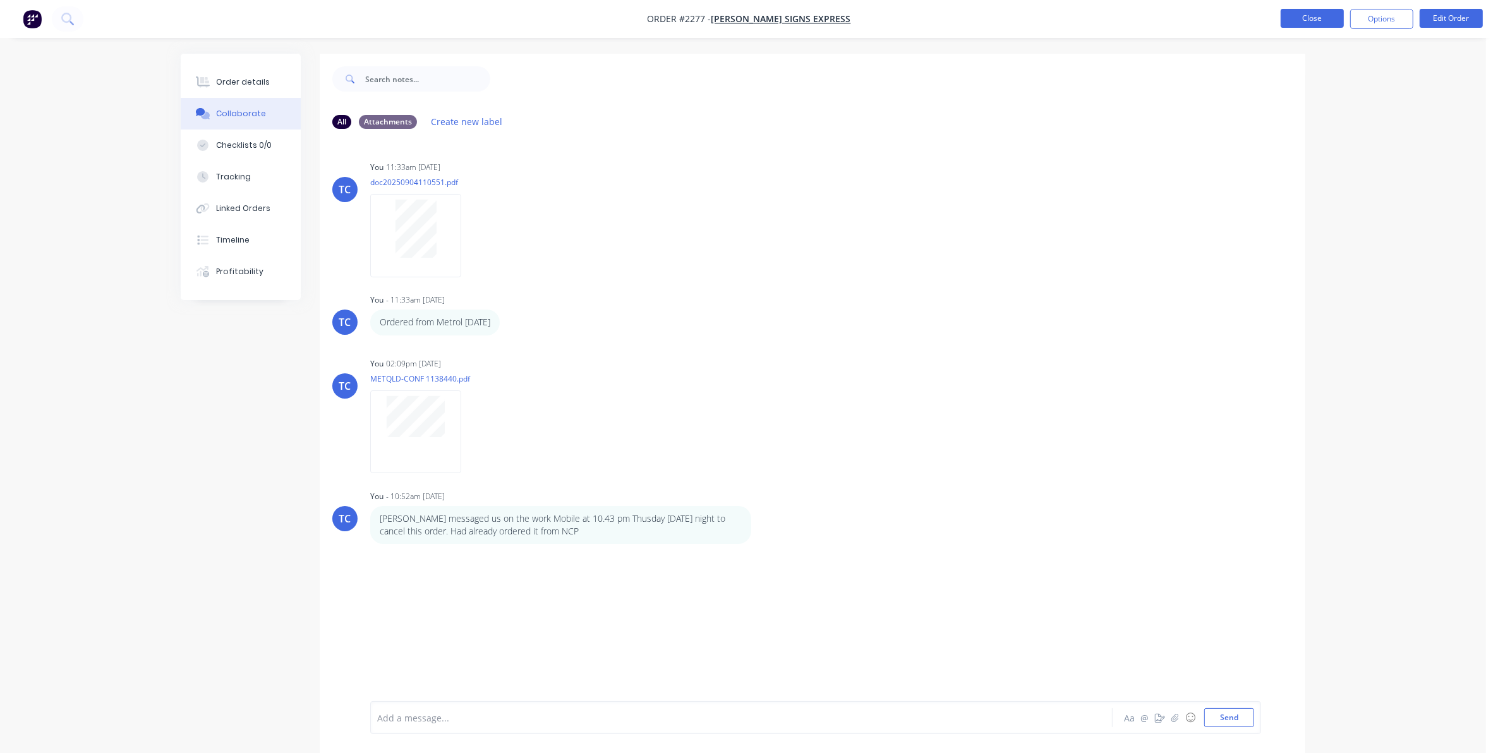
click at [1311, 14] on button "Close" at bounding box center [1311, 18] width 63 height 19
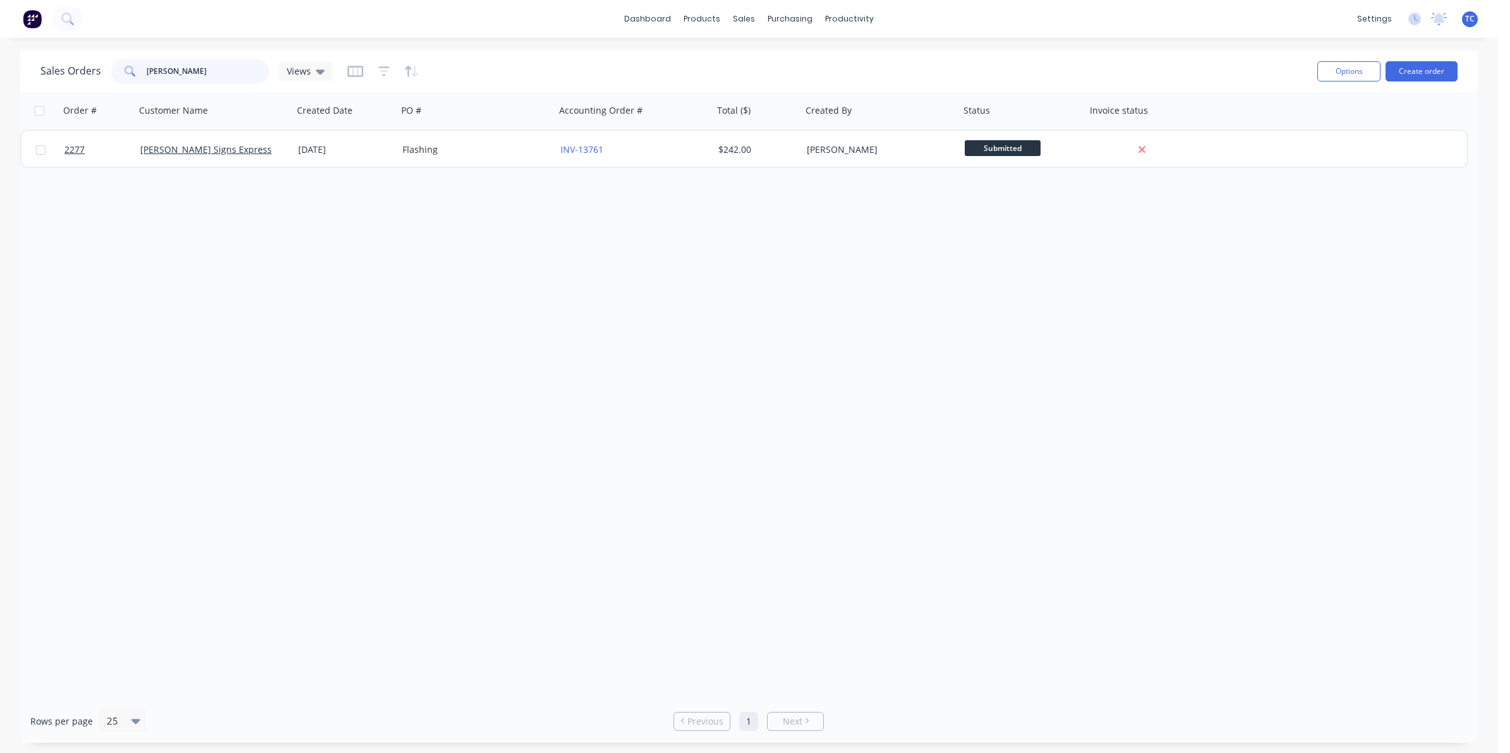
drag, startPoint x: 167, startPoint y: 70, endPoint x: 142, endPoint y: 70, distance: 25.3
click at [142, 70] on div "[PERSON_NAME]" at bounding box center [190, 71] width 158 height 25
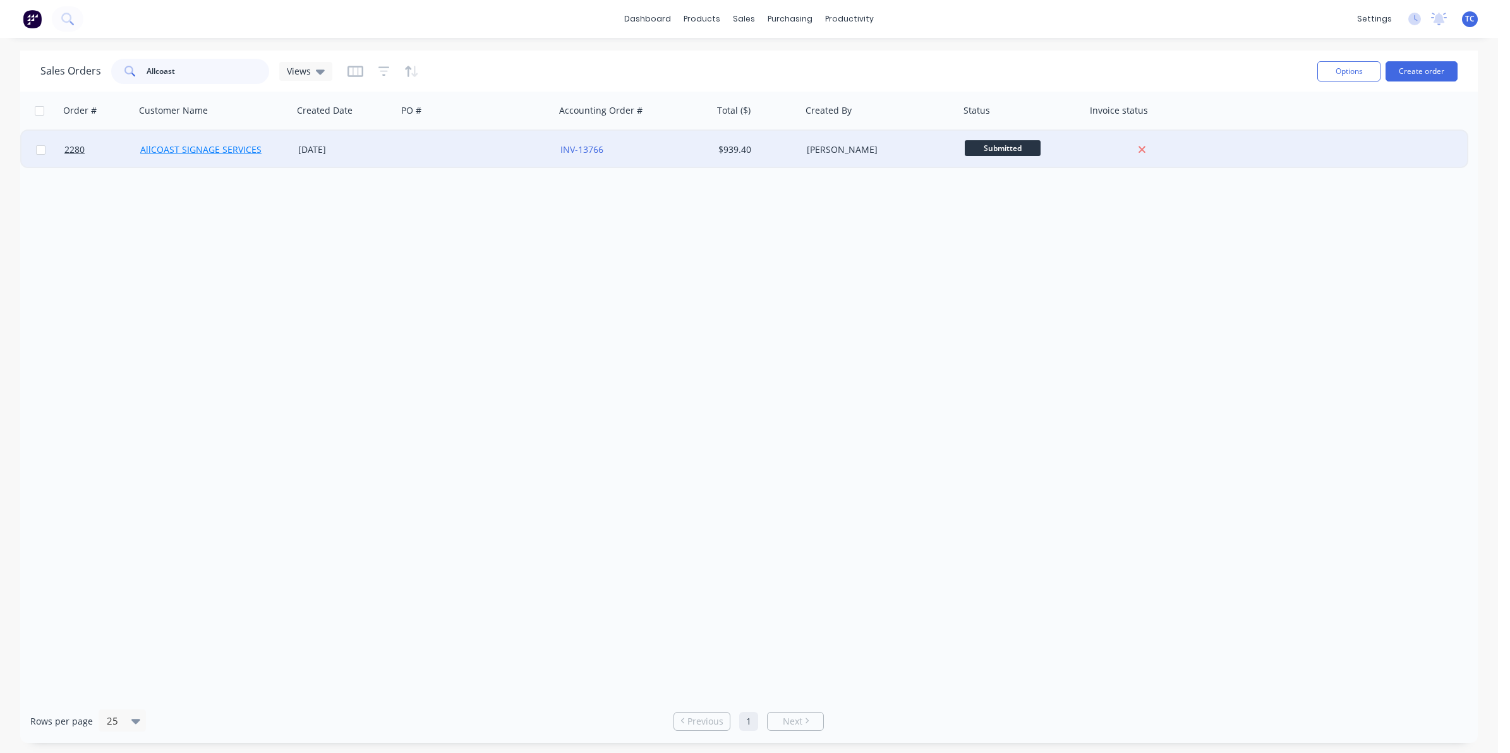
type input "Allcoast"
click at [178, 147] on link "AllCOAST SIGNAGE SERVICES" at bounding box center [200, 149] width 121 height 12
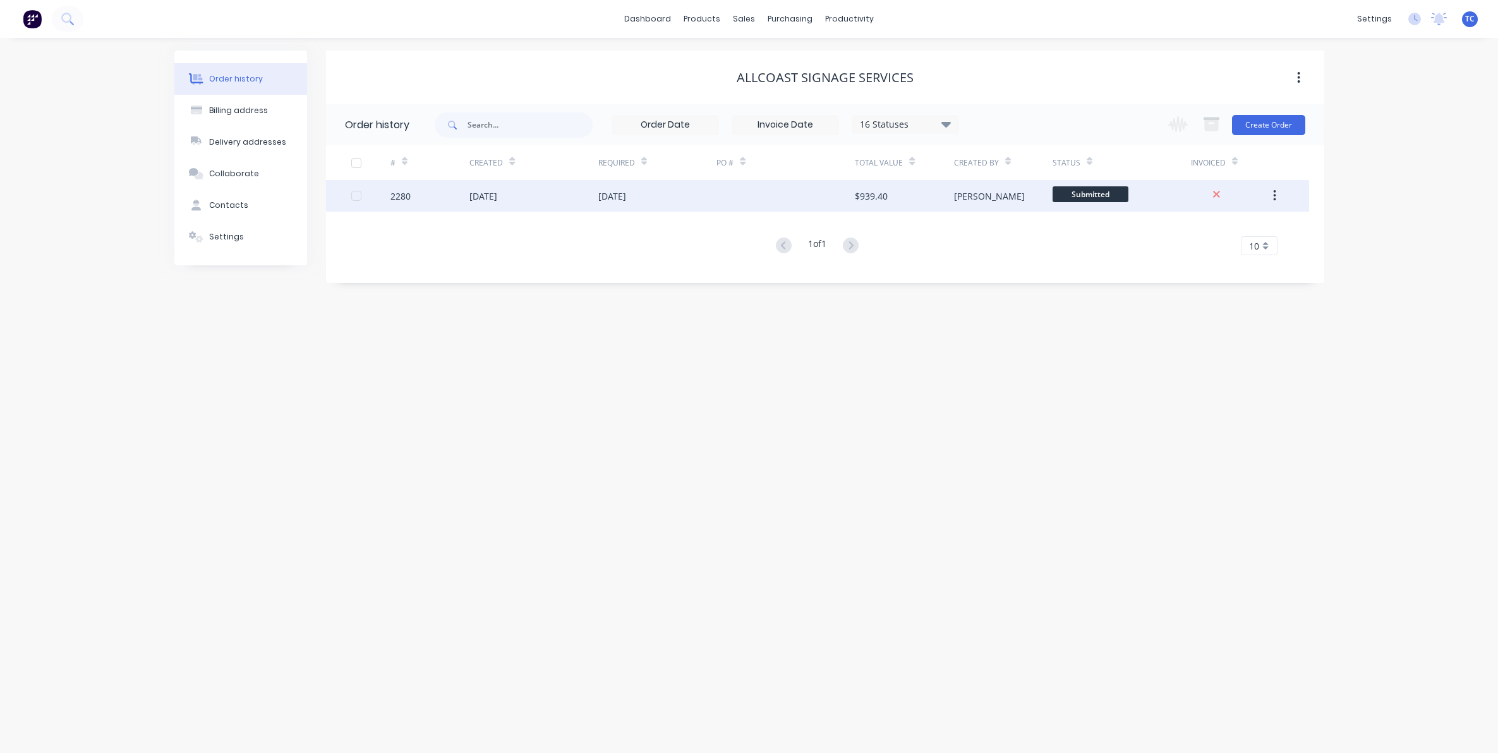
click at [474, 197] on div "[DATE]" at bounding box center [483, 196] width 28 height 13
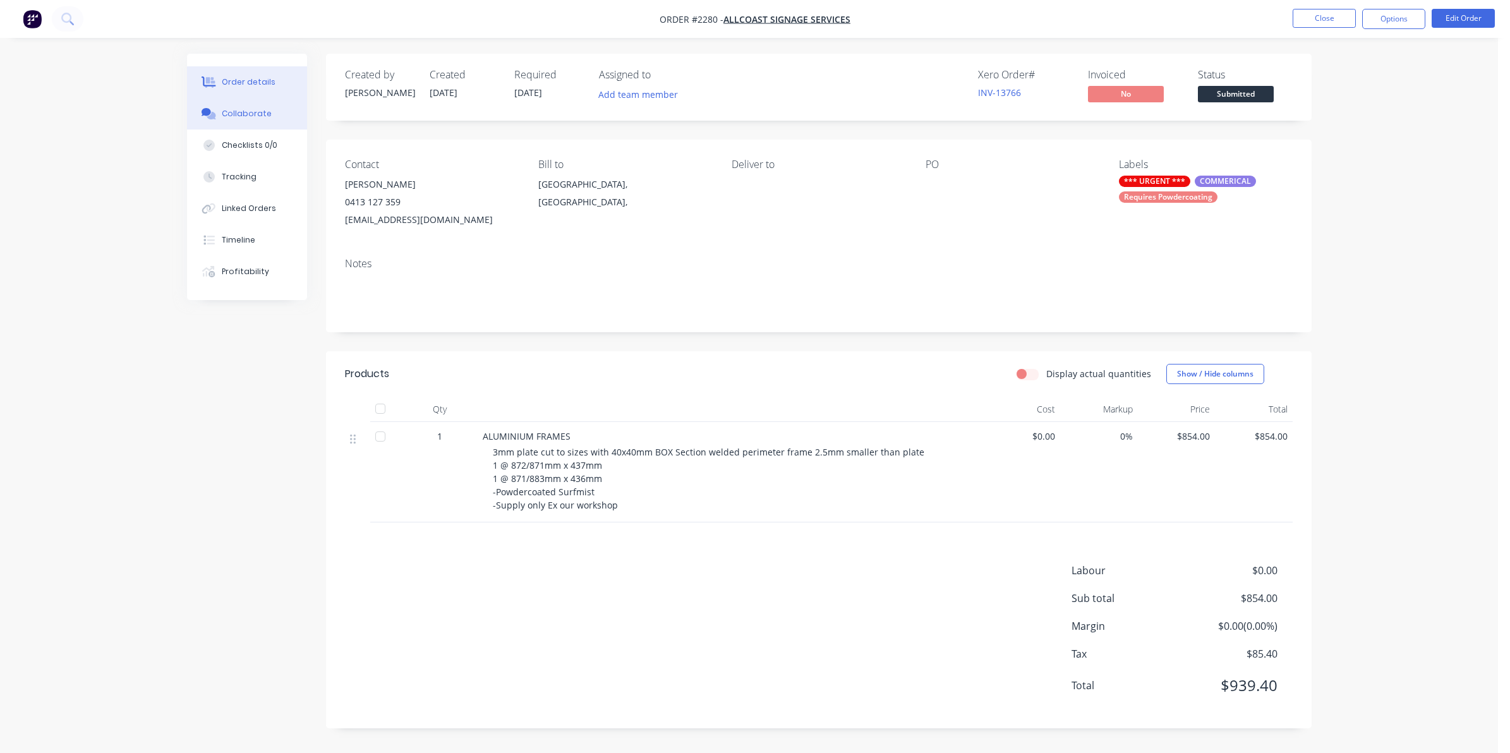
click at [244, 109] on div "Collaborate" at bounding box center [247, 113] width 50 height 11
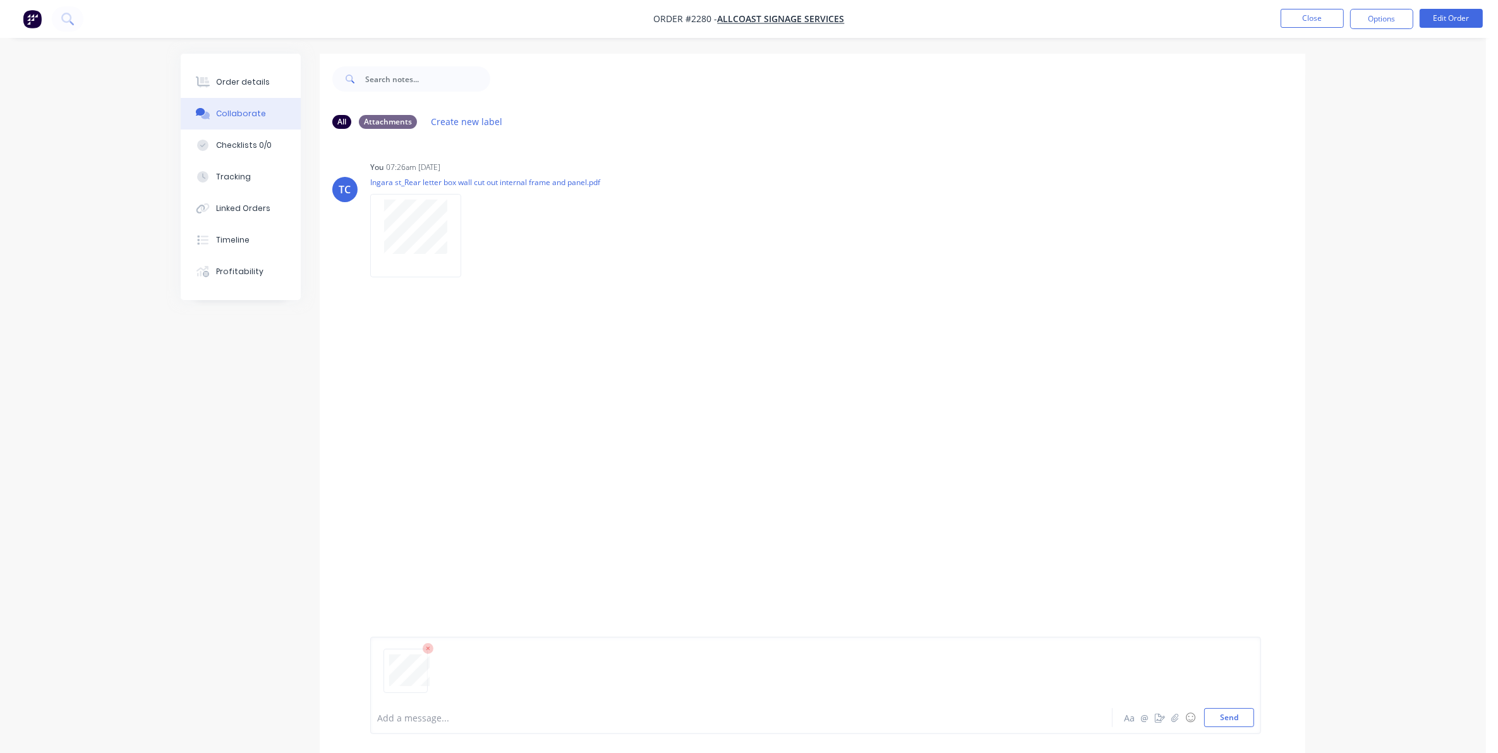
click at [1078, 575] on div "TC You 07:26am [DATE] Ingara st_Rear letter box wall cut out internal frame and…" at bounding box center [812, 420] width 985 height 562
click at [425, 646] on icon at bounding box center [428, 648] width 11 height 11
click at [703, 719] on div at bounding box center [706, 717] width 657 height 13
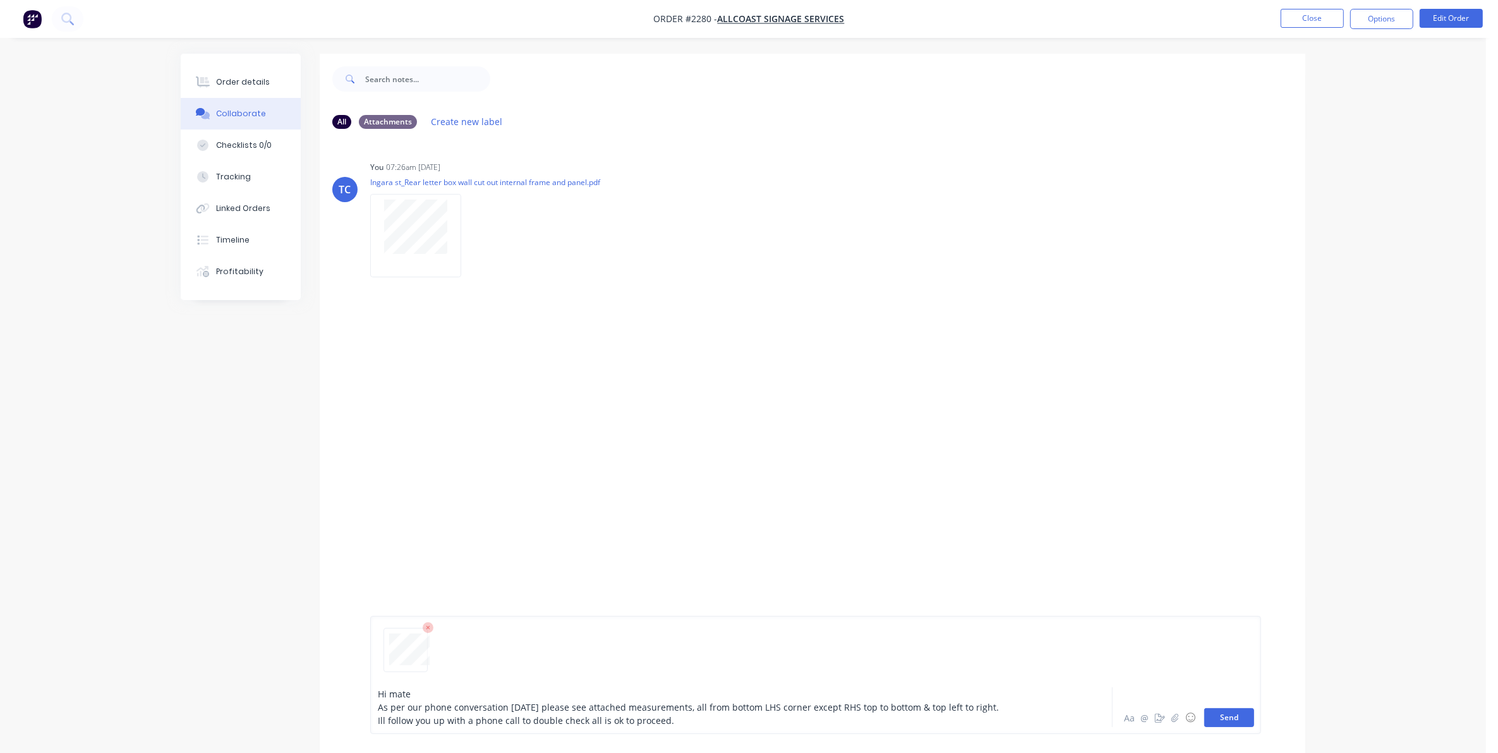
click at [1233, 718] on button "Send" at bounding box center [1229, 717] width 50 height 19
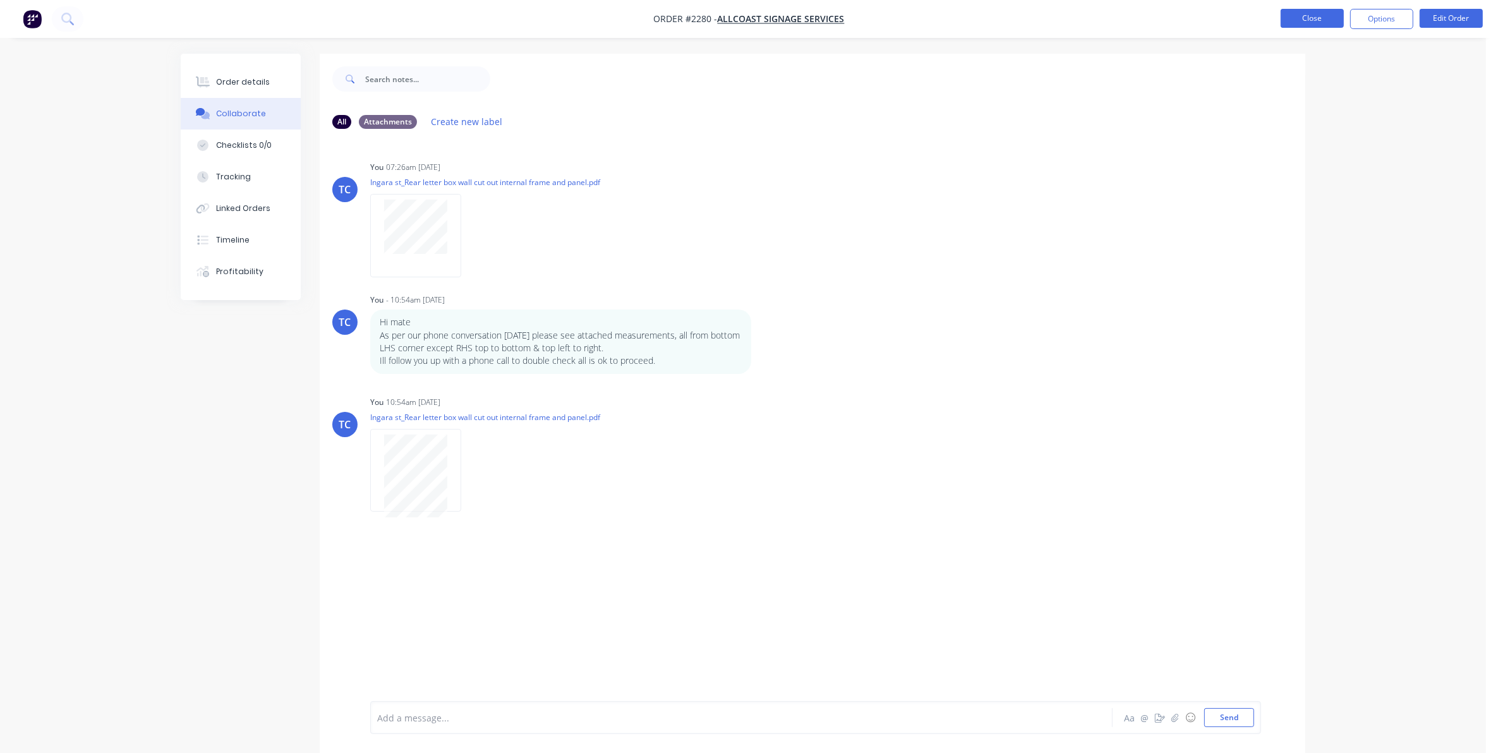
click at [1304, 18] on button "Close" at bounding box center [1311, 18] width 63 height 19
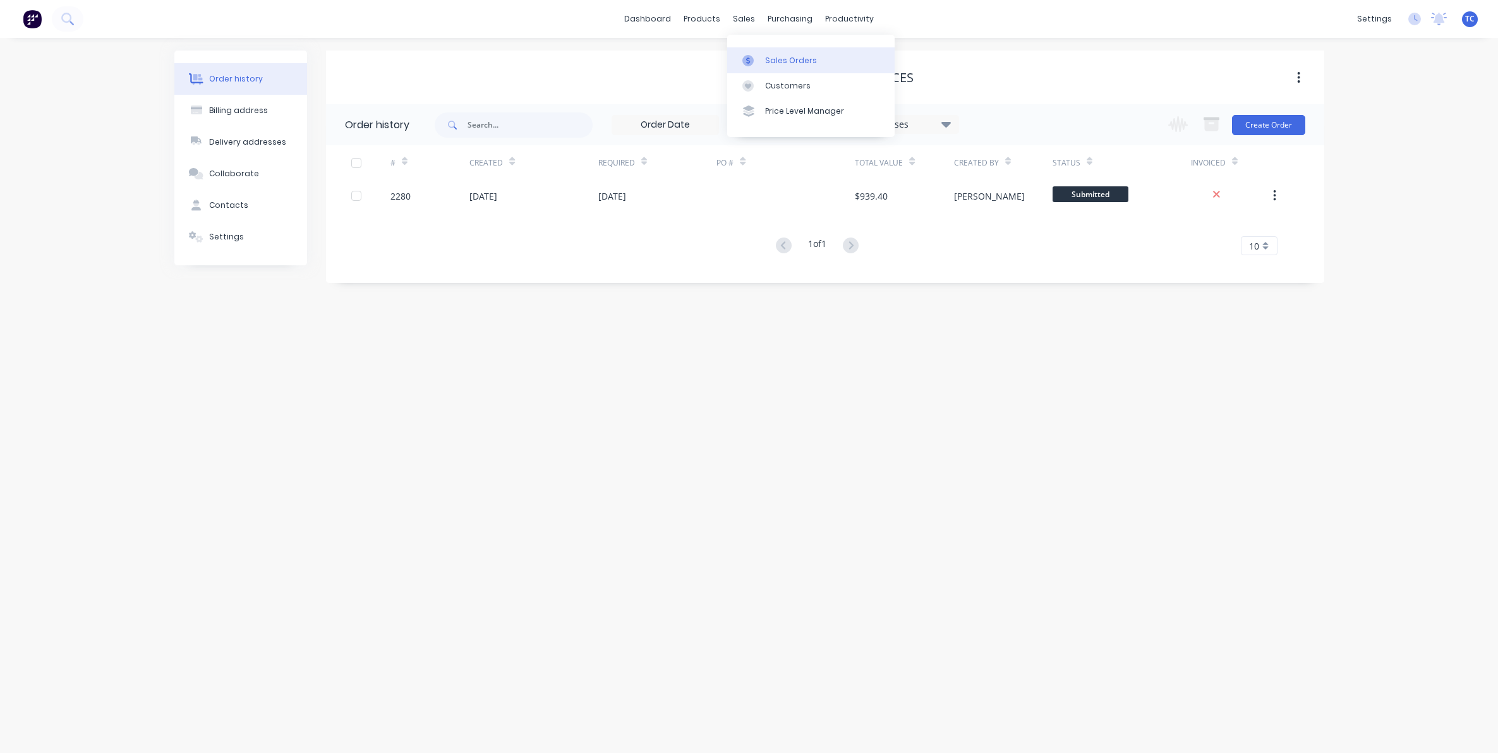
click at [775, 52] on link "Sales Orders" at bounding box center [810, 59] width 167 height 25
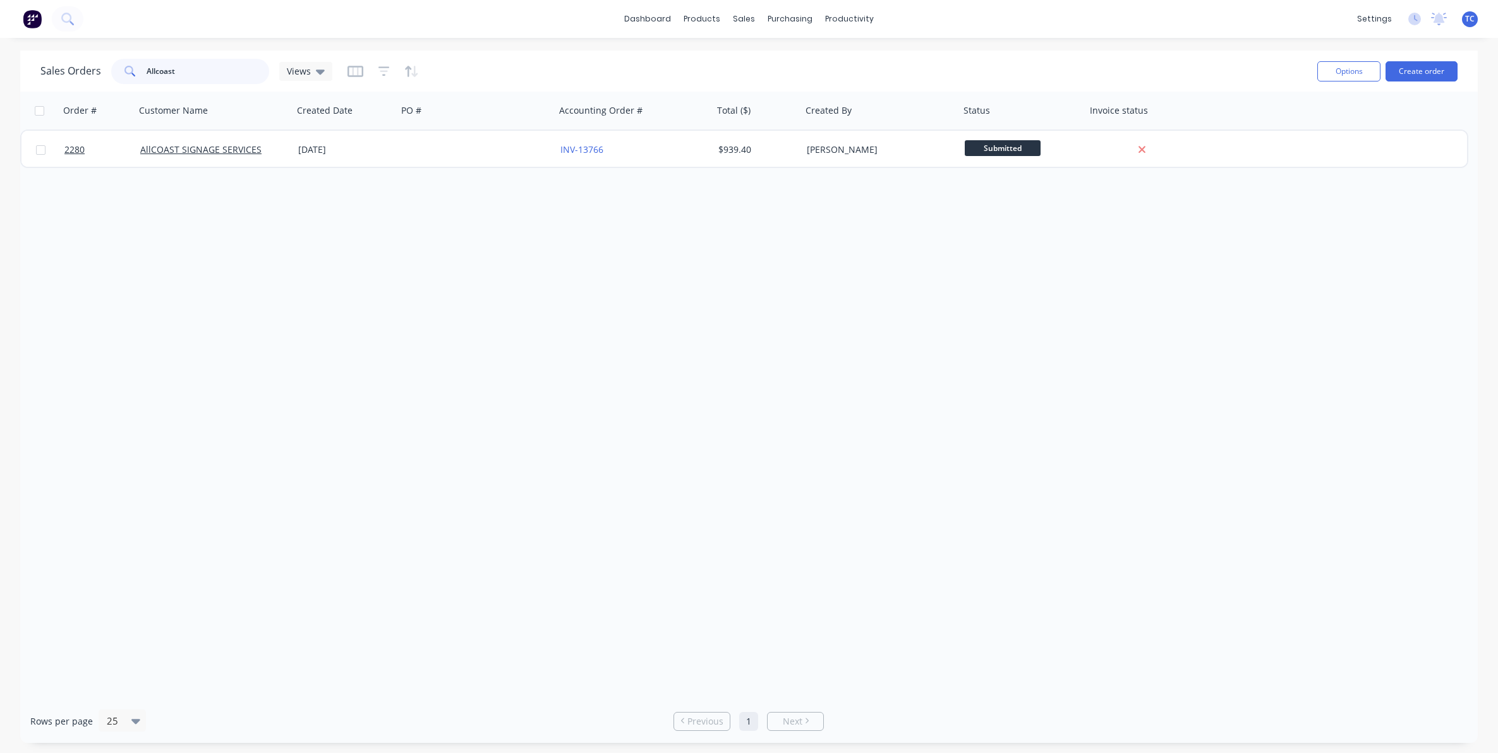
drag, startPoint x: 175, startPoint y: 73, endPoint x: 143, endPoint y: 64, distance: 32.8
click at [143, 64] on div "Allcoast" at bounding box center [190, 71] width 158 height 25
type input "[PERSON_NAME]"
click at [1424, 67] on button "Create order" at bounding box center [1421, 71] width 72 height 20
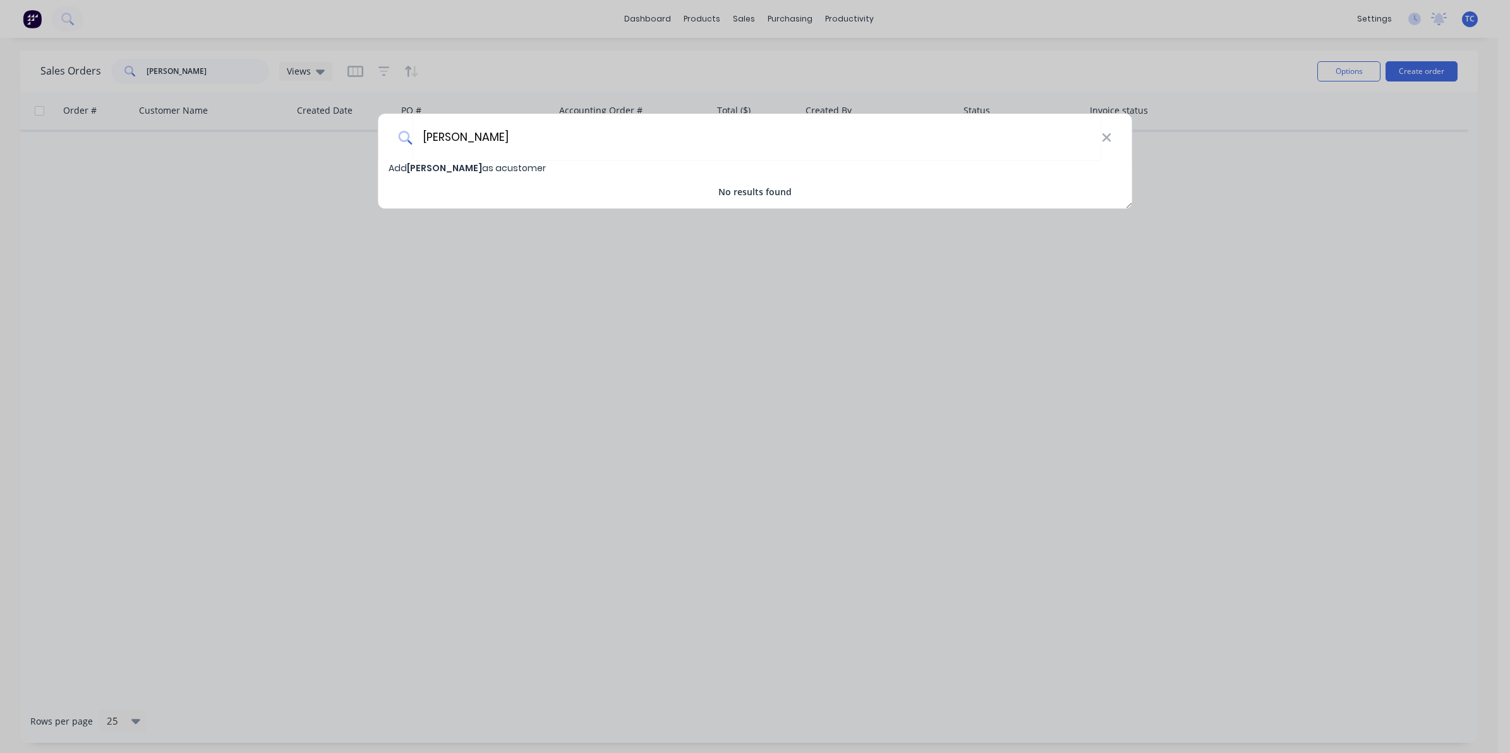
type input "[PERSON_NAME]"
click at [455, 165] on span "[PERSON_NAME]" at bounding box center [444, 168] width 75 height 13
select select "AU"
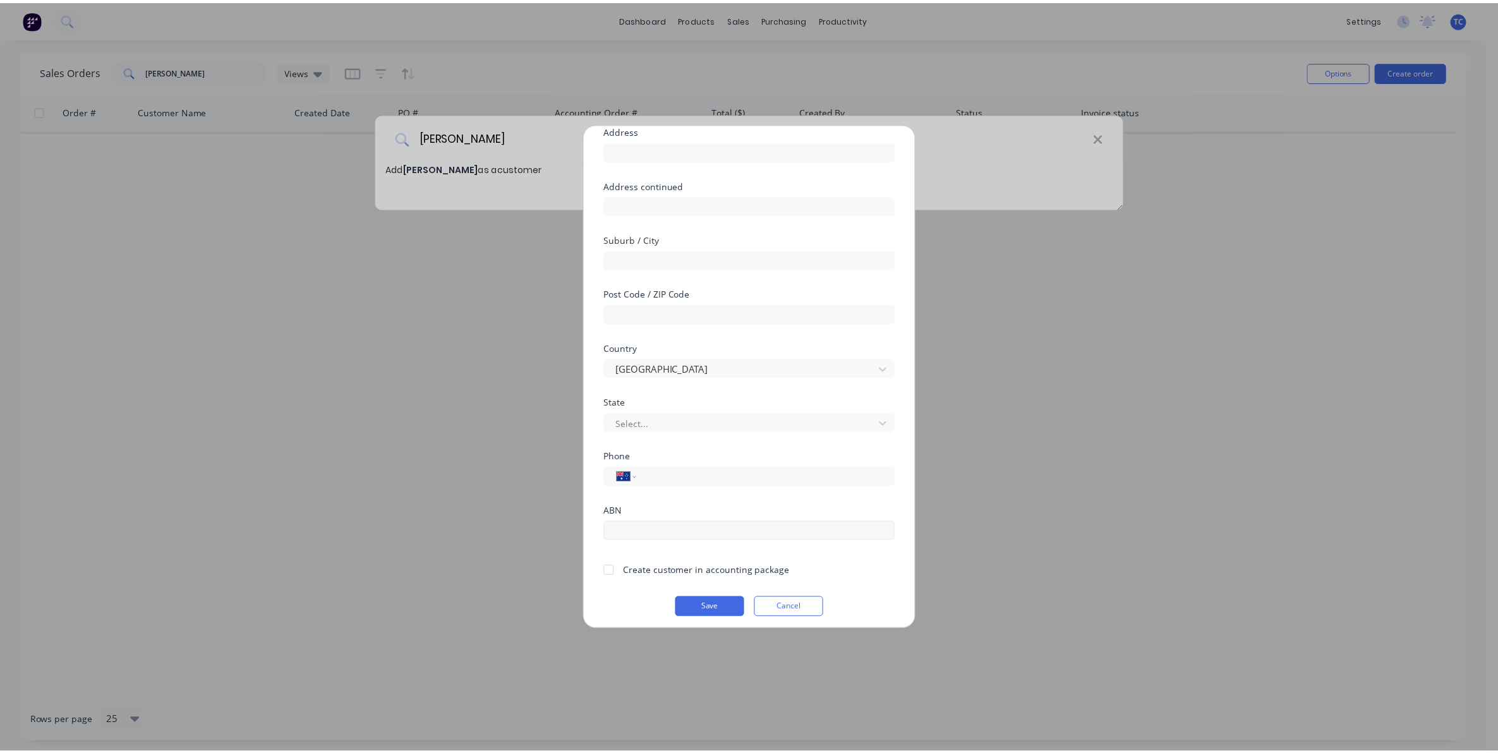
scroll to position [111, 0]
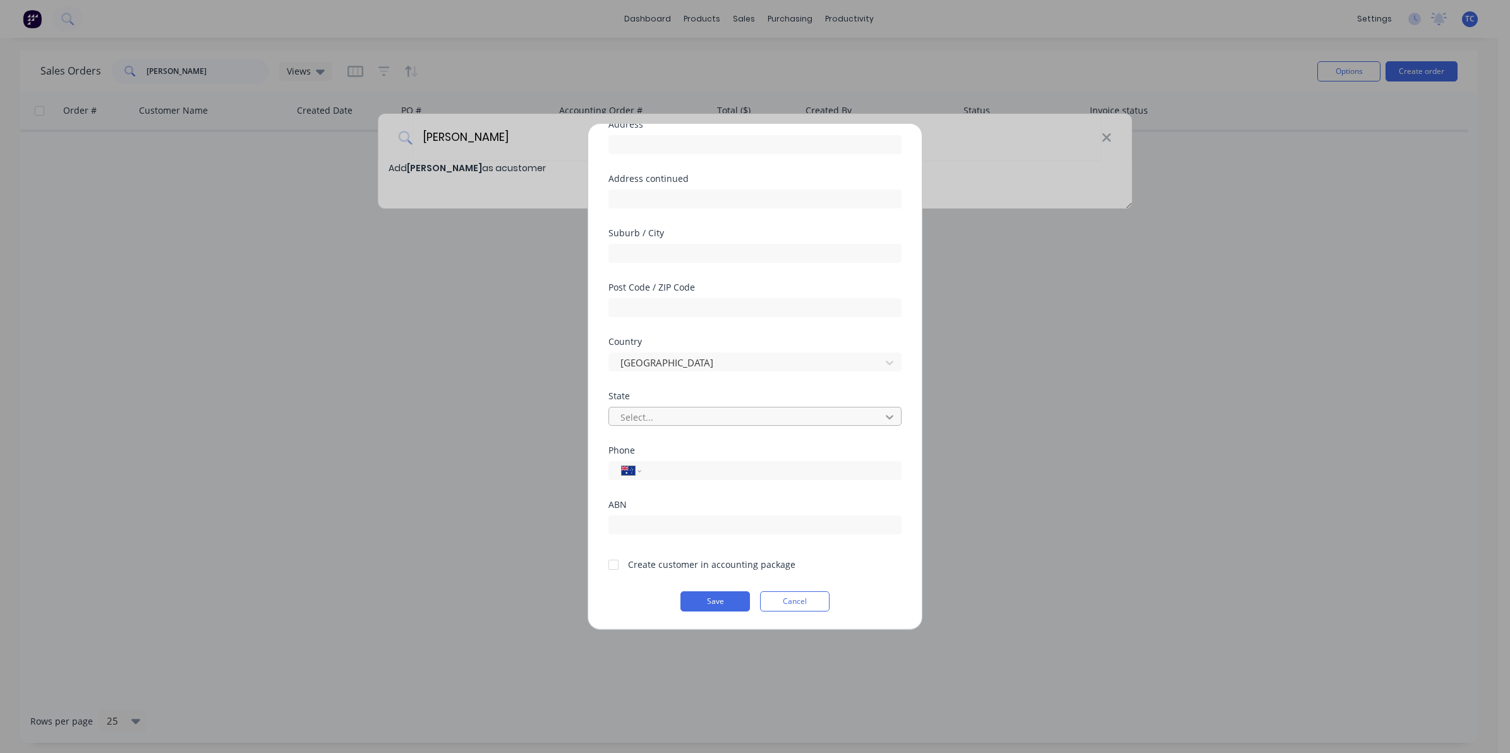
click at [883, 412] on icon at bounding box center [889, 417] width 13 height 13
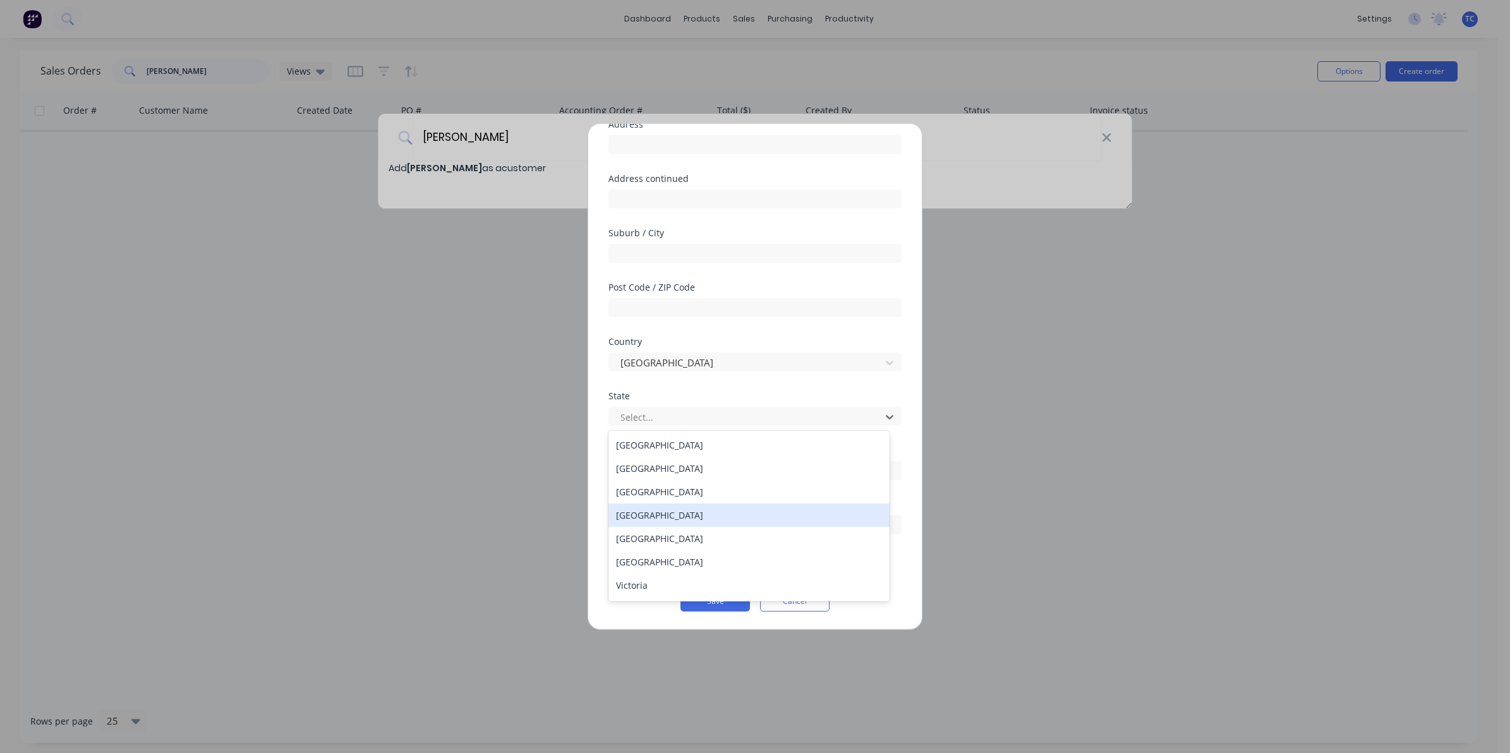
click at [648, 514] on div "[GEOGRAPHIC_DATA]" at bounding box center [748, 514] width 281 height 23
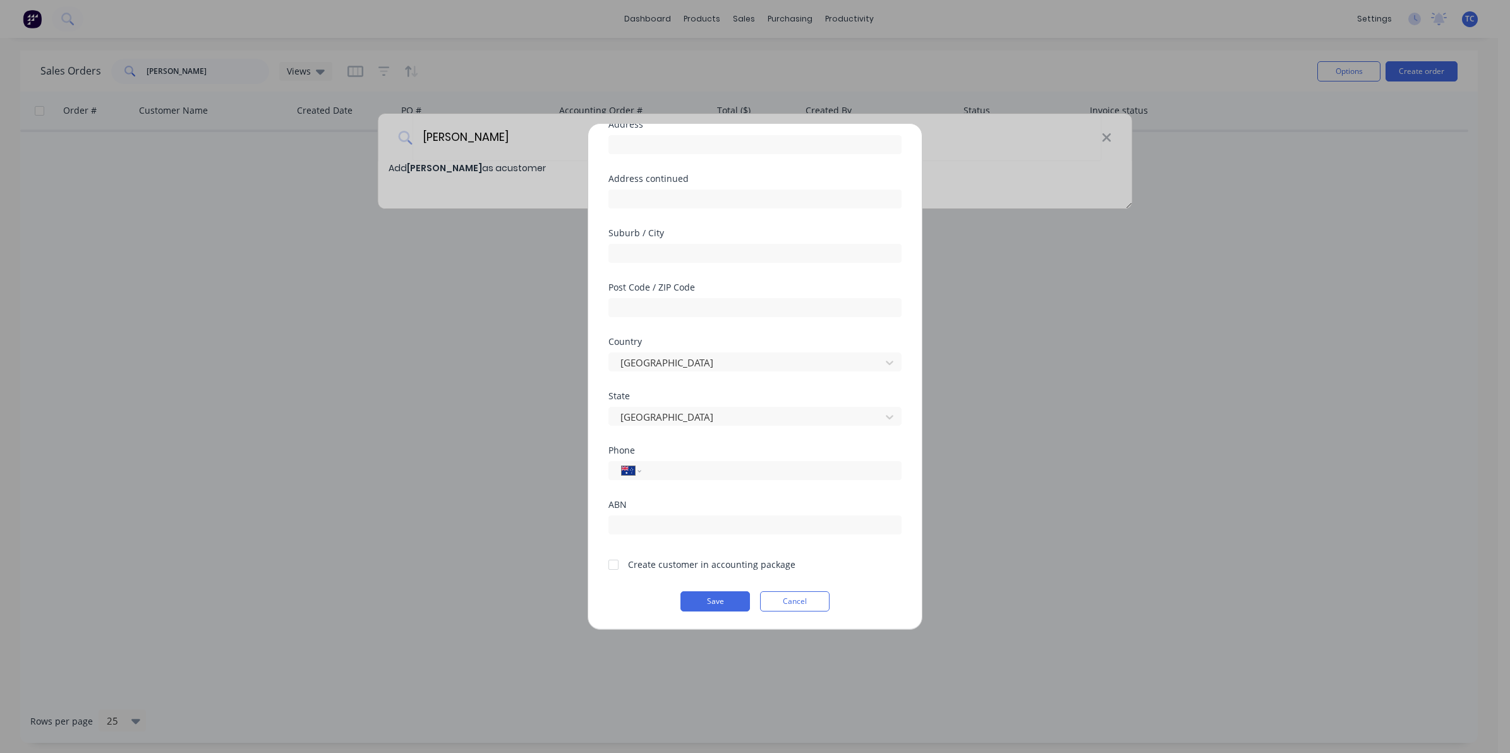
click at [613, 563] on div at bounding box center [613, 564] width 25 height 25
click at [711, 598] on button "Save" at bounding box center [714, 601] width 69 height 20
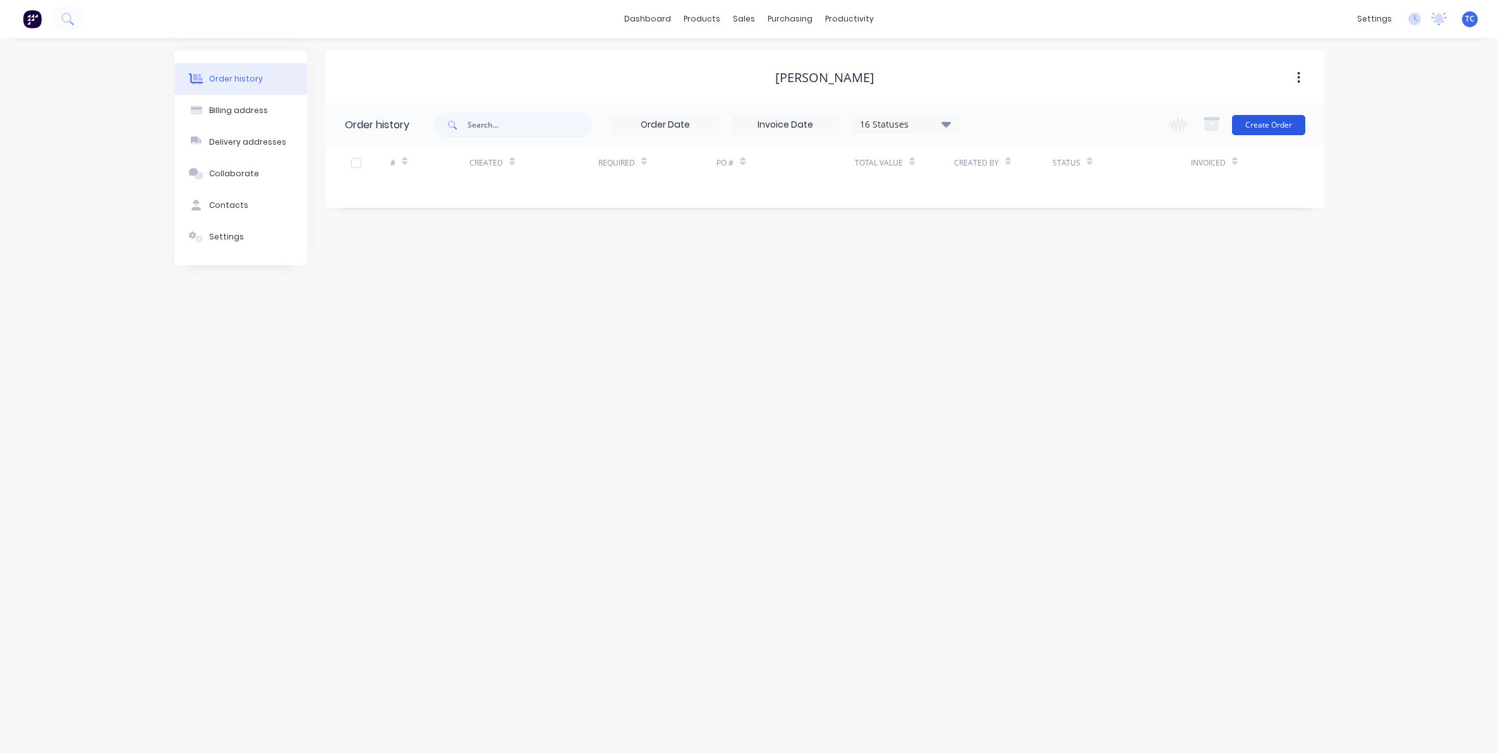
click at [1275, 121] on button "Create Order" at bounding box center [1268, 125] width 73 height 20
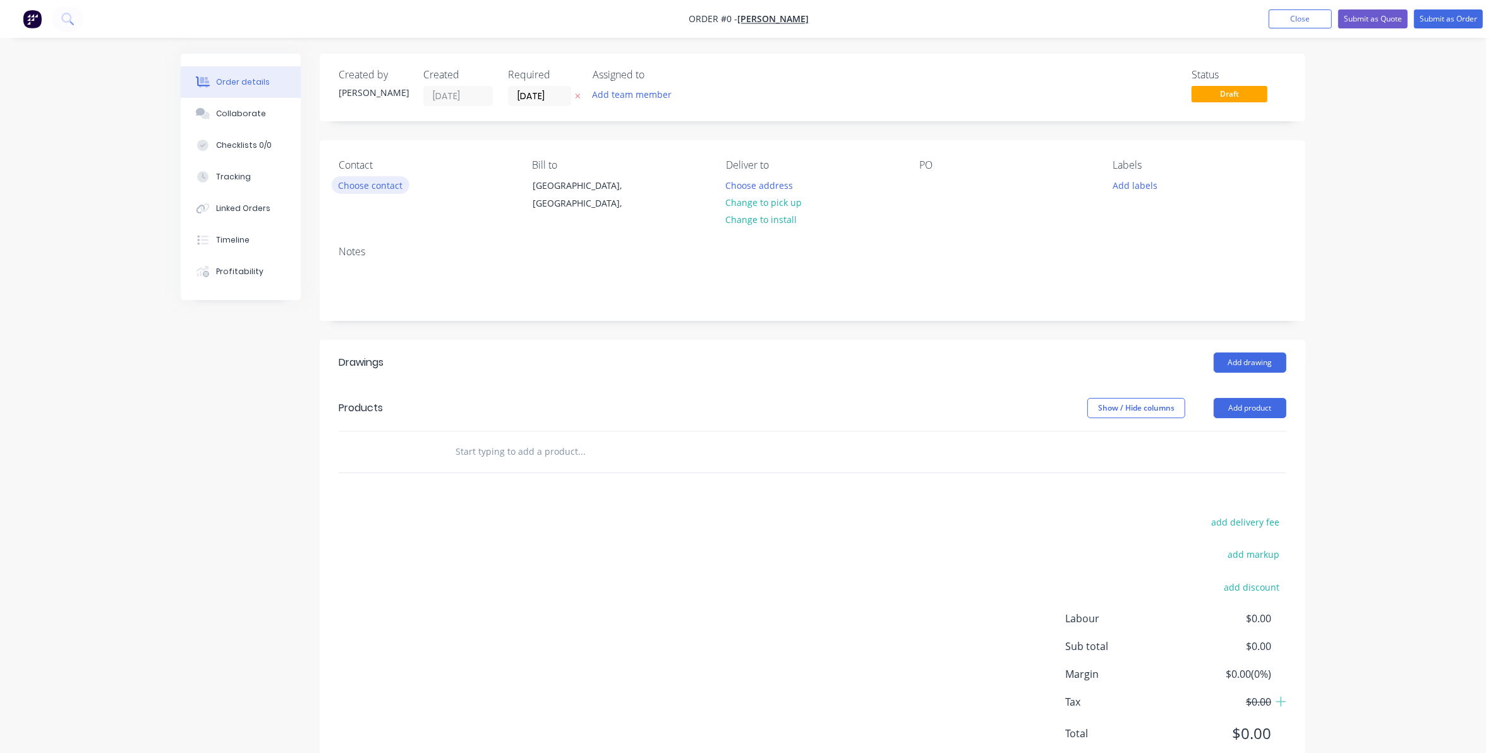
click at [366, 182] on button "Choose contact" at bounding box center [371, 184] width 78 height 17
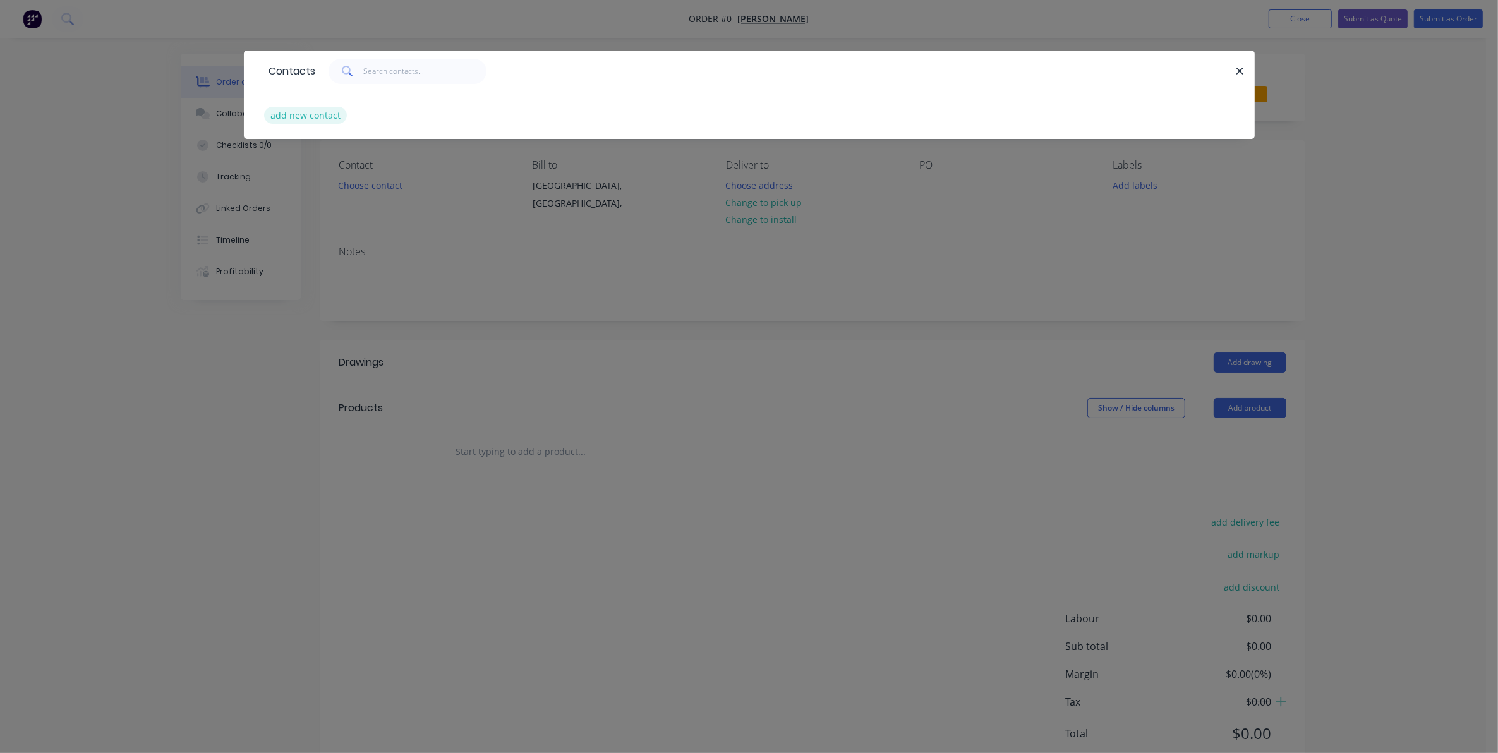
click at [292, 112] on button "add new contact" at bounding box center [305, 115] width 83 height 17
select select "AU"
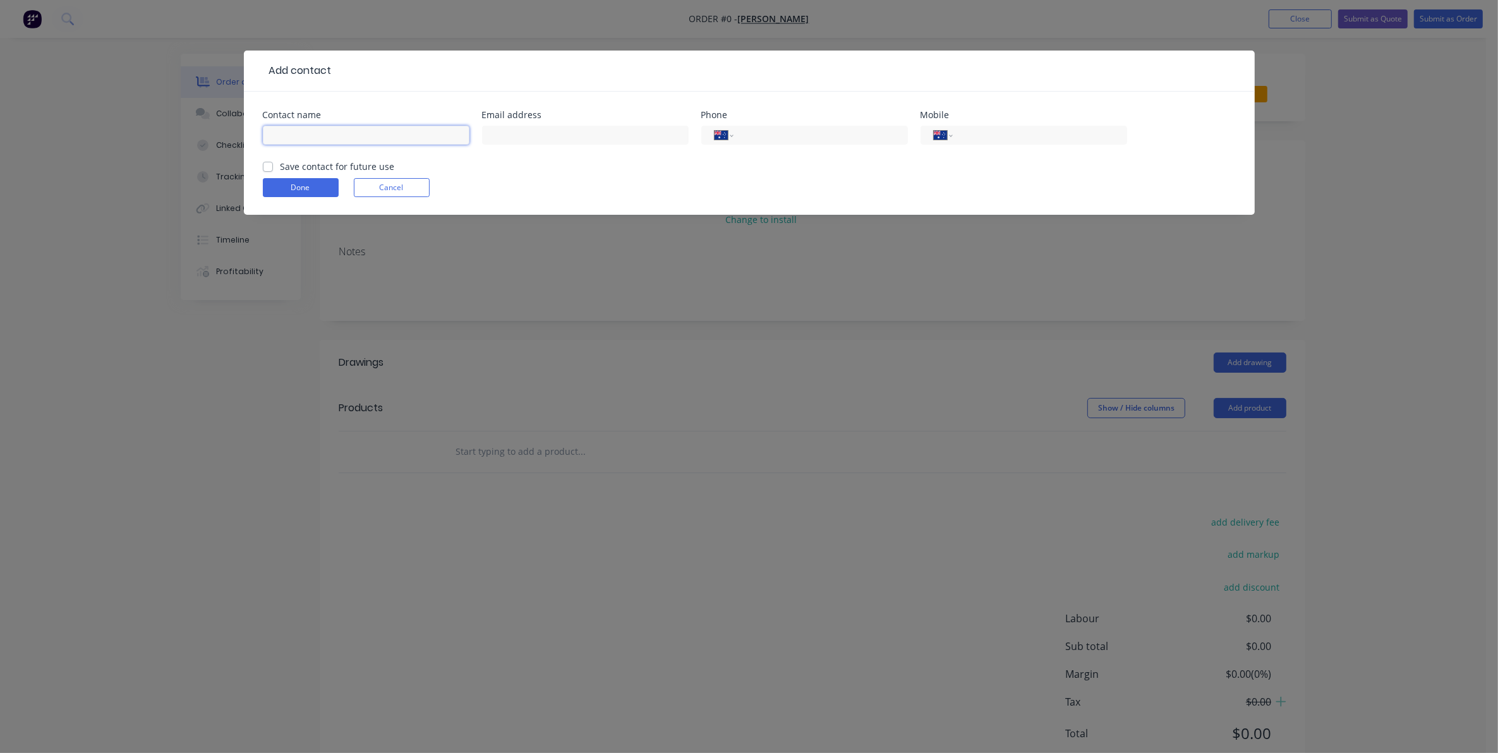
click at [279, 133] on input "text" at bounding box center [366, 135] width 207 height 19
type input "[PERSON_NAME]"
click at [497, 134] on input "text" at bounding box center [585, 135] width 207 height 19
click at [502, 133] on input "text" at bounding box center [585, 135] width 207 height 19
type input "[PERSON_NAME][EMAIL_ADDRESS][DOMAIN_NAME]"
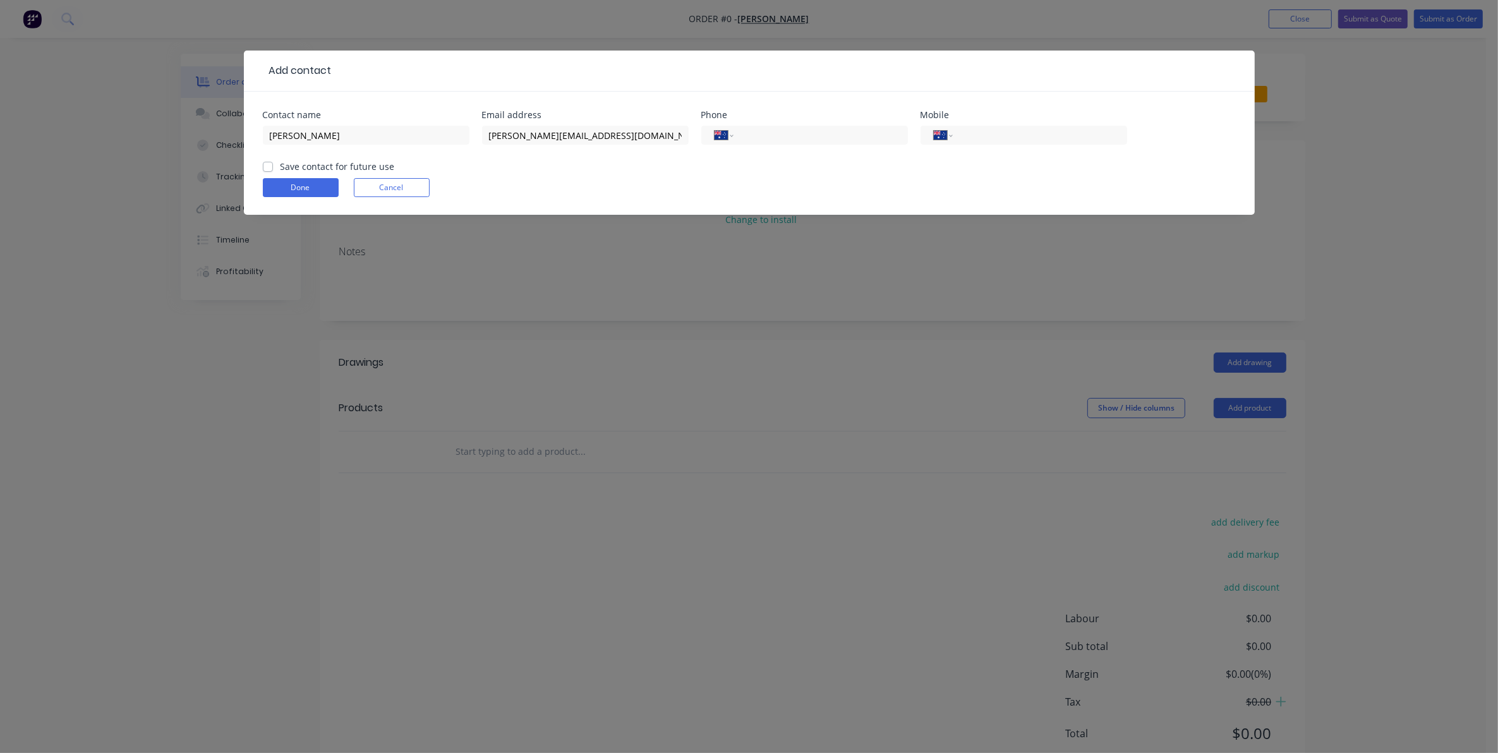
click at [280, 166] on label "Save contact for future use" at bounding box center [337, 166] width 114 height 13
click at [268, 166] on input "Save contact for future use" at bounding box center [268, 166] width 10 height 12
checkbox input "true"
click at [299, 187] on button "Done" at bounding box center [301, 187] width 76 height 19
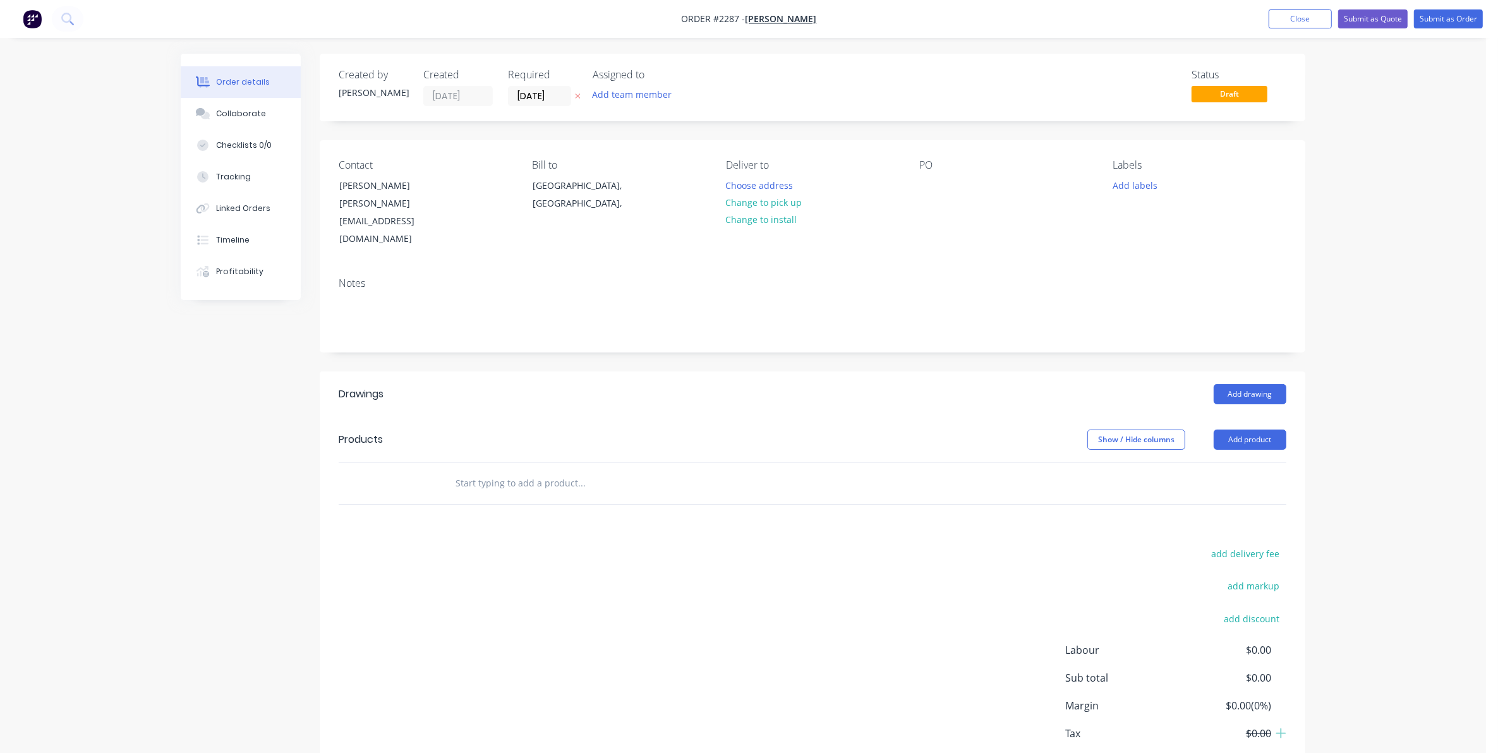
click at [486, 471] on input "text" at bounding box center [581, 483] width 253 height 25
paste input "Hi, Please find attached below a photo of CAD designed car roof gutters for a G…"
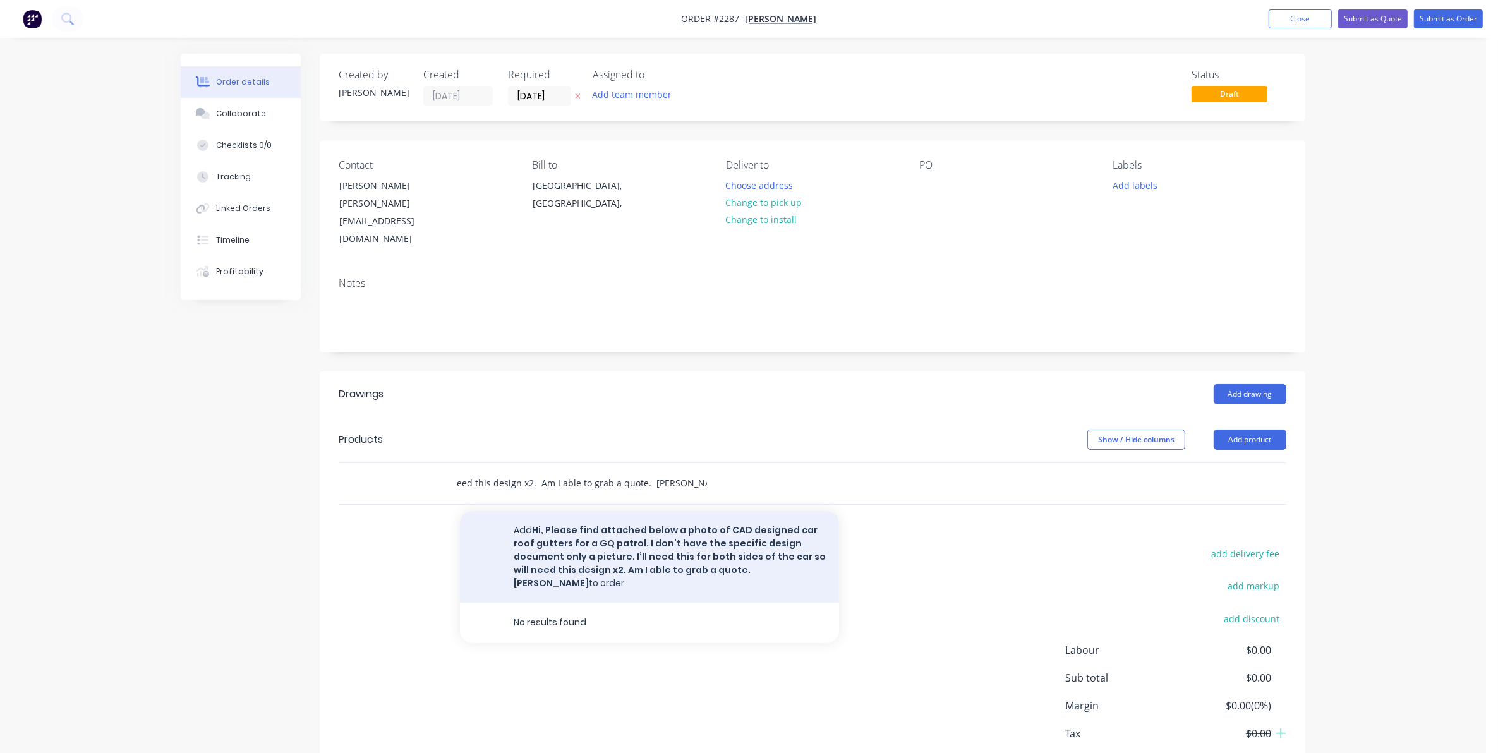
type input "Hi, Please find attached below a photo of CAD designed car roof gutters for a G…"
click at [660, 519] on button "Add Hi, Please find attached below a photo of CAD designed car roof gutters for…" at bounding box center [649, 557] width 379 height 92
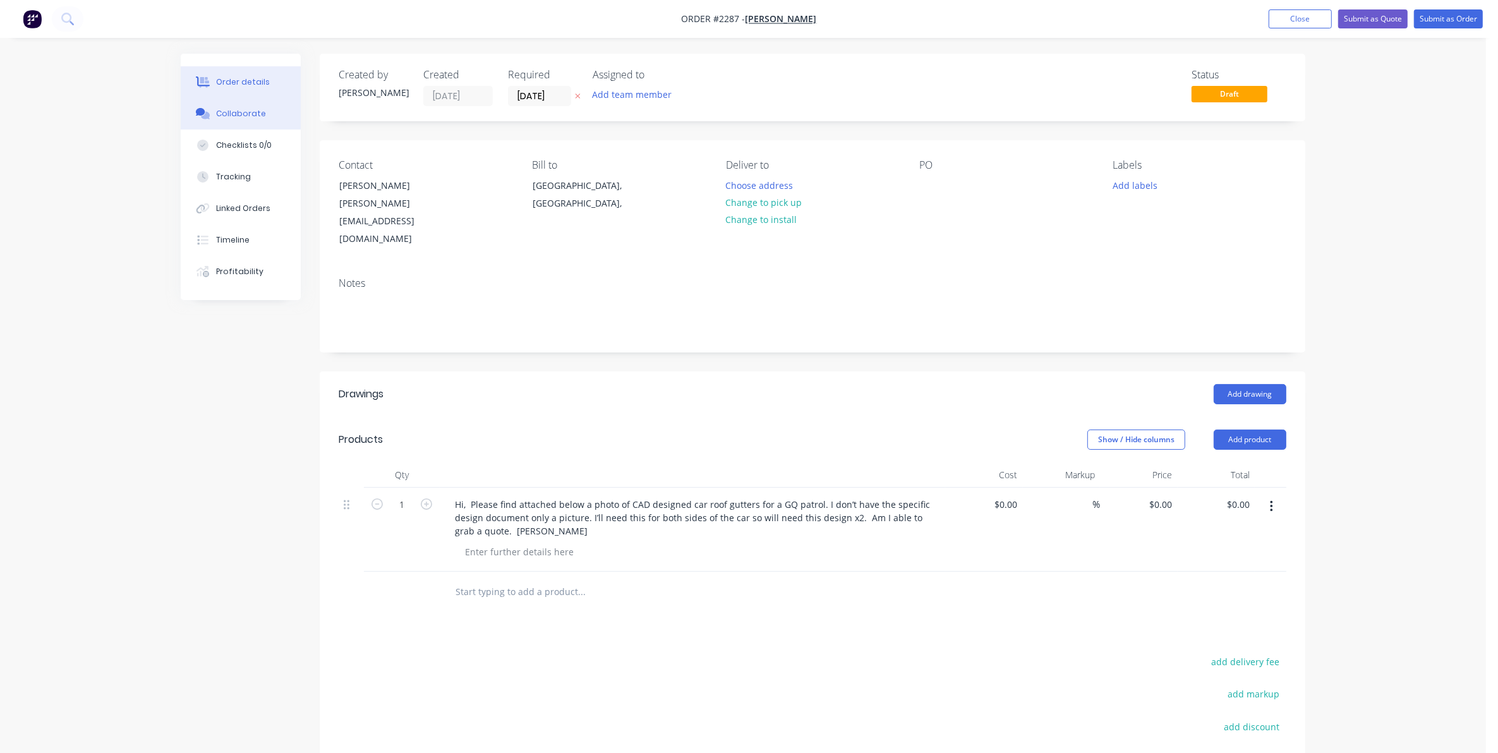
click at [242, 108] on div "Collaborate" at bounding box center [241, 113] width 50 height 11
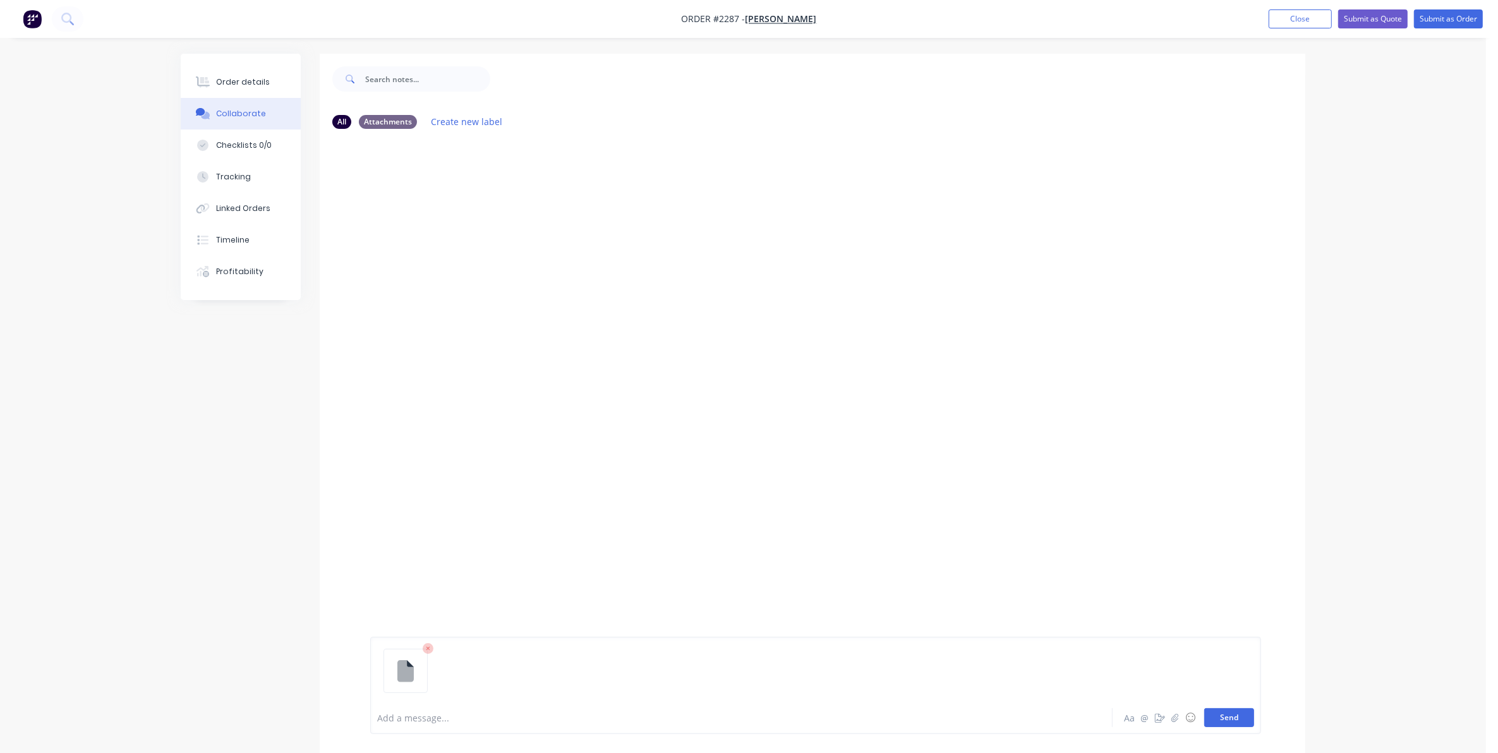
click at [1224, 720] on button "Send" at bounding box center [1229, 717] width 50 height 19
click at [402, 190] on p "Doc1.docx" at bounding box center [416, 191] width 43 height 13
drag, startPoint x: 402, startPoint y: 190, endPoint x: 495, endPoint y: 240, distance: 104.9
click at [505, 245] on div "TC You 11:01am [DATE] Doc1.docx Doc1.docx Labels Download Delete" at bounding box center [812, 420] width 985 height 562
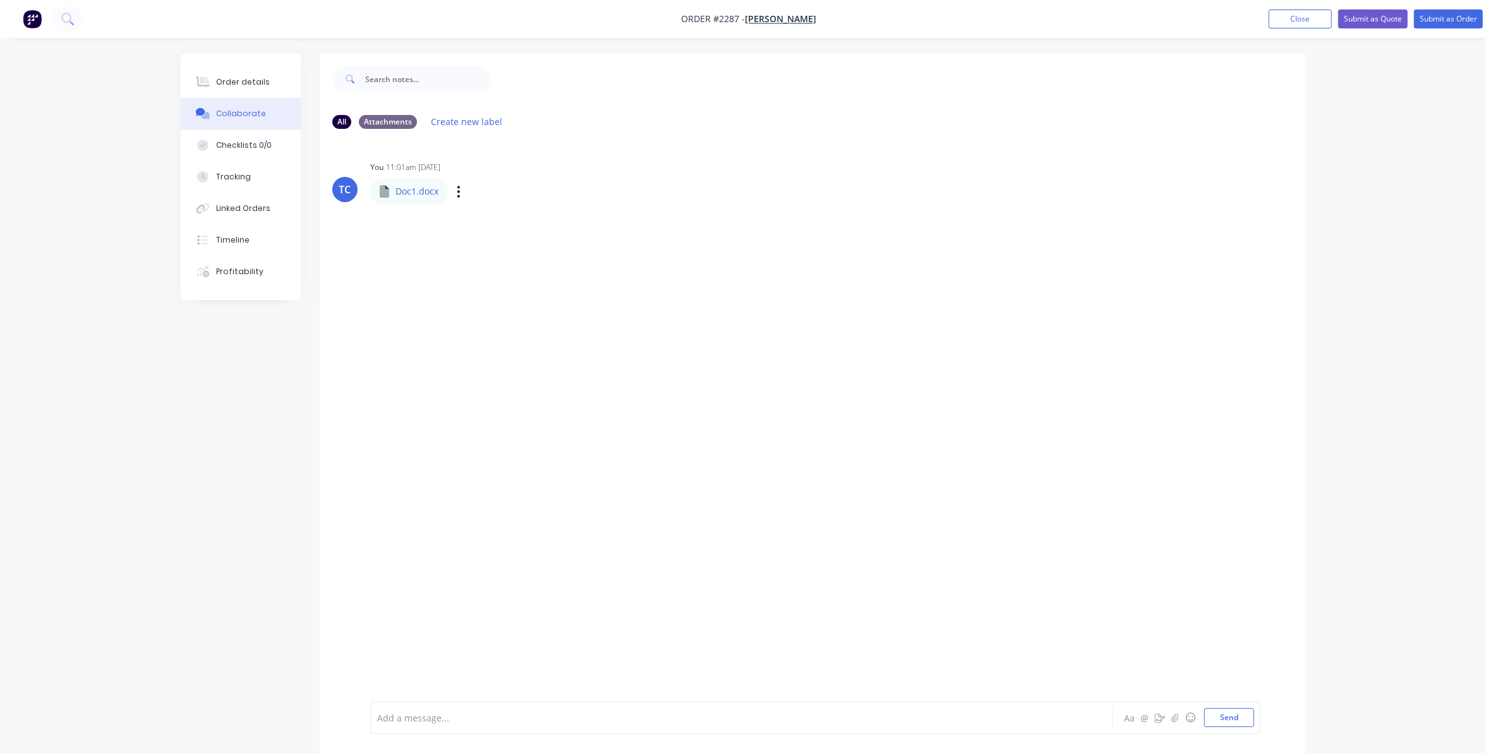
click at [430, 193] on p "Doc1.docx" at bounding box center [416, 191] width 43 height 13
click at [384, 193] on icon at bounding box center [384, 191] width 9 height 13
click at [557, 257] on div "TC You 11:01am [DATE] Doc1.docx Doc1.docx Labels Download Delete" at bounding box center [812, 420] width 985 height 562
click at [459, 188] on icon "button" at bounding box center [459, 191] width 4 height 15
click at [504, 254] on button "Delete" at bounding box center [542, 253] width 142 height 28
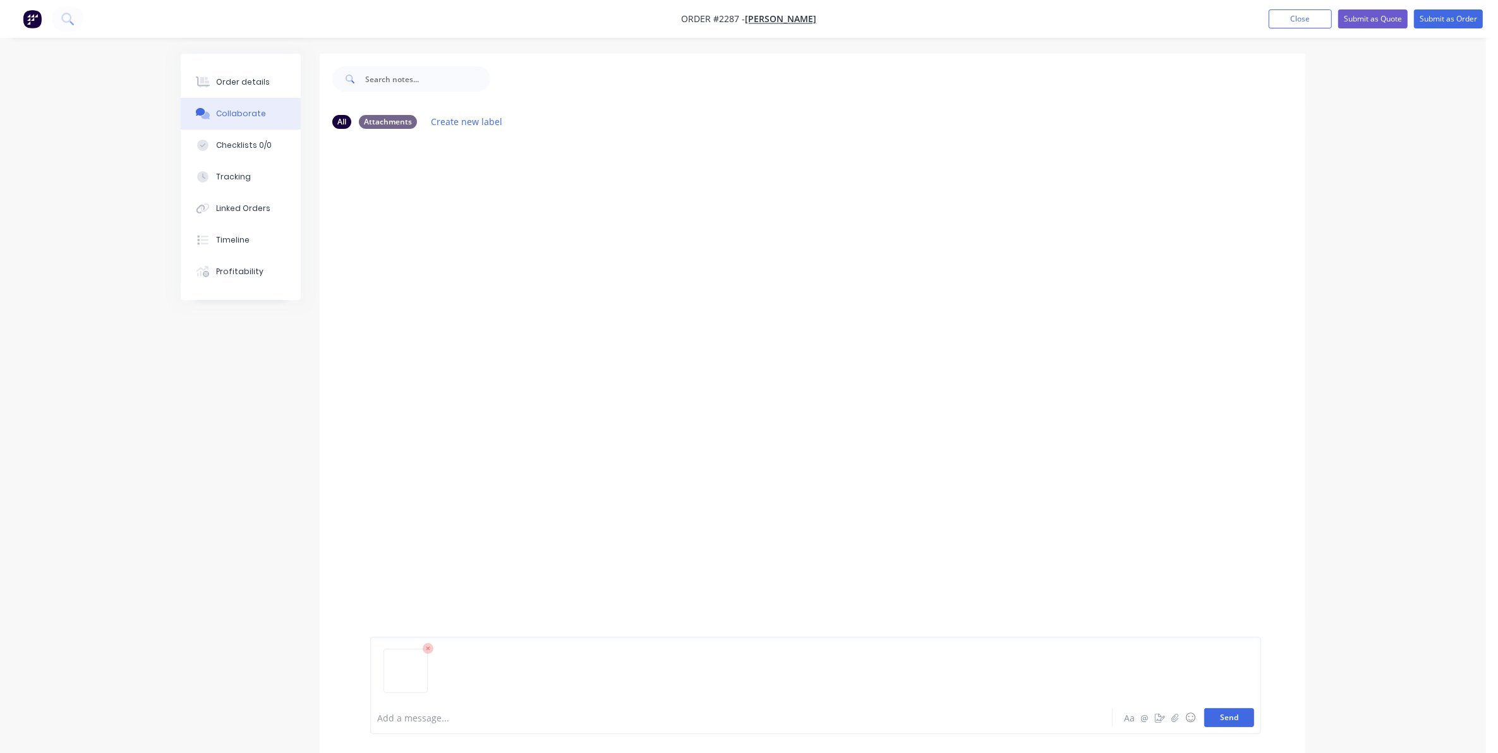
click at [1236, 717] on button "Send" at bounding box center [1229, 717] width 50 height 19
click at [1302, 18] on button "Close" at bounding box center [1299, 18] width 63 height 19
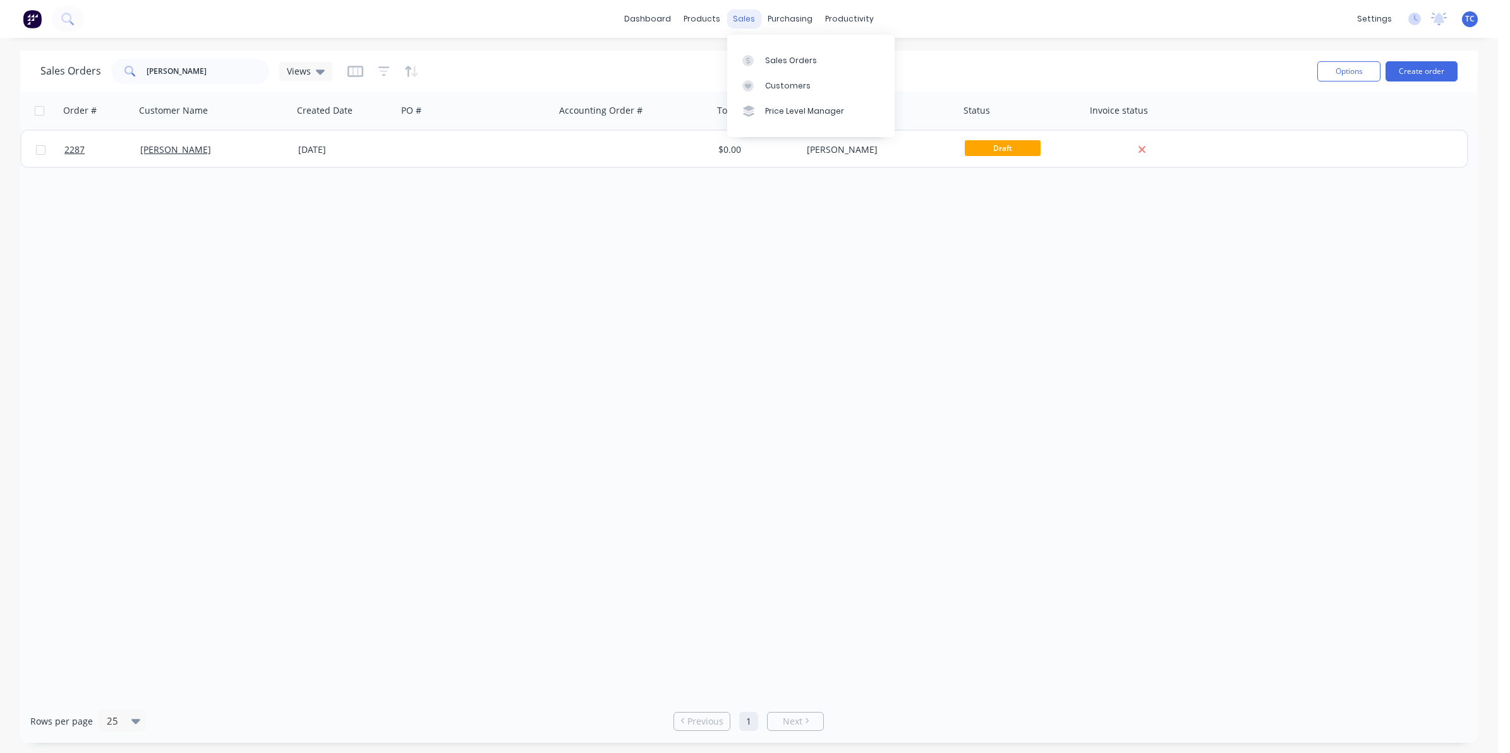
click at [743, 16] on div "sales" at bounding box center [743, 18] width 35 height 19
click at [785, 58] on div "Sales Orders" at bounding box center [791, 60] width 52 height 11
drag, startPoint x: 193, startPoint y: 70, endPoint x: 143, endPoint y: 68, distance: 50.0
click at [143, 68] on div "[PERSON_NAME]" at bounding box center [190, 71] width 158 height 25
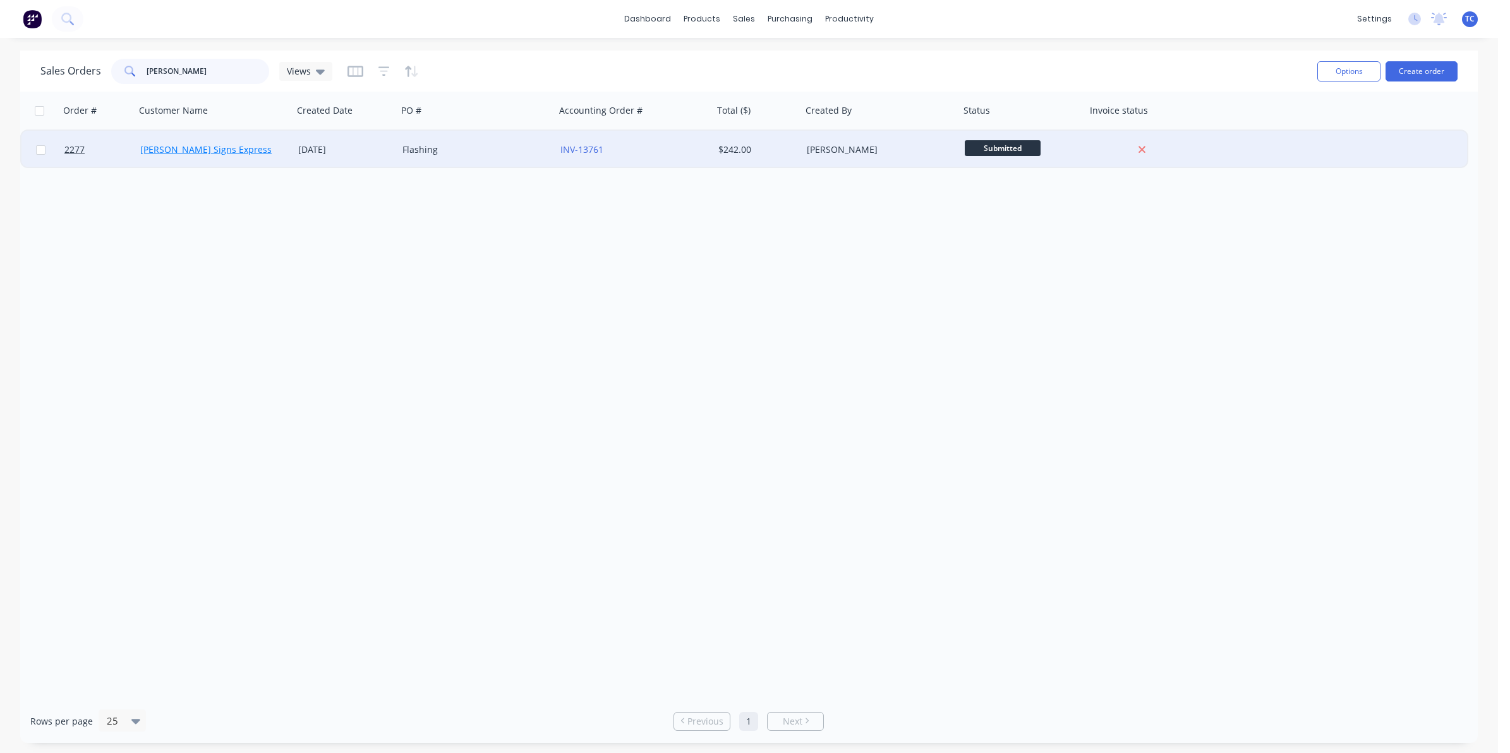
type input "[PERSON_NAME]"
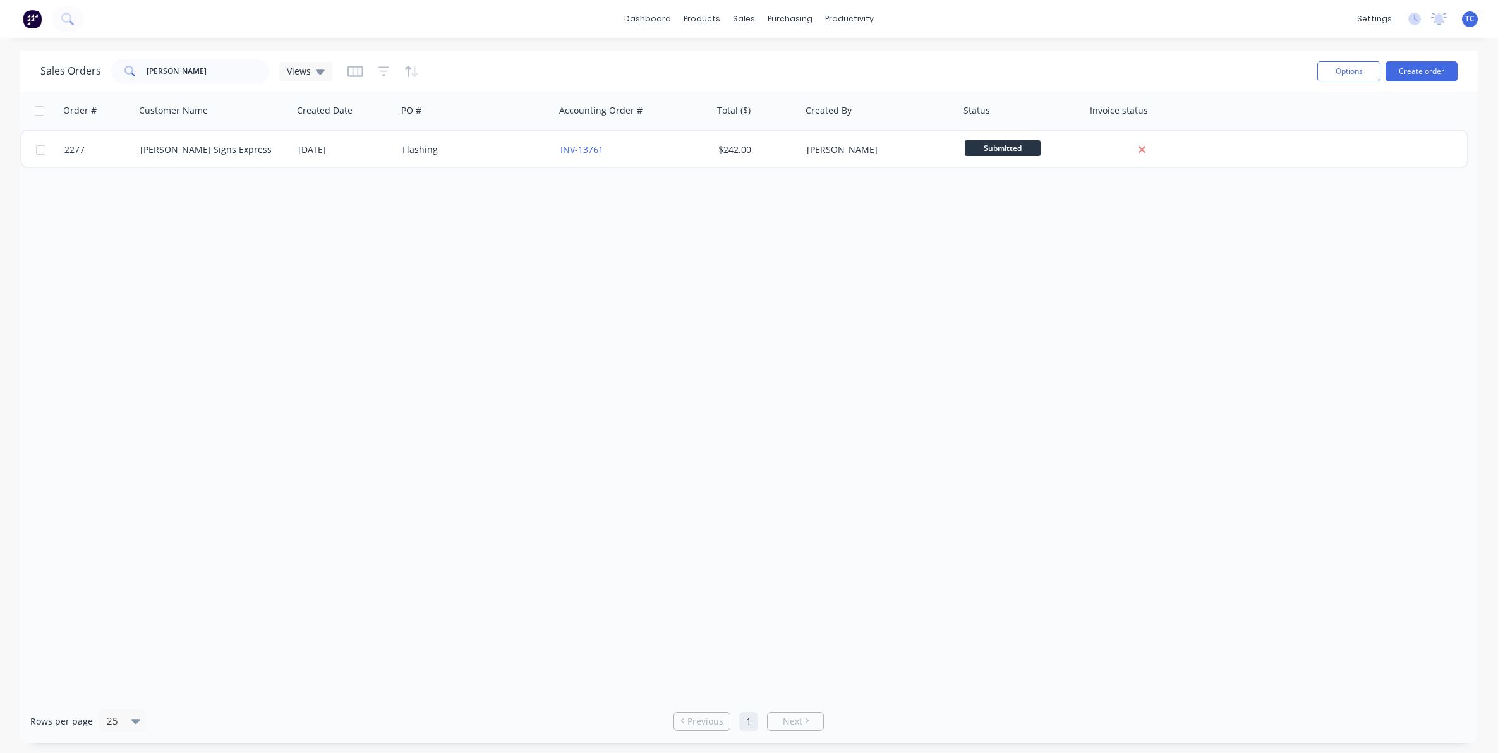
drag, startPoint x: 196, startPoint y: 150, endPoint x: 647, endPoint y: 270, distance: 467.2
click at [647, 270] on div "Order # Customer Name Created Date PO # Accounting Order # Total ($) Created By…" at bounding box center [748, 396] width 1457 height 608
click at [867, 57] on div "Workflow" at bounding box center [872, 60] width 38 height 11
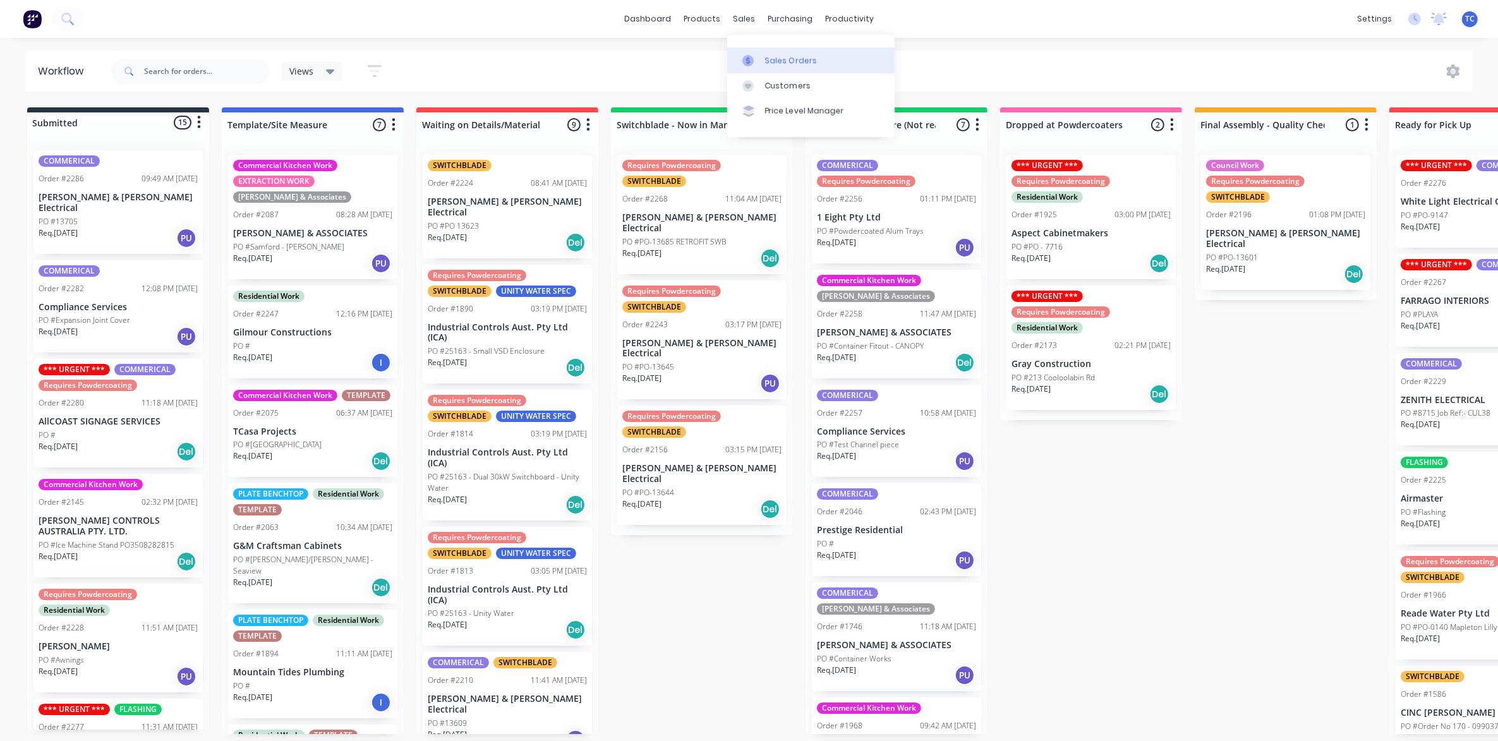
click at [769, 61] on div "Sales Orders" at bounding box center [791, 60] width 52 height 11
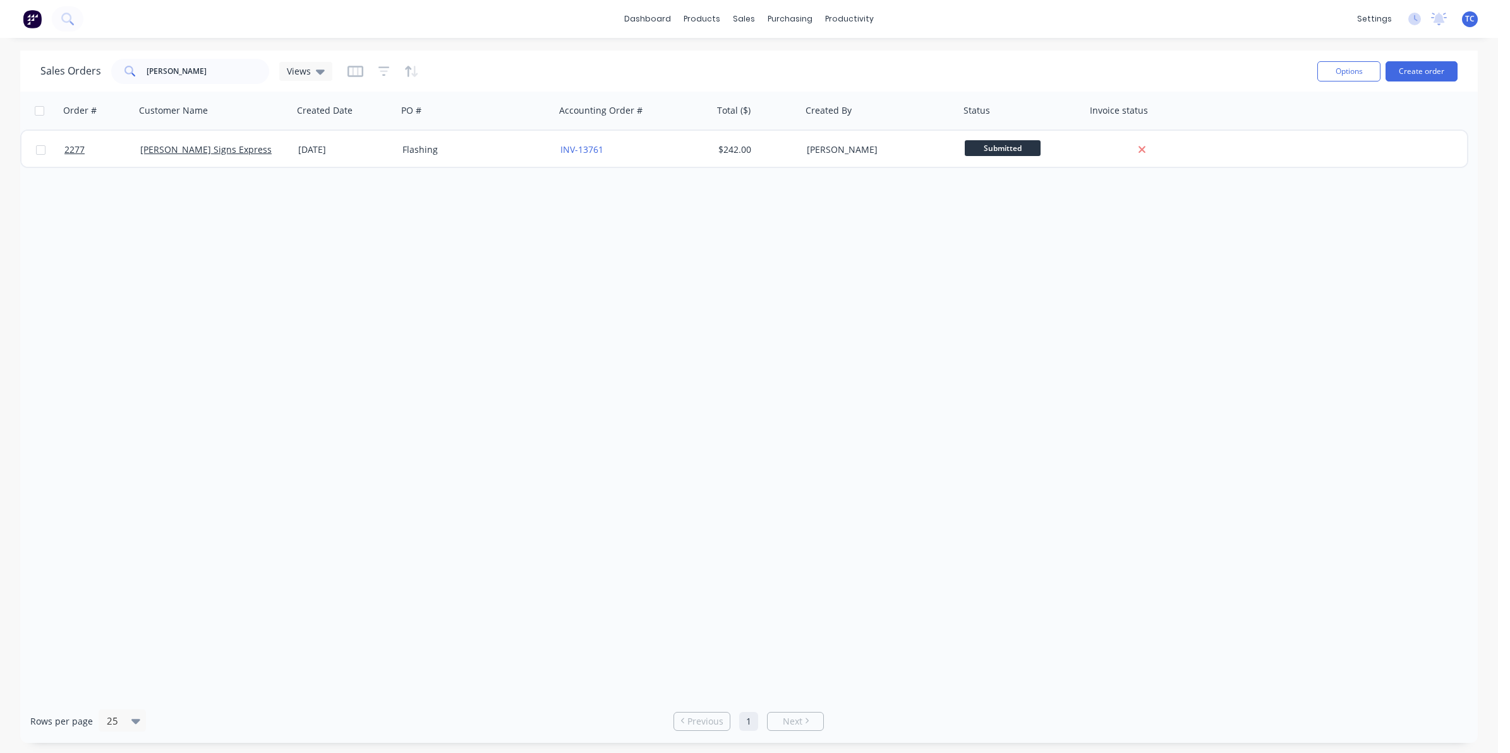
drag, startPoint x: 74, startPoint y: 149, endPoint x: 452, endPoint y: 304, distance: 409.1
click at [452, 304] on div "Order # Customer Name Created Date PO # Accounting Order # Total ($) Created By…" at bounding box center [748, 396] width 1457 height 608
click at [980, 143] on button "Archive" at bounding box center [1020, 143] width 126 height 25
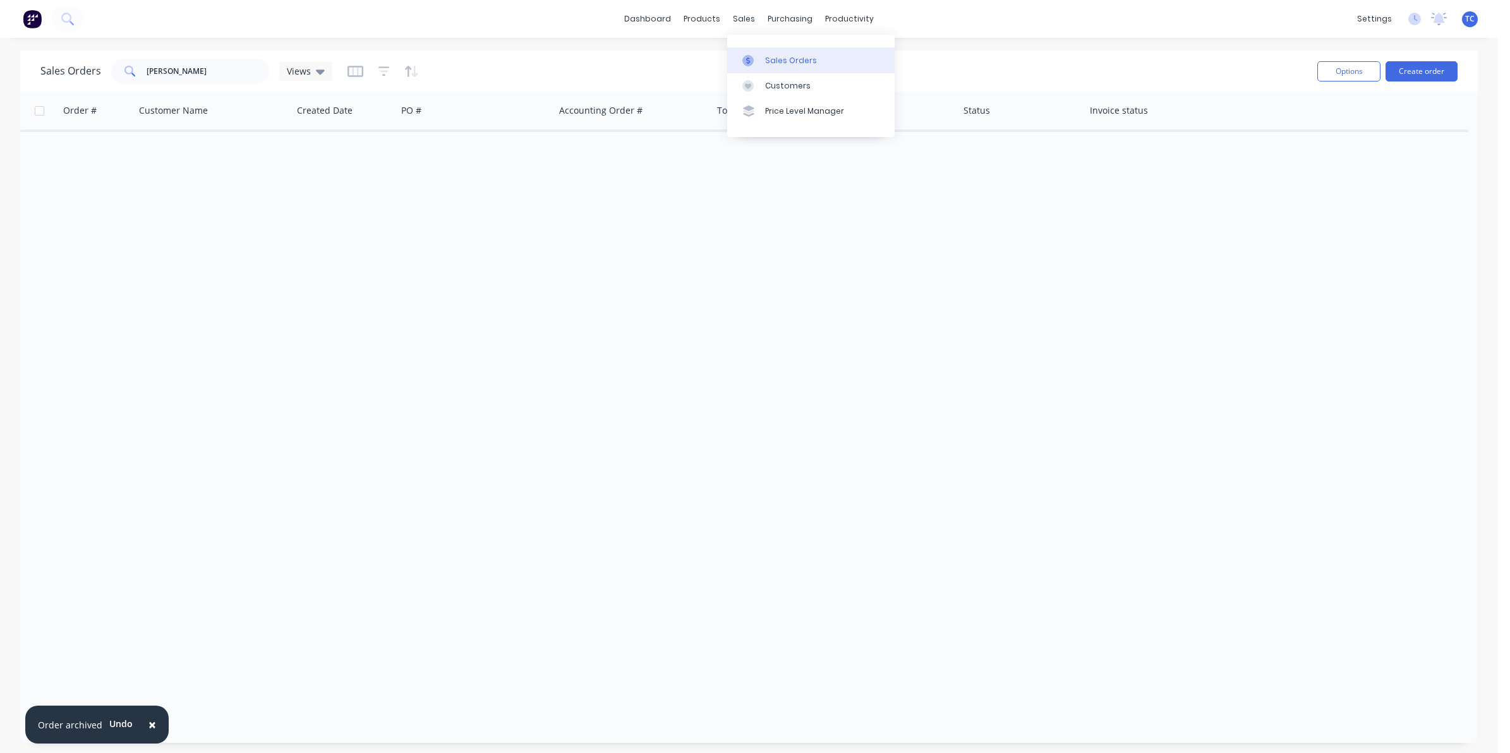
click at [773, 57] on div "Sales Orders" at bounding box center [791, 60] width 52 height 11
drag, startPoint x: 179, startPoint y: 68, endPoint x: 145, endPoint y: 66, distance: 33.5
click at [147, 66] on input "[PERSON_NAME]" at bounding box center [208, 71] width 123 height 25
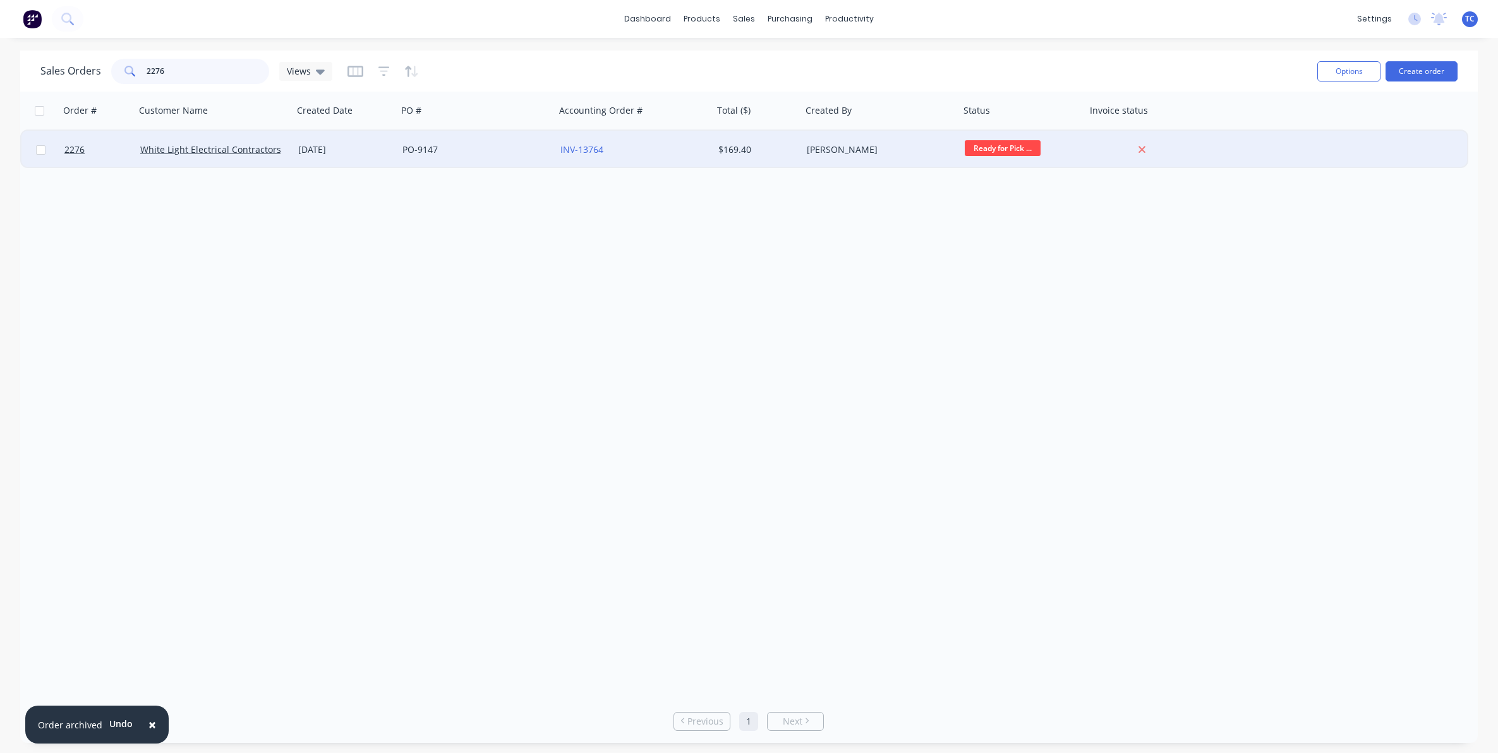
type input "2276"
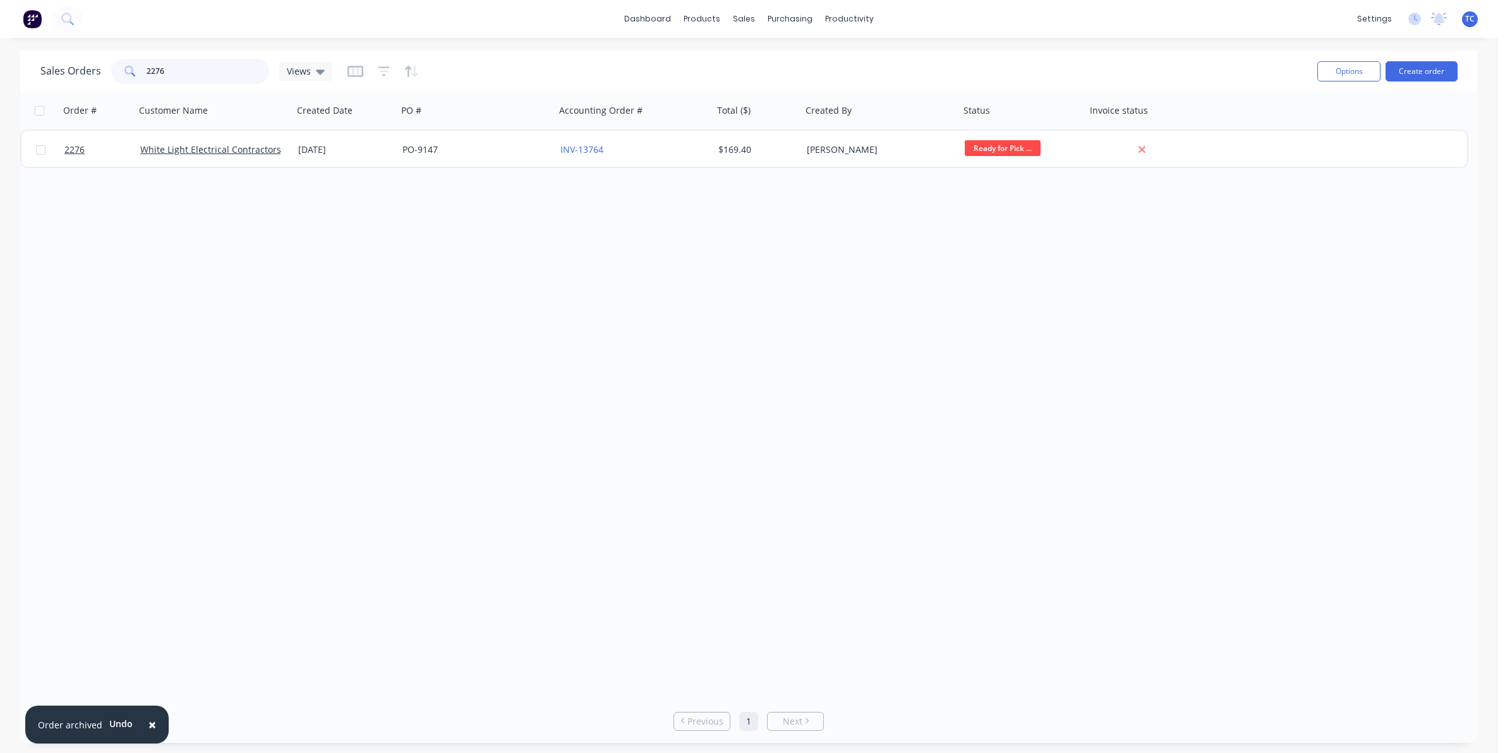
click at [167, 70] on input "2276" at bounding box center [208, 71] width 123 height 25
click at [872, 83] on div "Planner" at bounding box center [868, 85] width 30 height 11
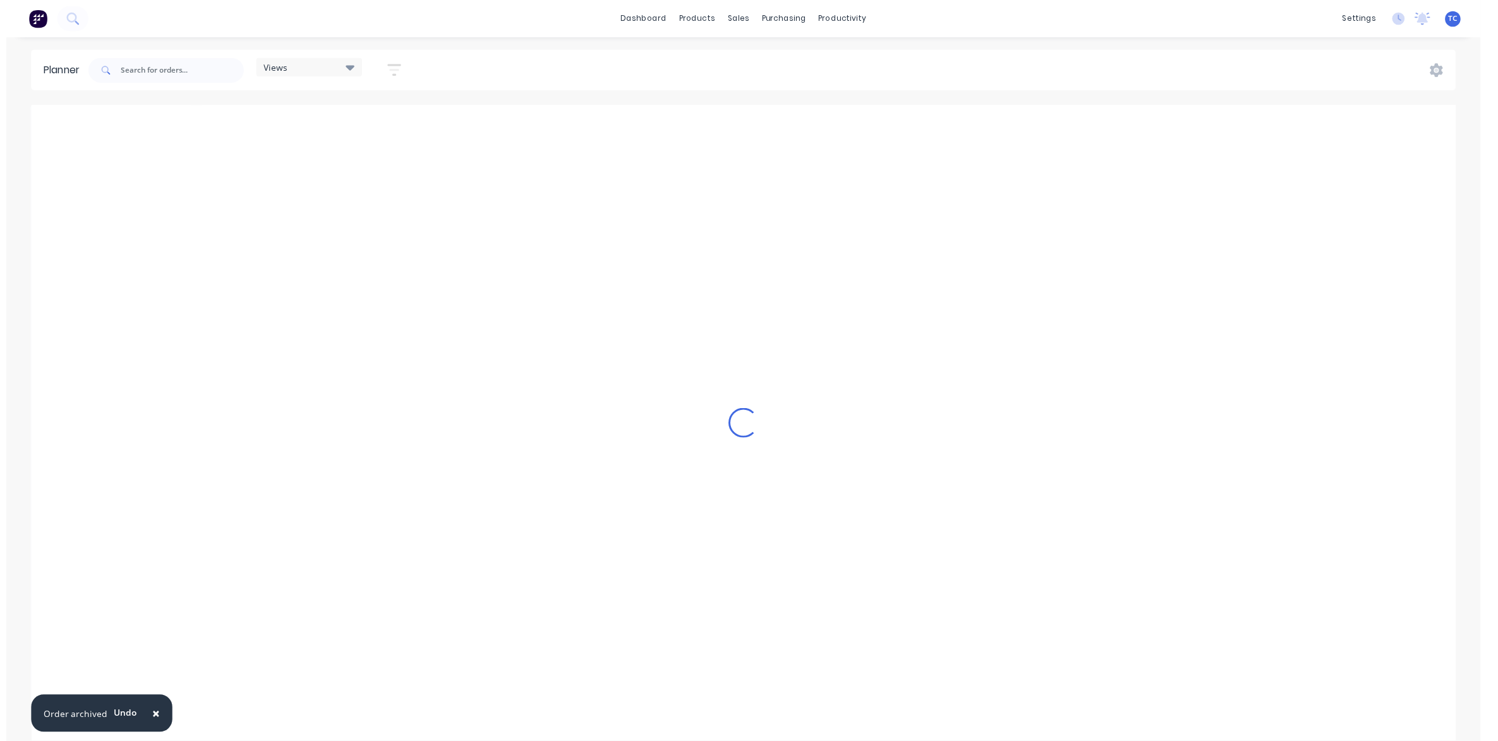
scroll to position [0, 905]
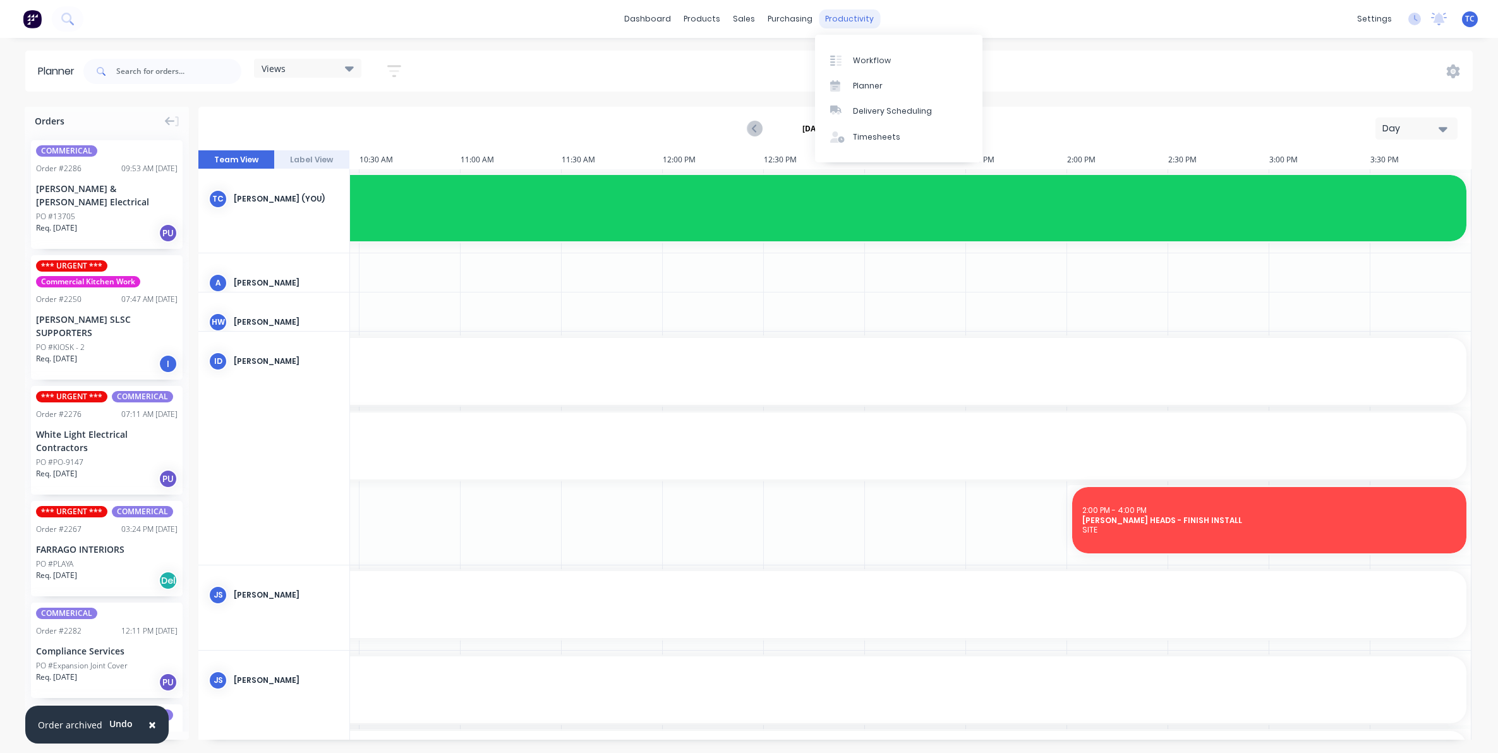
click at [848, 16] on div "productivity" at bounding box center [849, 18] width 61 height 19
click at [875, 55] on div "Workflow" at bounding box center [872, 60] width 38 height 11
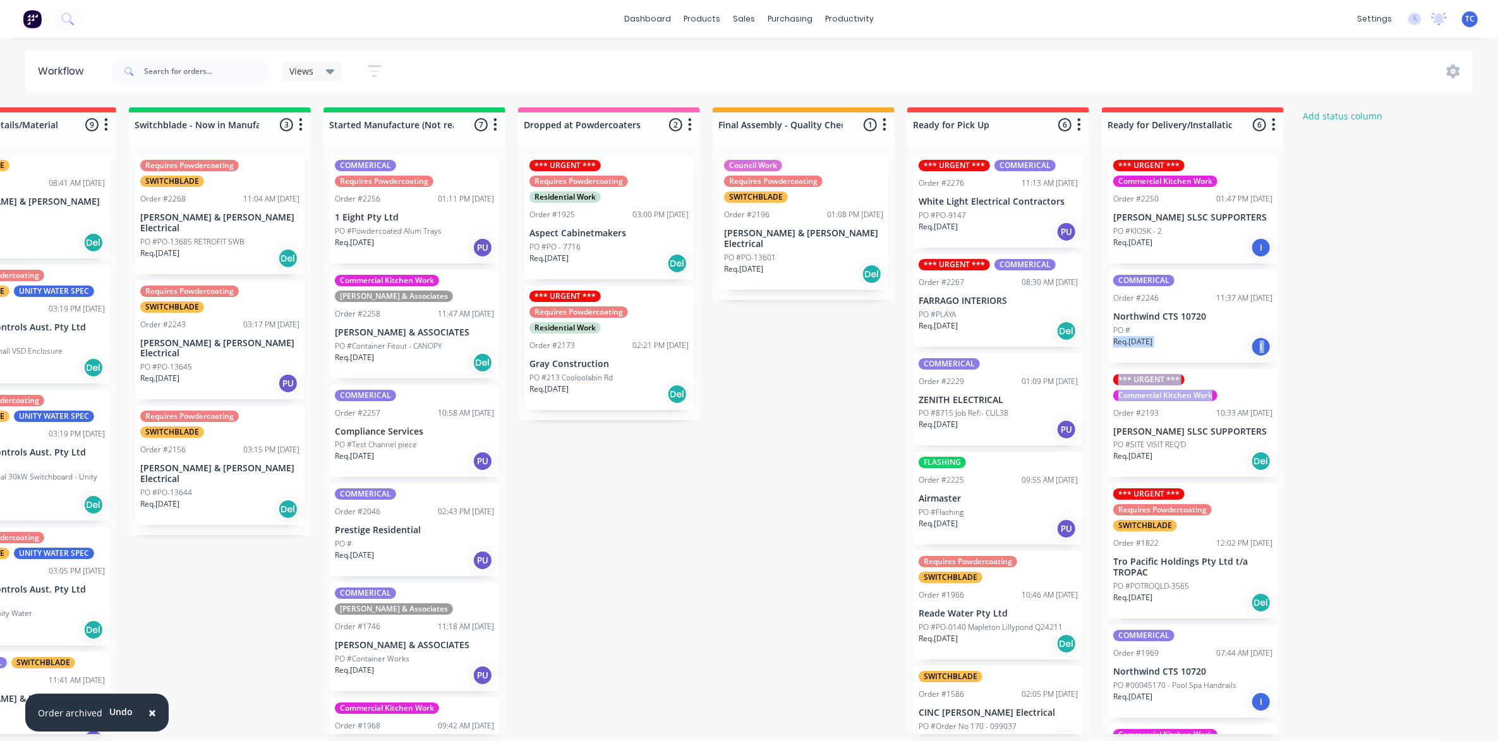
scroll to position [0, 608]
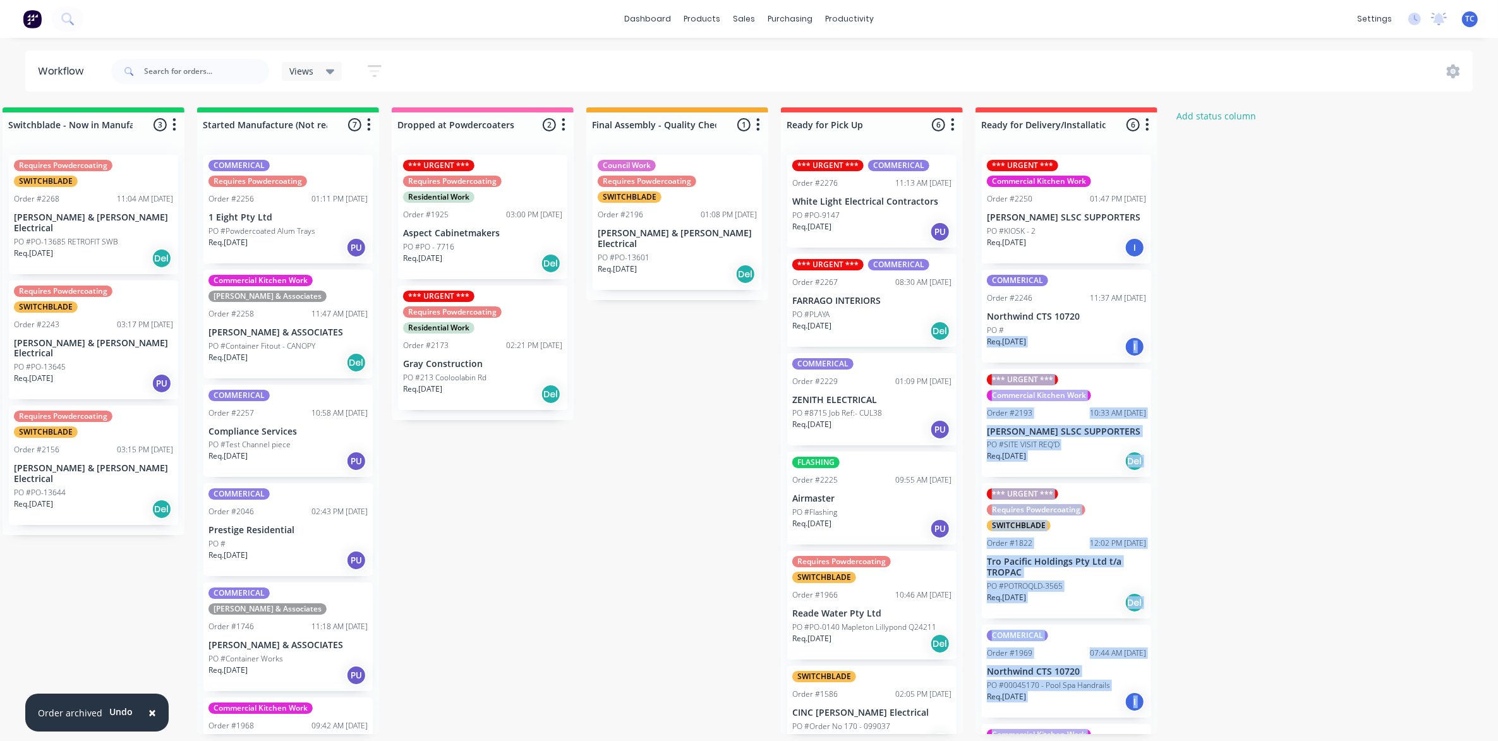
drag, startPoint x: 1497, startPoint y: 326, endPoint x: 1505, endPoint y: 403, distance: 77.4
click at [889, 403] on html "× Order archived Undo dashboard products sales purchasing productivity dashboar…" at bounding box center [141, 332] width 1498 height 665
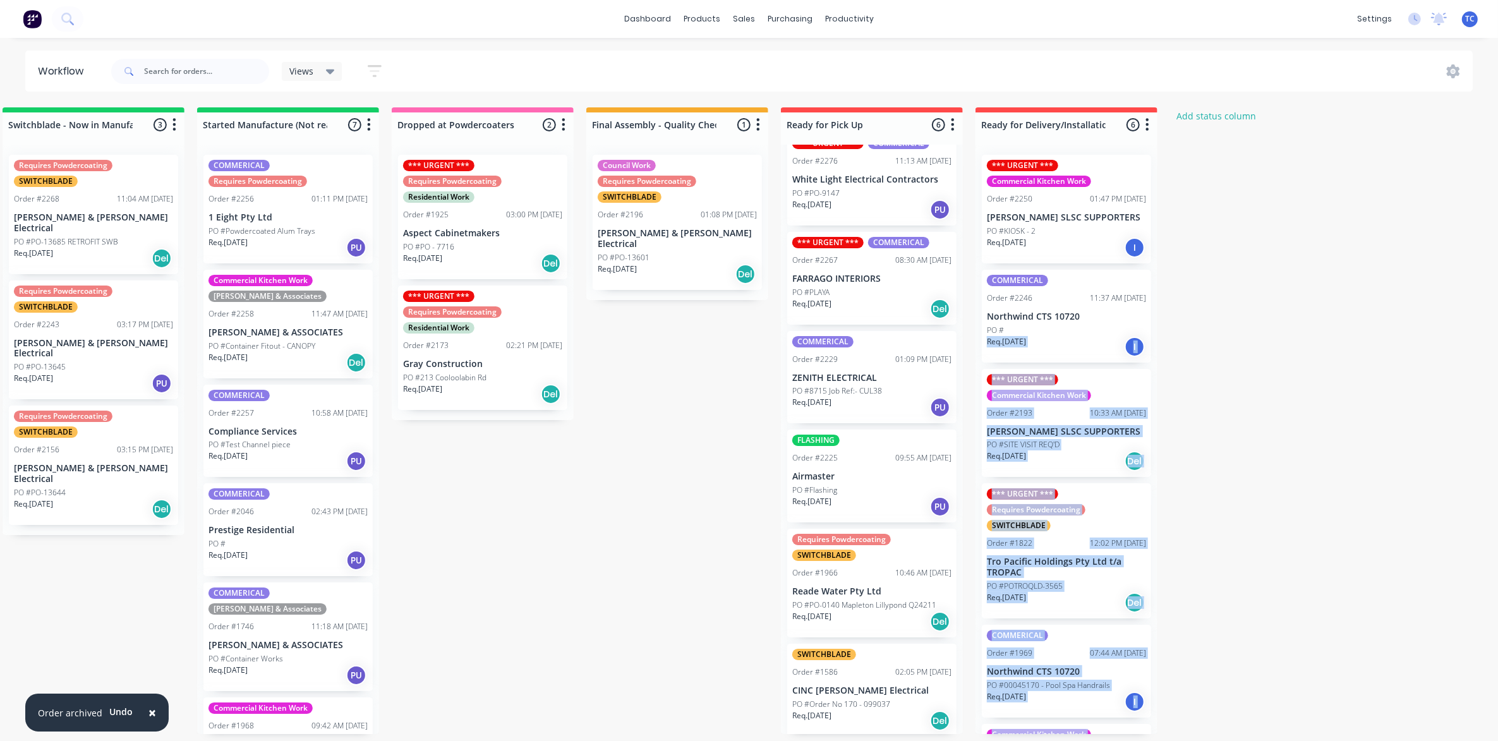
scroll to position [4, 608]
click at [1347, 507] on div "Submitted 14 Status colour #273444 hex #273444 Save Cancel Summaries Total orde…" at bounding box center [435, 420] width 2107 height 627
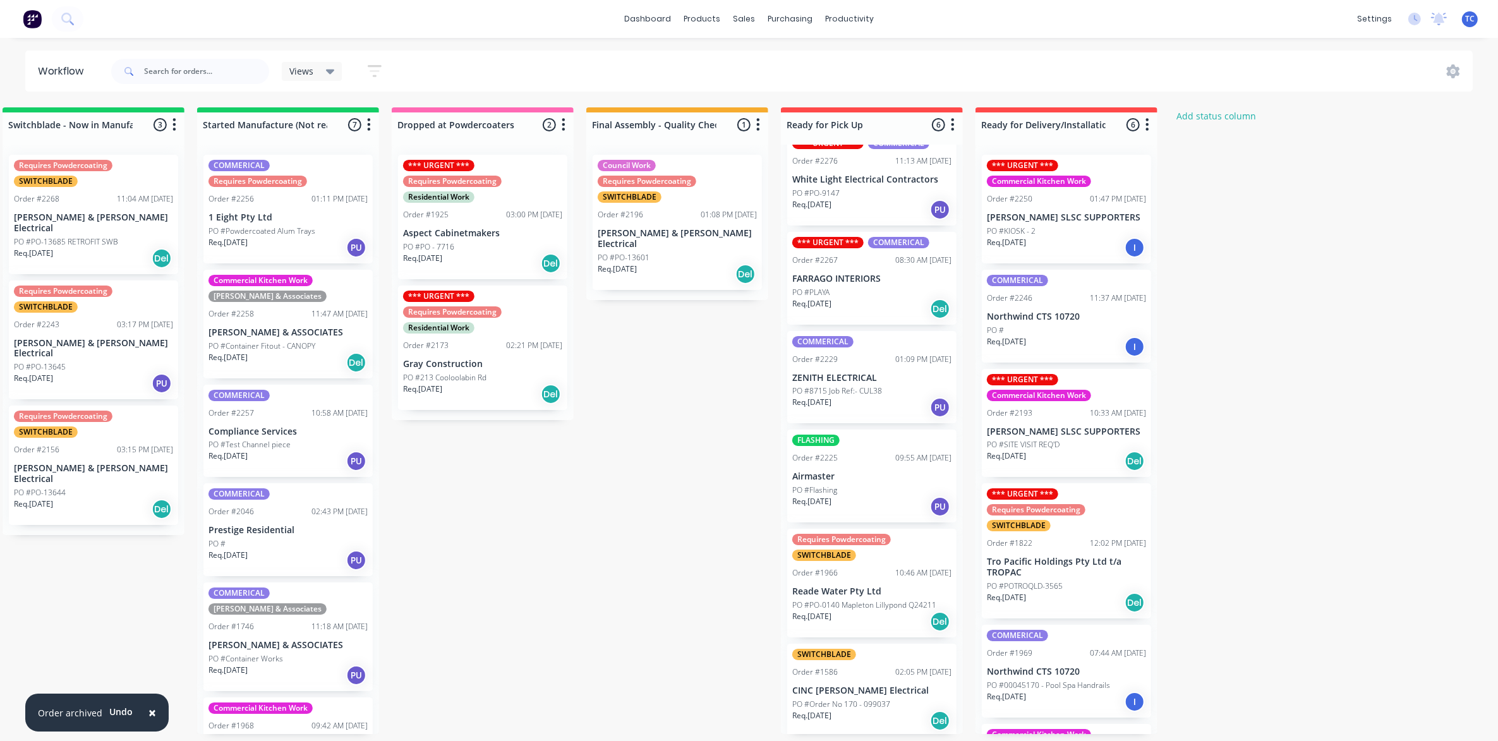
click at [1024, 539] on div "Order #1822" at bounding box center [1009, 543] width 45 height 11
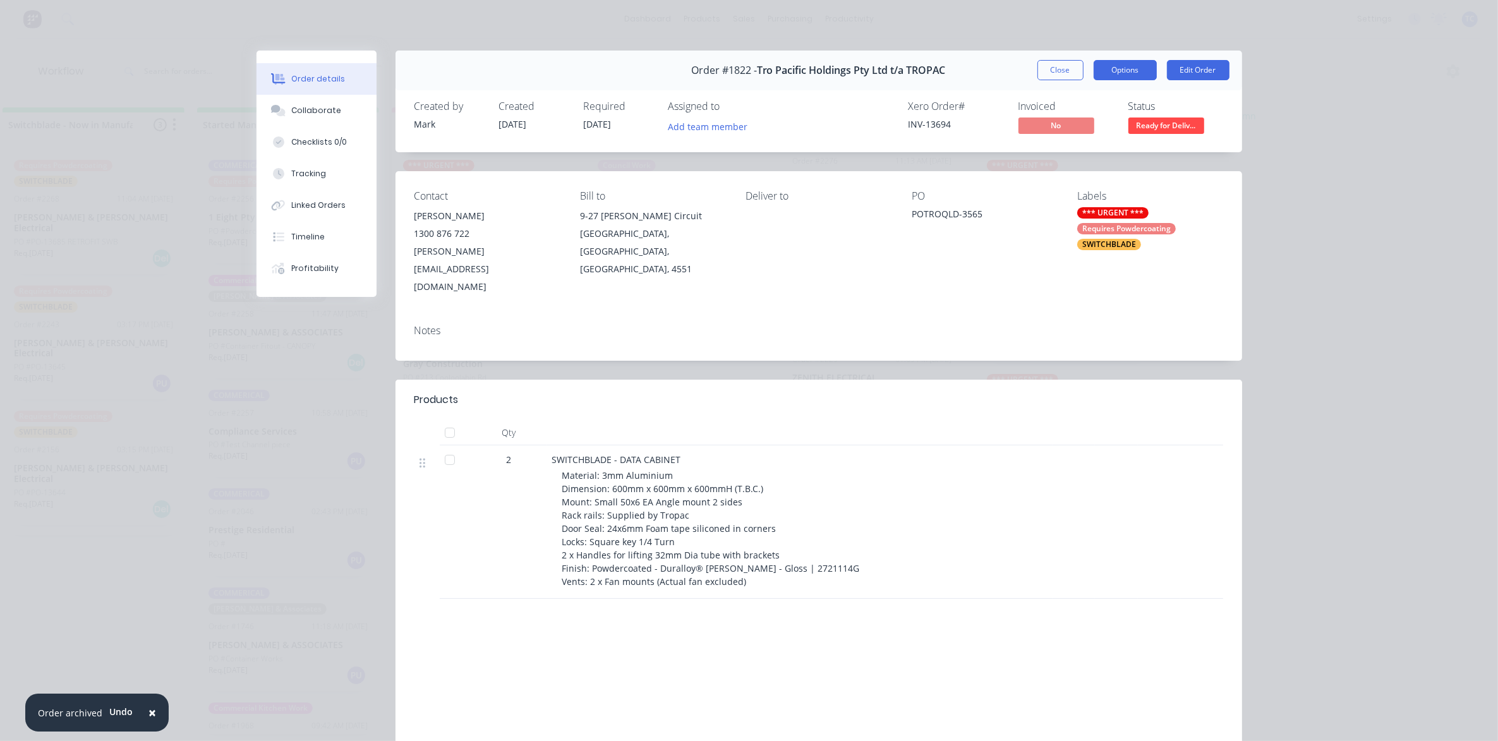
click at [1126, 67] on button "Options" at bounding box center [1124, 70] width 63 height 20
click at [1064, 154] on div "Delivery Docket" at bounding box center [1090, 153] width 110 height 18
click at [1063, 154] on div "Standard" at bounding box center [1090, 153] width 110 height 18
click at [1049, 69] on button "Close" at bounding box center [1060, 70] width 46 height 20
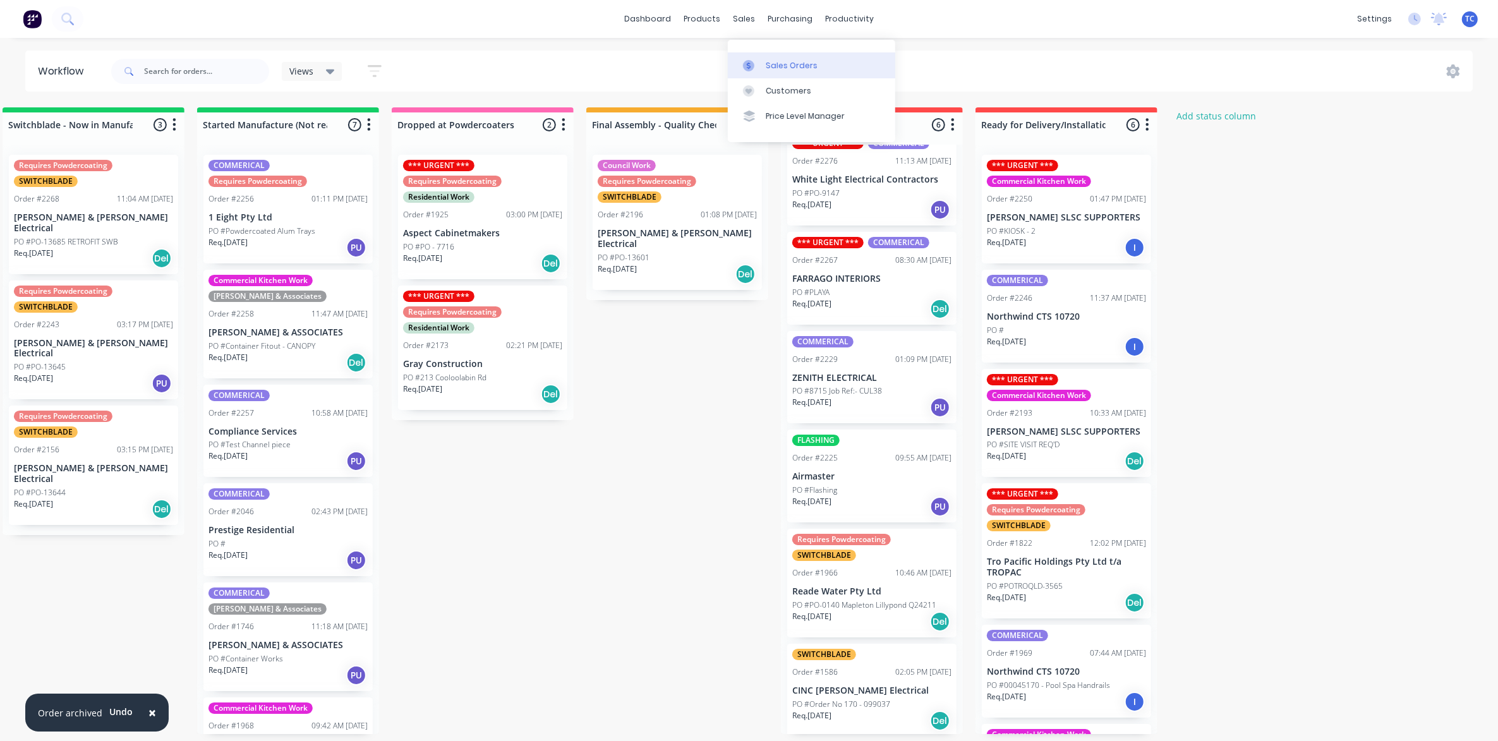
click at [778, 61] on div "Sales Orders" at bounding box center [792, 65] width 52 height 11
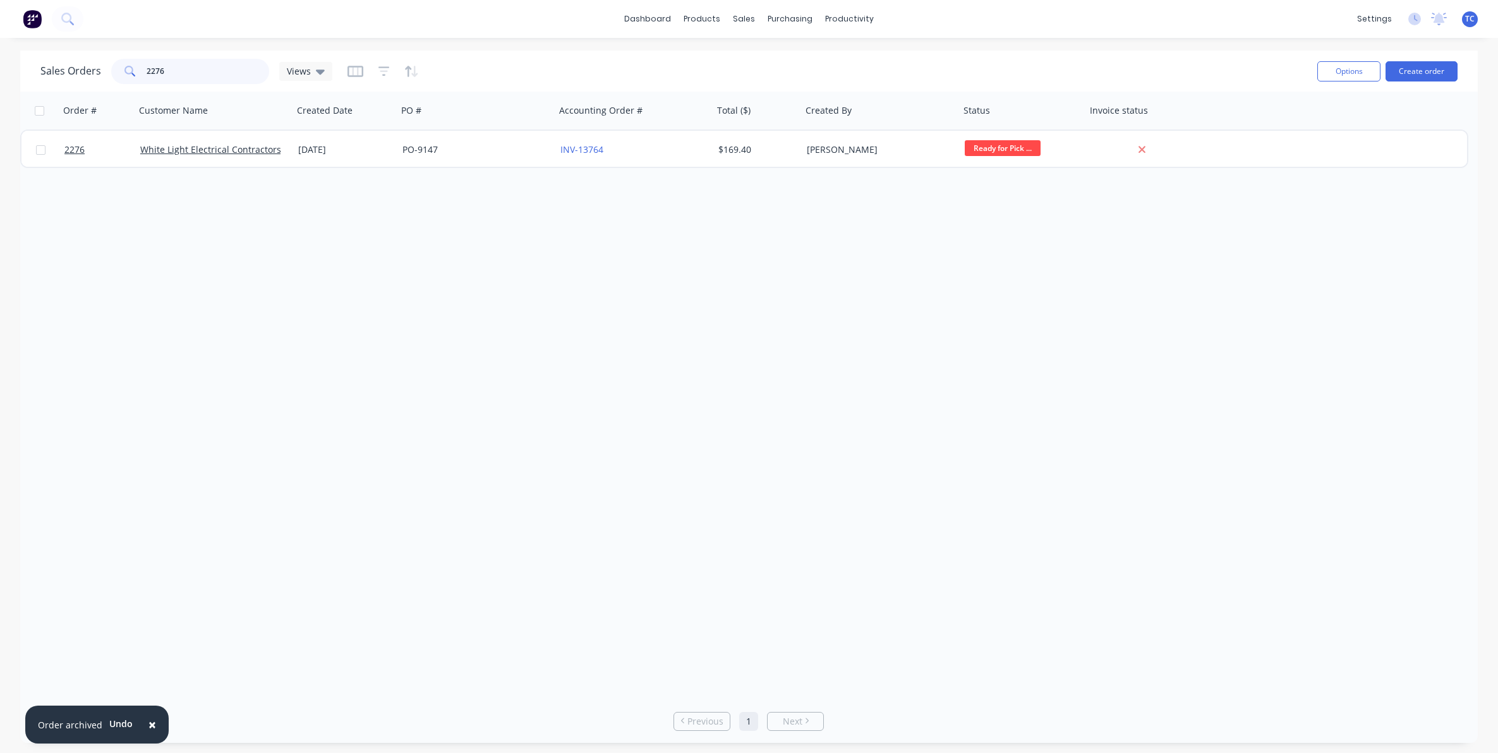
drag, startPoint x: 174, startPoint y: 71, endPoint x: 140, endPoint y: 68, distance: 33.7
click at [140, 68] on div "2276" at bounding box center [190, 71] width 158 height 25
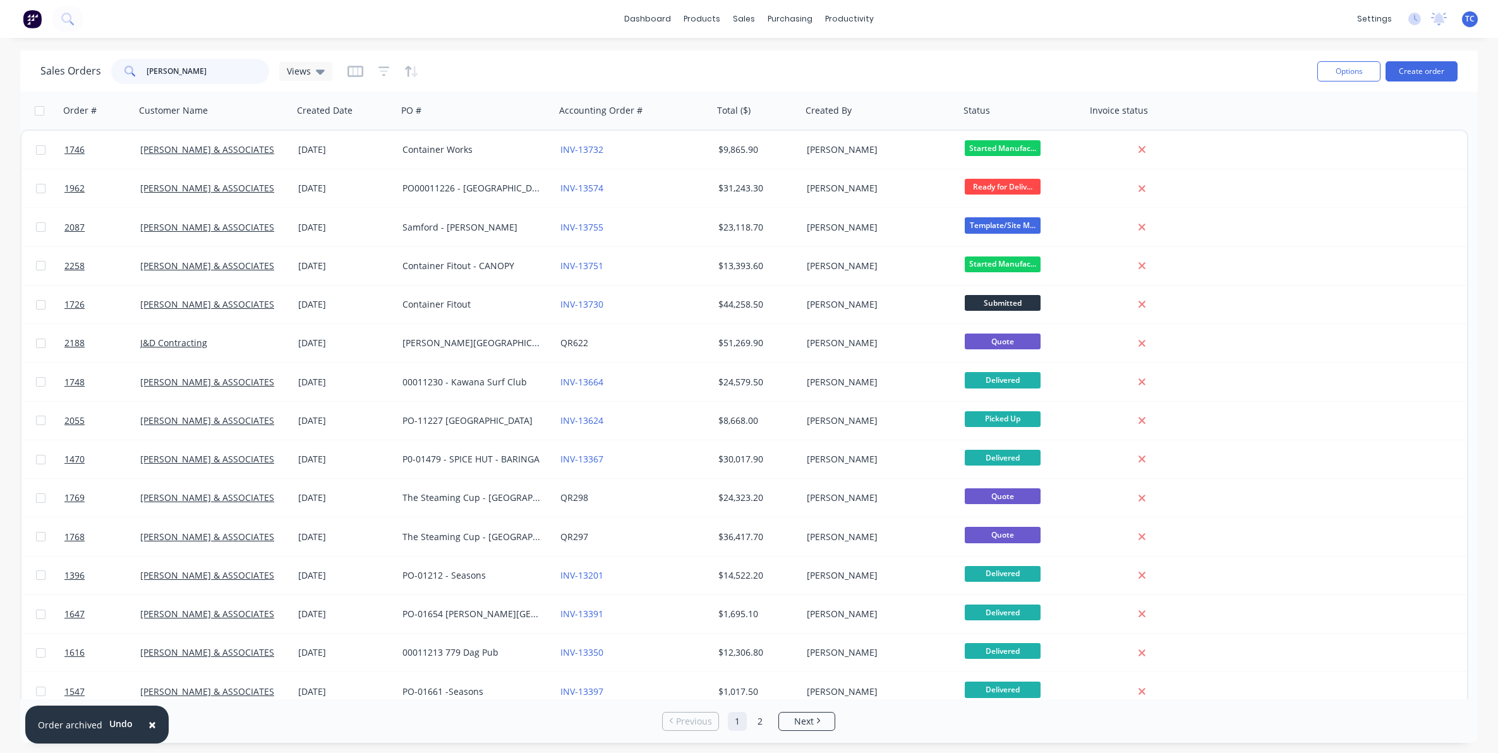
drag, startPoint x: 177, startPoint y: 70, endPoint x: 134, endPoint y: 69, distance: 43.0
click at [134, 69] on div "[PERSON_NAME]" at bounding box center [190, 71] width 158 height 25
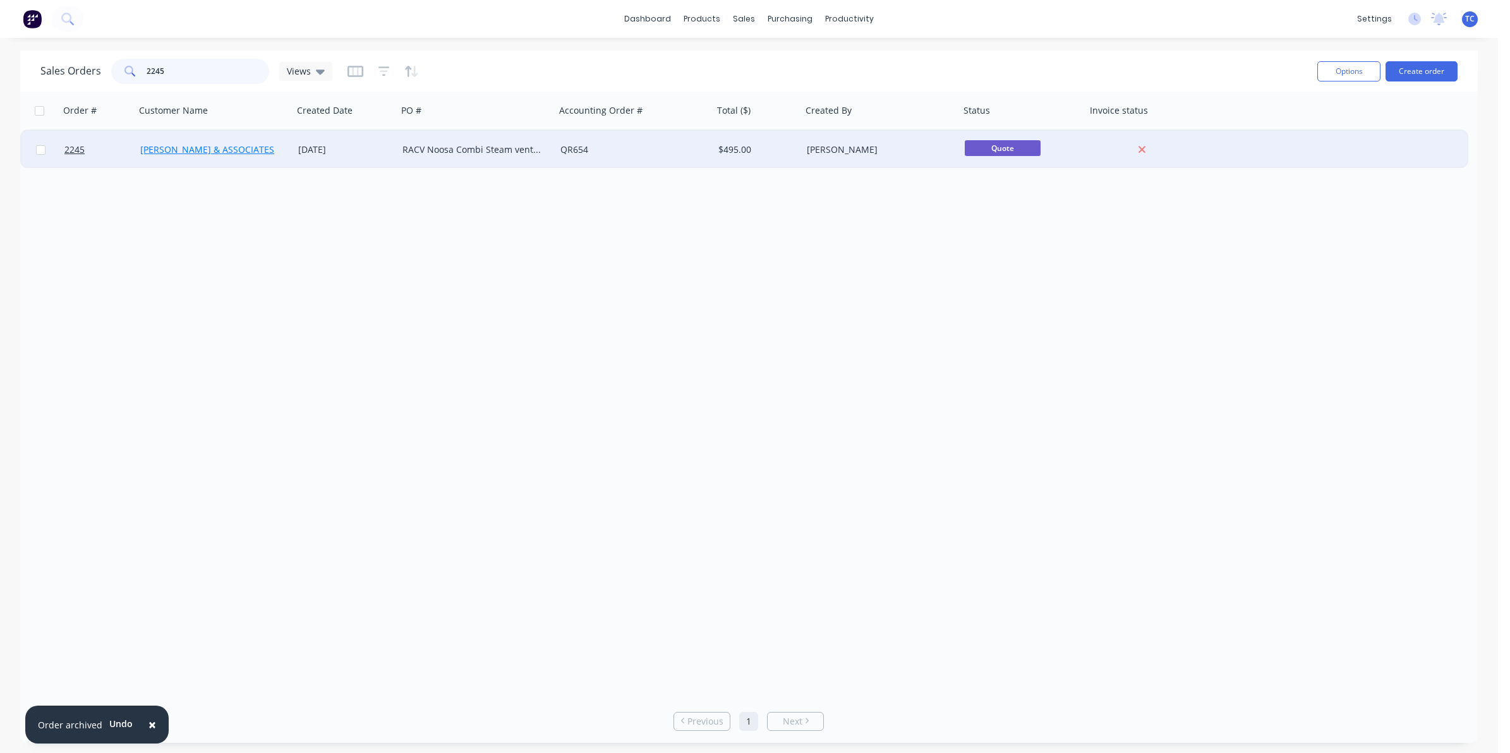
type input "2245"
click at [190, 149] on link "[PERSON_NAME] & ASSOCIATES" at bounding box center [207, 149] width 134 height 12
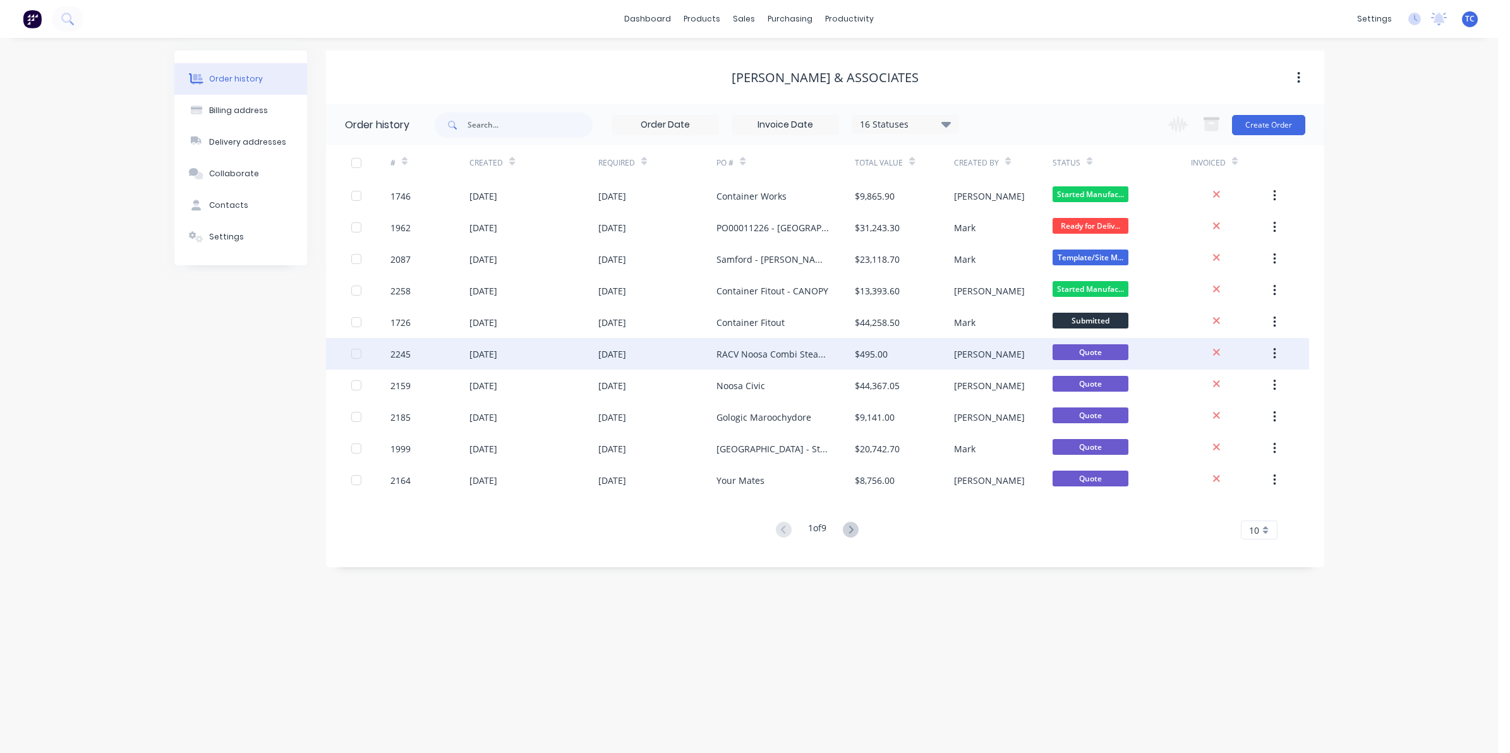
click at [497, 354] on div "[DATE]" at bounding box center [483, 353] width 28 height 13
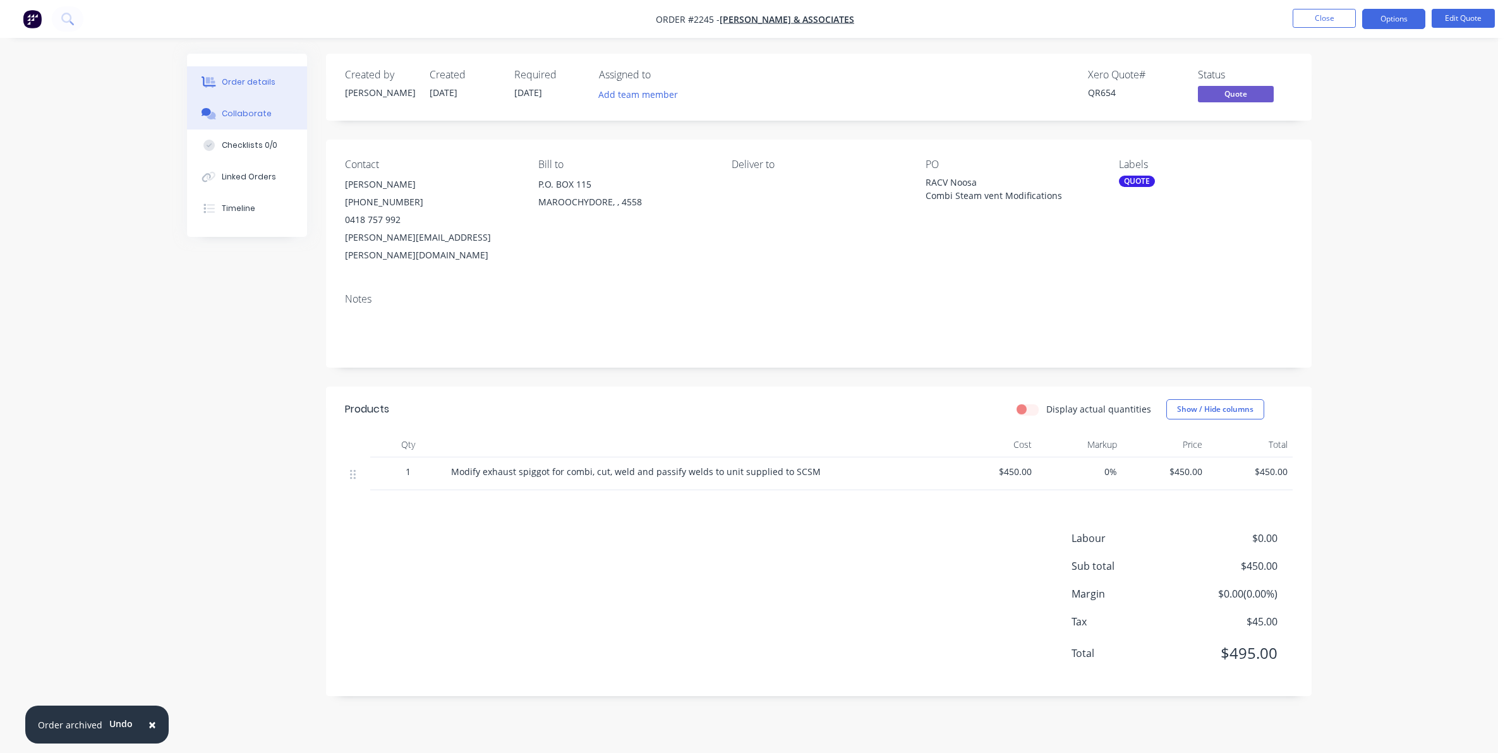
click at [243, 111] on div "Collaborate" at bounding box center [247, 113] width 50 height 11
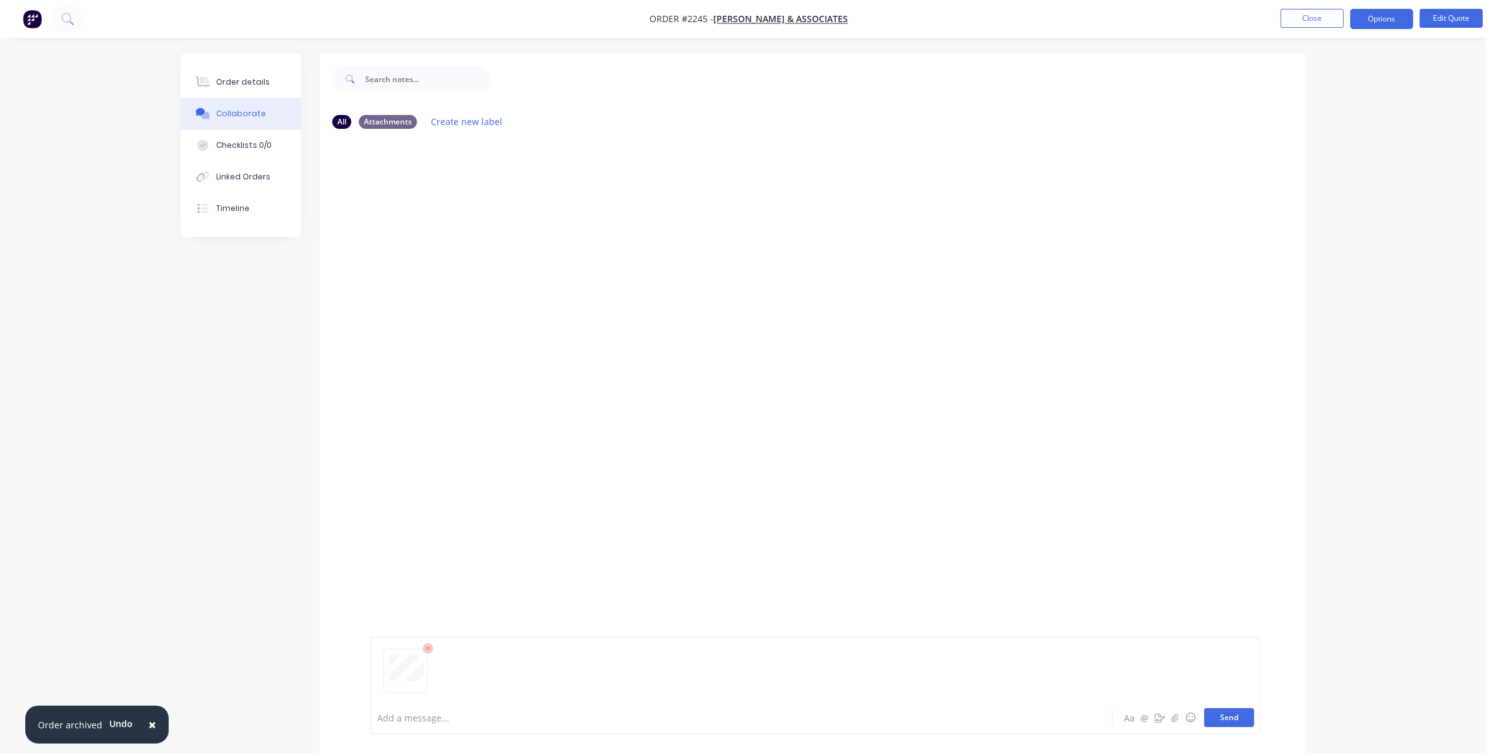
click at [1227, 717] on button "Send" at bounding box center [1229, 717] width 50 height 19
click at [239, 79] on div "Order details" at bounding box center [243, 81] width 54 height 11
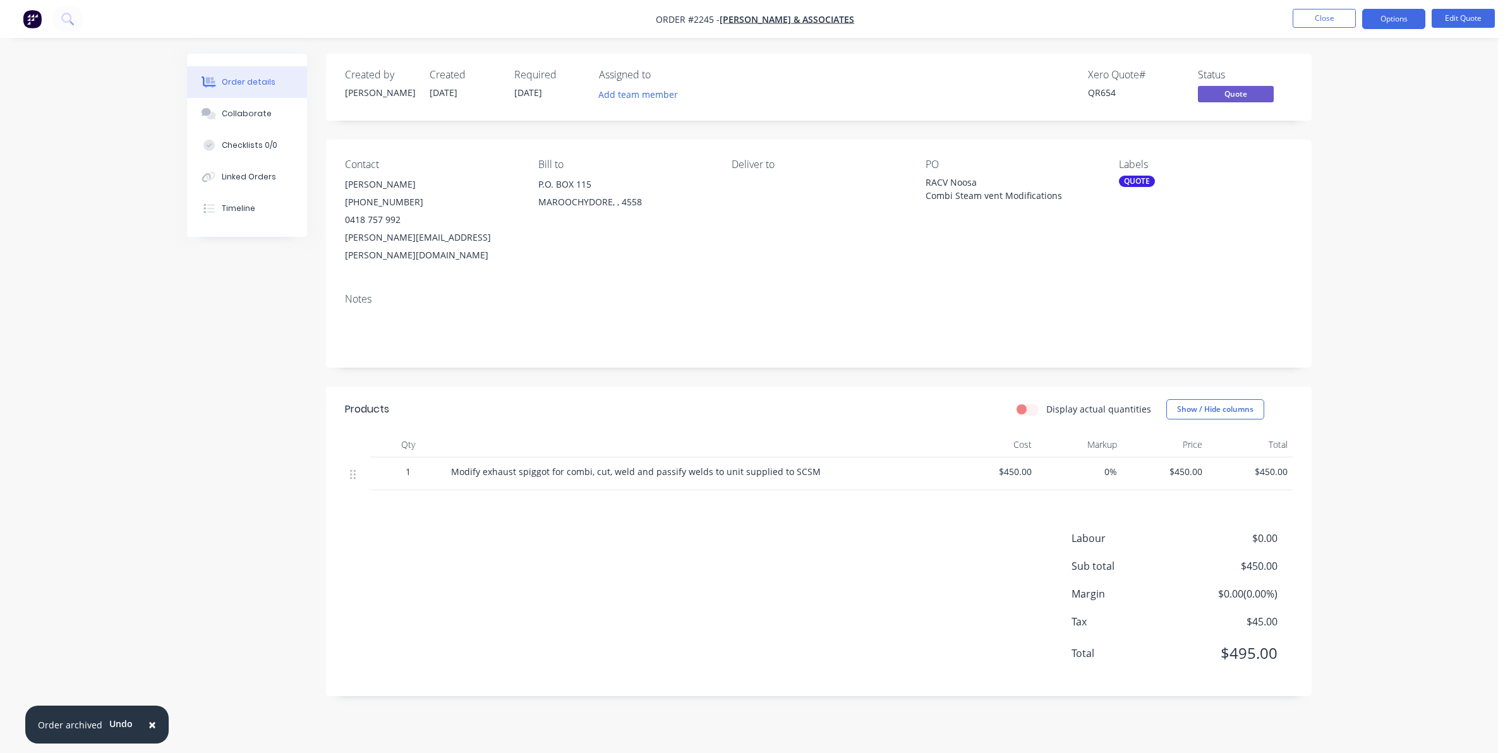
click at [944, 165] on div "PO" at bounding box center [1011, 165] width 173 height 12
click at [1467, 13] on button "Edit Quote" at bounding box center [1462, 18] width 63 height 19
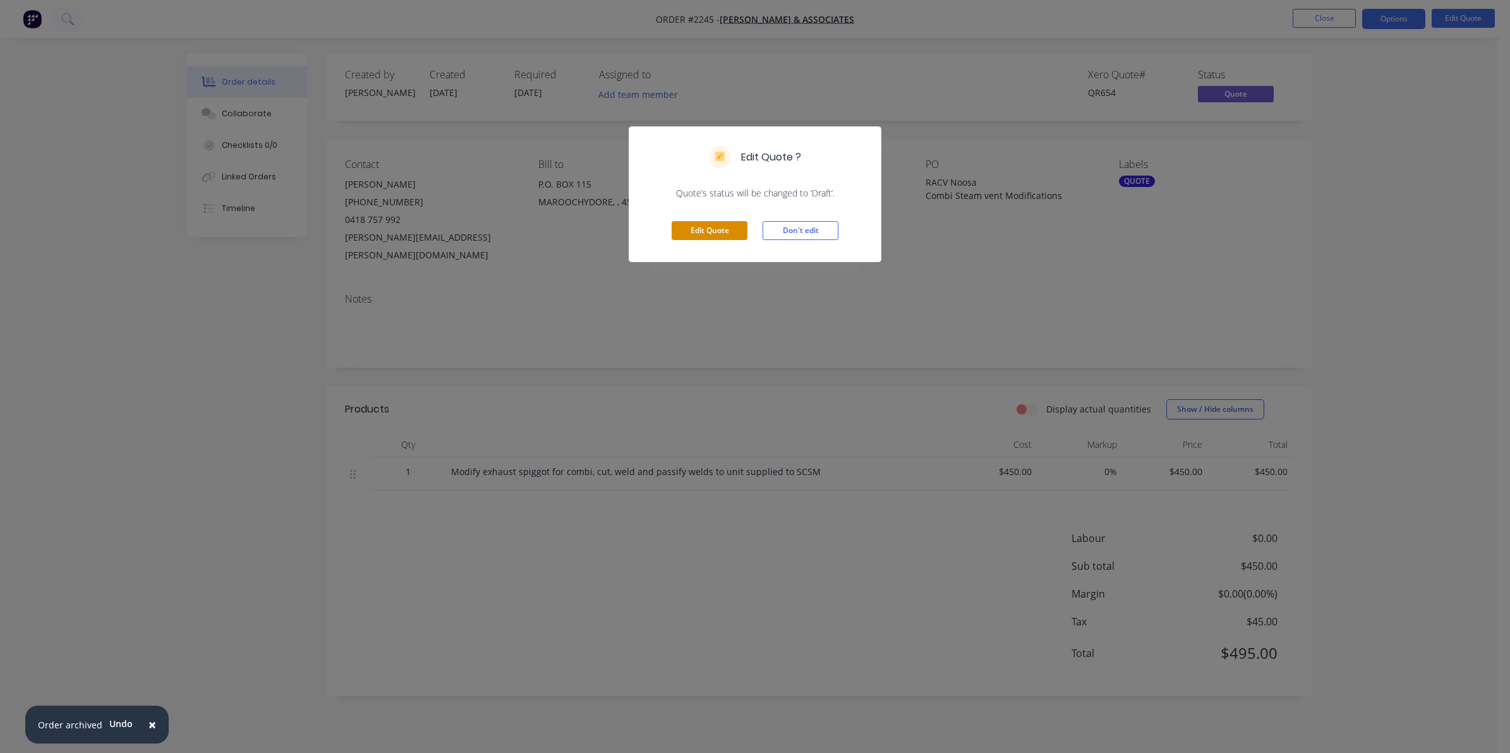
click at [711, 226] on button "Edit Quote" at bounding box center [709, 230] width 76 height 19
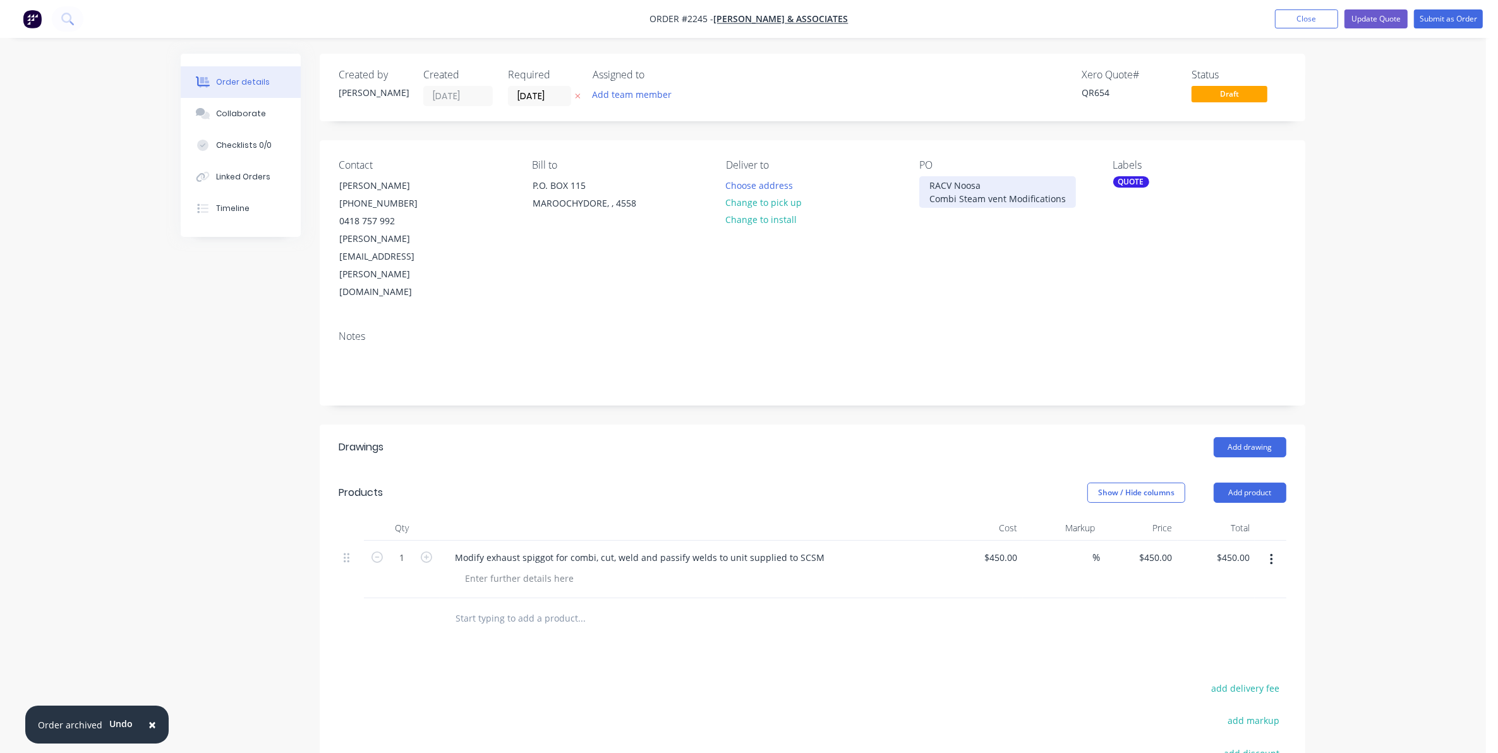
click at [989, 185] on div "RACV Noosa Combi Steam vent Modifications" at bounding box center [997, 192] width 157 height 32
click at [927, 184] on div "RACV Noosa Combi Steam vent Modifications" at bounding box center [997, 192] width 157 height 32
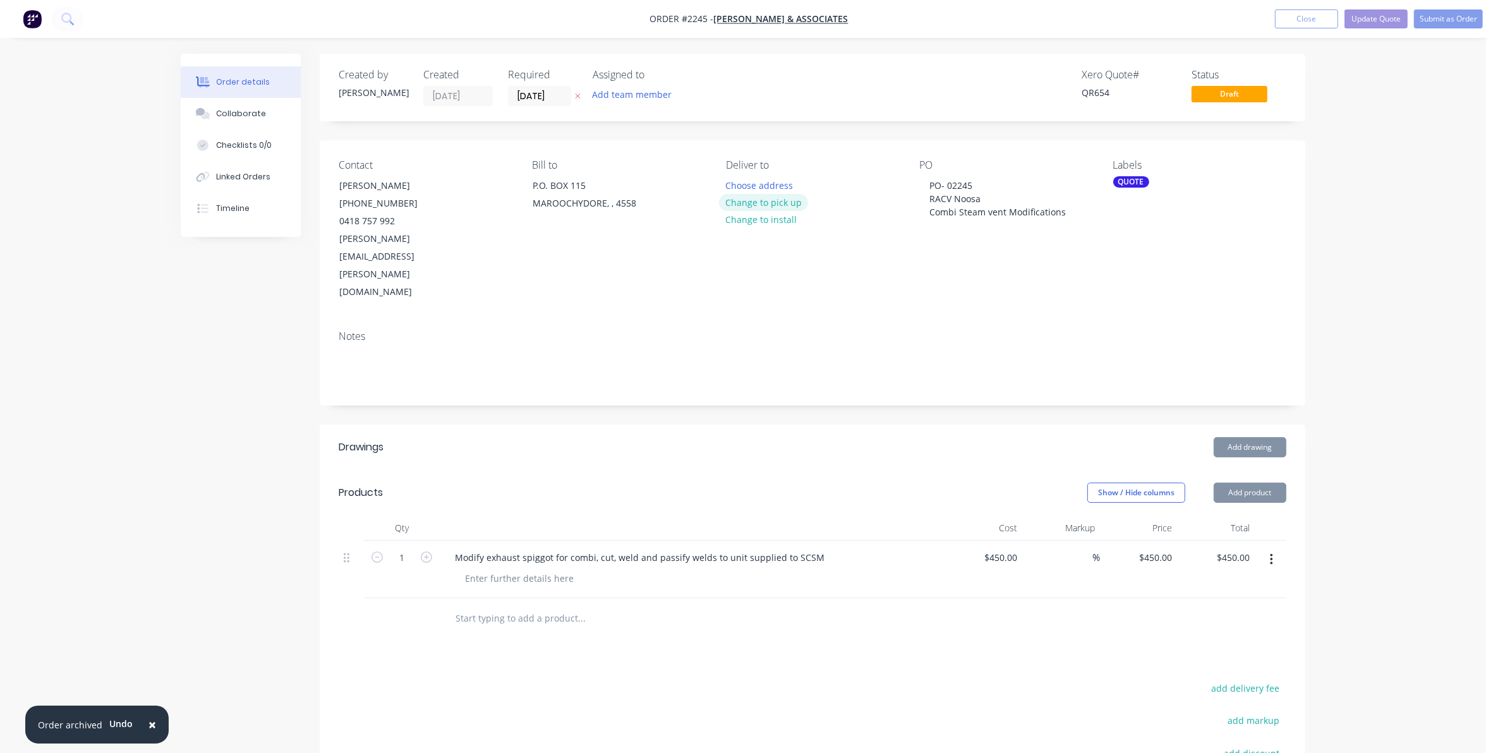
click at [752, 202] on button "Change to pick up" at bounding box center [764, 202] width 90 height 17
click at [540, 93] on input "[DATE]" at bounding box center [540, 96] width 62 height 19
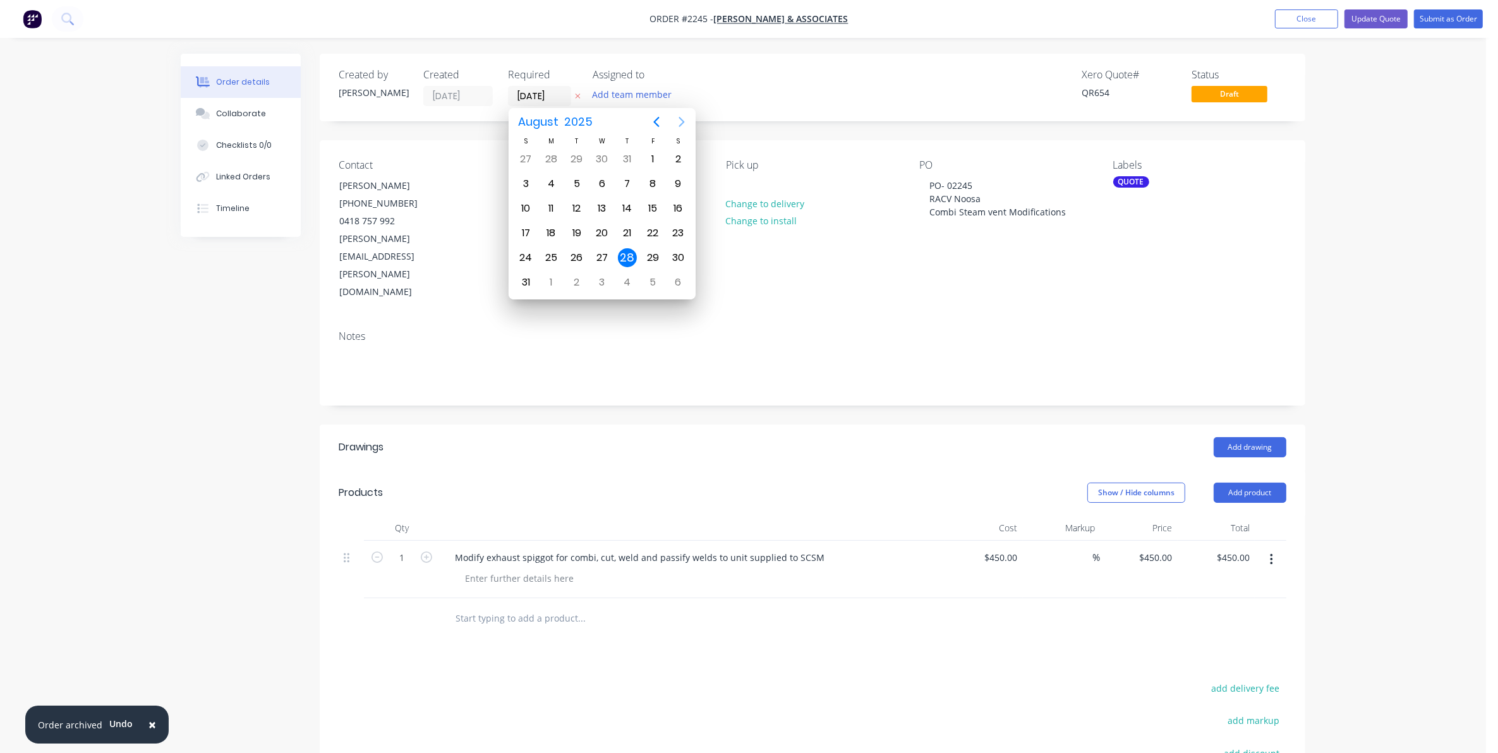
click at [679, 120] on icon "Next page" at bounding box center [681, 121] width 15 height 15
click at [580, 231] on div "23" at bounding box center [576, 233] width 19 height 19
type input "[DATE]"
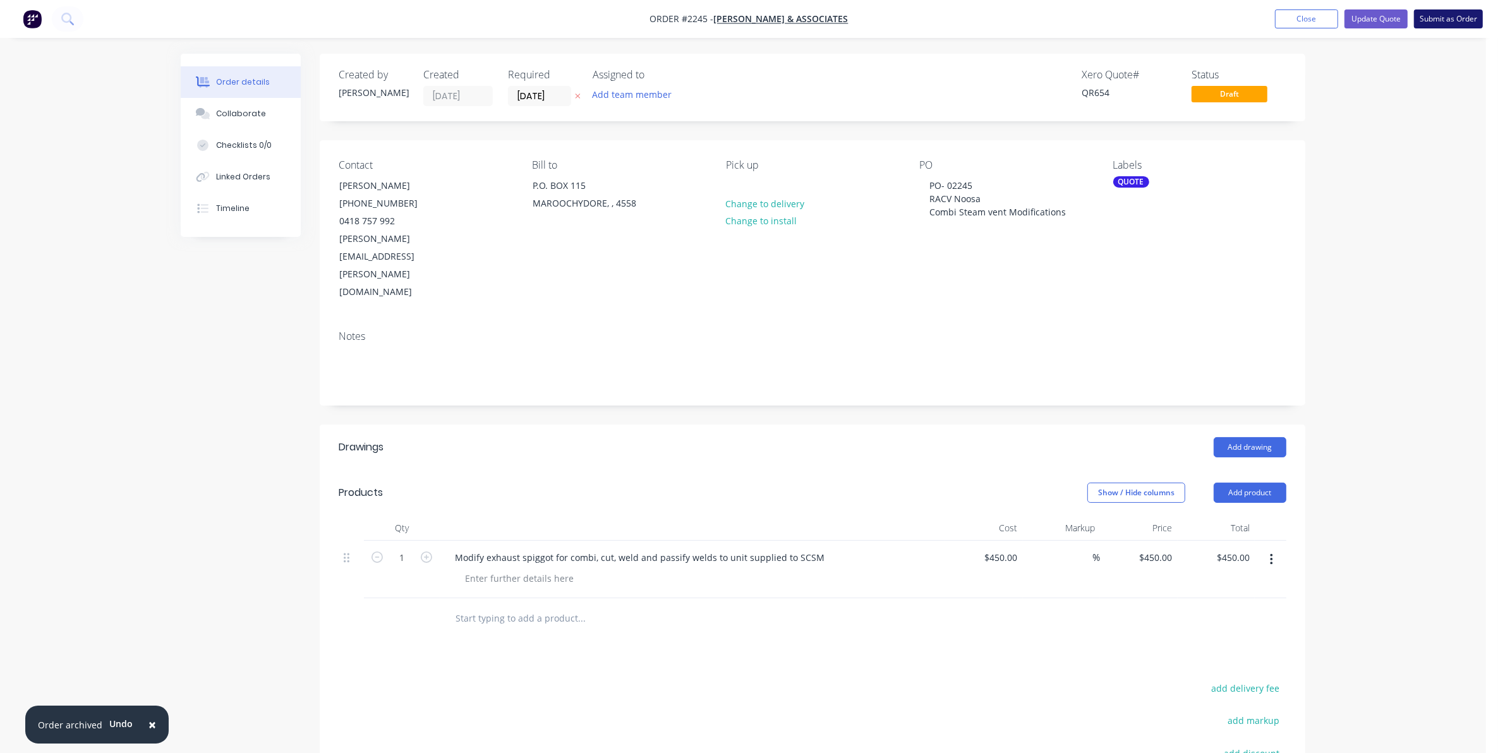
click at [1447, 19] on button "Submit as Order" at bounding box center [1448, 18] width 69 height 19
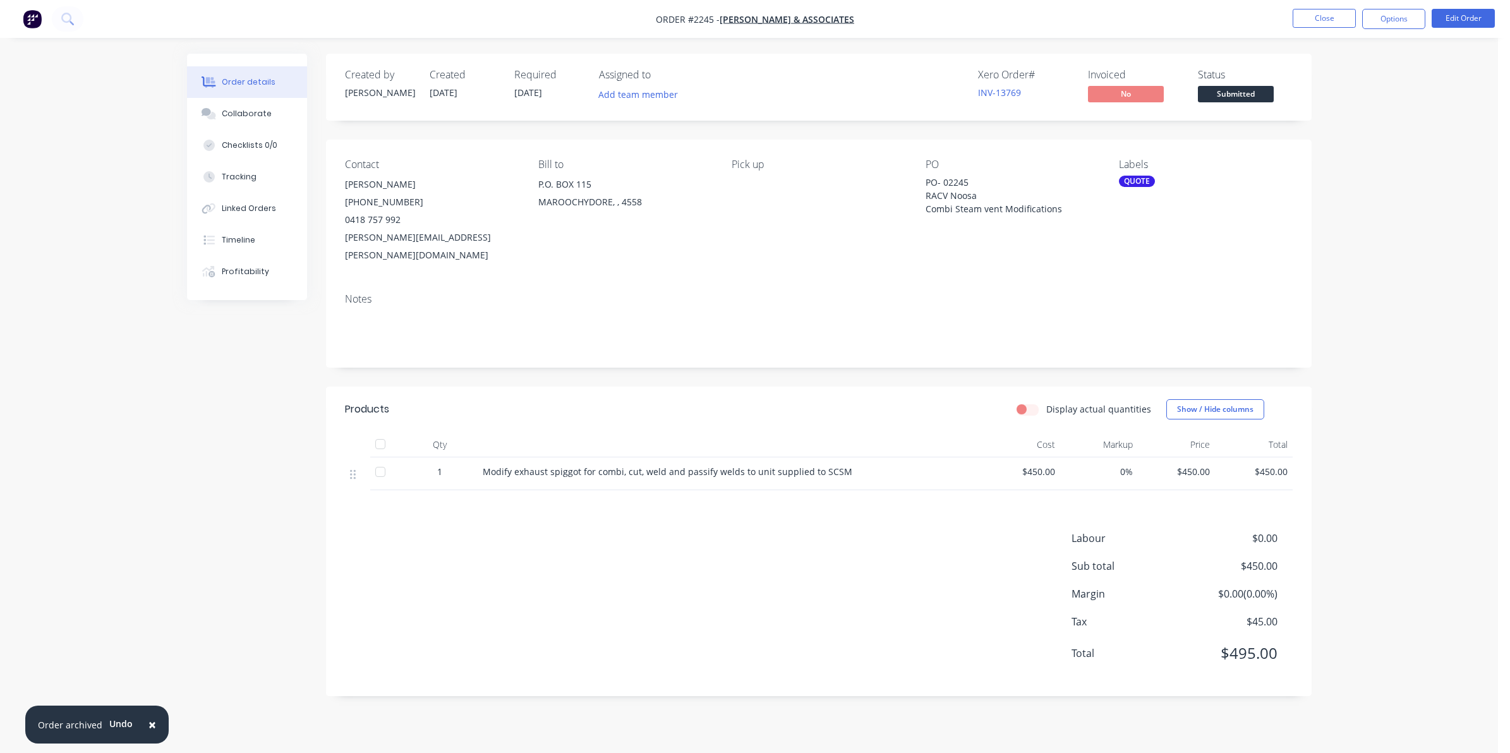
drag, startPoint x: 1128, startPoint y: 175, endPoint x: 1135, endPoint y: 181, distance: 9.0
click at [1131, 177] on div "QUOTE" at bounding box center [1137, 181] width 36 height 11
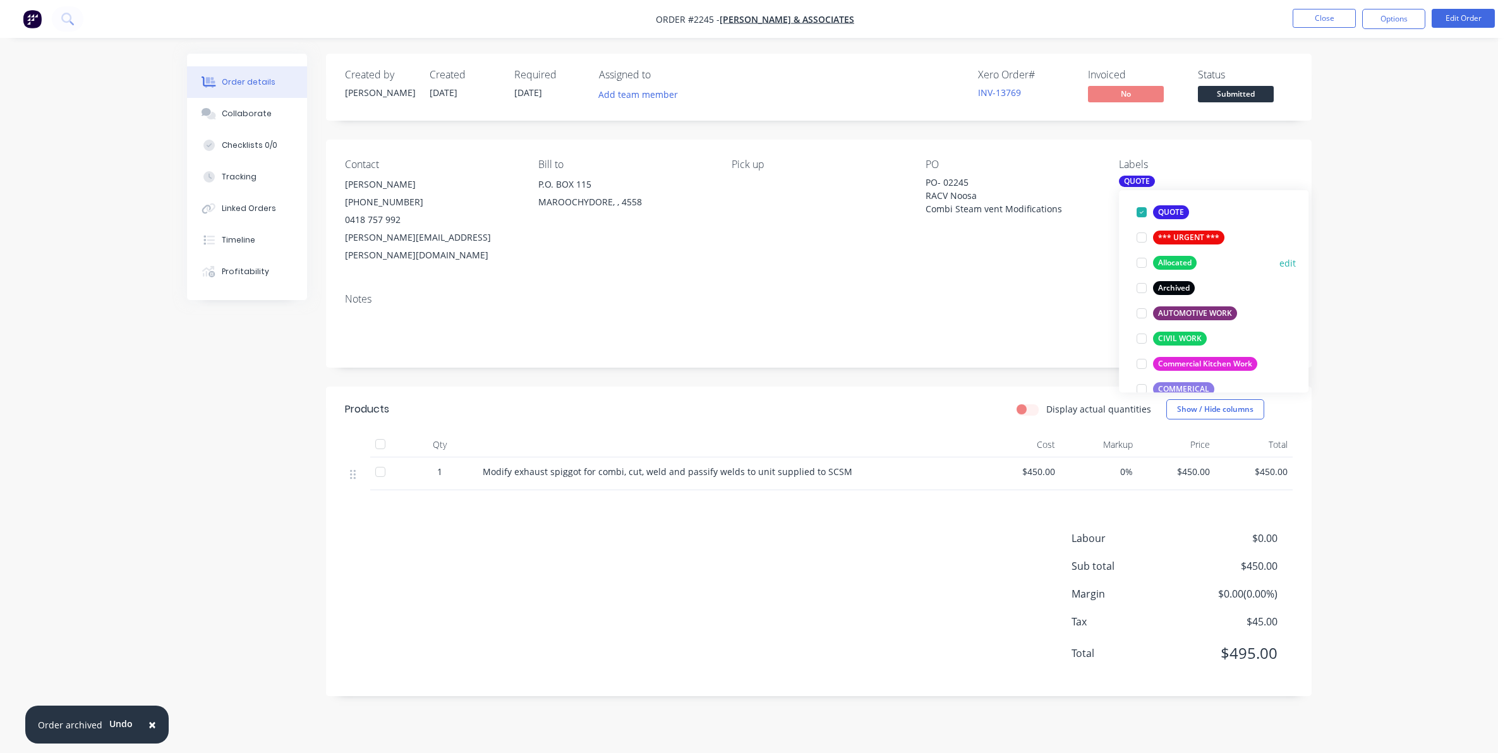
scroll to position [158, 0]
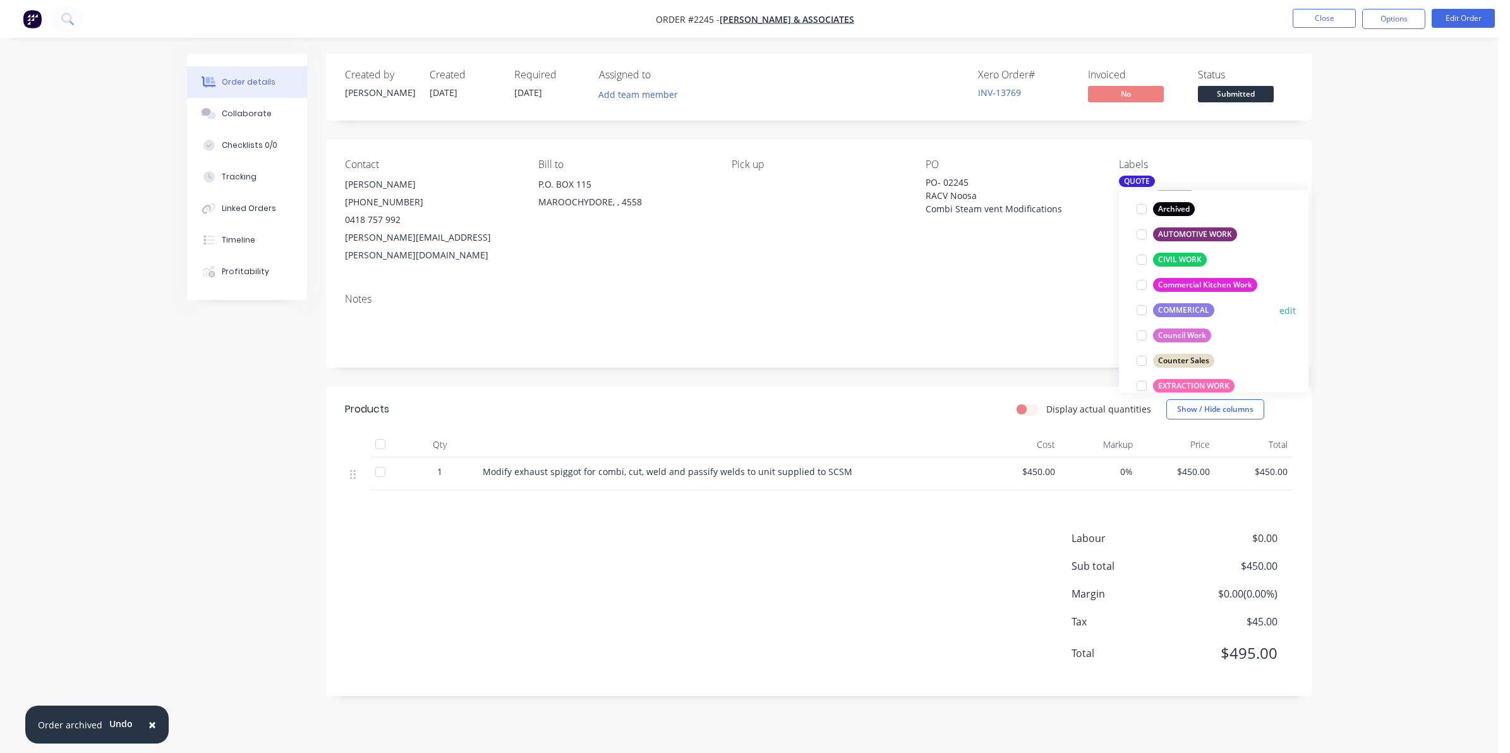
click at [1140, 313] on div at bounding box center [1141, 310] width 25 height 25
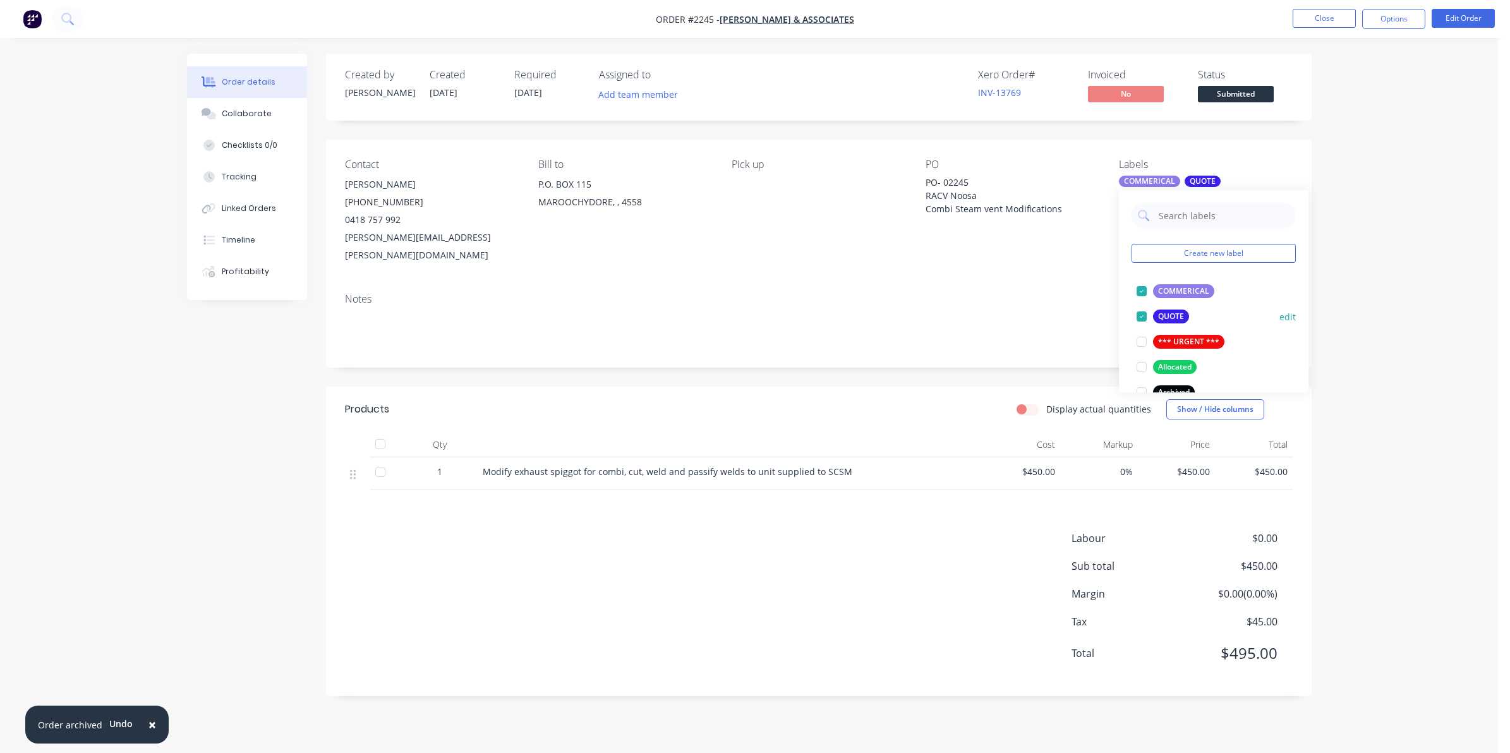
click at [1141, 318] on div at bounding box center [1141, 316] width 25 height 25
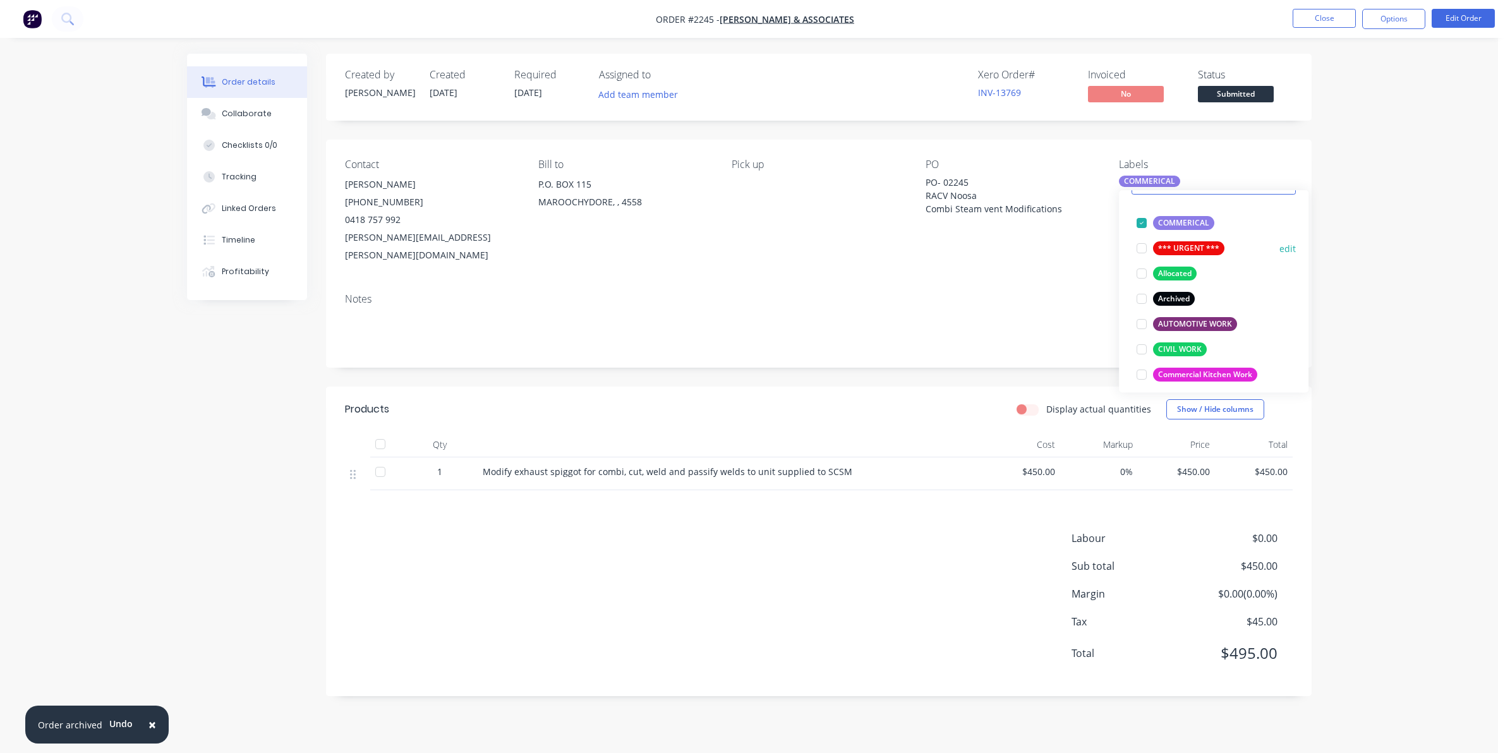
scroll to position [158, 0]
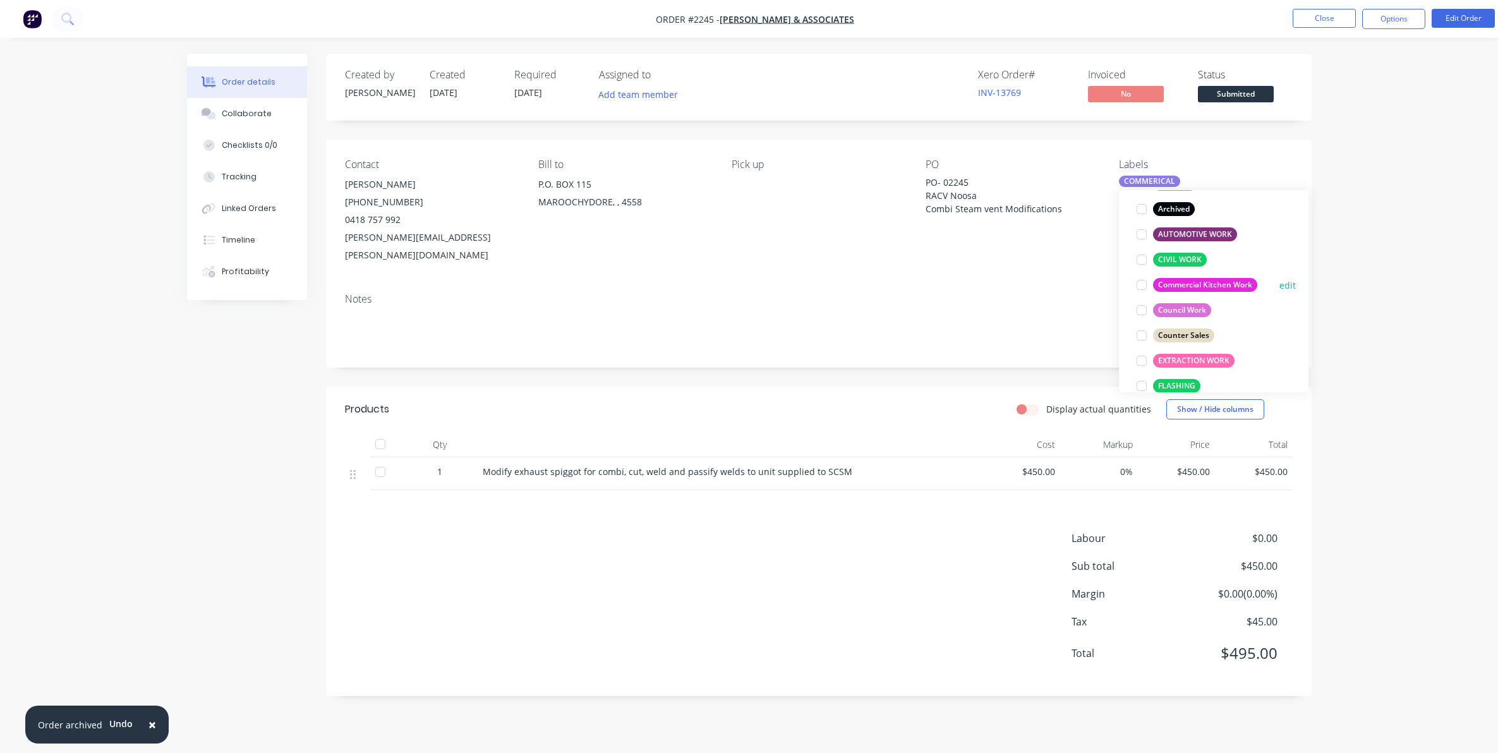
click at [1141, 288] on div at bounding box center [1141, 284] width 25 height 25
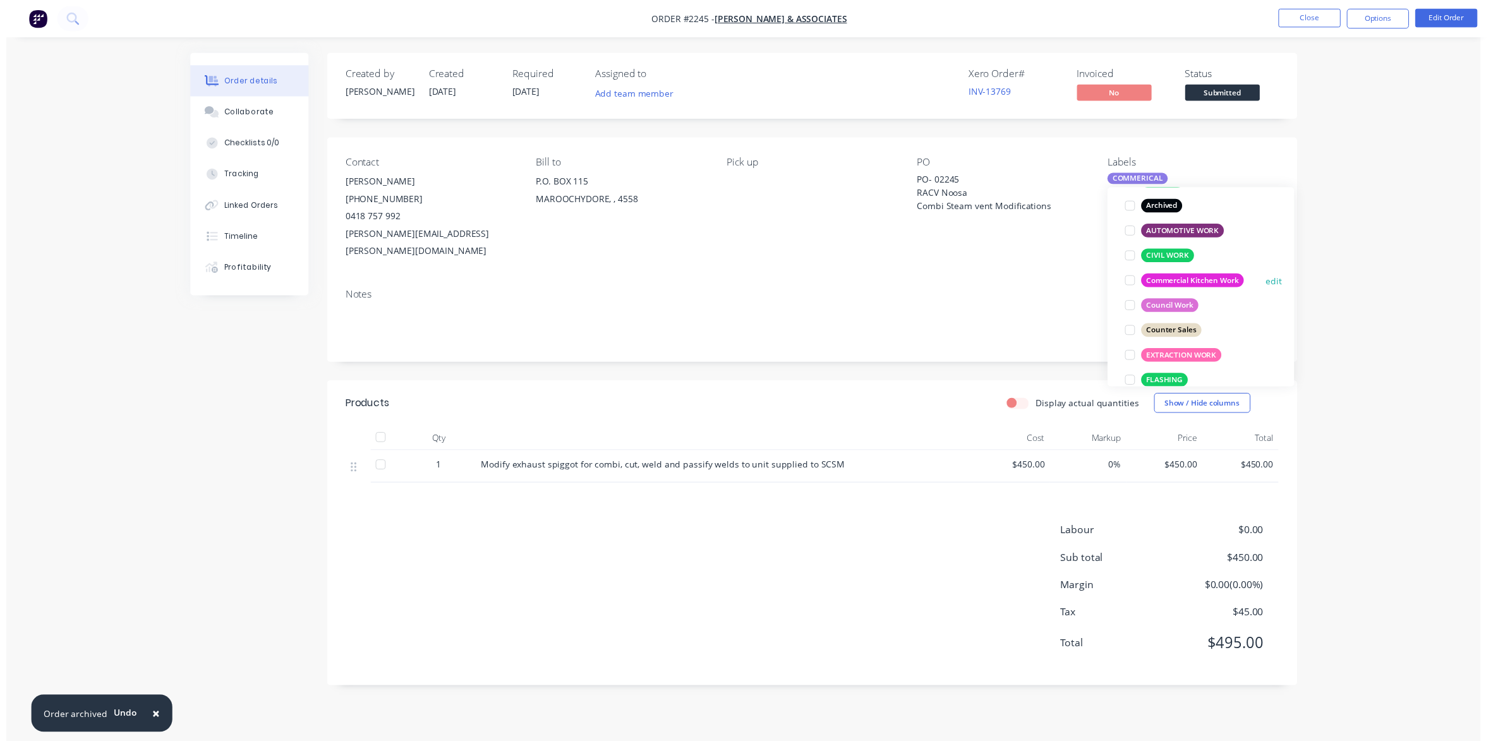
scroll to position [6, 0]
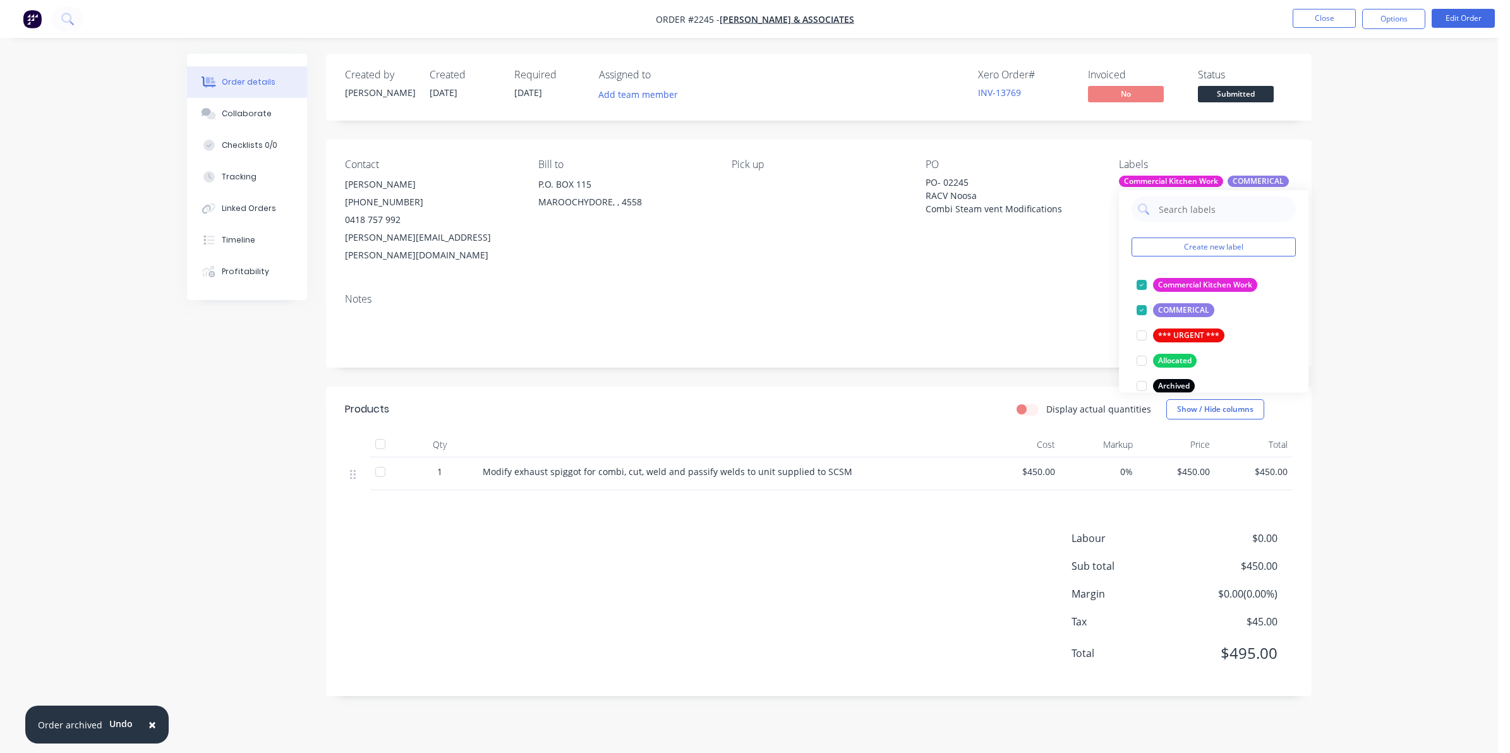
click at [1253, 177] on div "COMMERICAL" at bounding box center [1257, 181] width 61 height 11
click at [1255, 178] on div "COMMERICAL" at bounding box center [1257, 181] width 61 height 11
click at [1140, 316] on div at bounding box center [1141, 316] width 25 height 25
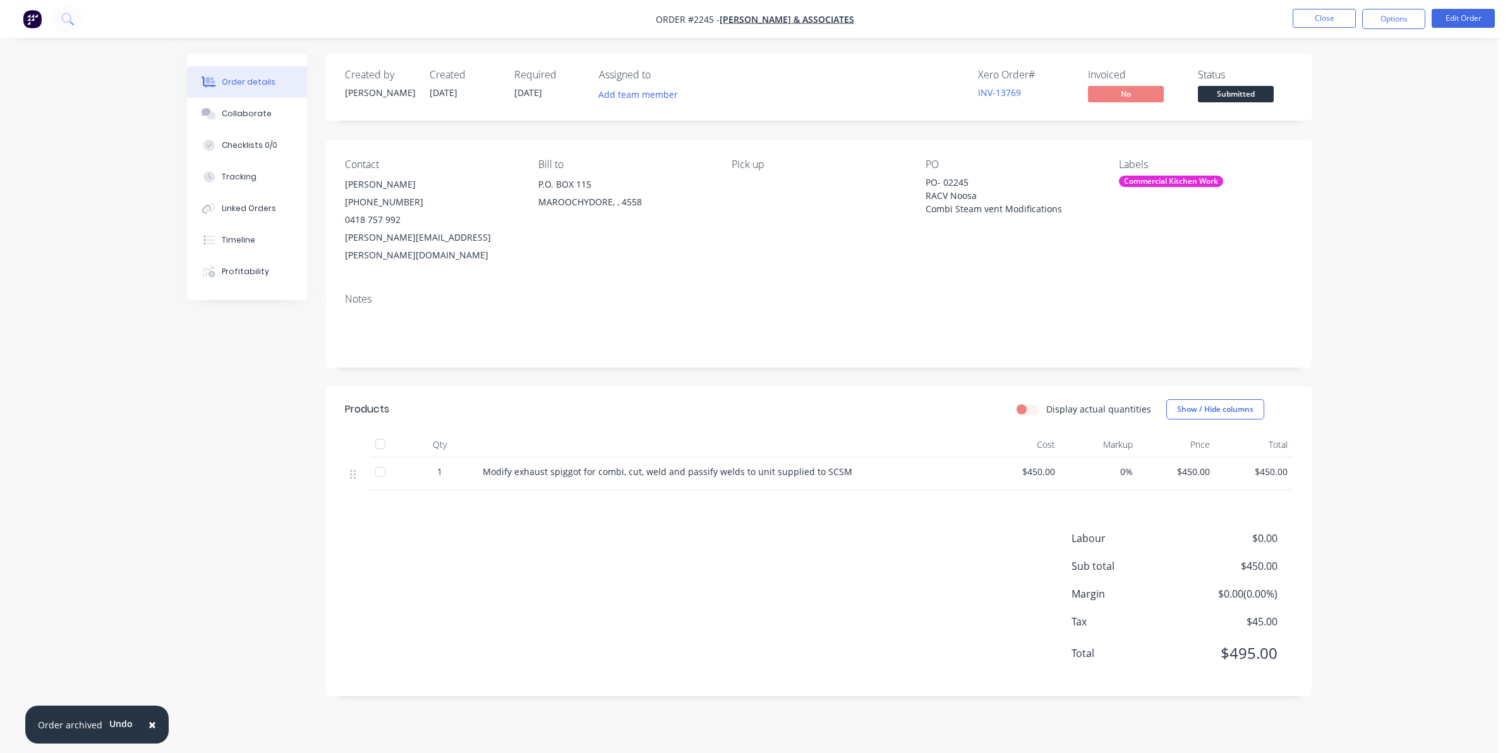
click at [867, 264] on div "Contact [PERSON_NAME] [PHONE_NUMBER] [EMAIL_ADDRESS][PERSON_NAME][DOMAIN_NAME] …" at bounding box center [818, 211] width 985 height 143
click at [1393, 15] on button "Options" at bounding box center [1393, 19] width 63 height 20
click at [1327, 152] on div "Work Order" at bounding box center [1356, 152] width 116 height 18
click at [1333, 126] on div "Without pricing" at bounding box center [1356, 127] width 116 height 18
click at [1311, 13] on button "Close" at bounding box center [1323, 18] width 63 height 19
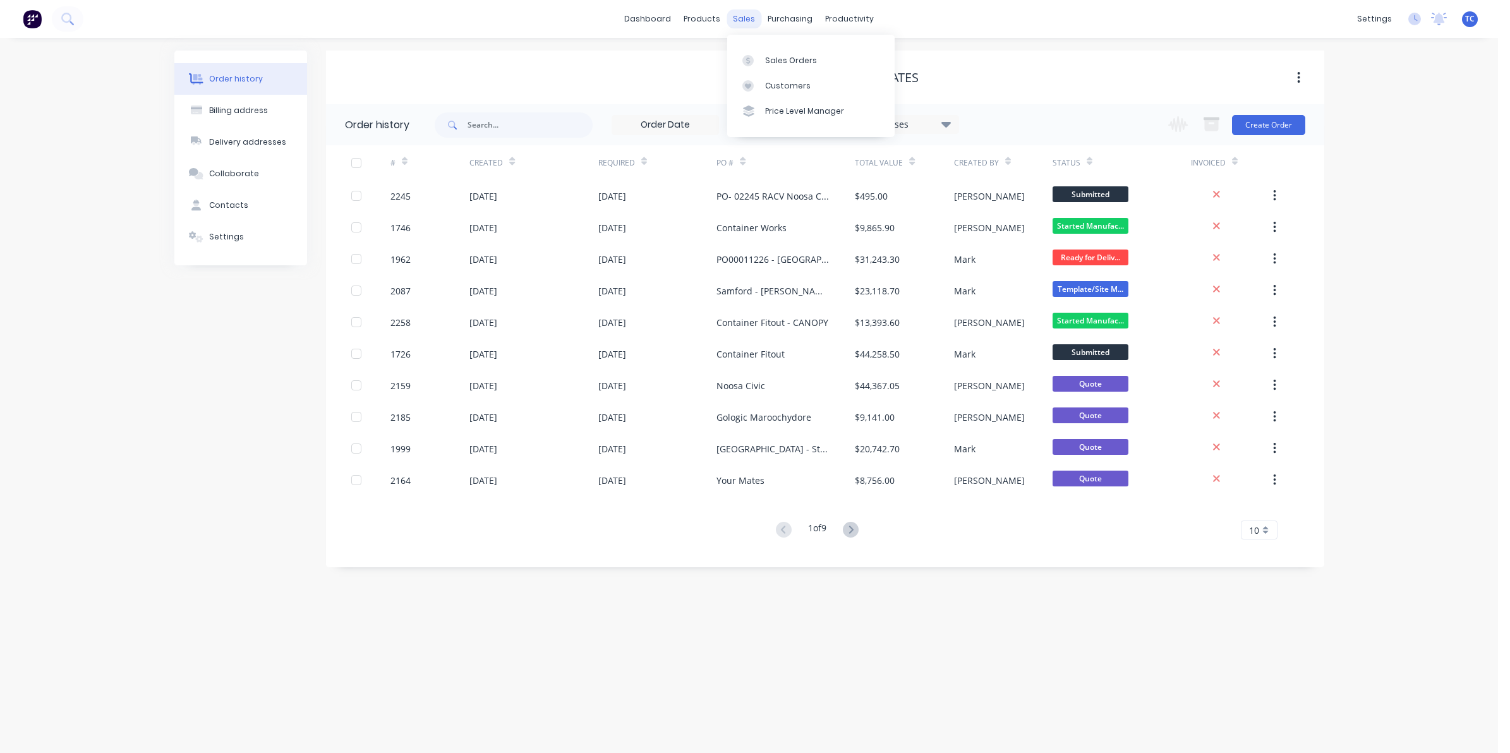
click at [740, 16] on div "sales" at bounding box center [743, 18] width 35 height 19
click at [781, 60] on div "Sales Orders" at bounding box center [791, 60] width 52 height 11
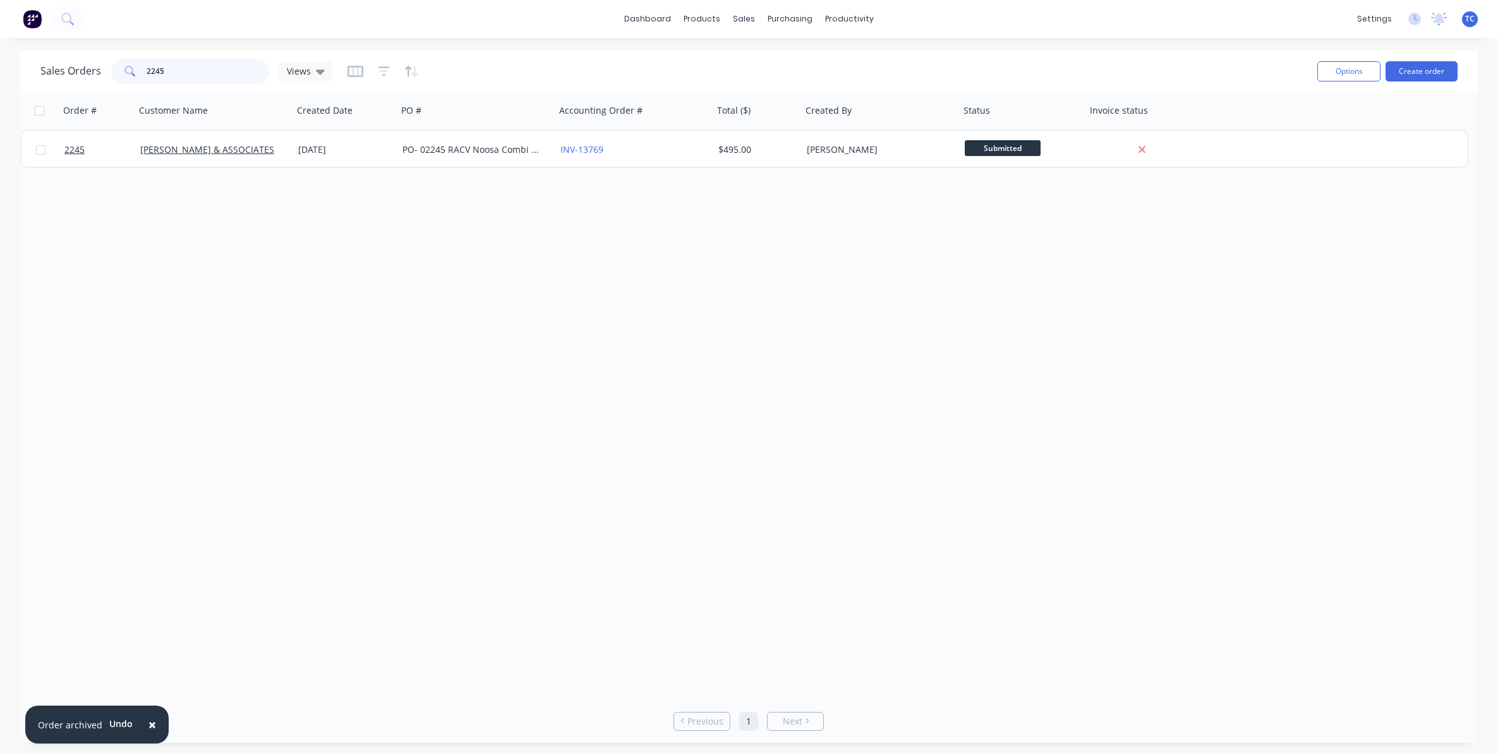
drag, startPoint x: 166, startPoint y: 70, endPoint x: 143, endPoint y: 70, distance: 23.4
click at [143, 70] on div "2245" at bounding box center [190, 71] width 158 height 25
drag, startPoint x: 169, startPoint y: 70, endPoint x: 142, endPoint y: 65, distance: 27.0
click at [142, 65] on div "2276" at bounding box center [190, 71] width 158 height 25
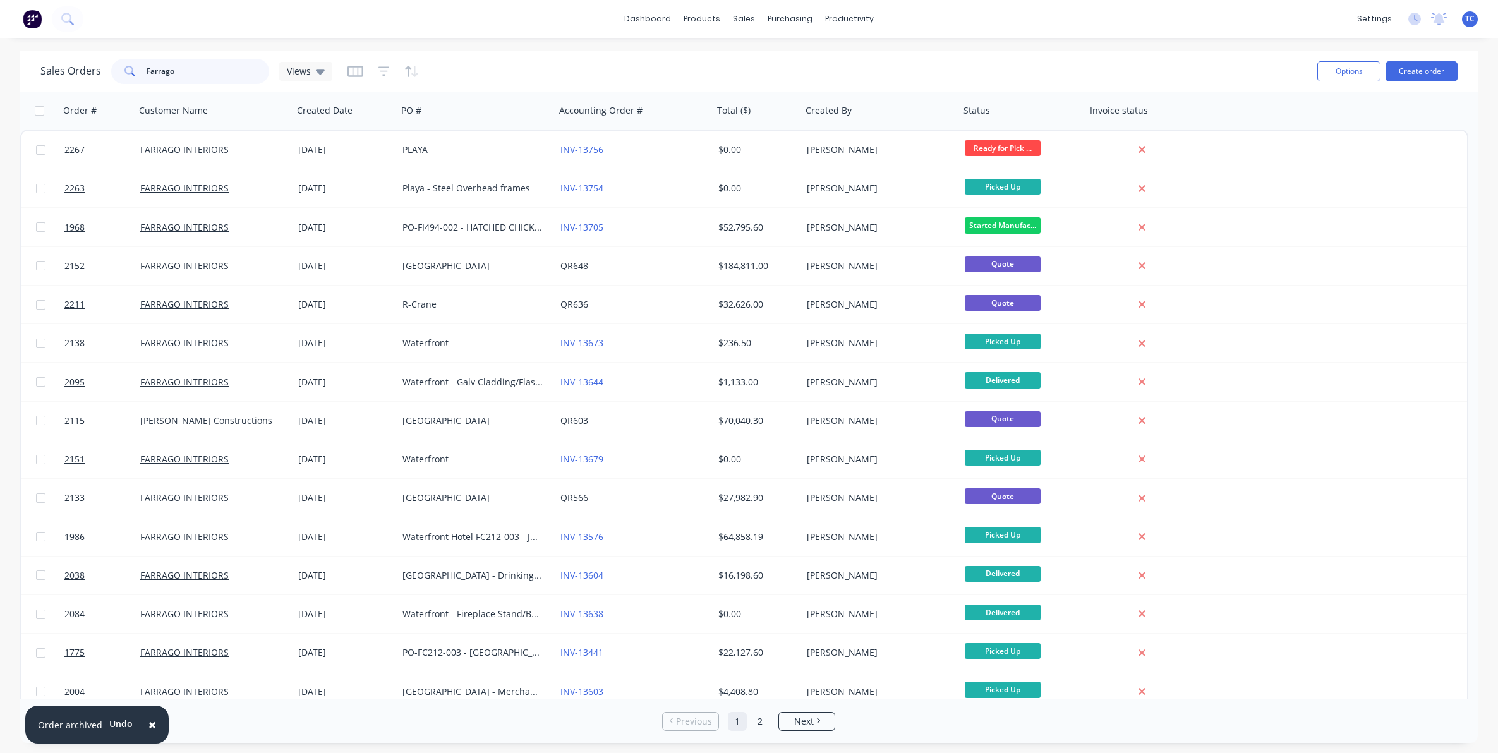
type input "Farrago"
click at [867, 57] on div "Workflow" at bounding box center [872, 60] width 38 height 11
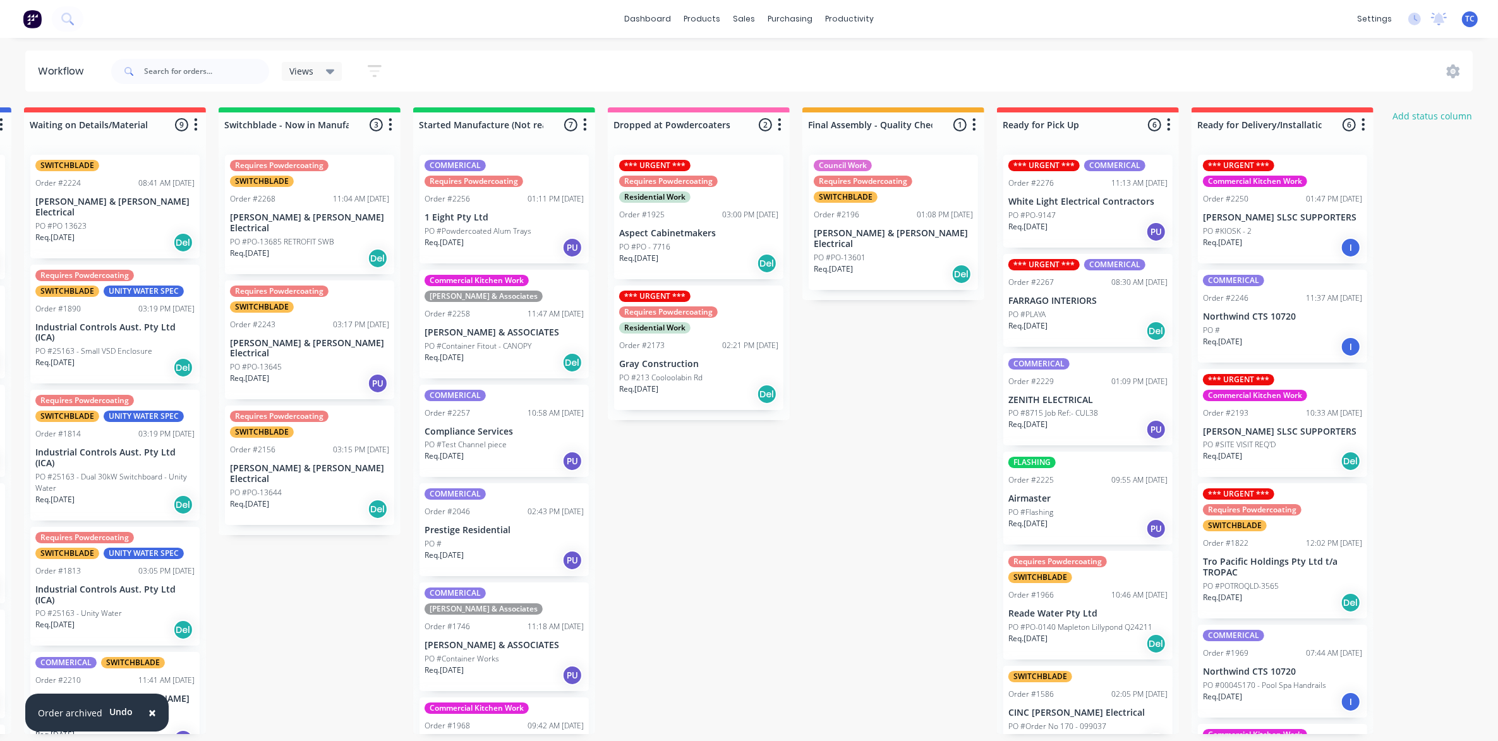
scroll to position [0, 394]
click at [1066, 309] on div "PO #PLAYA" at bounding box center [1086, 314] width 159 height 11
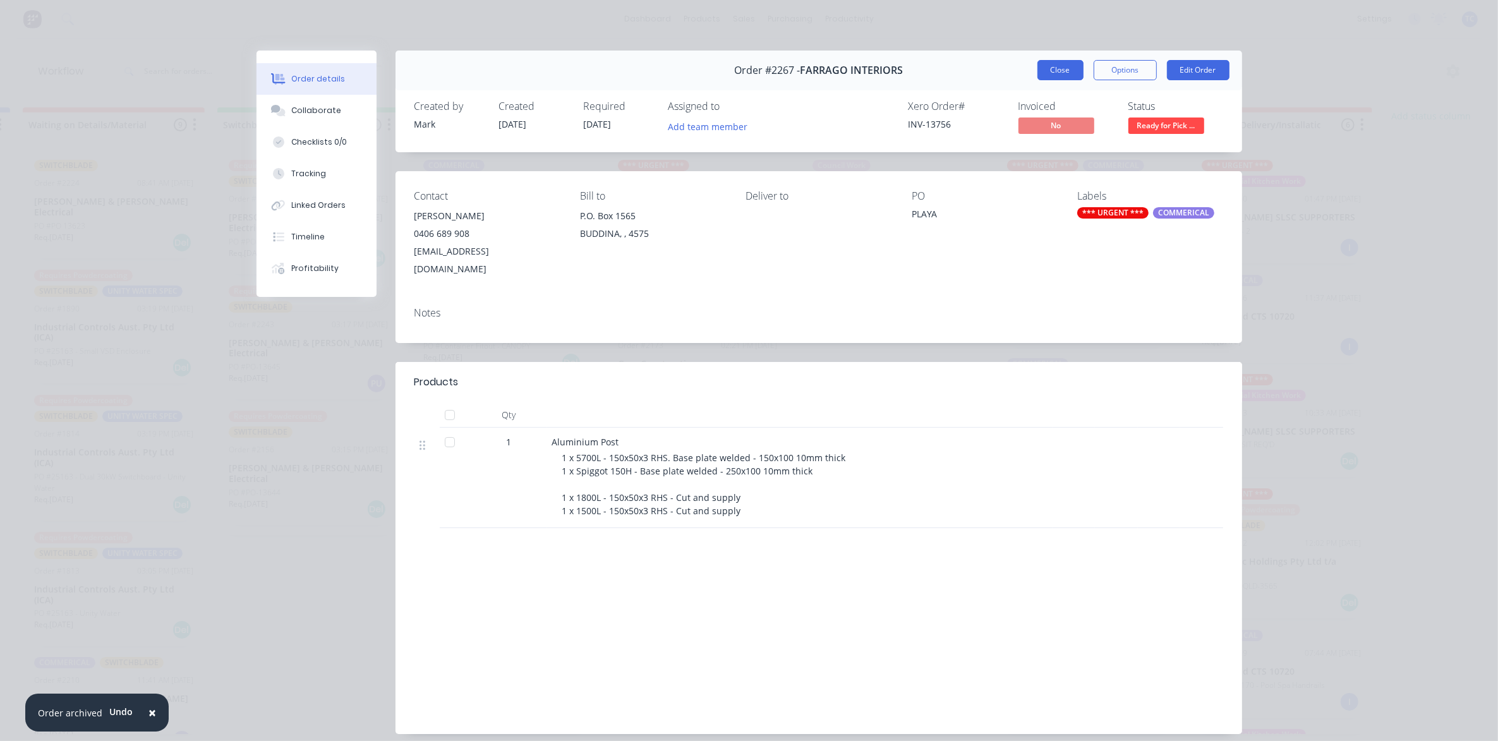
click at [1044, 71] on button "Close" at bounding box center [1060, 70] width 46 height 20
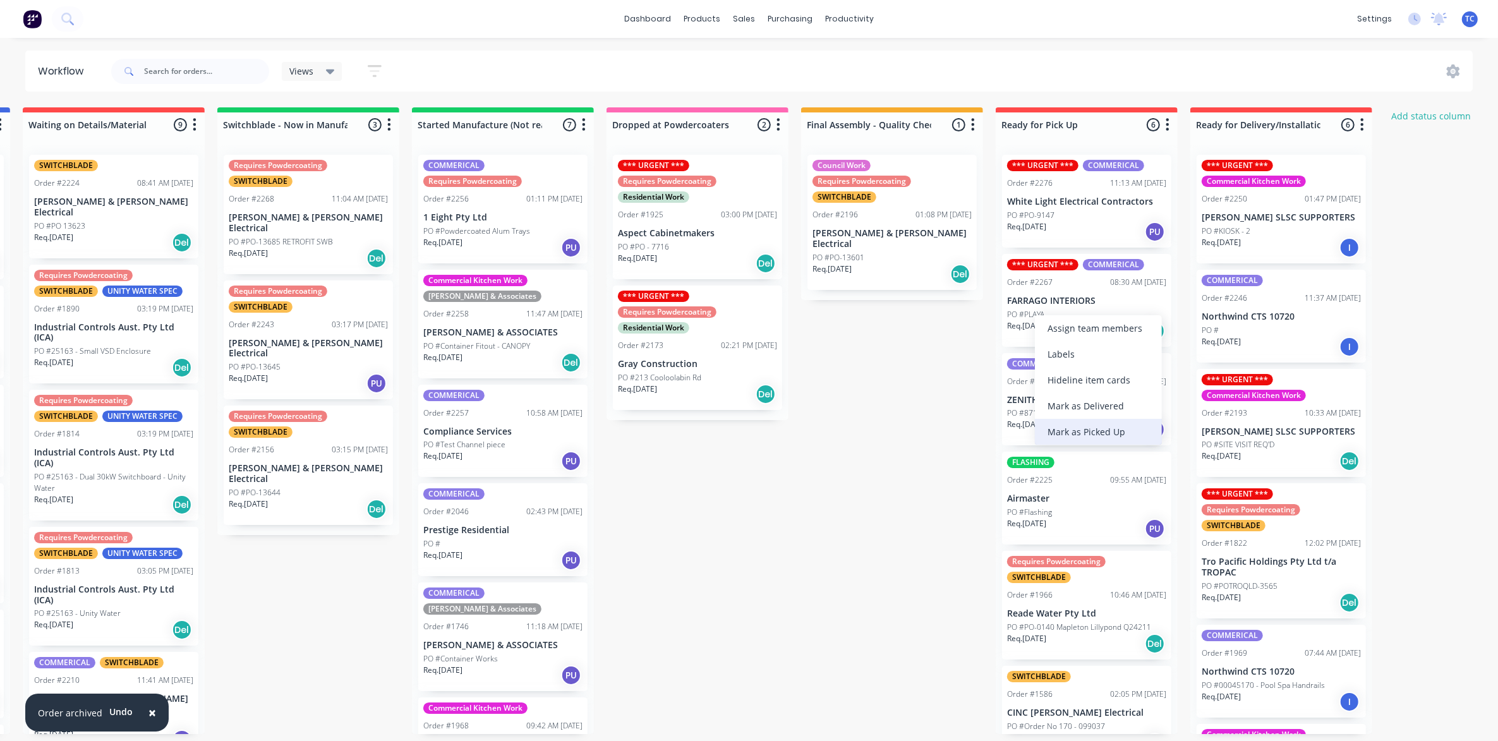
click at [1080, 427] on div "Mark as Picked Up" at bounding box center [1098, 432] width 127 height 26
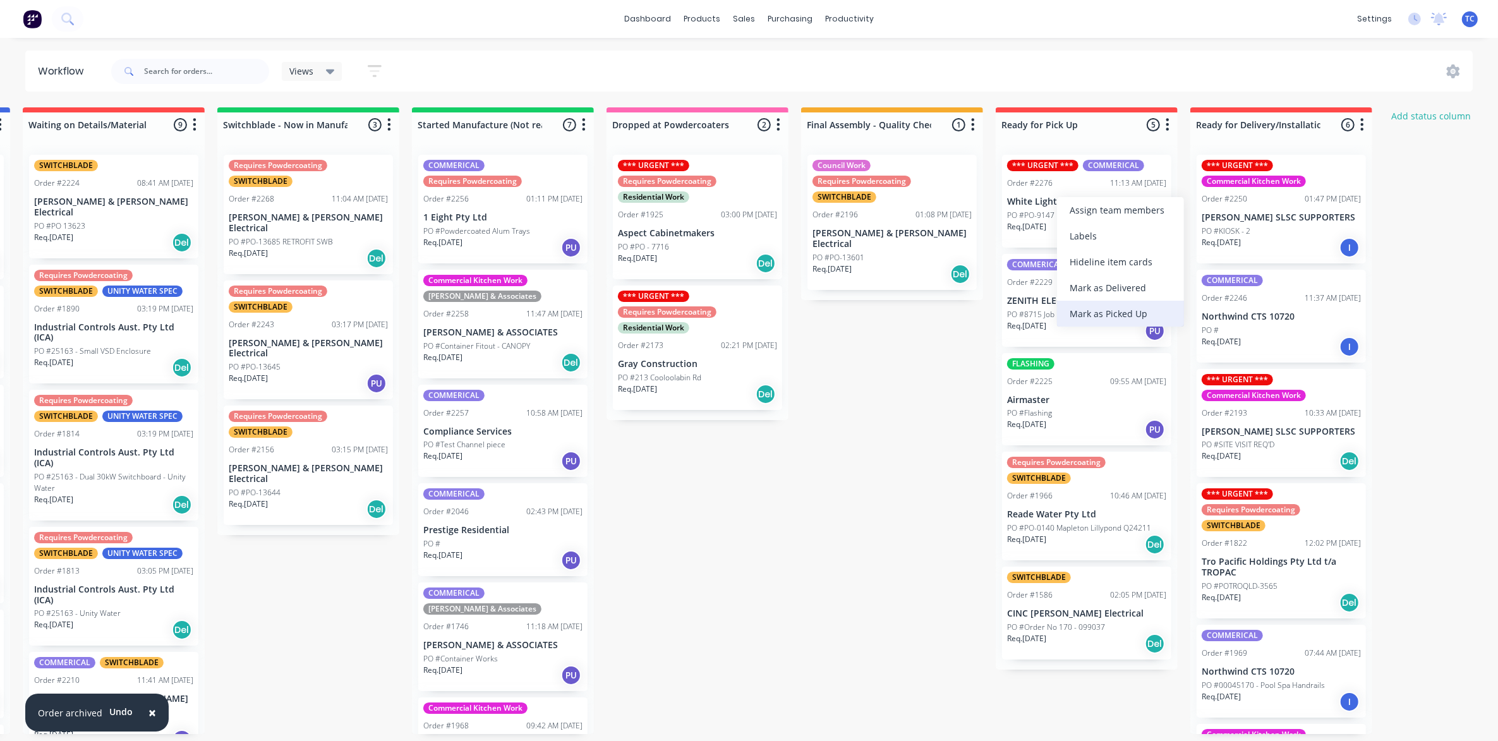
click at [1100, 311] on div "Mark as Picked Up" at bounding box center [1120, 314] width 127 height 26
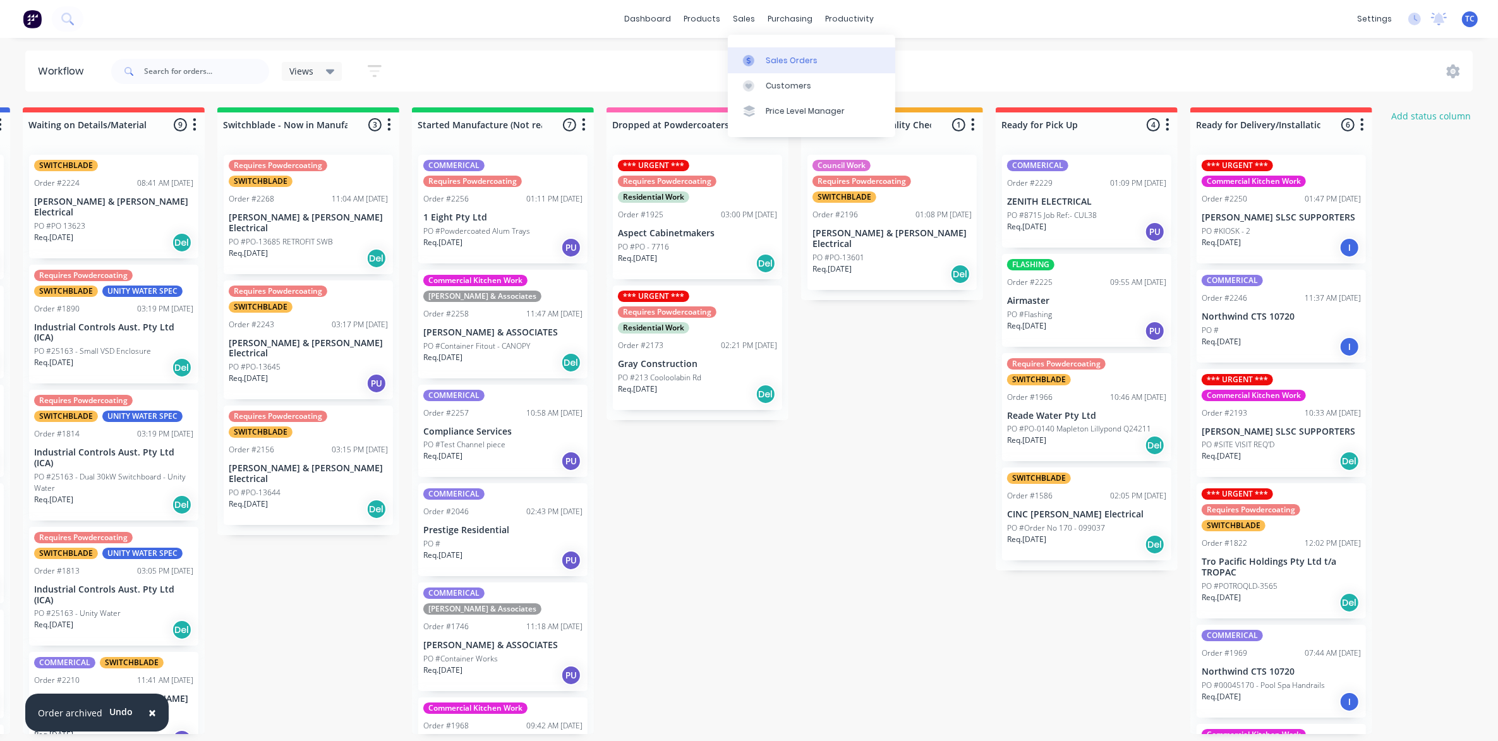
click at [780, 57] on div "Sales Orders" at bounding box center [792, 60] width 52 height 11
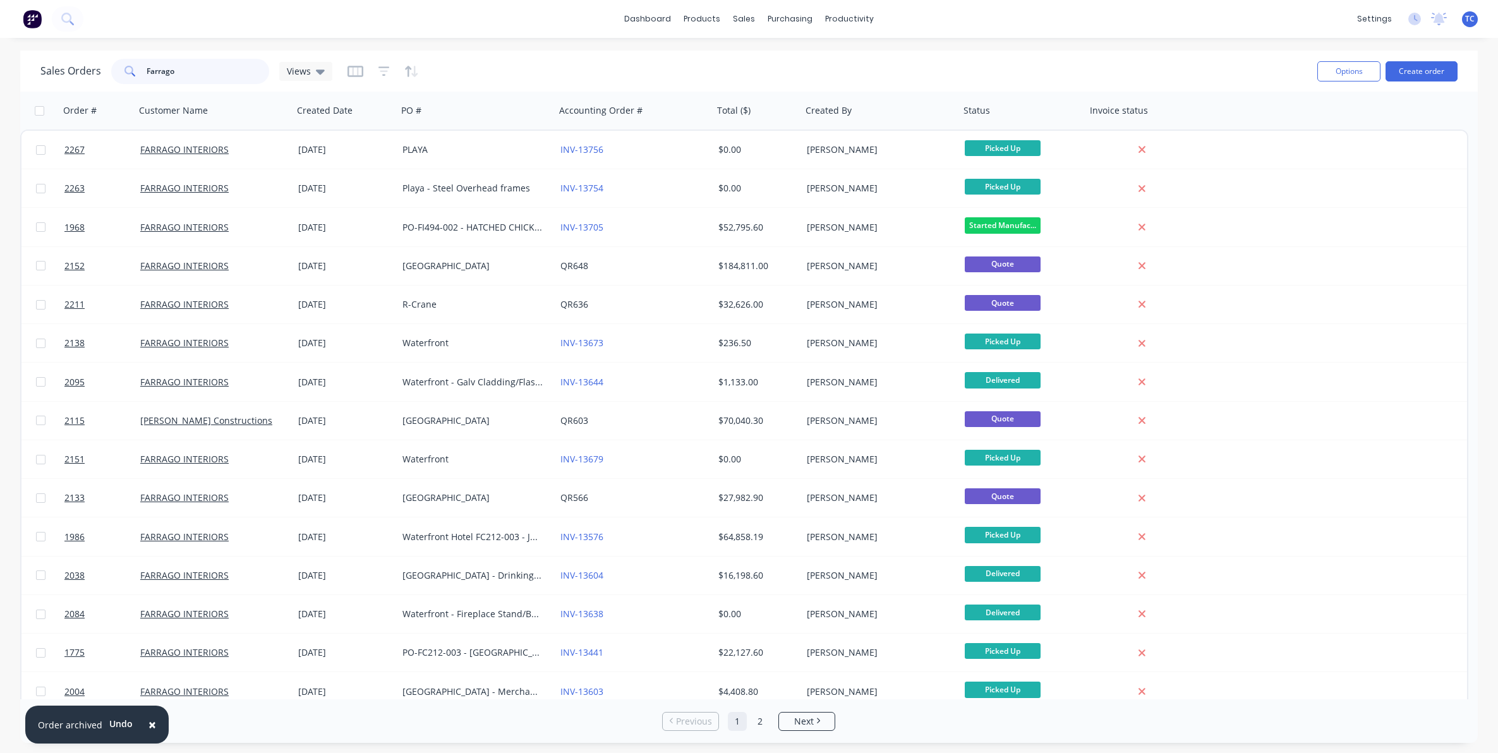
drag, startPoint x: 180, startPoint y: 70, endPoint x: 144, endPoint y: 71, distance: 36.0
click at [144, 71] on div "Farrago" at bounding box center [190, 71] width 158 height 25
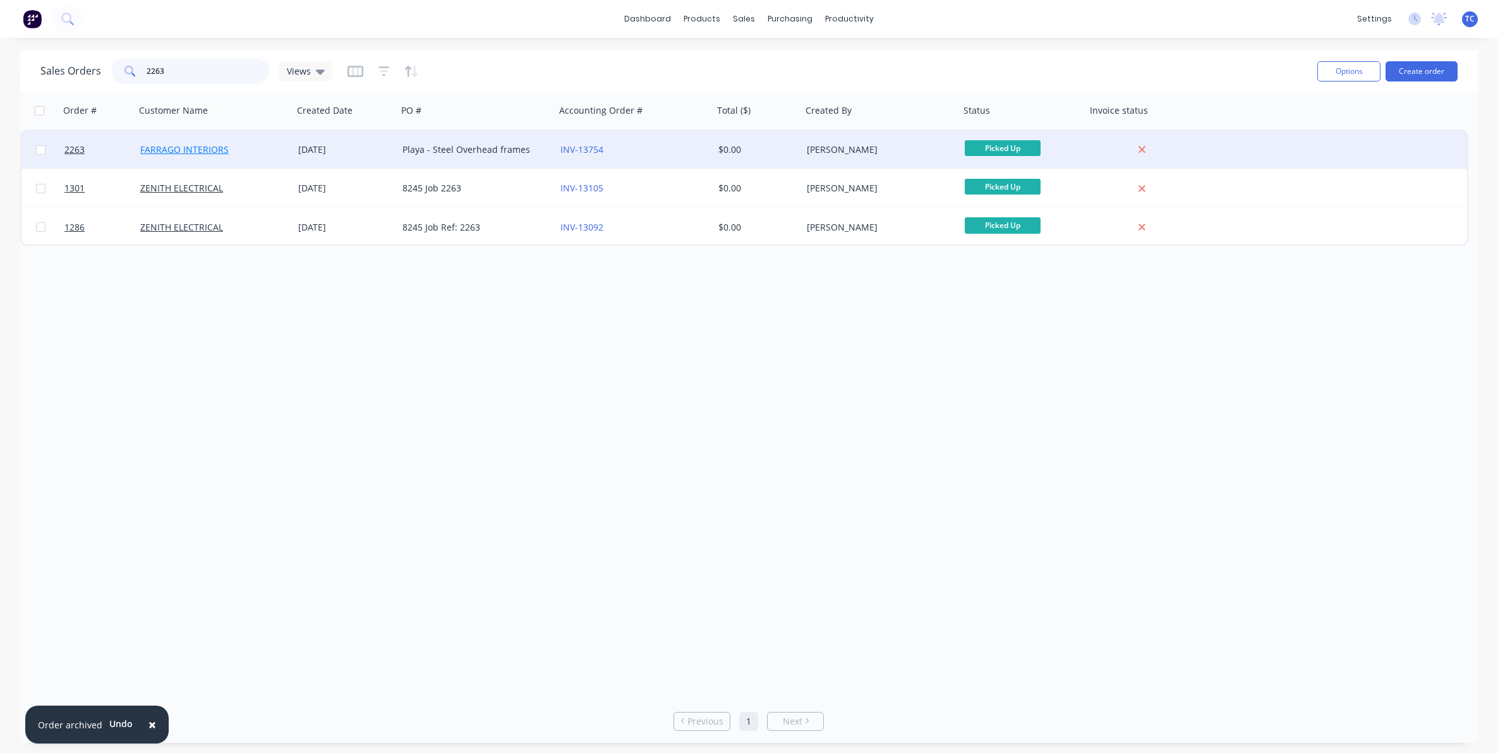
type input "2263"
click at [184, 147] on link "FARRAGO INTERIORS" at bounding box center [184, 149] width 88 height 12
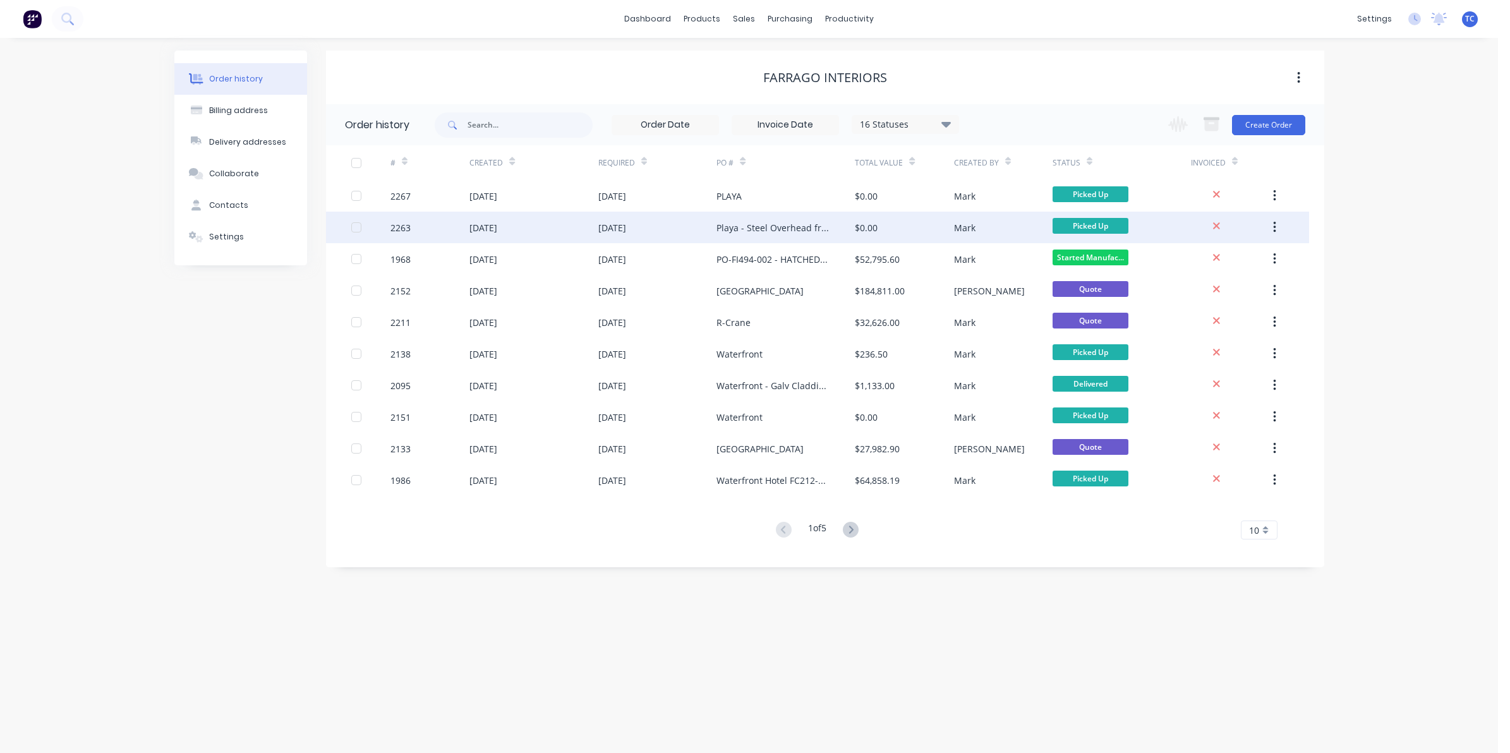
click at [497, 224] on div "[DATE]" at bounding box center [483, 227] width 28 height 13
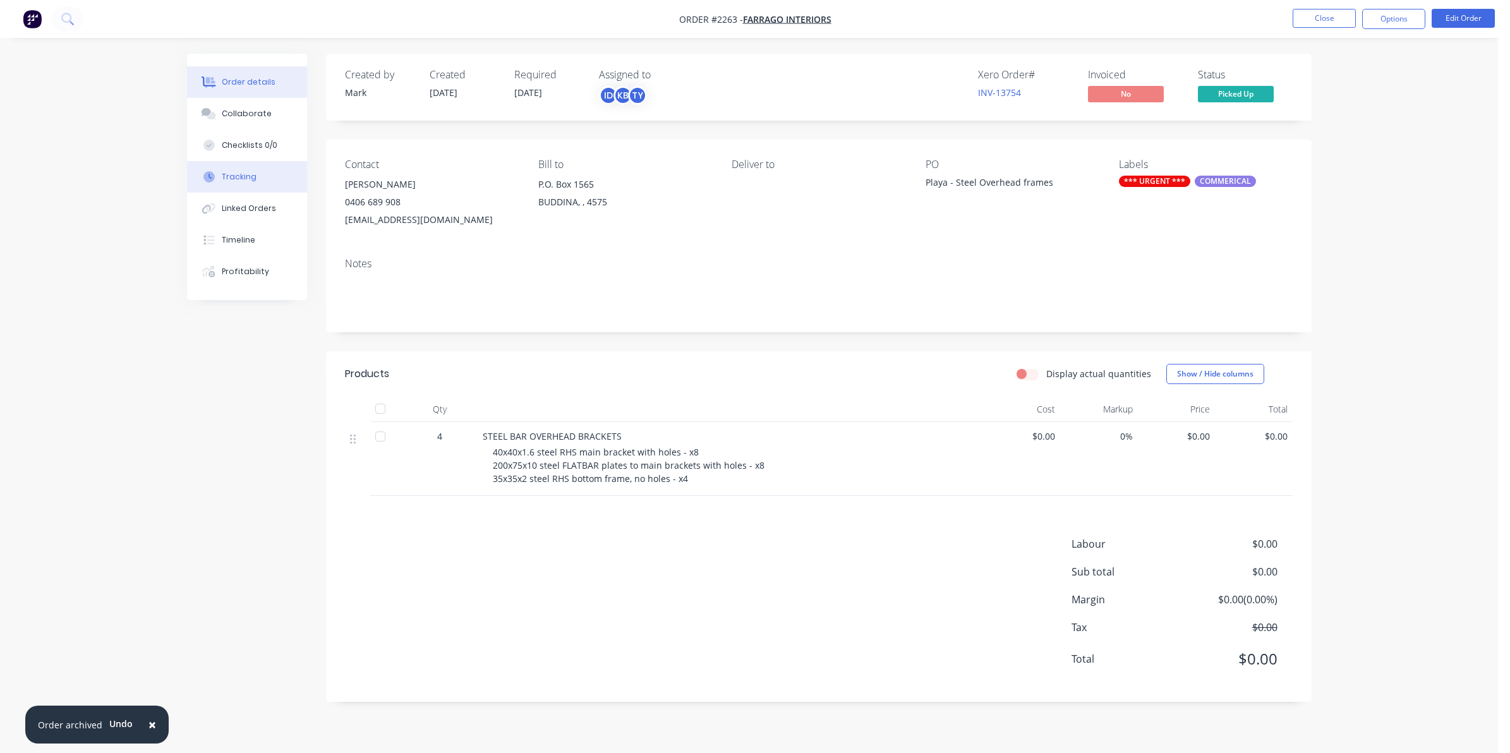
click at [235, 174] on div "Tracking" at bounding box center [239, 176] width 35 height 11
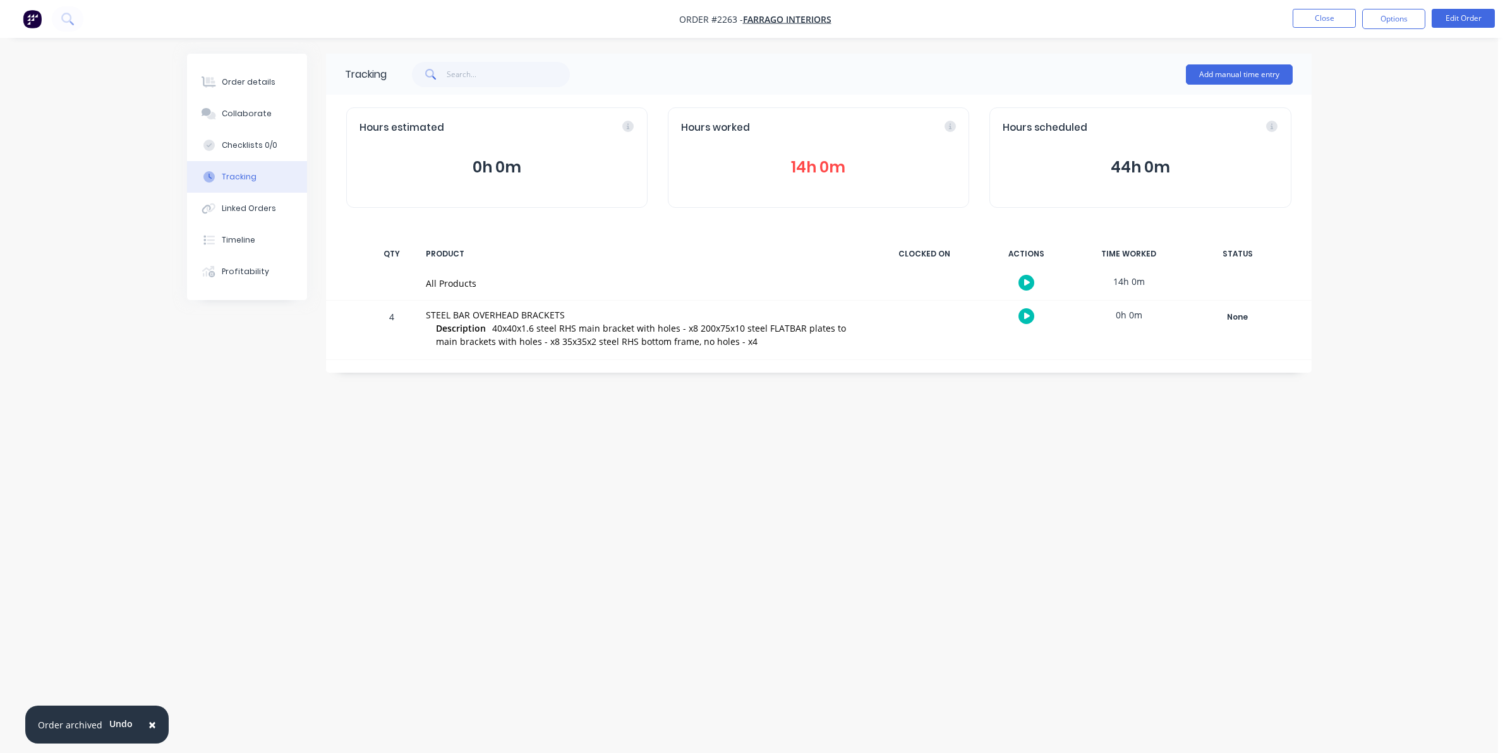
click at [805, 167] on button "14h 0m" at bounding box center [818, 167] width 275 height 24
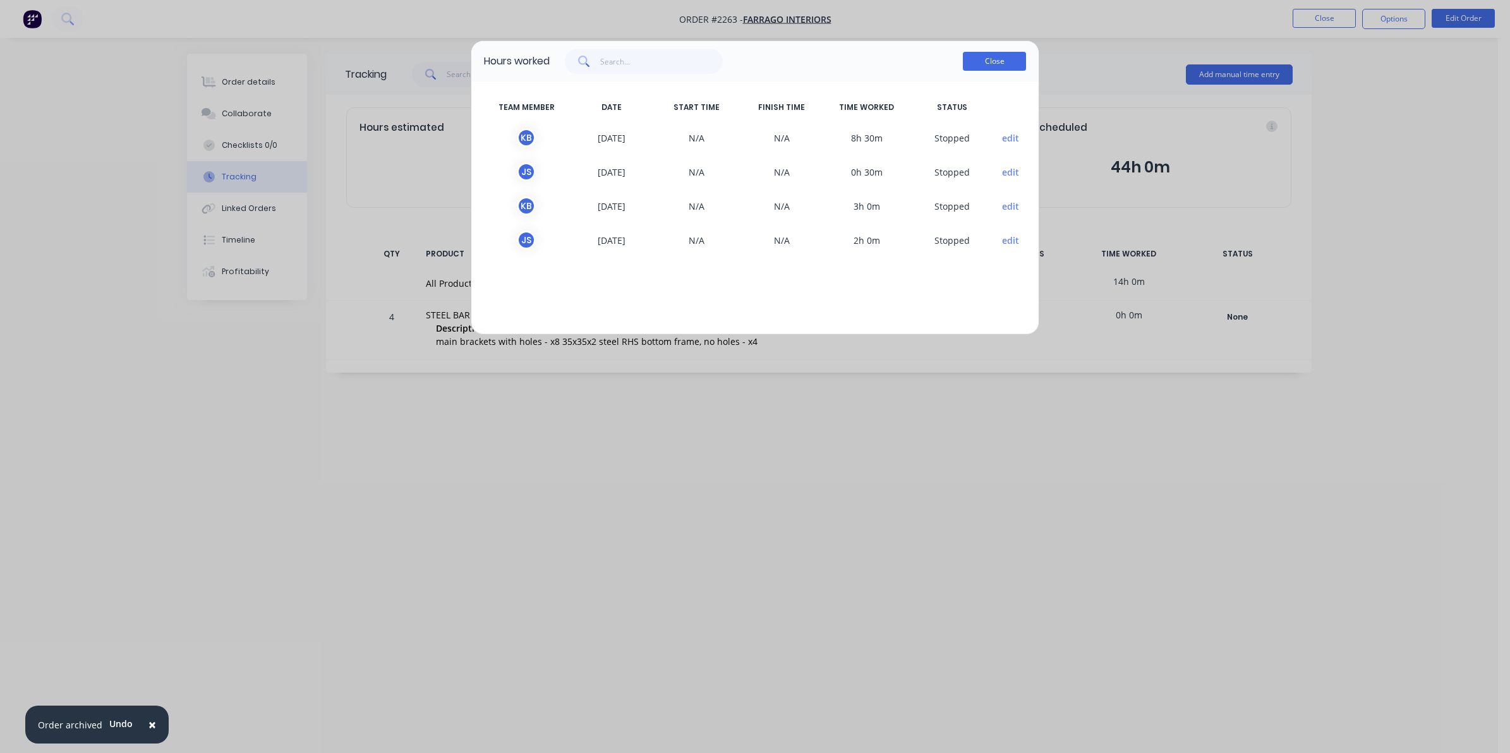
click at [992, 57] on button "Close" at bounding box center [994, 61] width 63 height 19
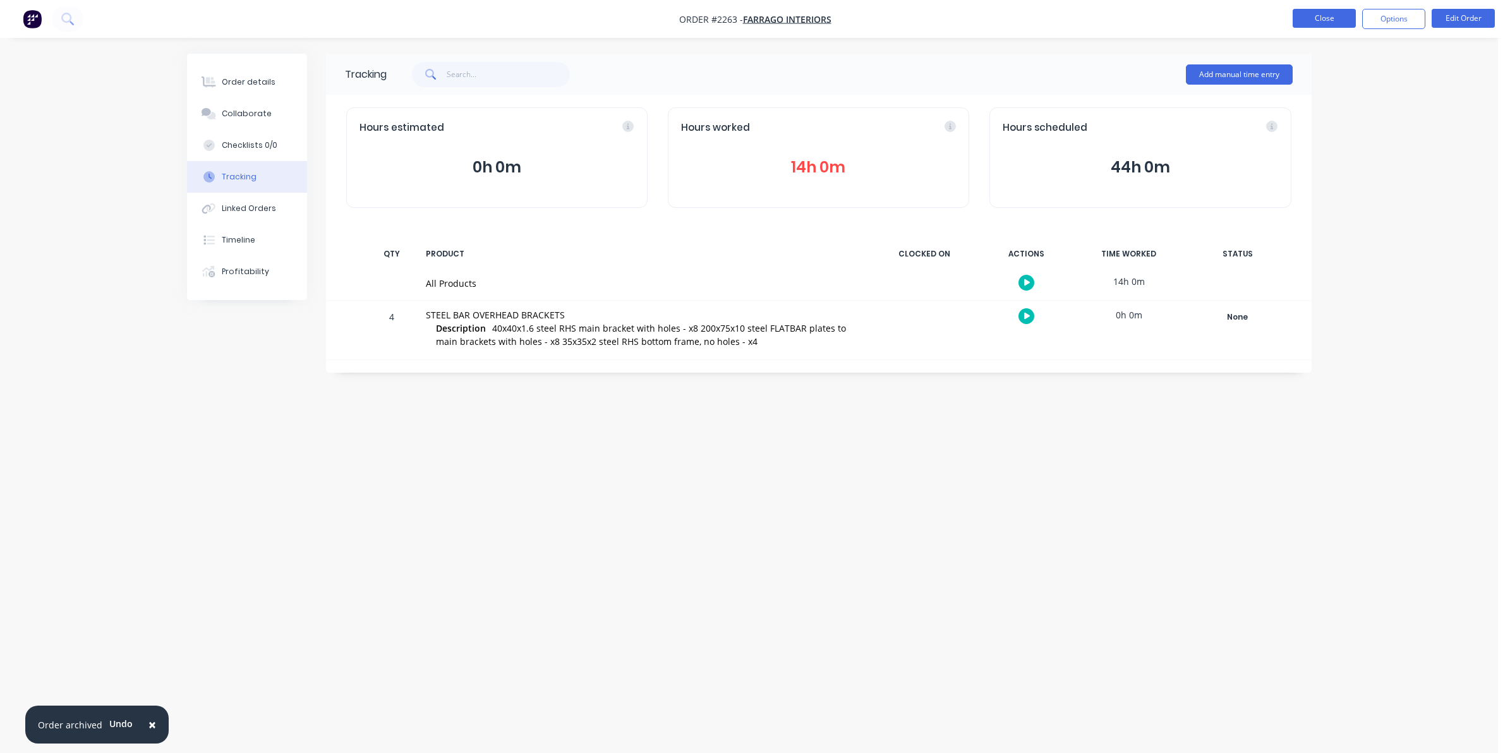
click at [1299, 17] on button "Close" at bounding box center [1323, 18] width 63 height 19
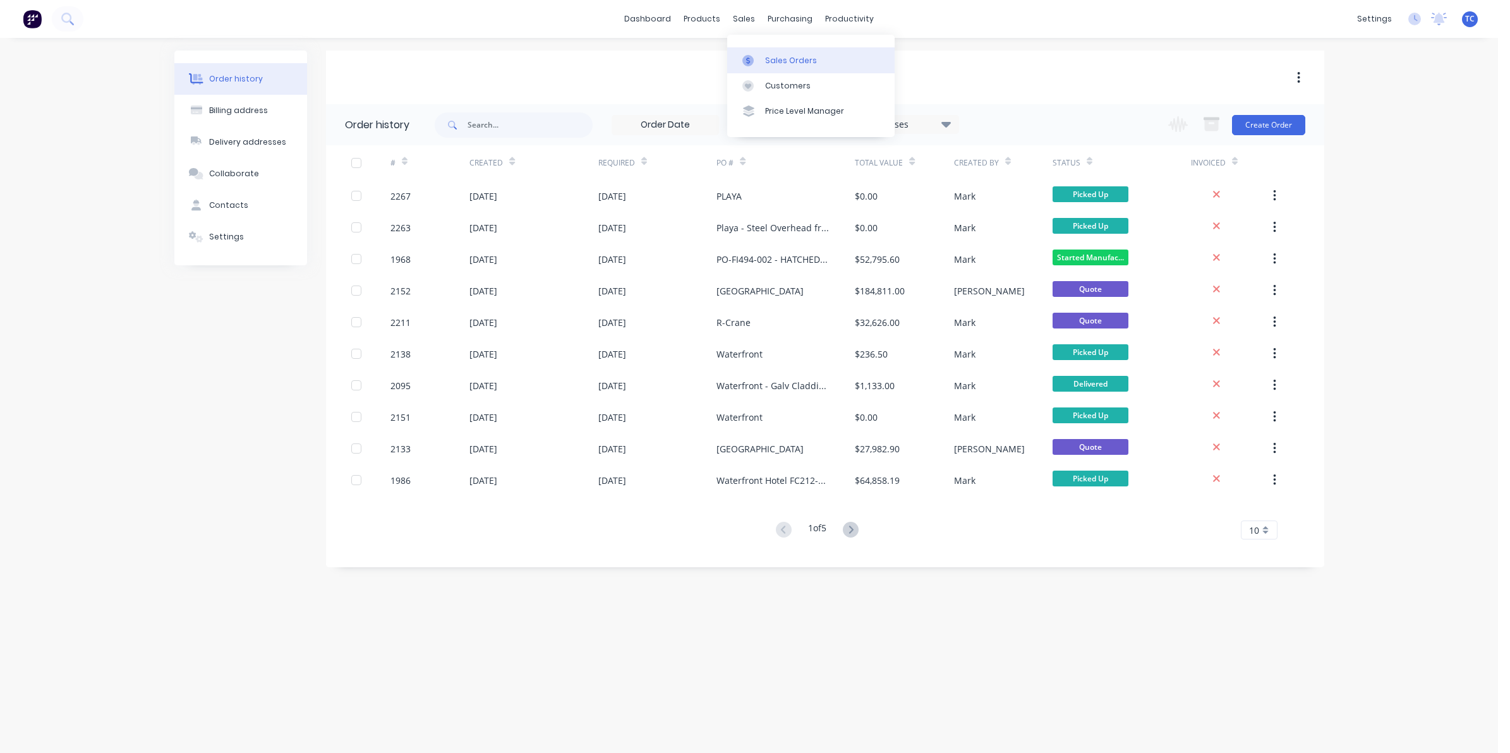
click at [765, 56] on div "Sales Orders" at bounding box center [791, 60] width 52 height 11
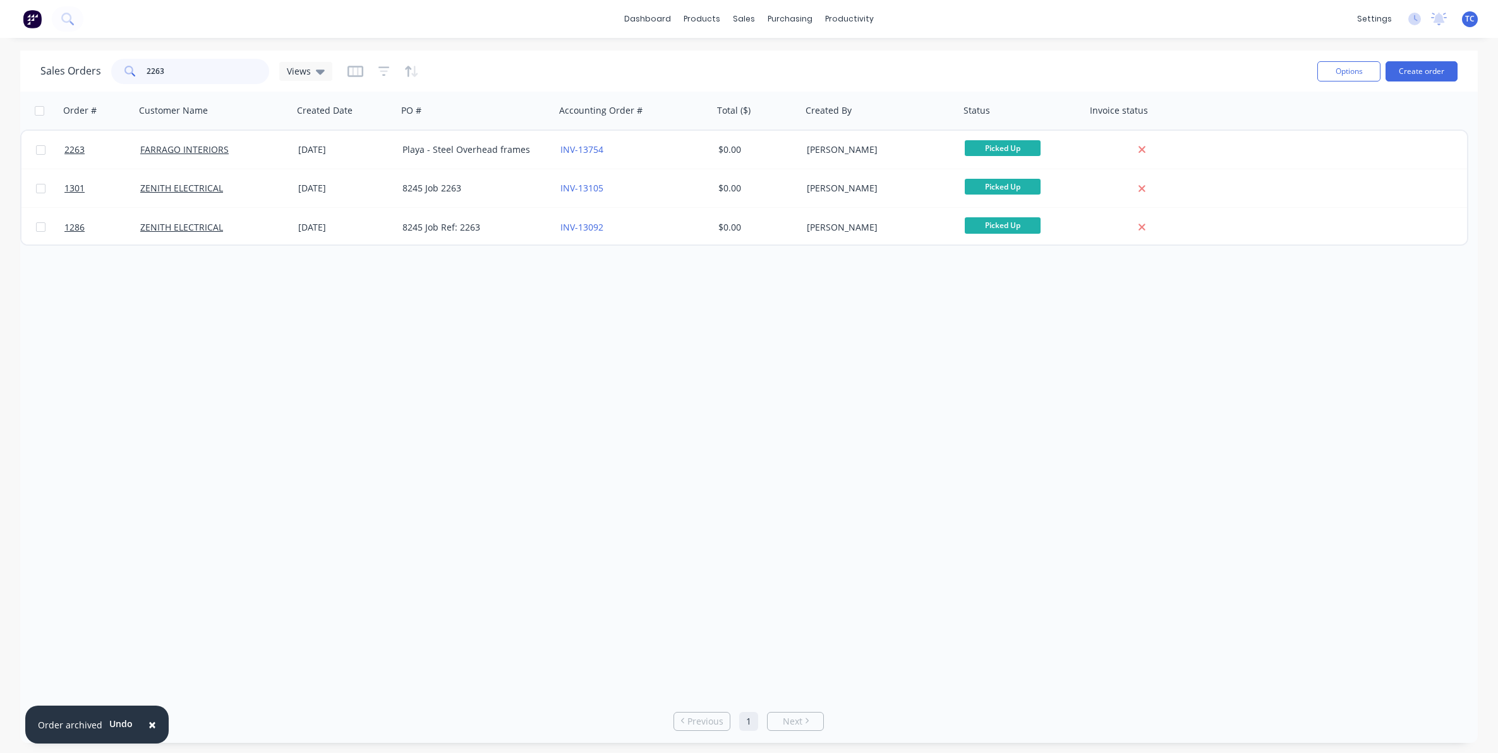
drag, startPoint x: 166, startPoint y: 73, endPoint x: 141, endPoint y: 67, distance: 25.9
click at [141, 67] on div "2263" at bounding box center [190, 71] width 158 height 25
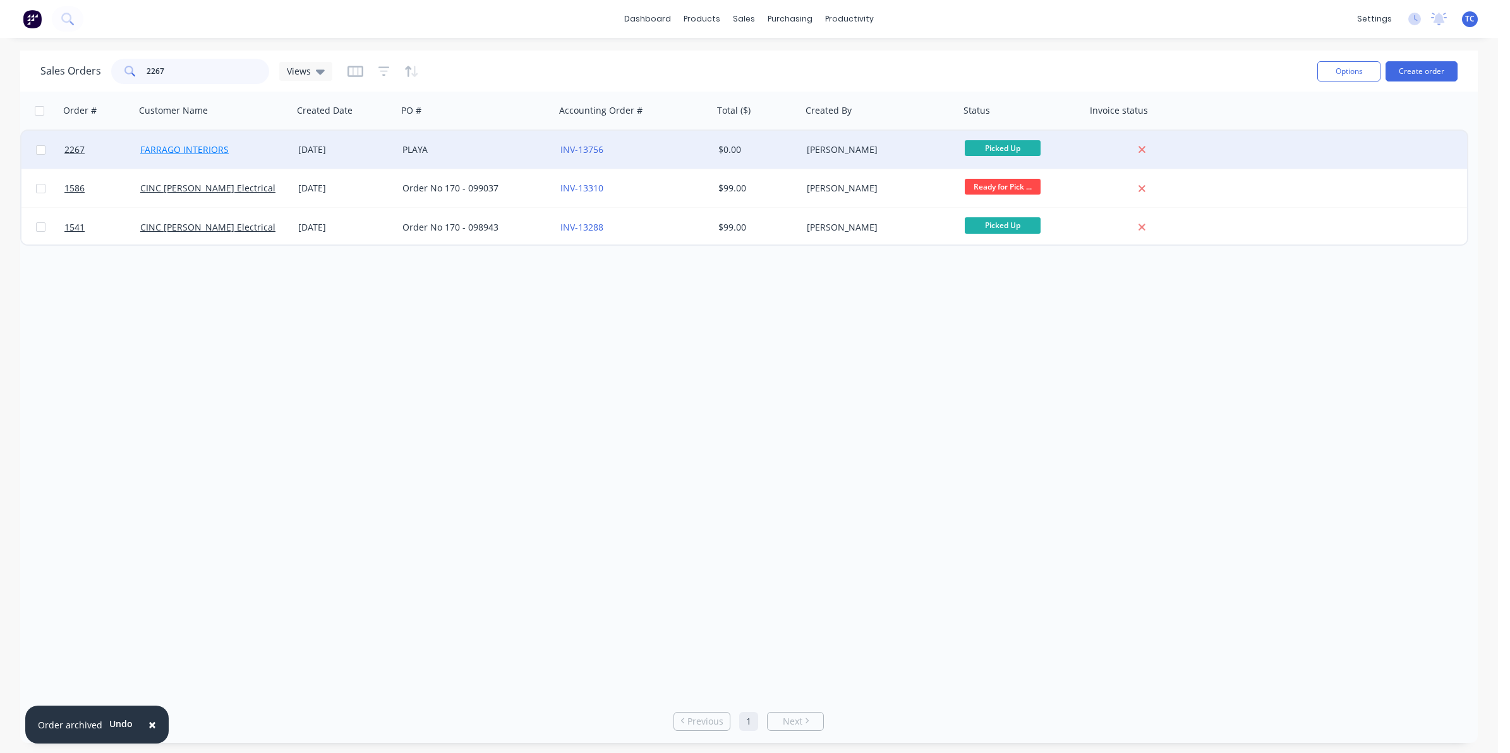
type input "2267"
click at [176, 147] on link "FARRAGO INTERIORS" at bounding box center [184, 149] width 88 height 12
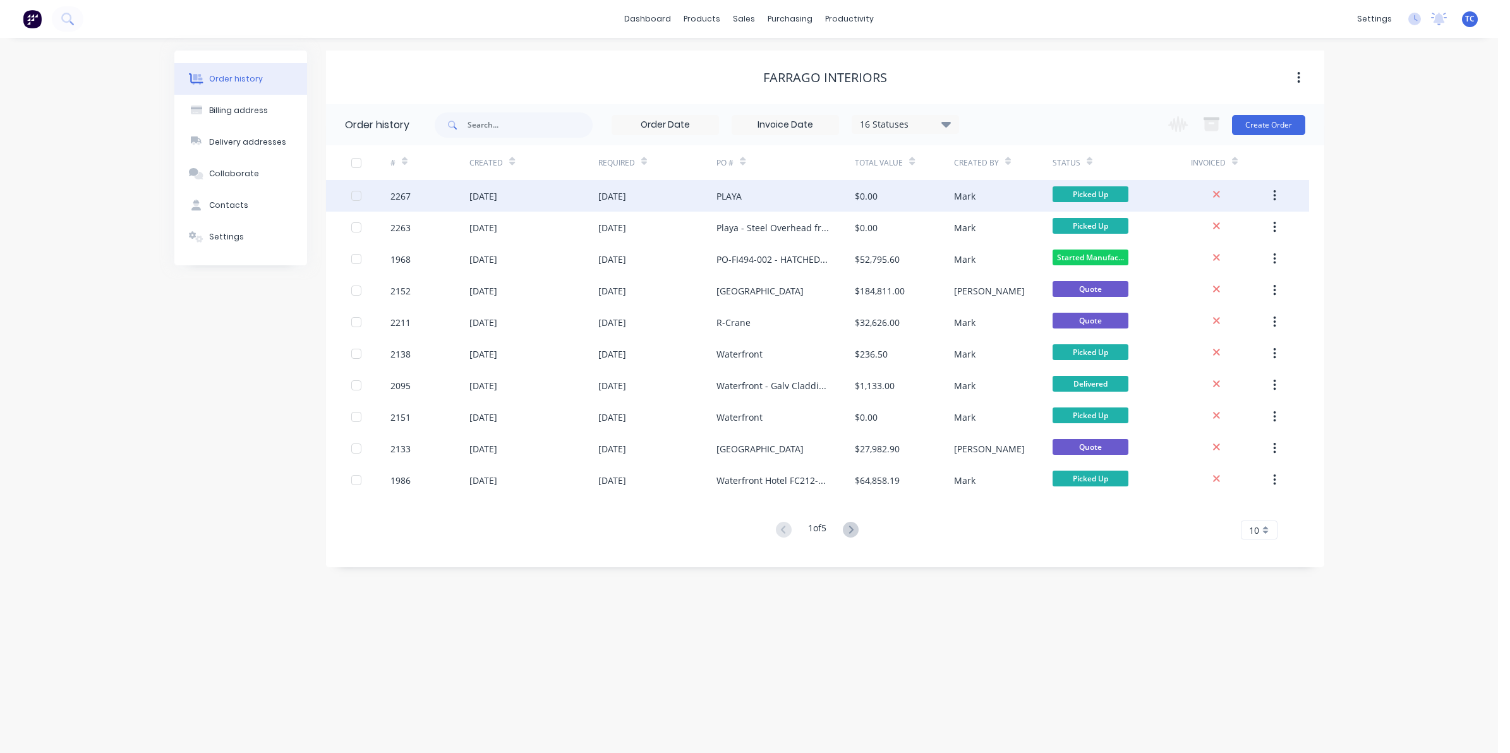
click at [497, 196] on div "[DATE]" at bounding box center [483, 196] width 28 height 13
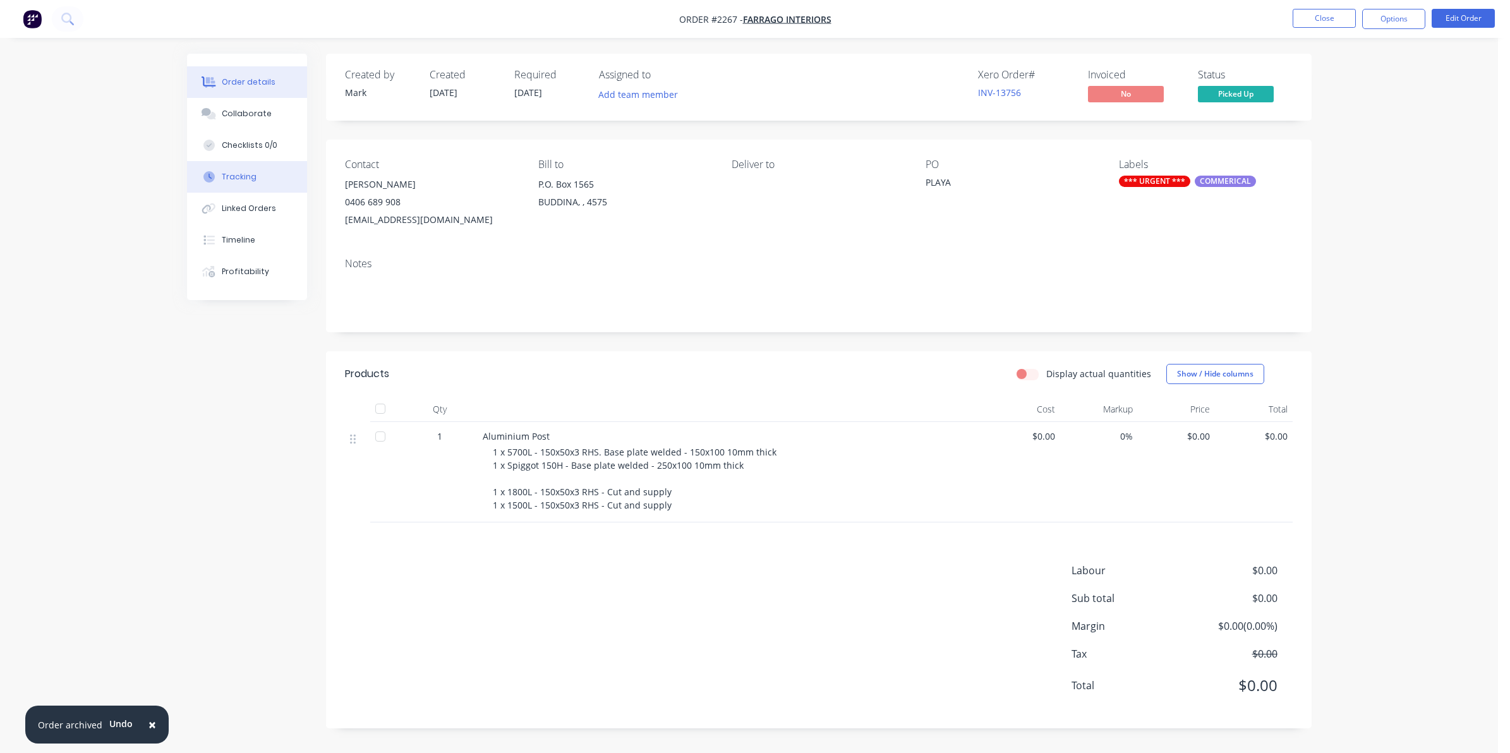
click at [240, 176] on div "Tracking" at bounding box center [239, 176] width 35 height 11
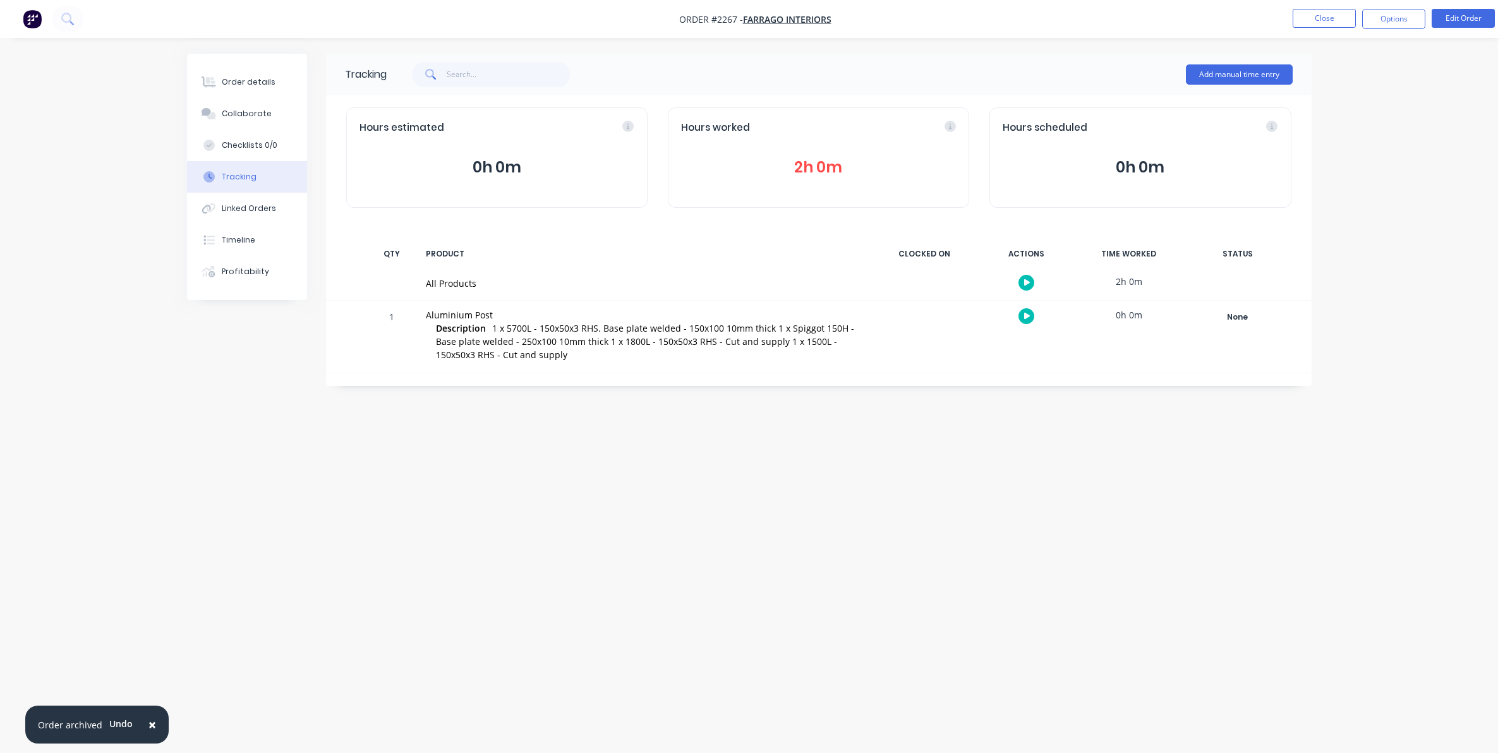
click at [812, 166] on button "2h 0m" at bounding box center [818, 167] width 275 height 24
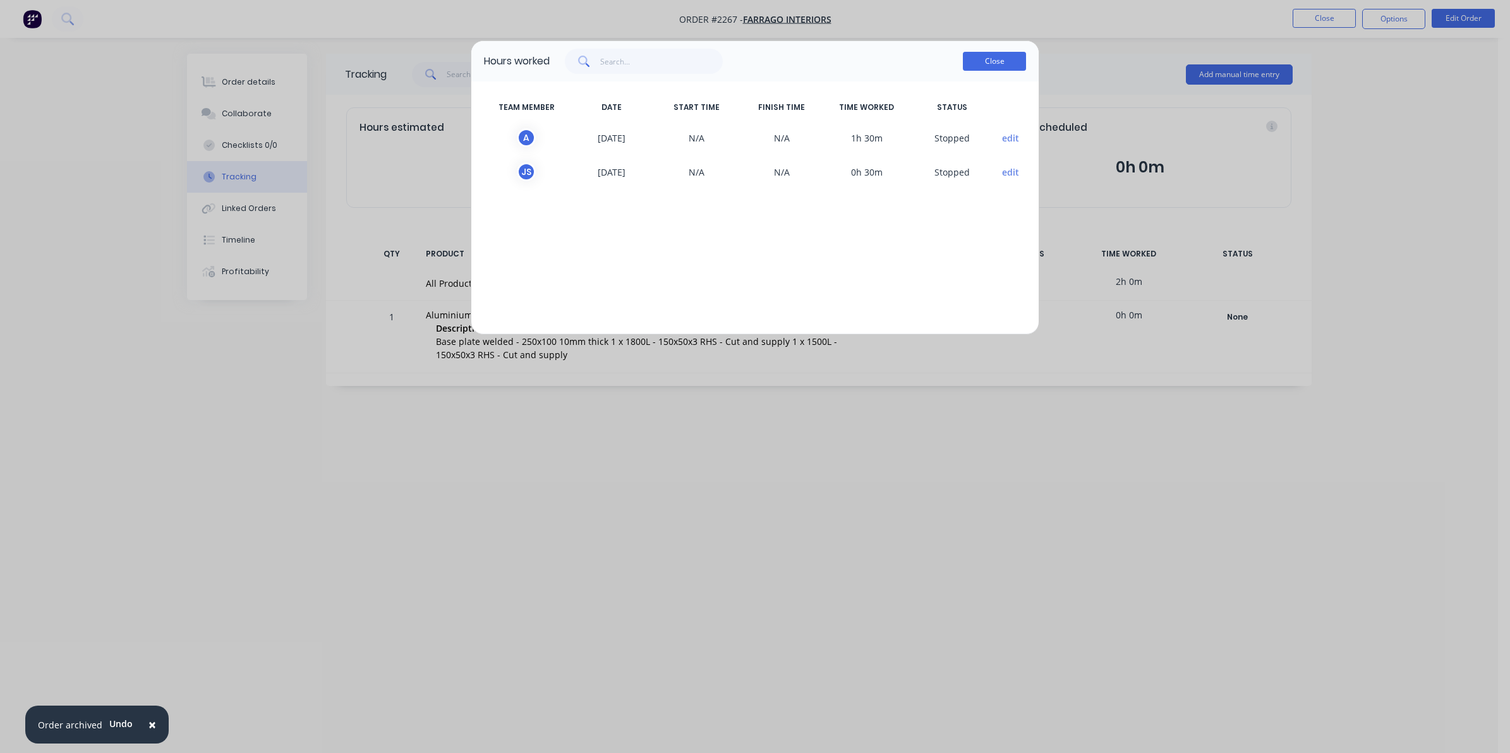
click at [982, 54] on button "Close" at bounding box center [994, 61] width 63 height 19
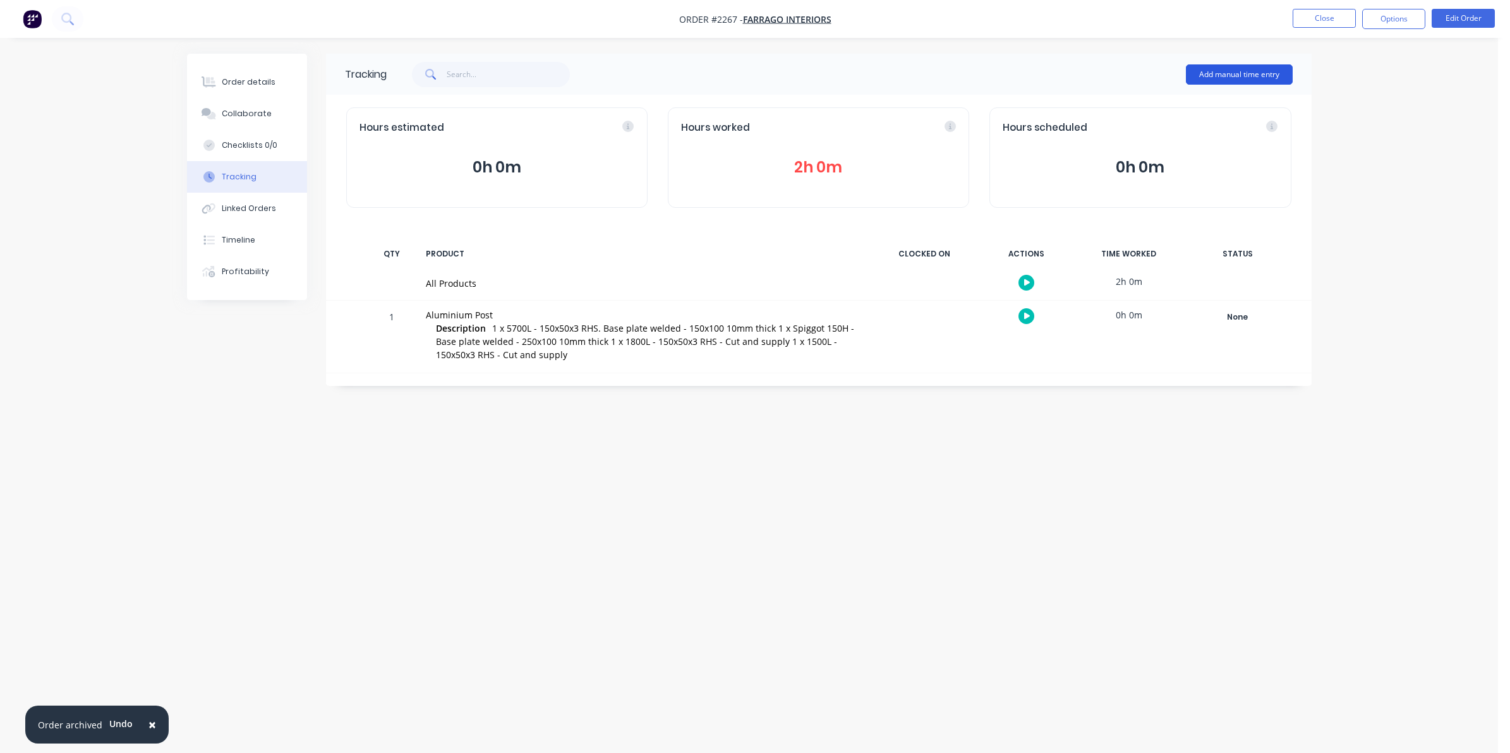
click at [1230, 70] on button "Add manual time entry" at bounding box center [1239, 74] width 107 height 20
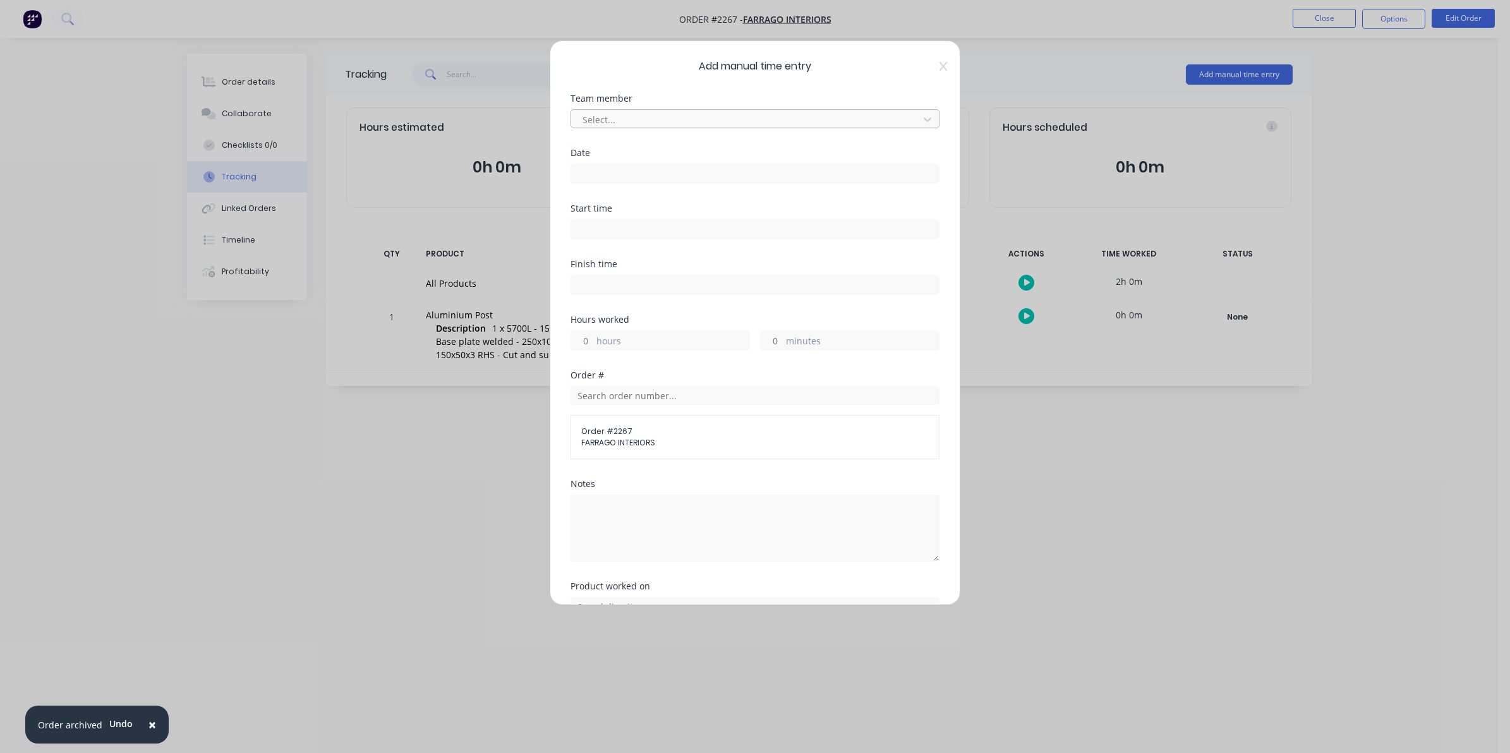
click at [604, 119] on div at bounding box center [746, 120] width 331 height 16
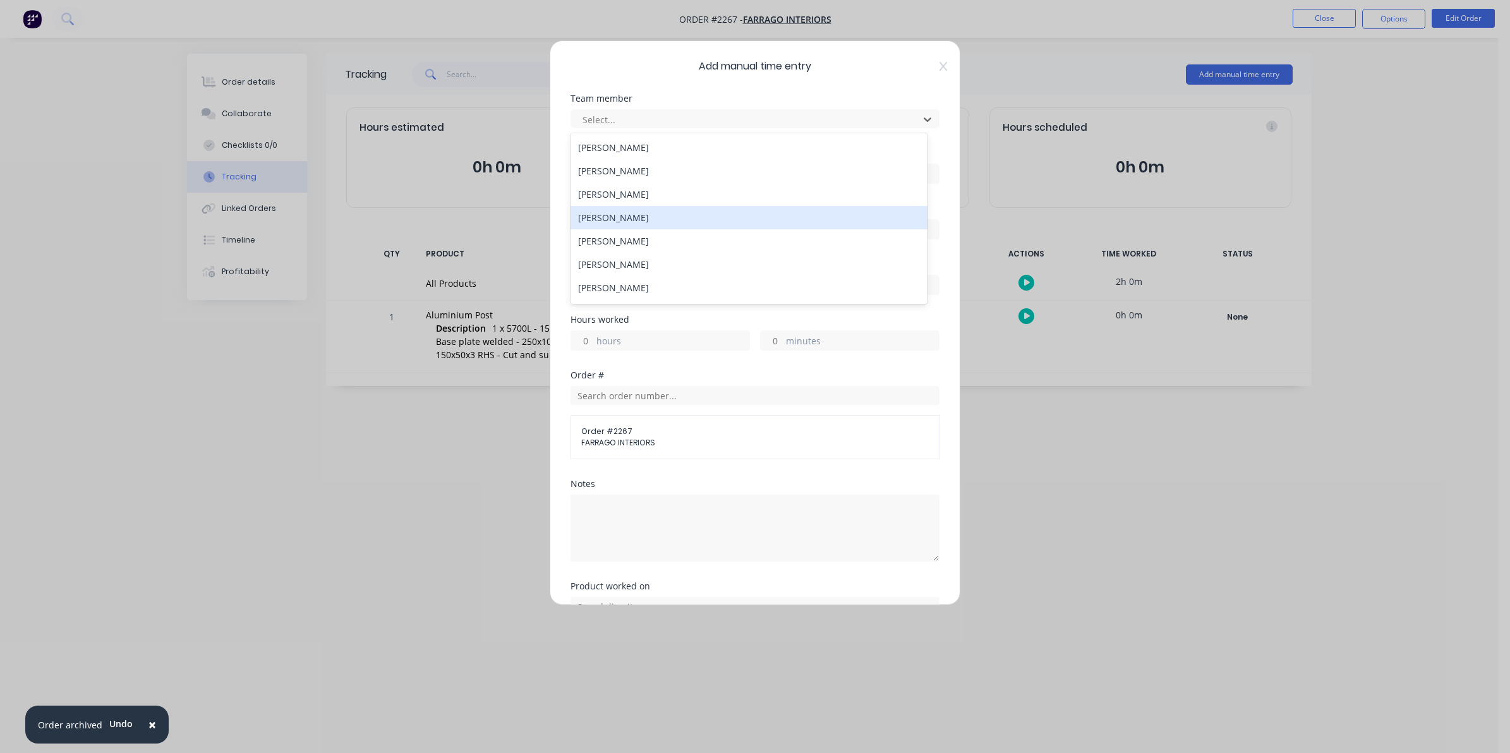
click at [598, 218] on div "[PERSON_NAME]" at bounding box center [748, 217] width 357 height 23
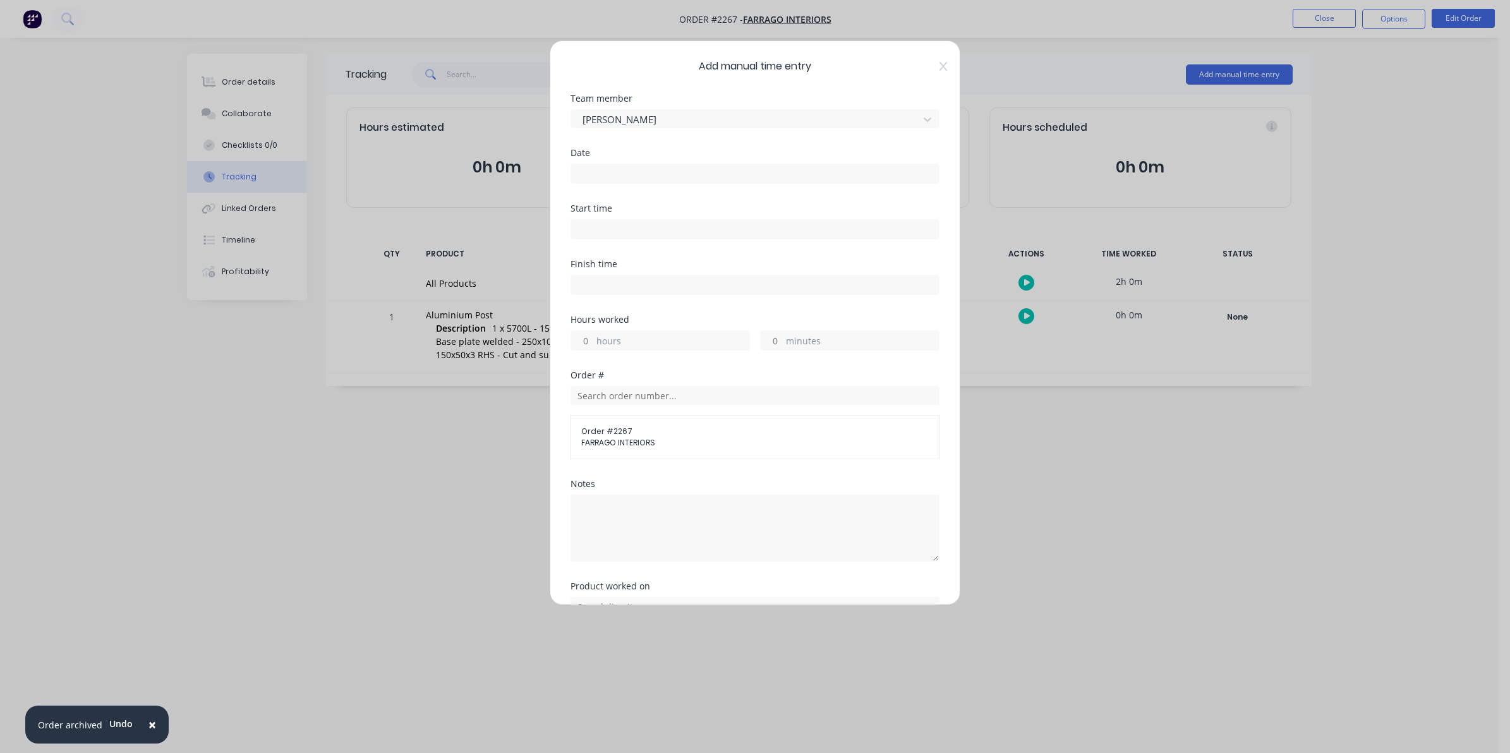
click at [592, 172] on input at bounding box center [755, 173] width 368 height 19
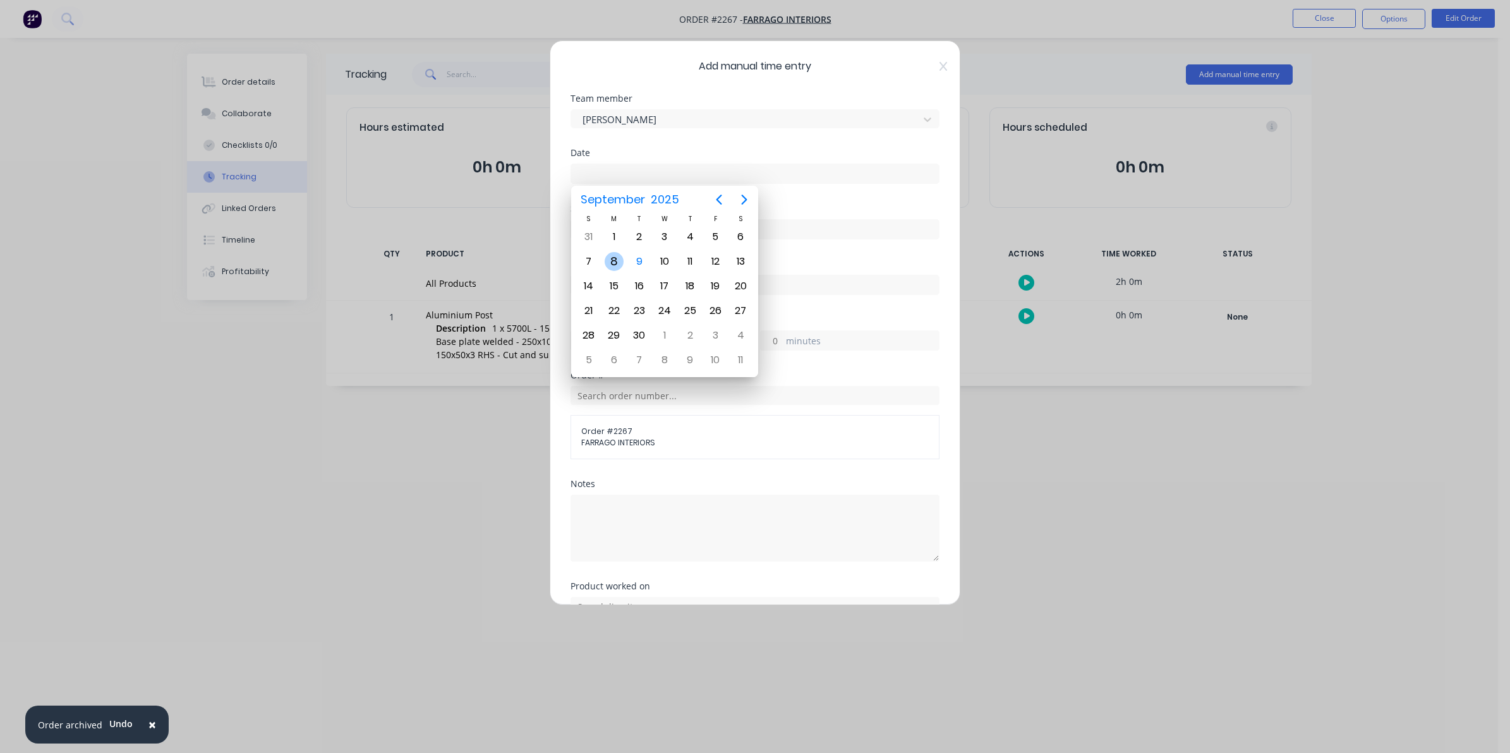
click at [610, 258] on div "8" at bounding box center [614, 261] width 19 height 19
type input "[DATE]"
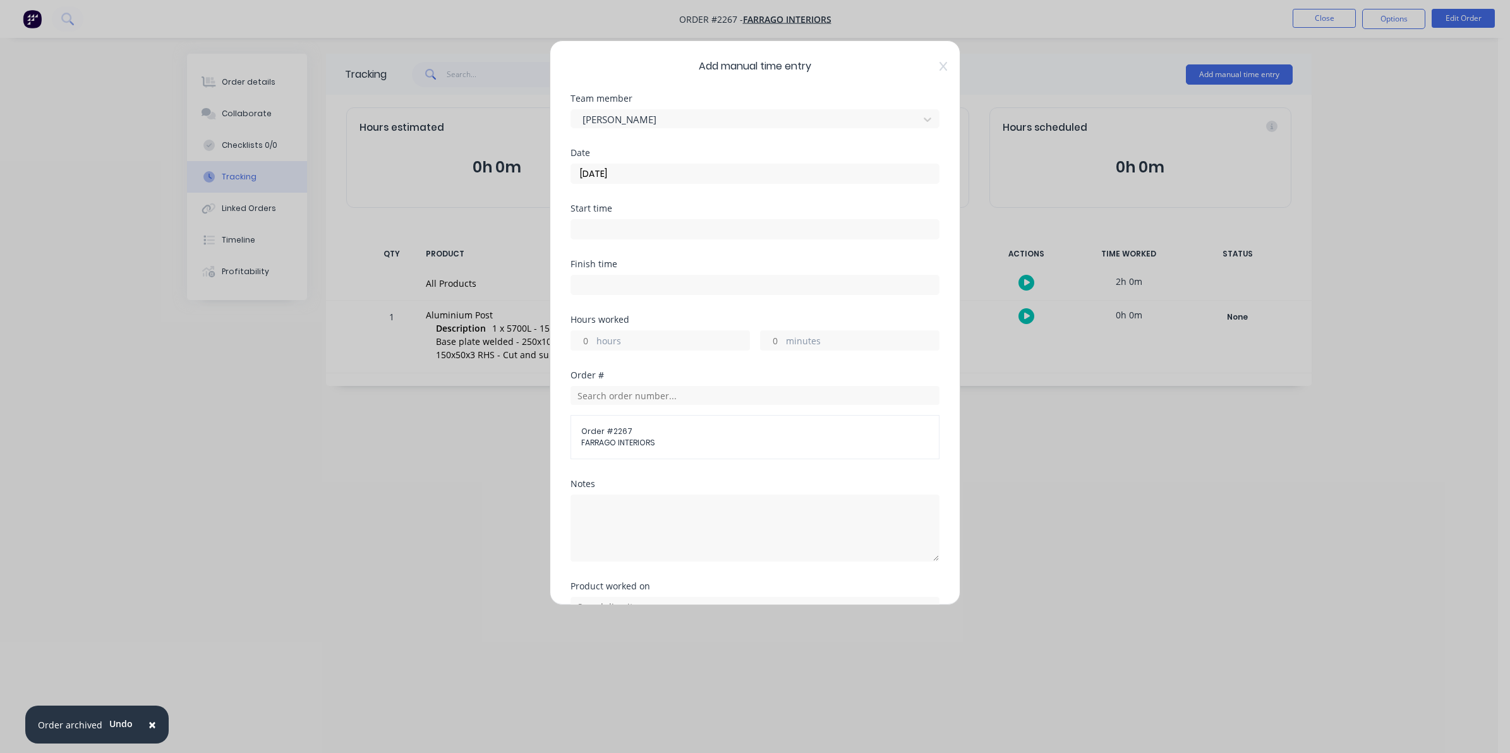
click at [589, 341] on input "hours" at bounding box center [582, 340] width 22 height 19
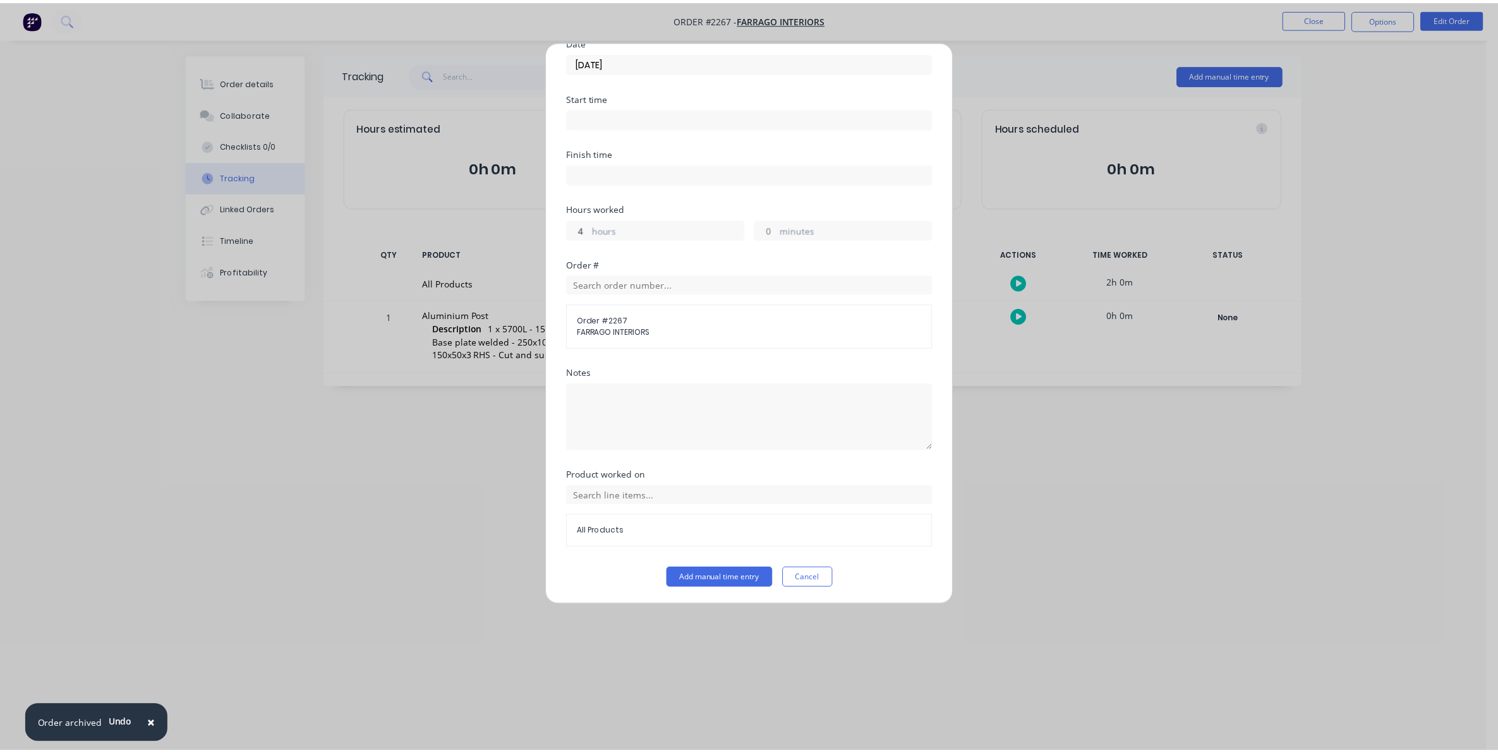
scroll to position [114, 0]
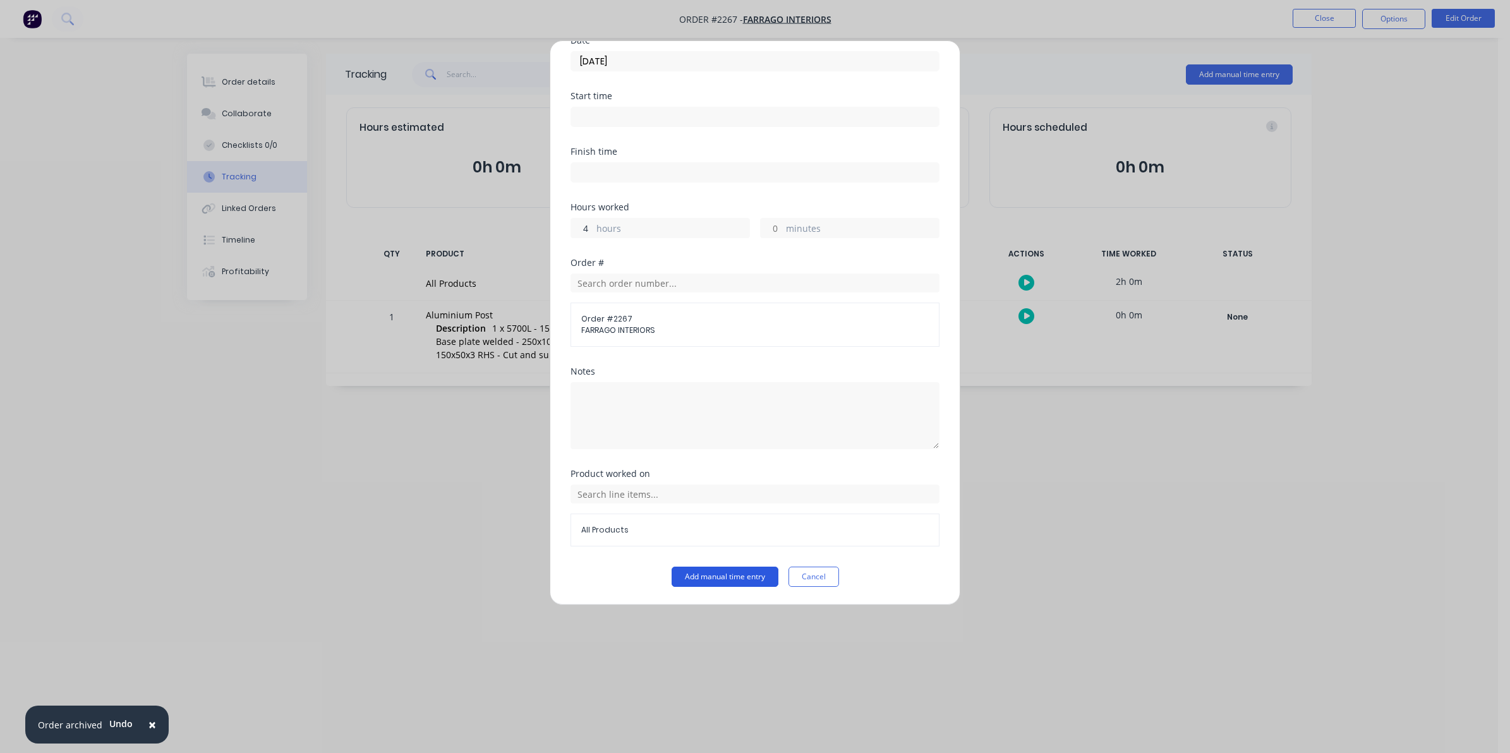
type input "4"
click at [719, 579] on button "Add manual time entry" at bounding box center [724, 577] width 107 height 20
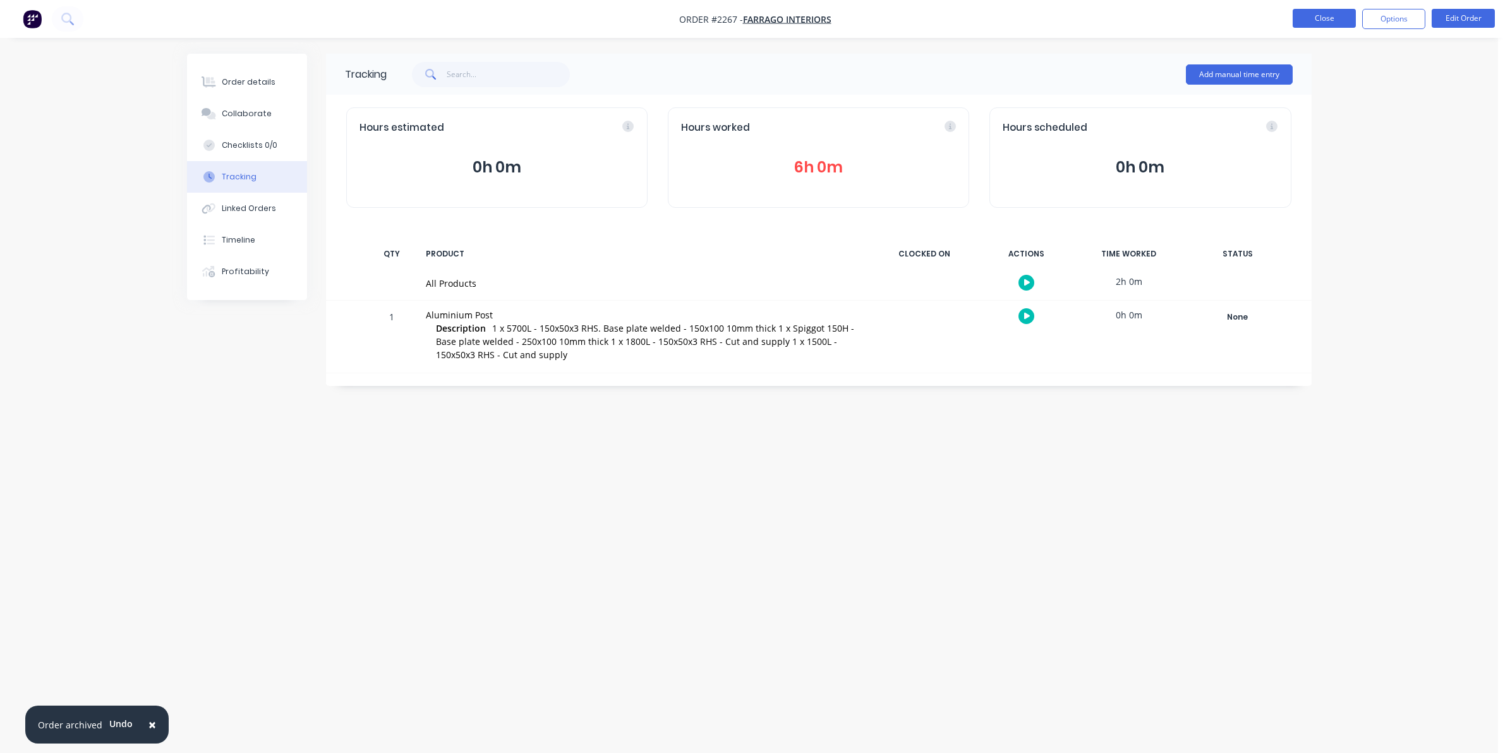
click at [1315, 15] on button "Close" at bounding box center [1323, 18] width 63 height 19
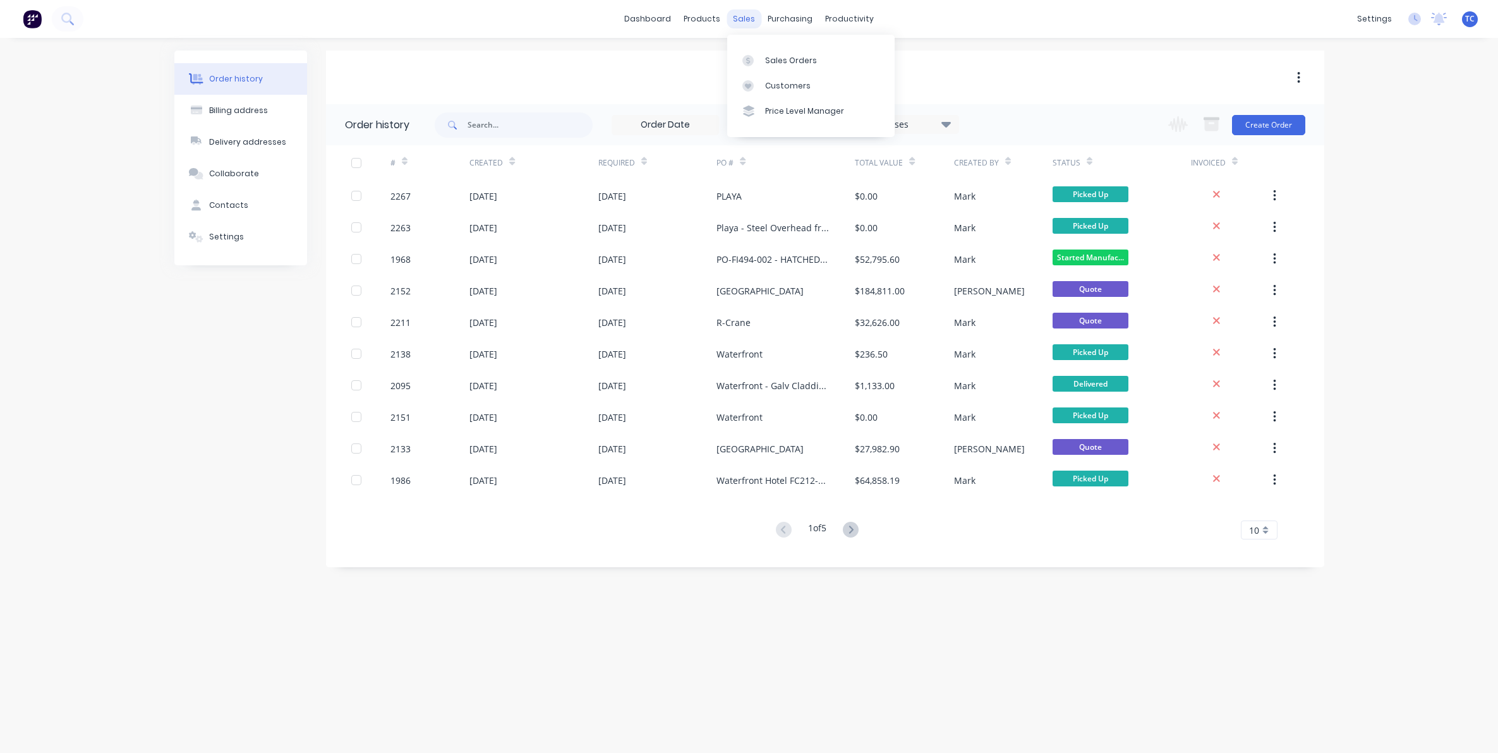
click at [740, 15] on div "sales" at bounding box center [743, 18] width 35 height 19
click at [780, 57] on div "Sales Orders" at bounding box center [791, 60] width 52 height 11
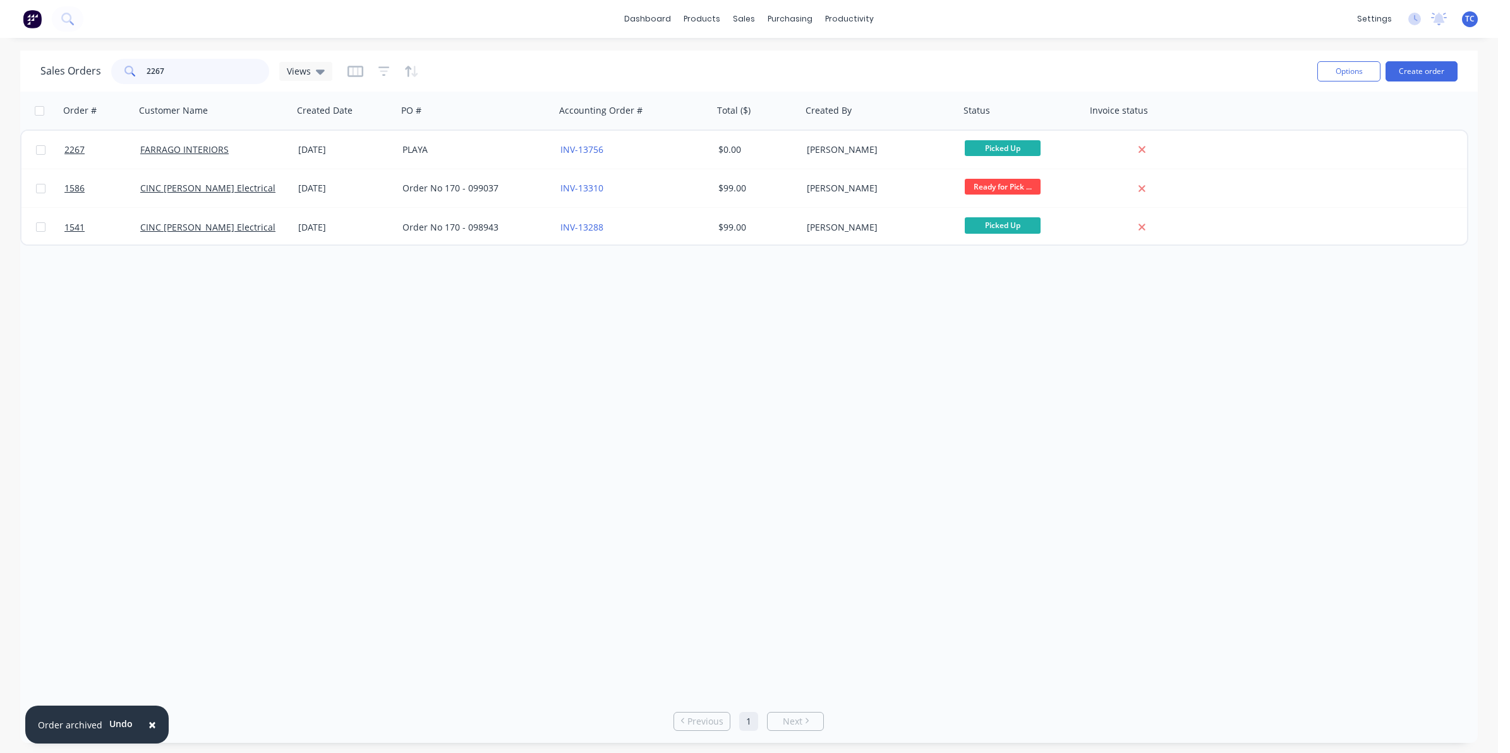
drag, startPoint x: 172, startPoint y: 68, endPoint x: 136, endPoint y: 54, distance: 38.0
click at [143, 68] on div "2267" at bounding box center [190, 71] width 158 height 25
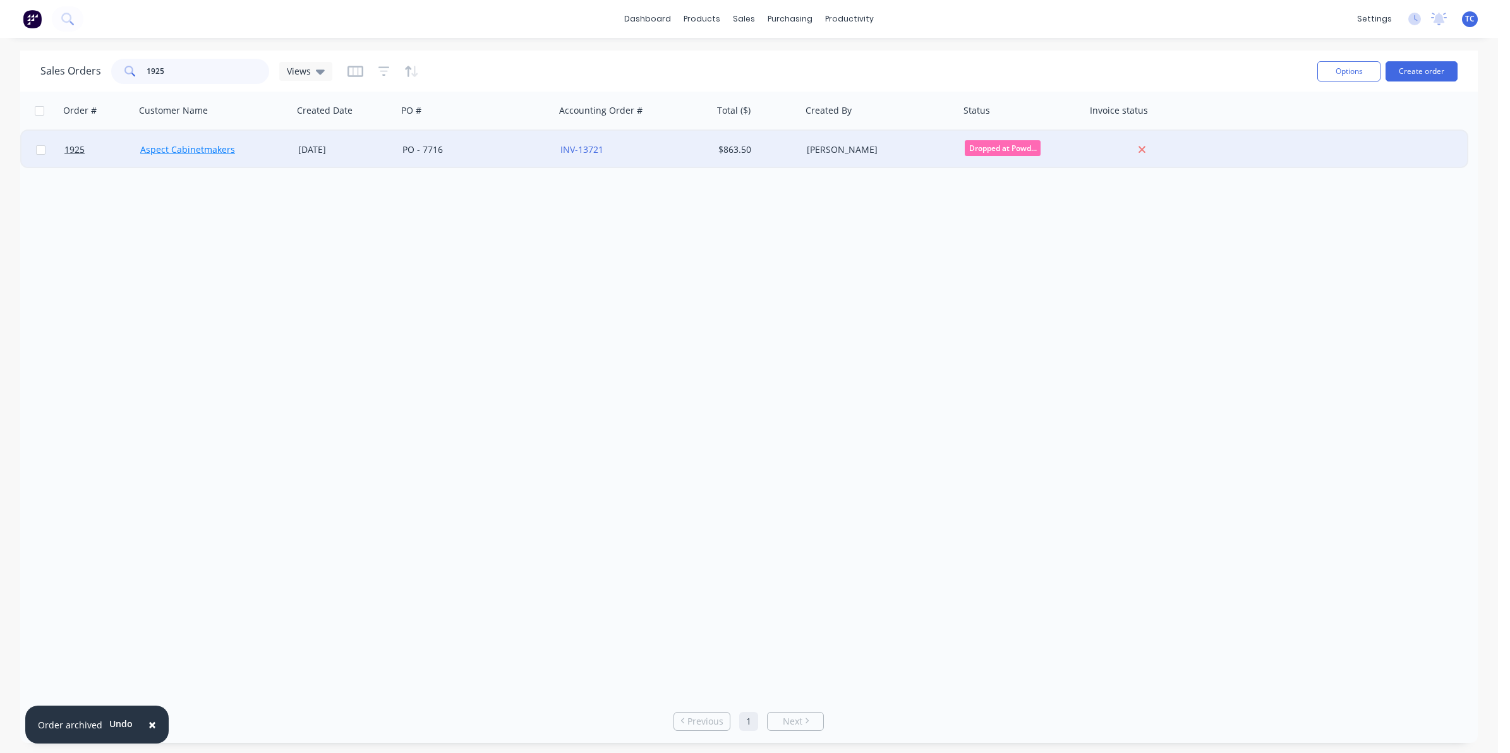
type input "1925"
click at [183, 147] on link "Aspect Cabinetmakers" at bounding box center [187, 149] width 95 height 12
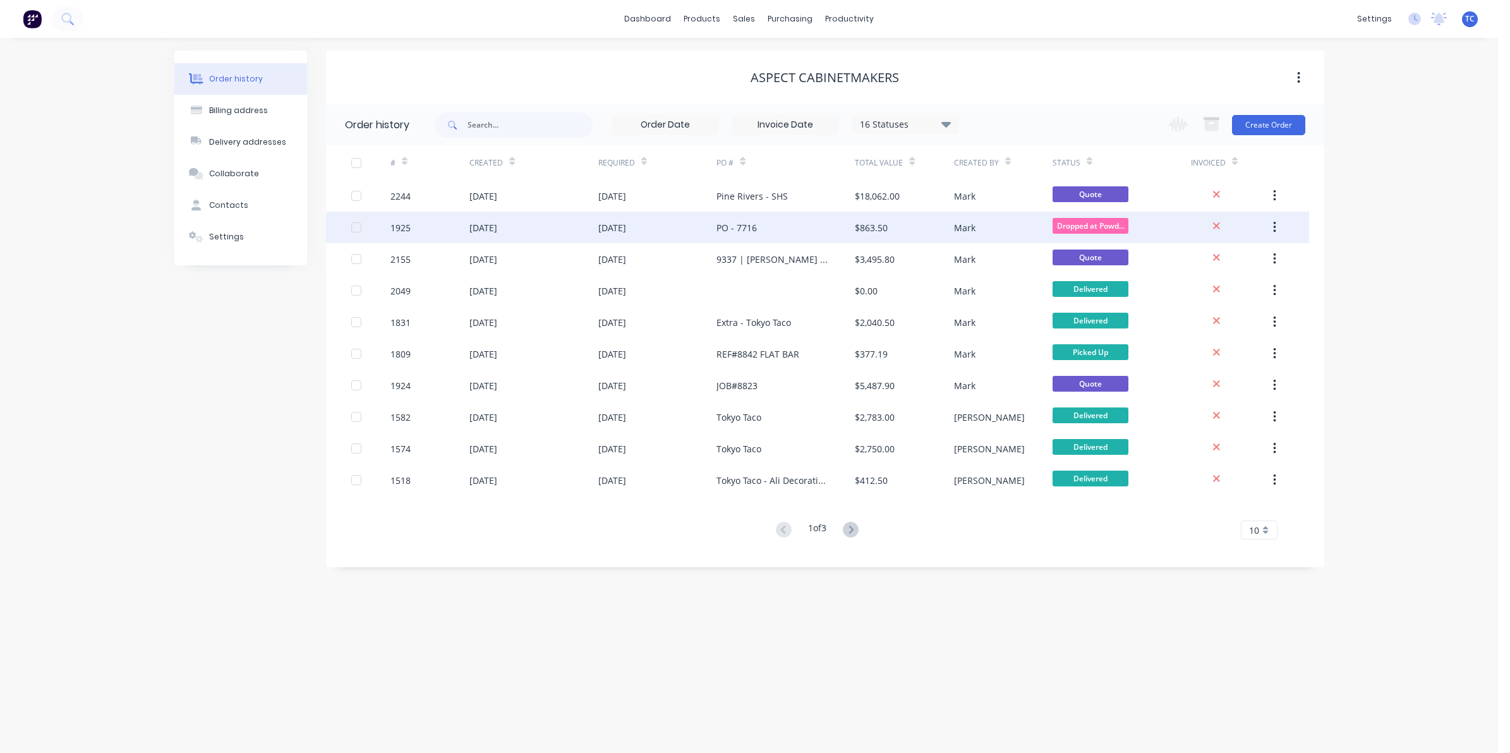
click at [478, 226] on div "[DATE]" at bounding box center [483, 227] width 28 height 13
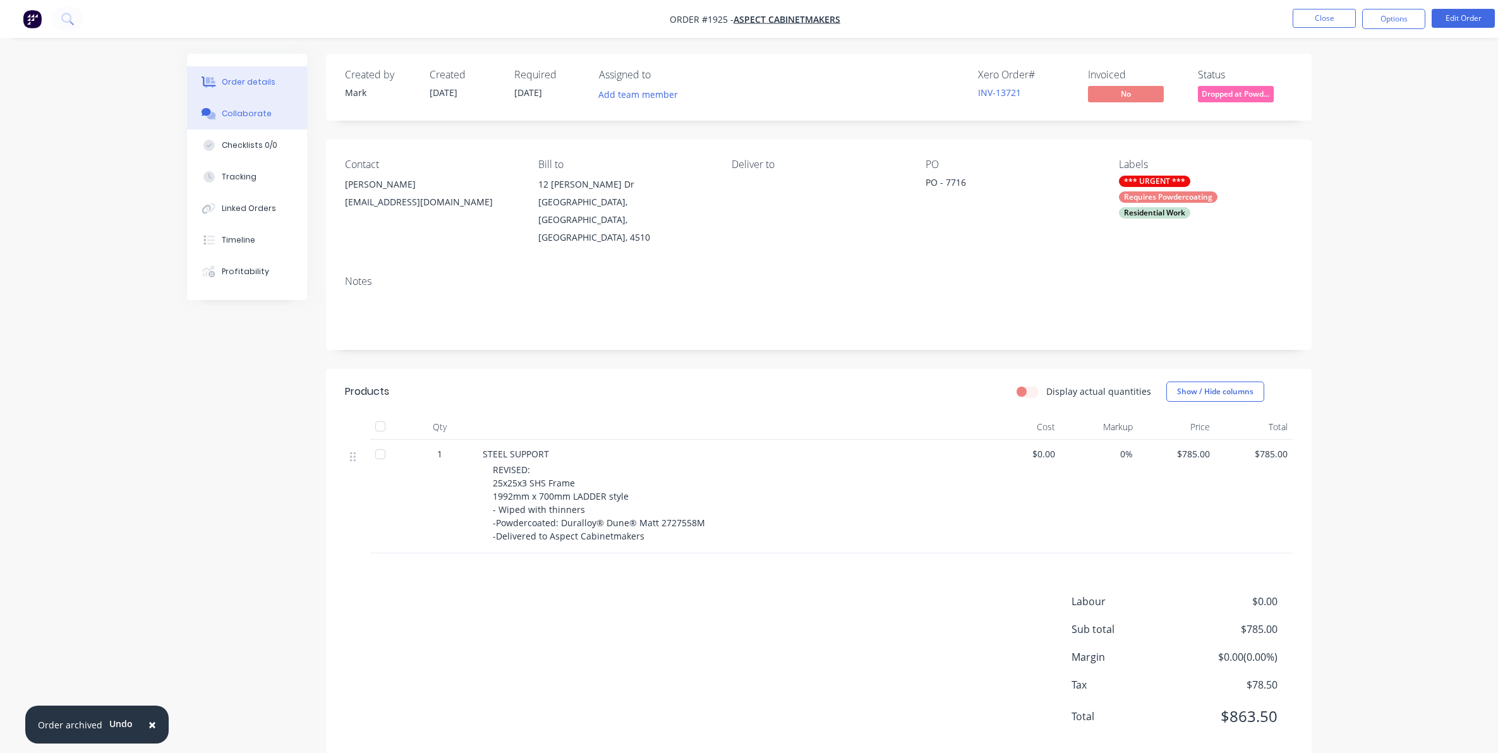
click at [247, 112] on div "Collaborate" at bounding box center [247, 113] width 50 height 11
